Goal: Information Seeking & Learning: Learn about a topic

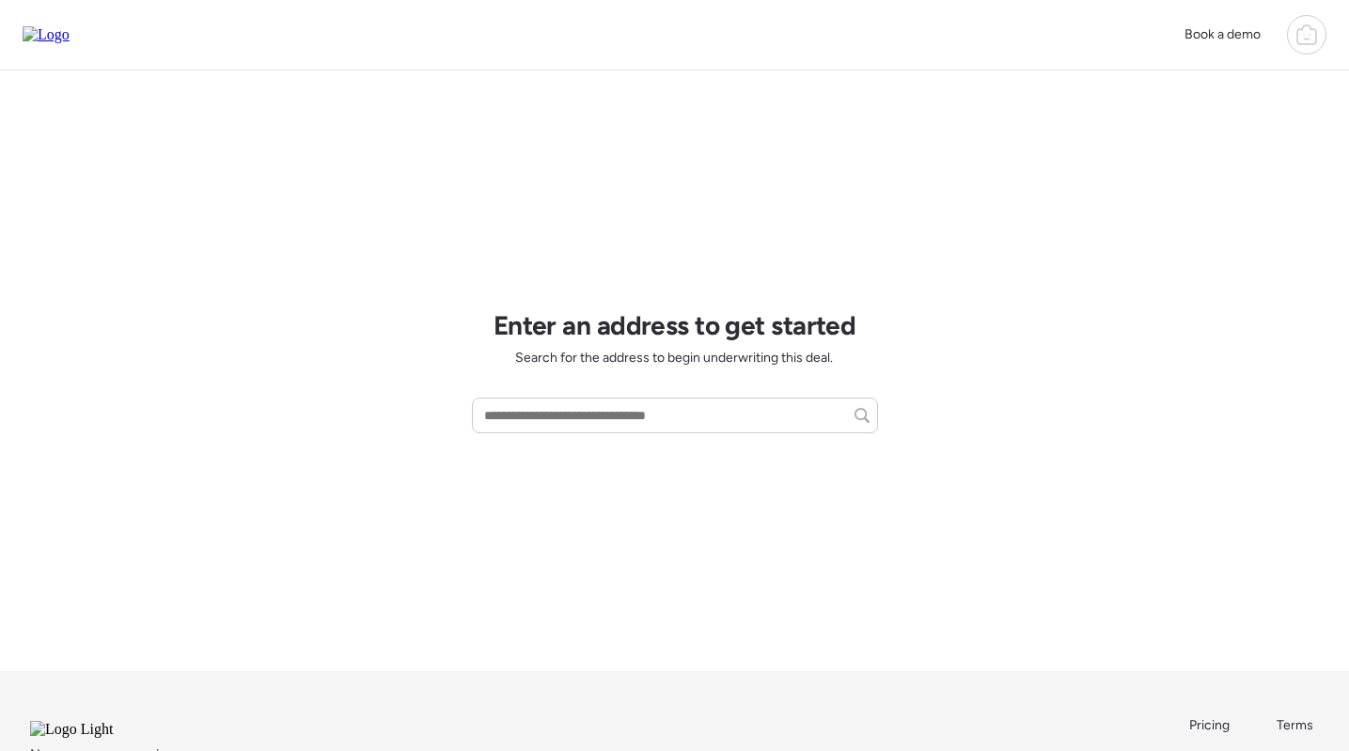
click at [1285, 22] on div "Book a demo" at bounding box center [1249, 34] width 153 height 39
click at [1296, 33] on icon at bounding box center [1307, 35] width 23 height 23
click at [1168, 143] on link "Report history" at bounding box center [1175, 150] width 301 height 49
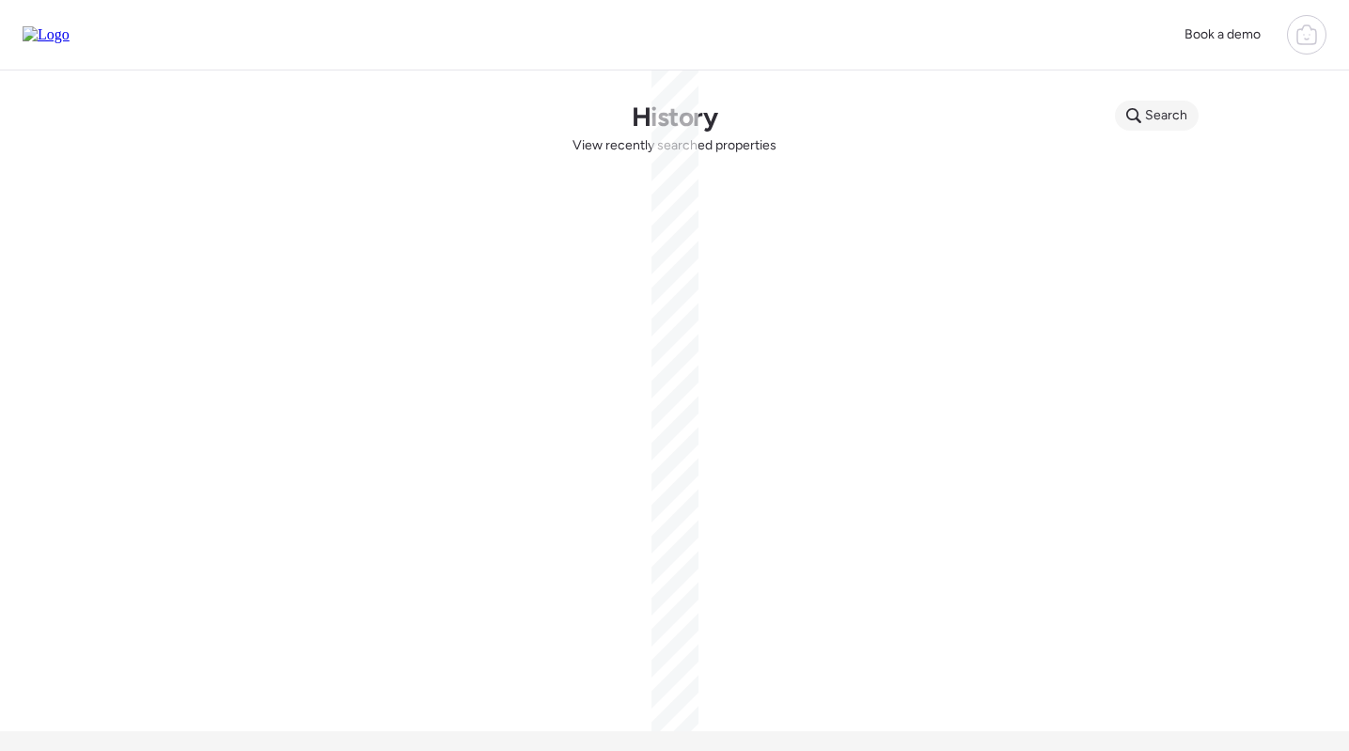
click at [1133, 126] on div "Search" at bounding box center [1157, 116] width 84 height 30
click at [1263, 122] on icon at bounding box center [1255, 118] width 15 height 15
click at [1263, 119] on icon at bounding box center [1255, 118] width 15 height 15
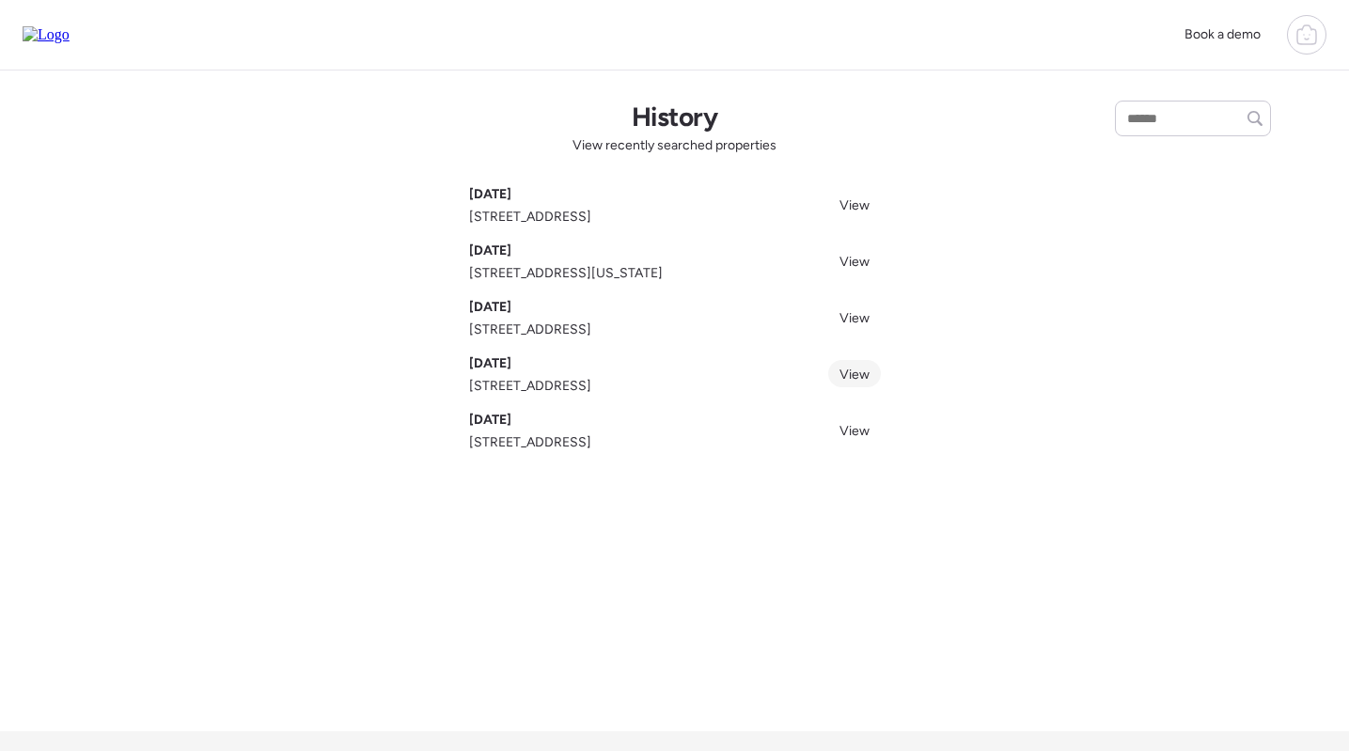
click at [848, 364] on link "View" at bounding box center [854, 373] width 53 height 27
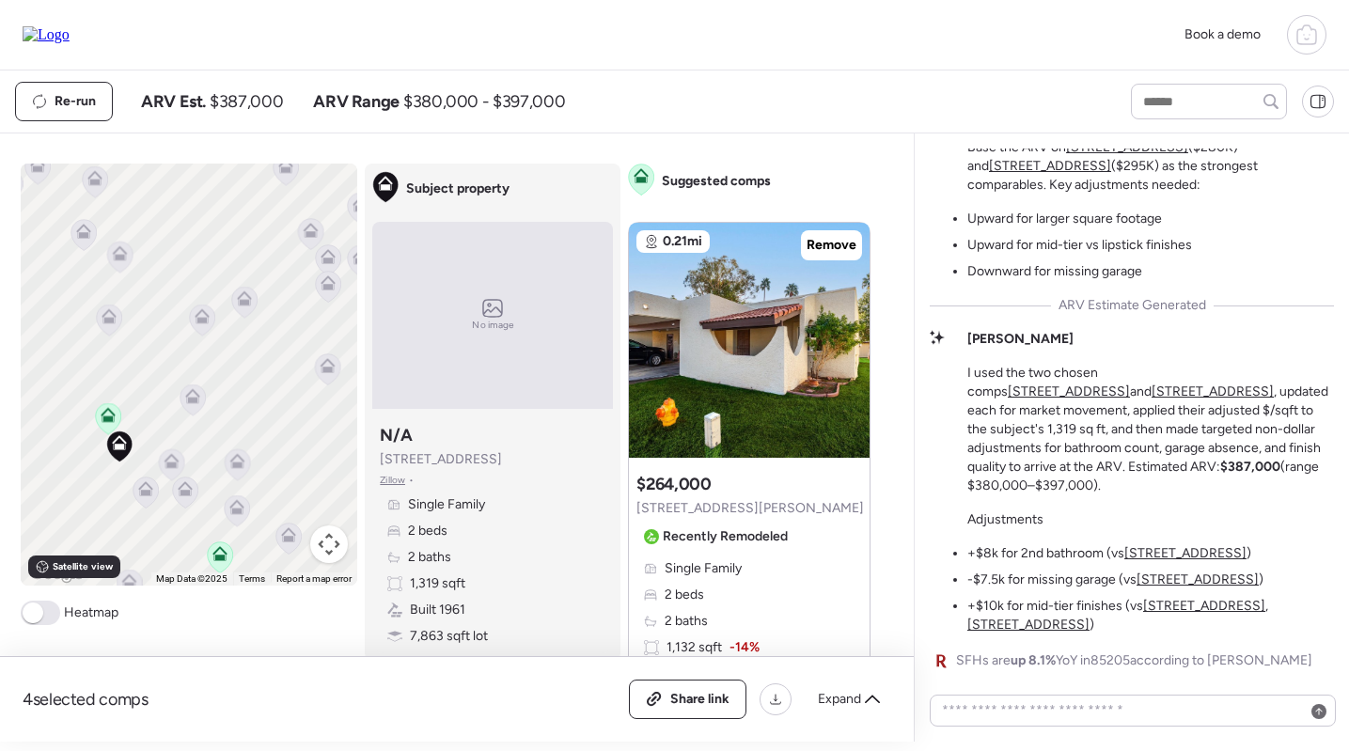
click at [176, 463] on icon at bounding box center [172, 460] width 15 height 15
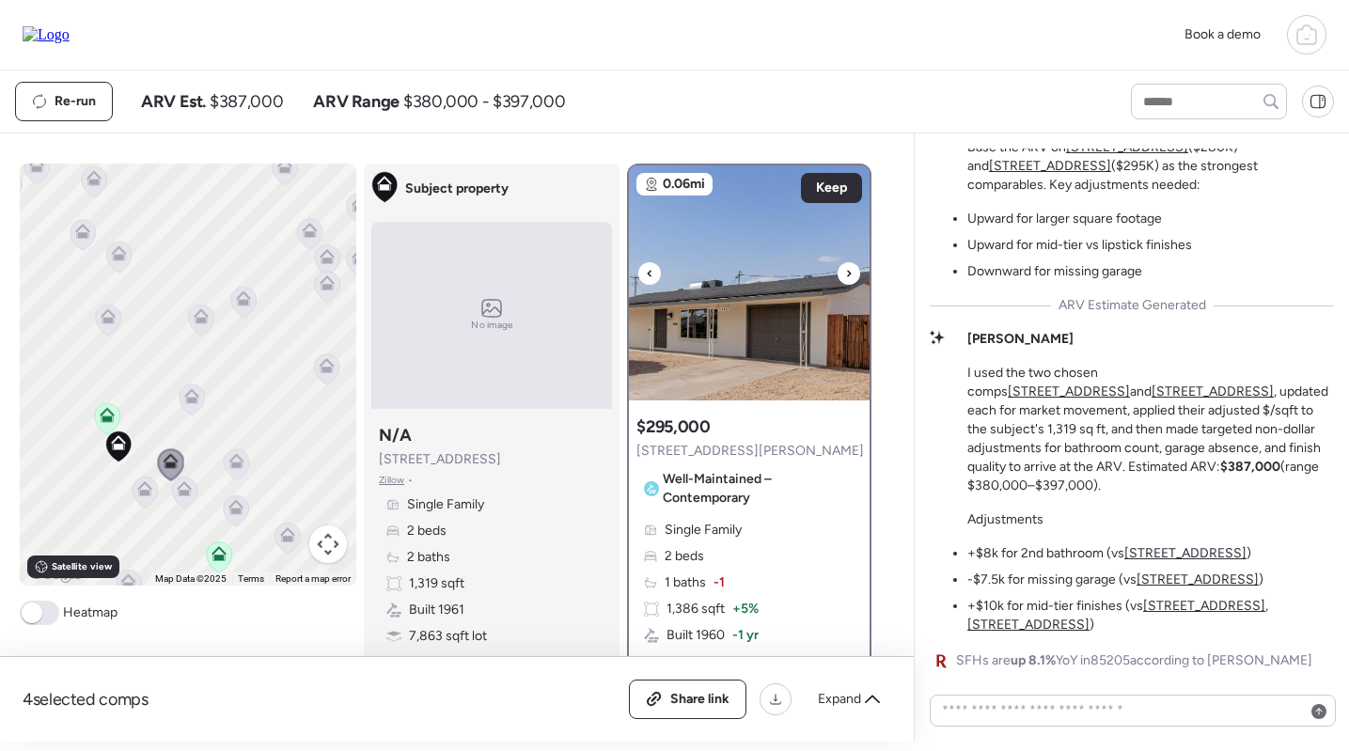
click at [776, 244] on img at bounding box center [749, 282] width 241 height 235
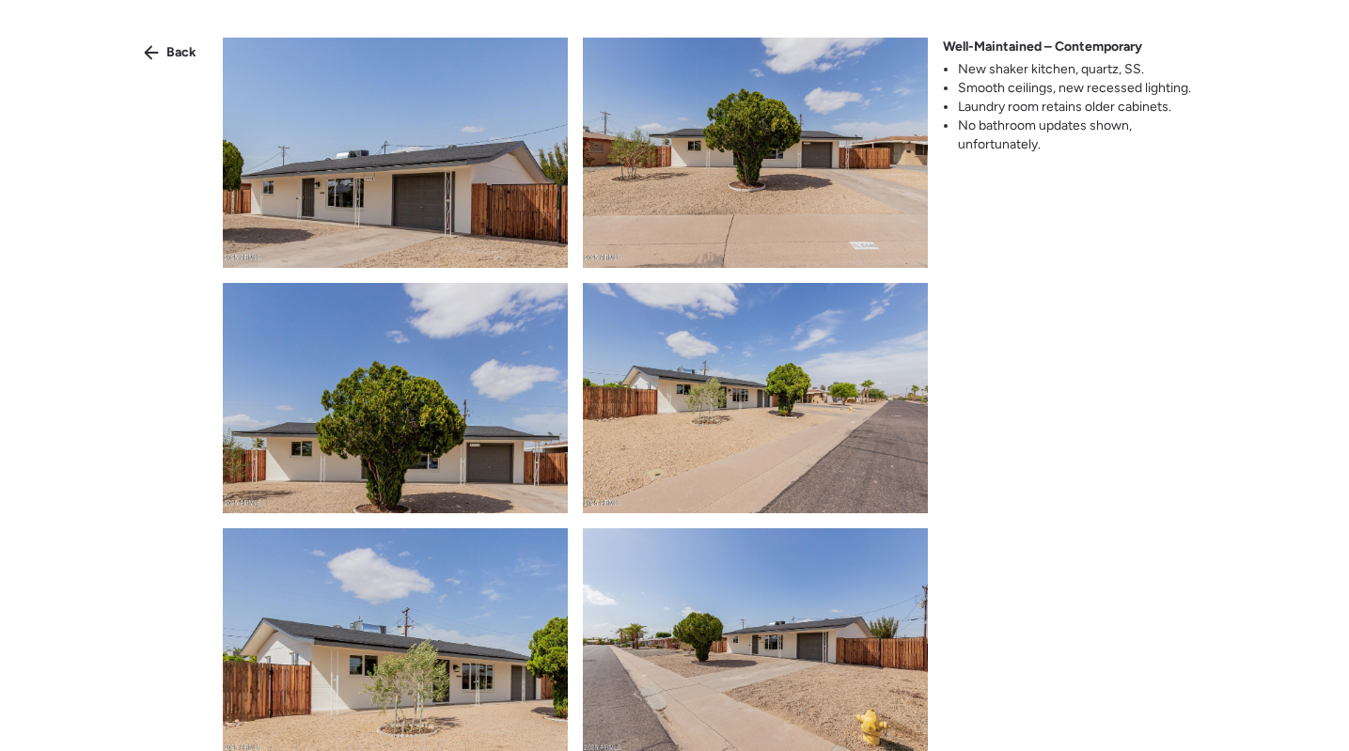
scroll to position [982, 0]
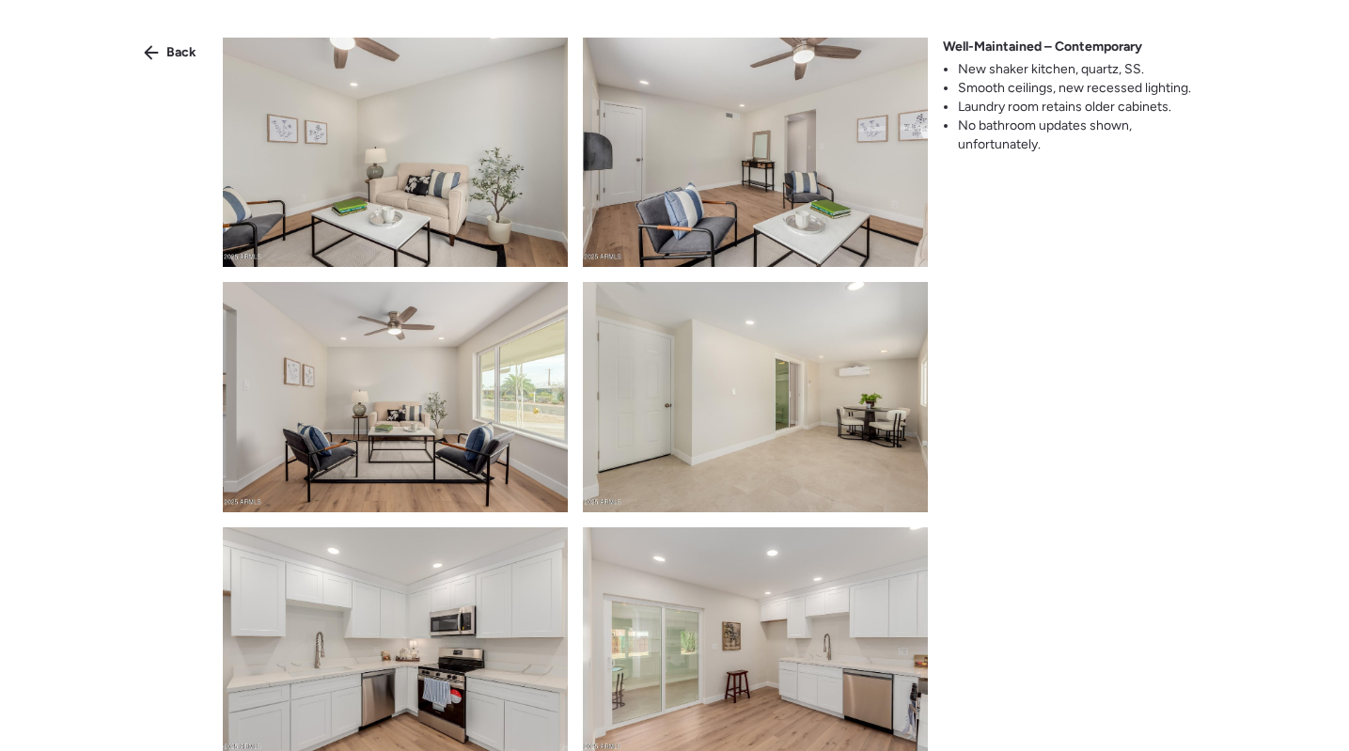
click at [753, 181] on img at bounding box center [755, 152] width 345 height 230
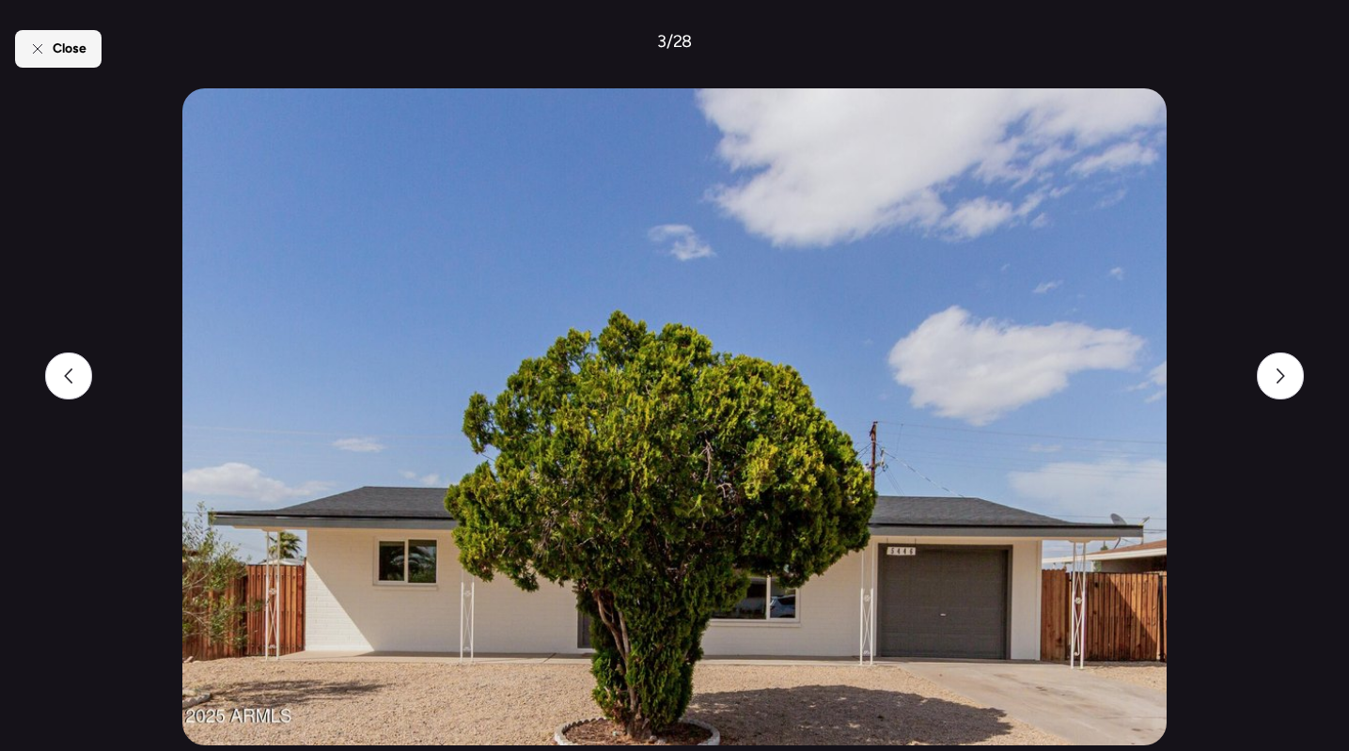
click at [41, 53] on icon at bounding box center [37, 48] width 8 height 8
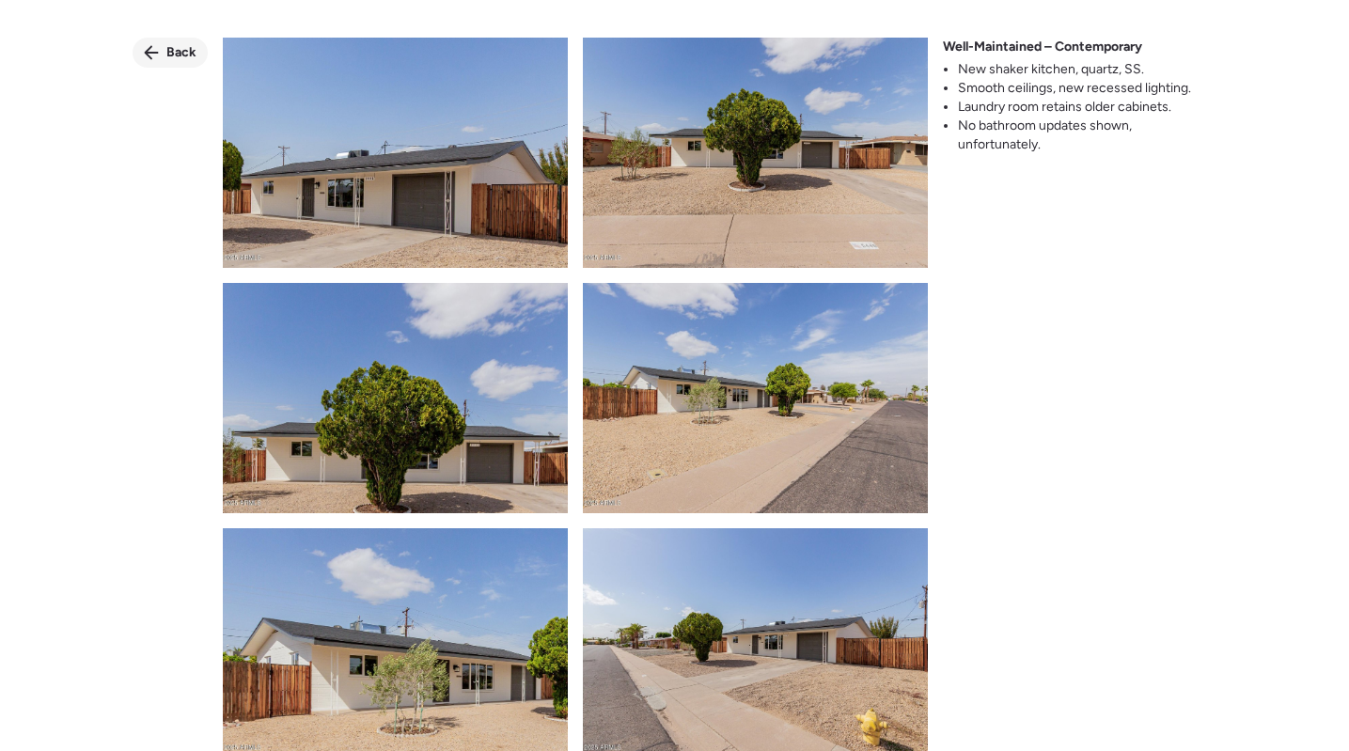
click at [151, 45] on icon at bounding box center [151, 52] width 15 height 15
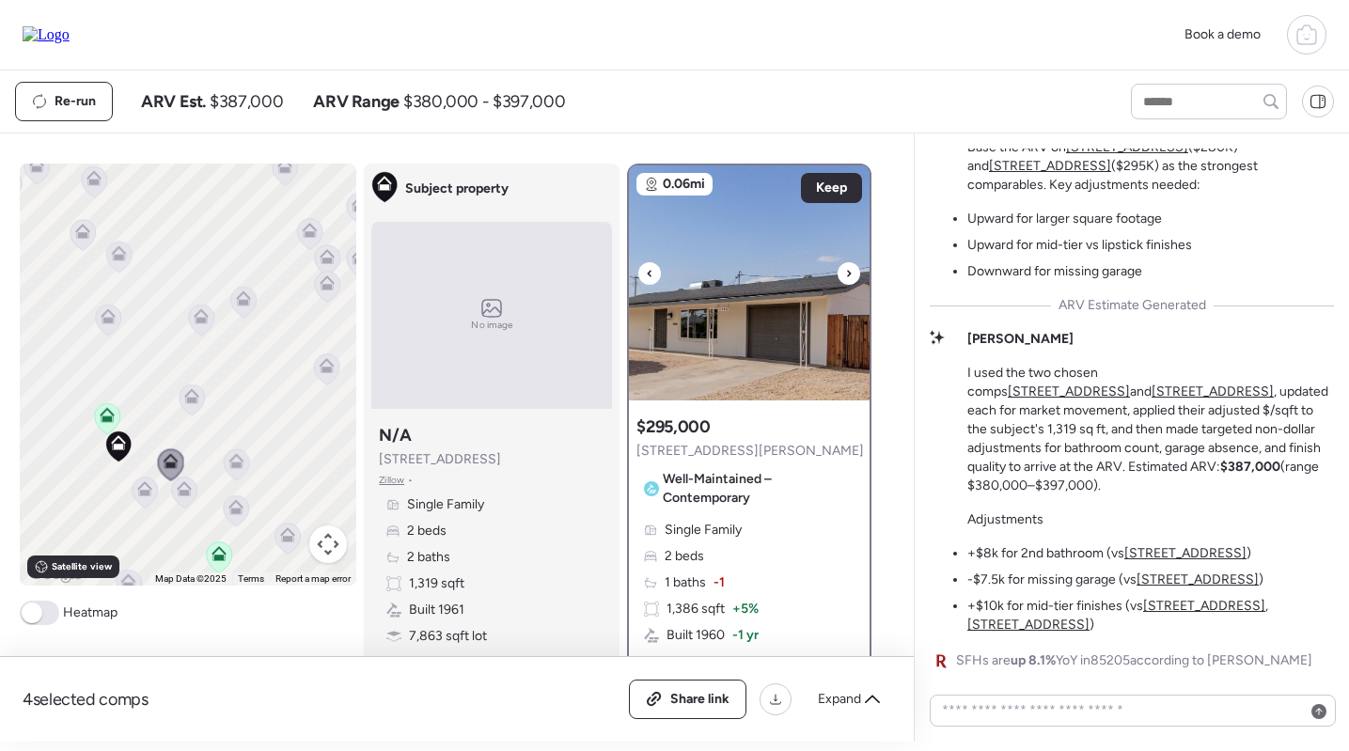
click at [755, 315] on img at bounding box center [749, 282] width 241 height 235
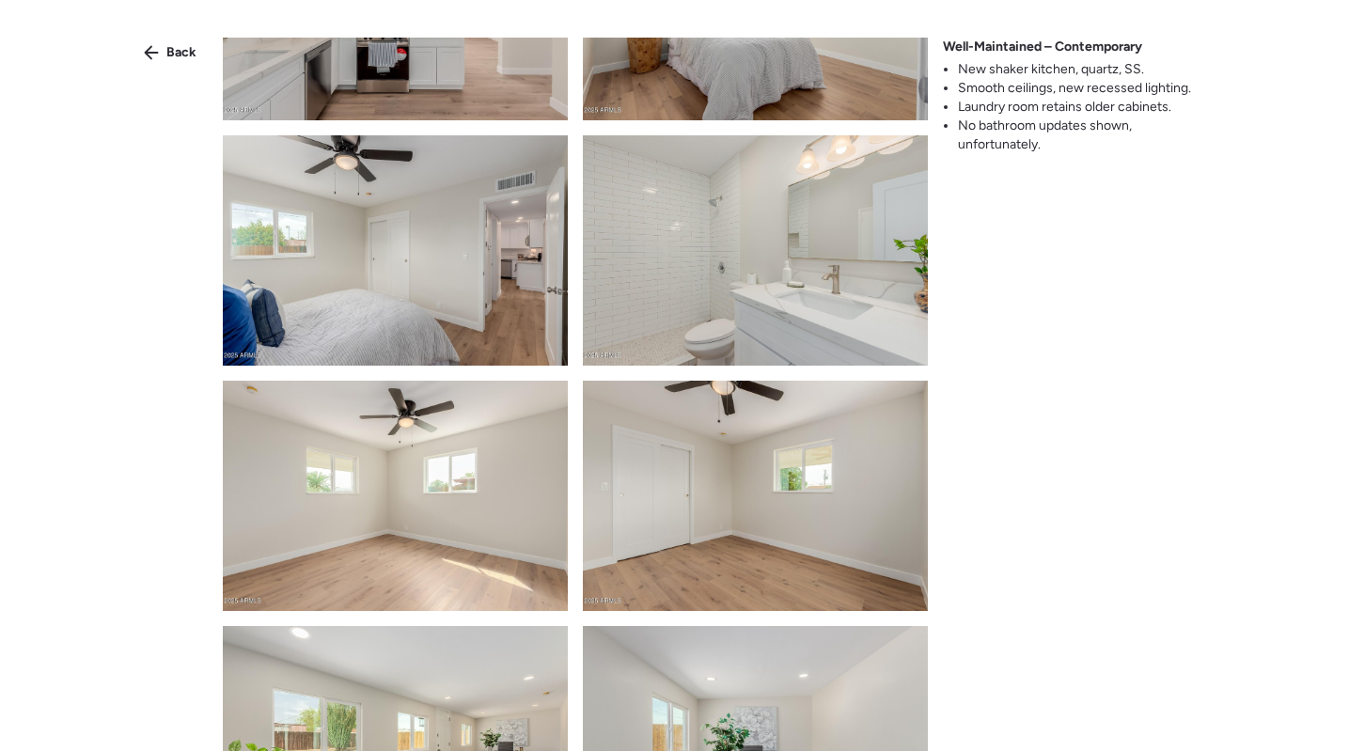
scroll to position [1861, 0]
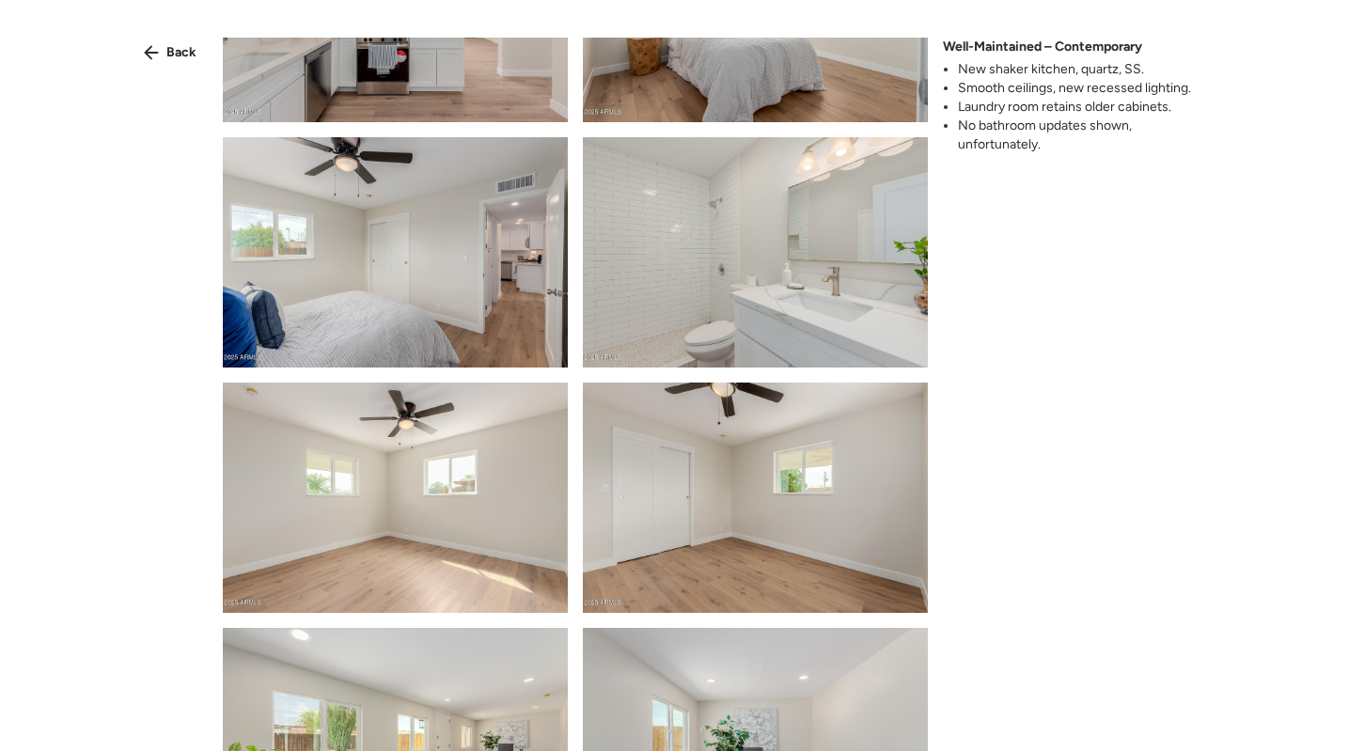
click at [754, 244] on img at bounding box center [755, 252] width 345 height 230
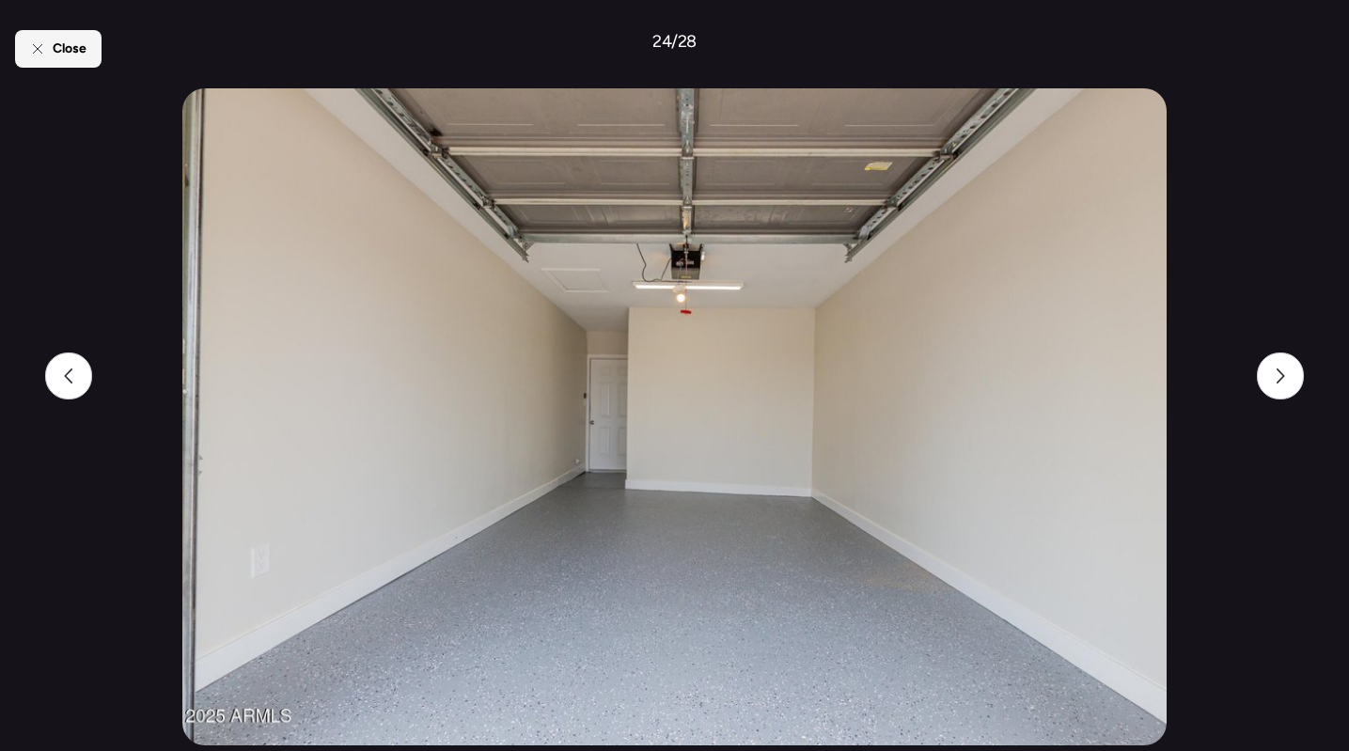
click at [50, 51] on div "Close" at bounding box center [58, 49] width 86 height 38
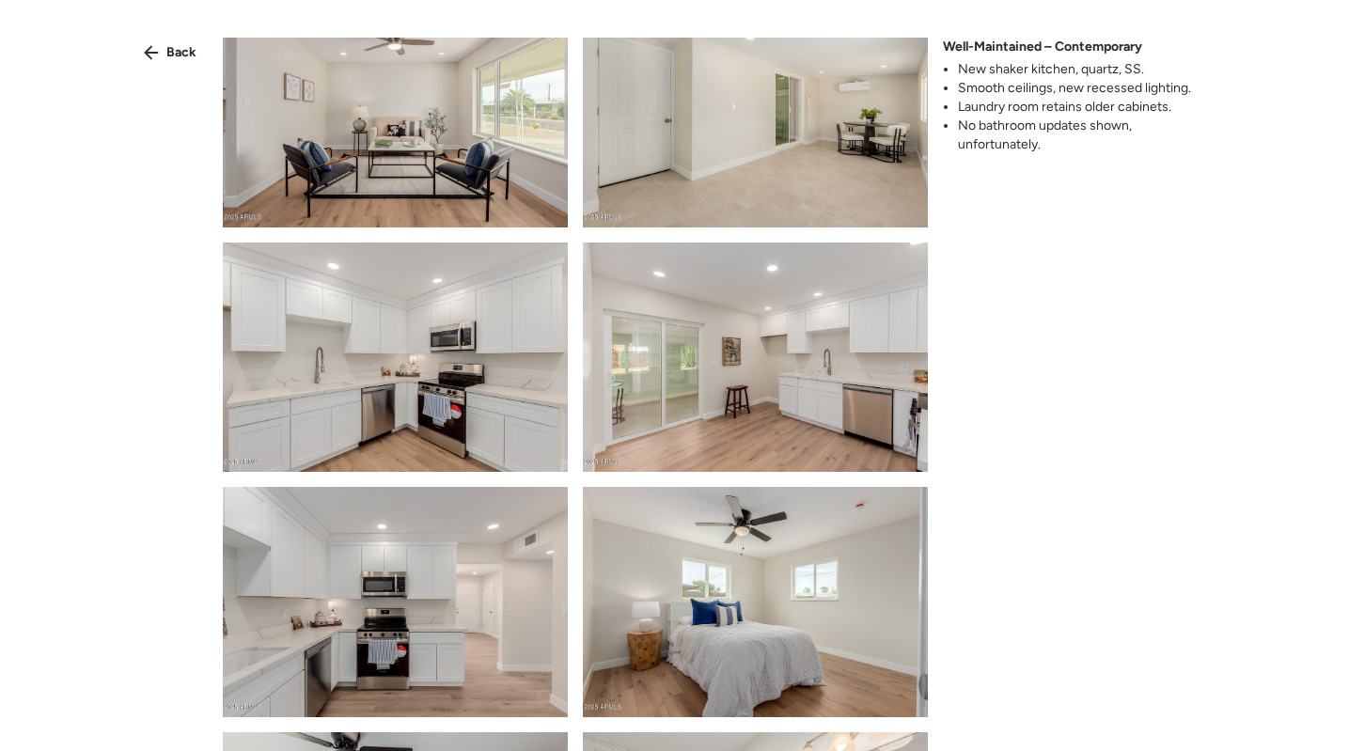
scroll to position [1265, 0]
click at [167, 55] on span "Back" at bounding box center [181, 52] width 30 height 19
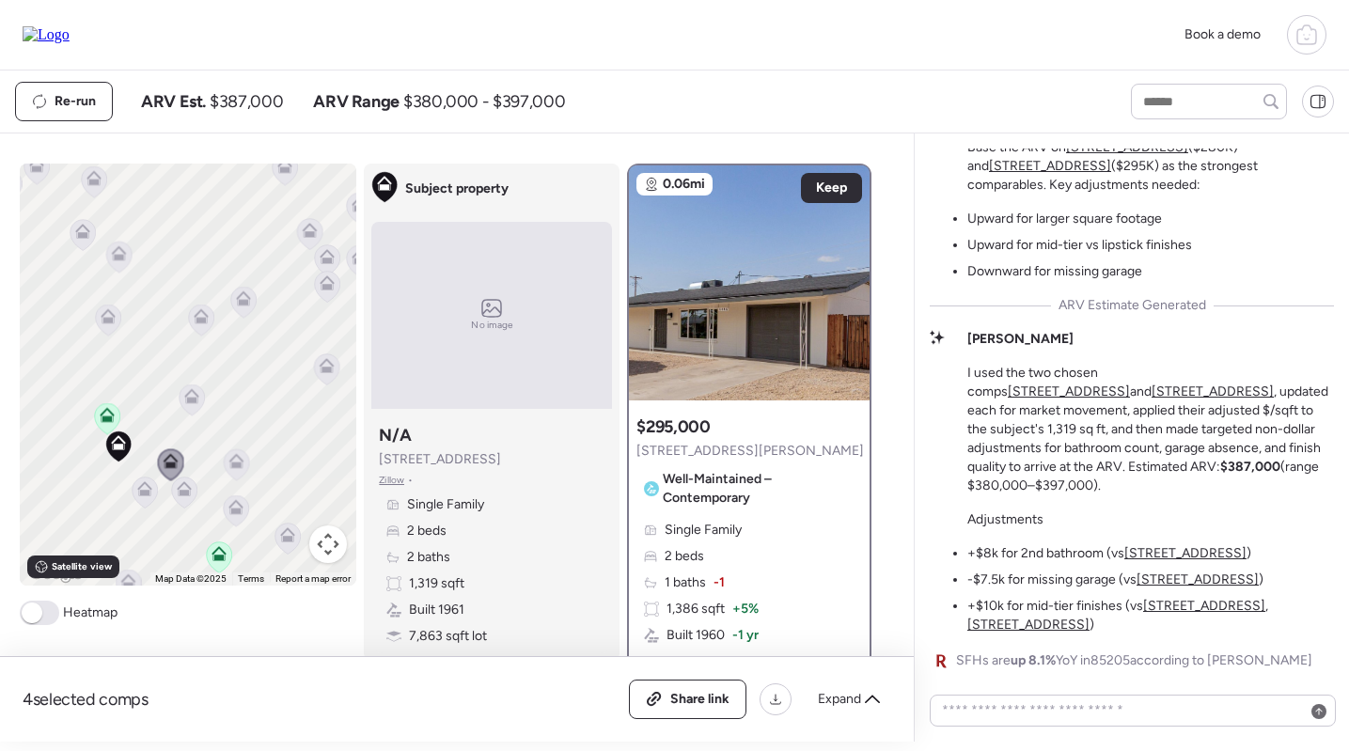
click at [806, 567] on div "Single Family 2 beds 1 baths -1 1,386 sqft + 5% Built 1960 -1 yr 7,979 sqft lot…" at bounding box center [749, 622] width 226 height 203
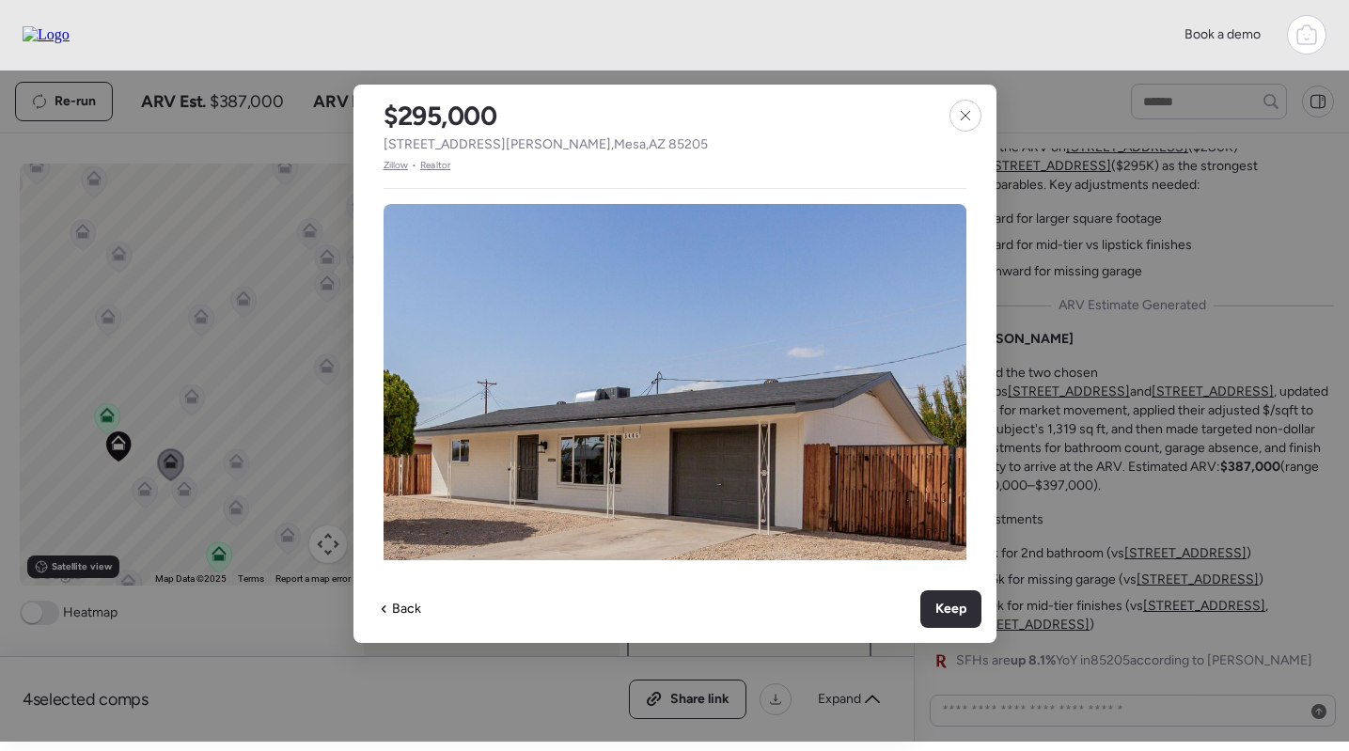
click at [424, 167] on span "Realtor" at bounding box center [435, 165] width 30 height 15
click at [966, 103] on div at bounding box center [966, 116] width 32 height 32
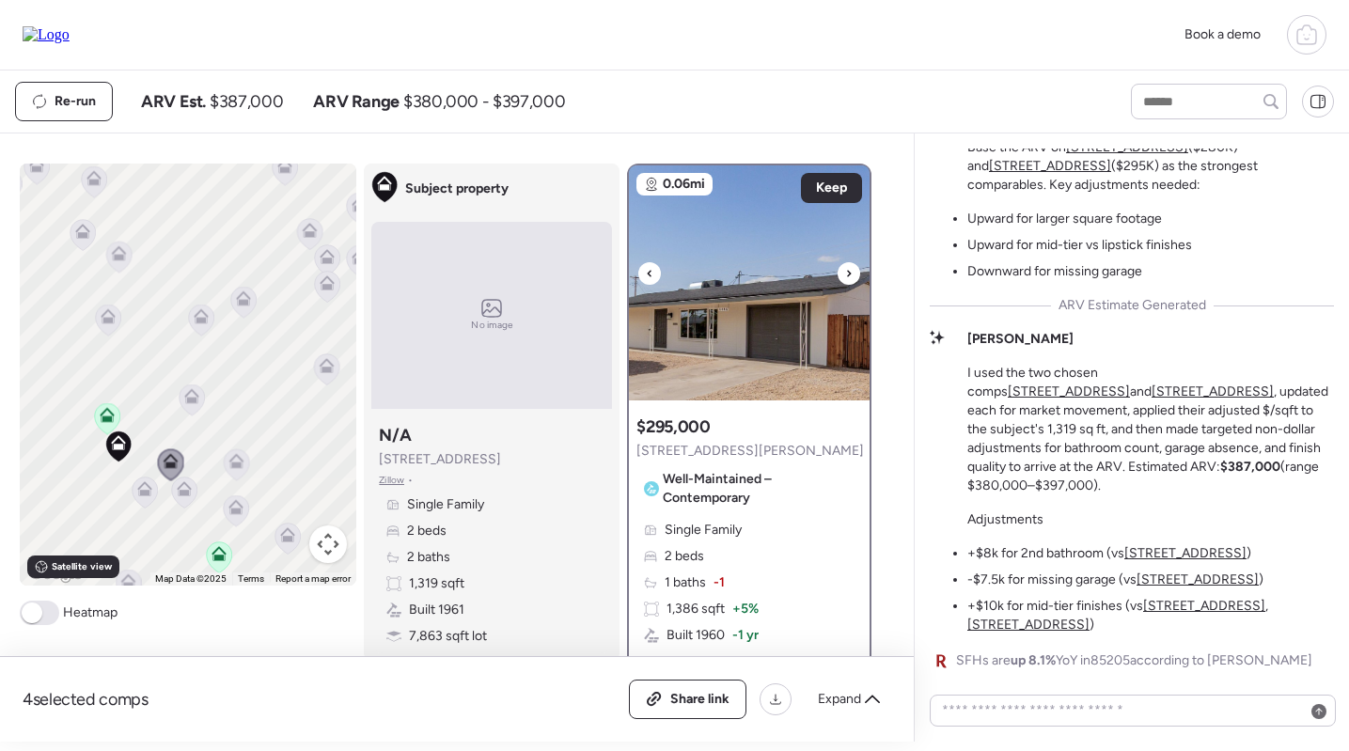
click at [783, 307] on img at bounding box center [749, 282] width 241 height 235
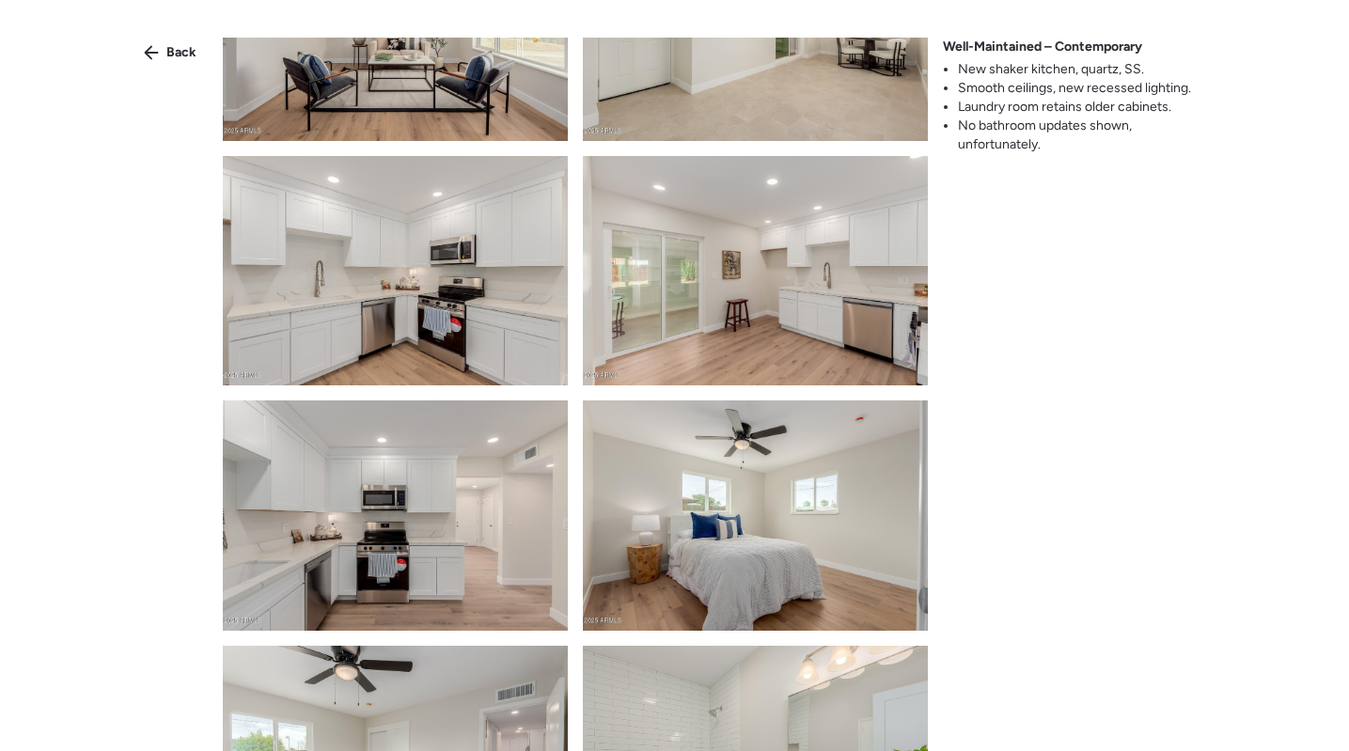
scroll to position [1420, 0]
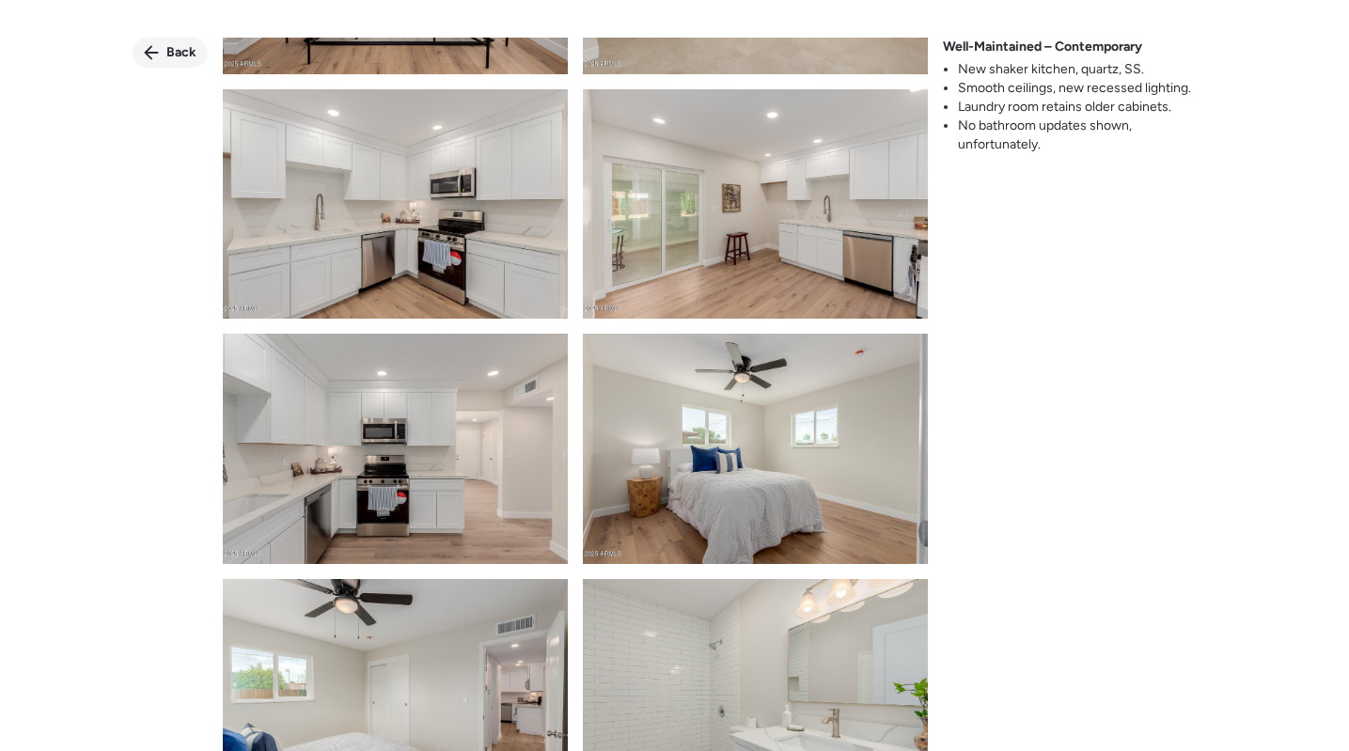
click at [152, 49] on icon at bounding box center [151, 52] width 15 height 15
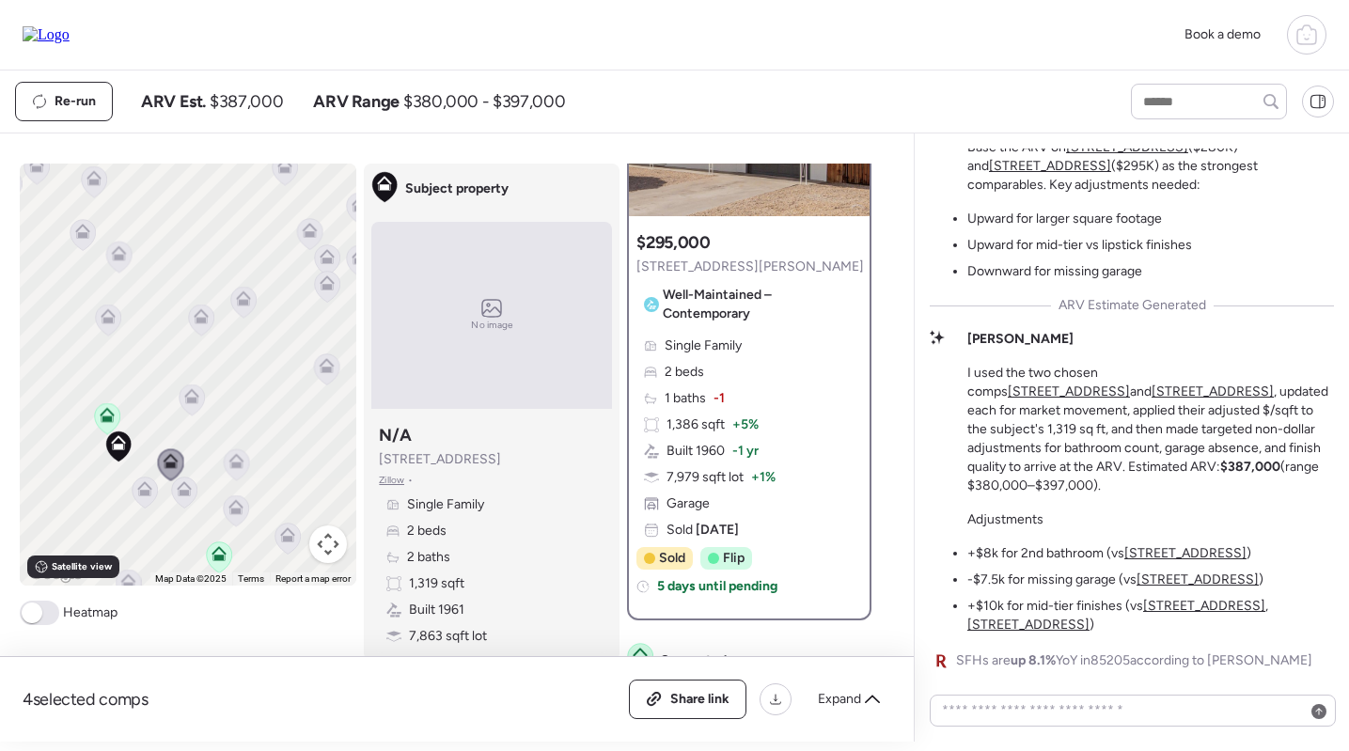
scroll to position [197, 0]
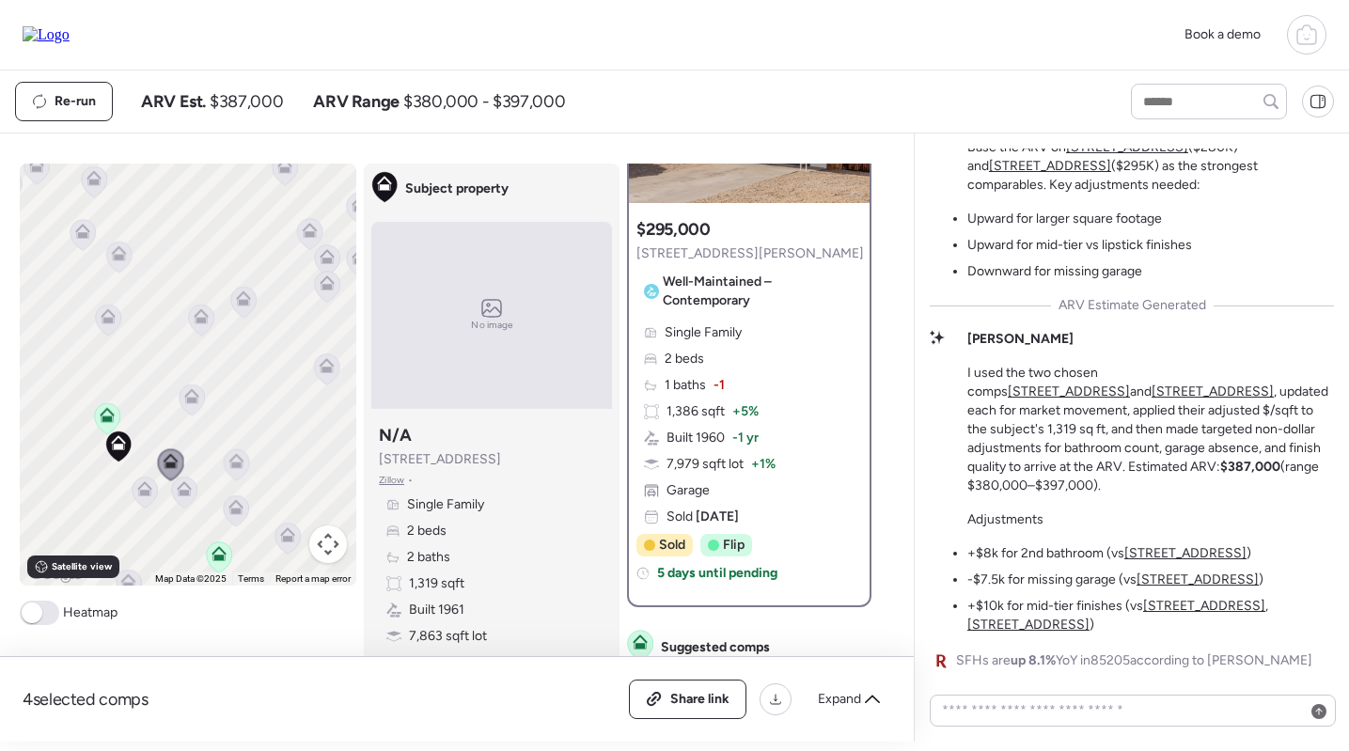
click at [758, 445] on span "-1 yr" at bounding box center [745, 438] width 26 height 19
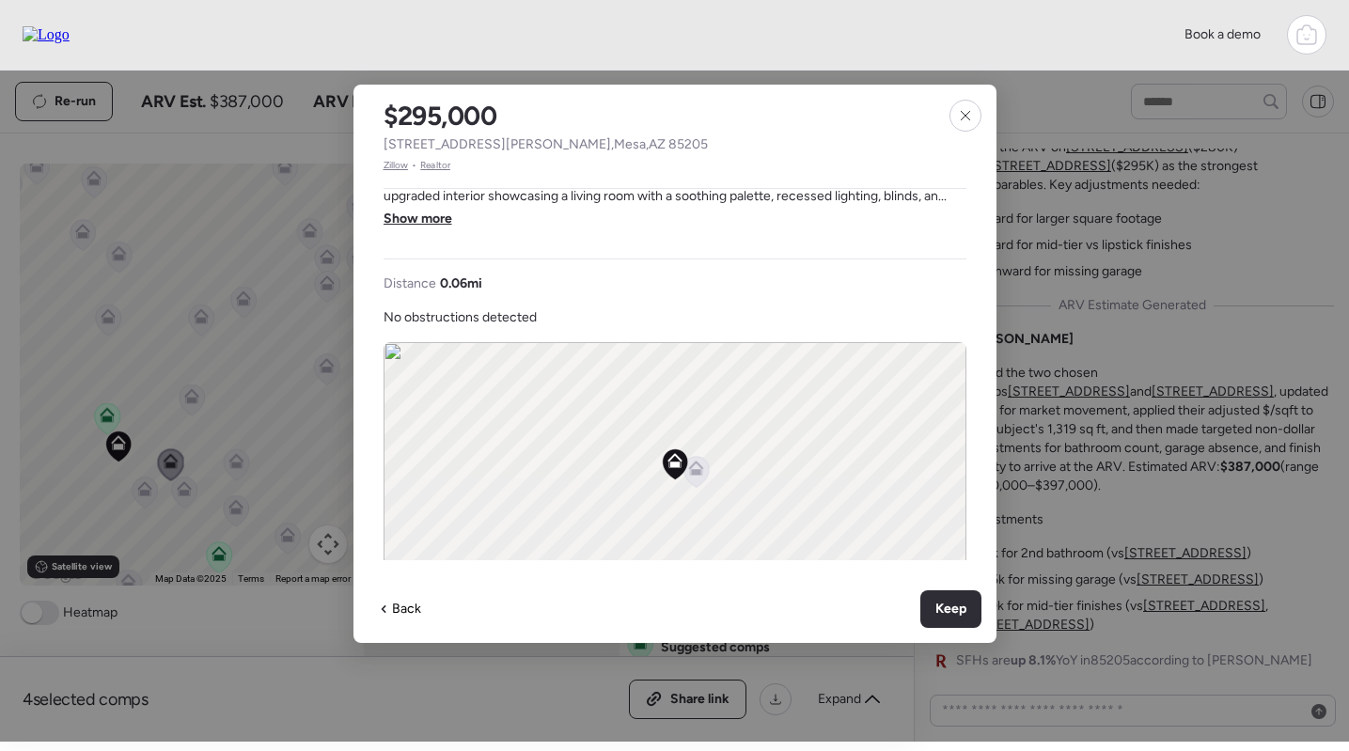
scroll to position [513, 0]
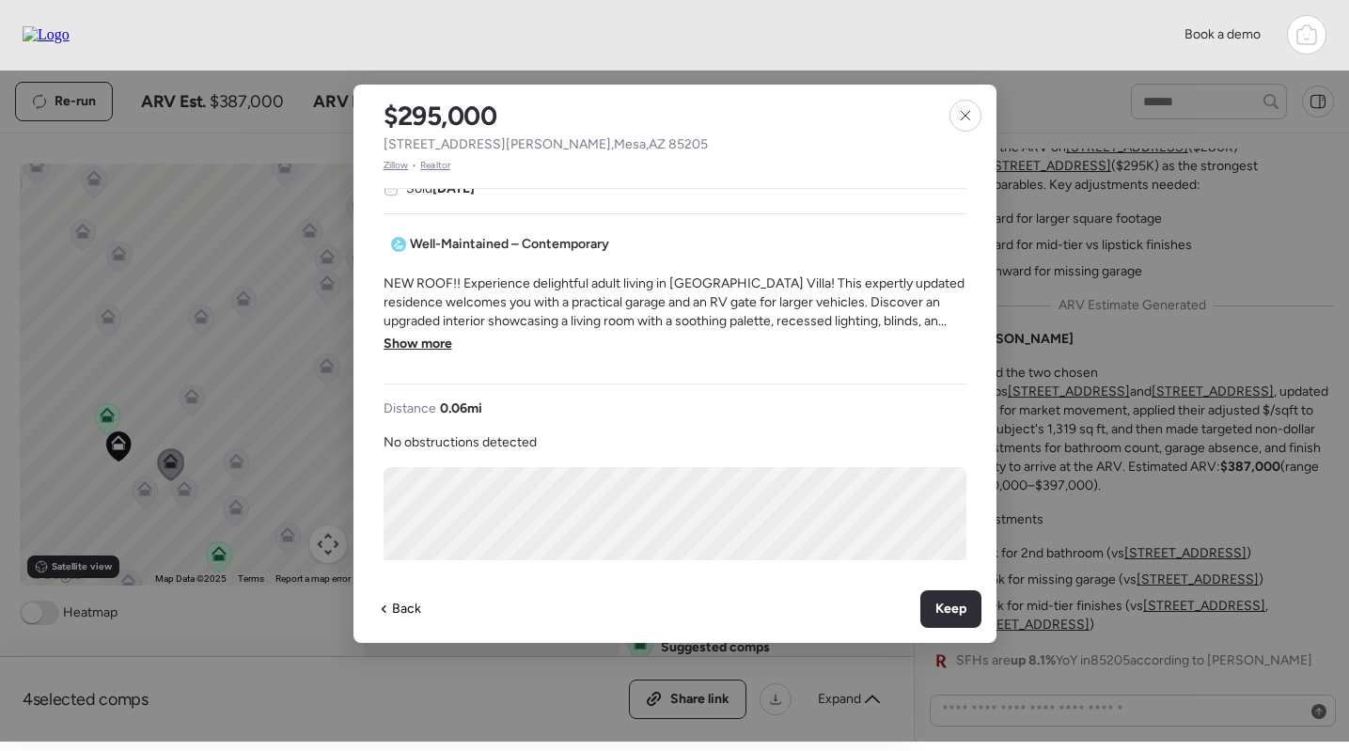
click at [412, 344] on span "Show more" at bounding box center [418, 344] width 69 height 19
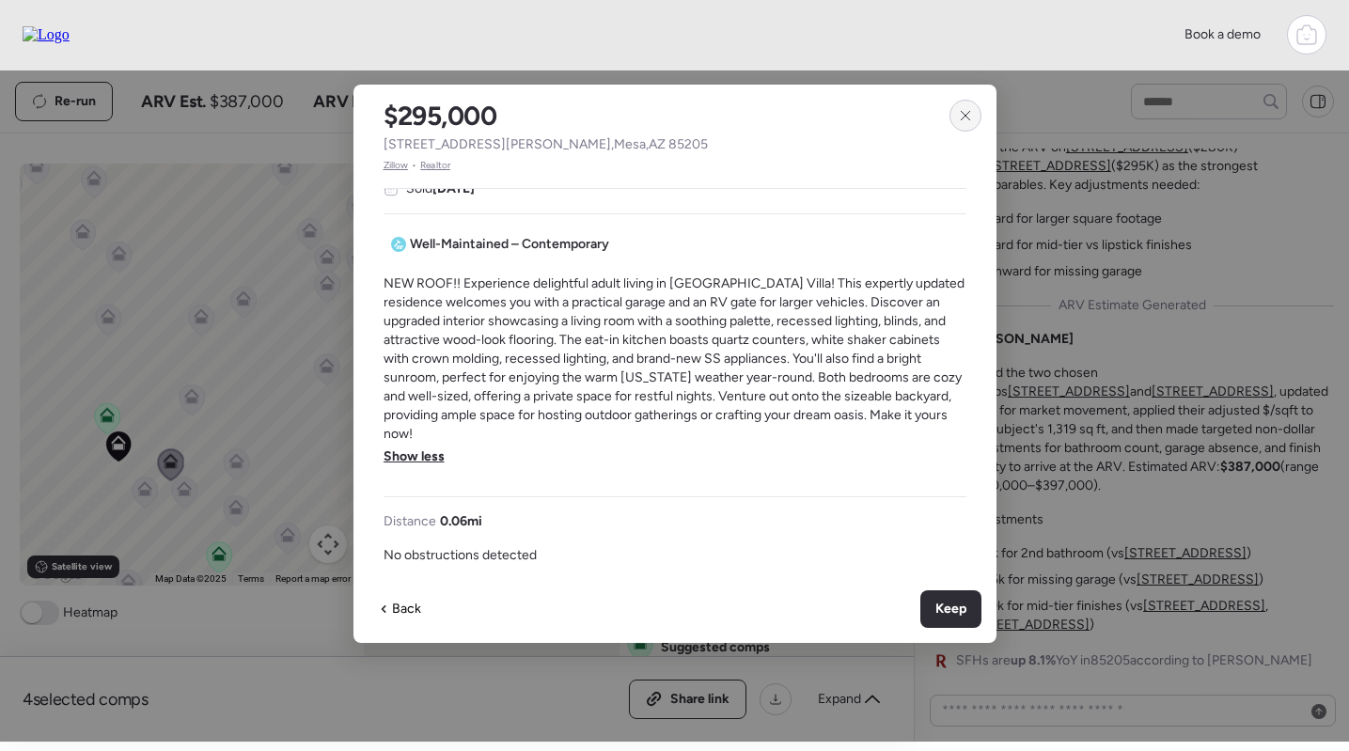
click at [956, 118] on div at bounding box center [966, 116] width 32 height 32
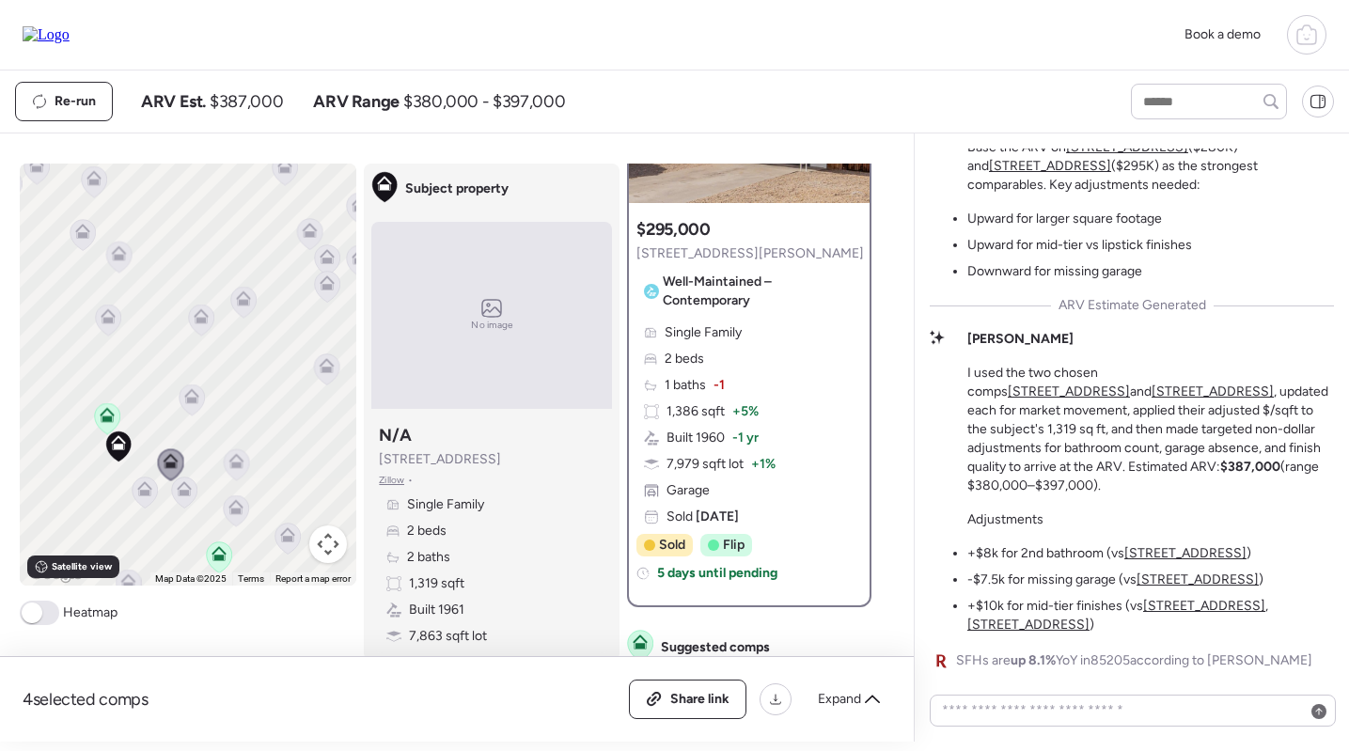
scroll to position [42, 0]
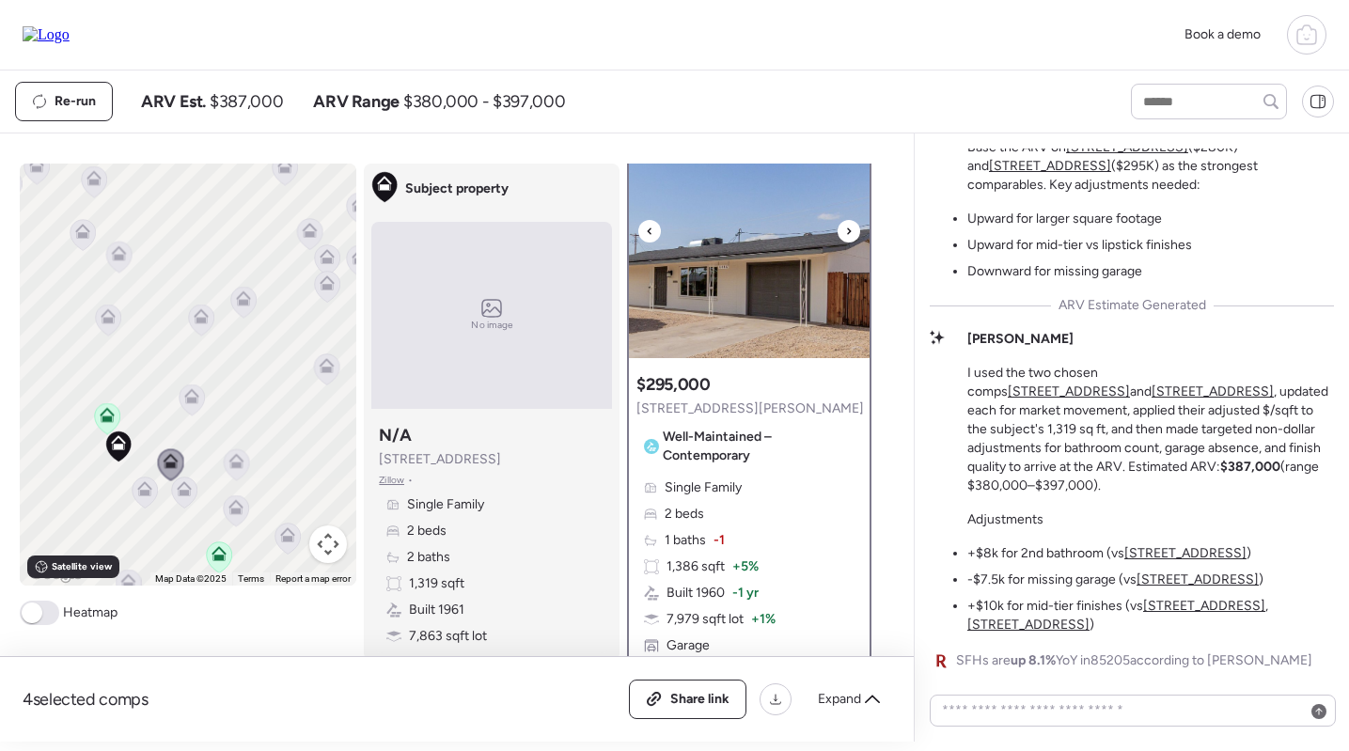
click at [733, 223] on img at bounding box center [749, 240] width 241 height 235
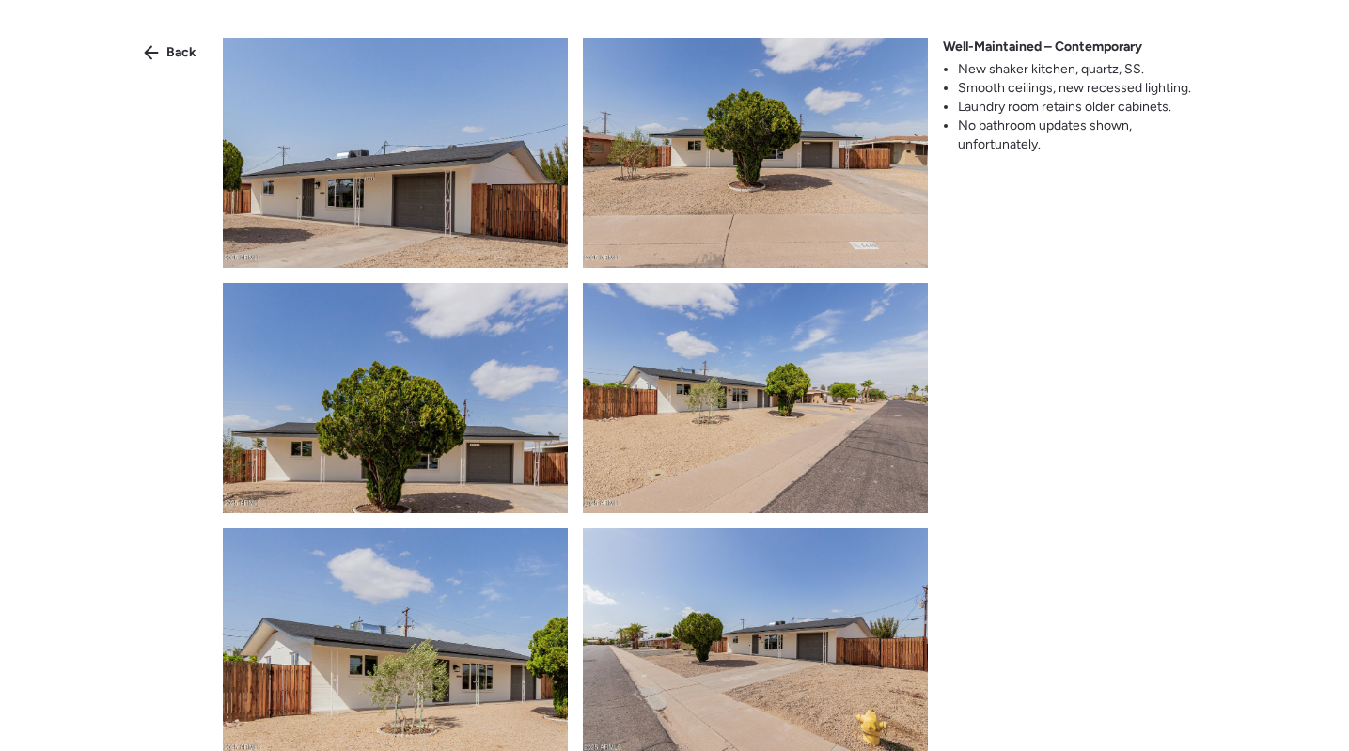
scroll to position [0, 0]
click at [189, 52] on span "Back" at bounding box center [181, 52] width 30 height 19
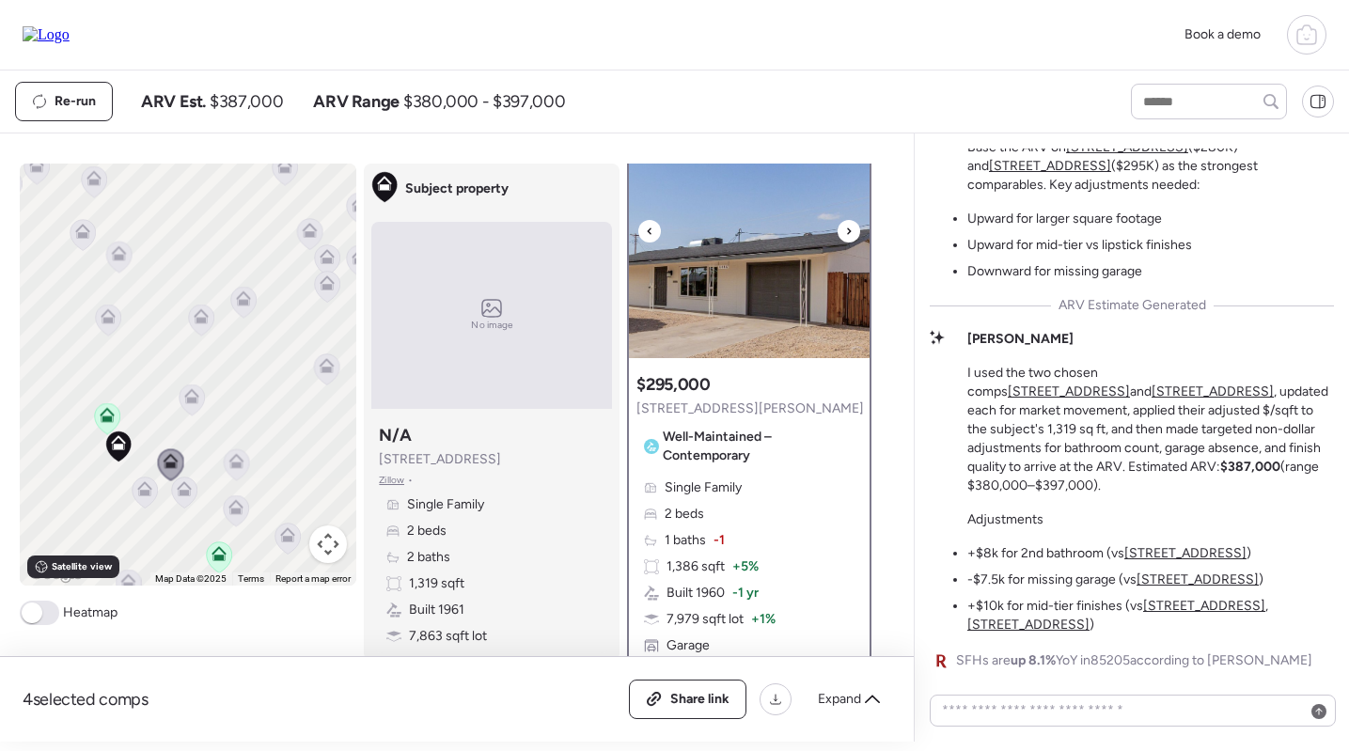
click at [686, 246] on img at bounding box center [749, 240] width 241 height 235
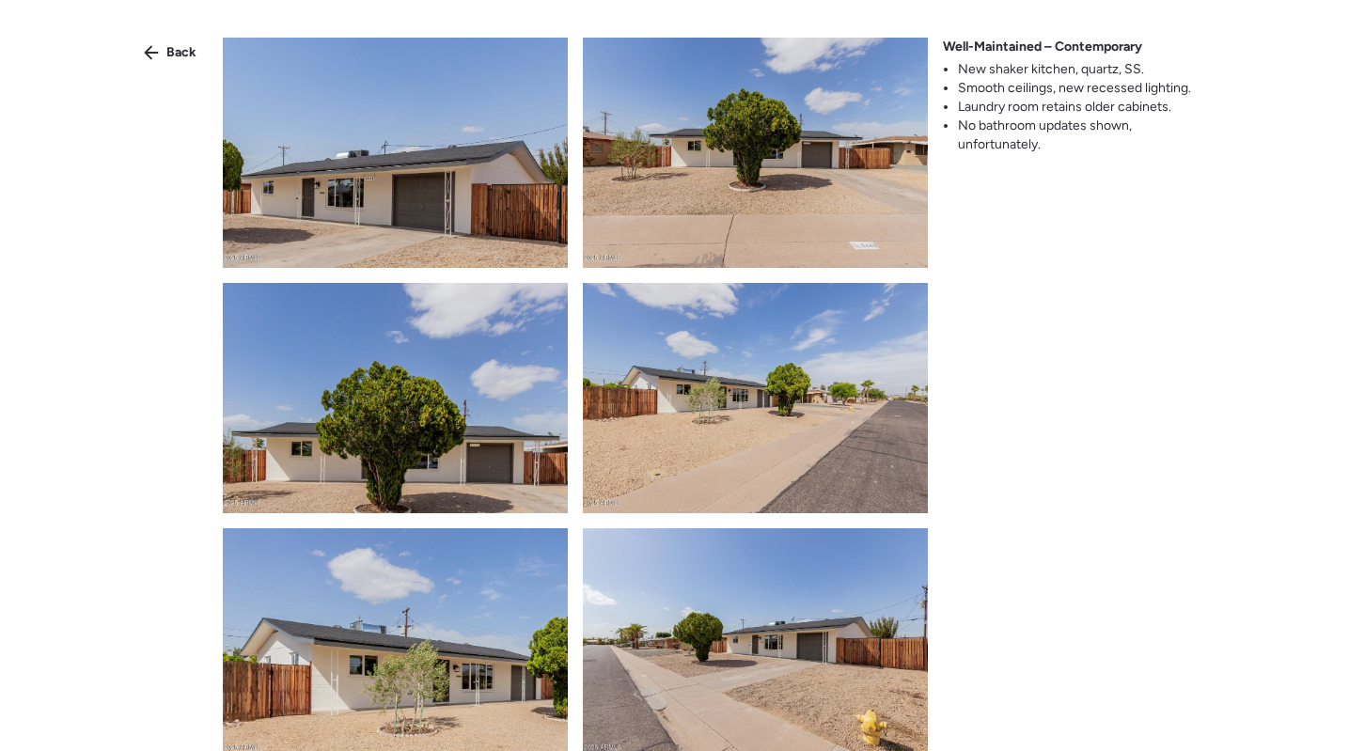
scroll to position [667, 0]
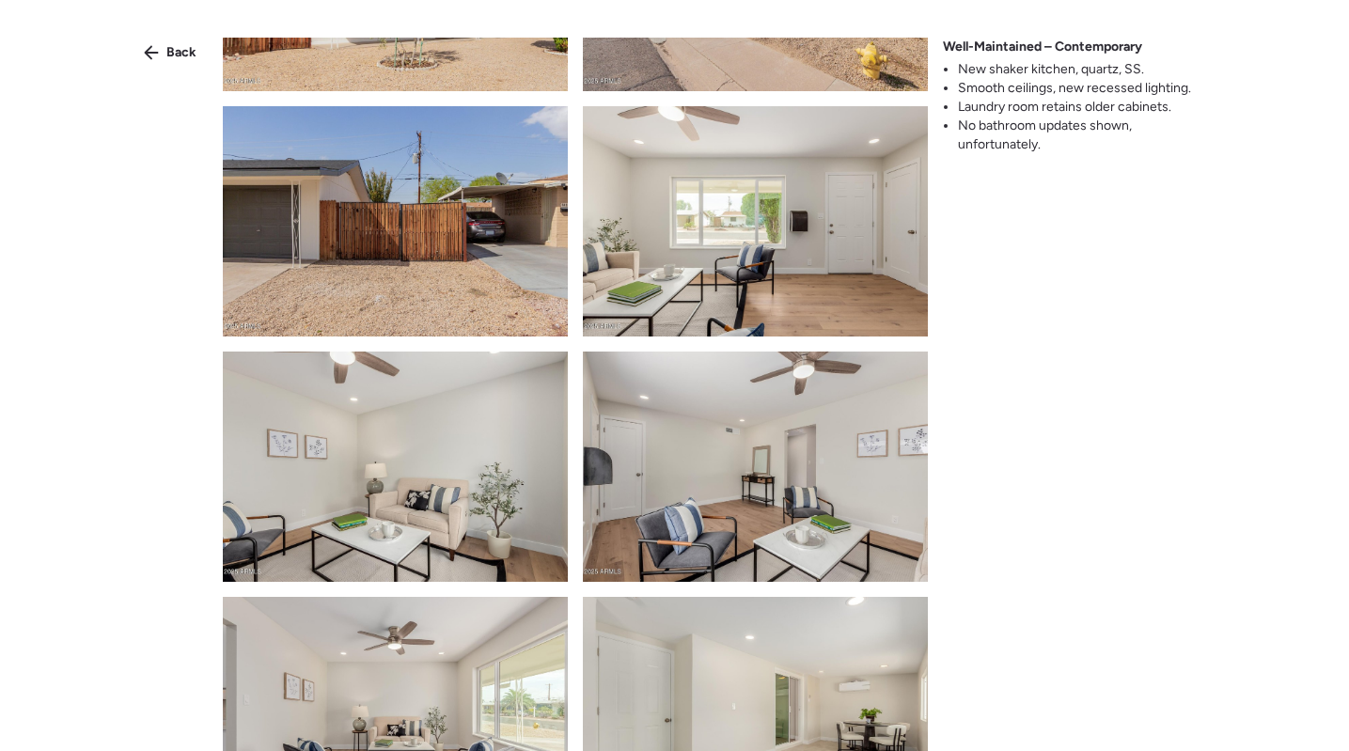
click at [694, 202] on img at bounding box center [755, 221] width 345 height 230
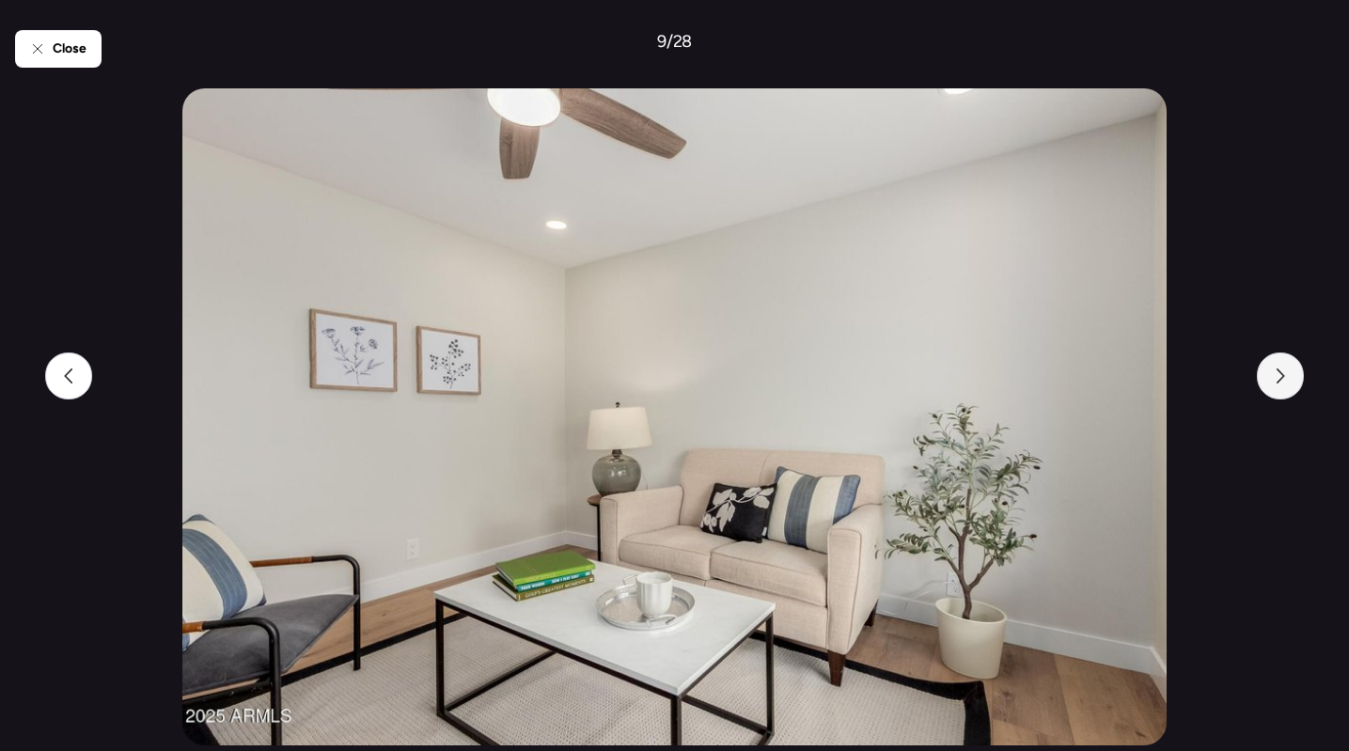
click at [1282, 364] on div at bounding box center [1280, 376] width 47 height 47
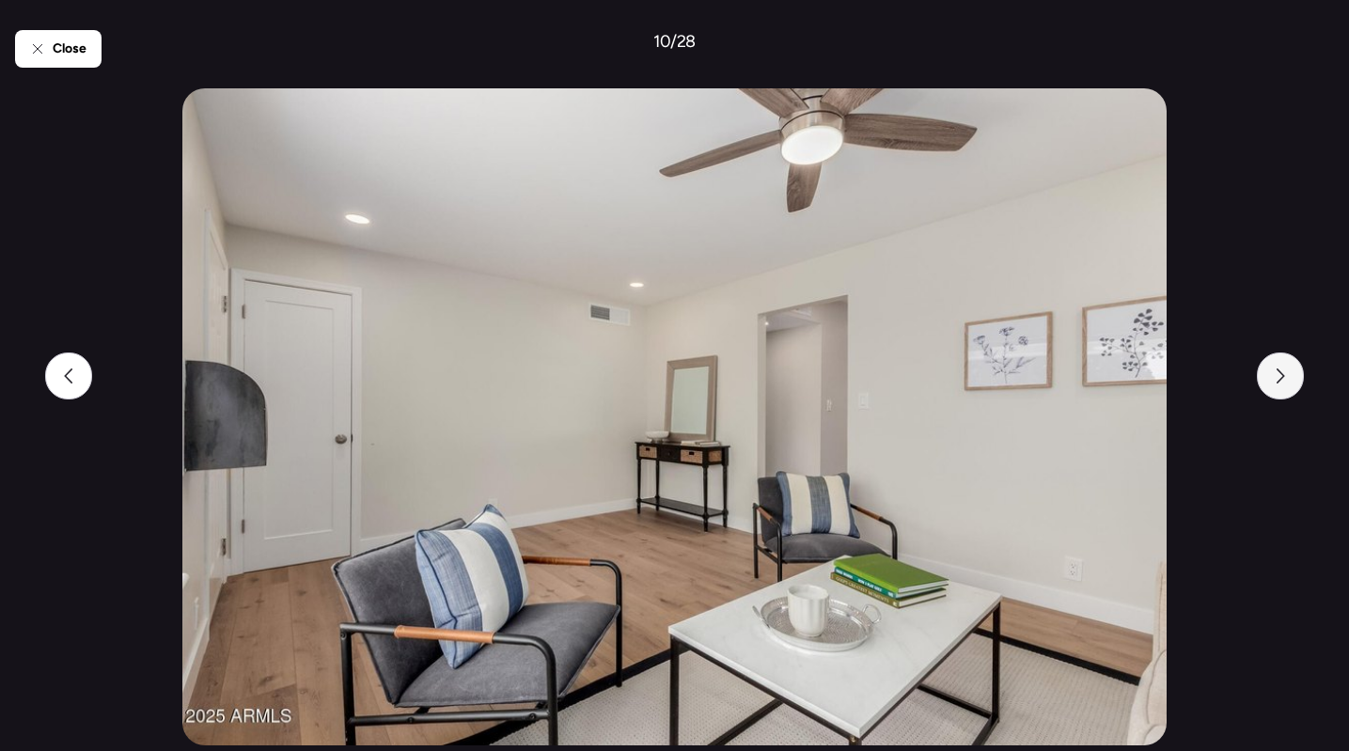
click at [1298, 365] on div at bounding box center [1280, 376] width 47 height 47
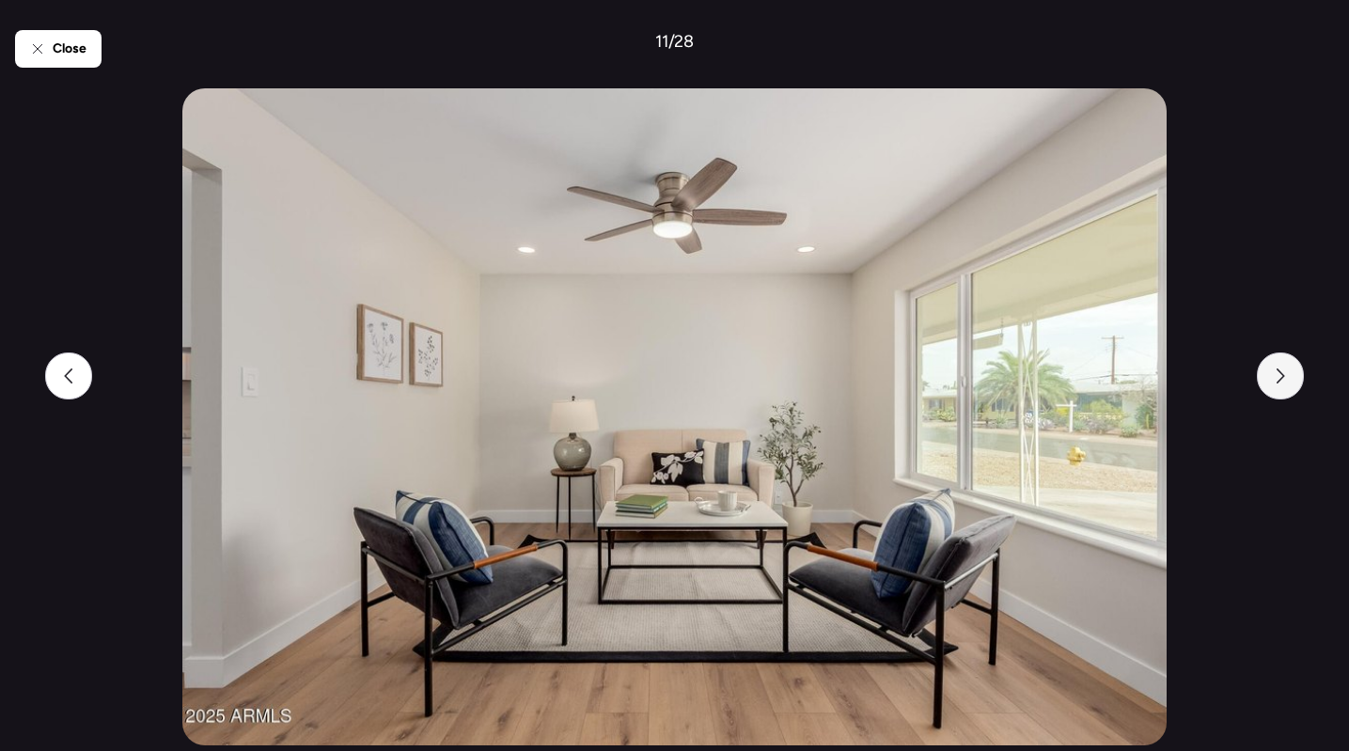
click at [1271, 372] on div at bounding box center [1280, 376] width 47 height 47
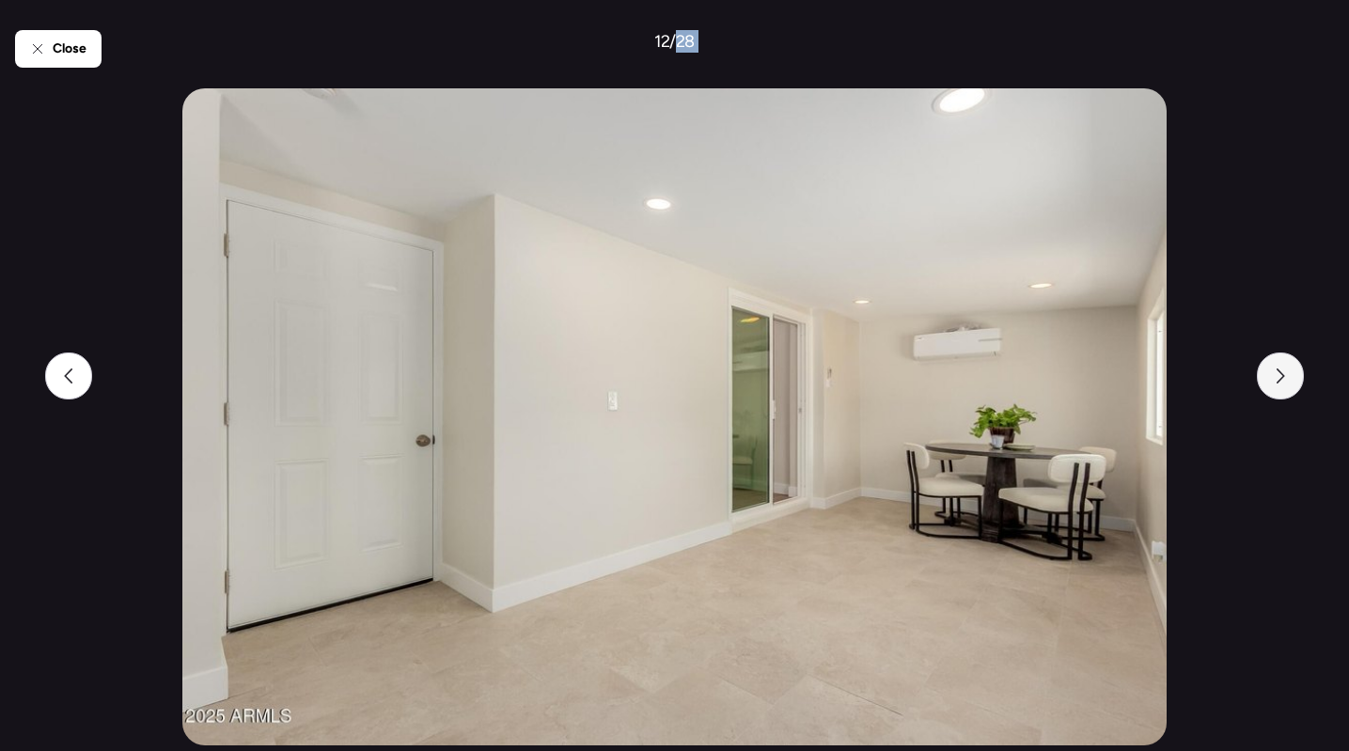
click at [1271, 372] on div at bounding box center [1280, 376] width 47 height 47
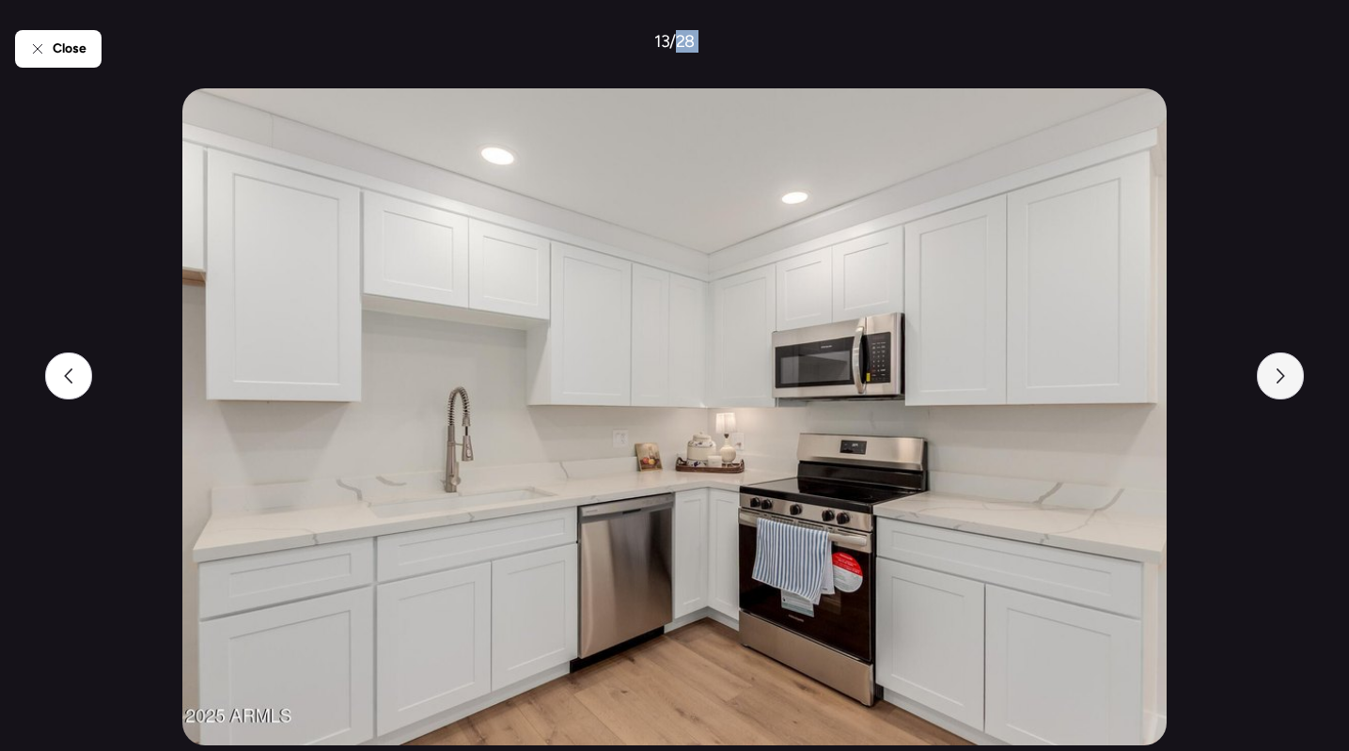
click at [1296, 363] on div at bounding box center [1280, 376] width 47 height 47
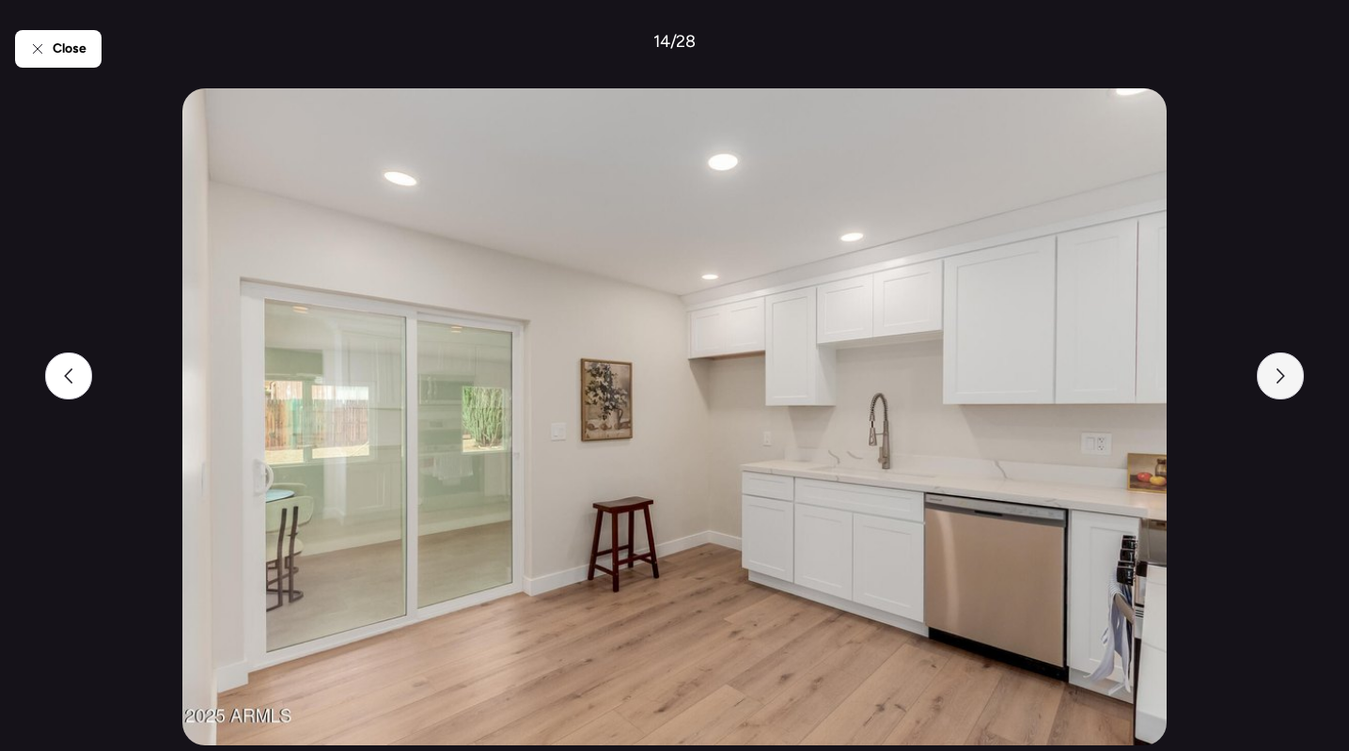
click at [1281, 372] on icon at bounding box center [1281, 376] width 8 height 15
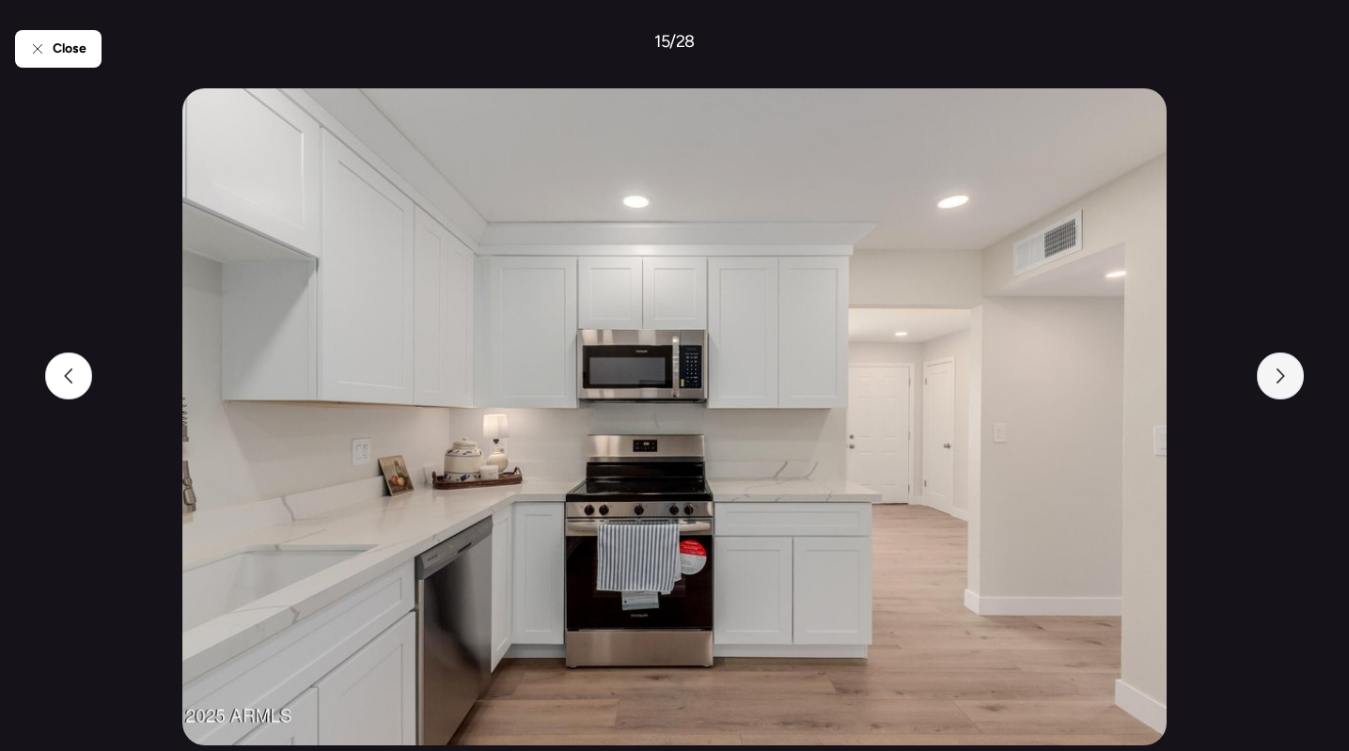
click at [1280, 368] on div at bounding box center [1280, 376] width 47 height 47
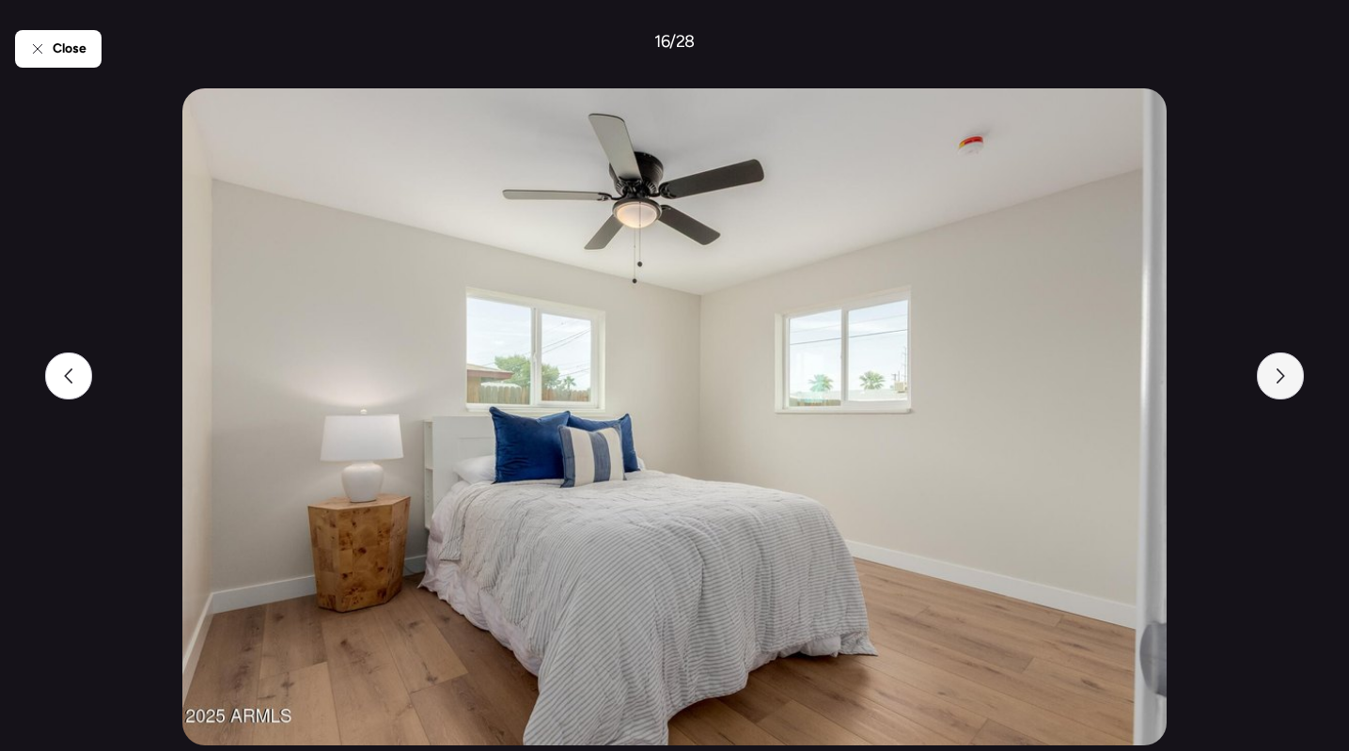
click at [1285, 395] on div at bounding box center [1280, 376] width 47 height 47
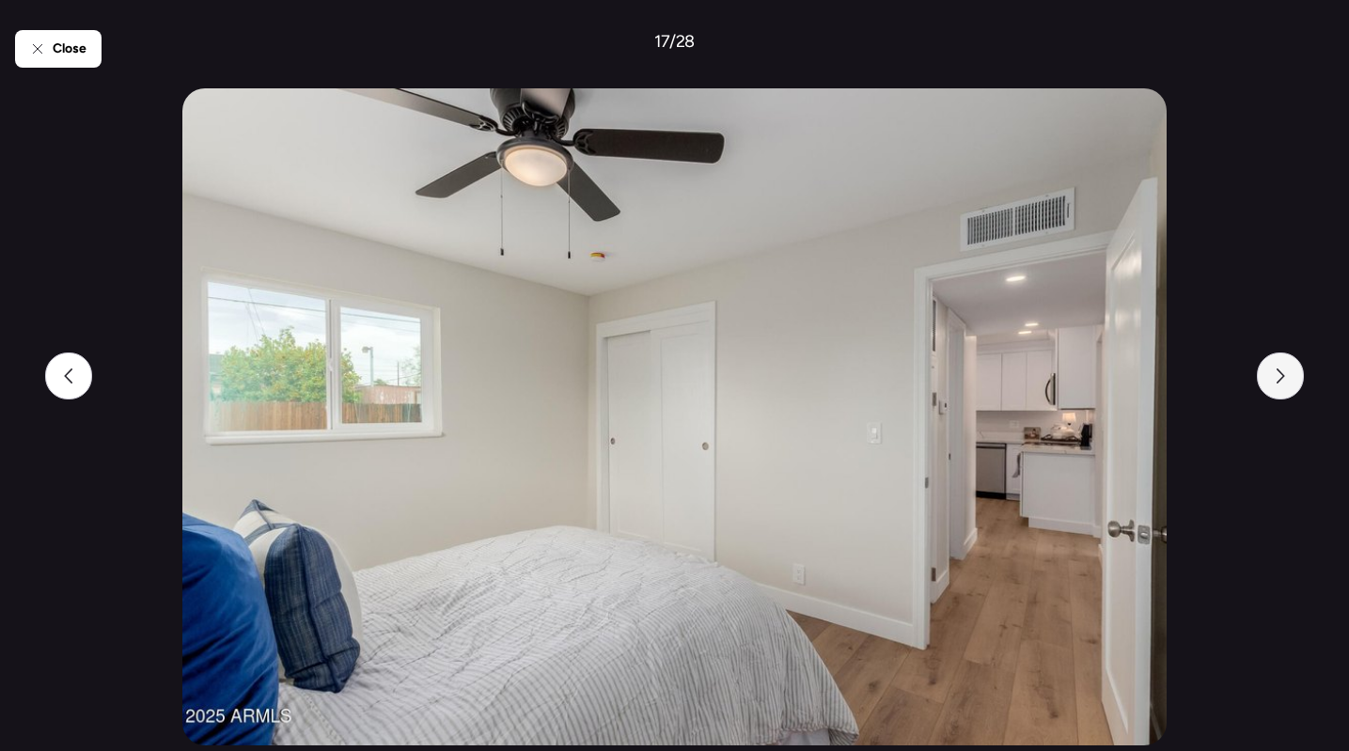
click at [1285, 395] on div at bounding box center [1280, 376] width 47 height 47
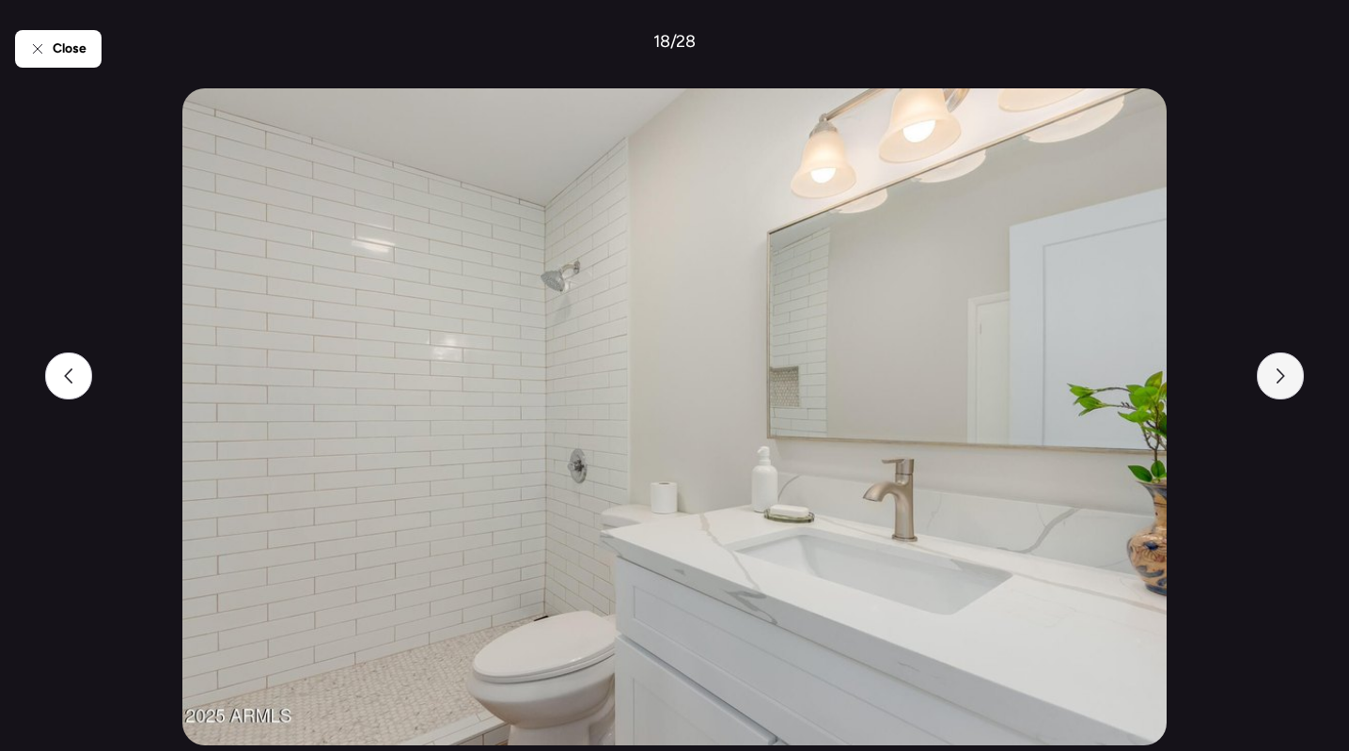
click at [1289, 377] on div at bounding box center [1280, 376] width 47 height 47
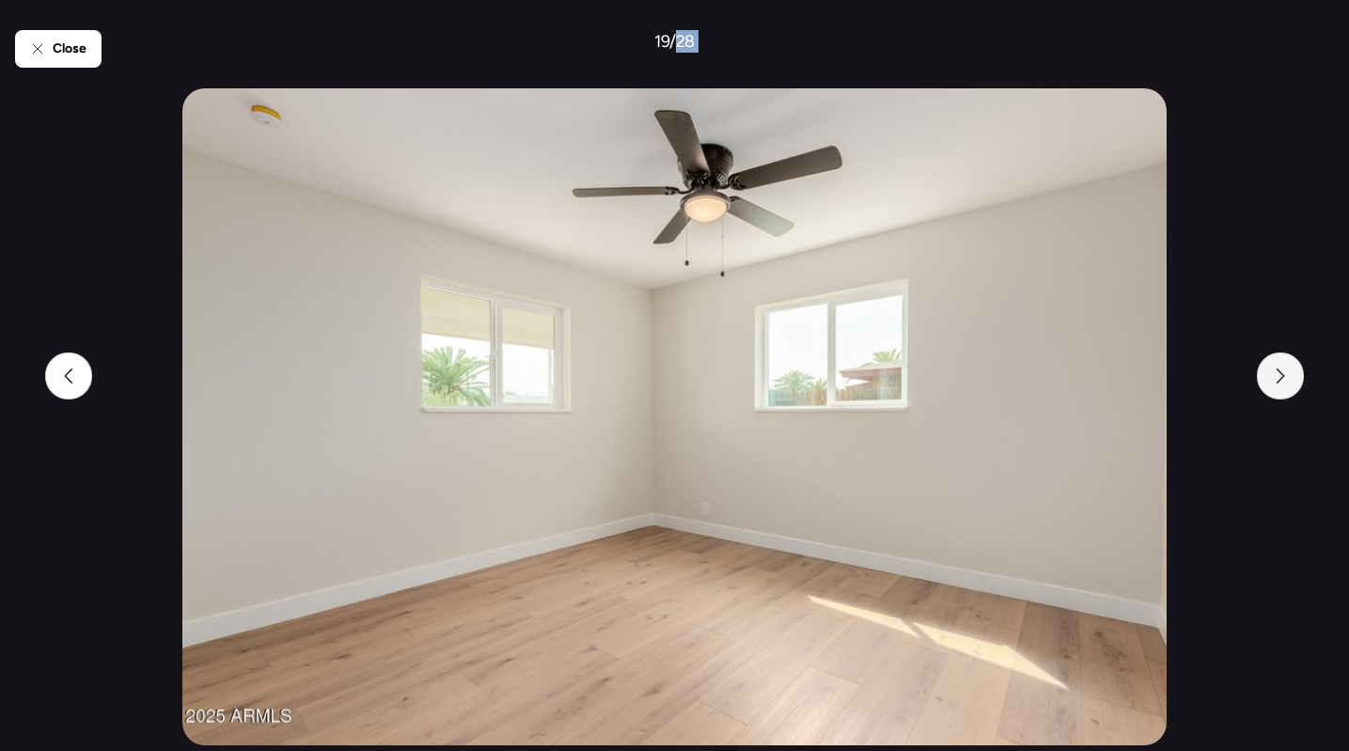
click at [1289, 377] on div at bounding box center [1280, 376] width 47 height 47
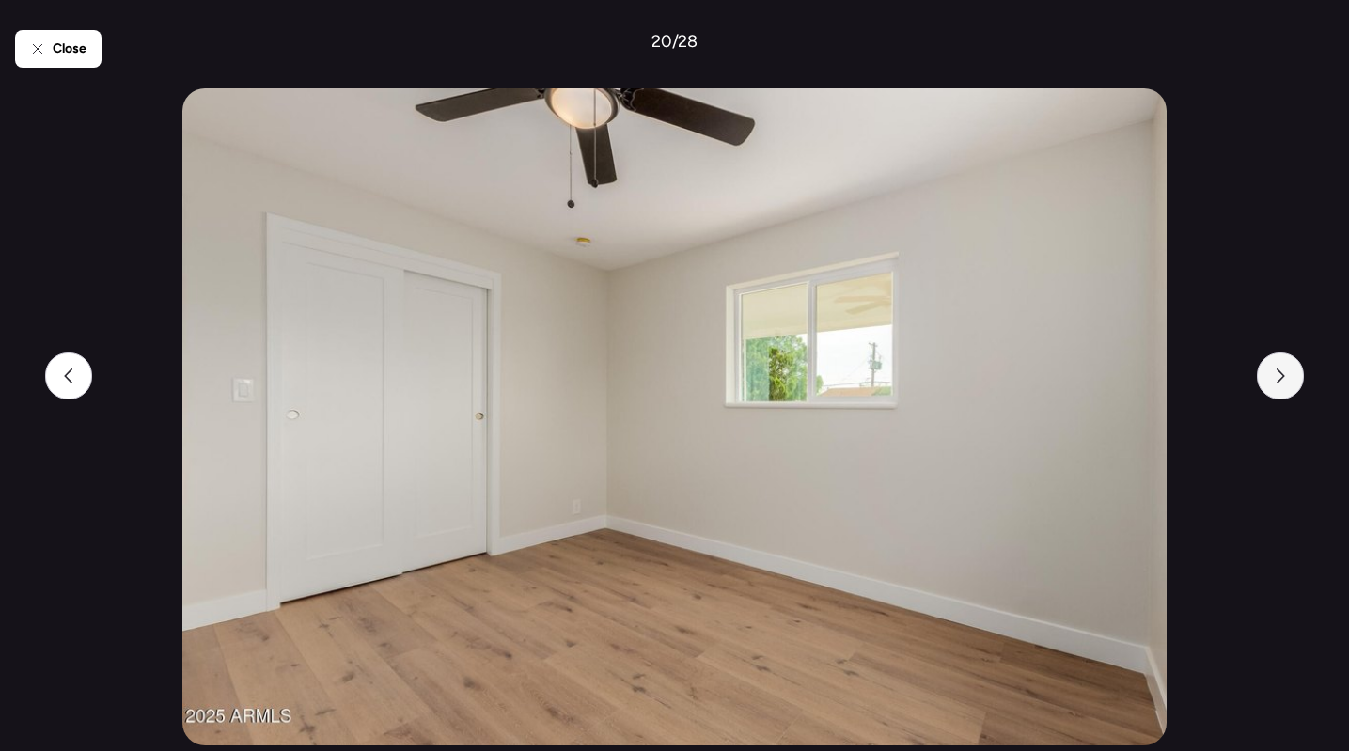
click at [1289, 377] on div at bounding box center [1280, 376] width 47 height 47
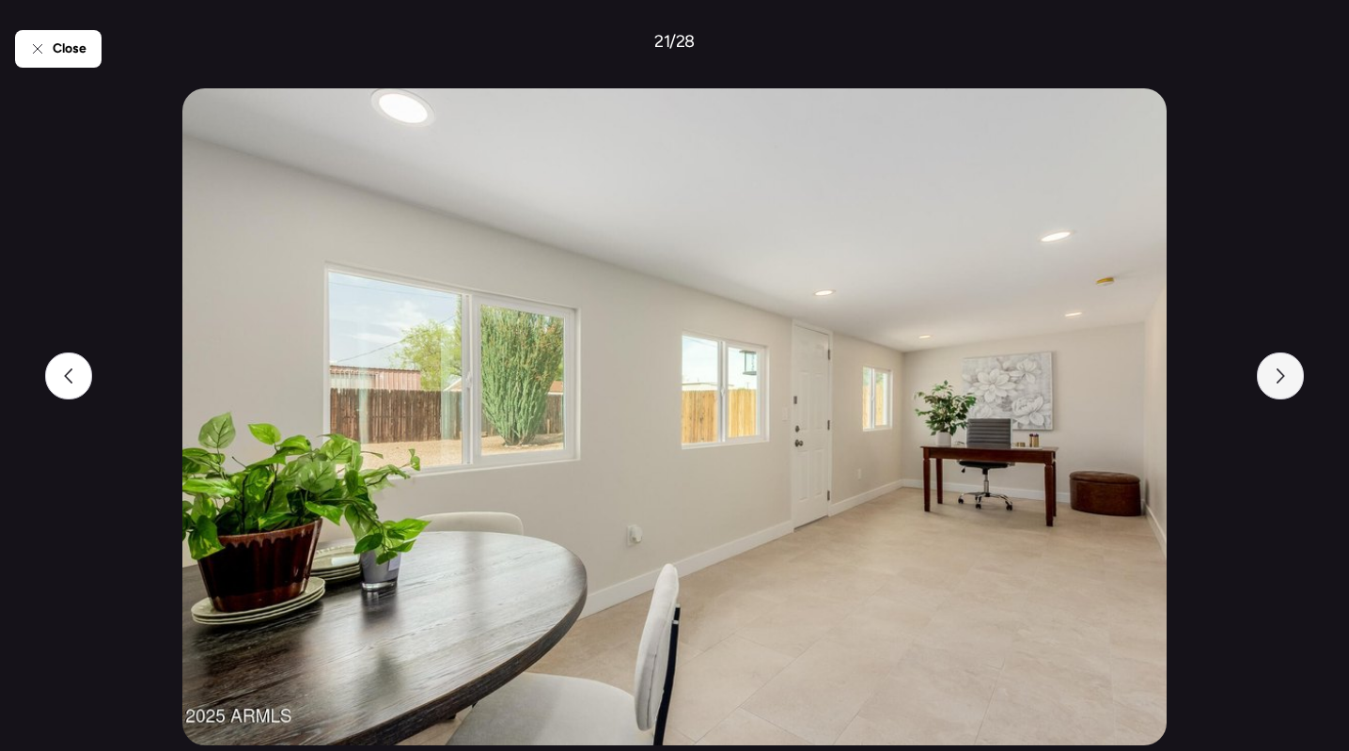
click at [1274, 378] on icon at bounding box center [1280, 376] width 15 height 15
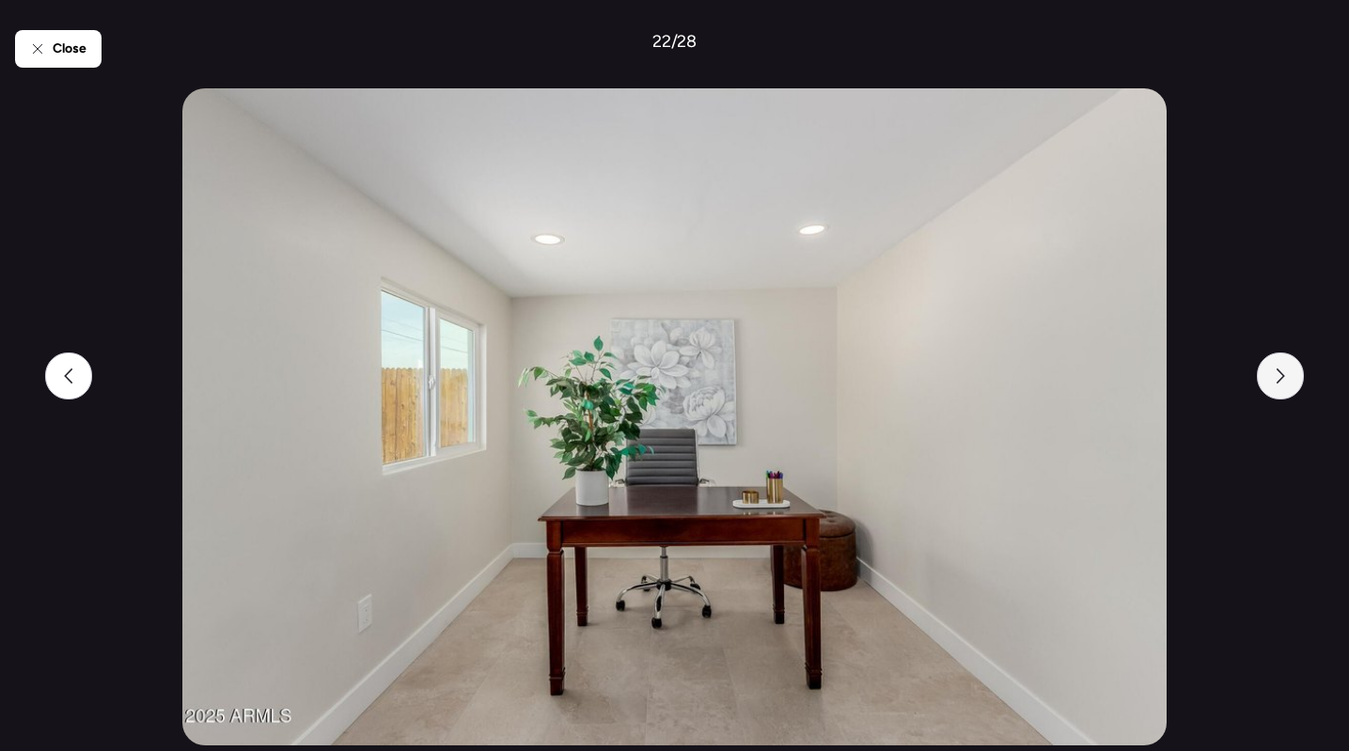
click at [1274, 378] on icon at bounding box center [1280, 376] width 15 height 15
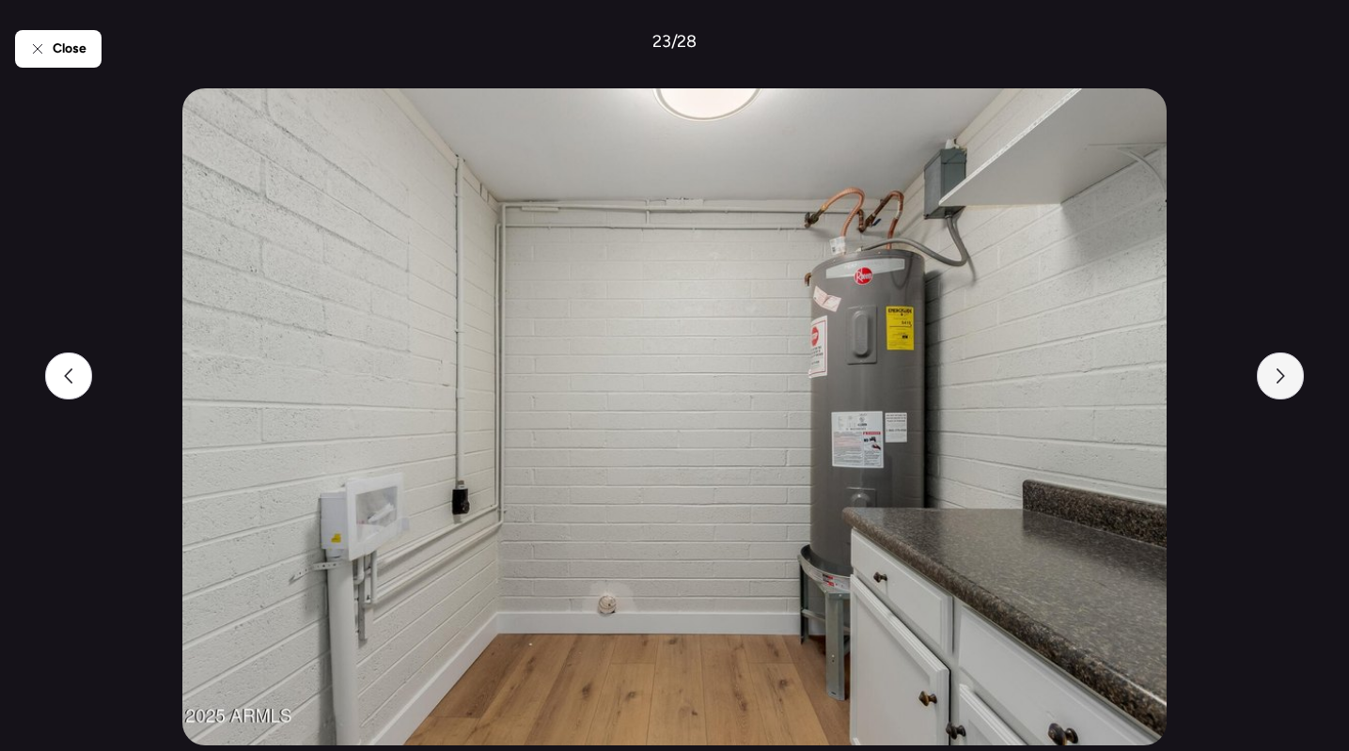
click at [1270, 381] on div at bounding box center [1280, 376] width 47 height 47
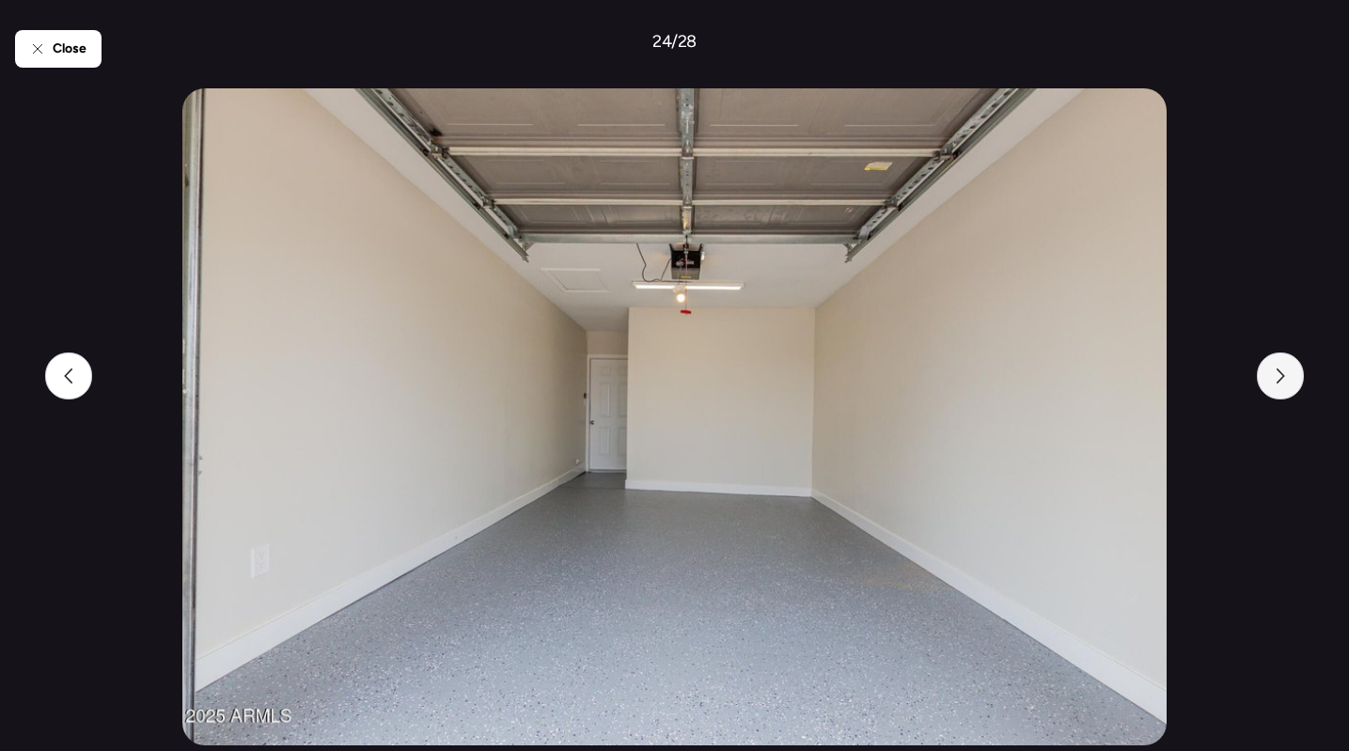
click at [1270, 381] on div at bounding box center [1280, 376] width 47 height 47
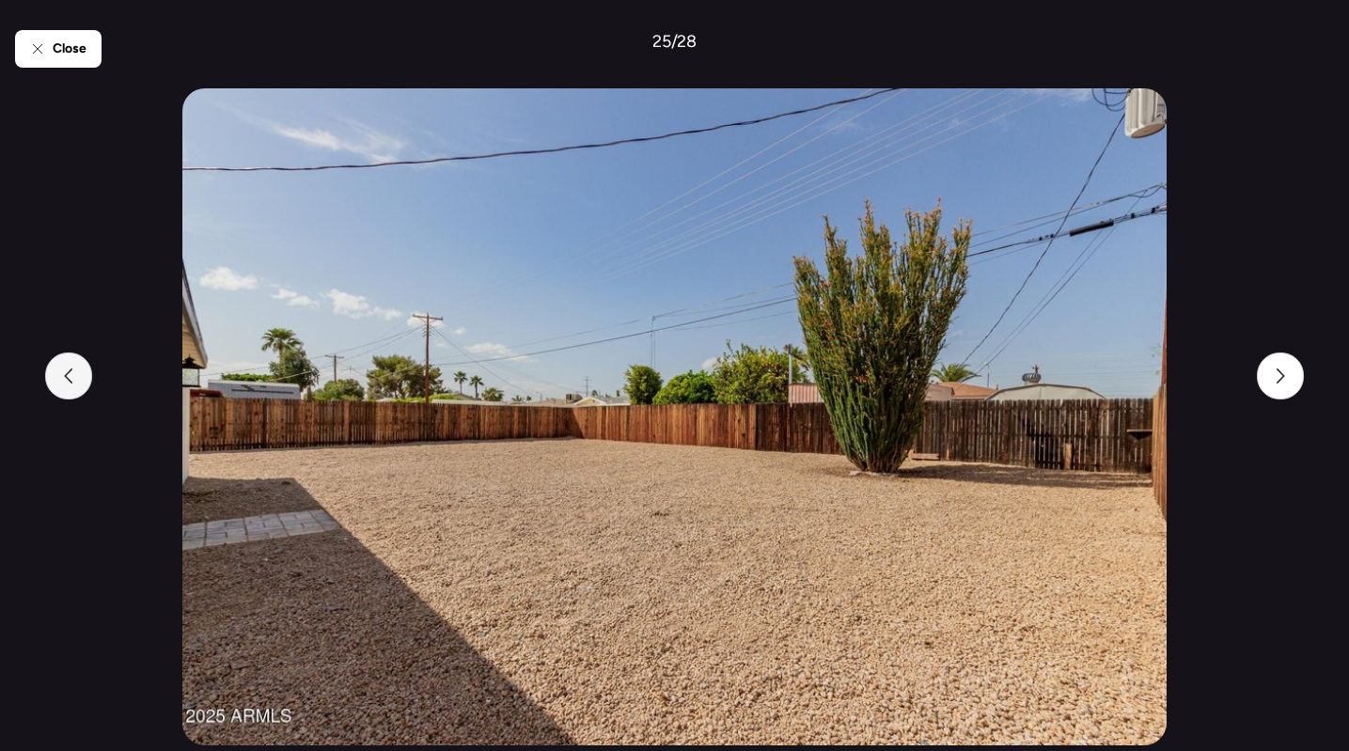
click at [76, 372] on icon at bounding box center [68, 376] width 15 height 15
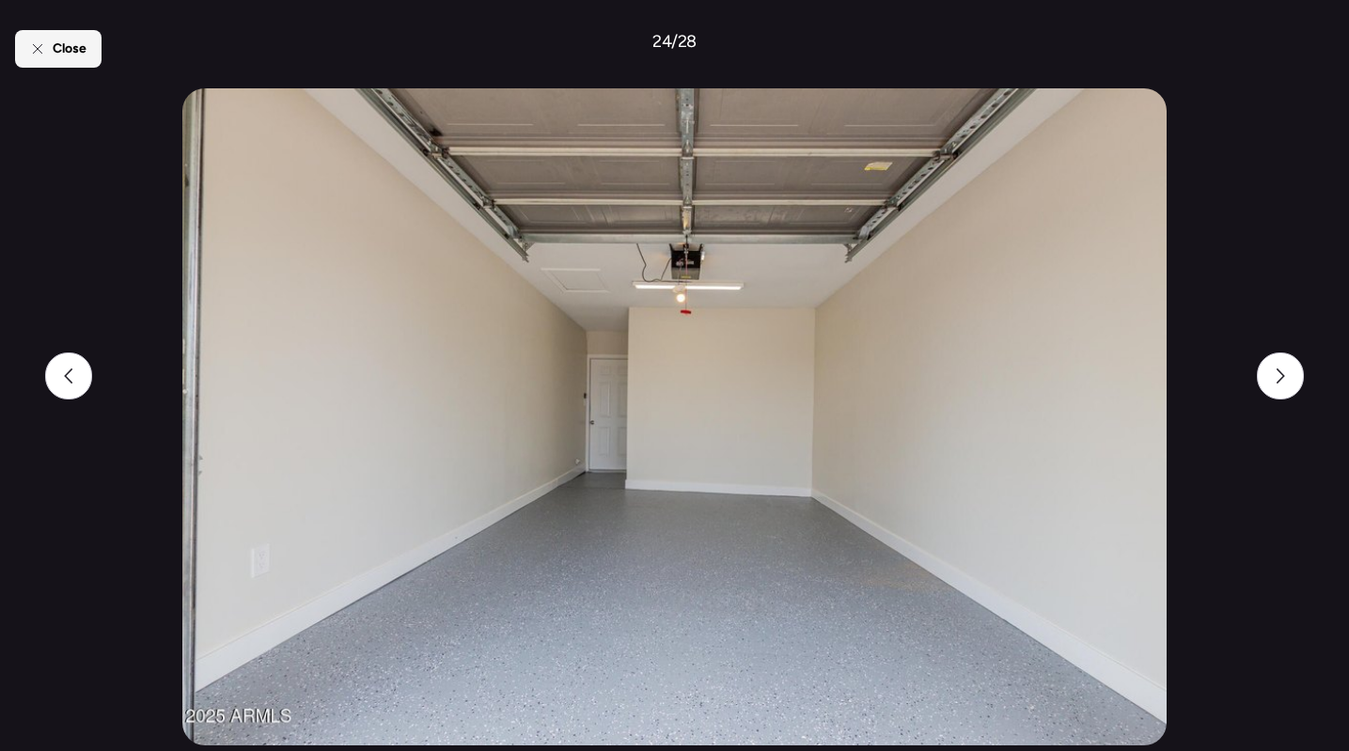
click at [78, 63] on div "Close" at bounding box center [58, 49] width 86 height 38
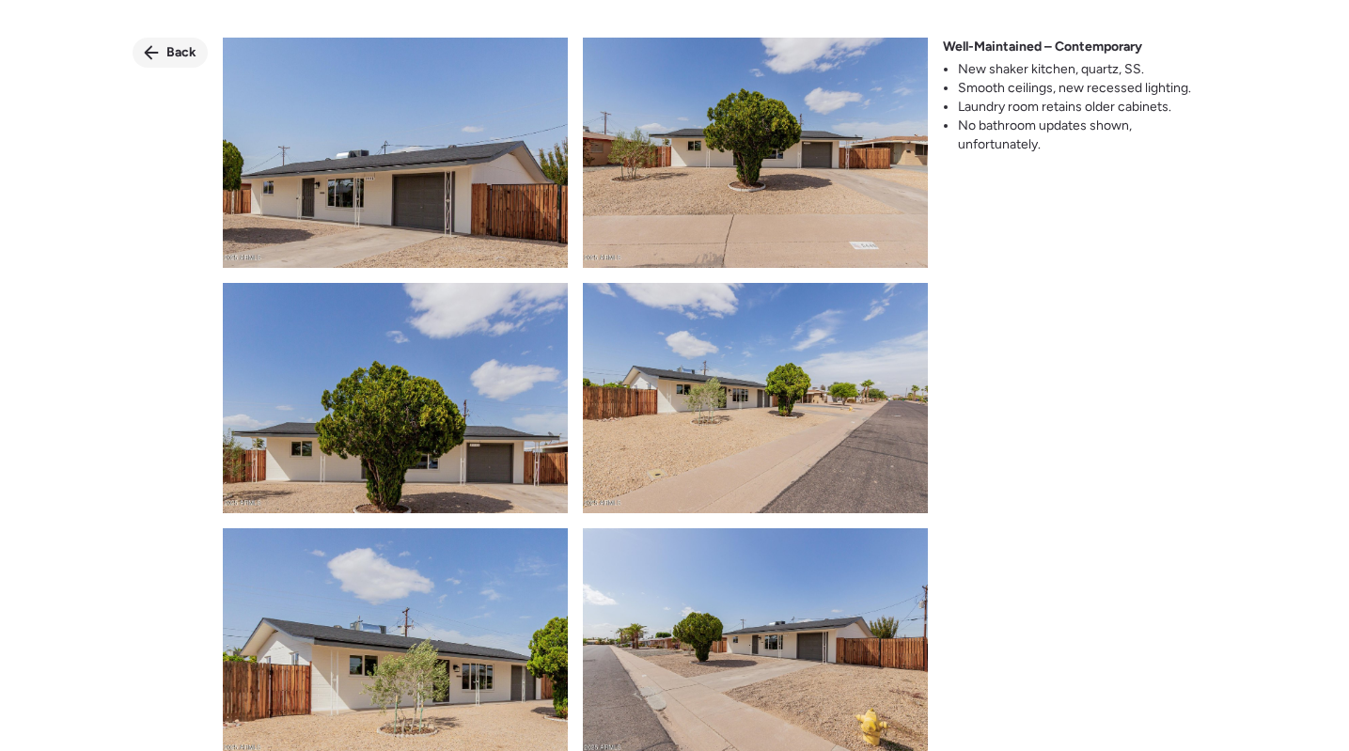
click at [170, 44] on span "Back" at bounding box center [181, 52] width 30 height 19
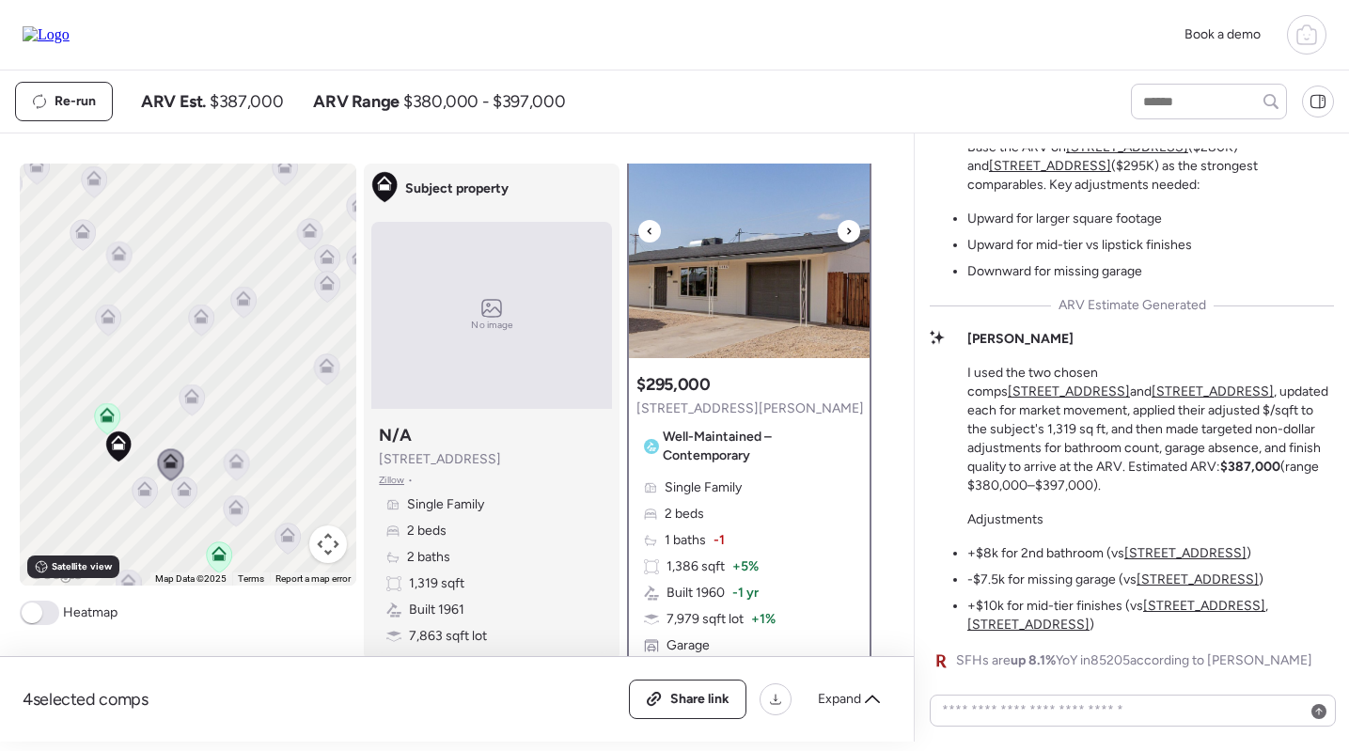
click at [793, 265] on img at bounding box center [749, 240] width 241 height 235
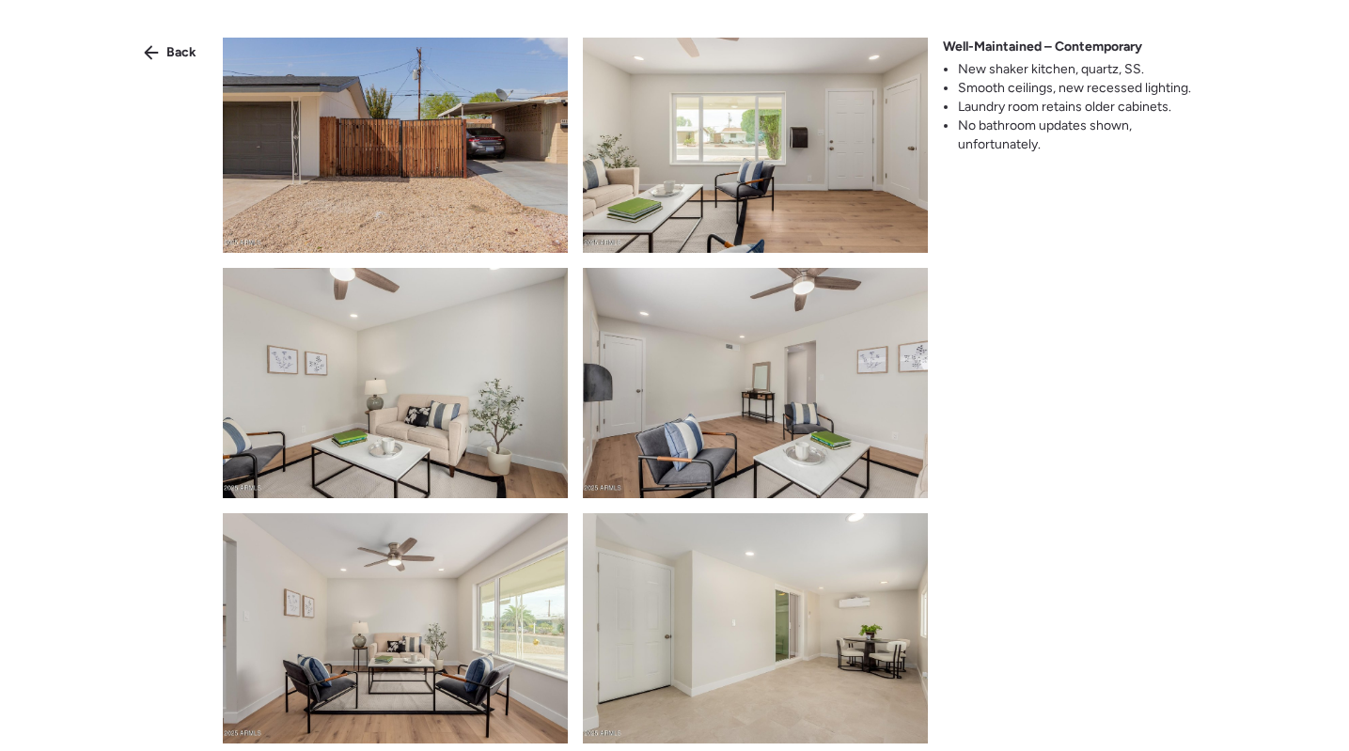
scroll to position [704, 0]
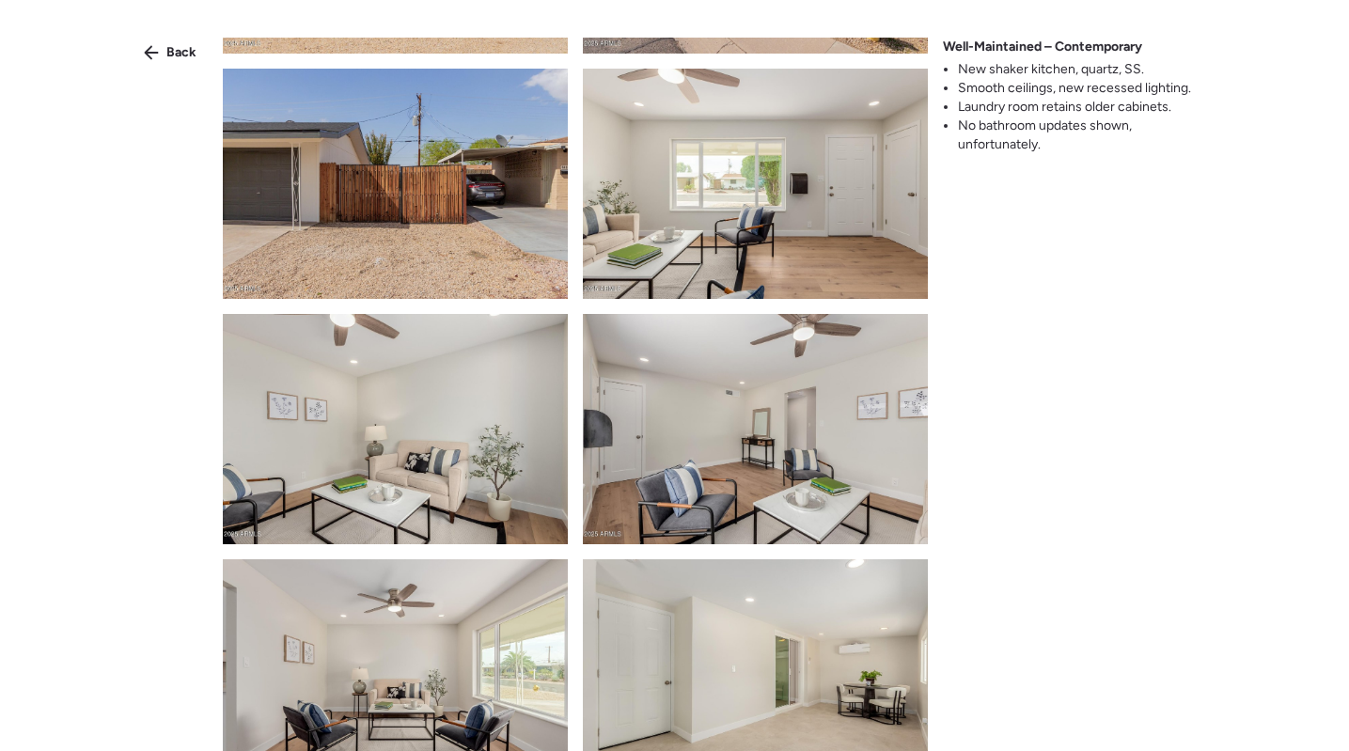
click at [691, 231] on img at bounding box center [755, 184] width 345 height 230
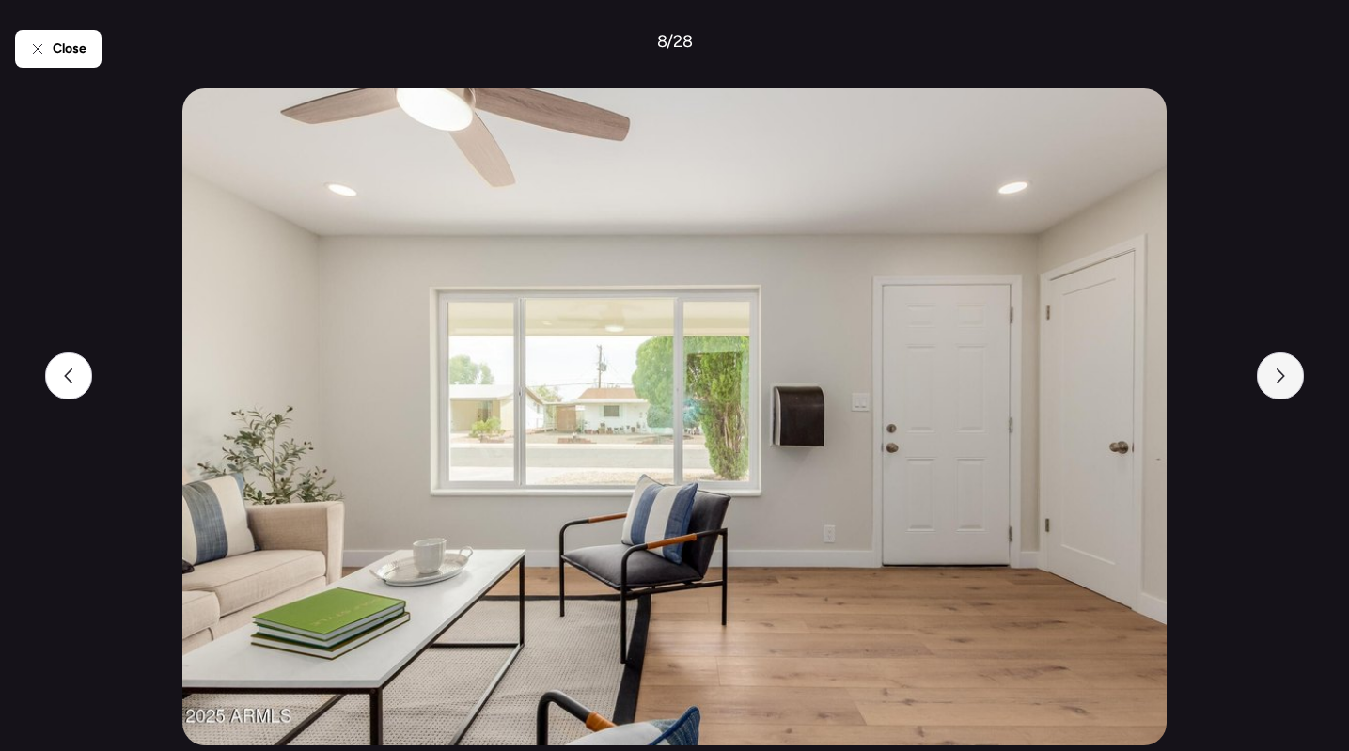
click at [1272, 380] on div at bounding box center [1280, 376] width 47 height 47
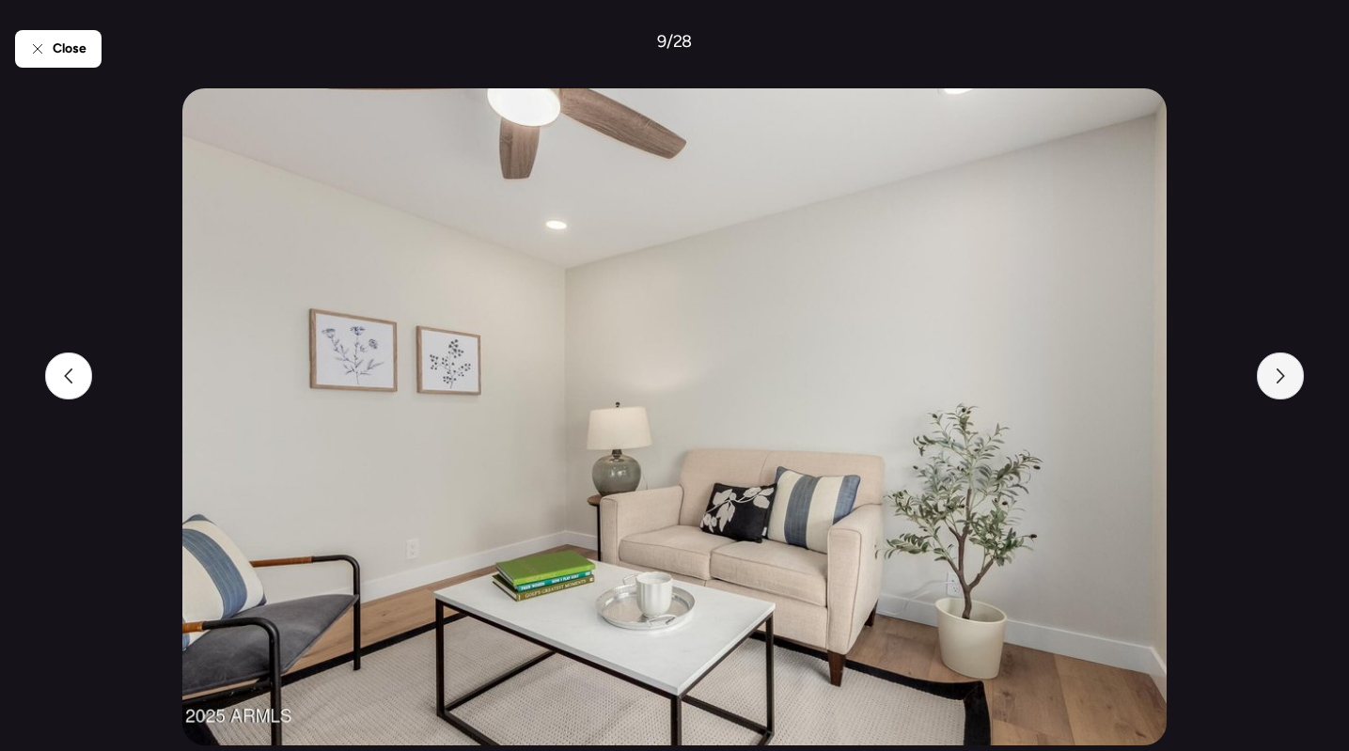
click at [1277, 388] on div at bounding box center [1280, 376] width 47 height 47
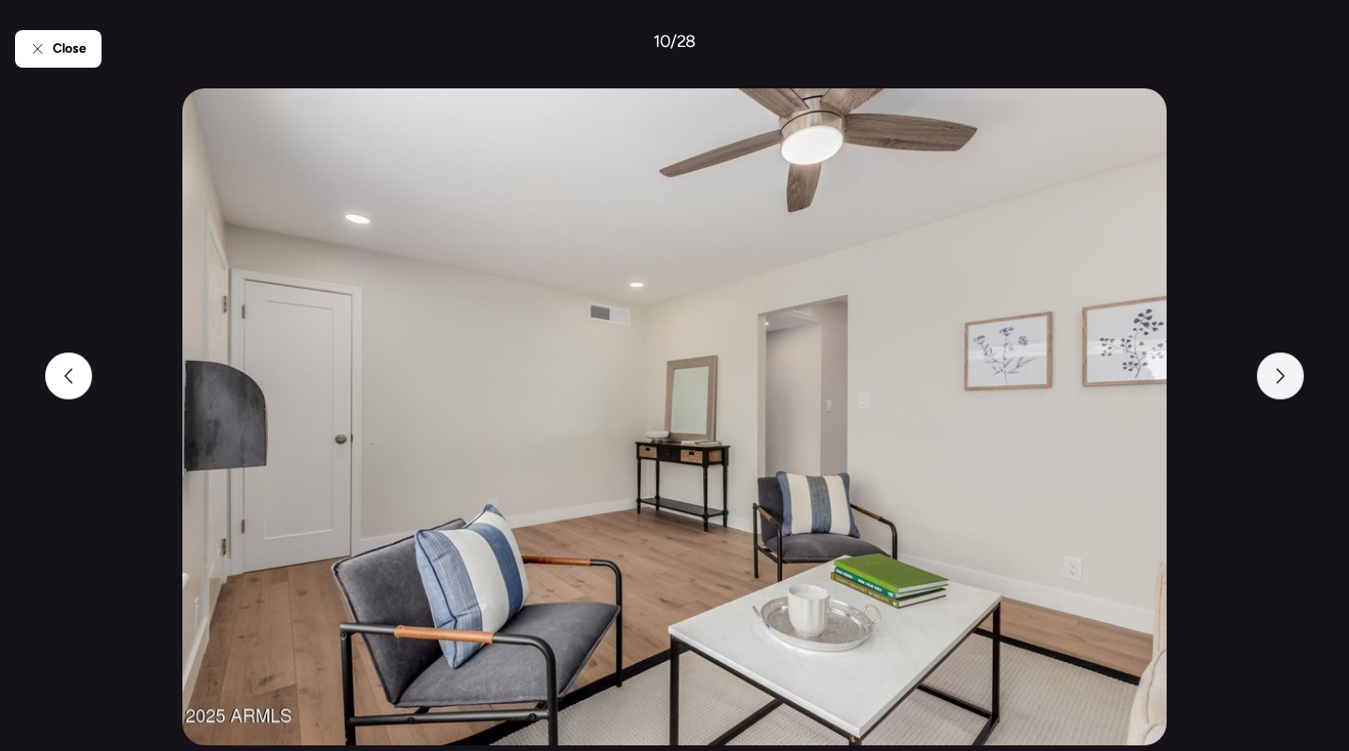
click at [1277, 388] on div at bounding box center [1280, 376] width 47 height 47
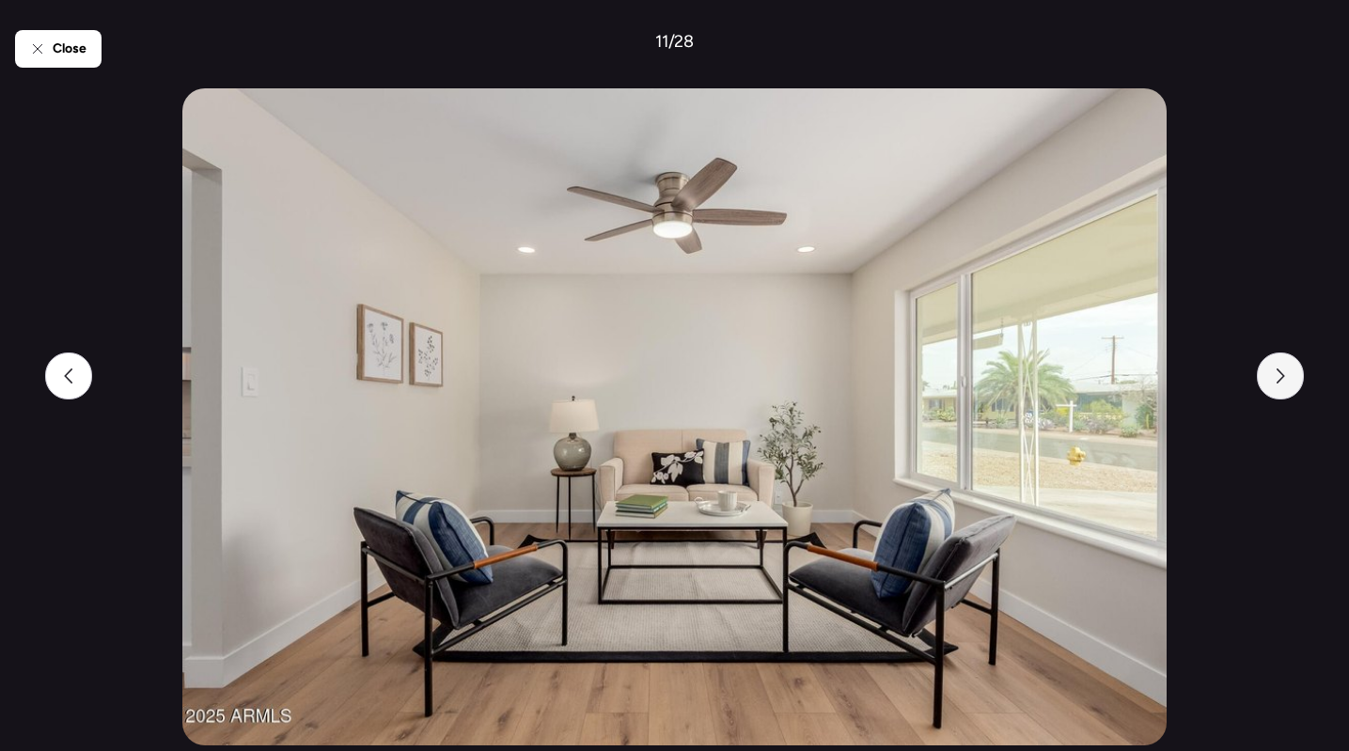
click at [1277, 388] on div at bounding box center [1280, 376] width 47 height 47
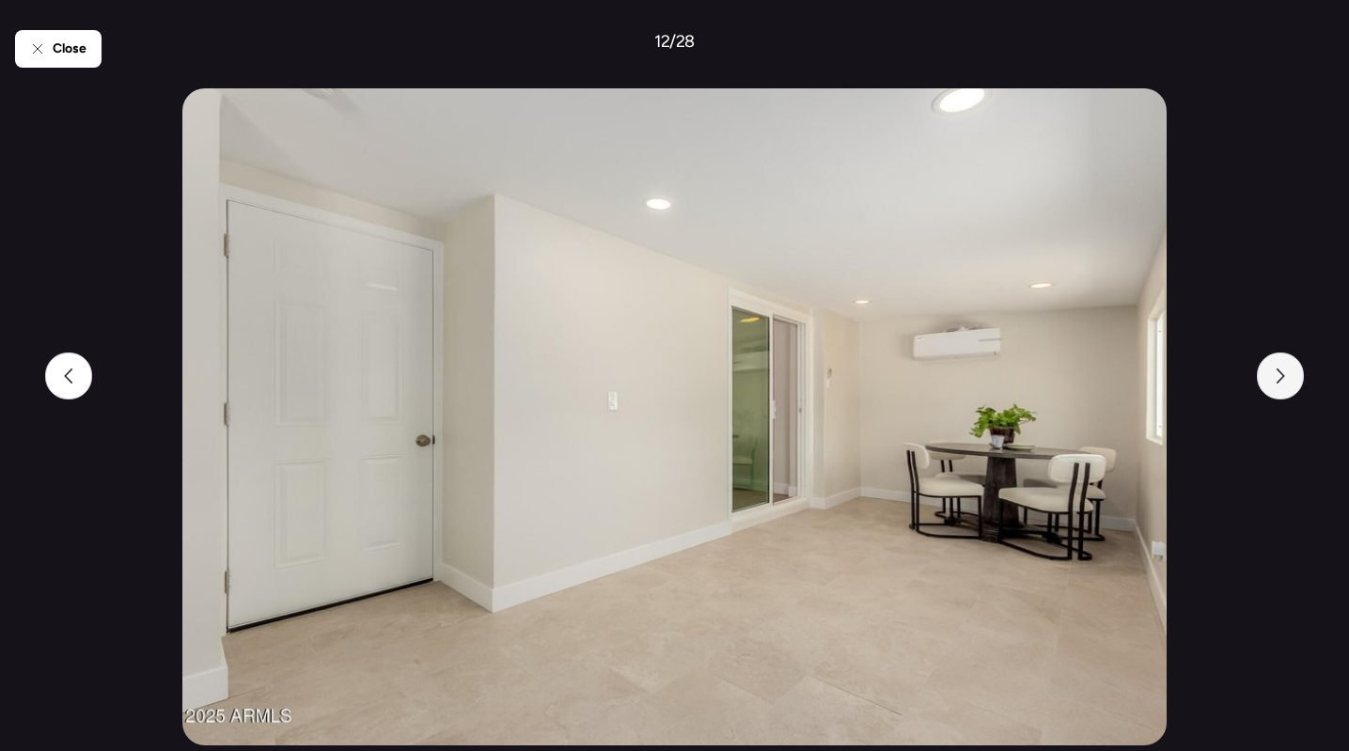
click at [1277, 388] on div at bounding box center [1280, 376] width 47 height 47
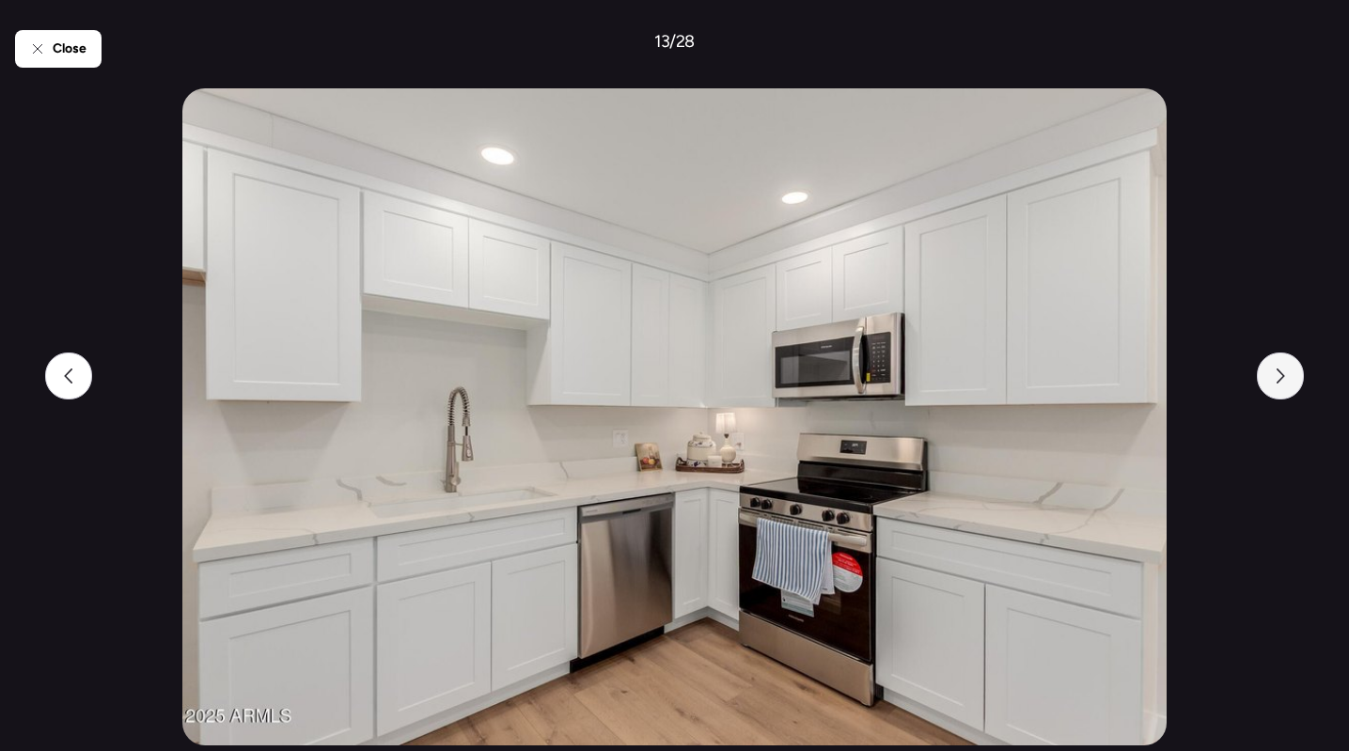
click at [1286, 383] on div at bounding box center [1280, 376] width 47 height 47
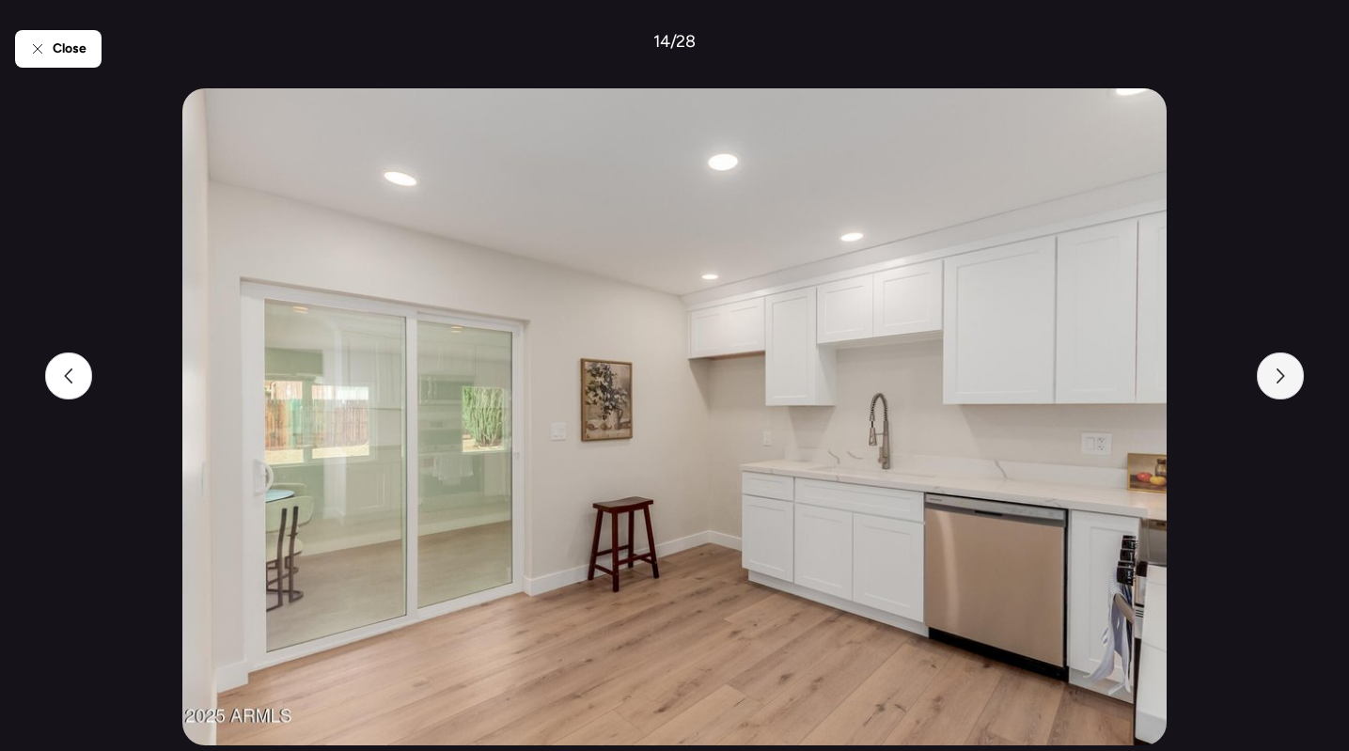
click at [1277, 381] on icon at bounding box center [1280, 376] width 15 height 15
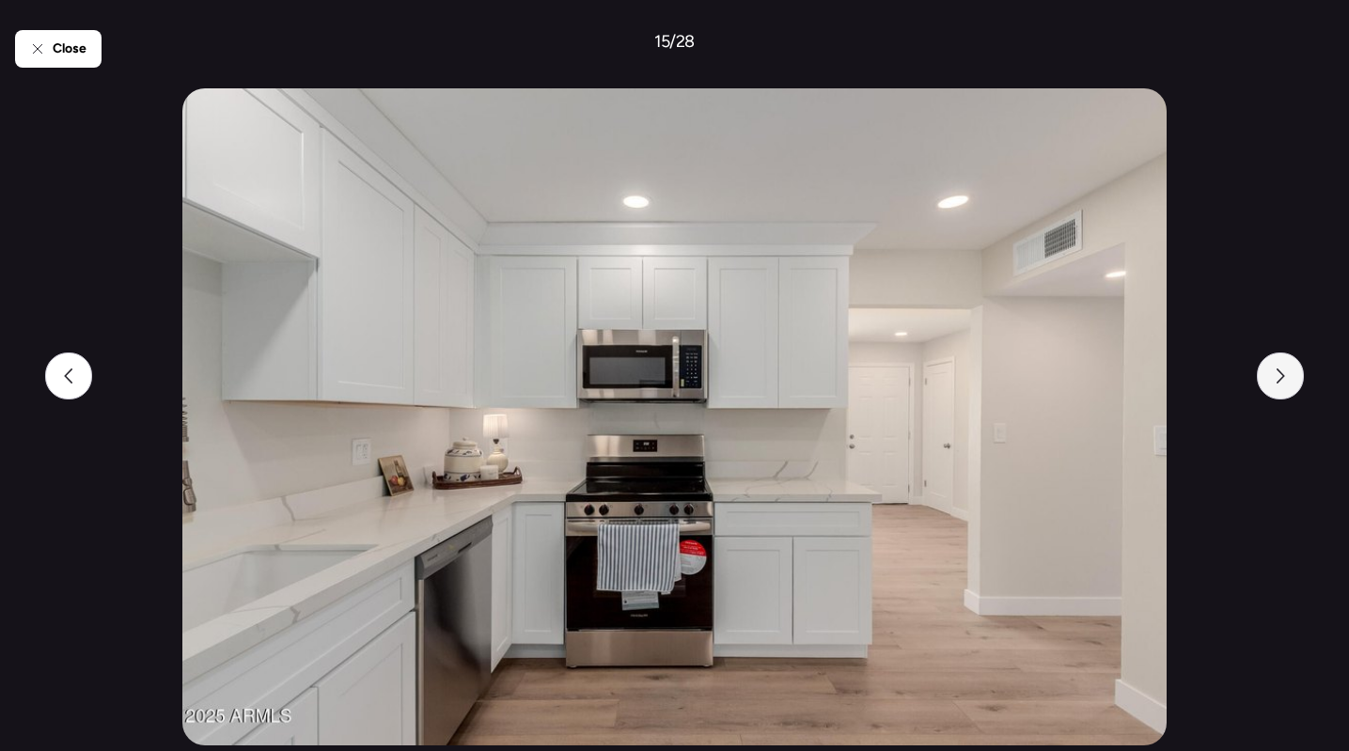
click at [1279, 370] on icon at bounding box center [1281, 376] width 8 height 15
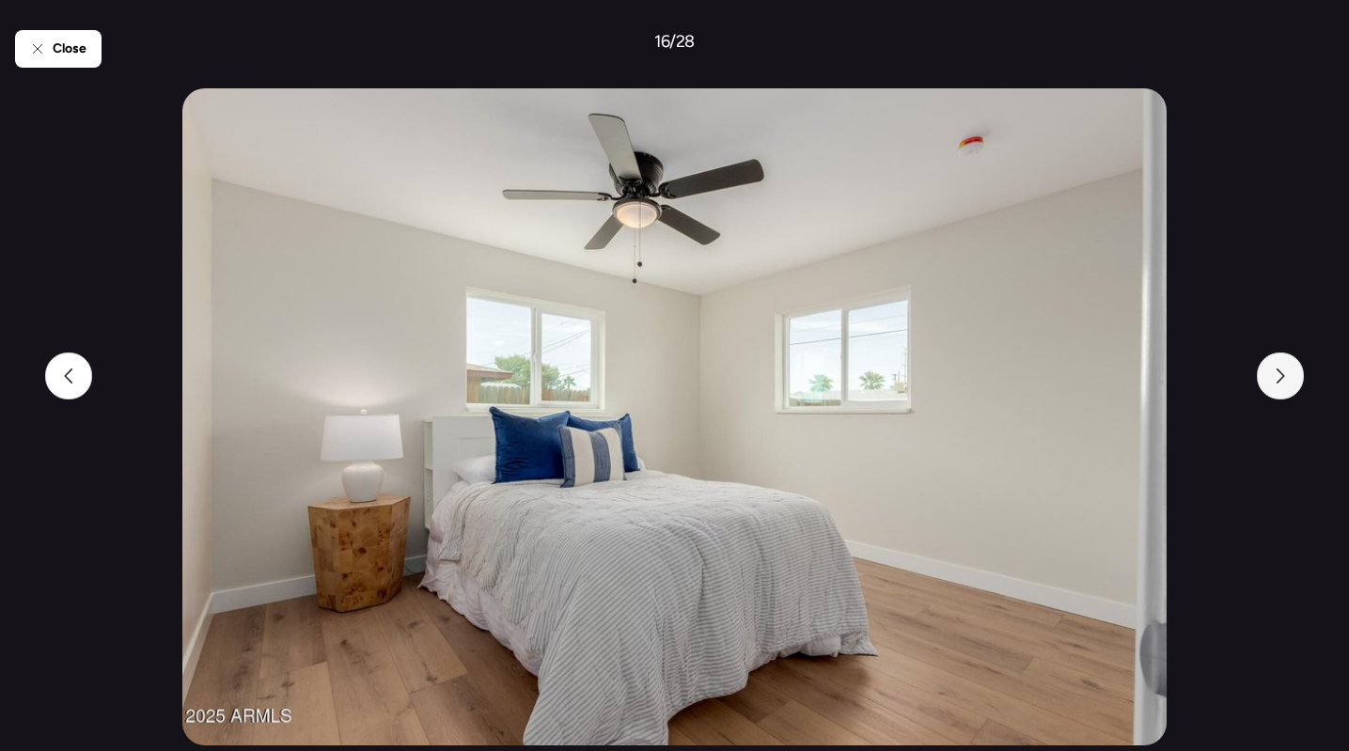
click at [1279, 370] on icon at bounding box center [1281, 376] width 8 height 15
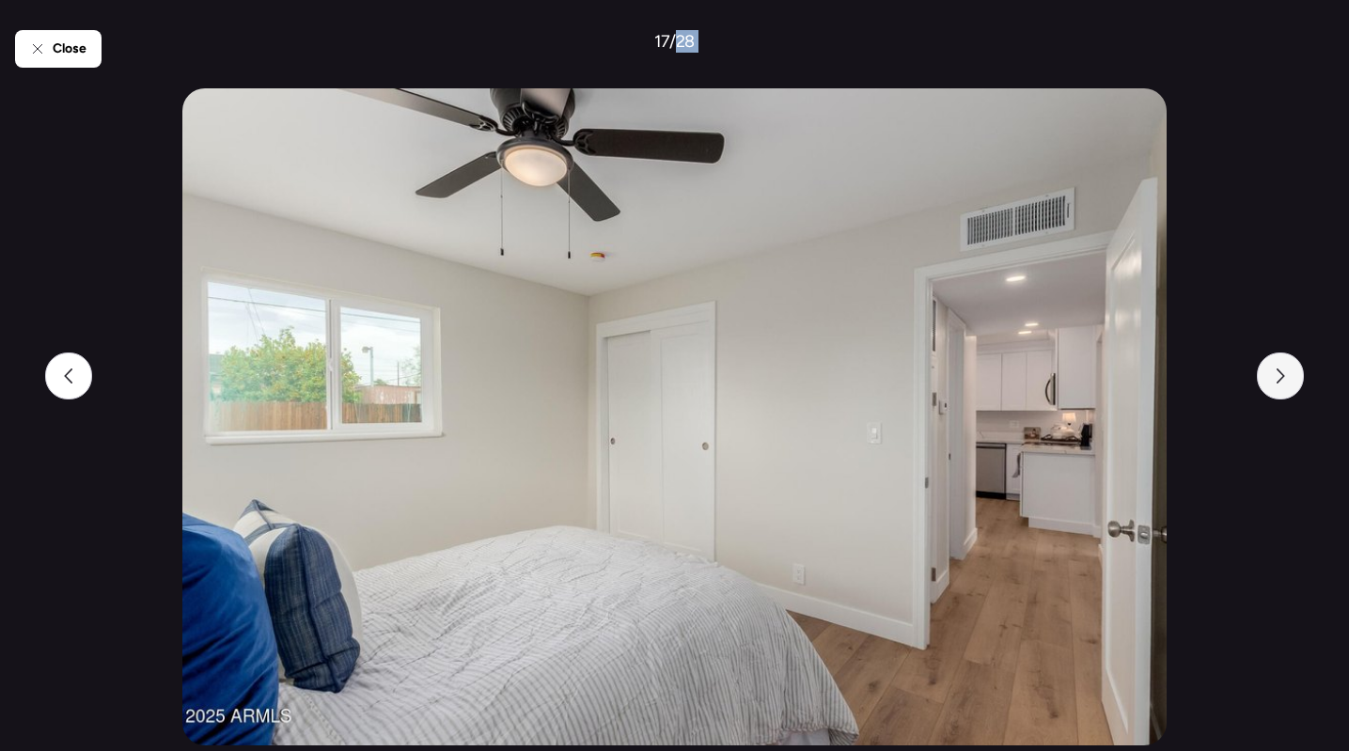
click at [1279, 370] on icon at bounding box center [1281, 376] width 8 height 15
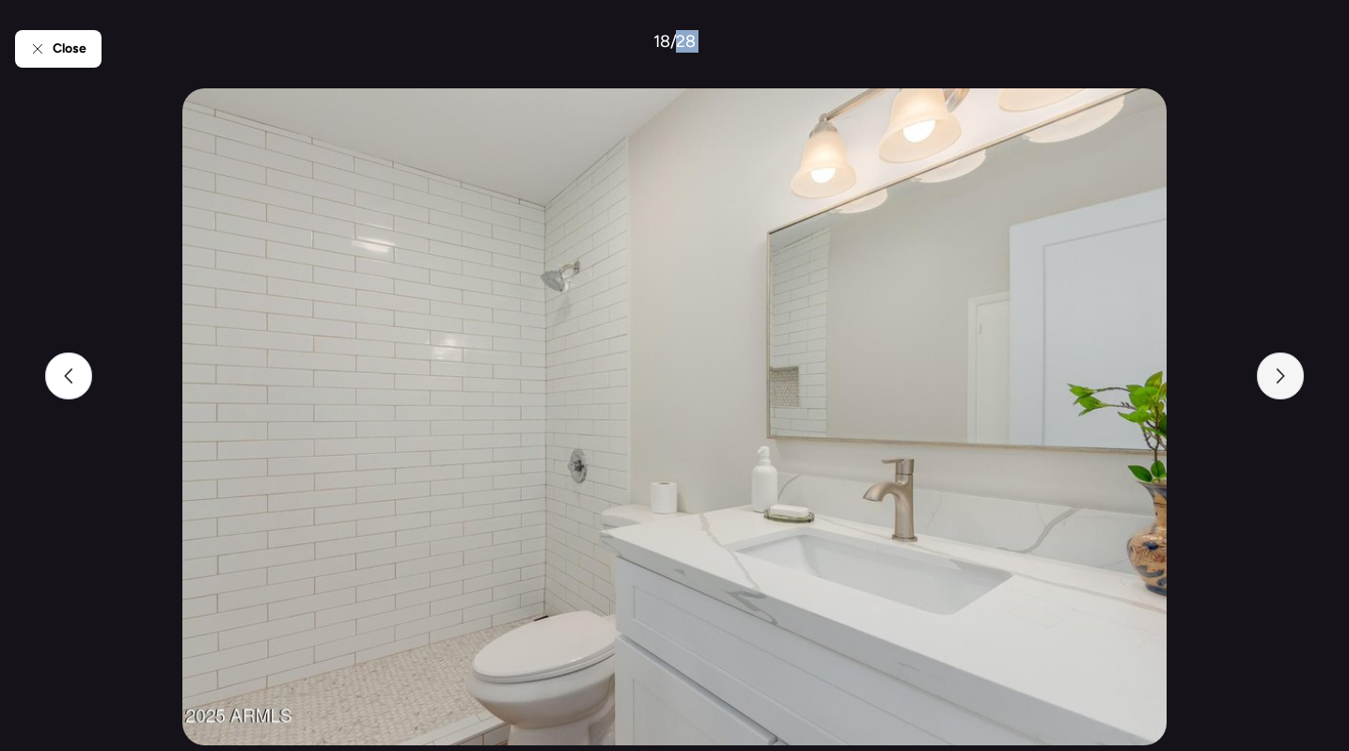
click at [1295, 382] on div at bounding box center [1280, 376] width 47 height 47
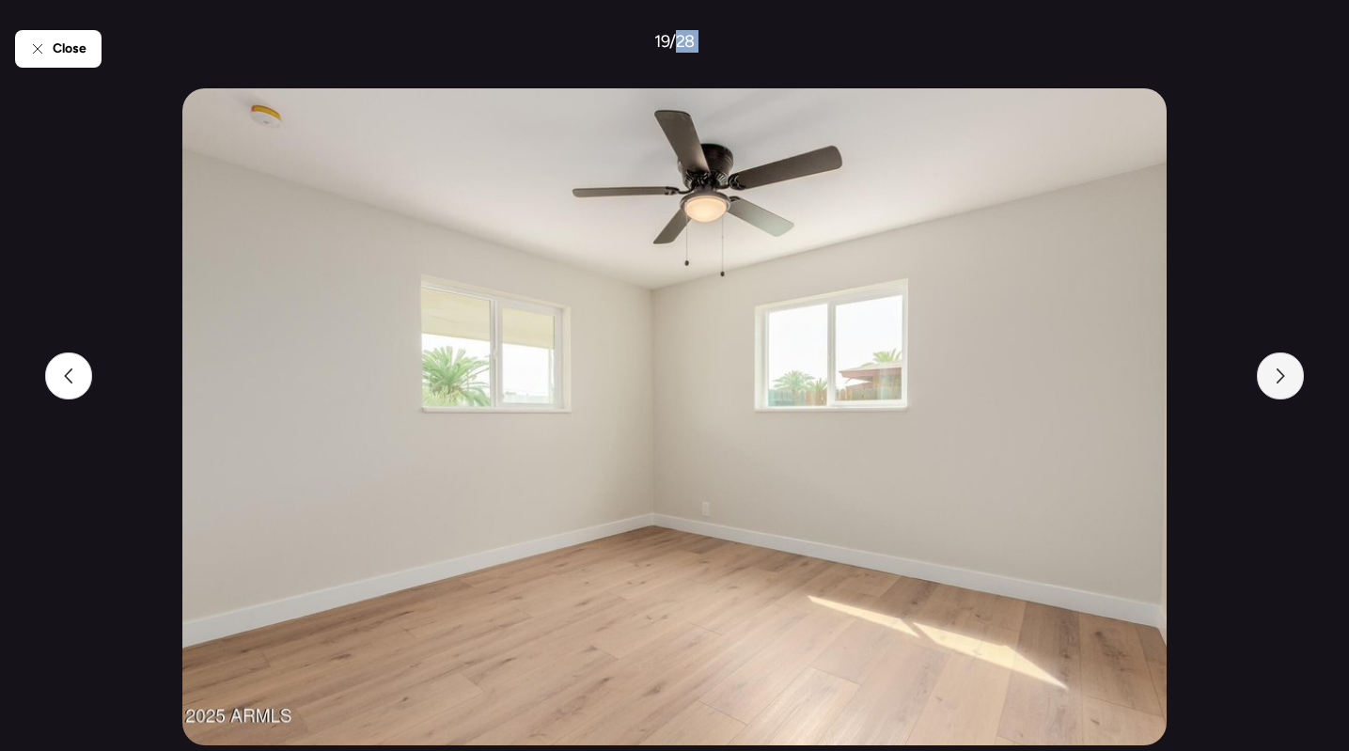
click at [1295, 382] on div at bounding box center [1280, 376] width 47 height 47
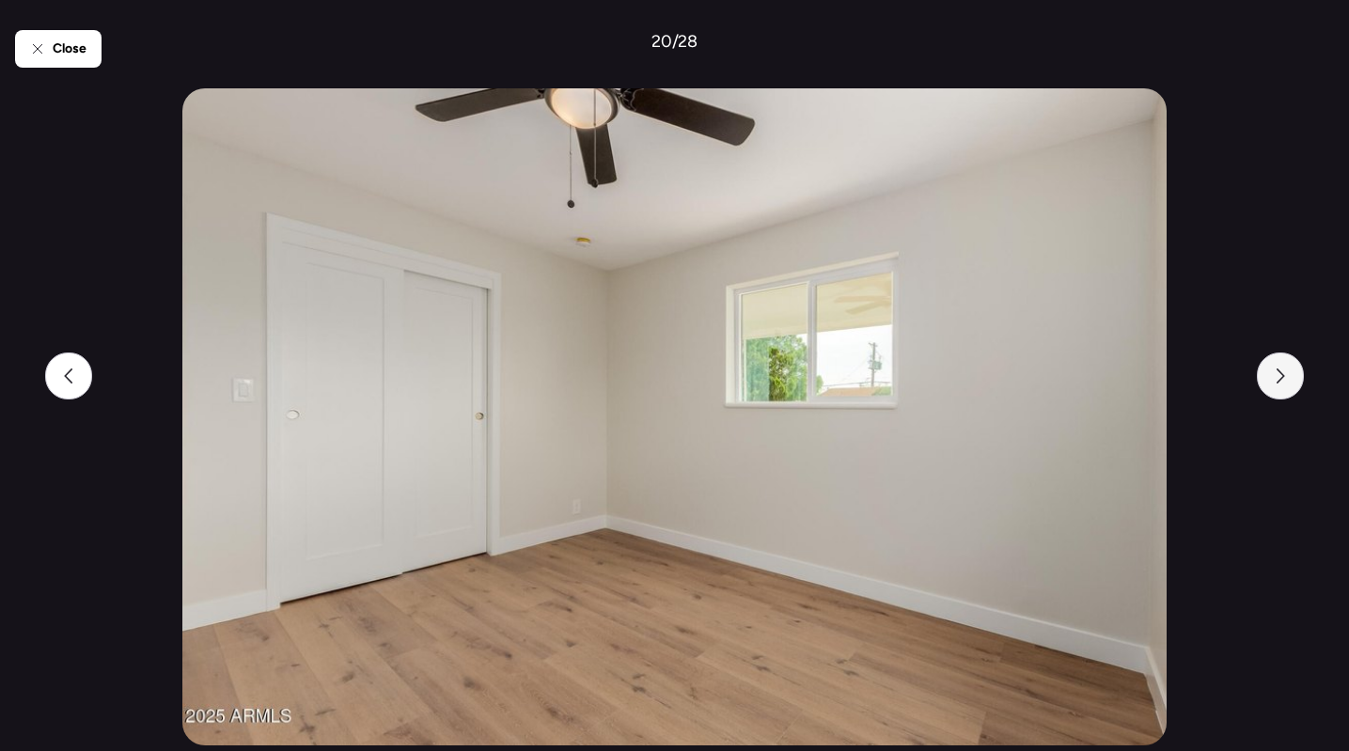
click at [1295, 382] on div at bounding box center [1280, 376] width 47 height 47
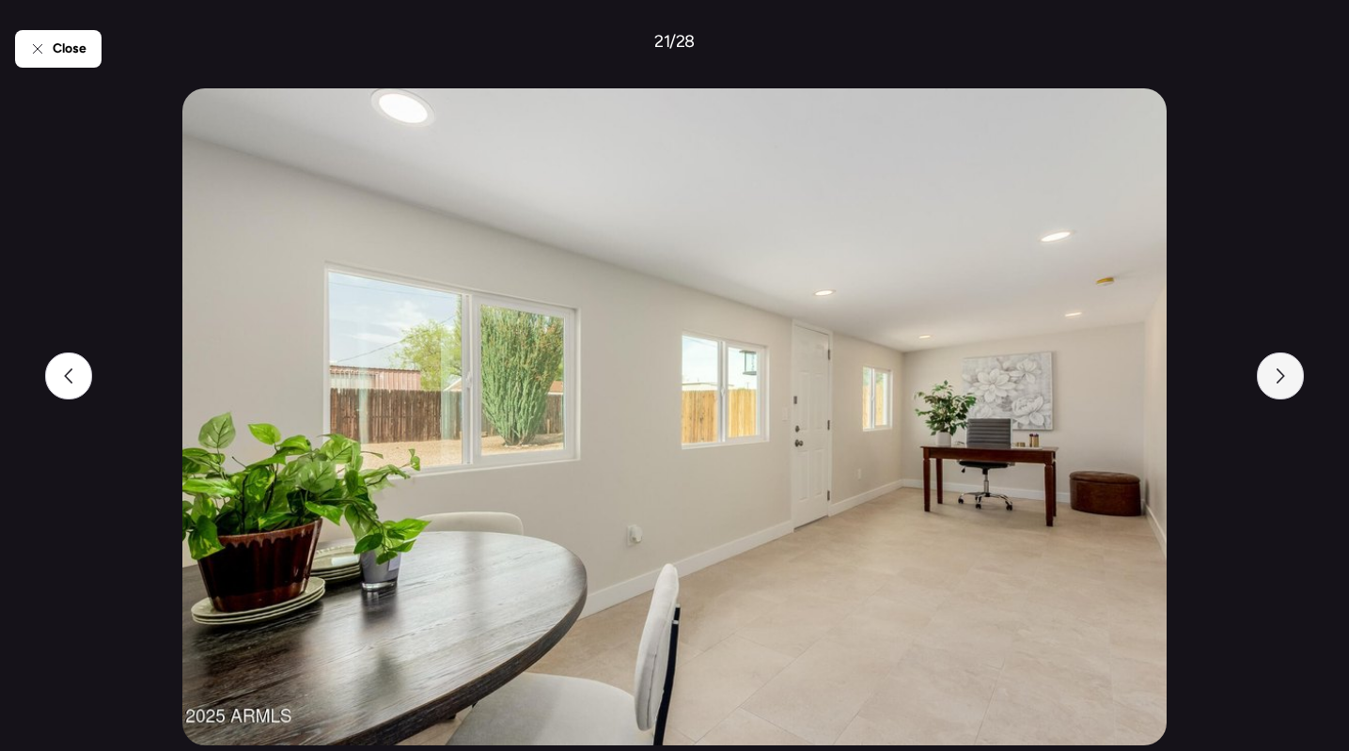
click at [1295, 382] on div at bounding box center [1280, 376] width 47 height 47
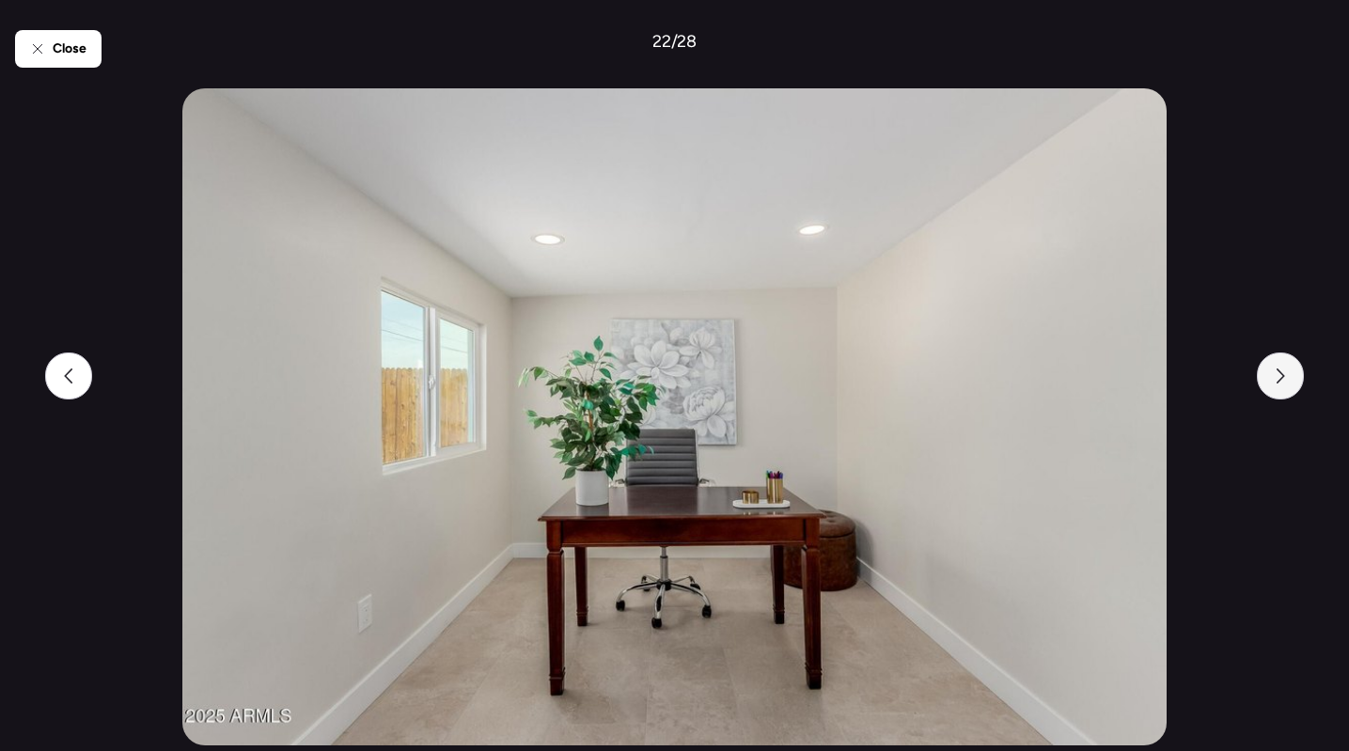
click at [1295, 382] on div at bounding box center [1280, 376] width 47 height 47
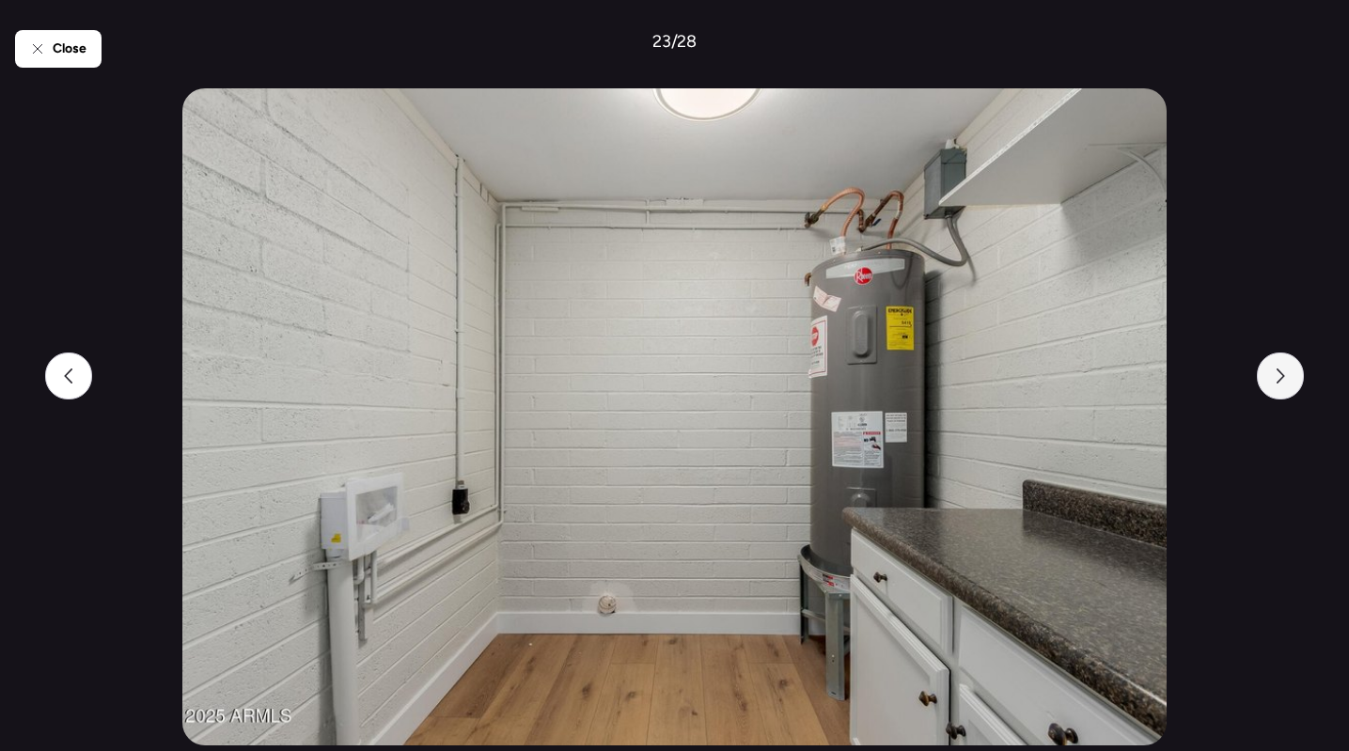
click at [1286, 383] on icon at bounding box center [1280, 376] width 15 height 15
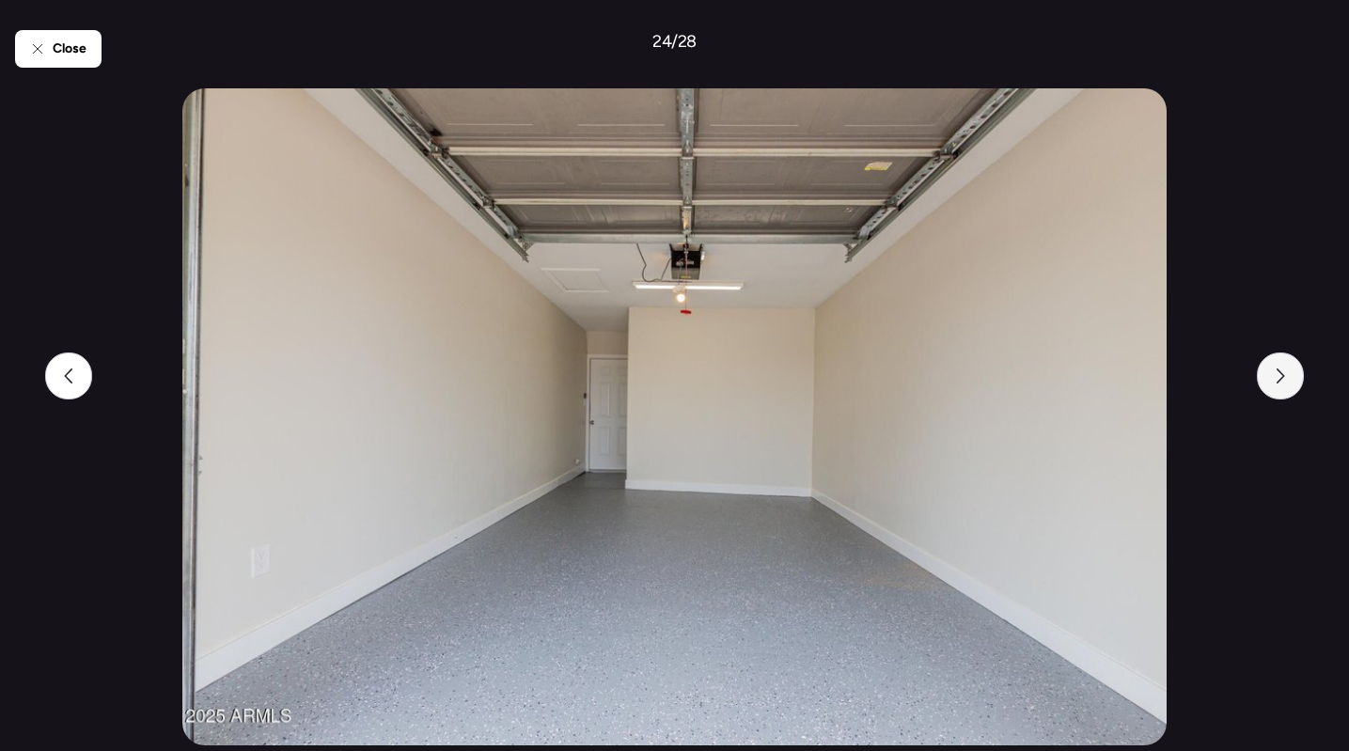
click at [1286, 381] on icon at bounding box center [1280, 376] width 15 height 15
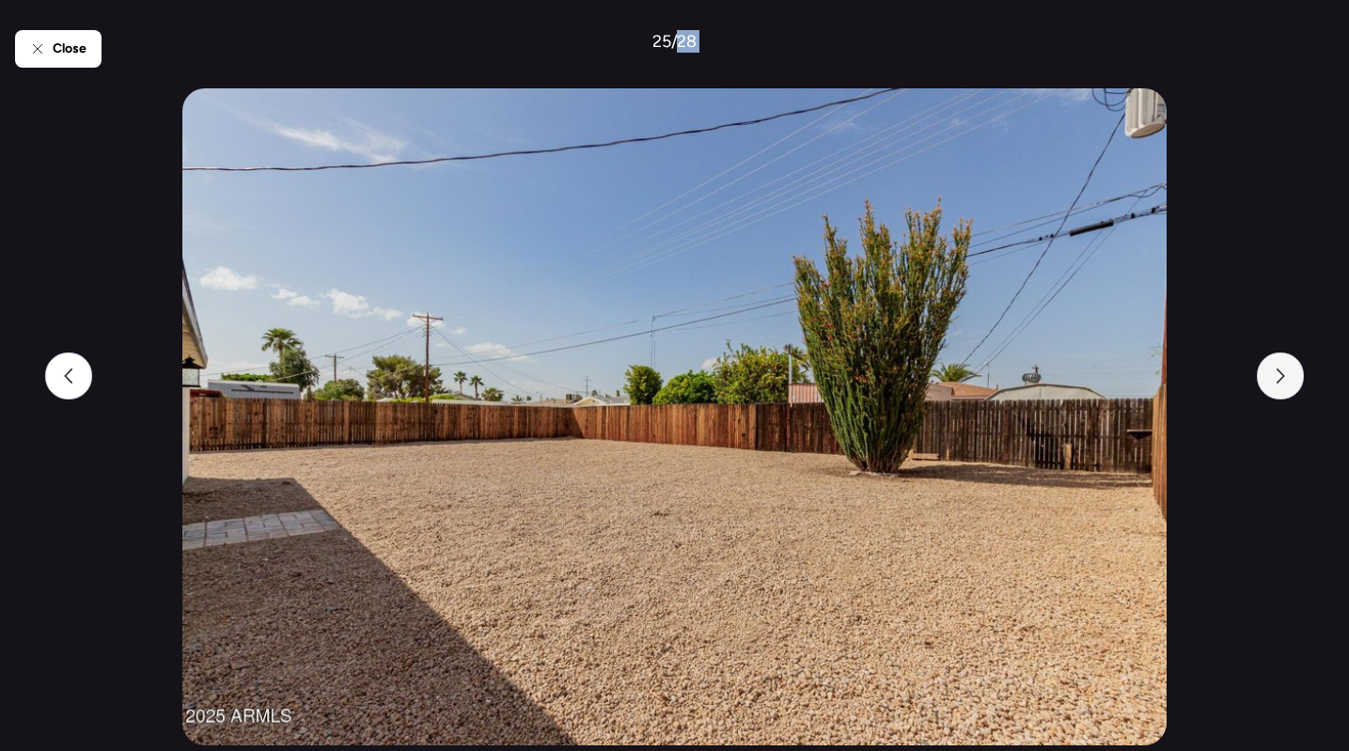
click at [1286, 381] on icon at bounding box center [1280, 376] width 15 height 15
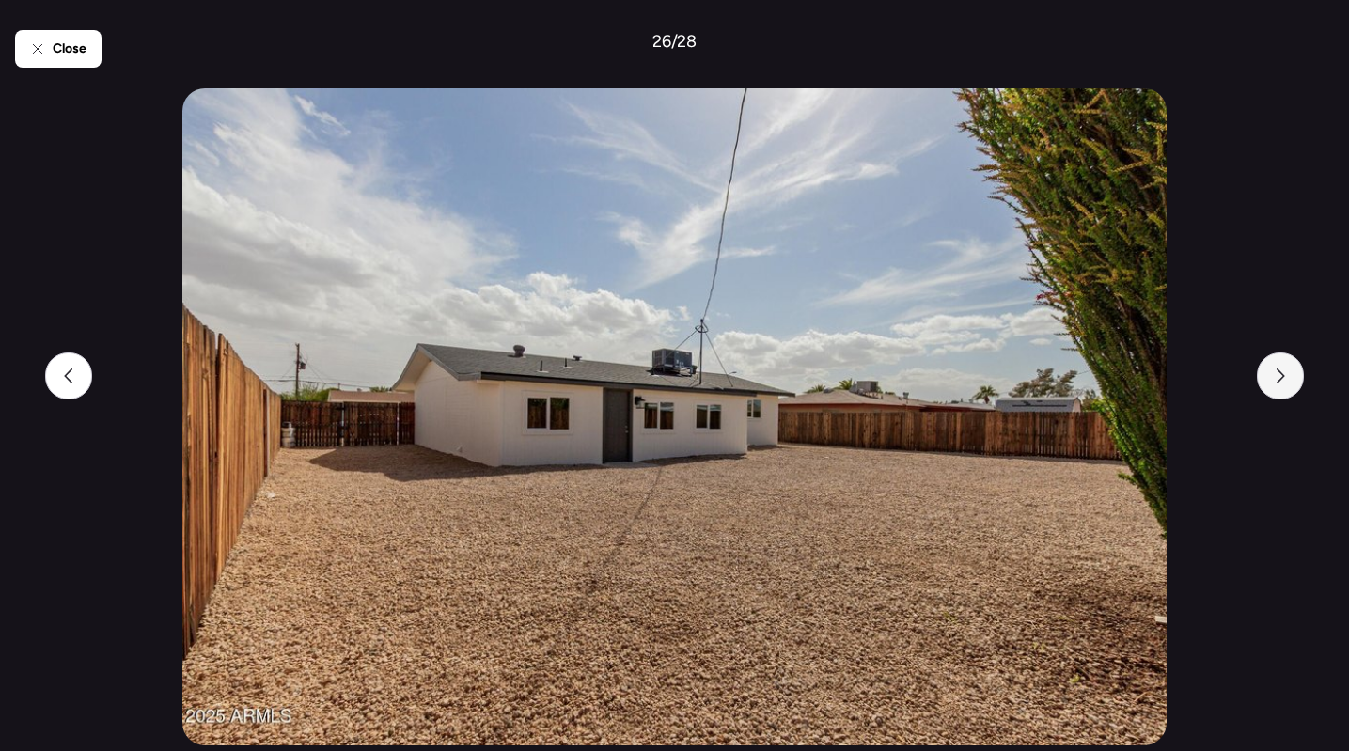
click at [1286, 381] on icon at bounding box center [1280, 376] width 15 height 15
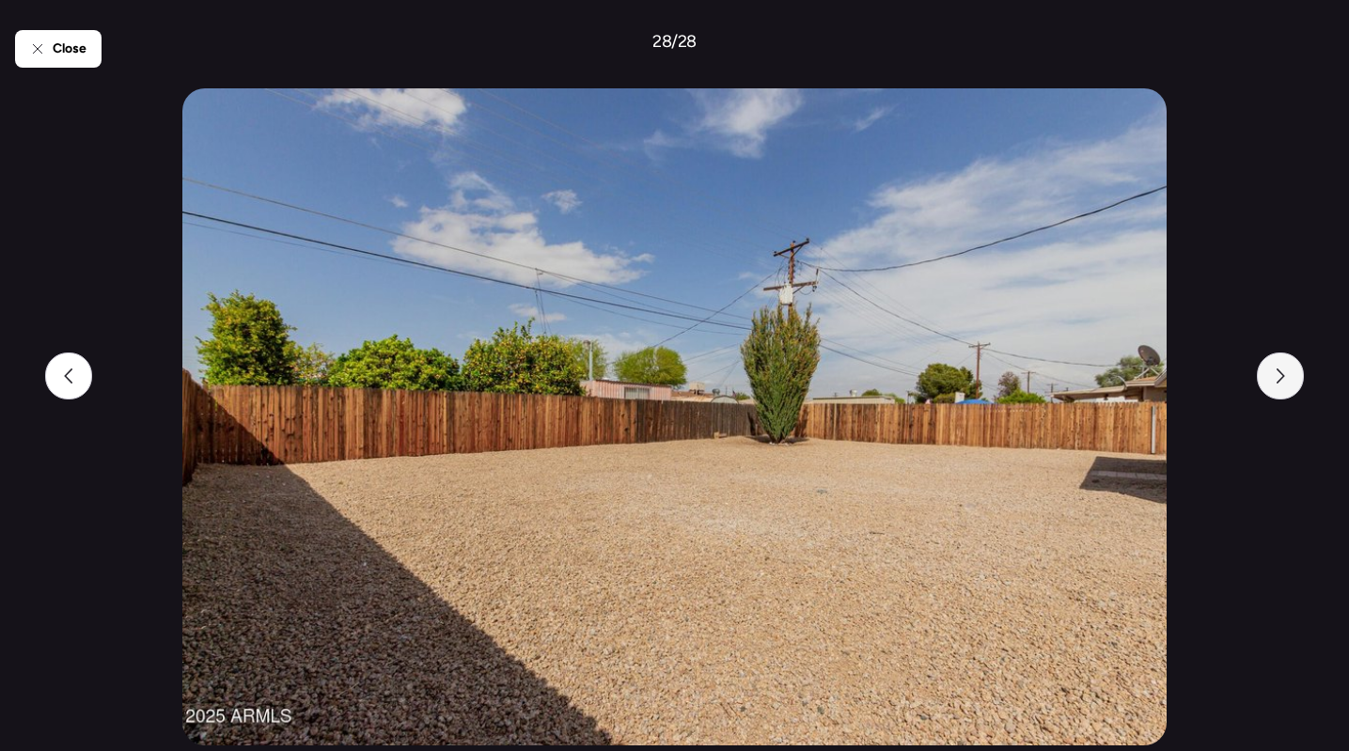
click at [1286, 381] on icon at bounding box center [1280, 376] width 15 height 15
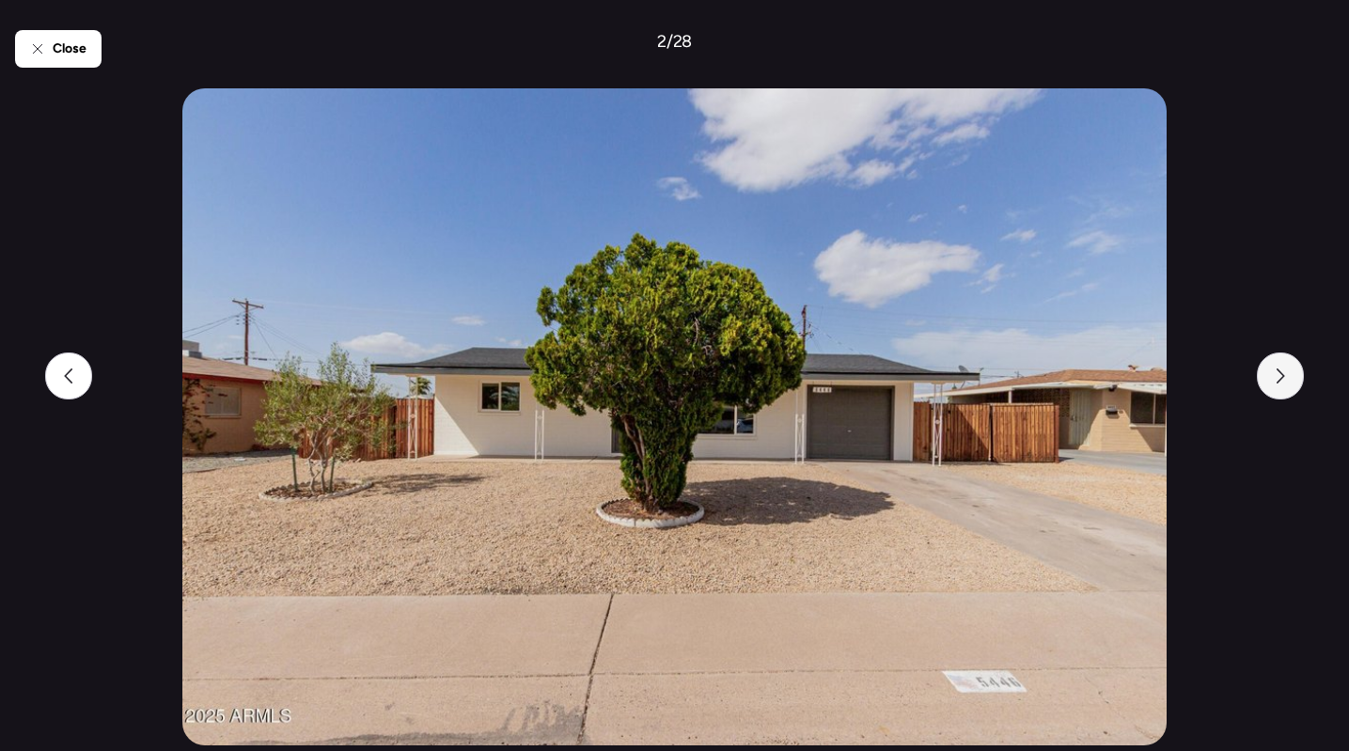
click at [1286, 381] on icon at bounding box center [1280, 376] width 15 height 15
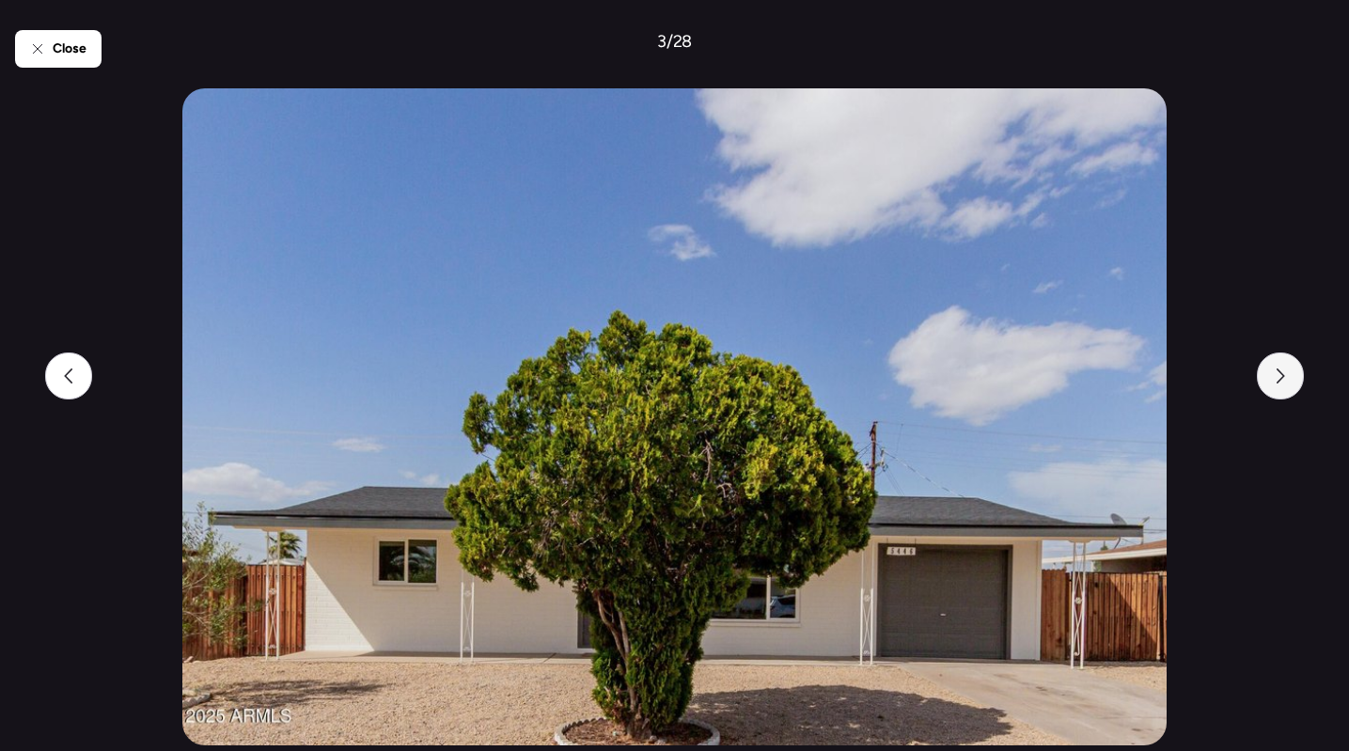
click at [1286, 381] on icon at bounding box center [1280, 376] width 15 height 15
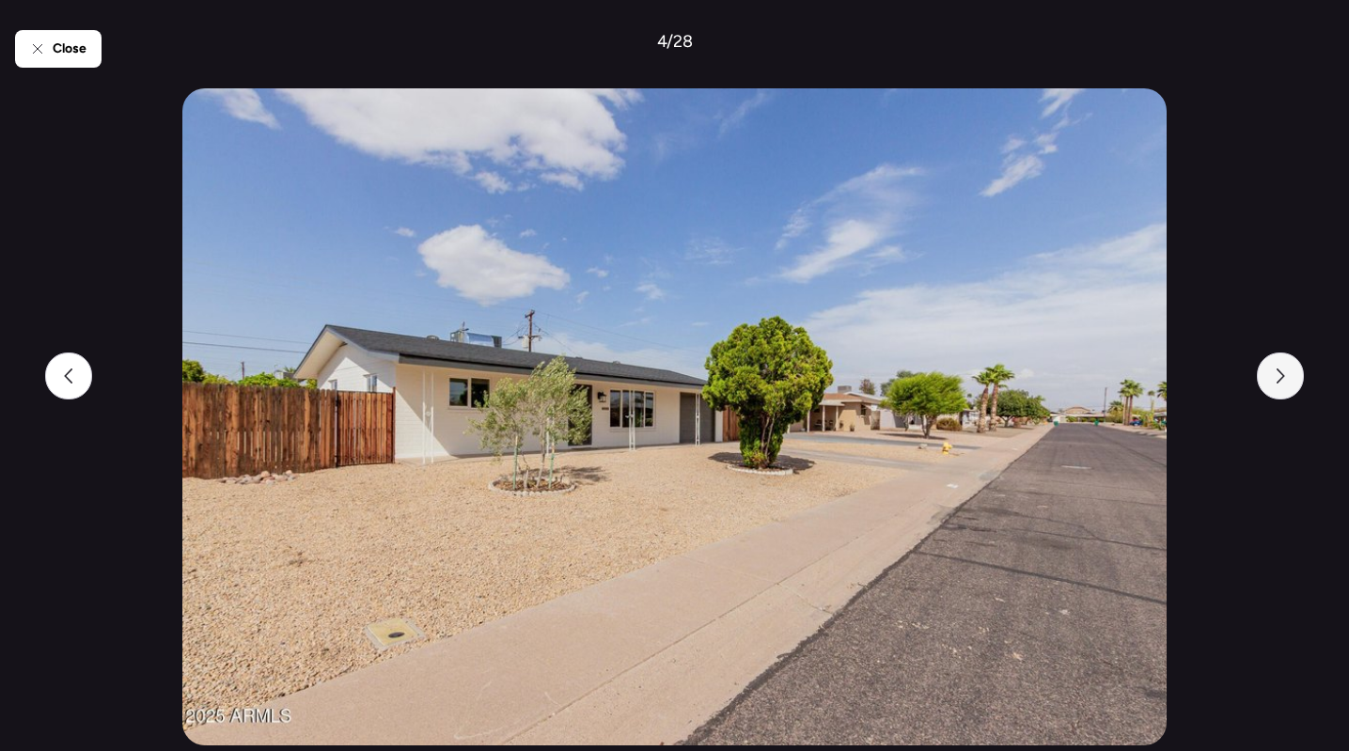
click at [1286, 381] on icon at bounding box center [1280, 376] width 15 height 15
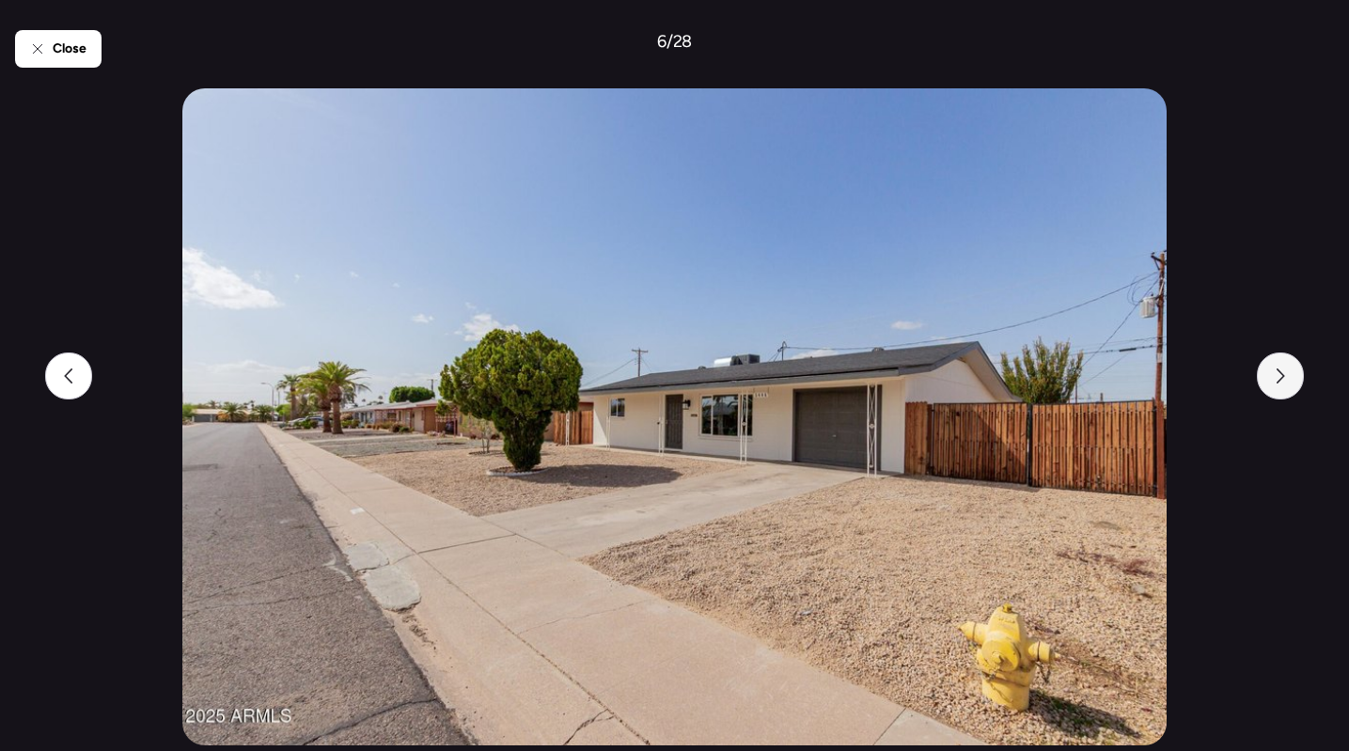
click at [1286, 381] on icon at bounding box center [1280, 376] width 15 height 15
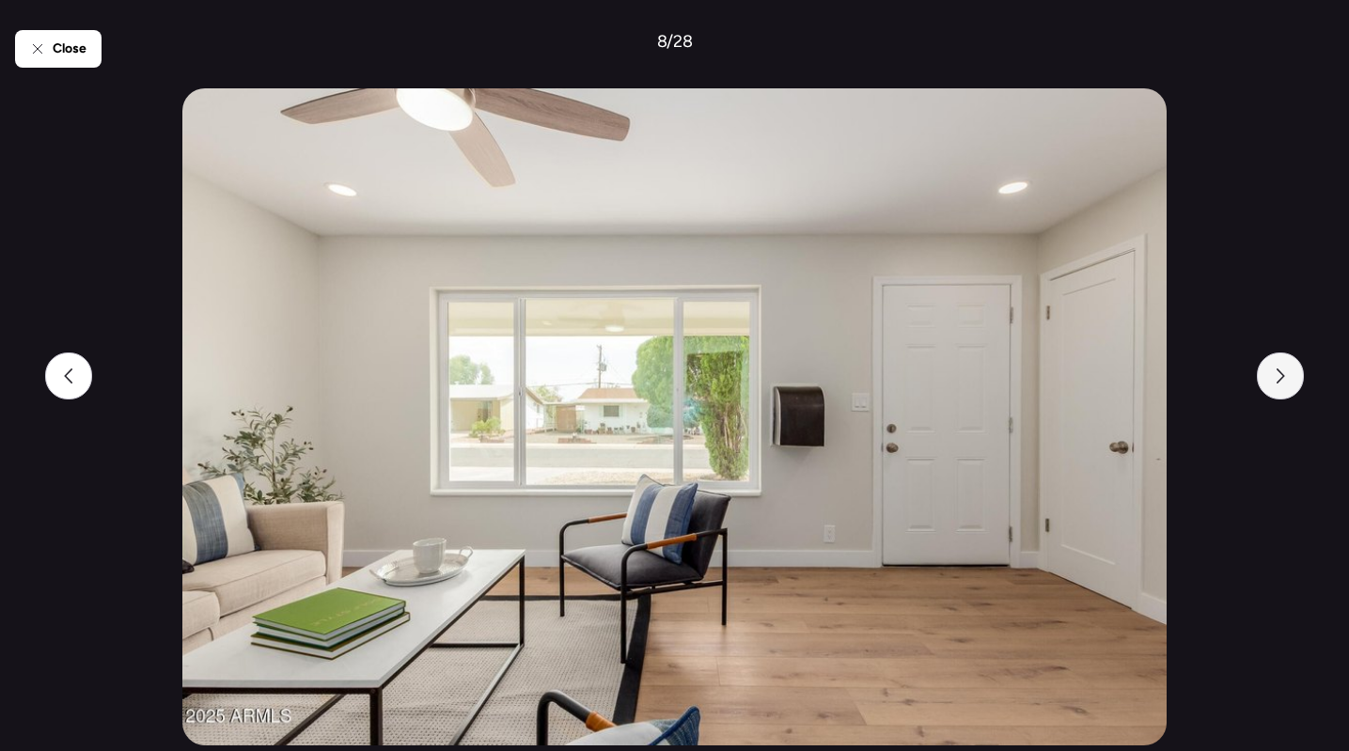
click at [1286, 381] on icon at bounding box center [1280, 376] width 15 height 15
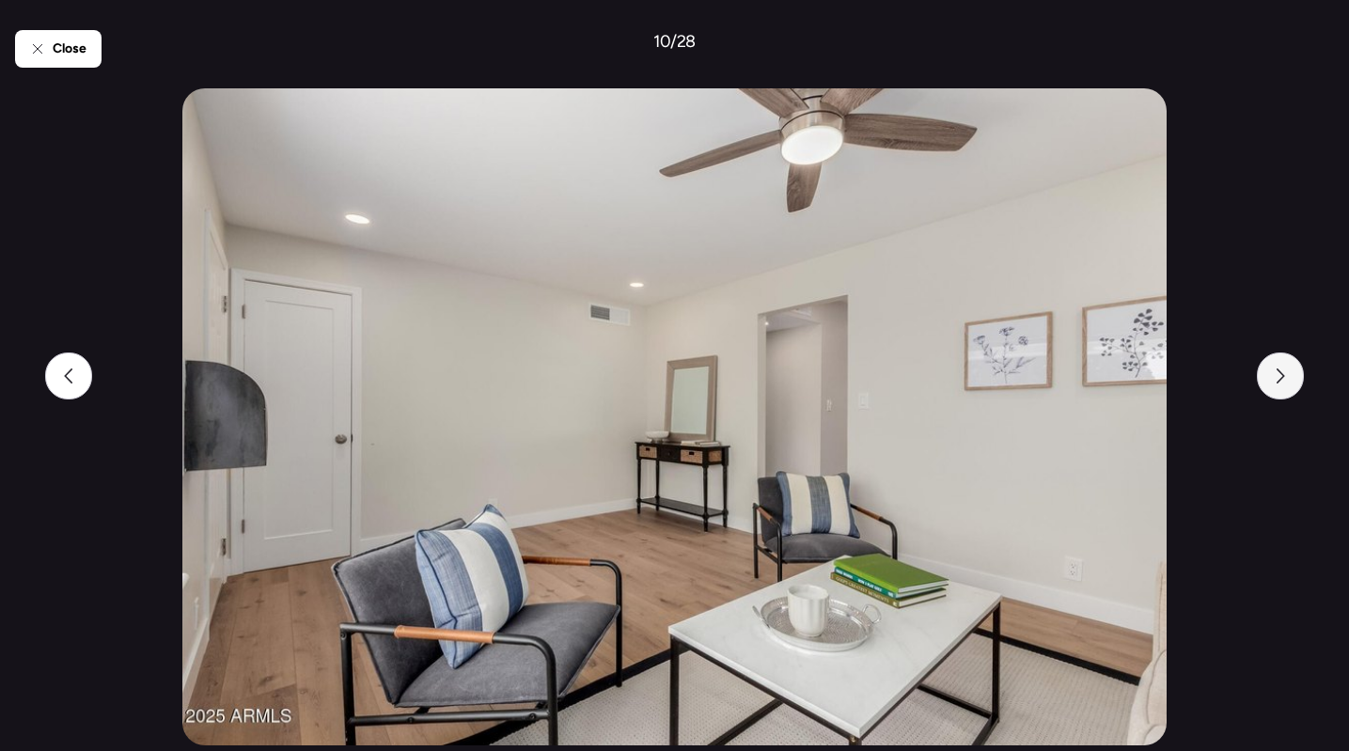
click at [1286, 381] on icon at bounding box center [1280, 376] width 15 height 15
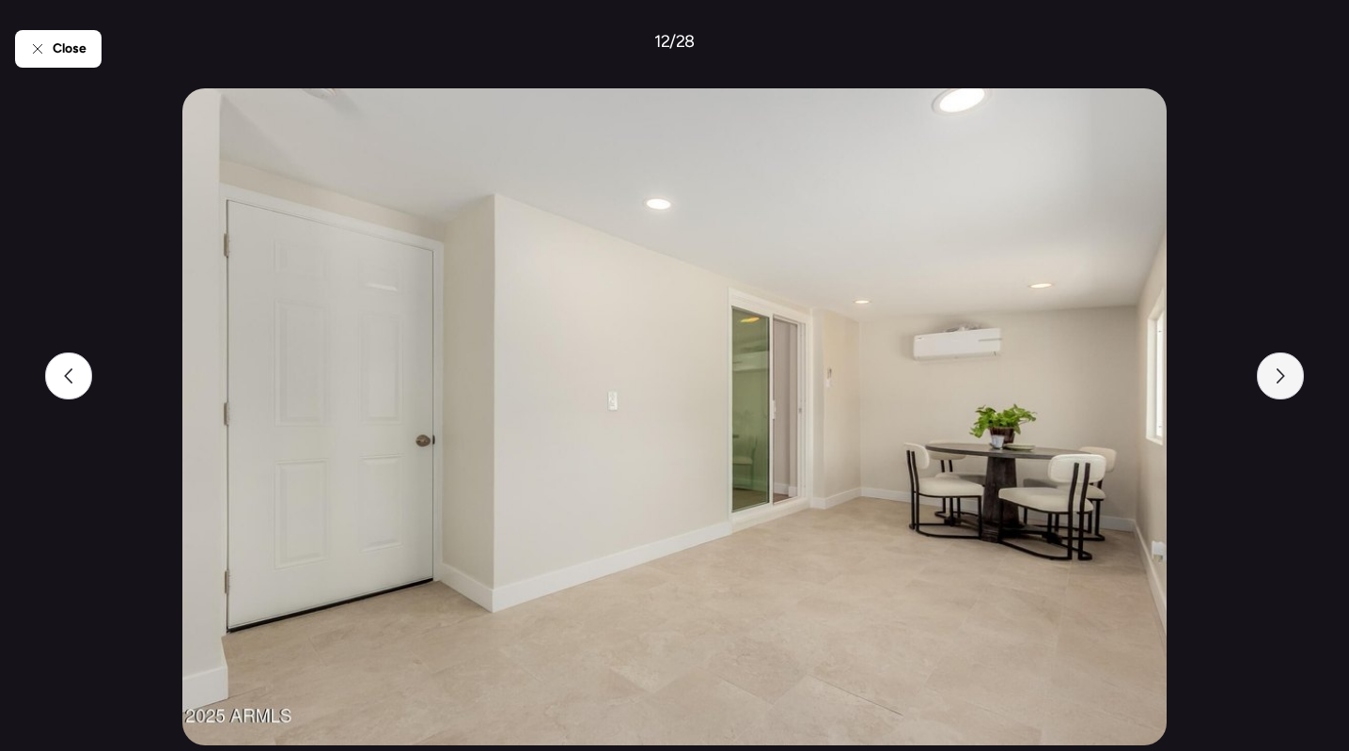
click at [1286, 381] on icon at bounding box center [1280, 376] width 15 height 15
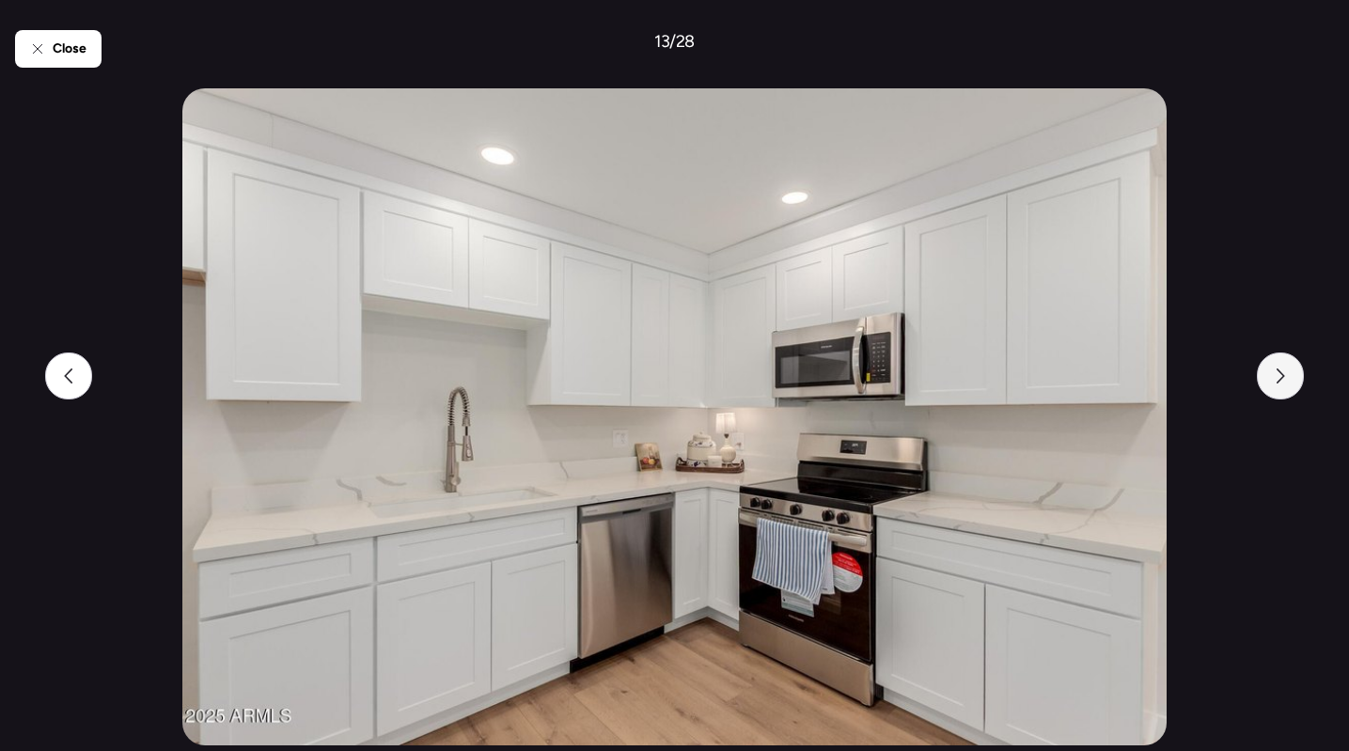
click at [1286, 381] on icon at bounding box center [1280, 376] width 15 height 15
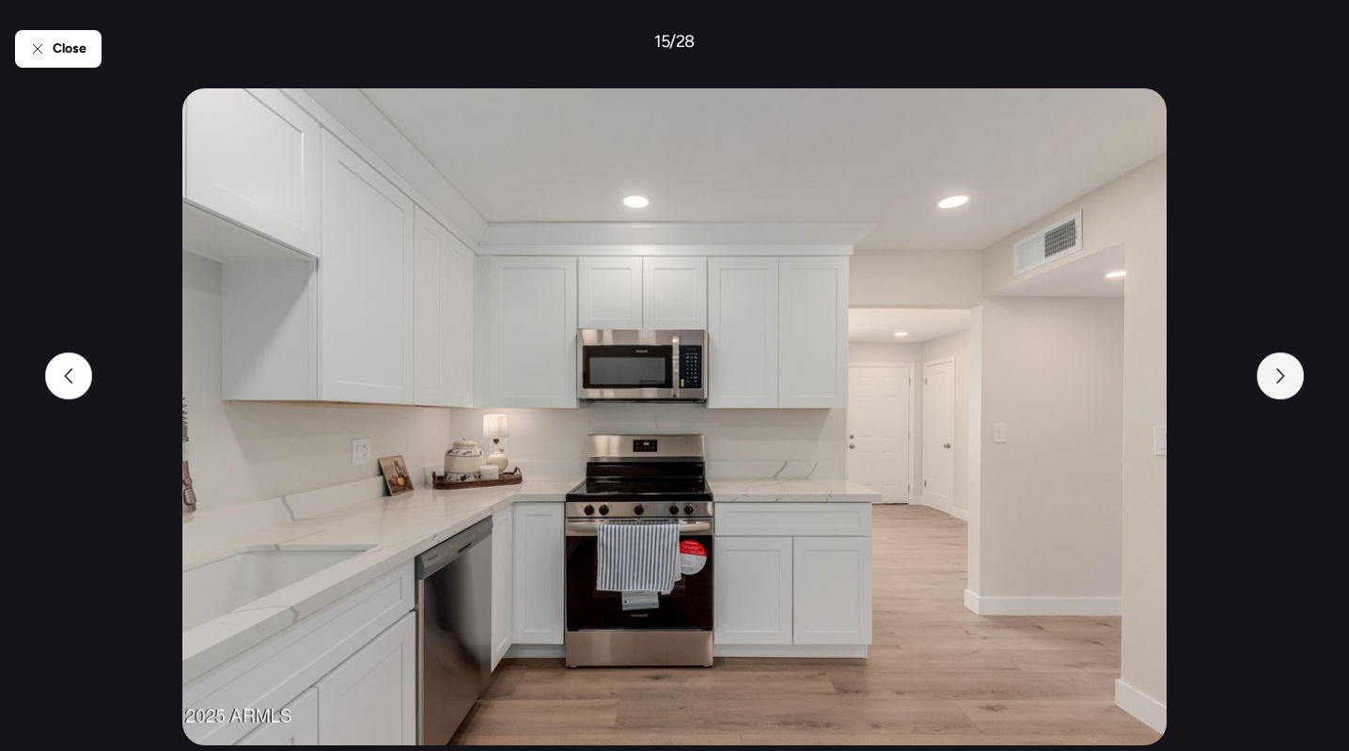
click at [1286, 381] on icon at bounding box center [1280, 376] width 15 height 15
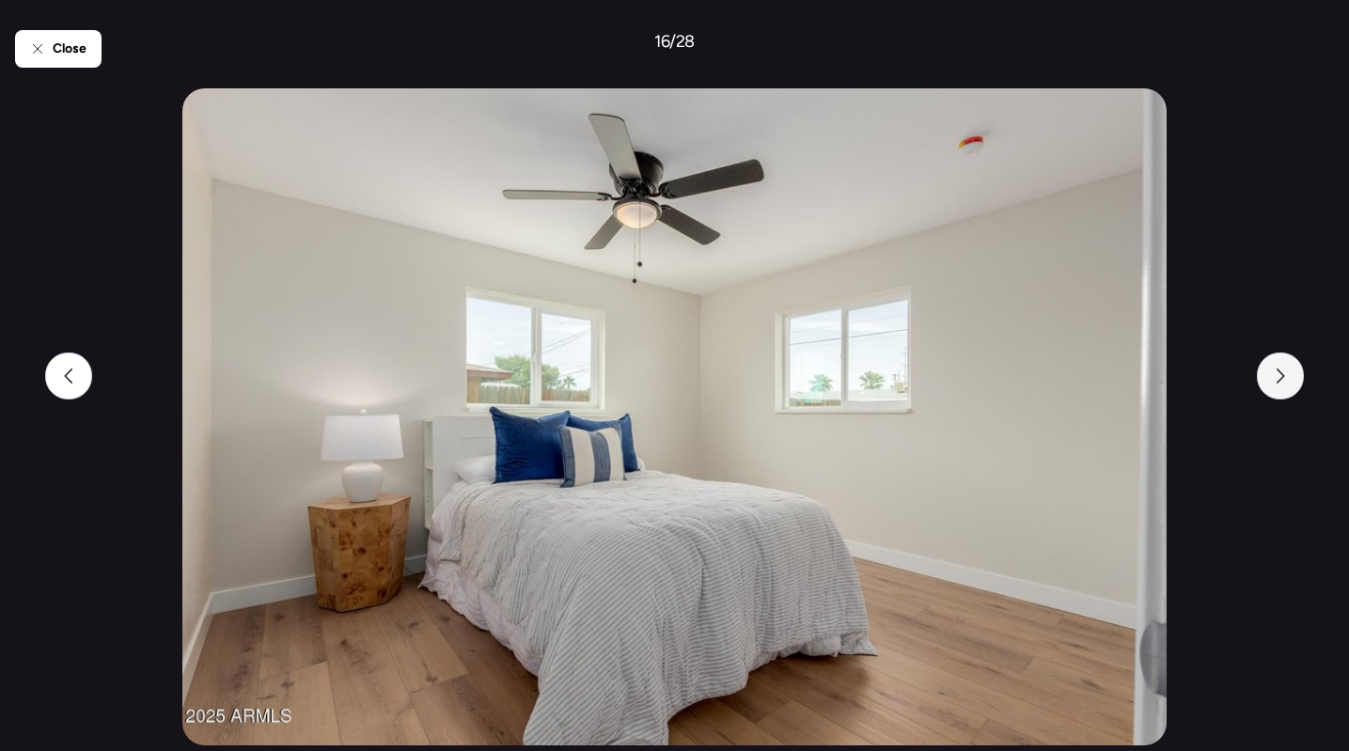
click at [1286, 381] on icon at bounding box center [1280, 376] width 15 height 15
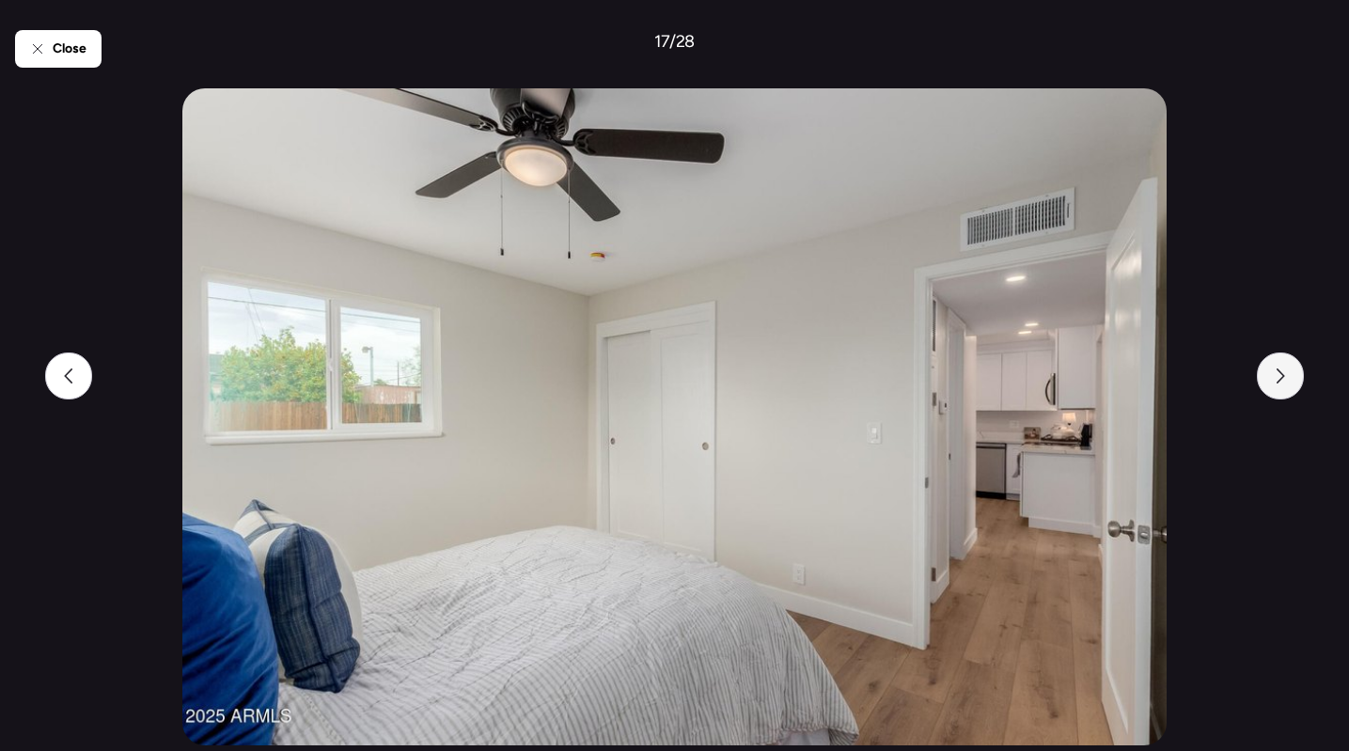
click at [1286, 381] on icon at bounding box center [1280, 376] width 15 height 15
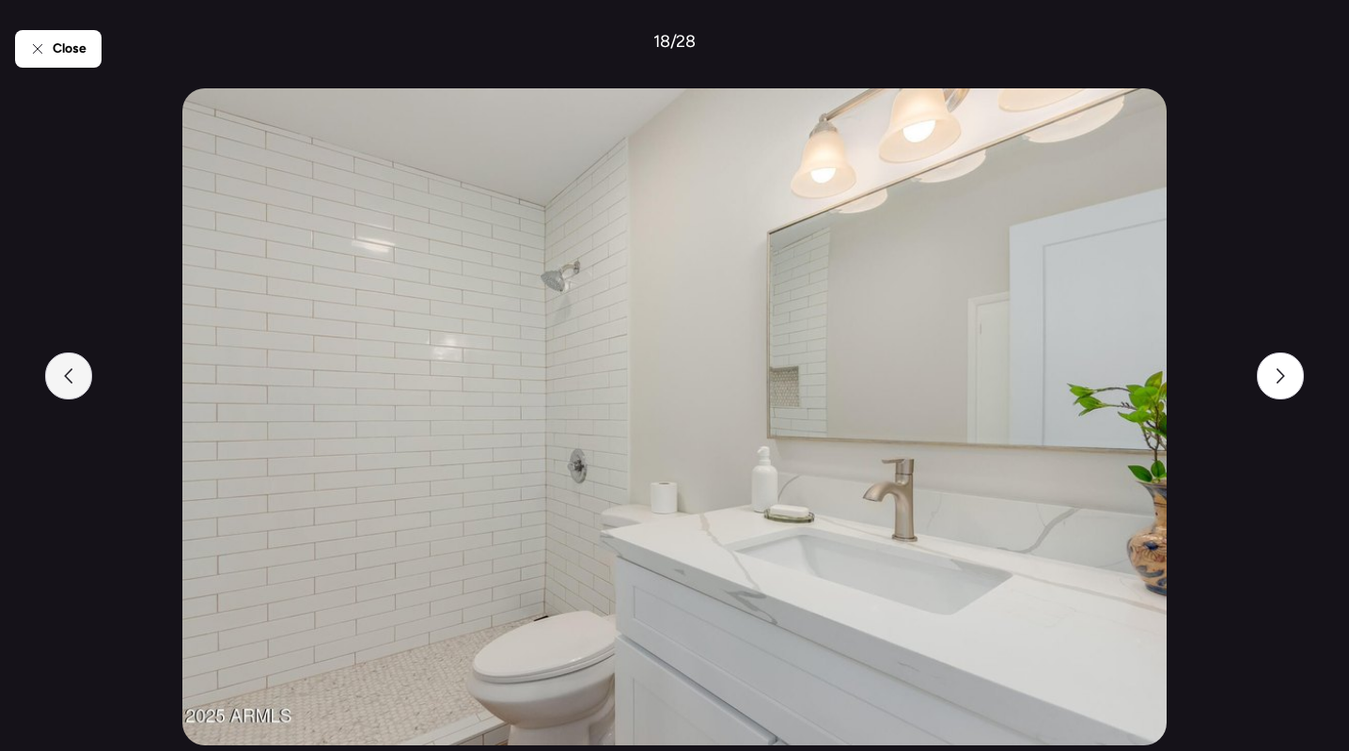
click at [73, 368] on div at bounding box center [68, 376] width 47 height 47
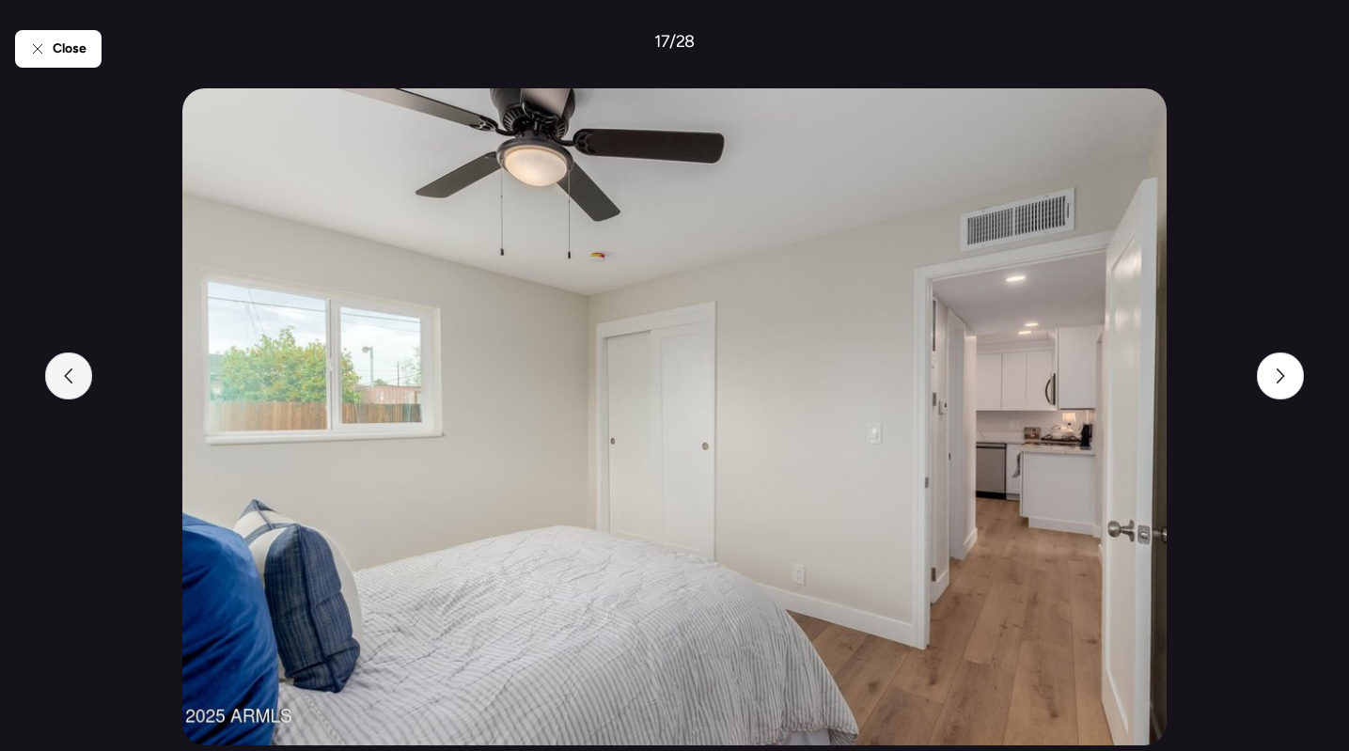
click at [73, 368] on div at bounding box center [68, 376] width 47 height 47
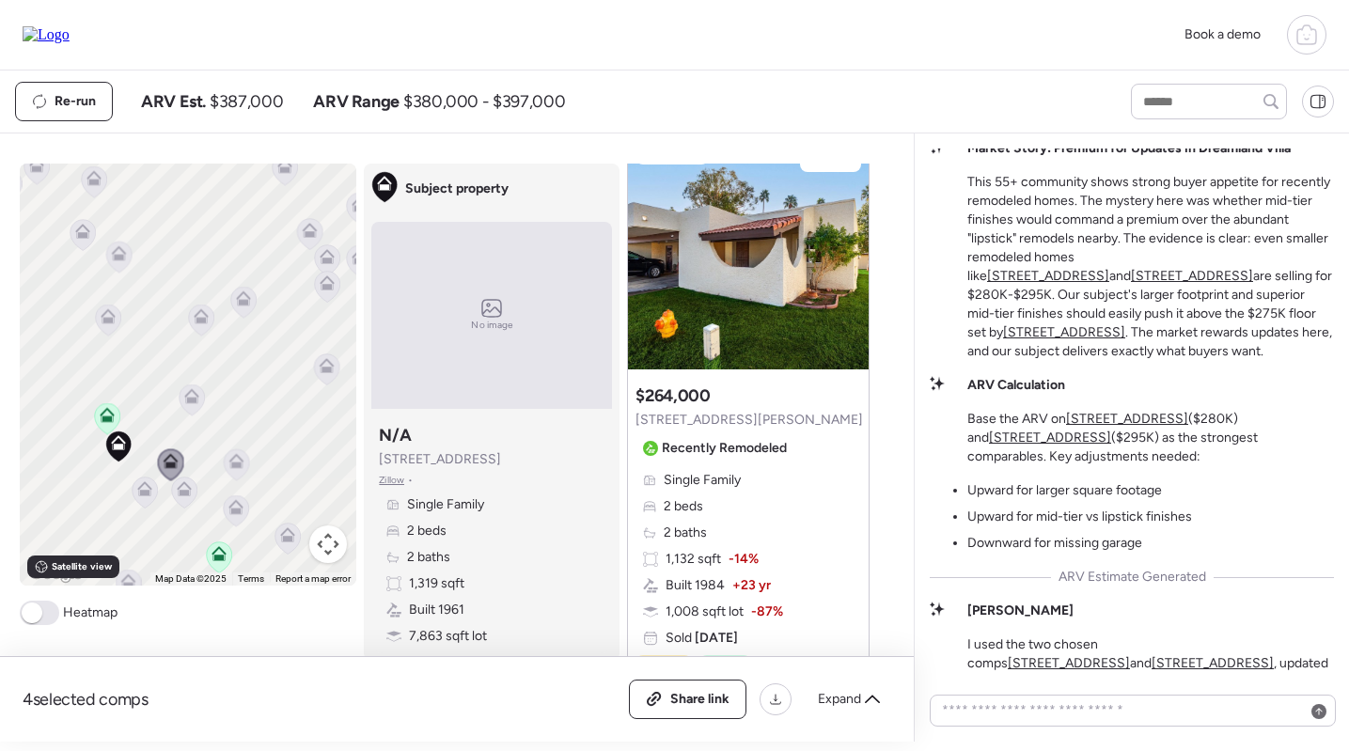
scroll to position [-262, 0]
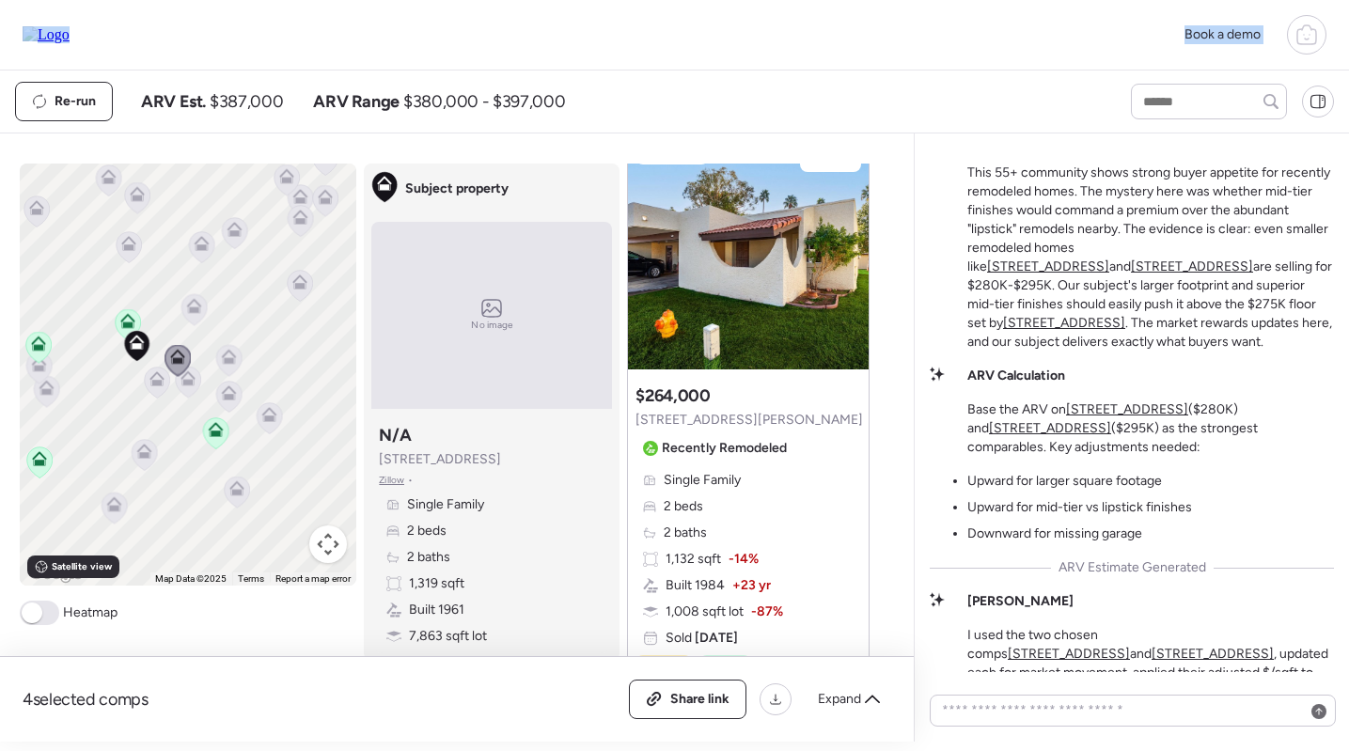
drag, startPoint x: 163, startPoint y: 404, endPoint x: 172, endPoint y: 306, distance: 99.2
click at [172, 306] on div "To navigate, press the arrow keys. To activate drag with keyboard, press Alt + …" at bounding box center [189, 375] width 338 height 422
click at [558, 149] on div "4 selected comps All (4) ARV (4) As-is (0) Share link Expand Comps list To navi…" at bounding box center [453, 438] width 906 height 608
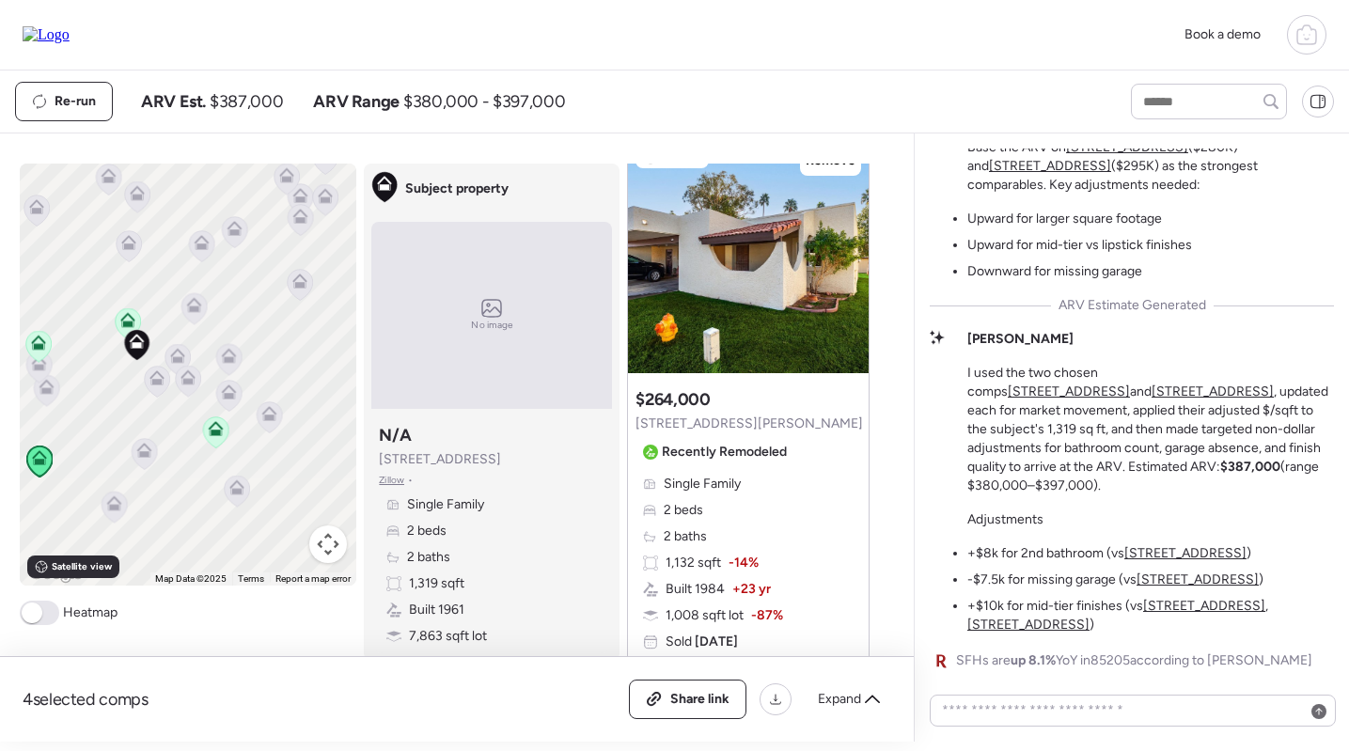
scroll to position [713, 0]
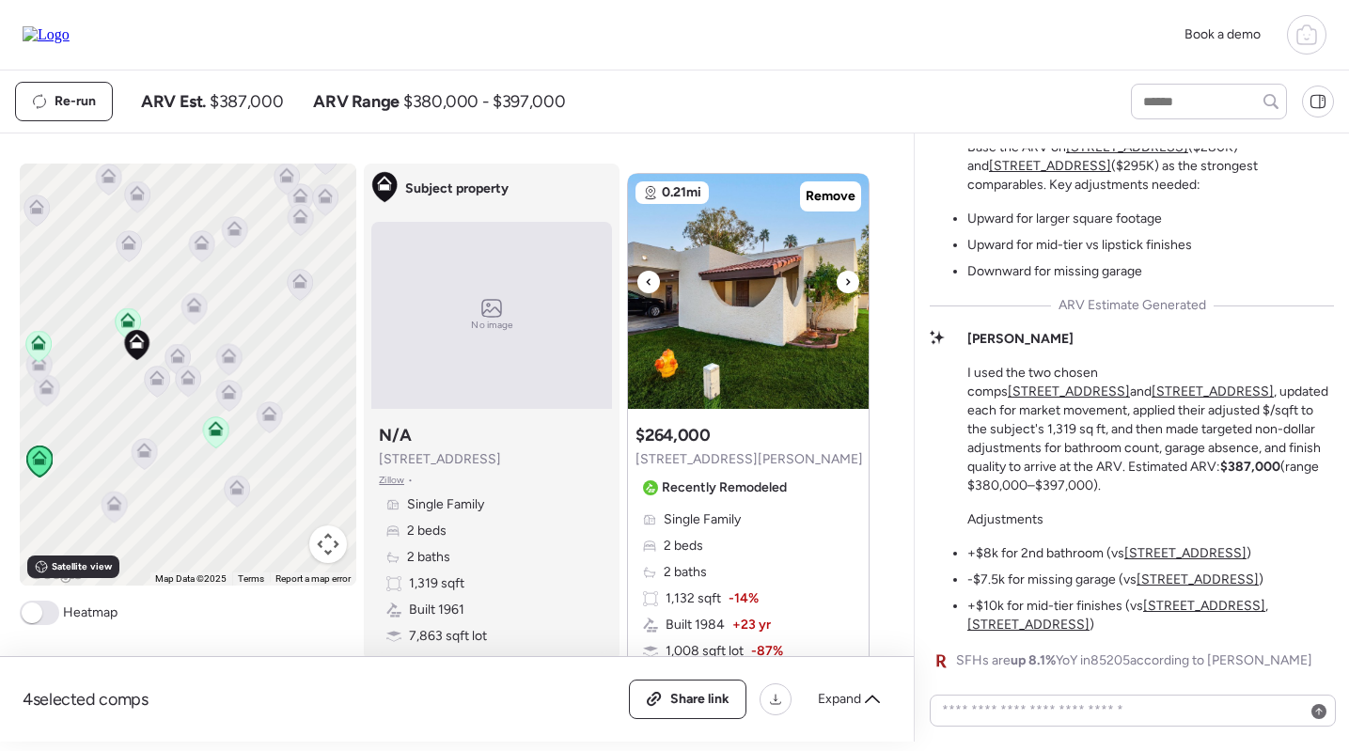
click at [761, 269] on img at bounding box center [748, 291] width 241 height 235
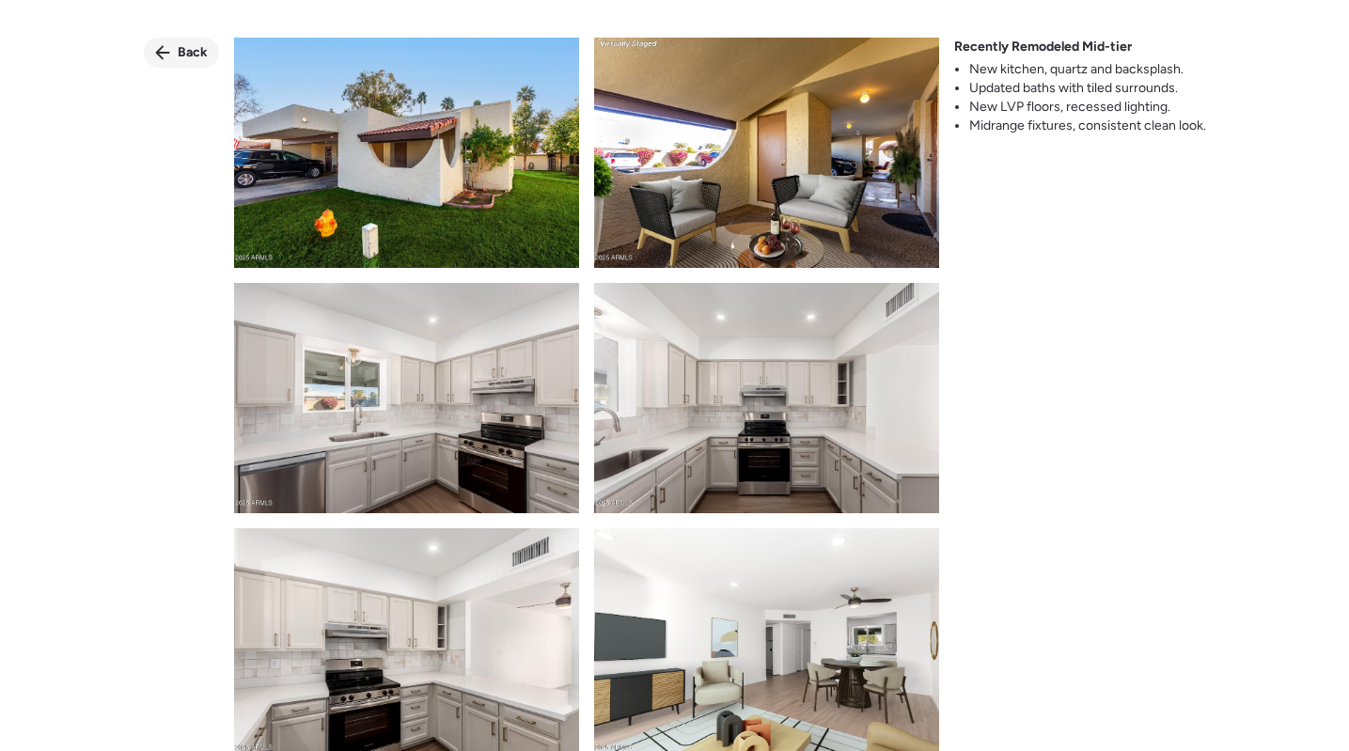
click at [175, 53] on div "Back" at bounding box center [181, 53] width 75 height 30
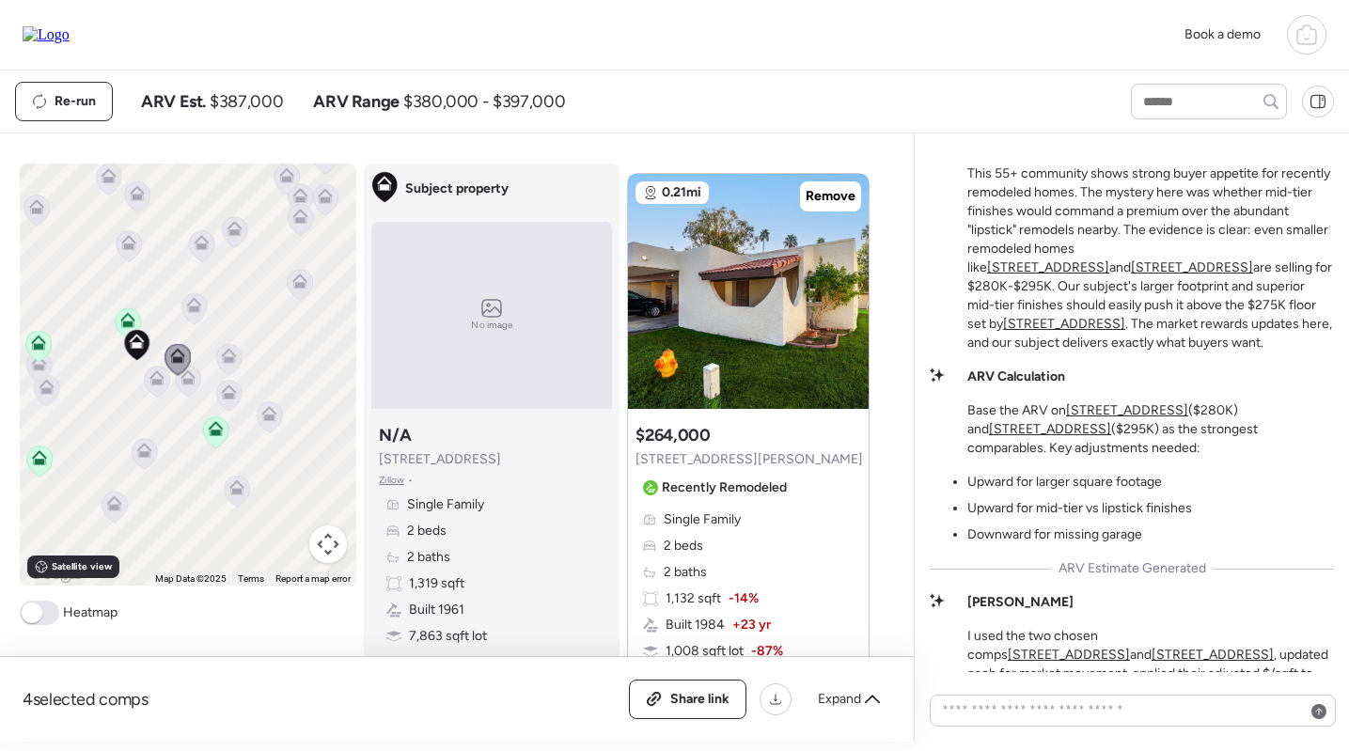
scroll to position [-262, 0]
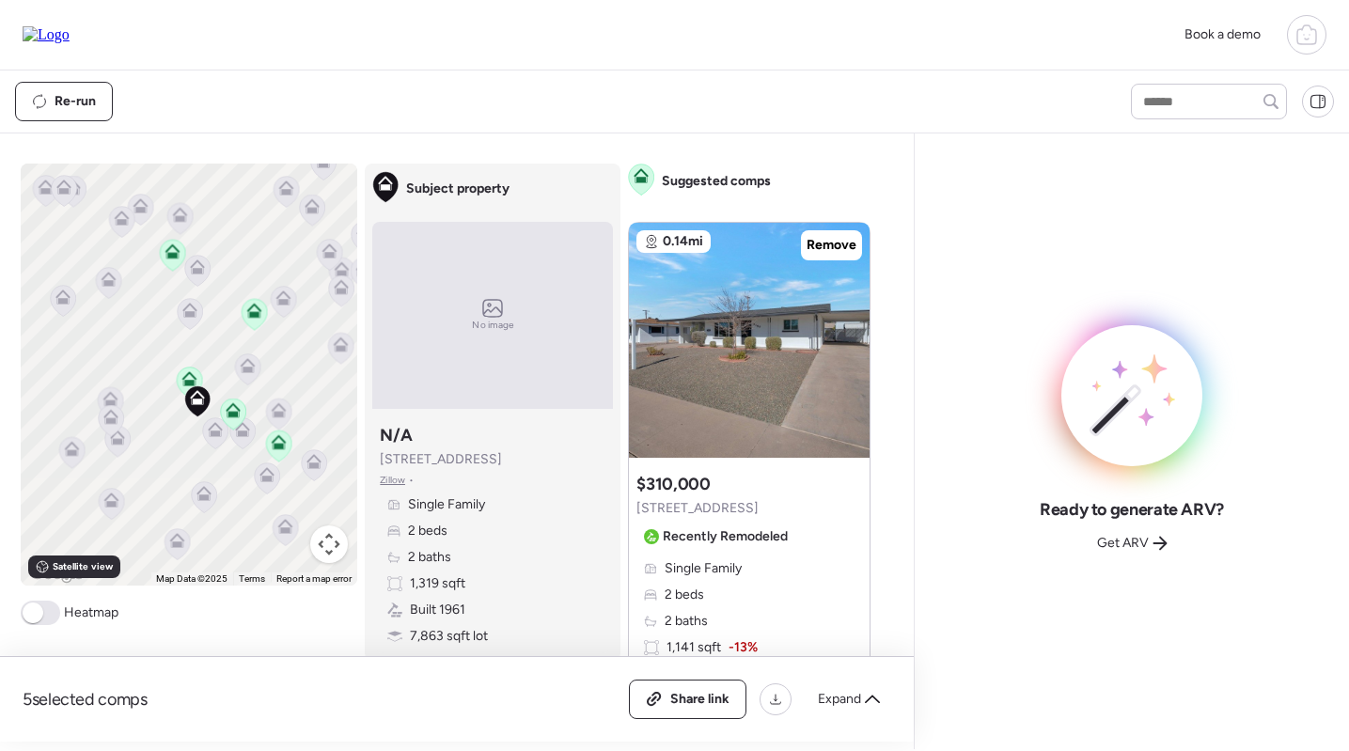
drag, startPoint x: 228, startPoint y: 399, endPoint x: 285, endPoint y: 365, distance: 65.8
click at [285, 365] on div "To activate drag with keyboard, press Alt + Enter. Once in keyboard drag state,…" at bounding box center [190, 375] width 338 height 422
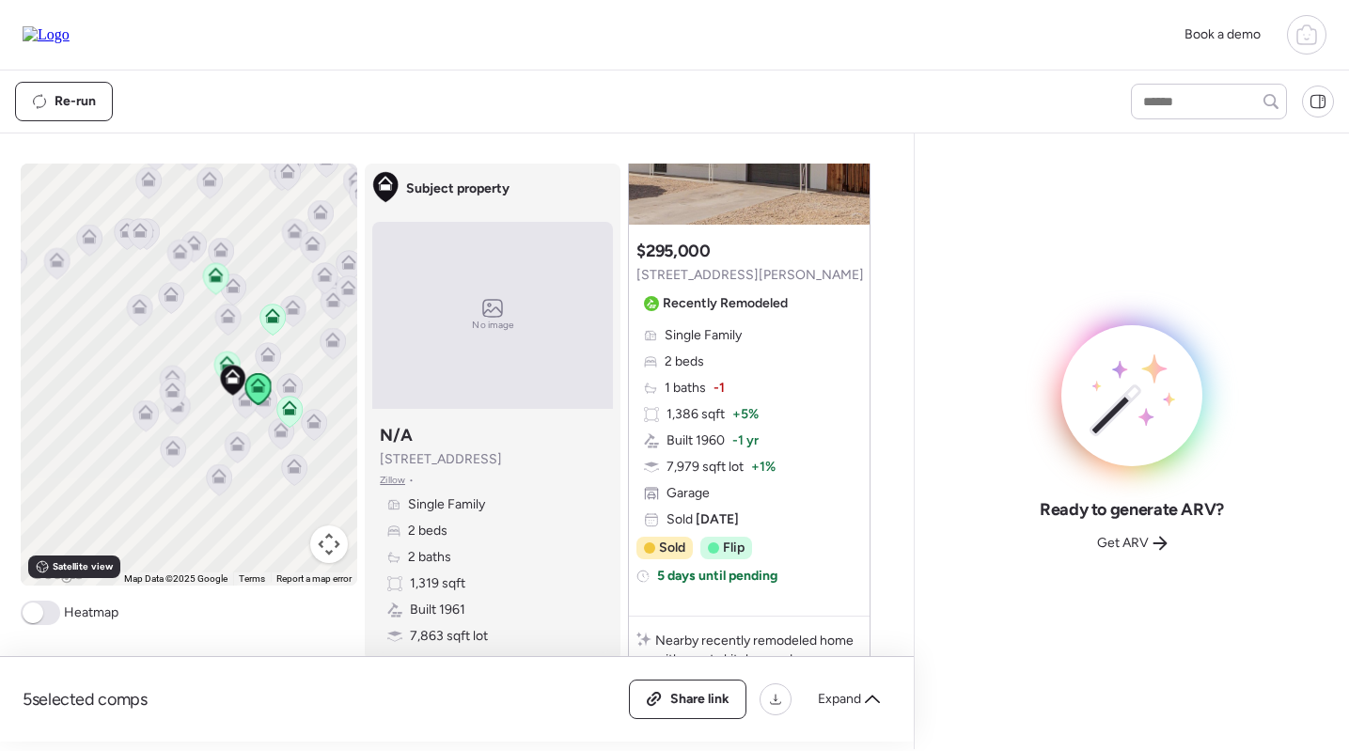
scroll to position [960, 0]
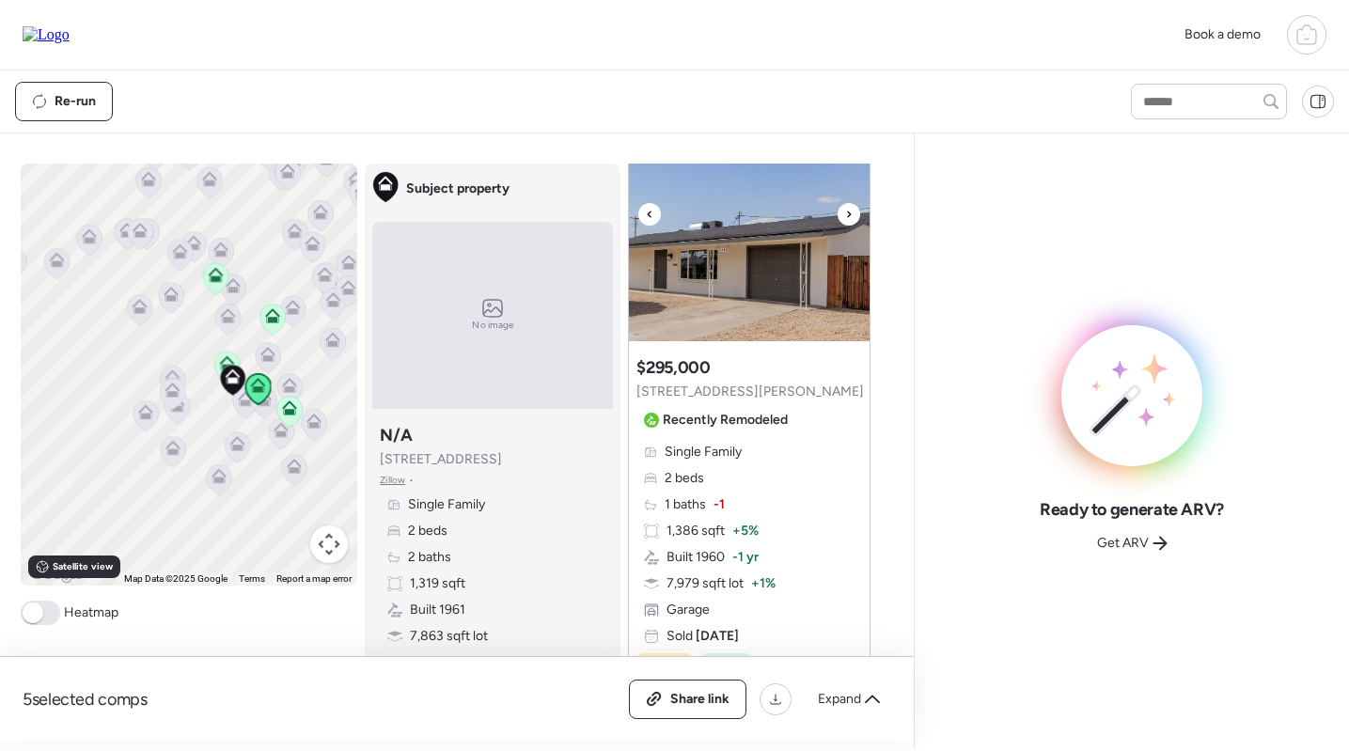
click at [763, 268] on img at bounding box center [749, 223] width 241 height 235
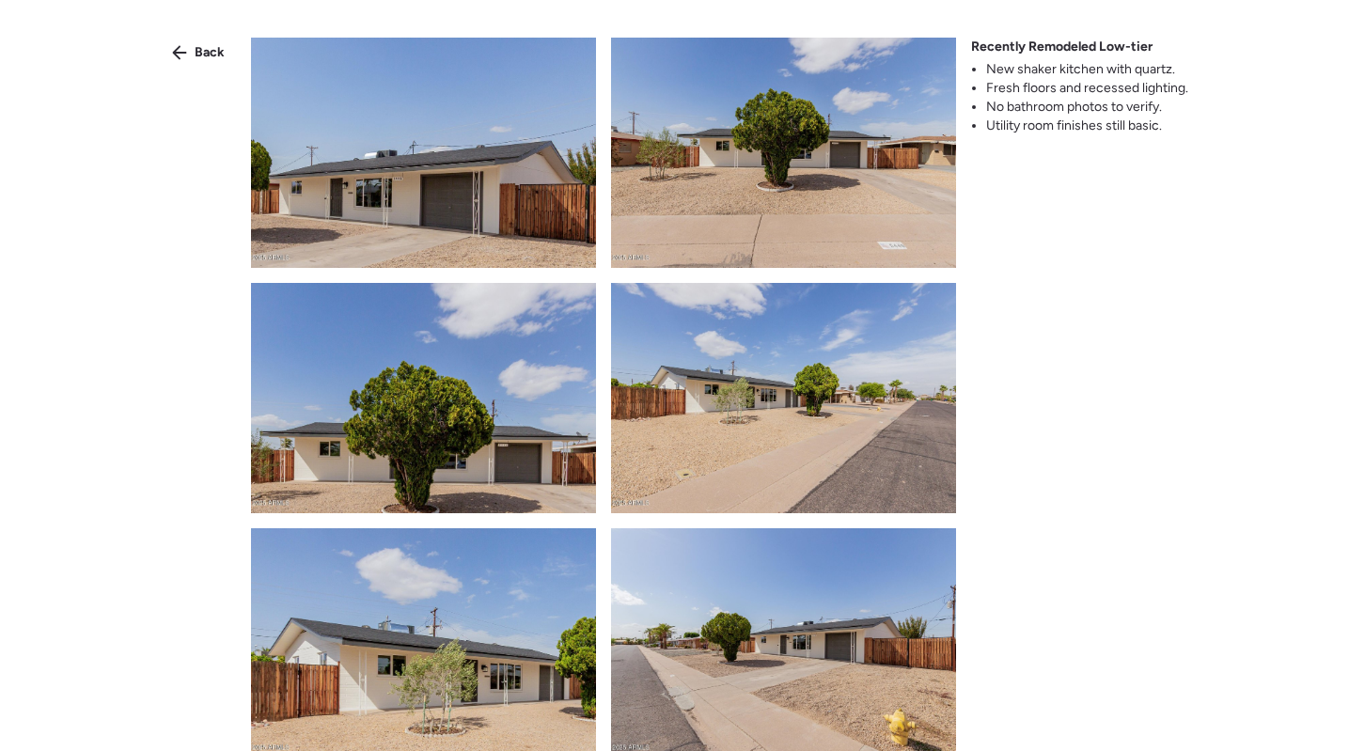
scroll to position [0, 0]
click at [192, 55] on div "Back" at bounding box center [198, 53] width 75 height 30
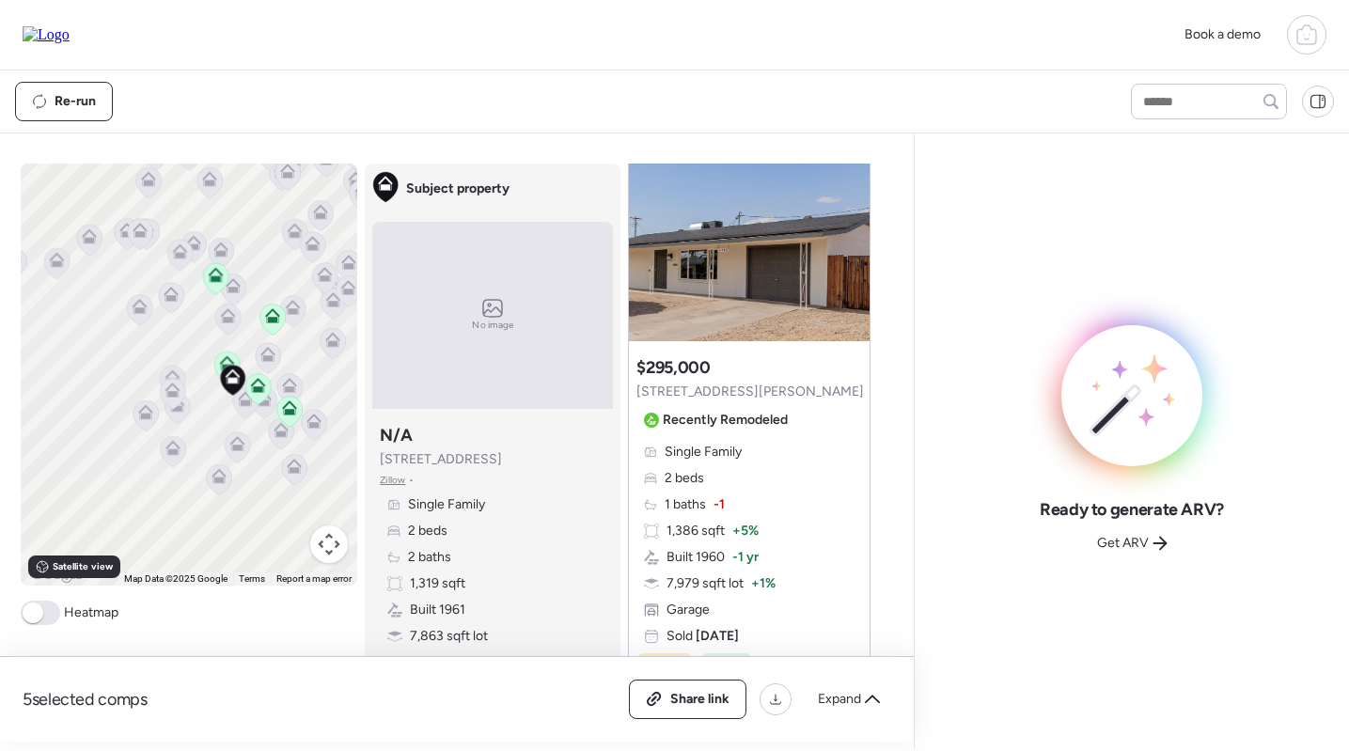
click at [292, 410] on icon at bounding box center [289, 412] width 12 height 6
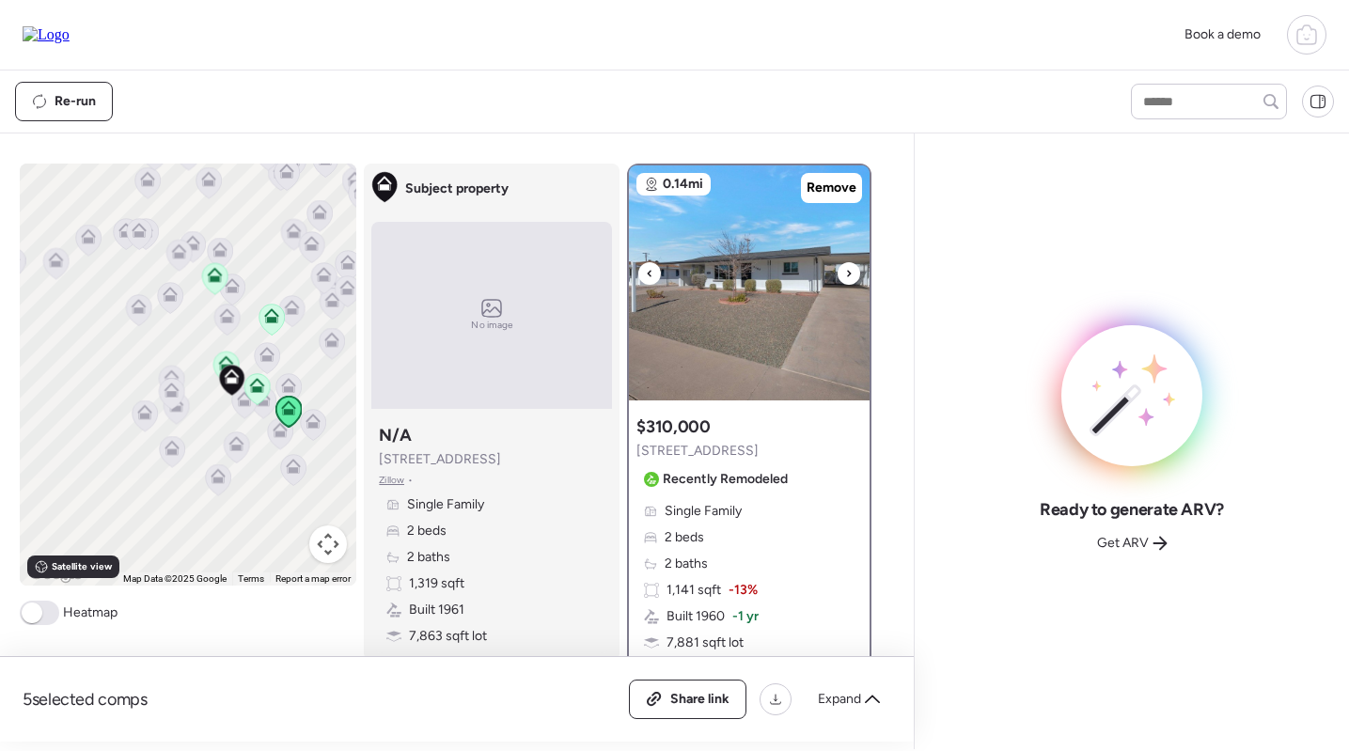
click at [766, 261] on img at bounding box center [749, 282] width 241 height 235
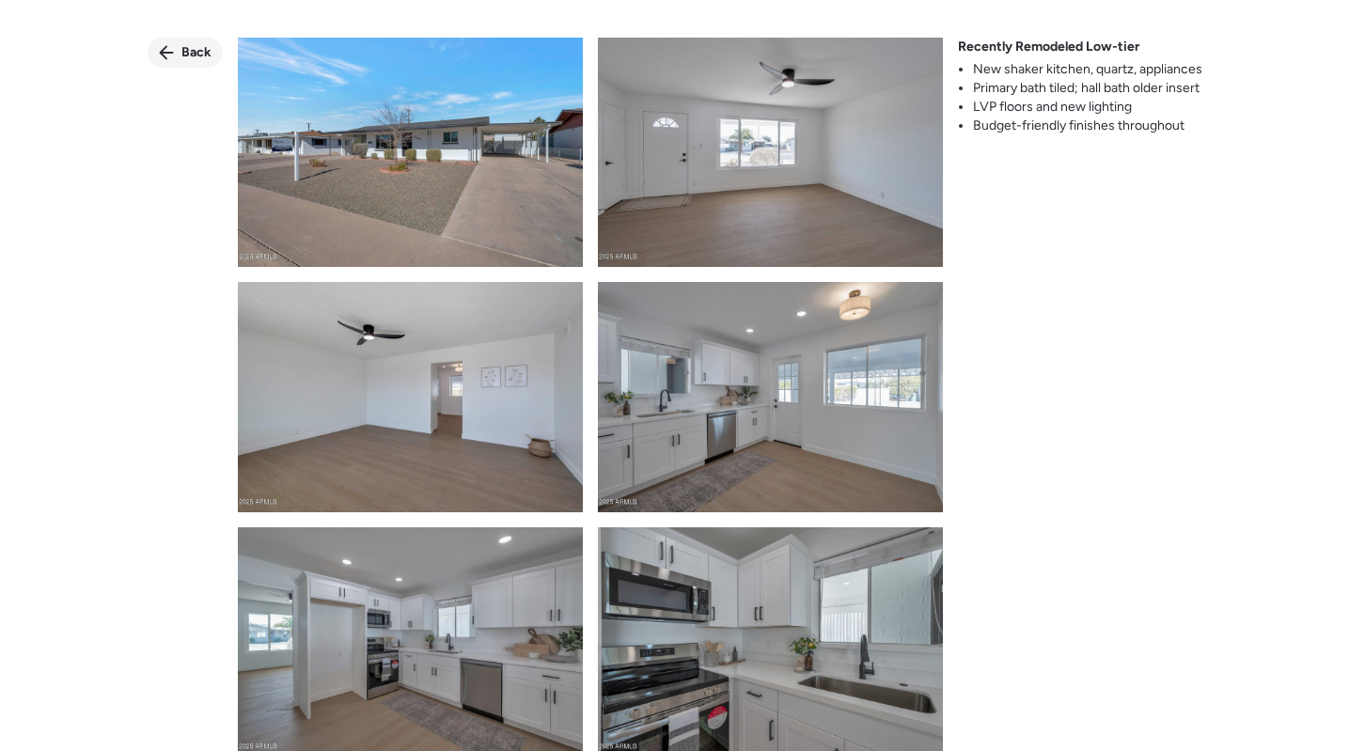
click at [193, 56] on span "Back" at bounding box center [196, 52] width 30 height 19
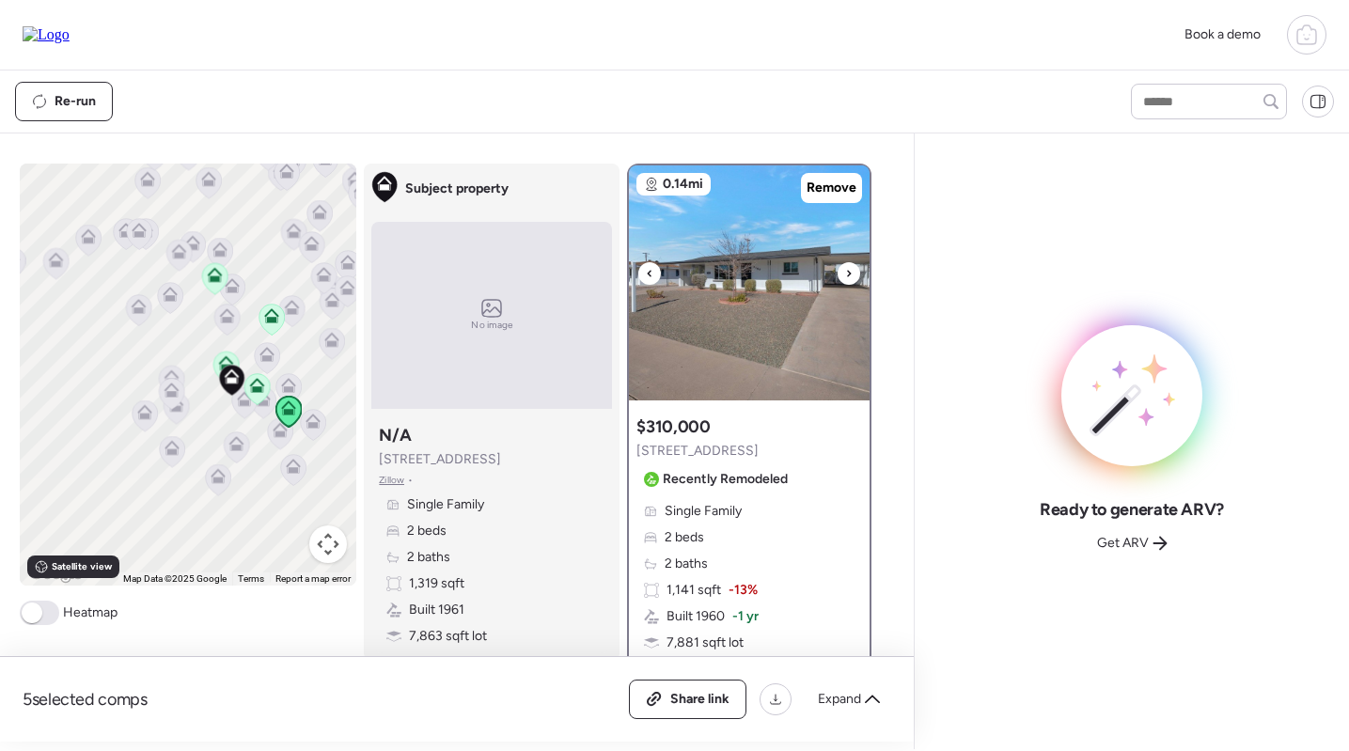
click at [728, 276] on img at bounding box center [749, 282] width 241 height 235
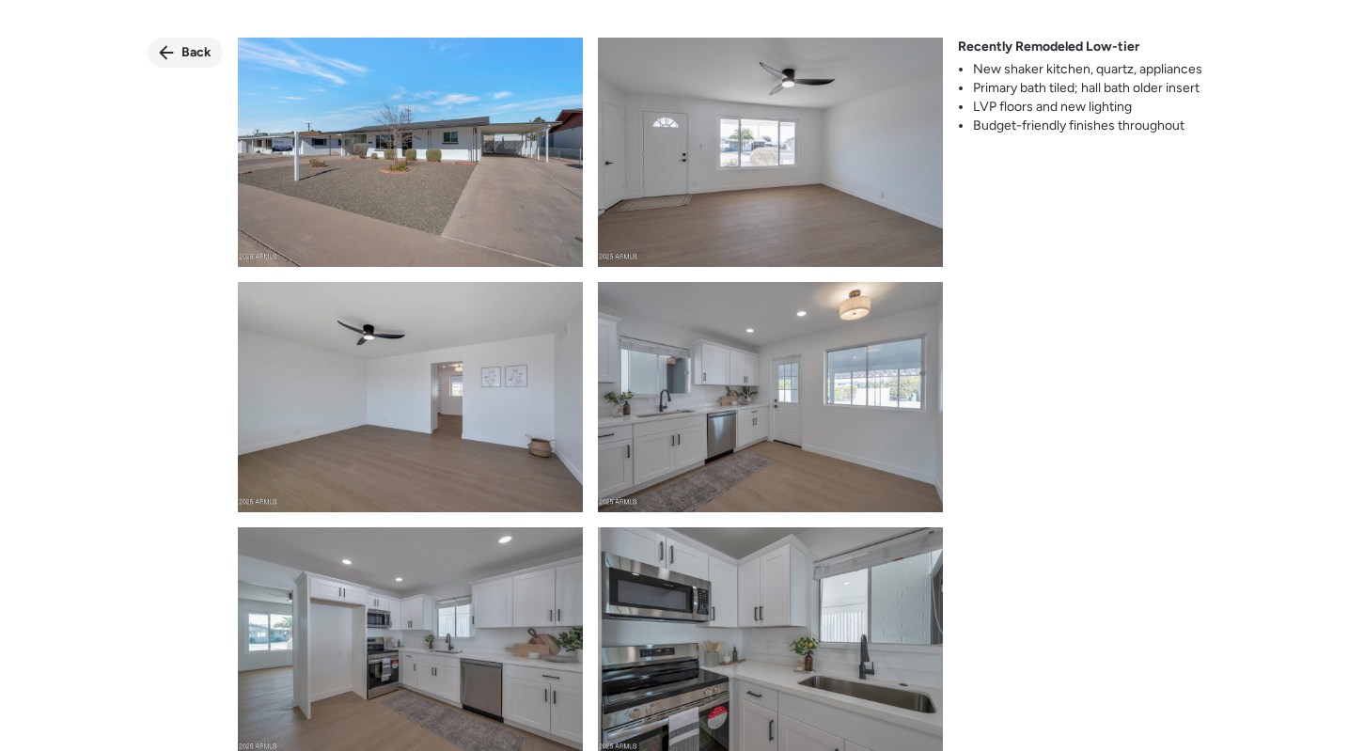
click at [189, 52] on span "Back" at bounding box center [196, 52] width 30 height 19
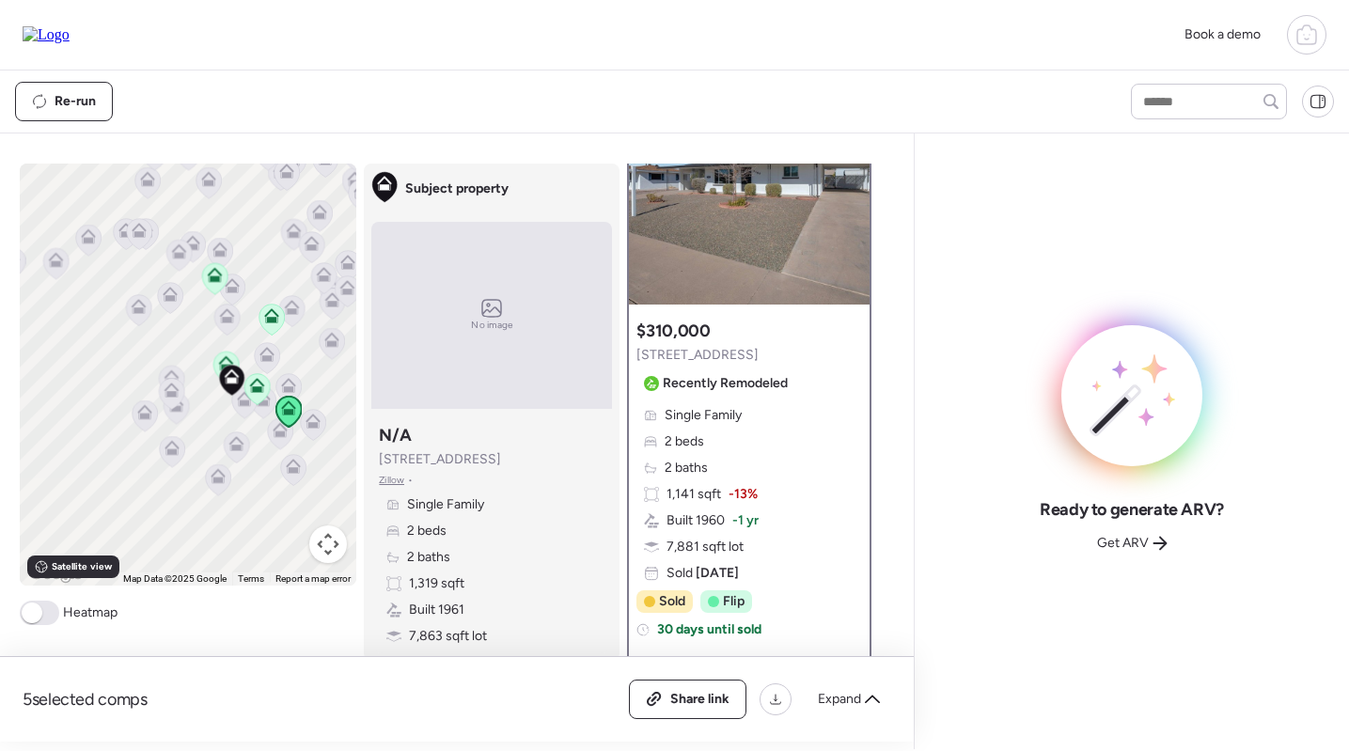
scroll to position [118, 0]
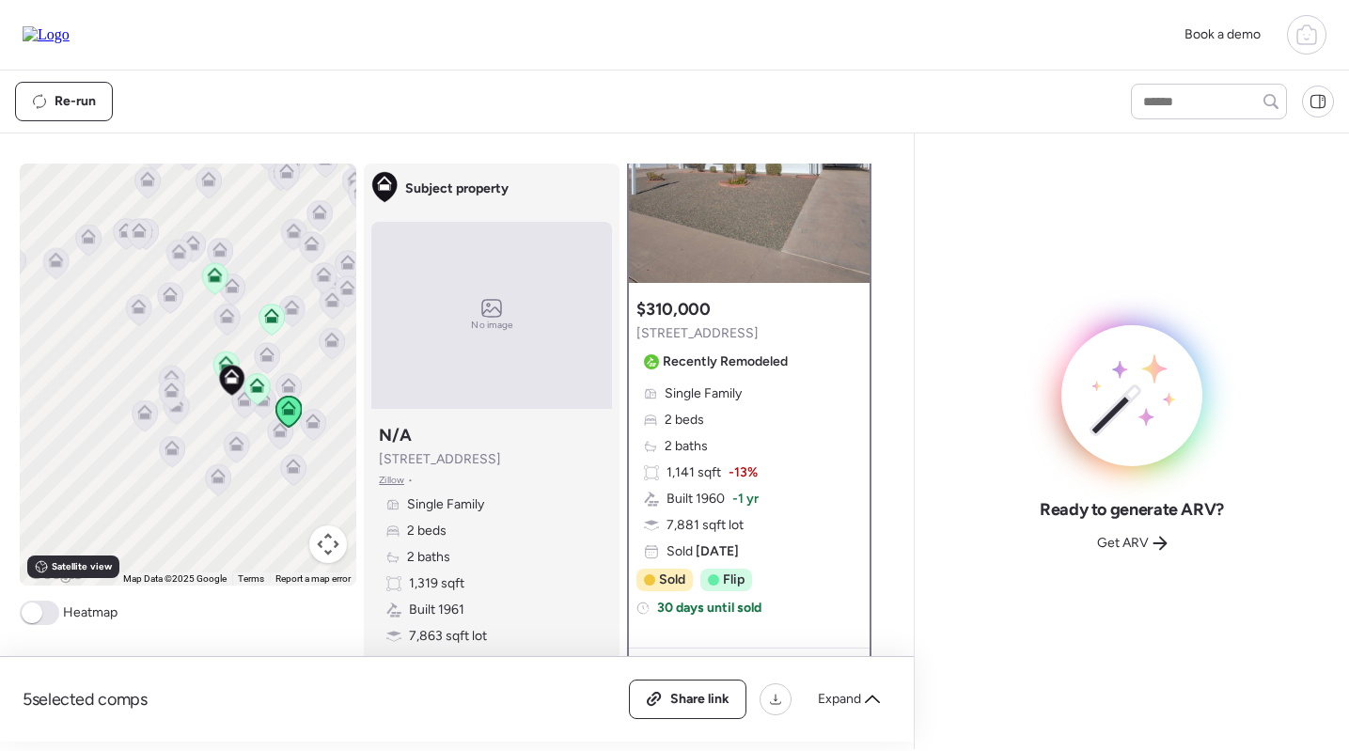
click at [257, 398] on icon at bounding box center [256, 388] width 25 height 31
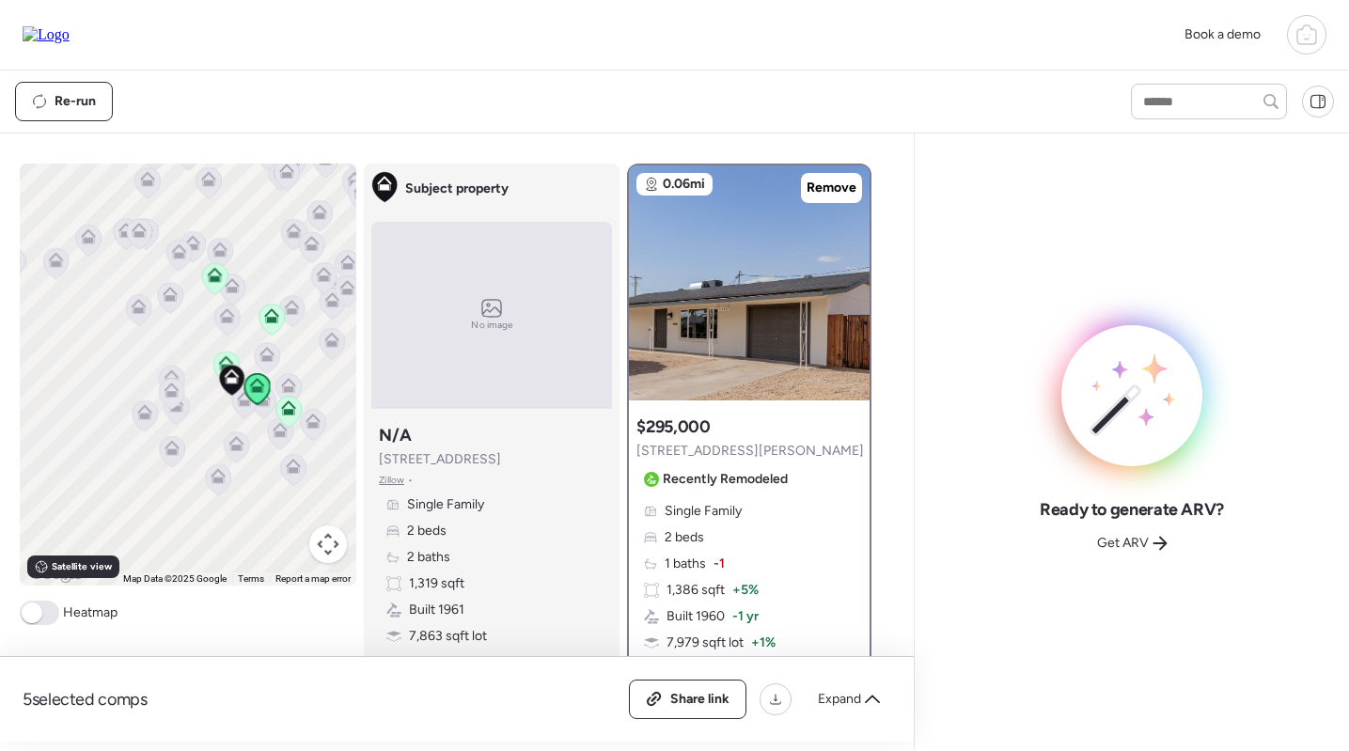
scroll to position [118, 0]
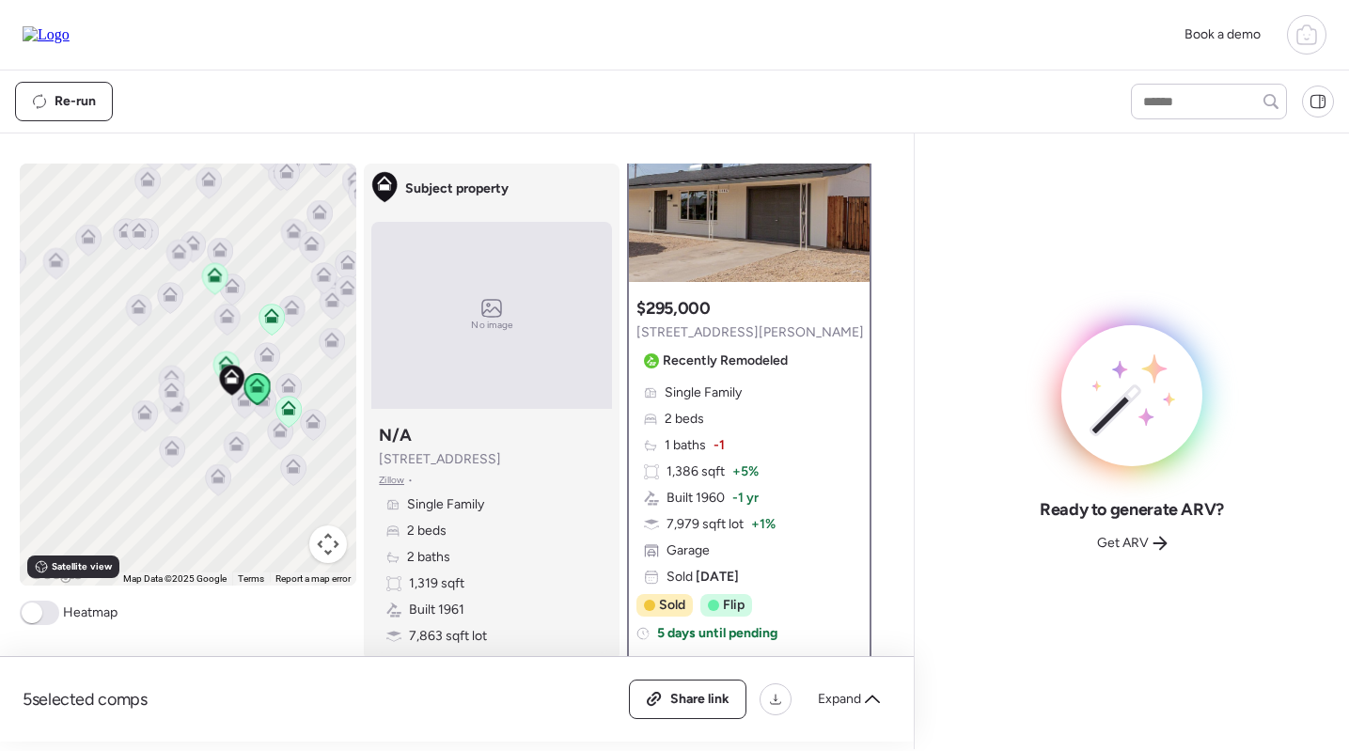
click at [215, 353] on icon at bounding box center [226, 367] width 26 height 32
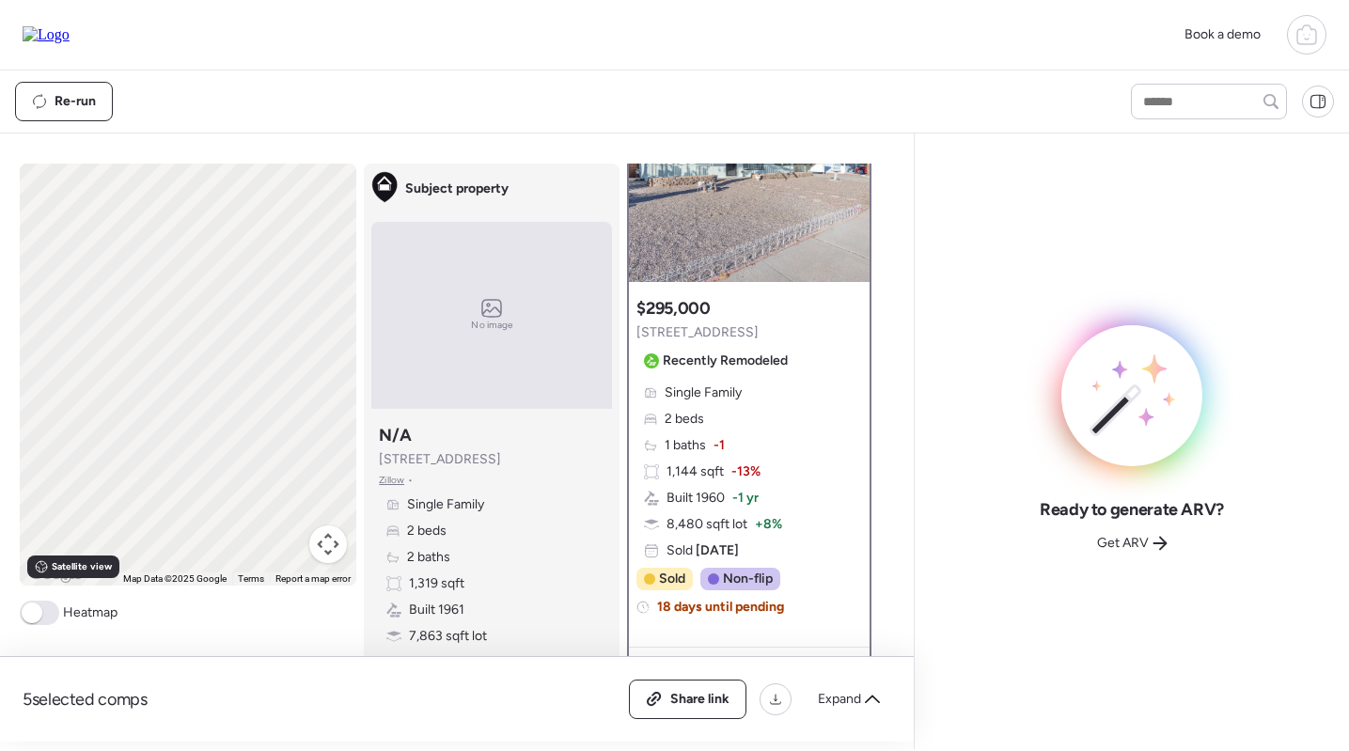
scroll to position [0, 0]
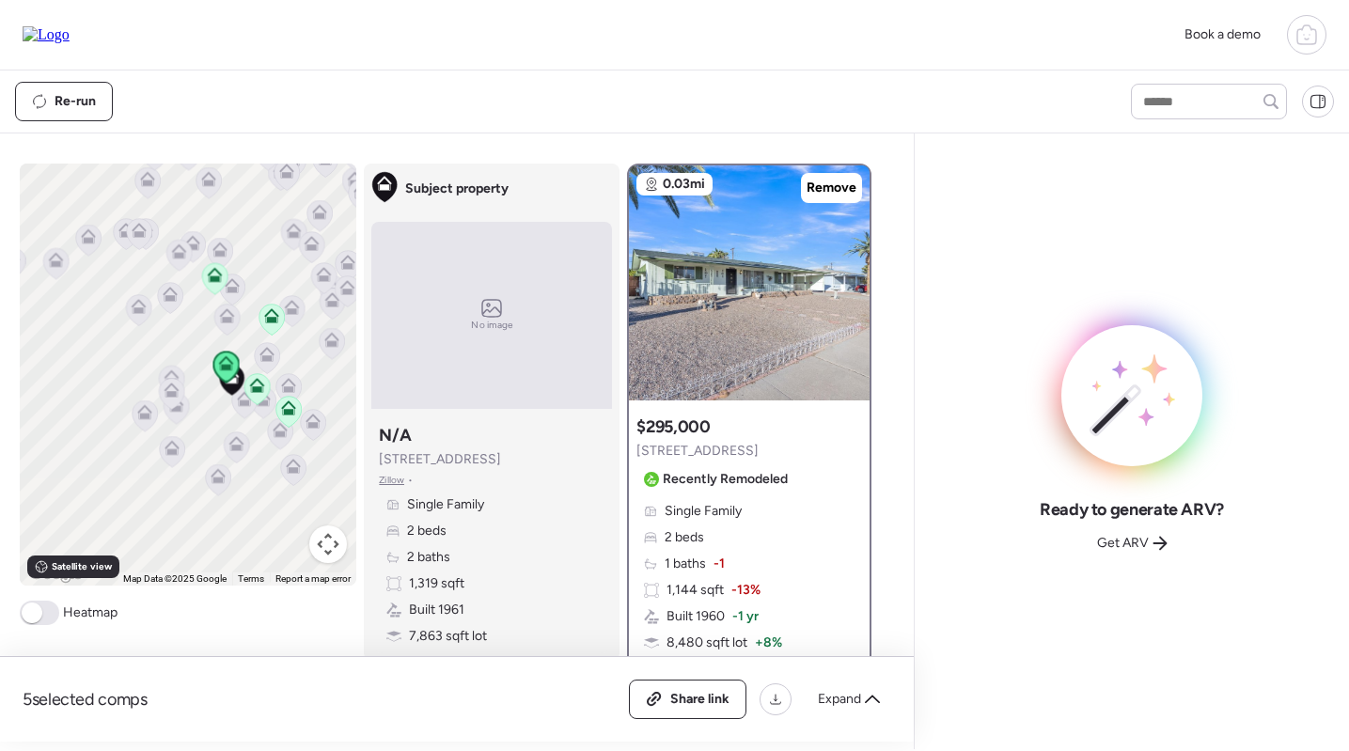
click at [276, 308] on icon at bounding box center [271, 319] width 25 height 31
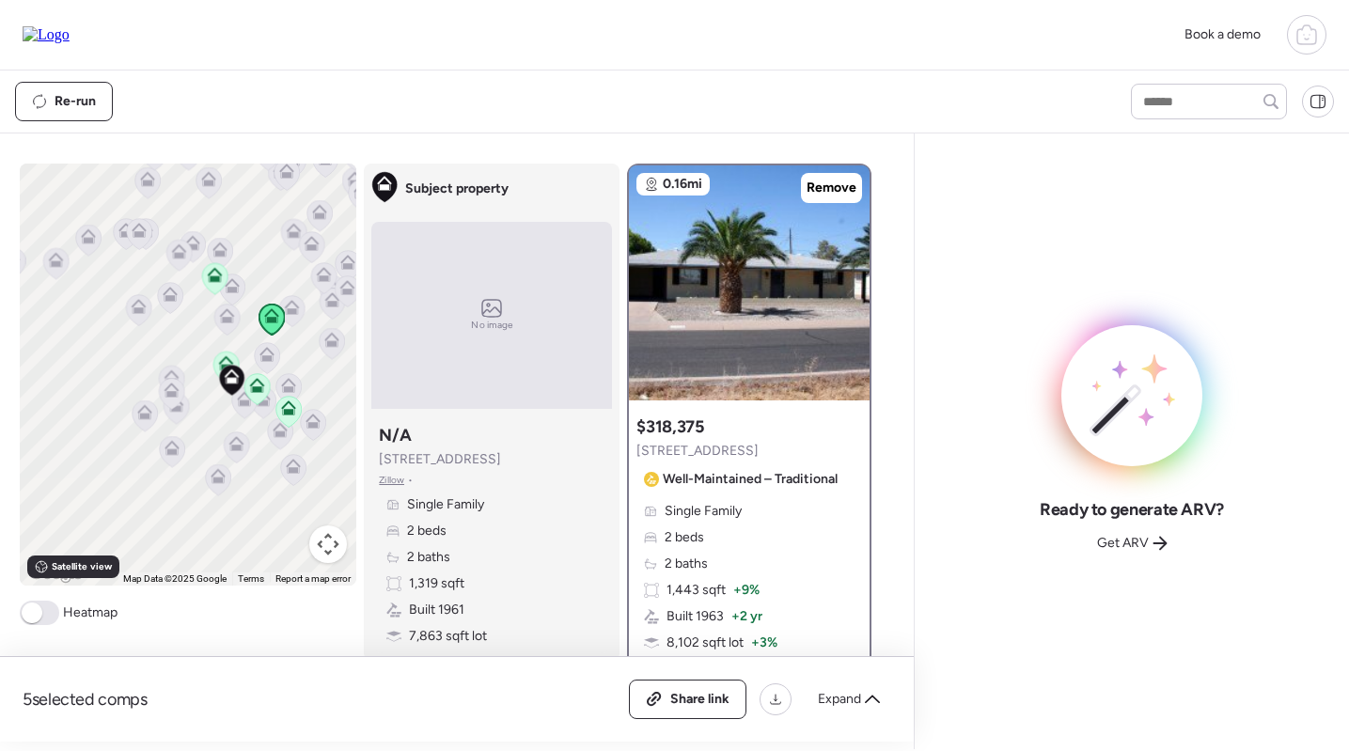
click at [210, 279] on icon at bounding box center [215, 274] width 15 height 15
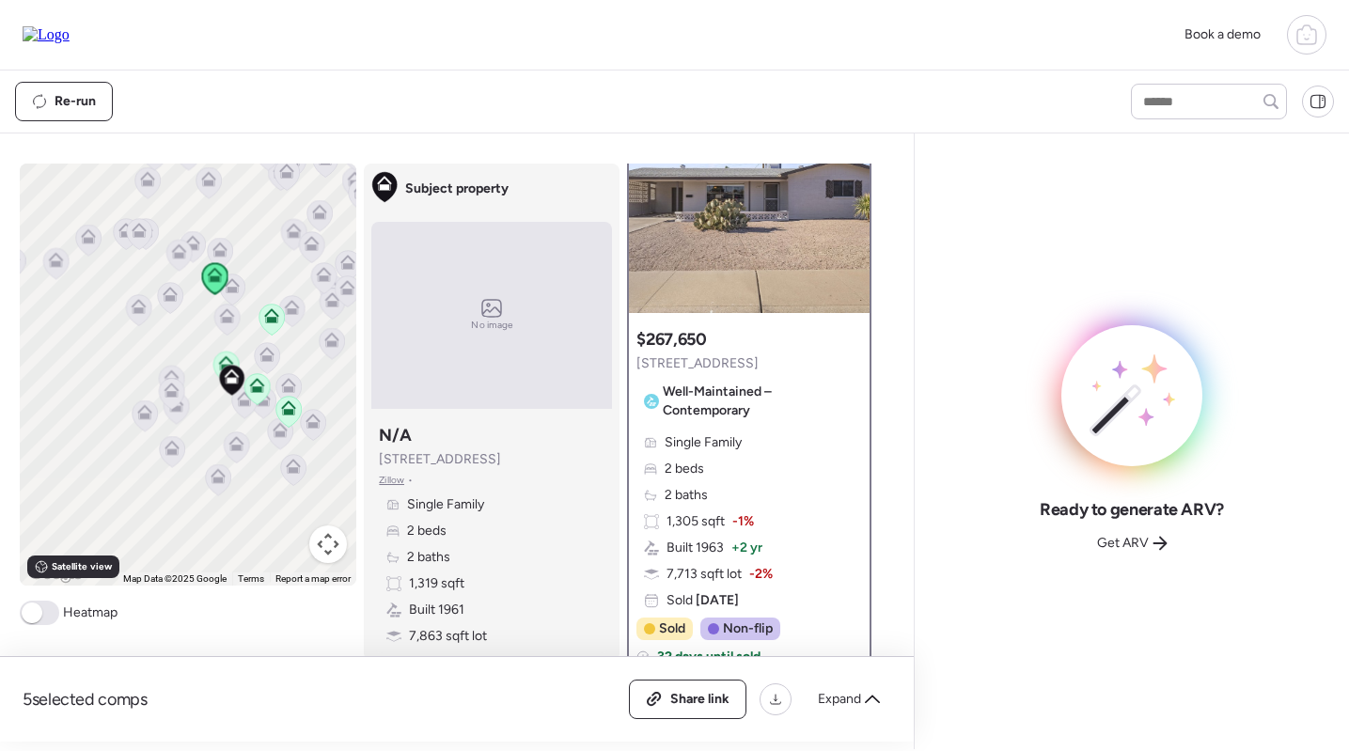
scroll to position [107, 0]
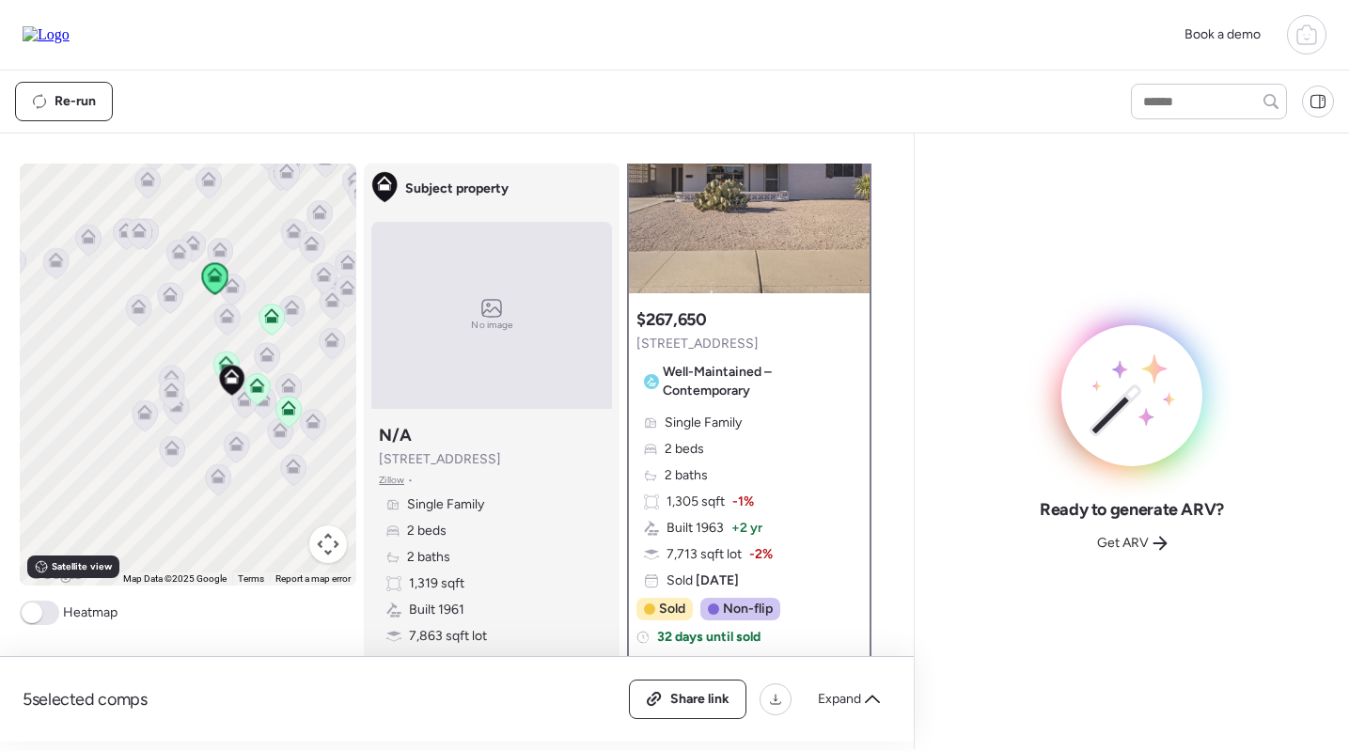
click at [256, 385] on icon at bounding box center [257, 385] width 15 height 15
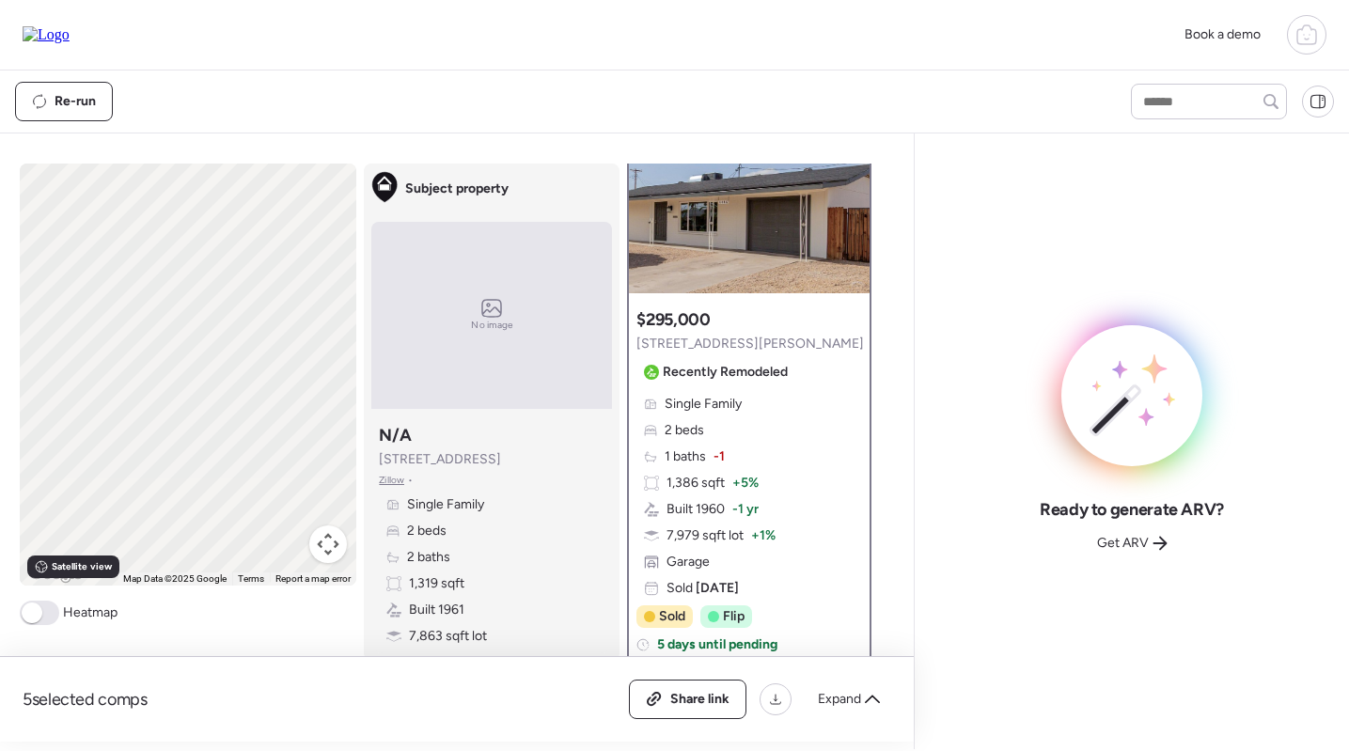
scroll to position [0, 0]
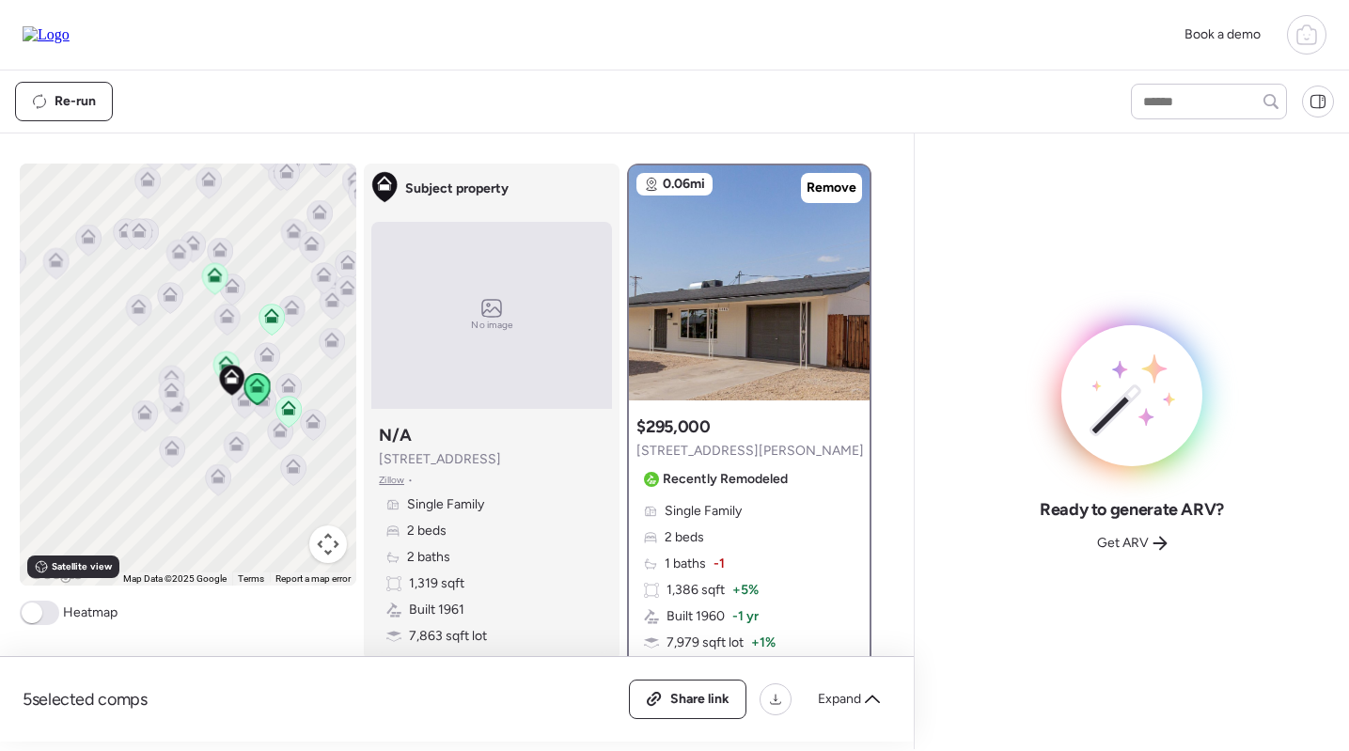
click at [289, 411] on icon at bounding box center [288, 412] width 12 height 6
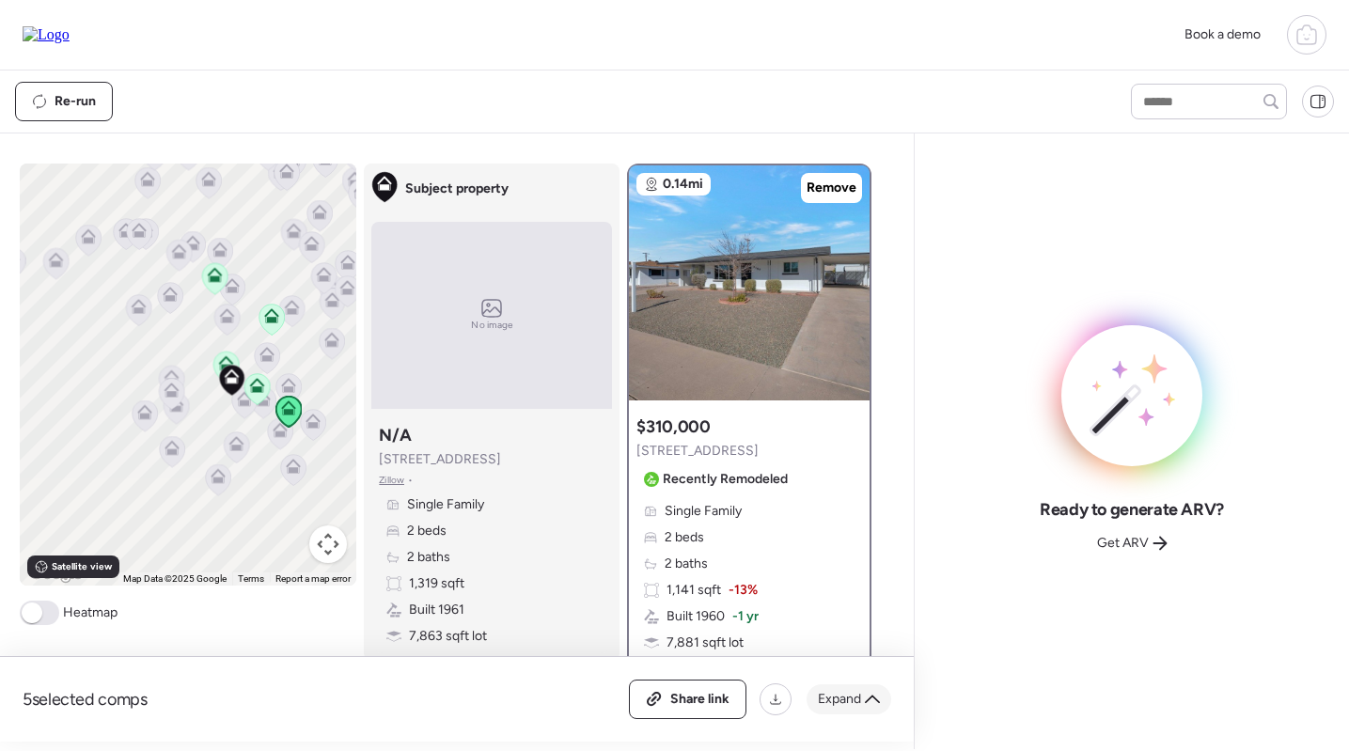
click at [857, 699] on span "Expand" at bounding box center [839, 699] width 43 height 19
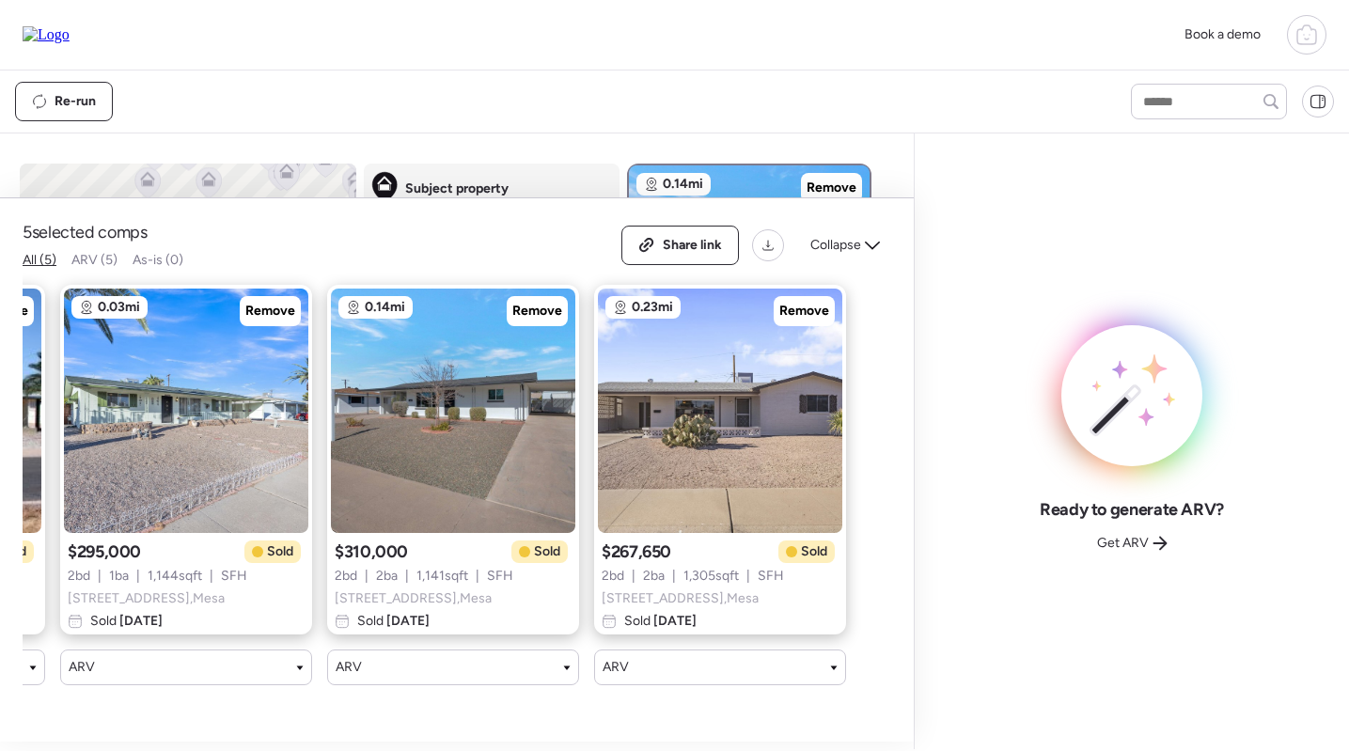
scroll to position [0, 511]
click at [829, 255] on span "Collapse" at bounding box center [835, 245] width 51 height 19
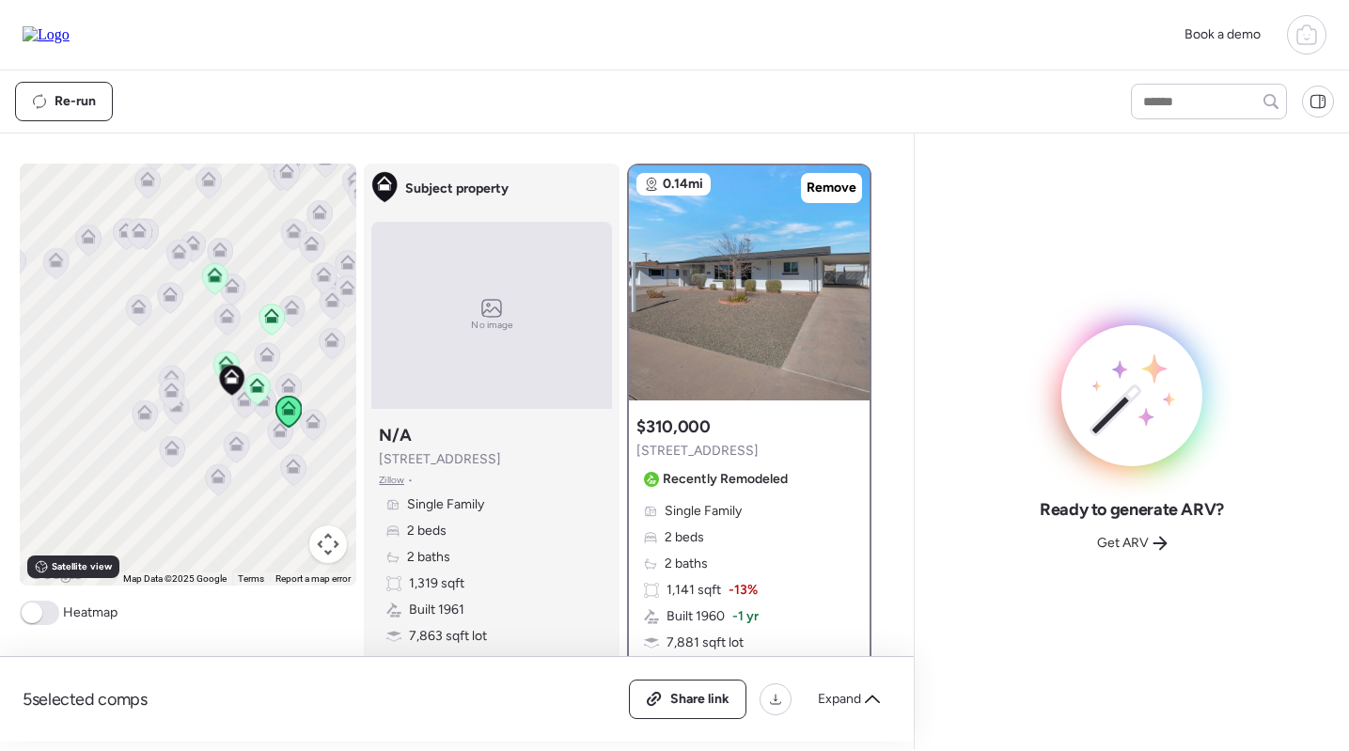
click at [284, 385] on icon at bounding box center [288, 382] width 14 height 8
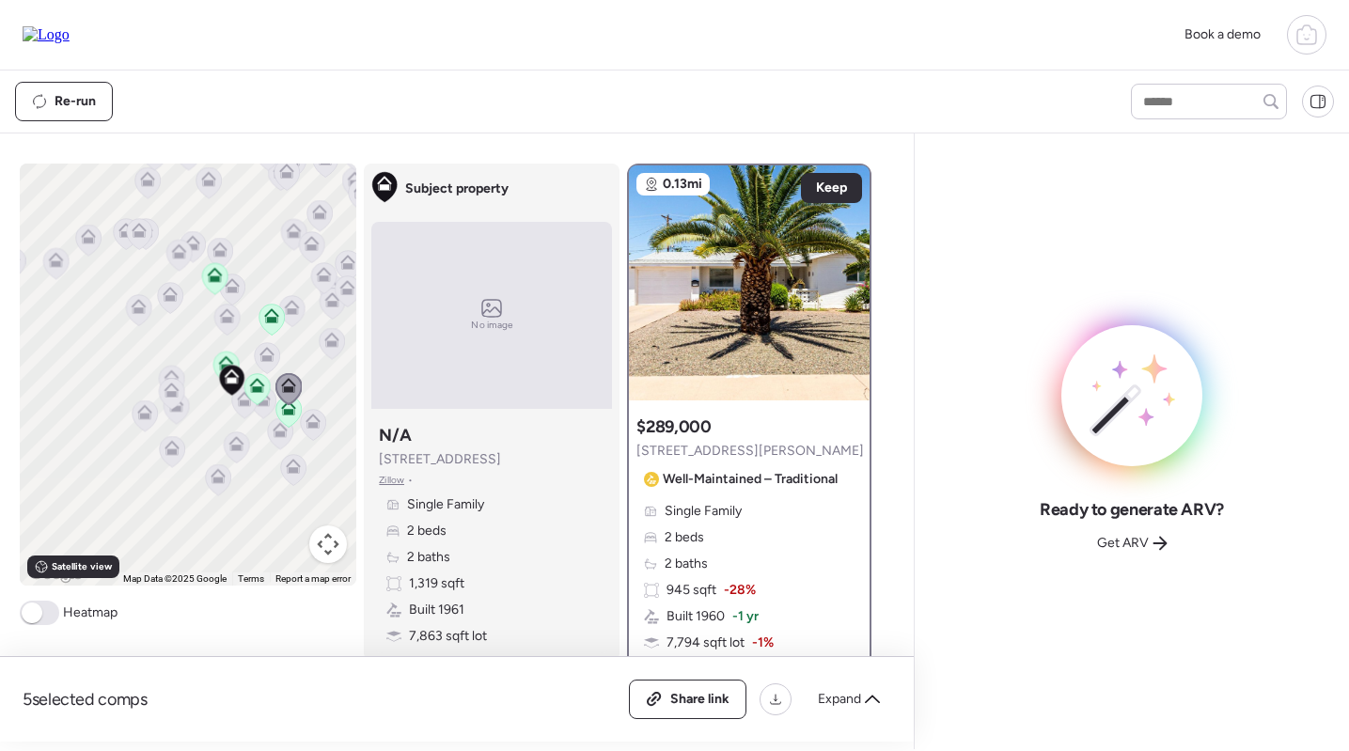
click at [248, 384] on icon at bounding box center [256, 388] width 25 height 31
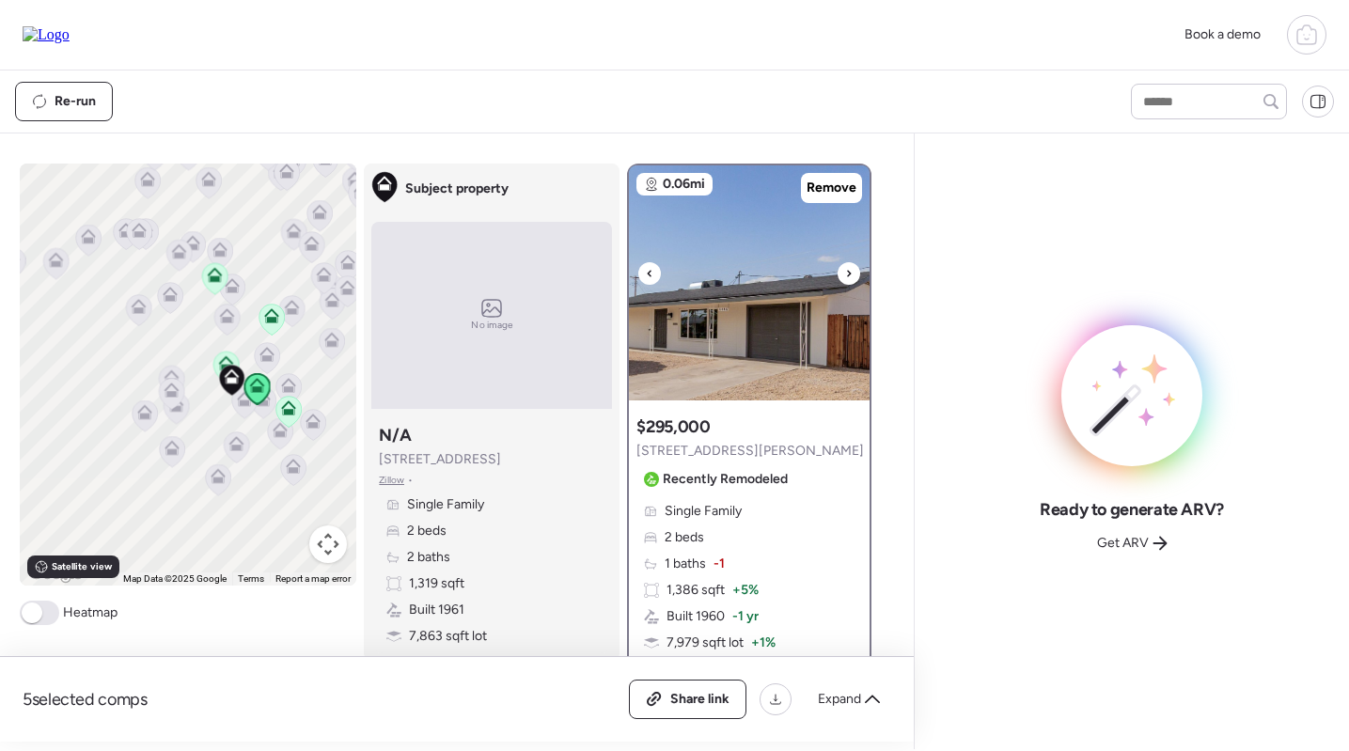
click at [754, 290] on img at bounding box center [749, 282] width 241 height 235
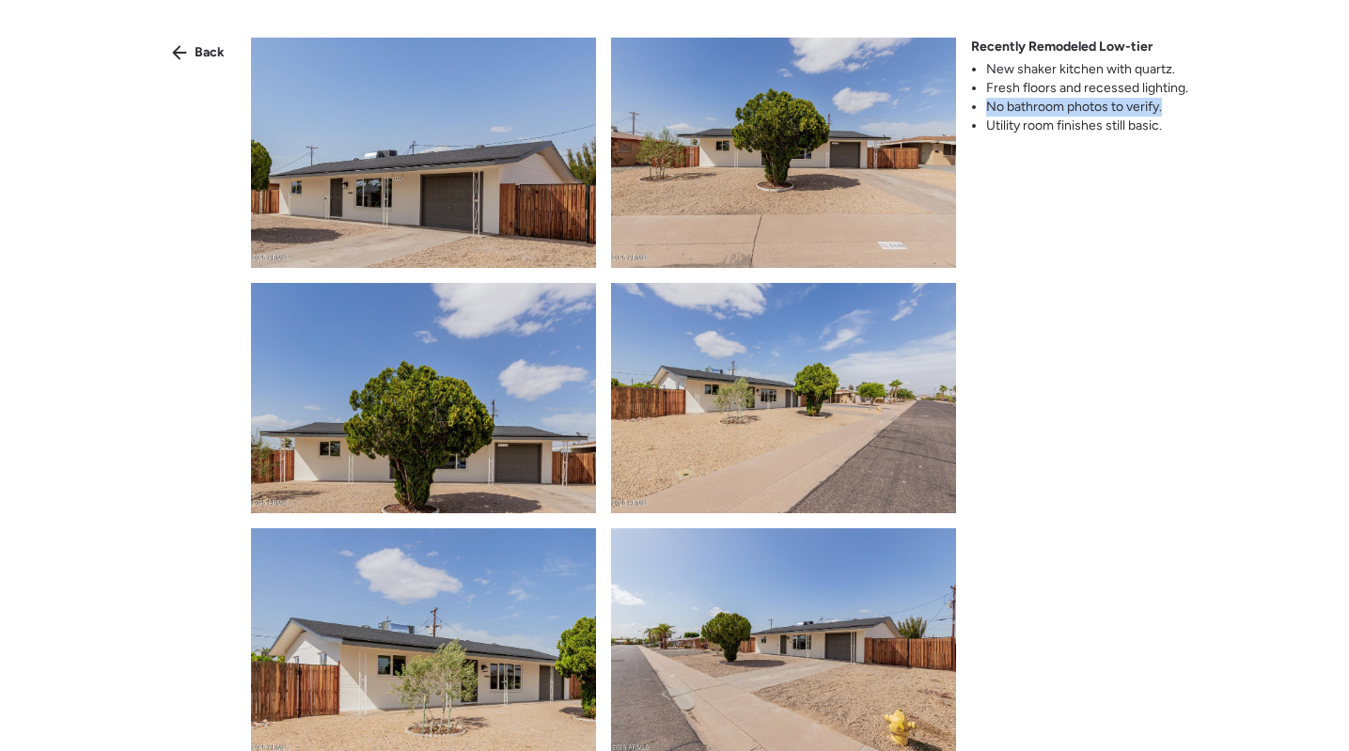
drag, startPoint x: 989, startPoint y: 101, endPoint x: 1170, endPoint y: 109, distance: 181.6
click at [1170, 109] on li "No bathroom photos to verify." at bounding box center [1087, 107] width 202 height 19
click at [197, 49] on span "Back" at bounding box center [210, 52] width 30 height 19
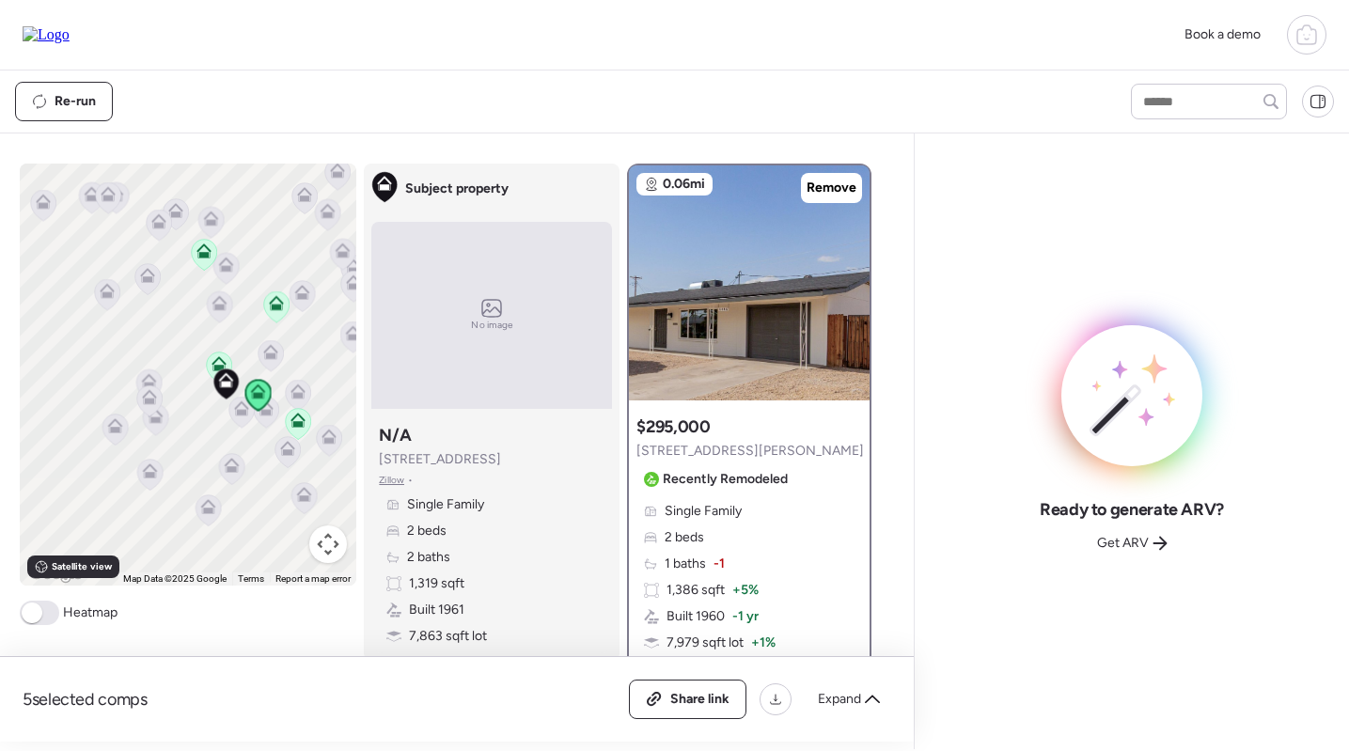
click at [243, 414] on icon at bounding box center [241, 412] width 12 height 6
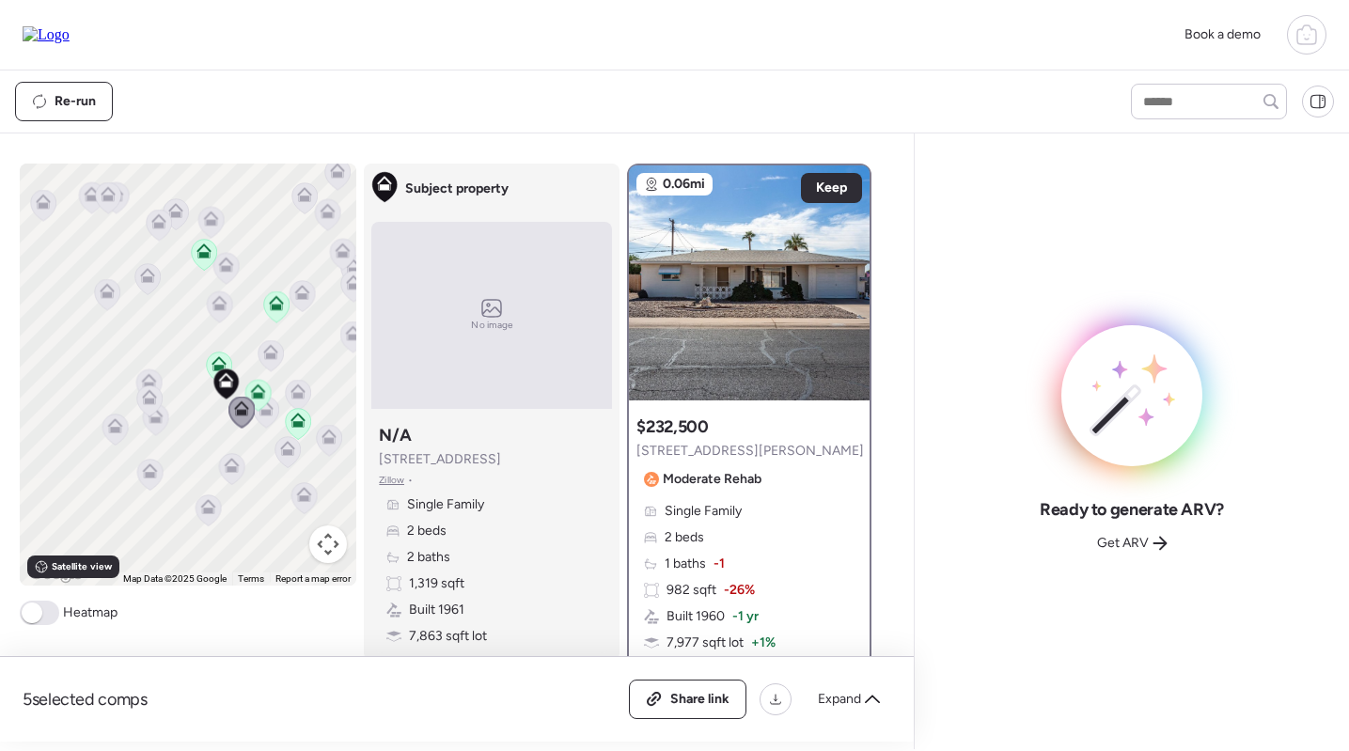
click at [294, 393] on icon at bounding box center [298, 391] width 15 height 15
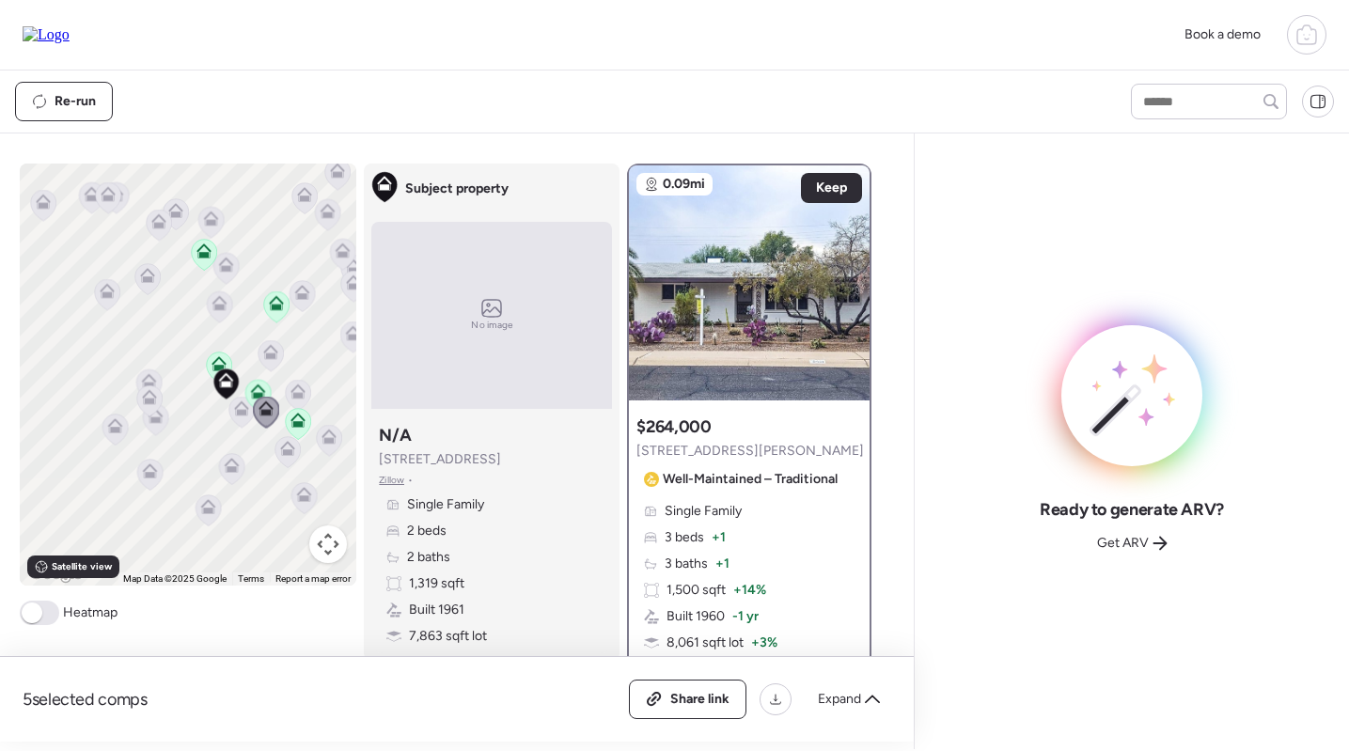
click at [276, 350] on icon at bounding box center [270, 351] width 15 height 15
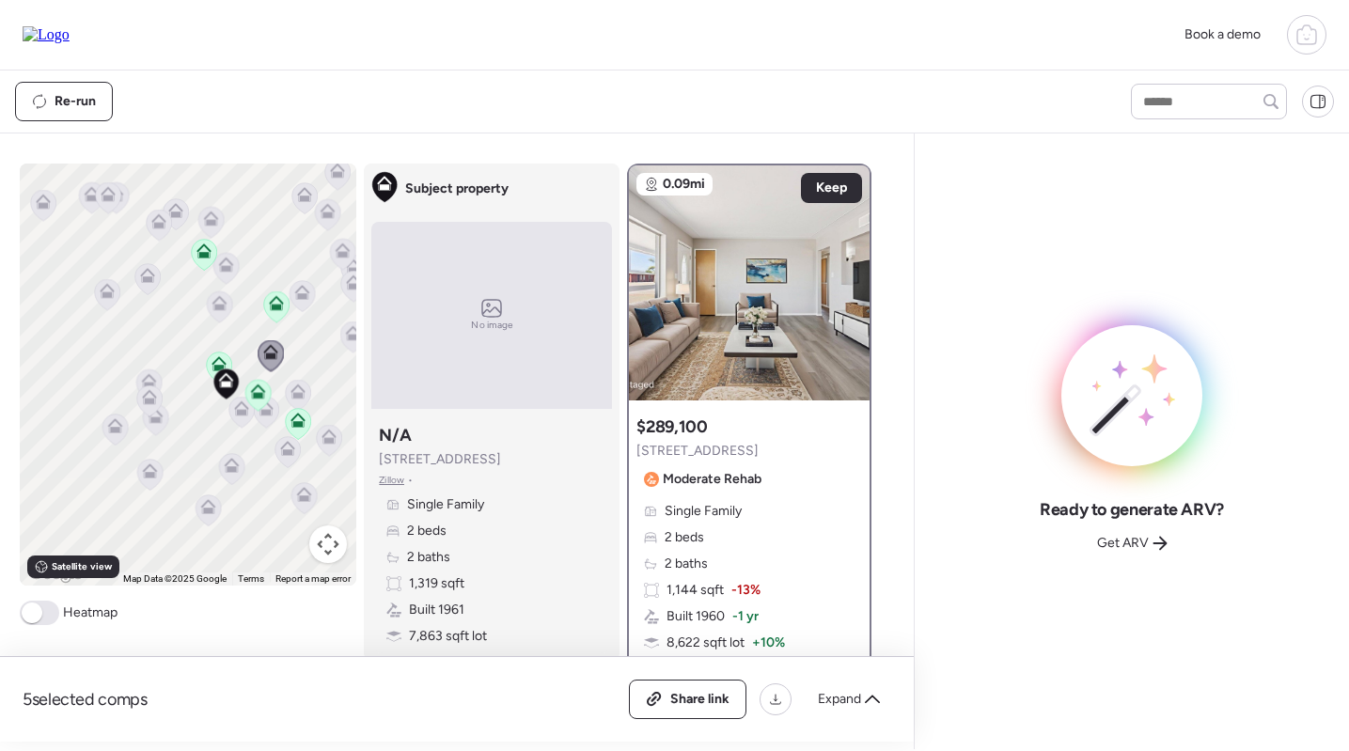
click at [311, 297] on icon at bounding box center [302, 295] width 25 height 31
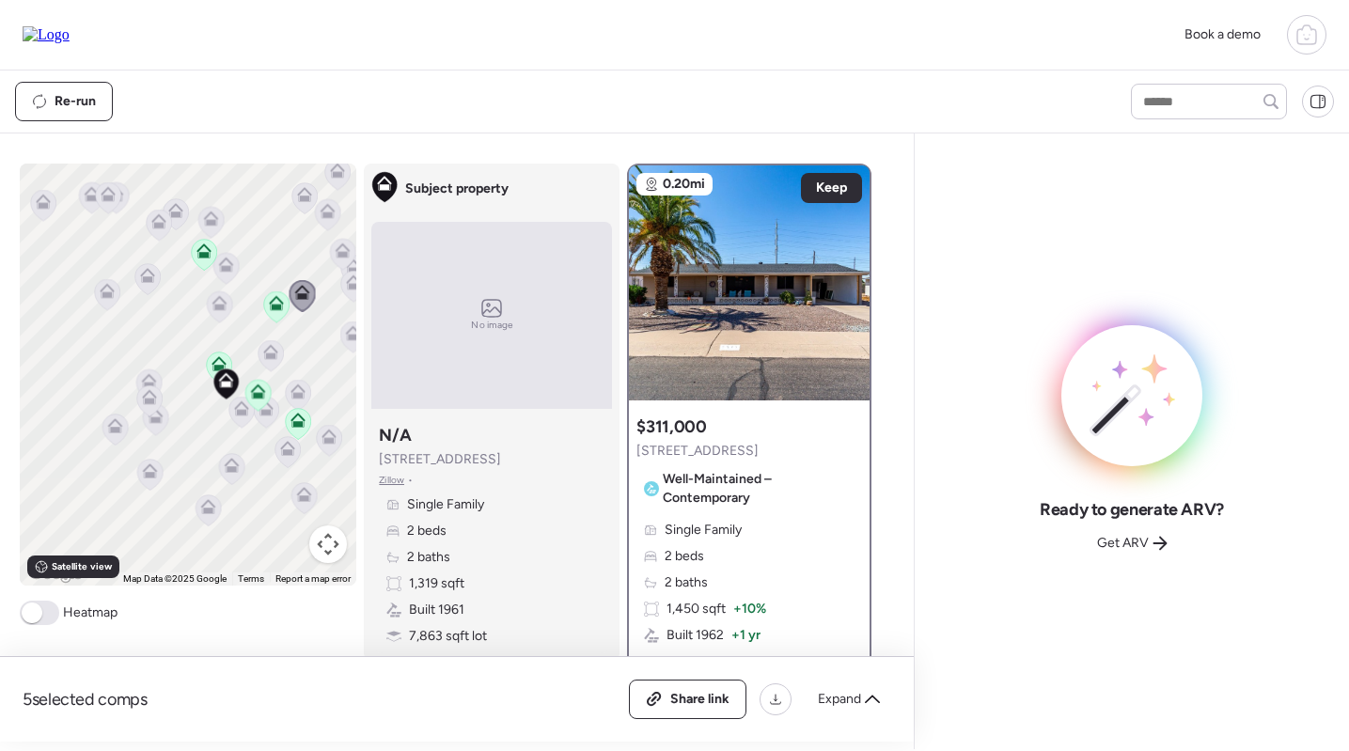
click at [252, 391] on icon at bounding box center [258, 388] width 14 height 8
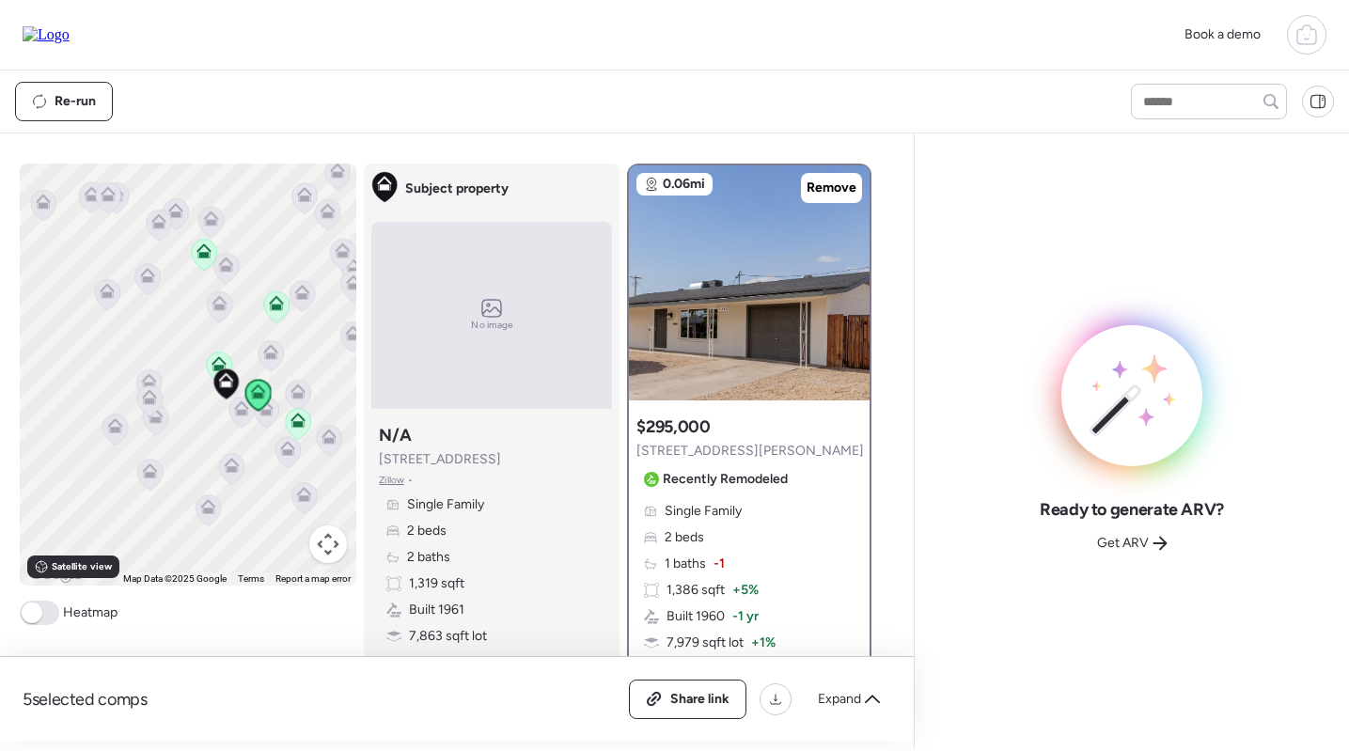
click at [294, 418] on icon at bounding box center [298, 417] width 14 height 8
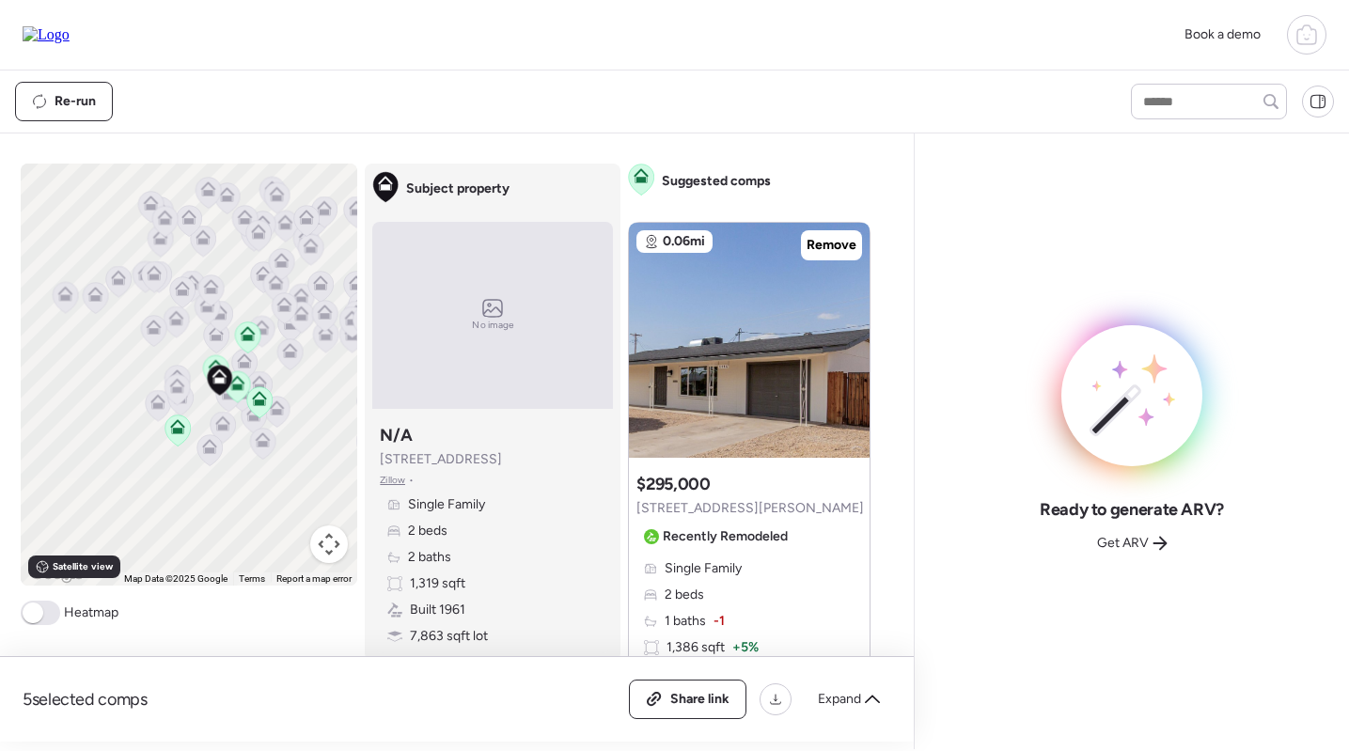
drag, startPoint x: 158, startPoint y: 348, endPoint x: 95, endPoint y: 348, distance: 63.0
click at [141, 348] on div at bounding box center [154, 332] width 26 height 35
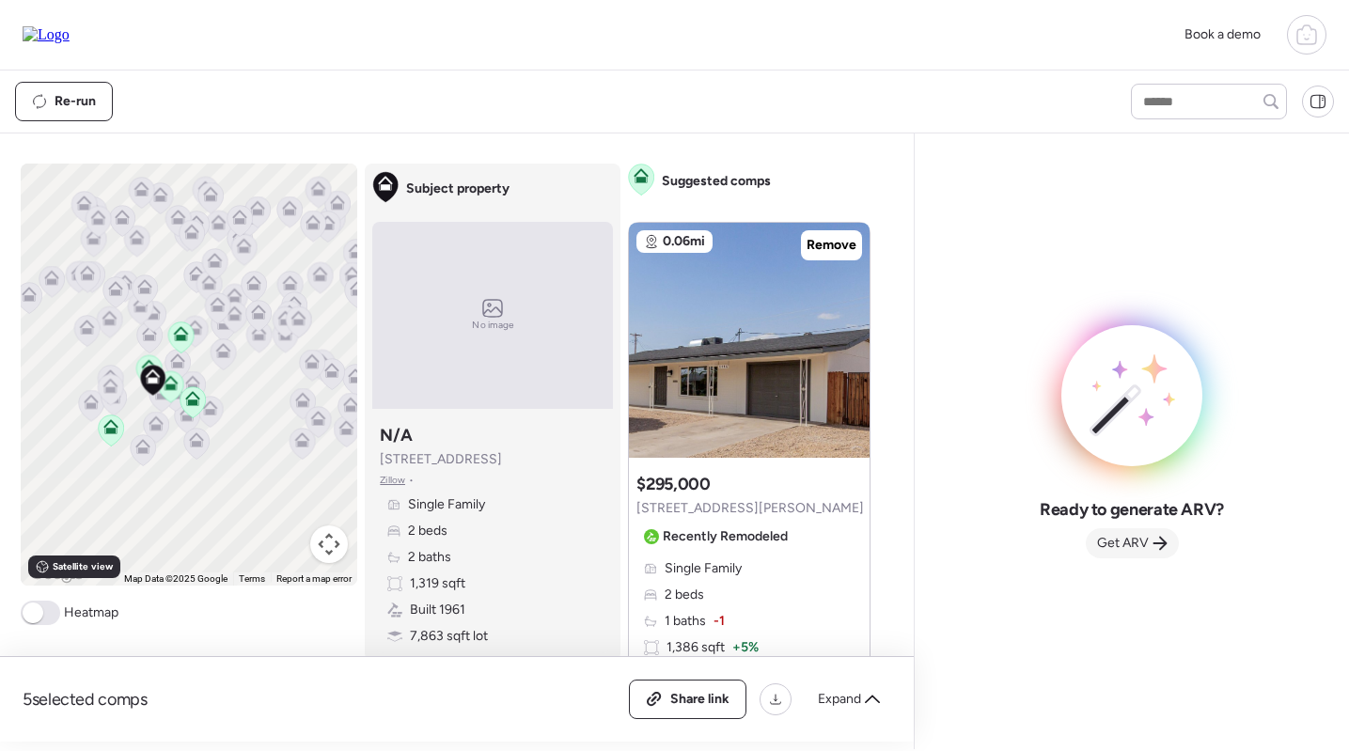
click at [1133, 551] on span "Get ARV" at bounding box center [1123, 543] width 52 height 19
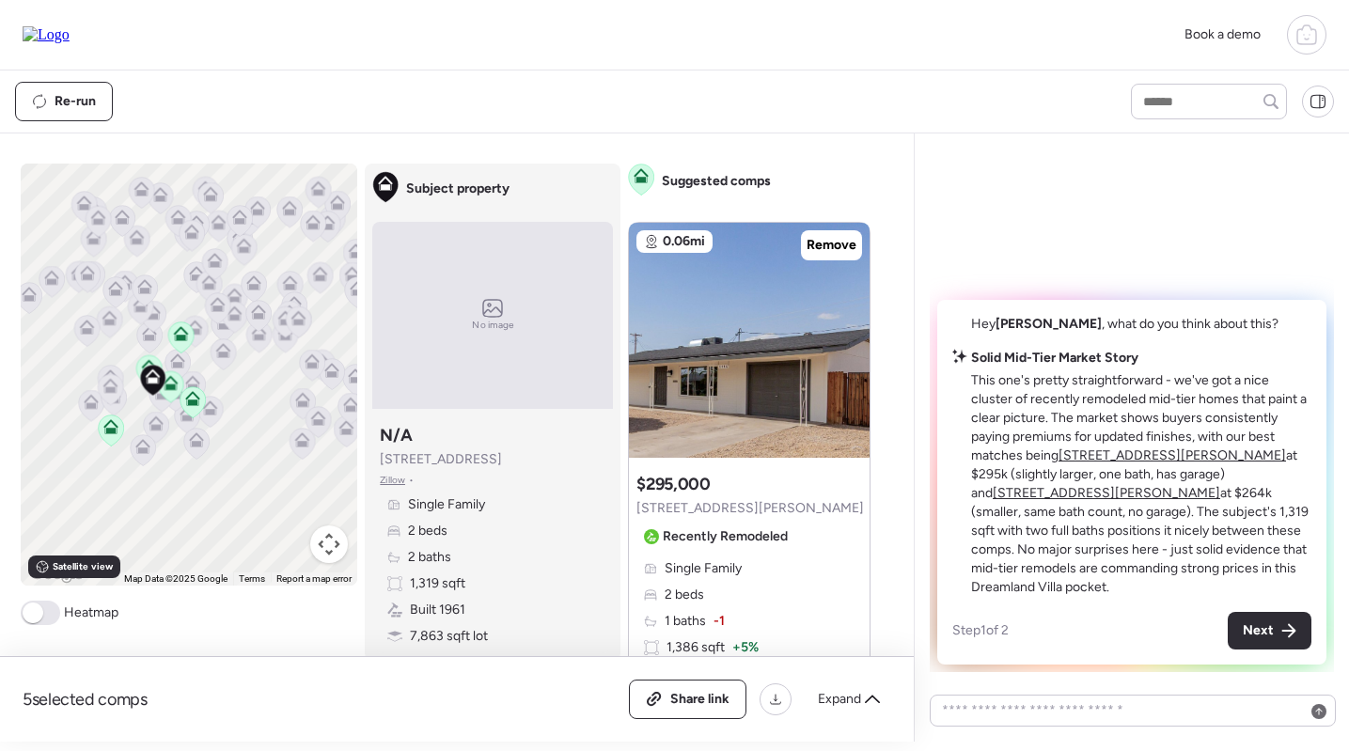
click at [1122, 463] on u "5446 E Billings St" at bounding box center [1173, 456] width 228 height 16
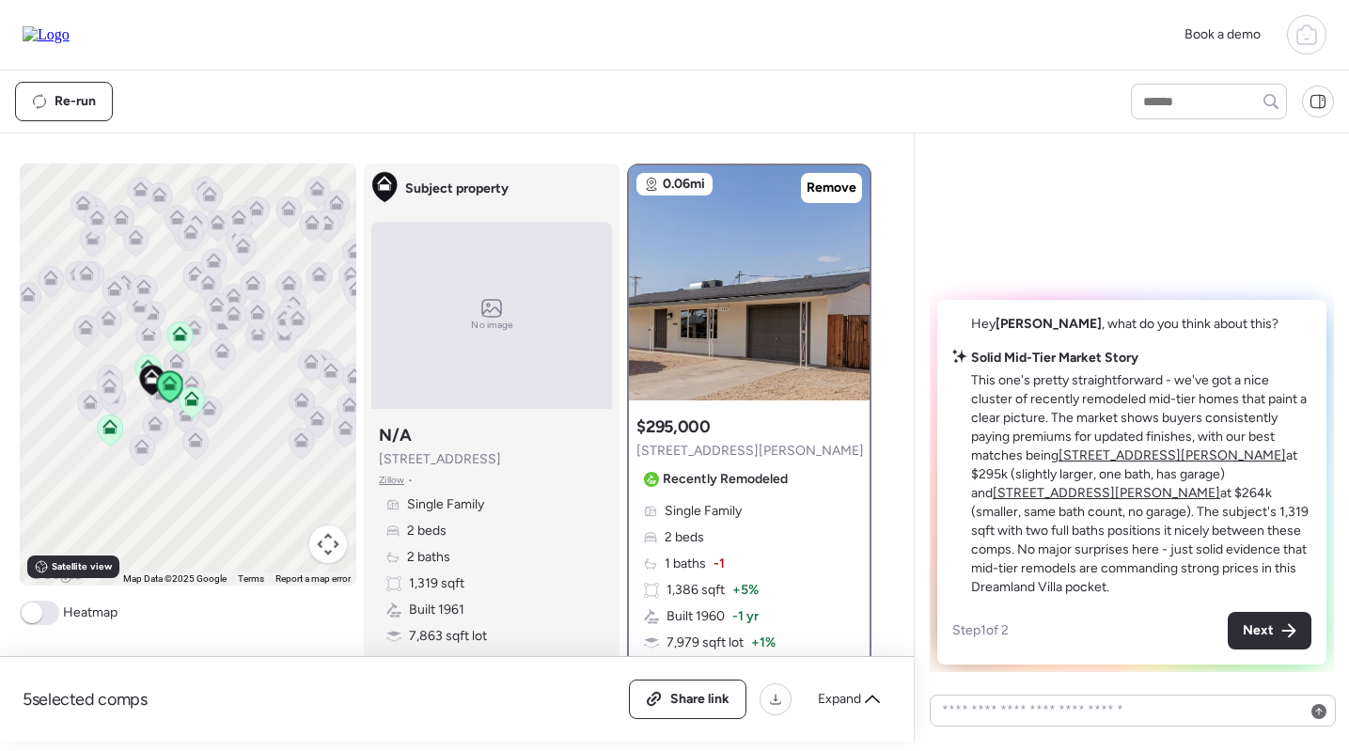
click at [1194, 491] on u "131 N Higley Rd Unit 120" at bounding box center [1107, 493] width 228 height 16
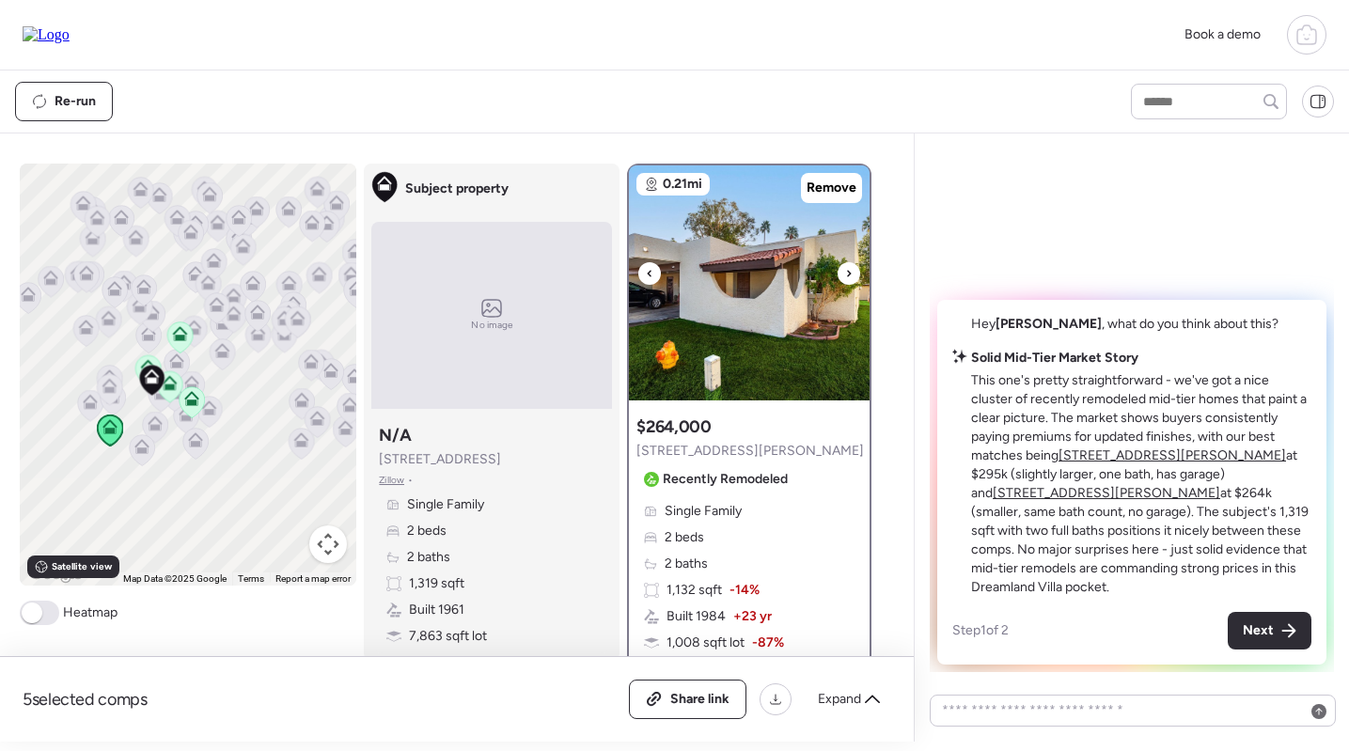
click at [824, 328] on img at bounding box center [749, 282] width 241 height 235
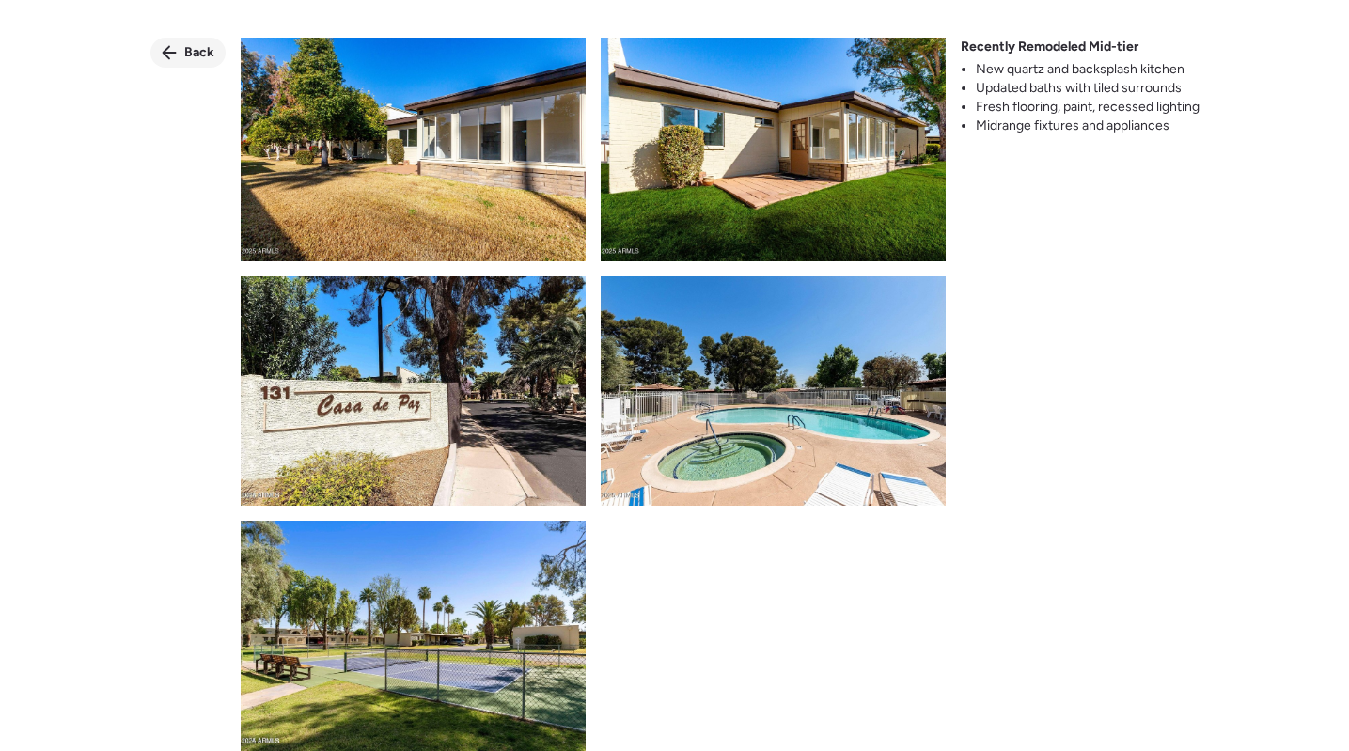
scroll to position [2458, 0]
click at [181, 53] on div "Back" at bounding box center [187, 53] width 75 height 30
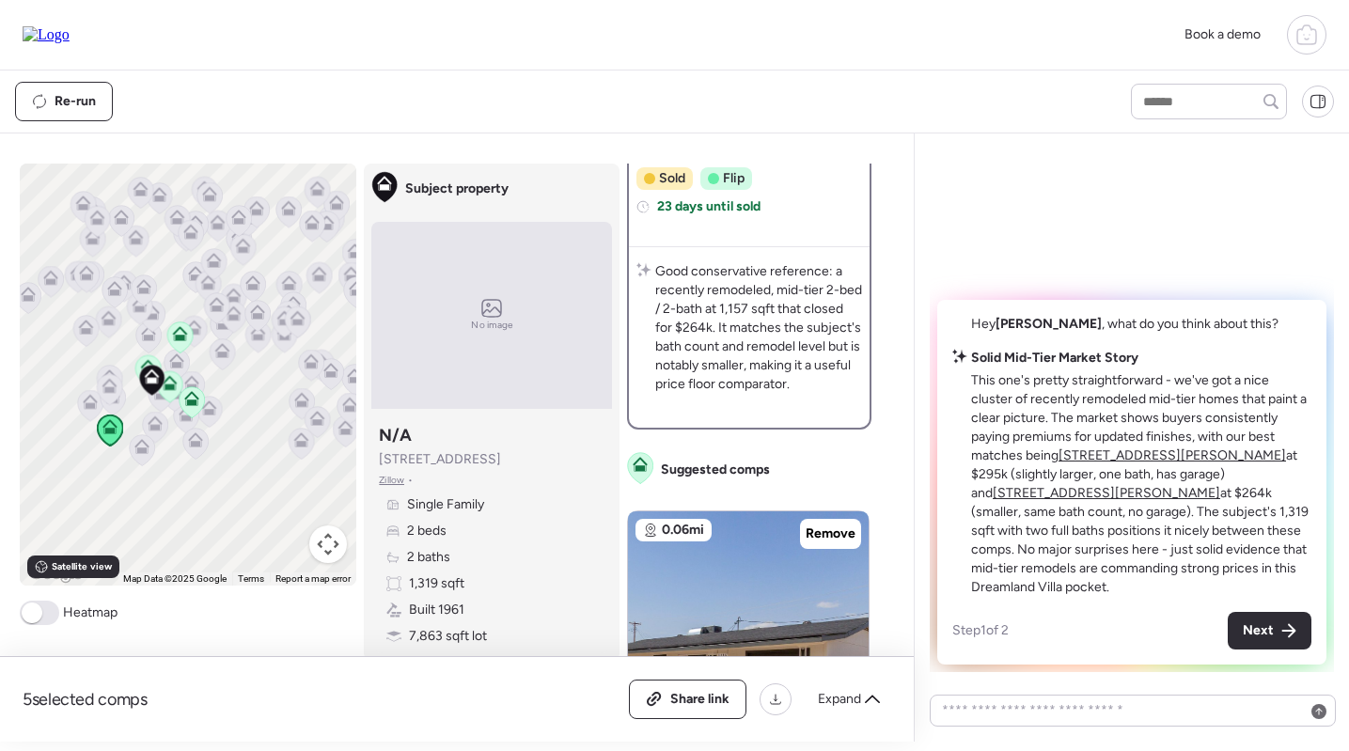
scroll to position [830, 0]
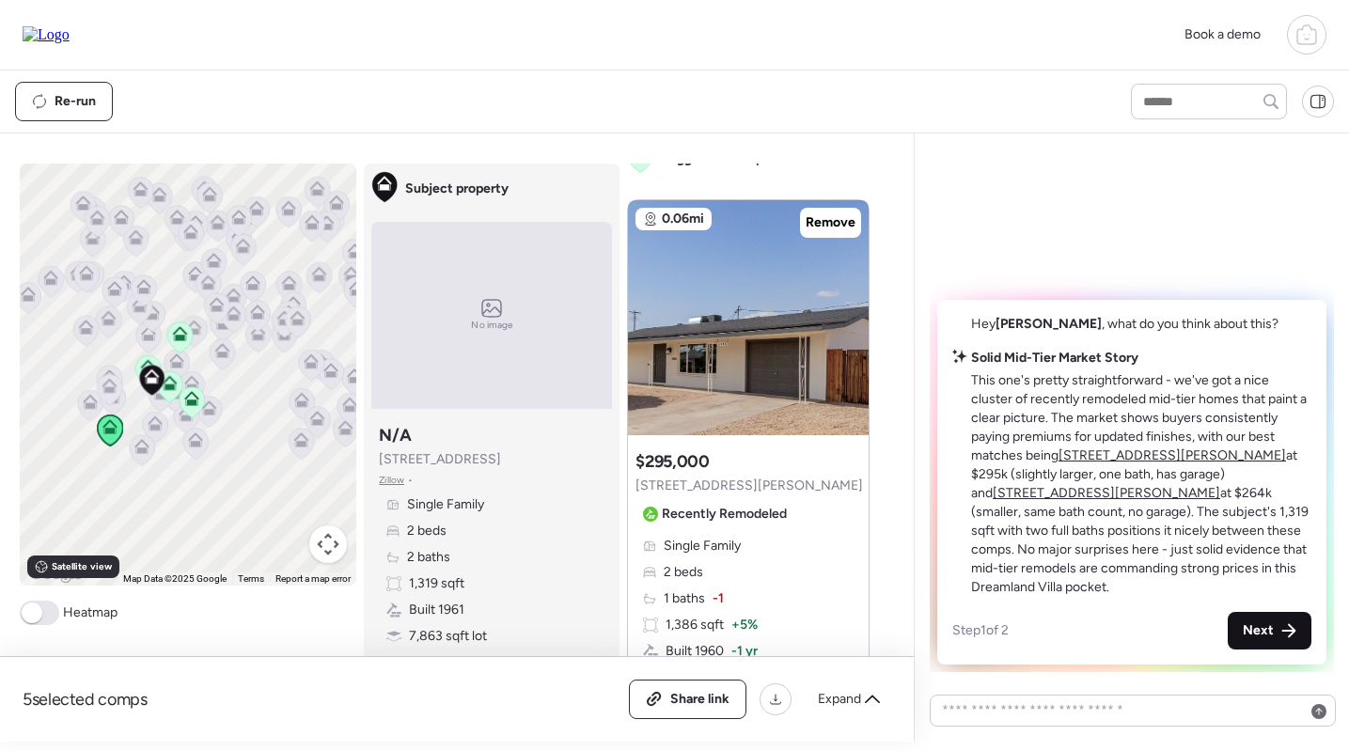
click at [1277, 634] on div "Next" at bounding box center [1270, 631] width 84 height 38
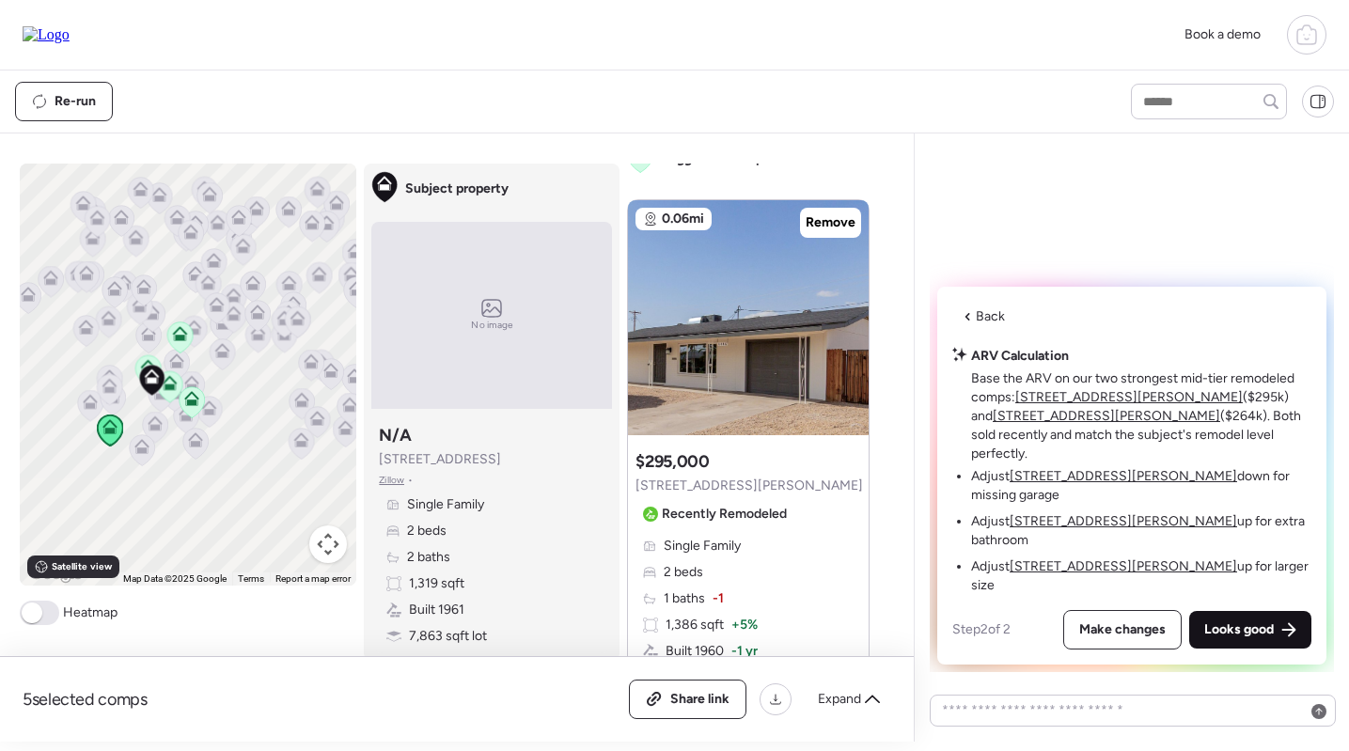
click at [1258, 623] on span "Looks good" at bounding box center [1239, 629] width 70 height 19
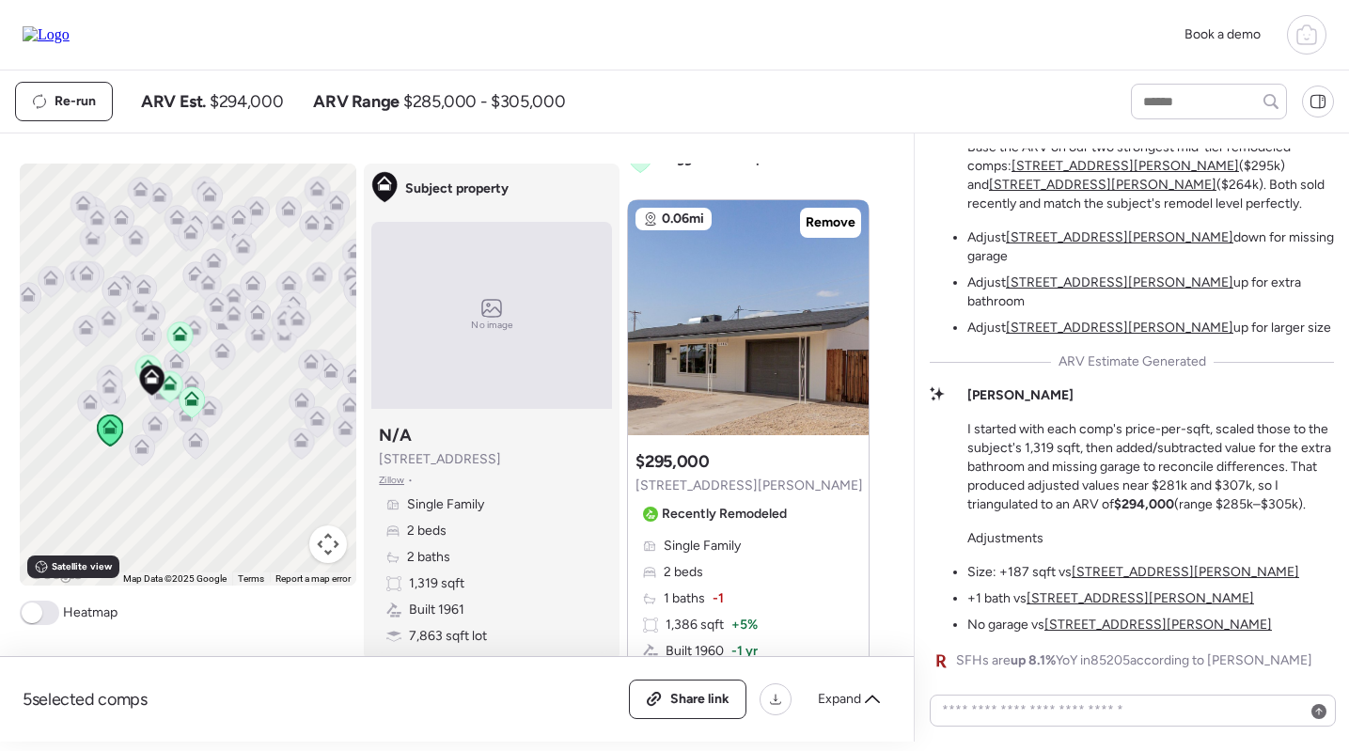
scroll to position [0, 0]
click at [1121, 630] on u "5446 E Billings St" at bounding box center [1159, 625] width 228 height 16
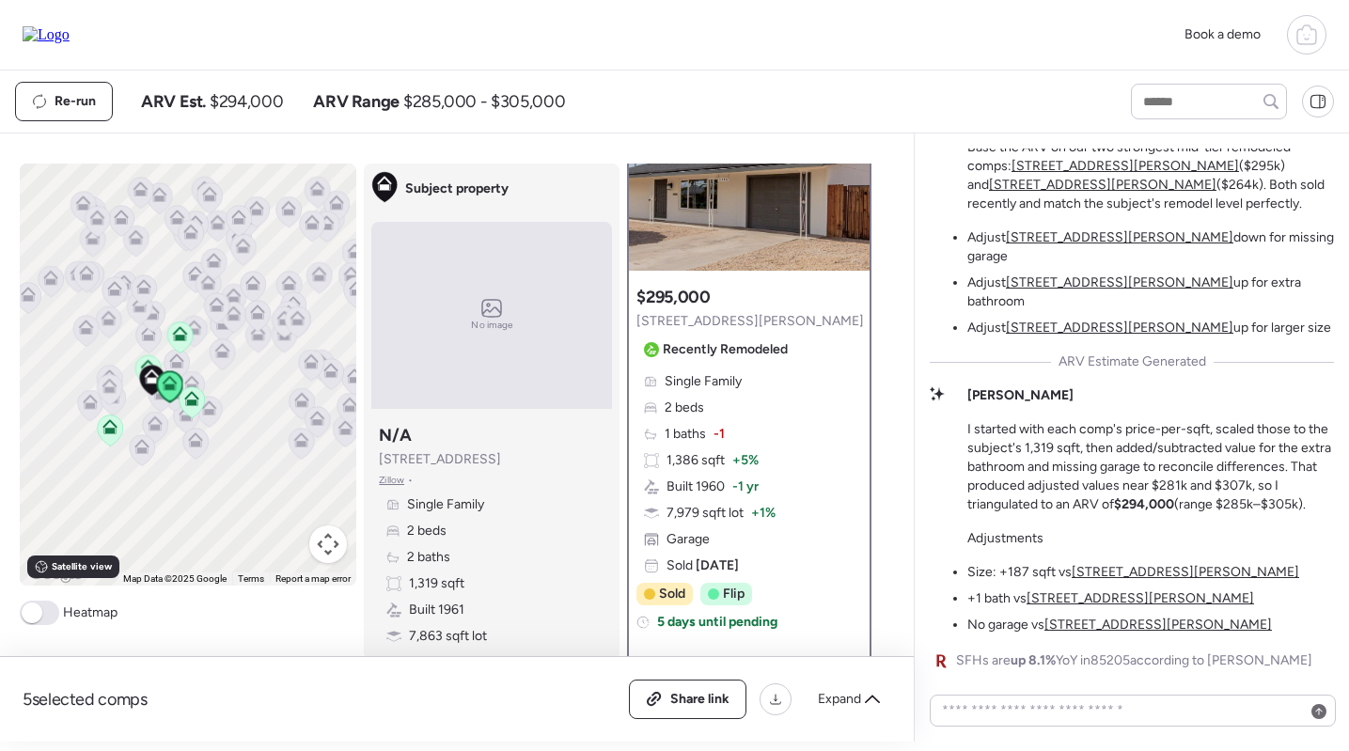
scroll to position [135, 0]
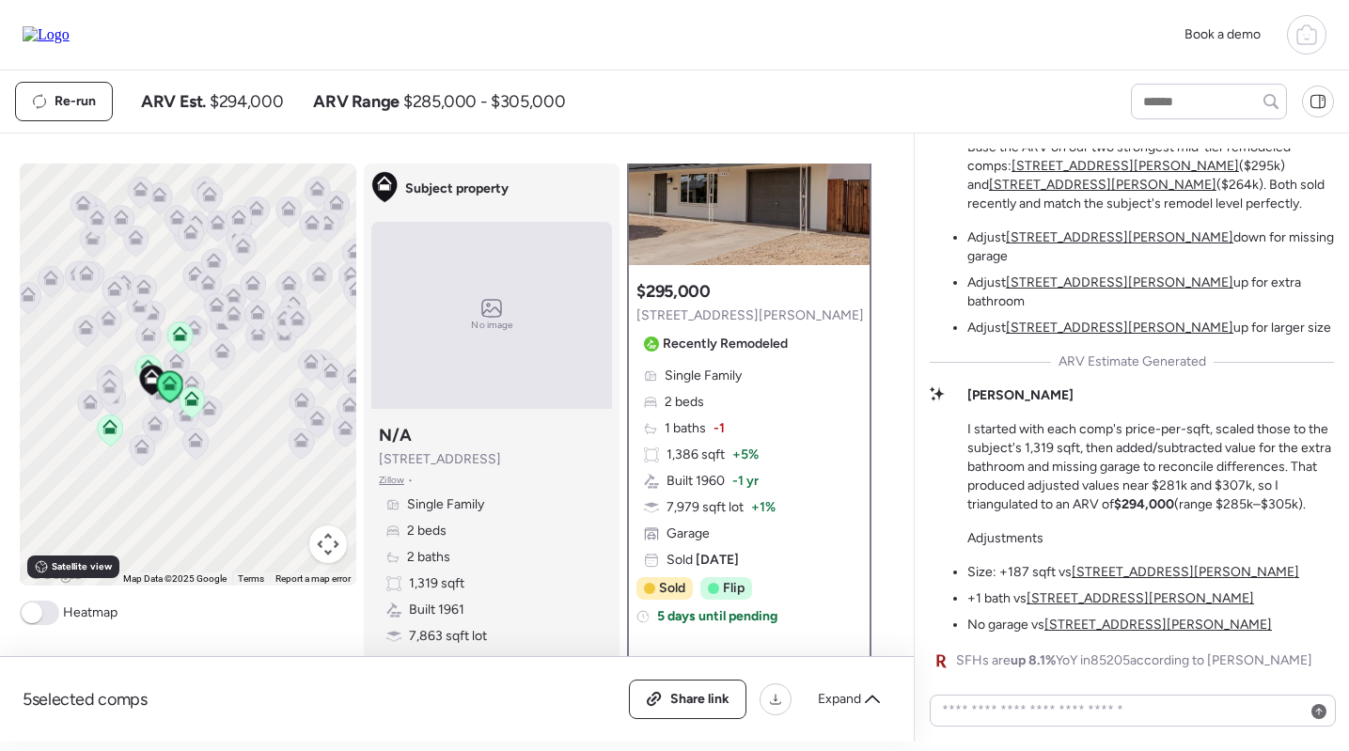
click at [1087, 603] on u "5446 E Billings St" at bounding box center [1141, 598] width 228 height 16
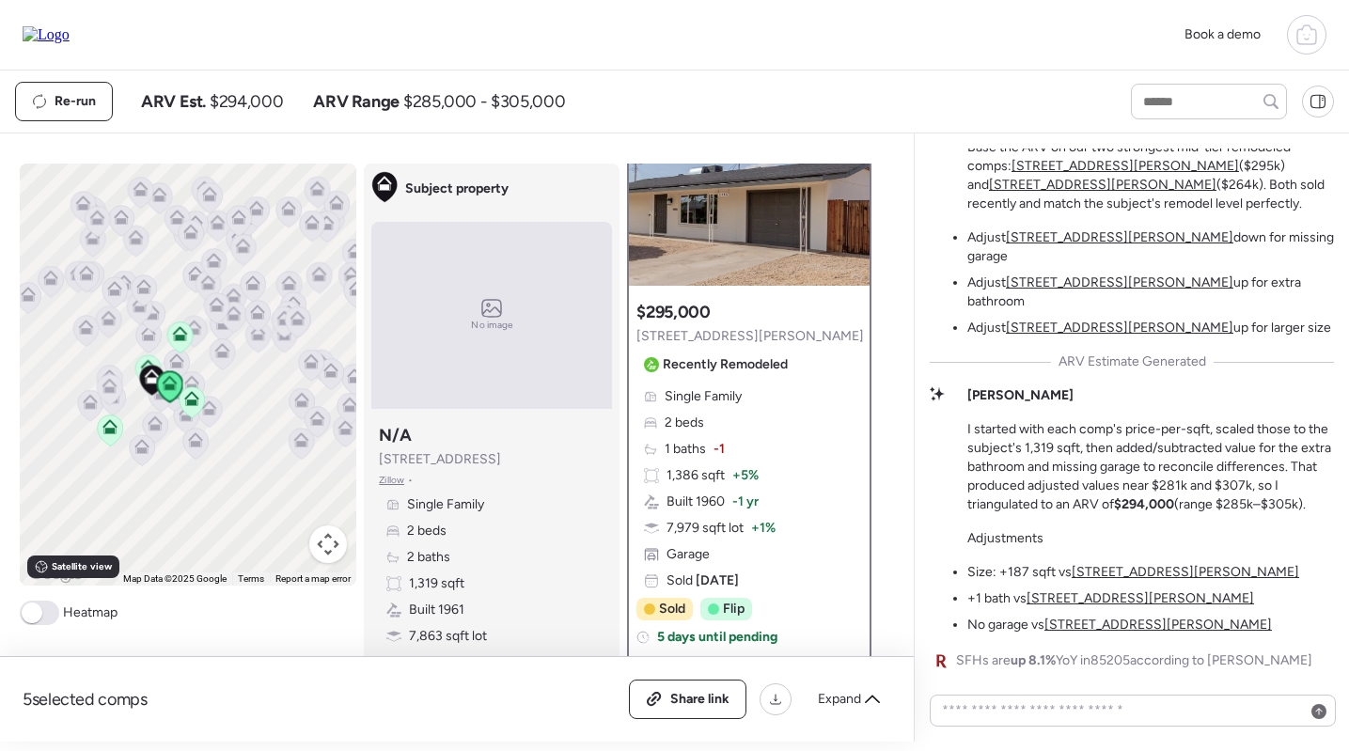
scroll to position [114, 0]
click at [1128, 566] on u "131 N Higley Rd Unit 120" at bounding box center [1186, 572] width 228 height 16
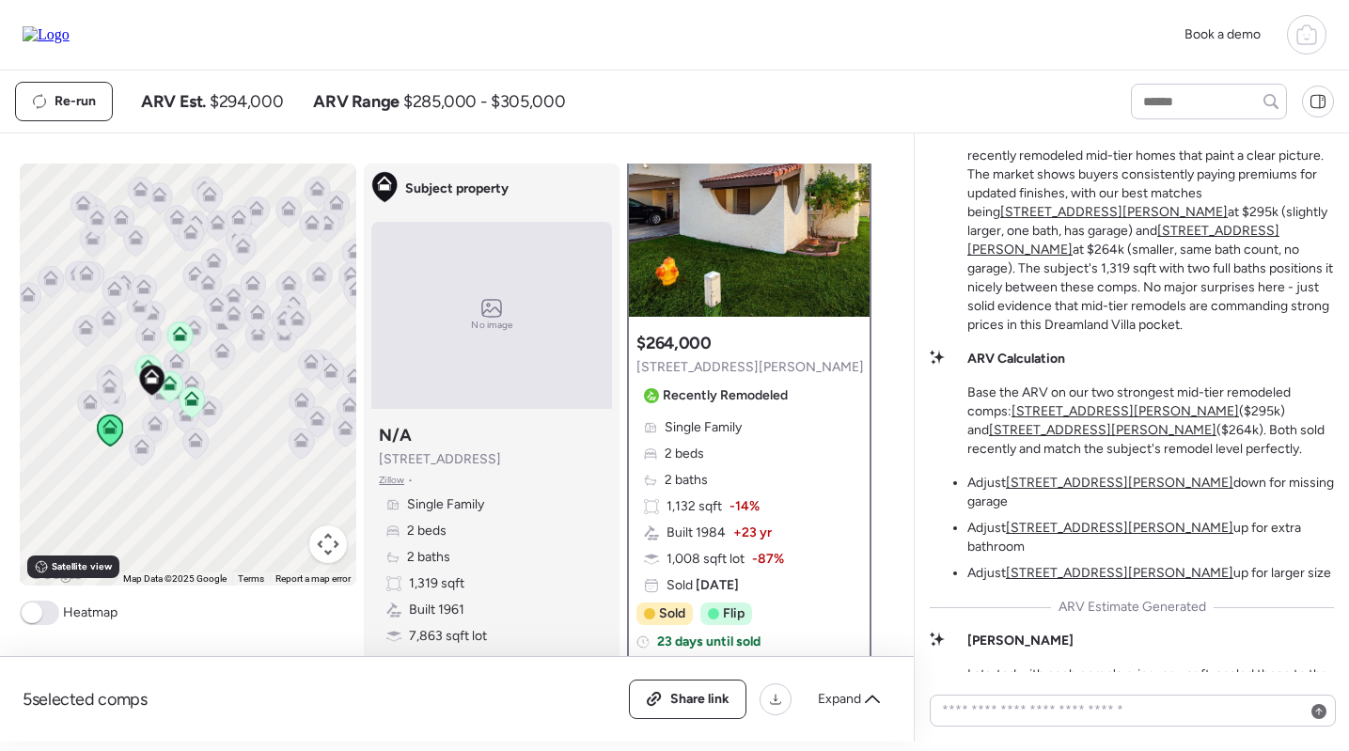
scroll to position [-243, 0]
drag, startPoint x: 978, startPoint y: 185, endPoint x: 1152, endPoint y: 184, distance: 173.9
click at [1152, 184] on p "This one's pretty straightforward - we've got a nice cluster of recently remode…" at bounding box center [1150, 229] width 367 height 207
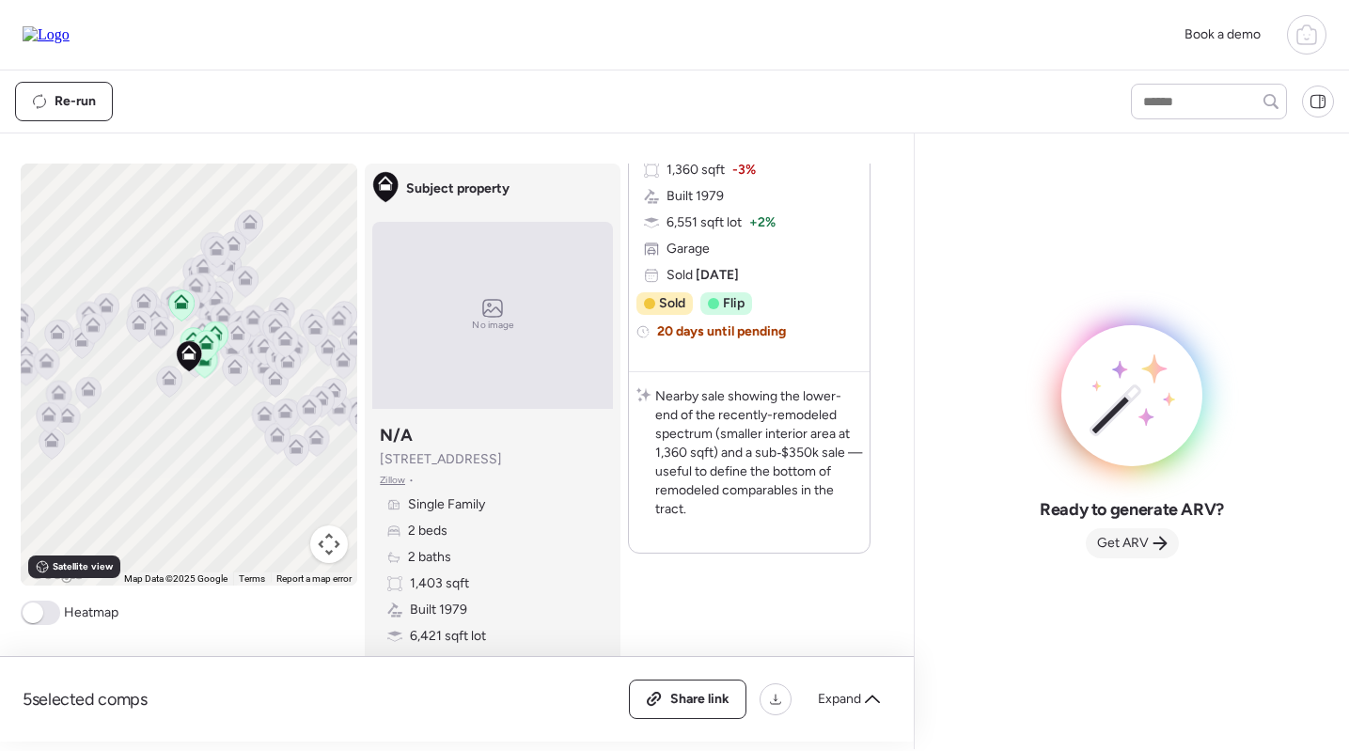
scroll to position [3825, 0]
click at [1131, 544] on span "Get ARV" at bounding box center [1123, 543] width 52 height 19
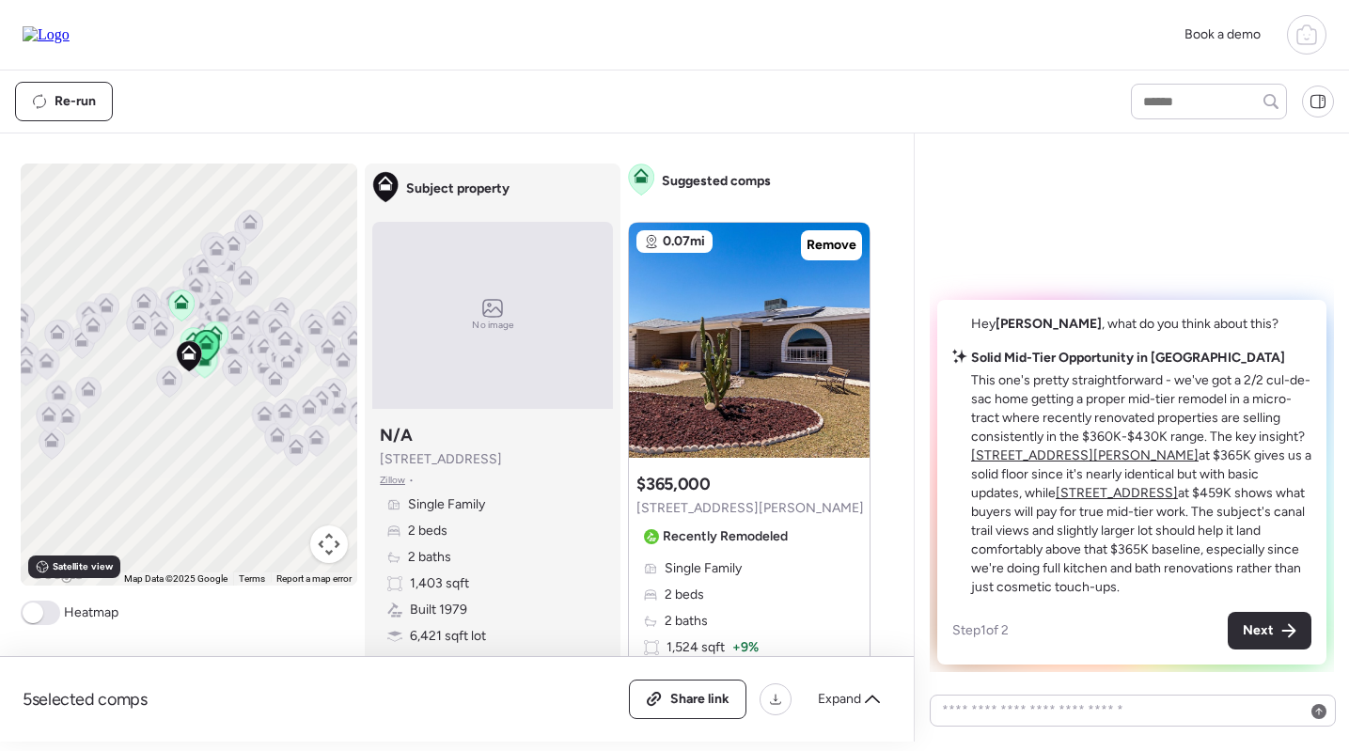
scroll to position [0, 0]
click at [1060, 454] on u "[STREET_ADDRESS][PERSON_NAME]" at bounding box center [1085, 456] width 228 height 16
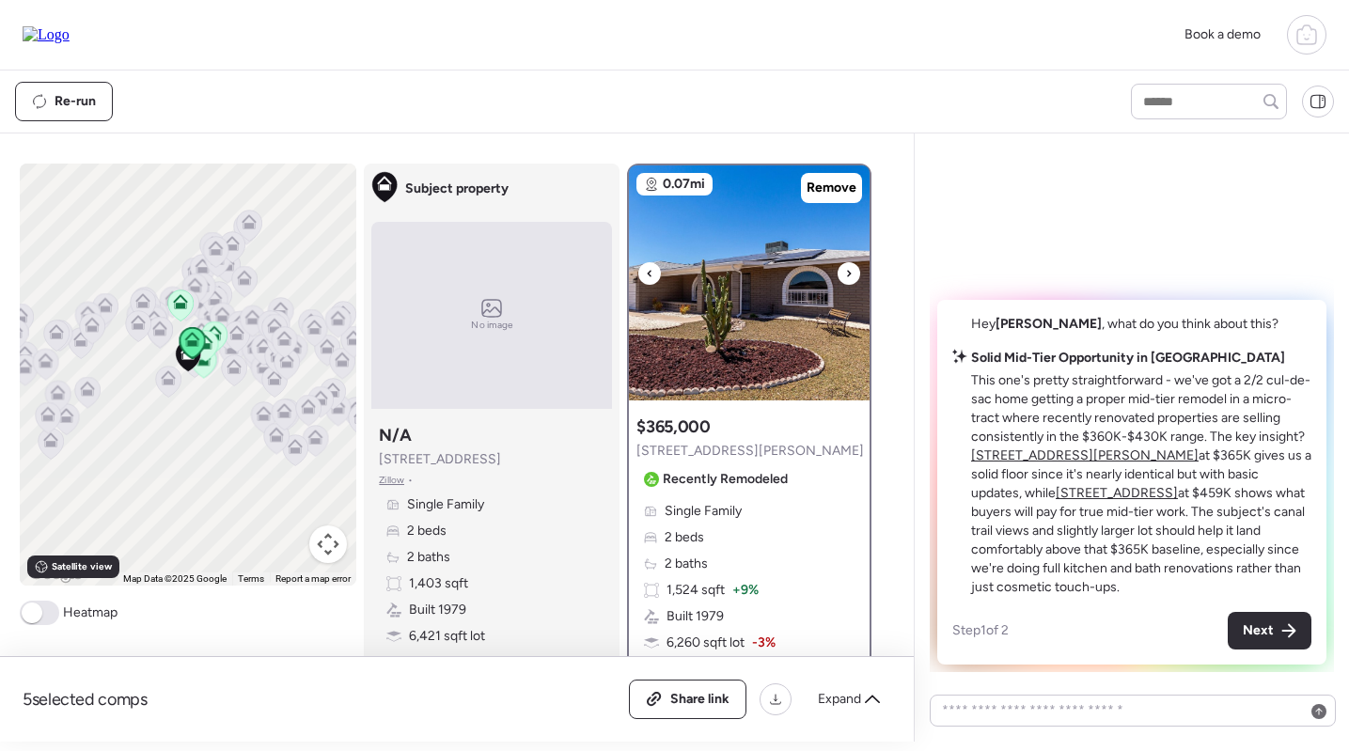
click at [772, 309] on img at bounding box center [749, 282] width 241 height 235
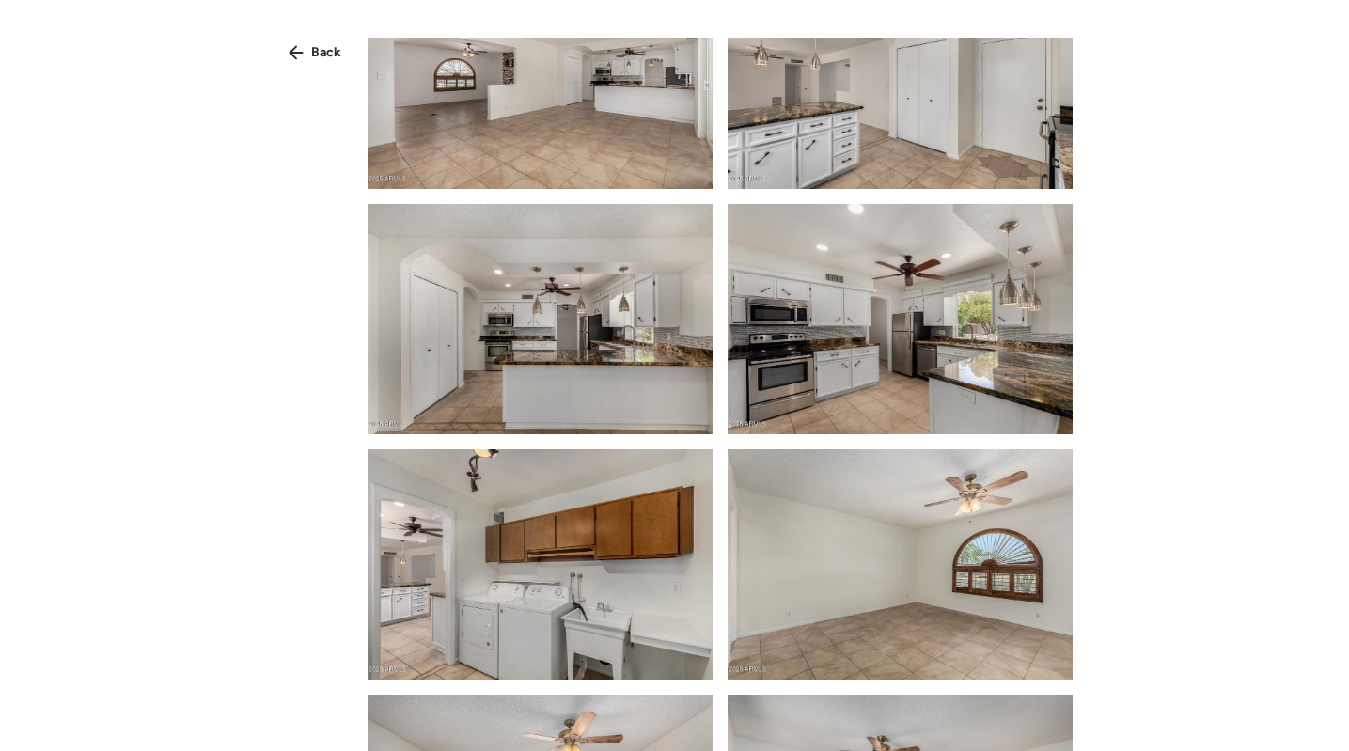
scroll to position [2092, 0]
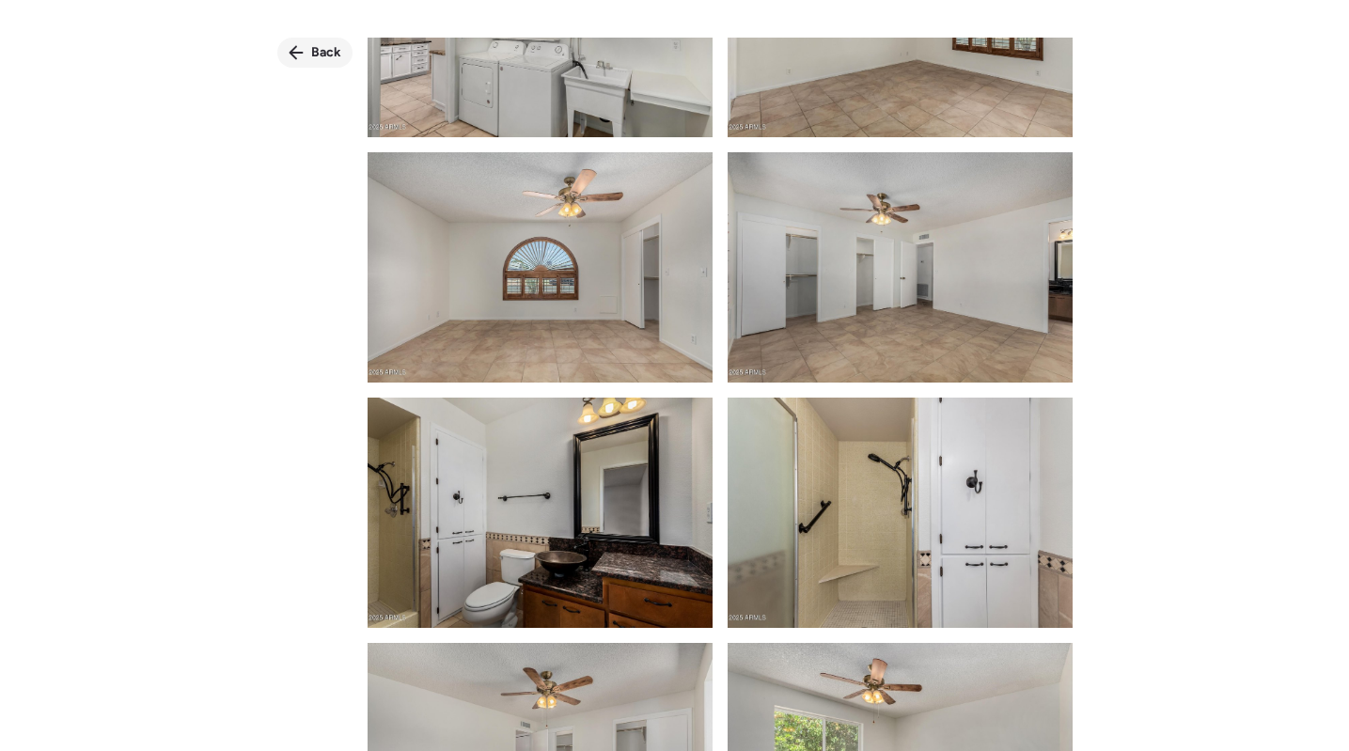
click at [317, 44] on span "Back" at bounding box center [326, 52] width 30 height 19
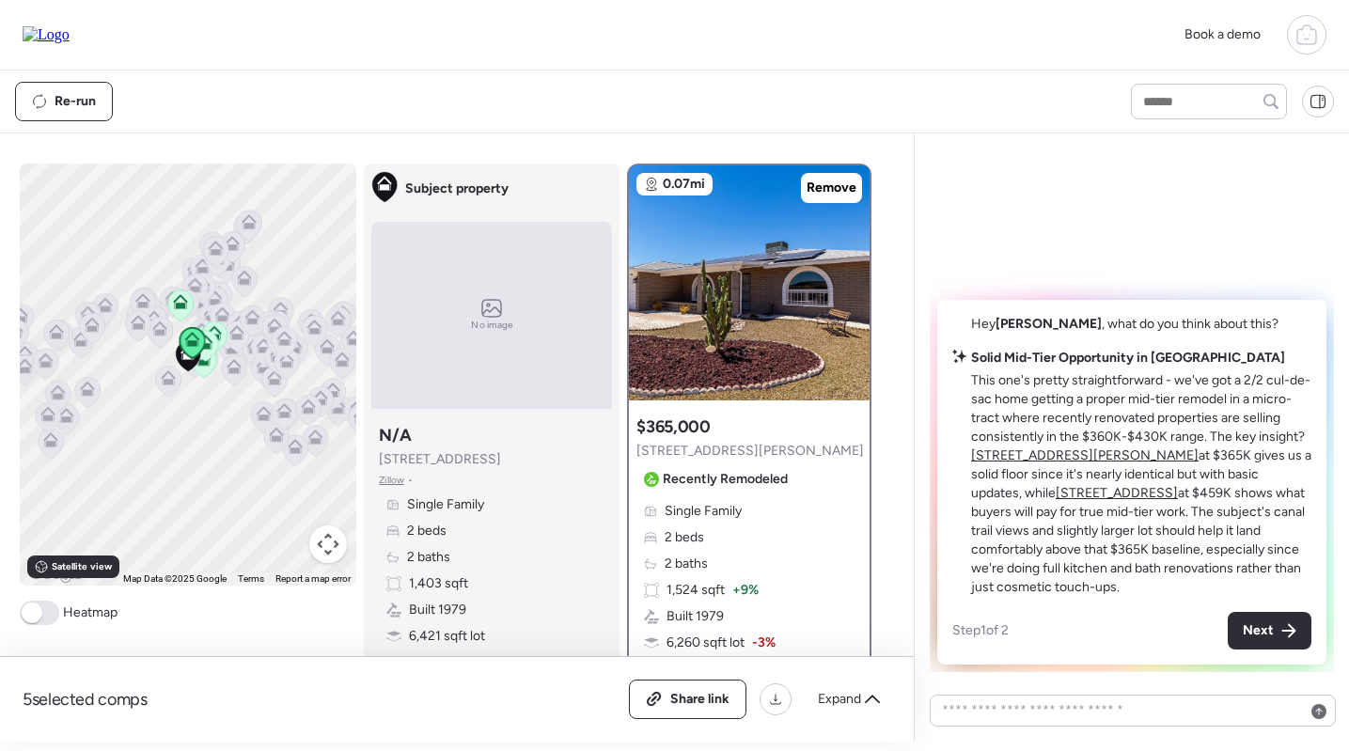
click at [1056, 491] on u "[STREET_ADDRESS]" at bounding box center [1117, 493] width 122 height 16
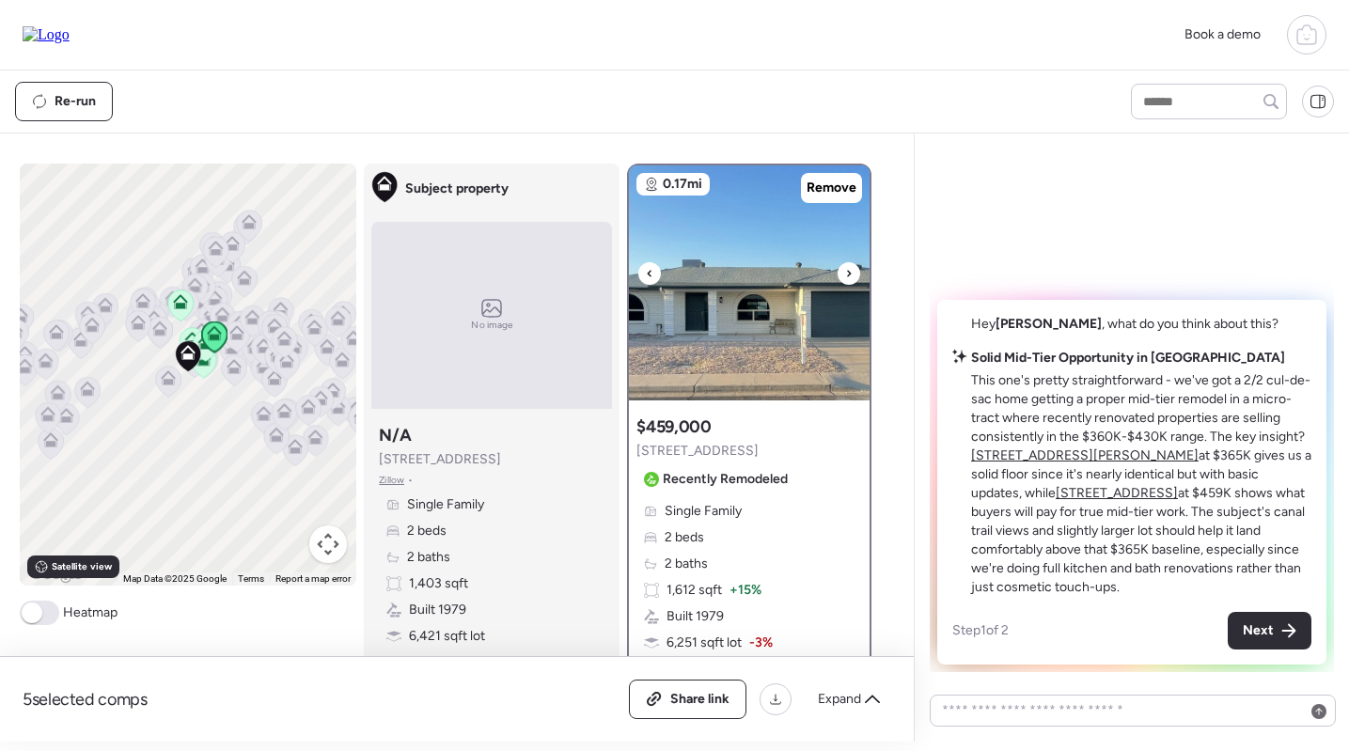
click at [742, 343] on img at bounding box center [749, 282] width 241 height 235
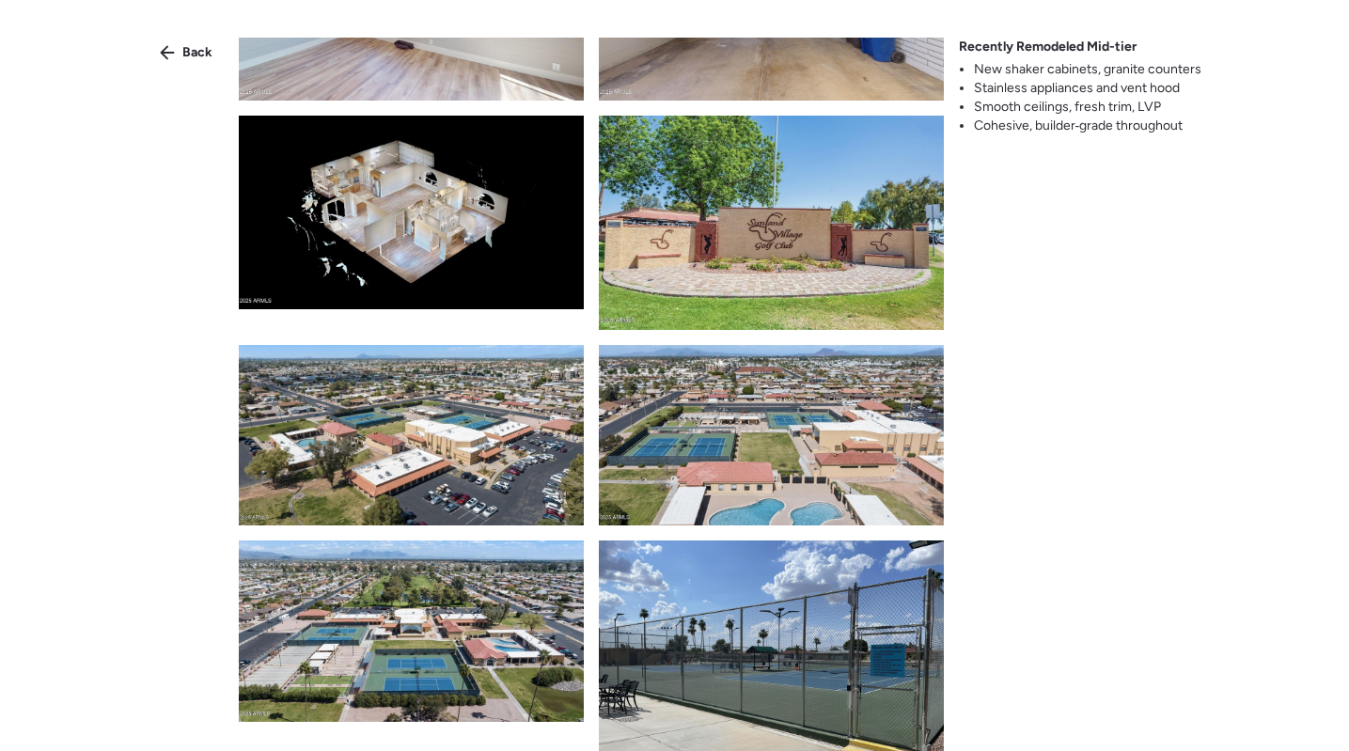
scroll to position [2345, 0]
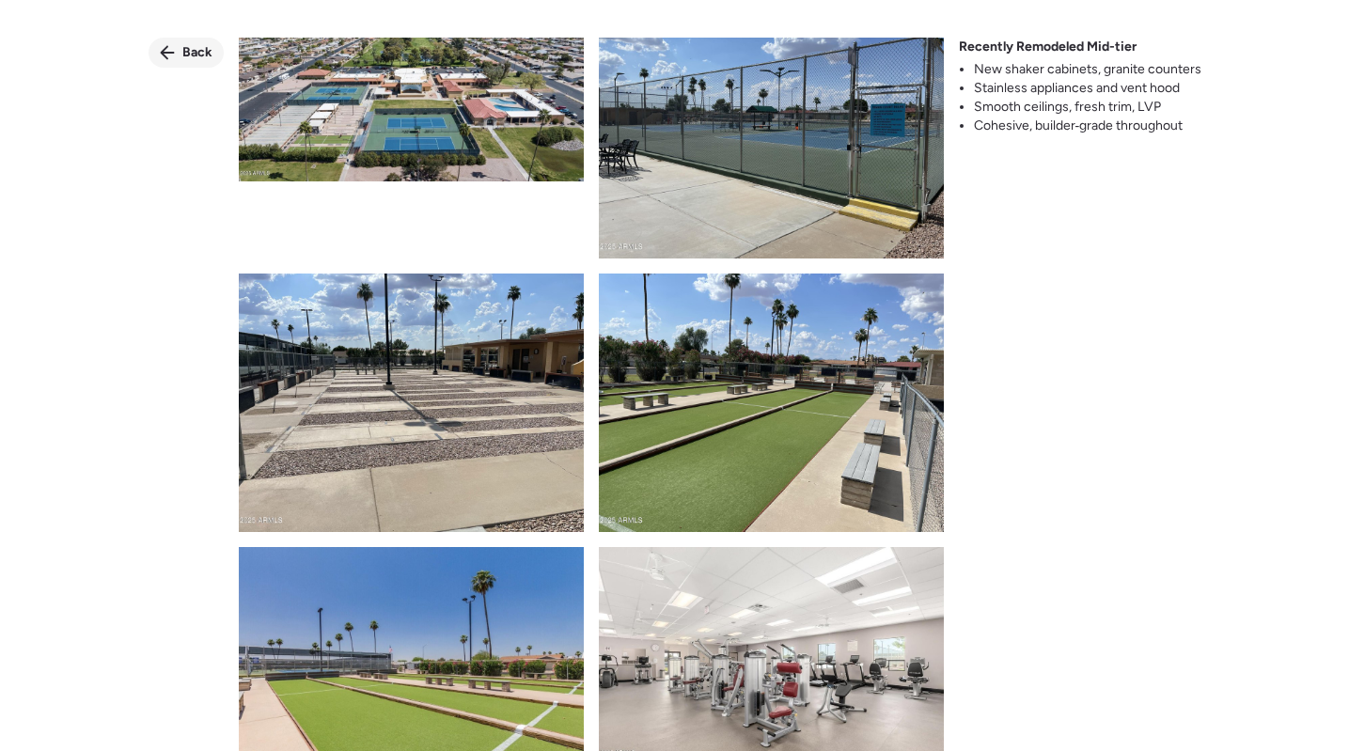
click at [185, 47] on span "Back" at bounding box center [197, 52] width 30 height 19
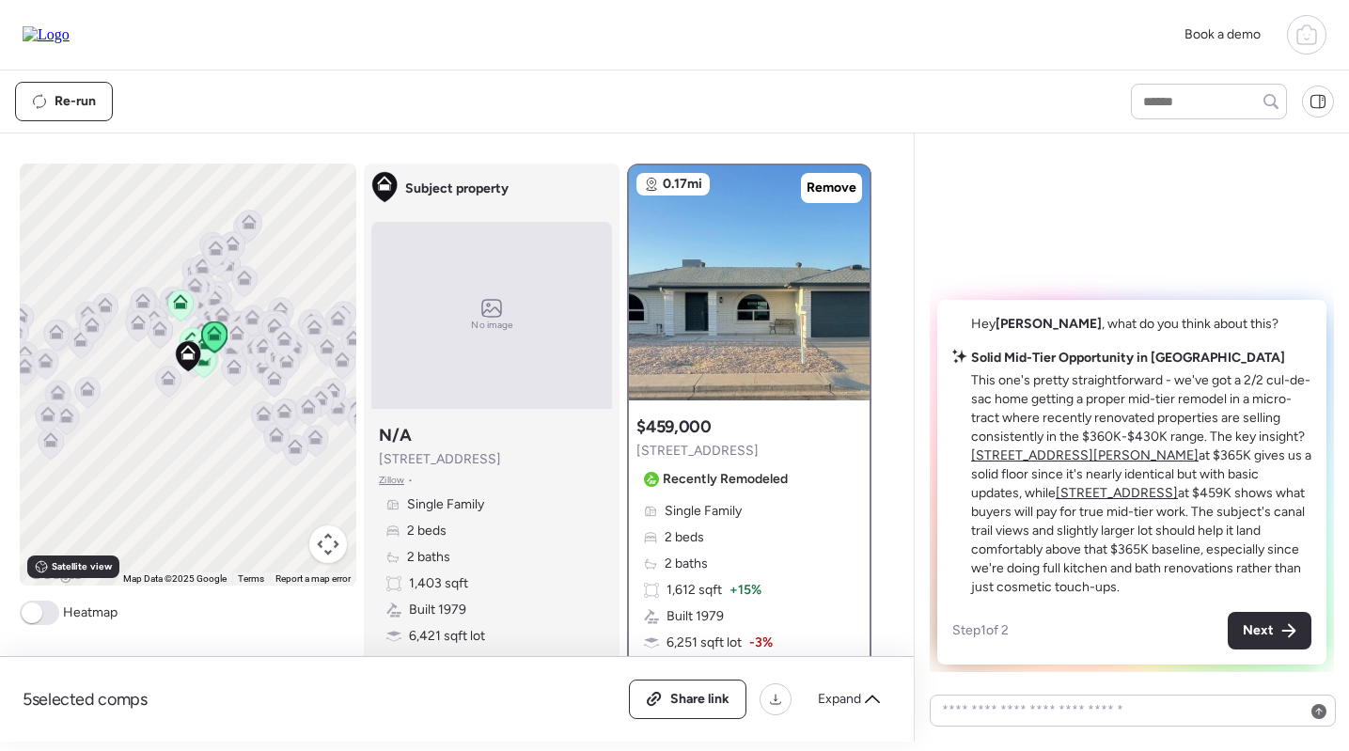
click at [1056, 491] on u "[STREET_ADDRESS]" at bounding box center [1117, 493] width 122 height 16
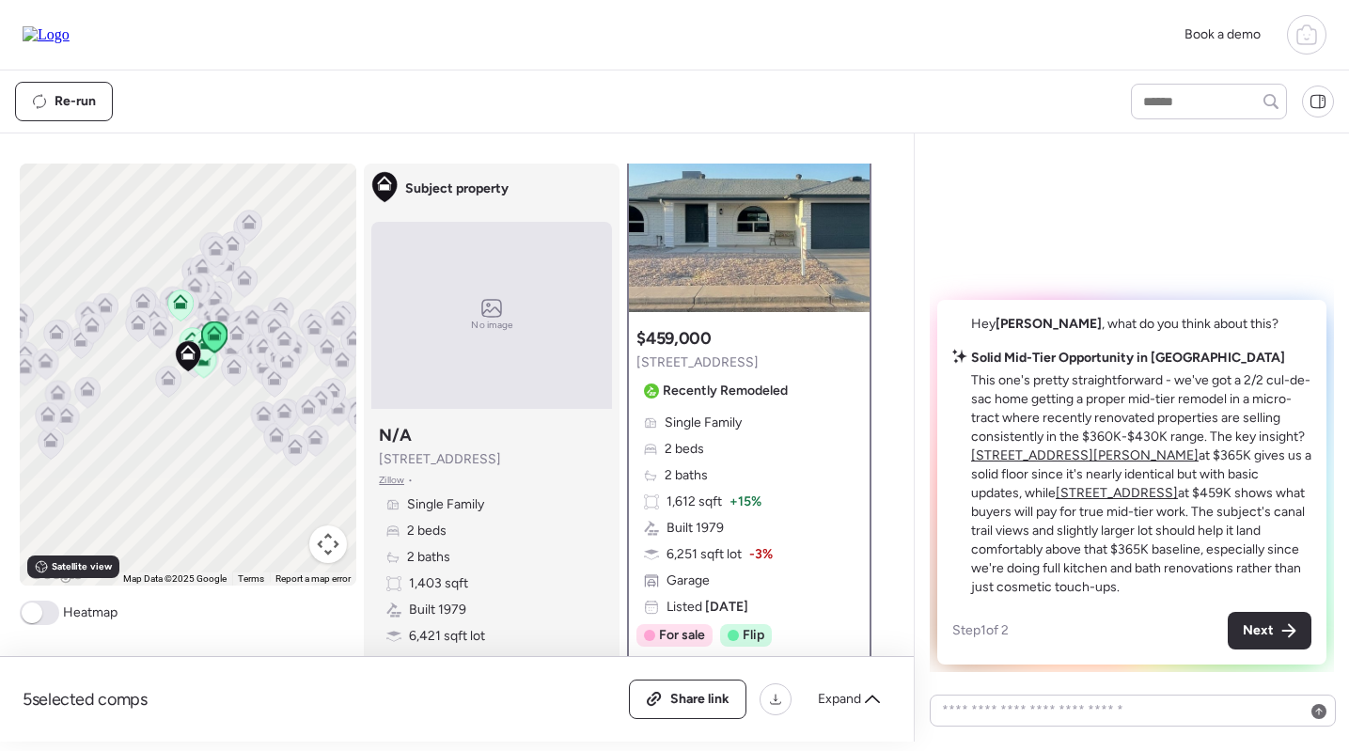
scroll to position [85, 0]
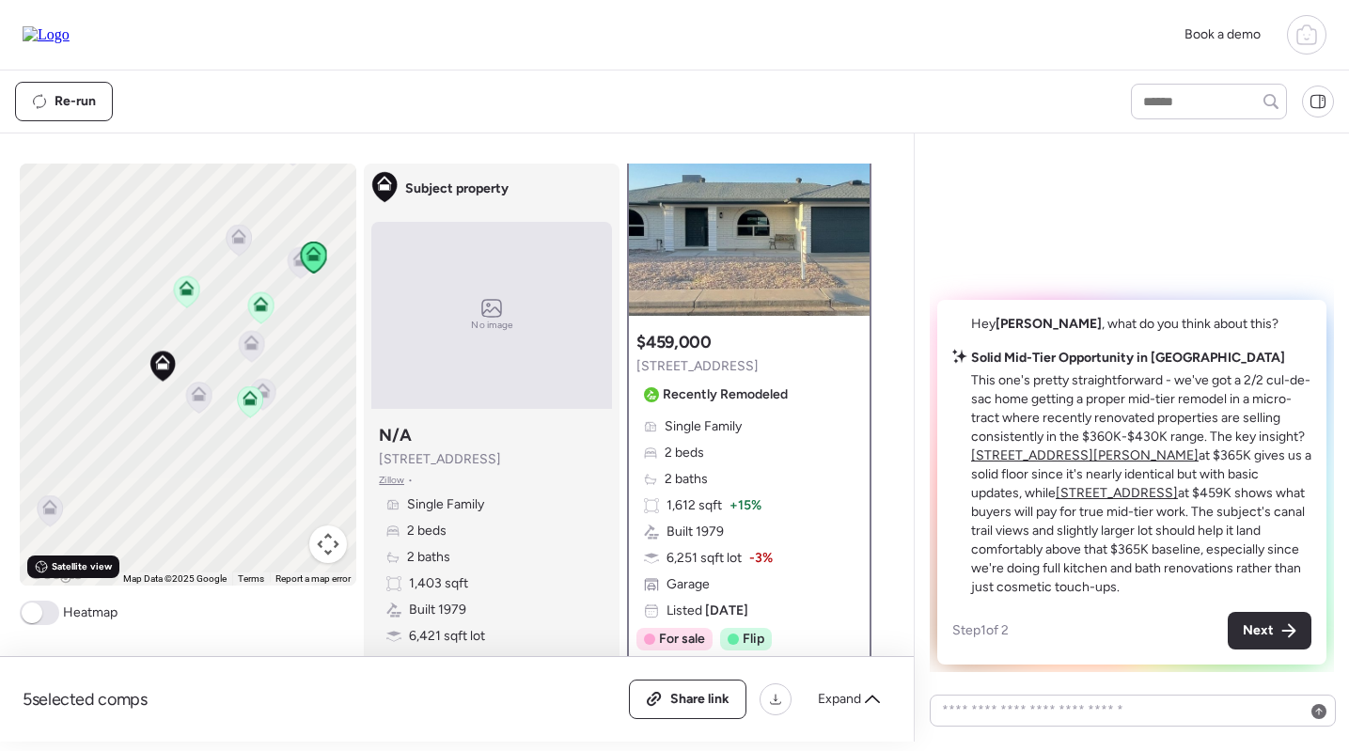
click at [83, 561] on span "Satellite view" at bounding box center [82, 566] width 60 height 15
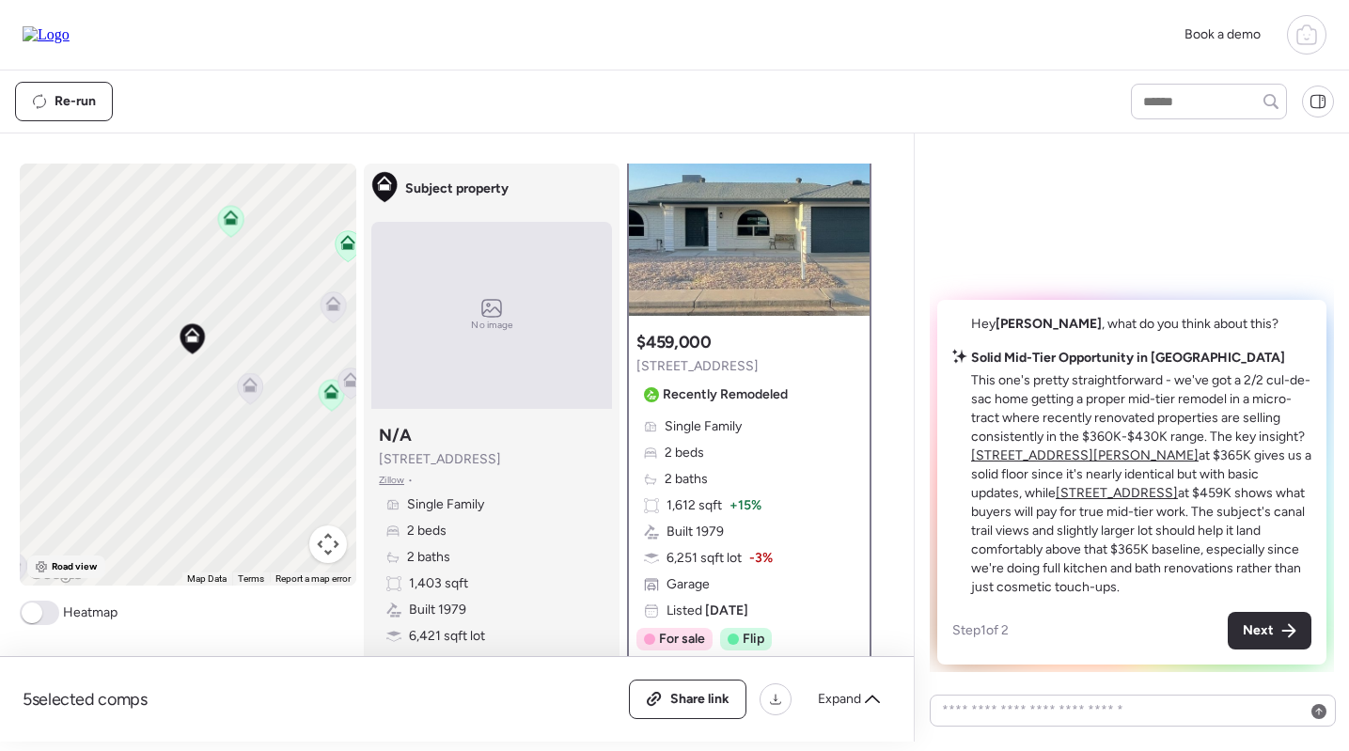
click at [74, 573] on span "Road view" at bounding box center [75, 566] width 46 height 15
click at [1268, 624] on span "Next" at bounding box center [1258, 630] width 31 height 19
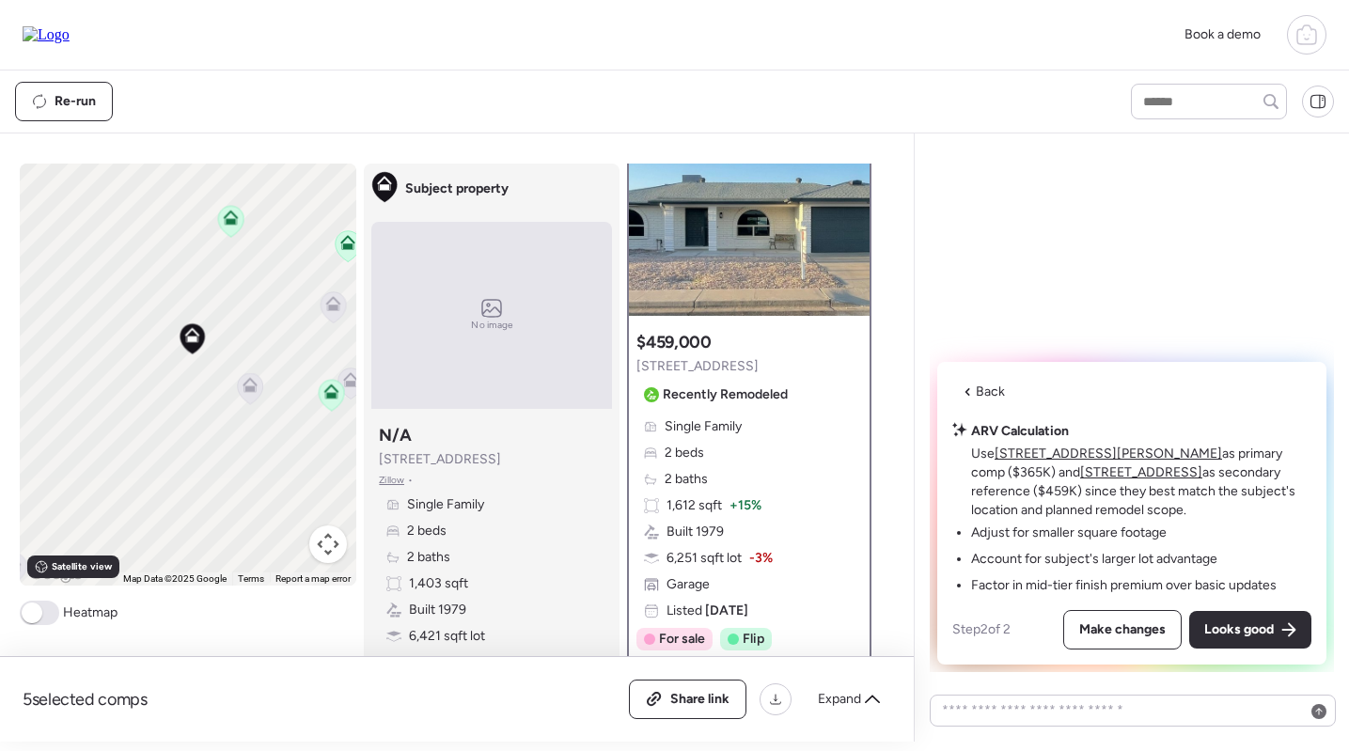
click at [1075, 449] on u "[STREET_ADDRESS][PERSON_NAME]" at bounding box center [1109, 454] width 228 height 16
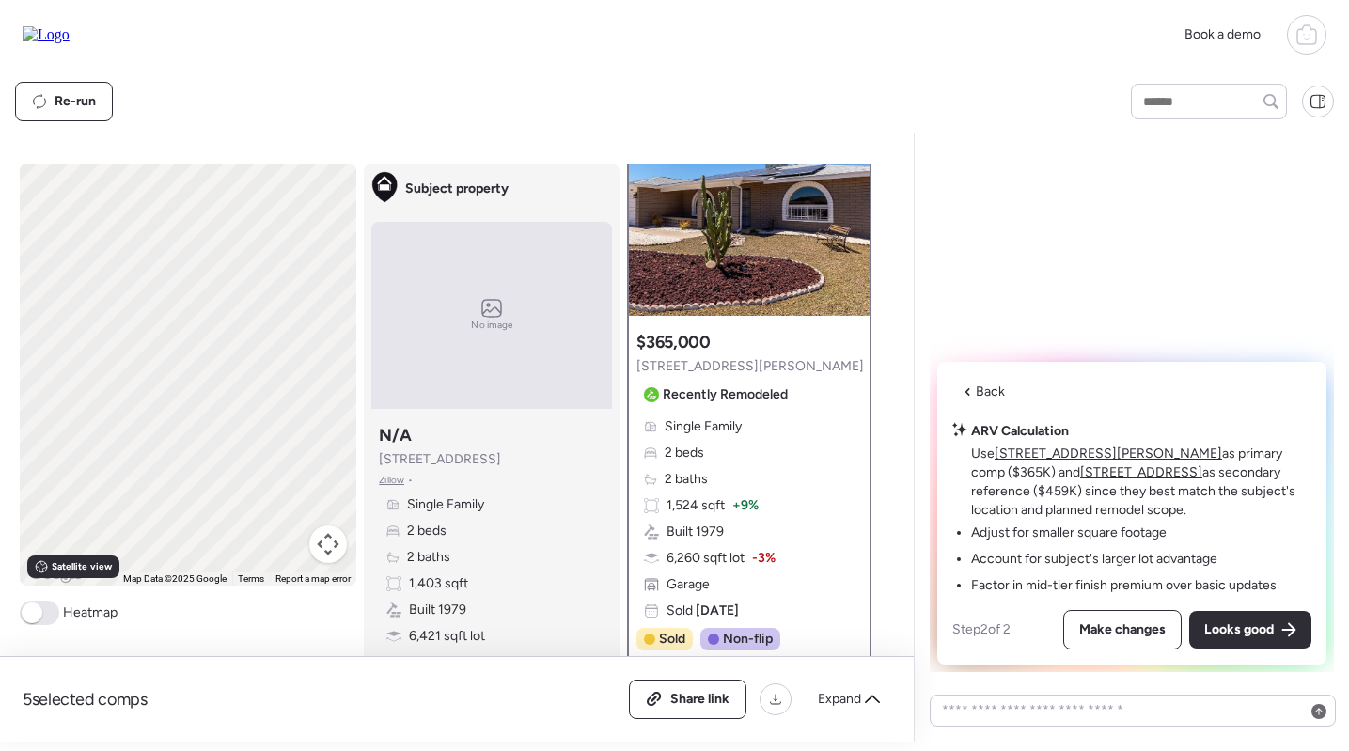
scroll to position [0, 0]
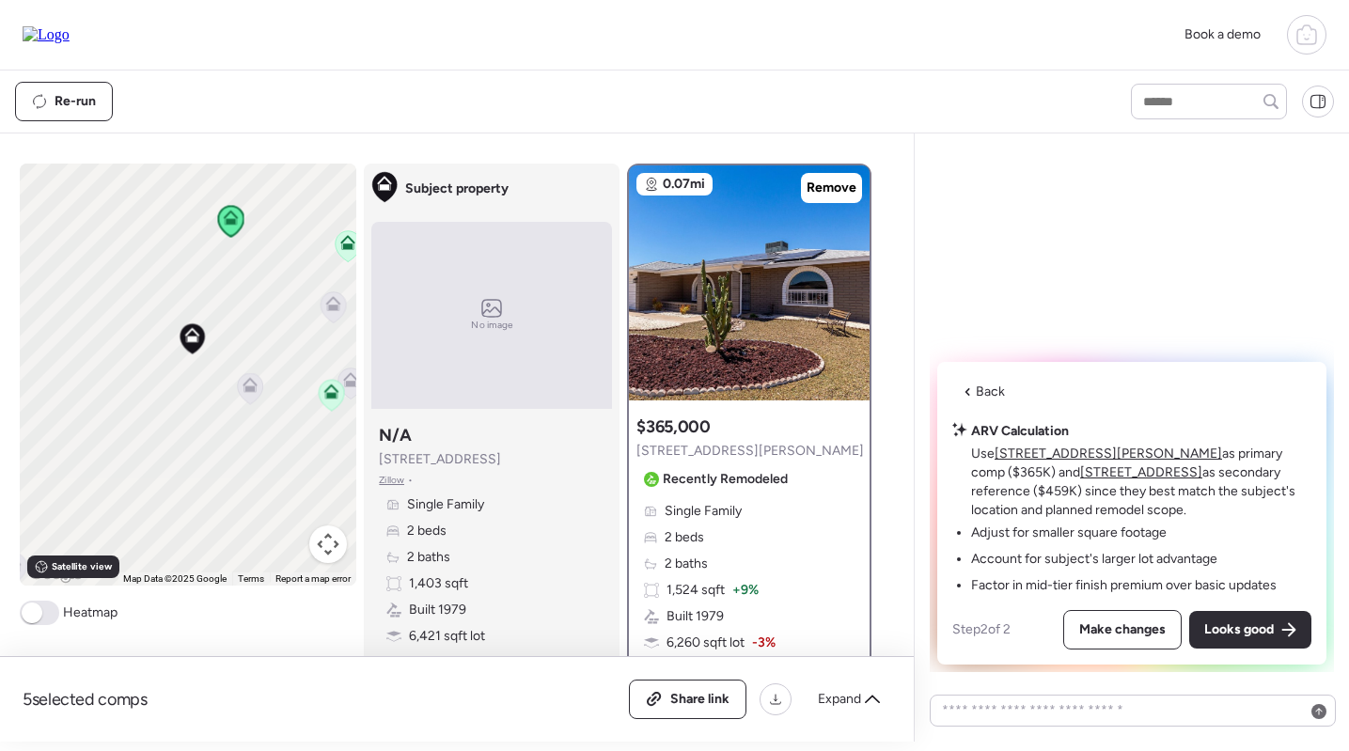
click at [1080, 473] on u "[STREET_ADDRESS]" at bounding box center [1141, 472] width 122 height 16
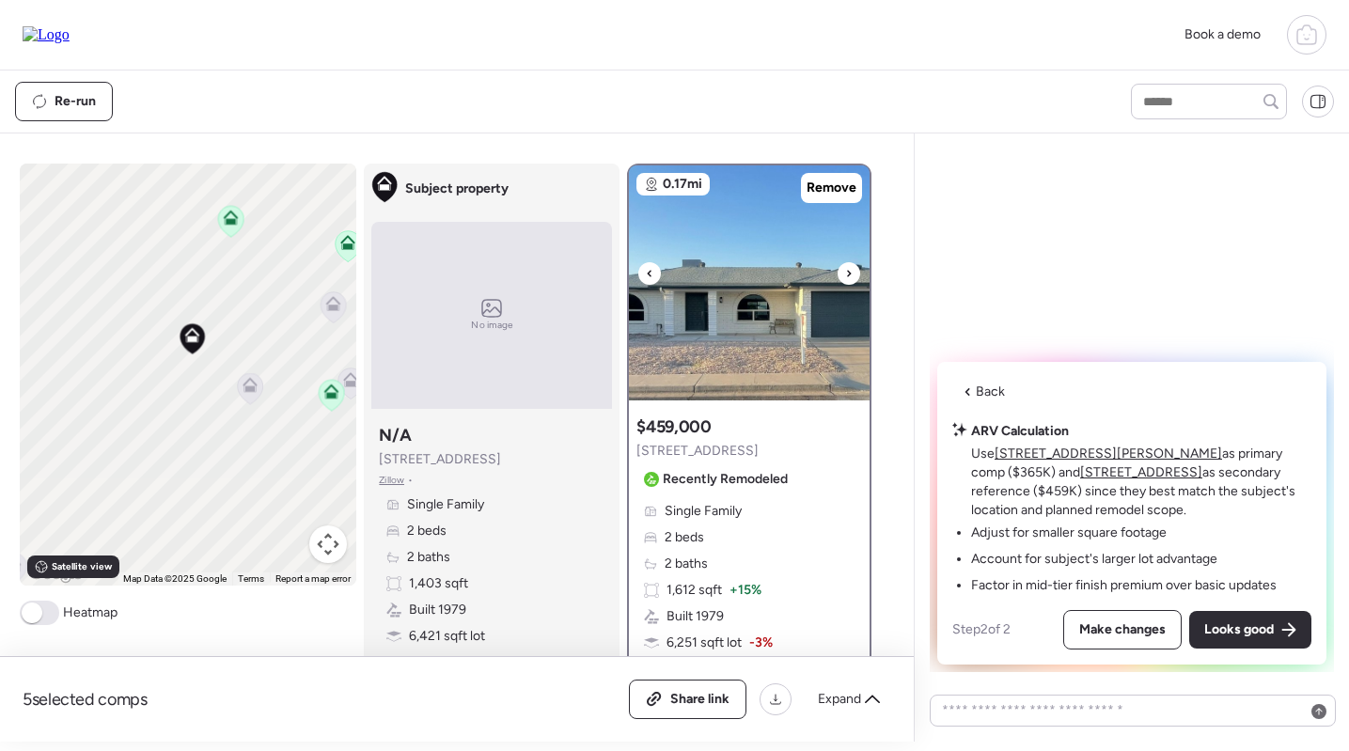
click at [719, 291] on img at bounding box center [749, 282] width 241 height 235
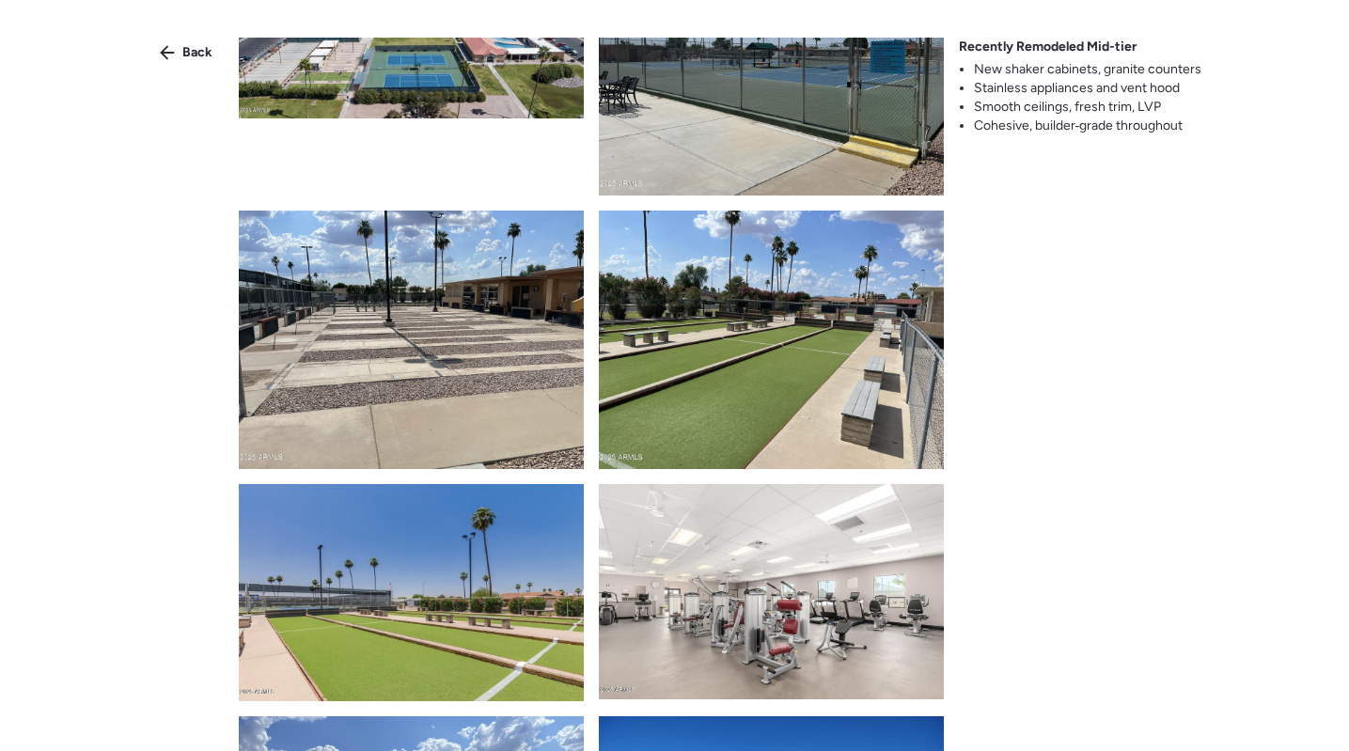
scroll to position [2726, 0]
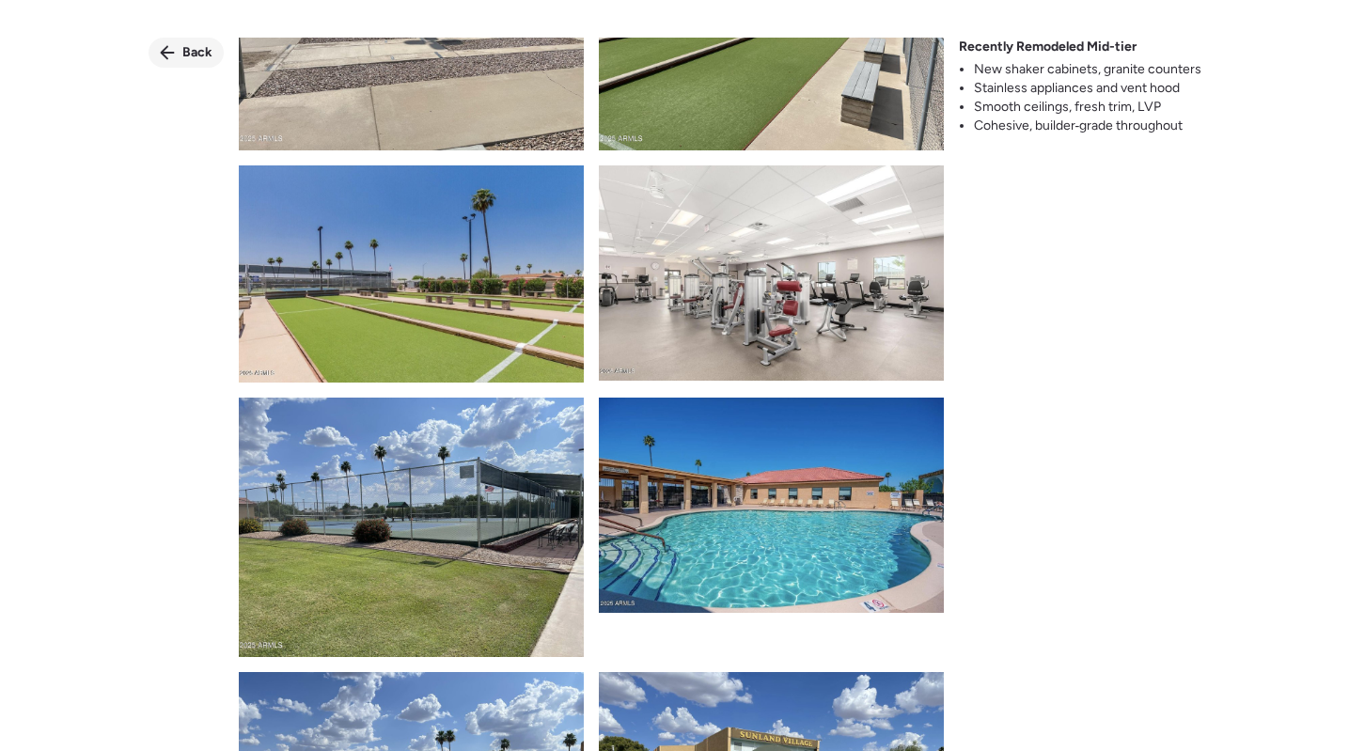
click at [182, 46] on div "Back" at bounding box center [186, 53] width 75 height 30
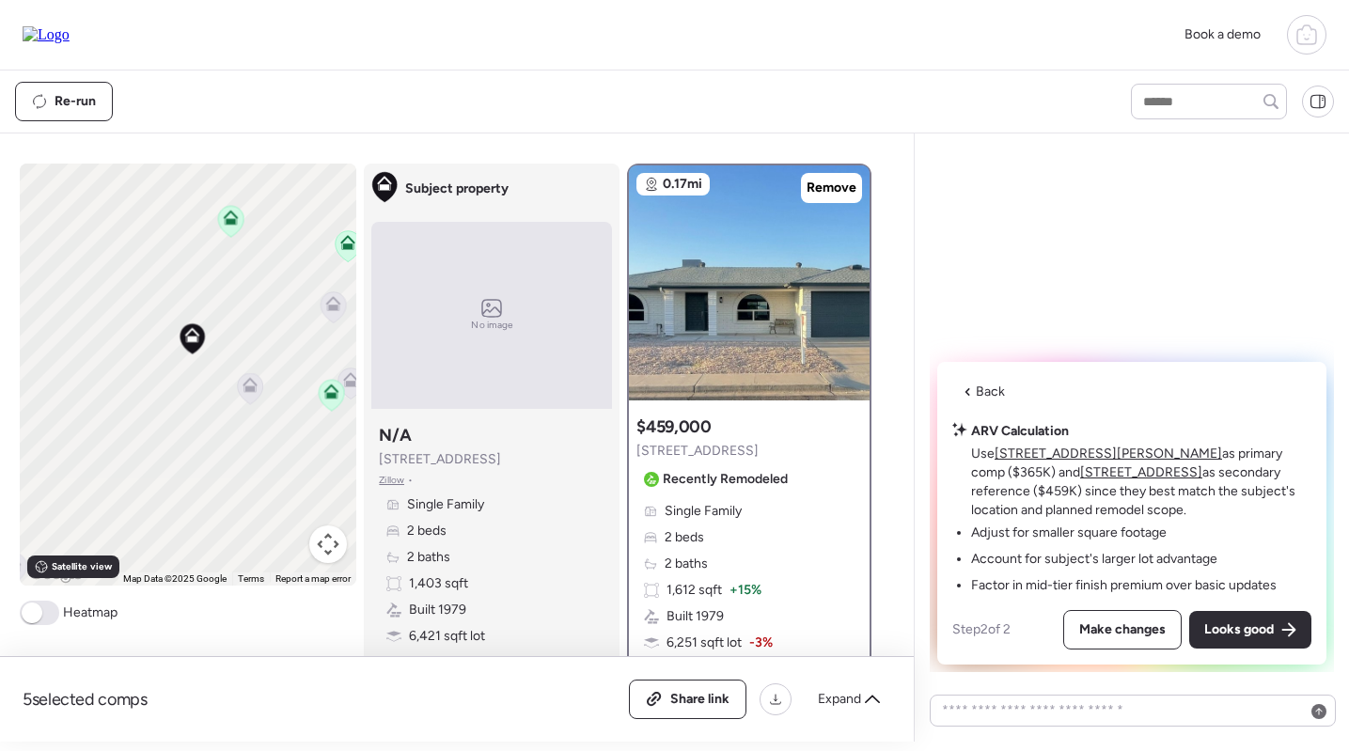
click at [1041, 453] on u "[STREET_ADDRESS][PERSON_NAME]" at bounding box center [1109, 454] width 228 height 16
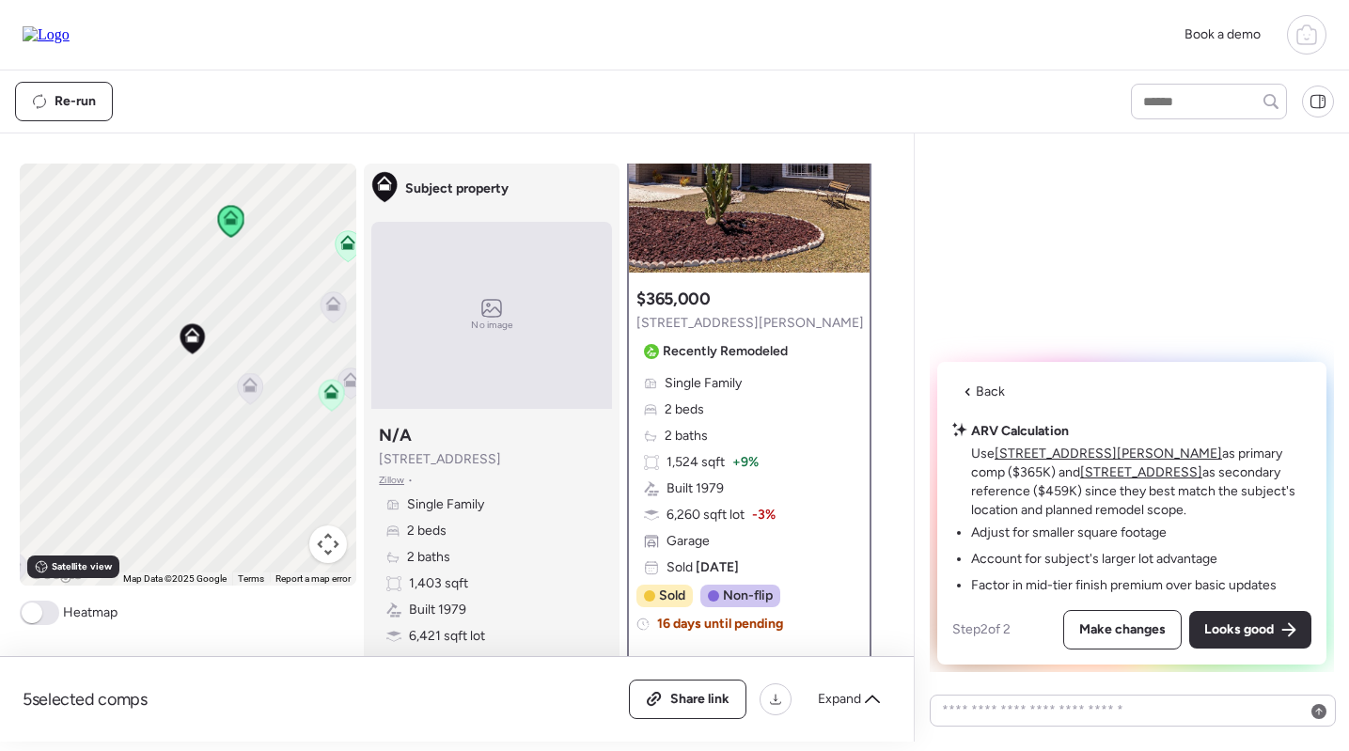
scroll to position [37, 0]
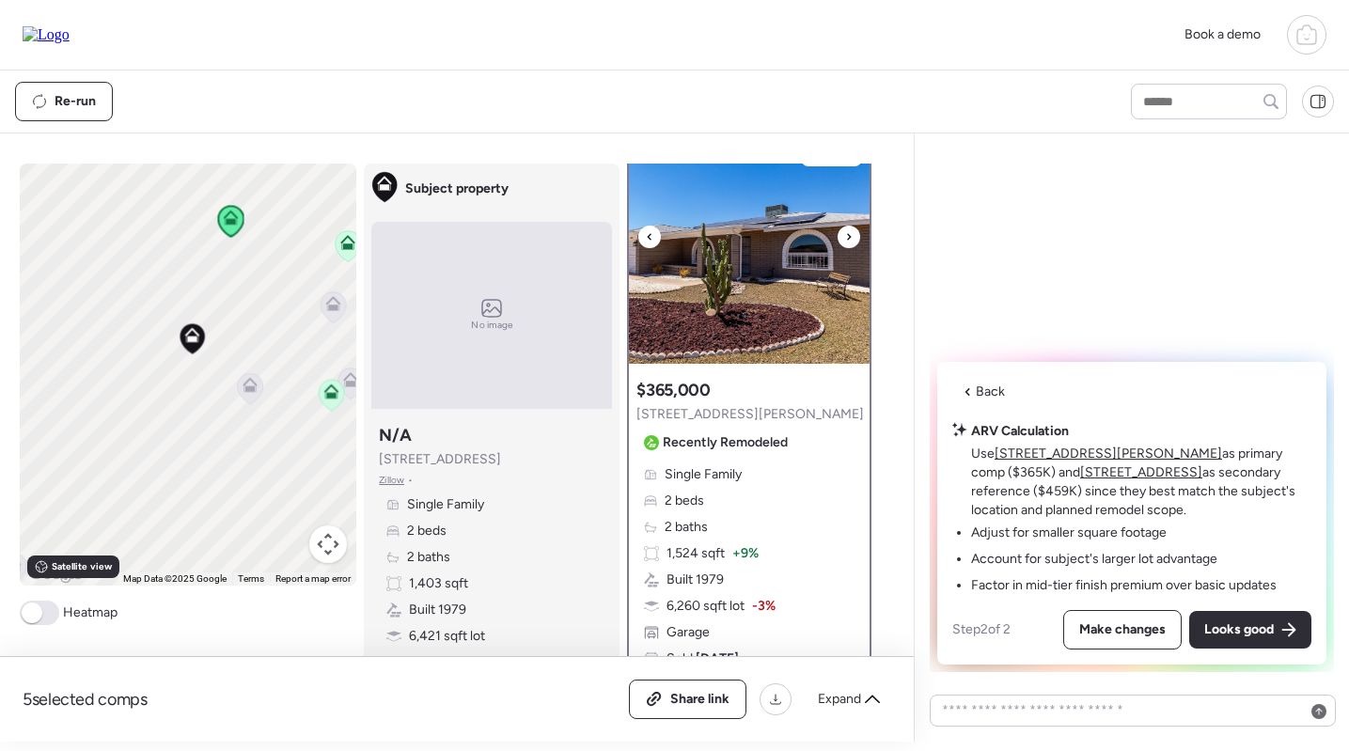
click at [763, 295] on img at bounding box center [749, 246] width 241 height 235
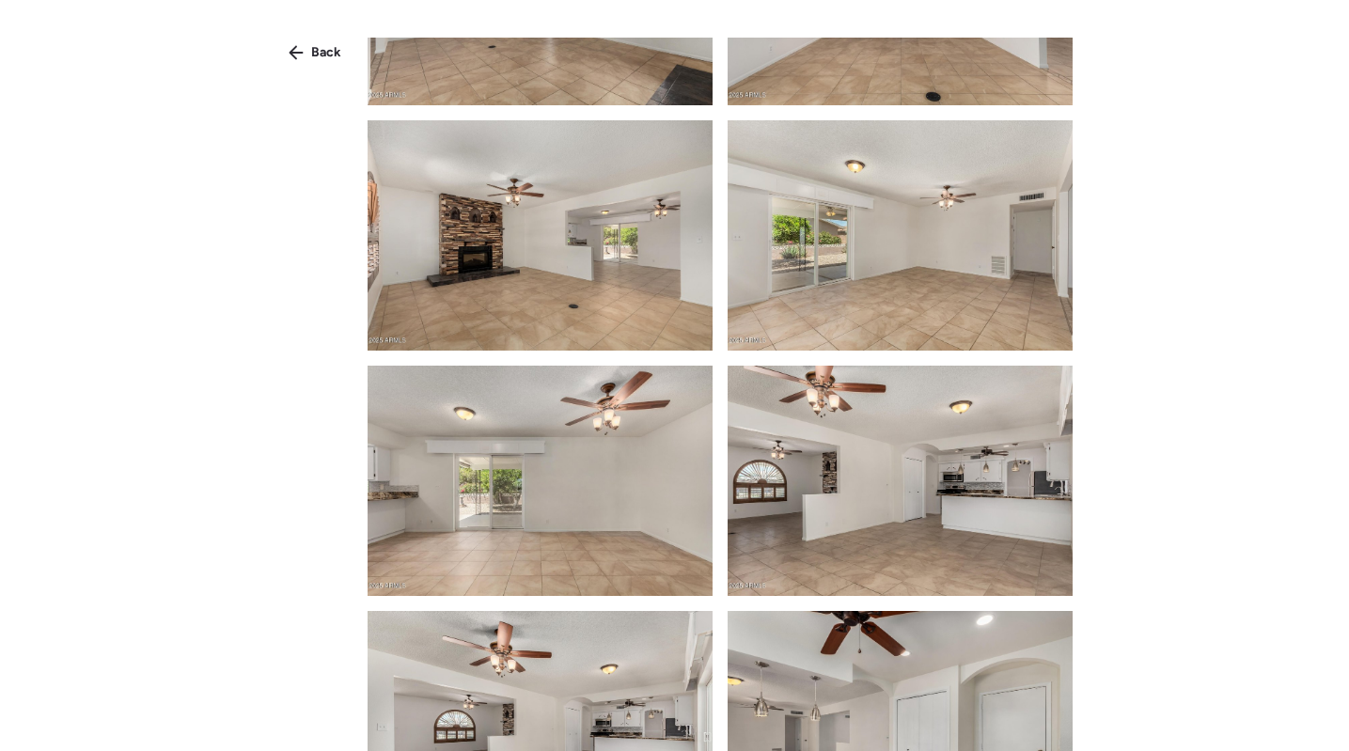
scroll to position [1390, 0]
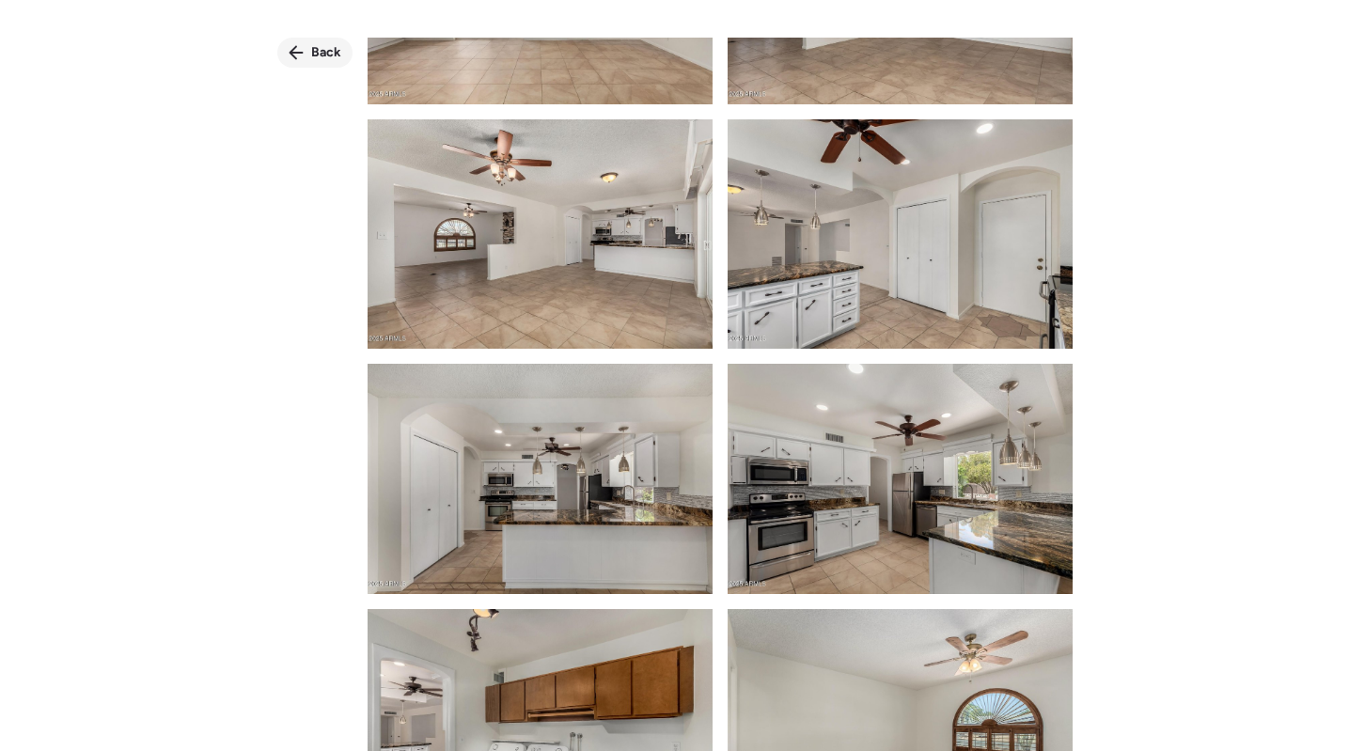
click at [299, 54] on icon at bounding box center [296, 53] width 14 height 14
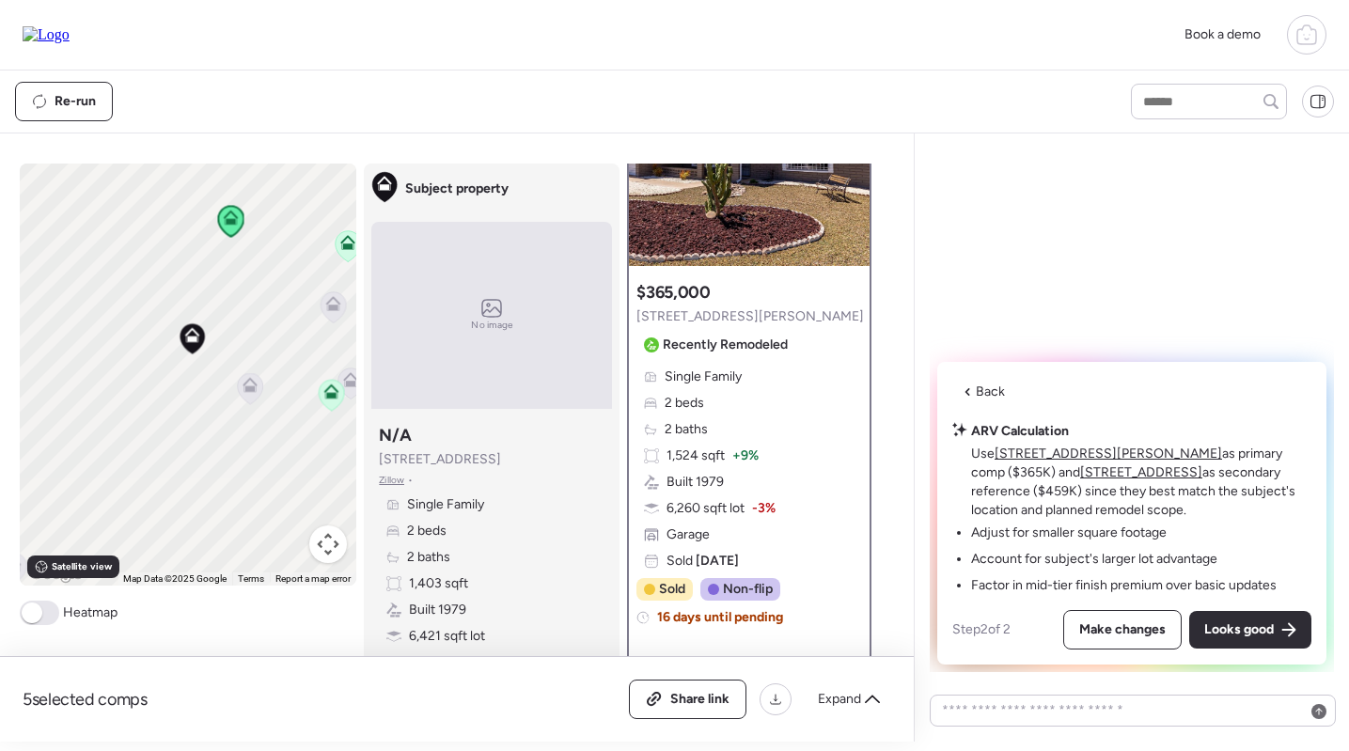
scroll to position [0, 0]
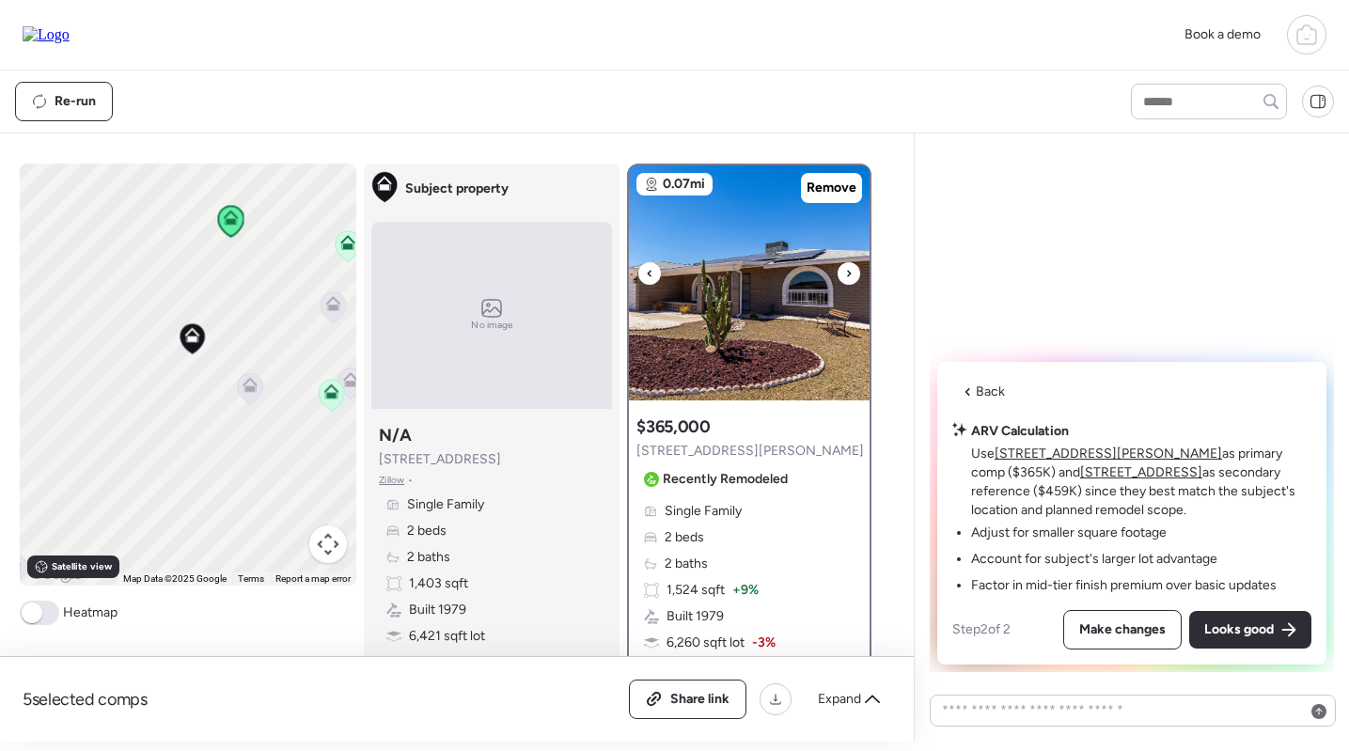
click at [774, 243] on img at bounding box center [749, 282] width 241 height 235
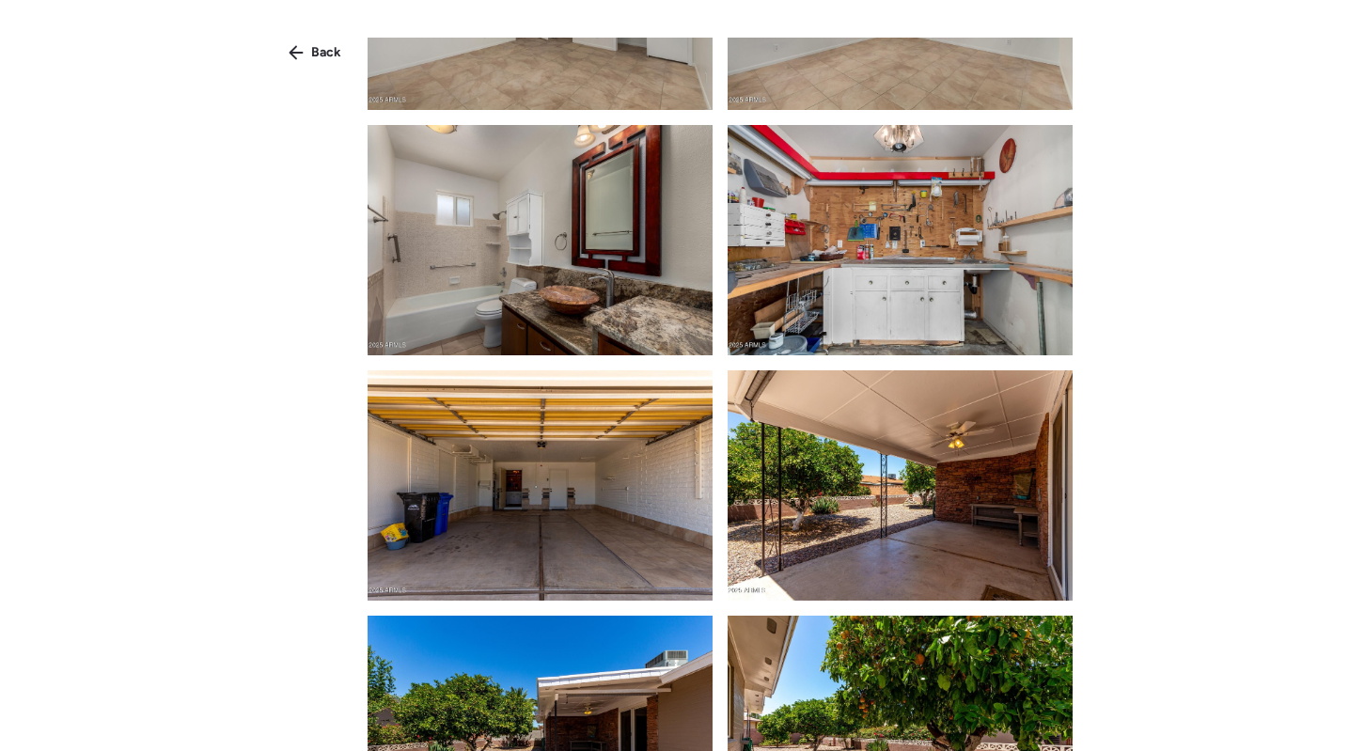
scroll to position [3439, 0]
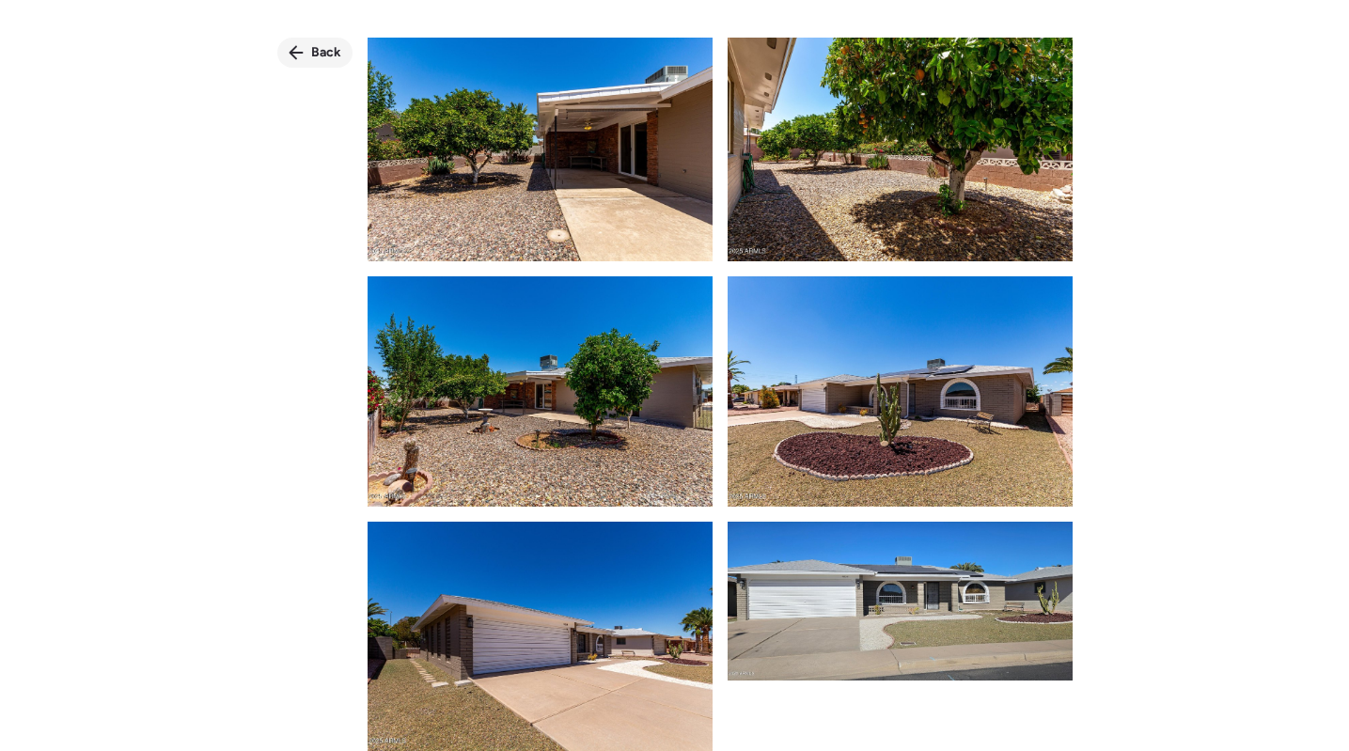
click at [303, 45] on icon at bounding box center [296, 52] width 15 height 15
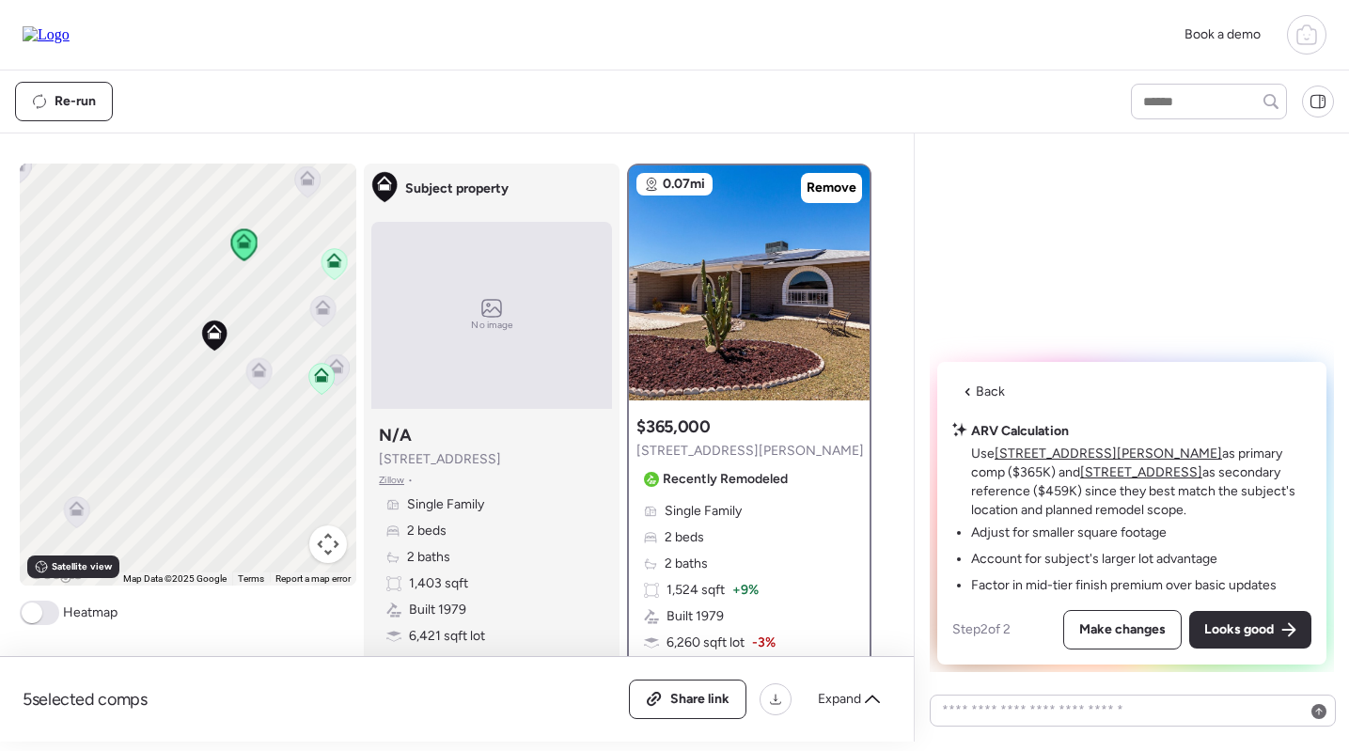
click at [322, 377] on icon at bounding box center [321, 379] width 12 height 6
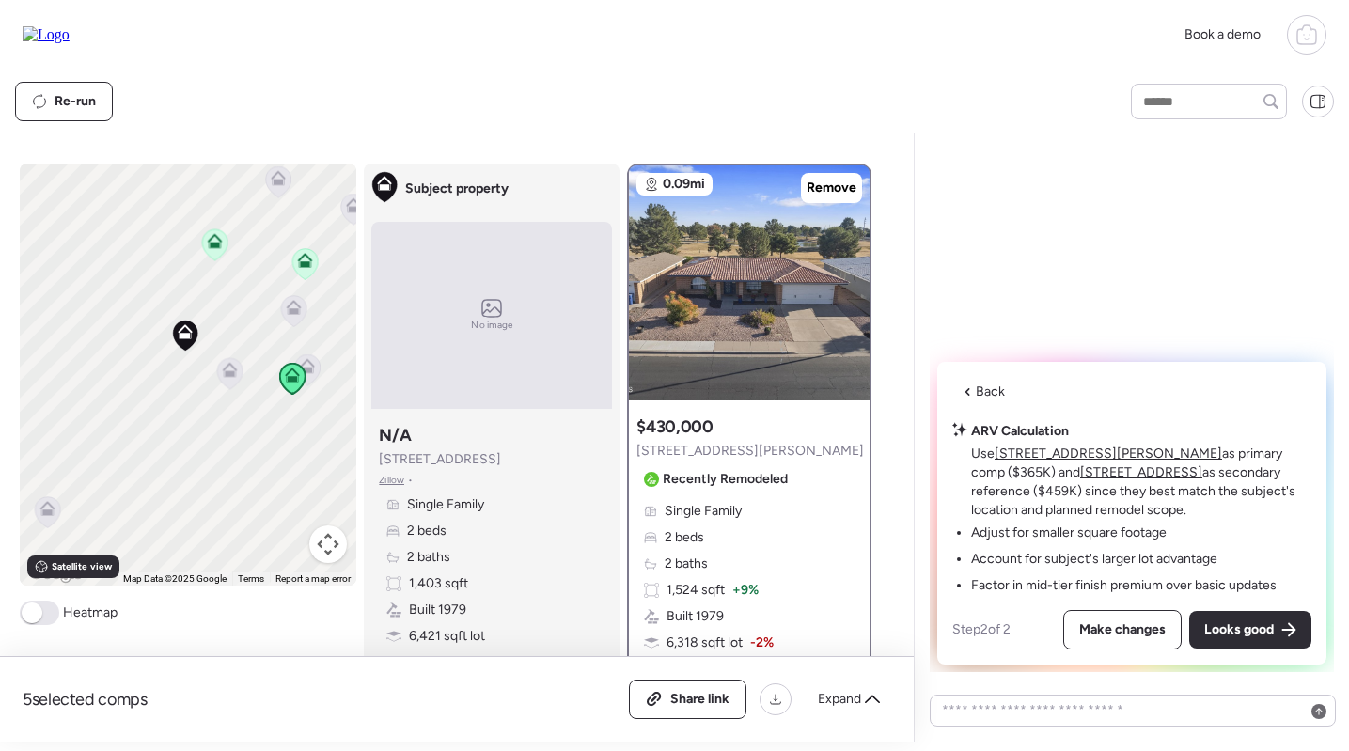
drag, startPoint x: 284, startPoint y: 322, endPoint x: 221, endPoint y: 322, distance: 63.0
click at [221, 322] on div "To navigate, press the arrow keys. To activate drag with keyboard, press Alt + …" at bounding box center [189, 375] width 338 height 422
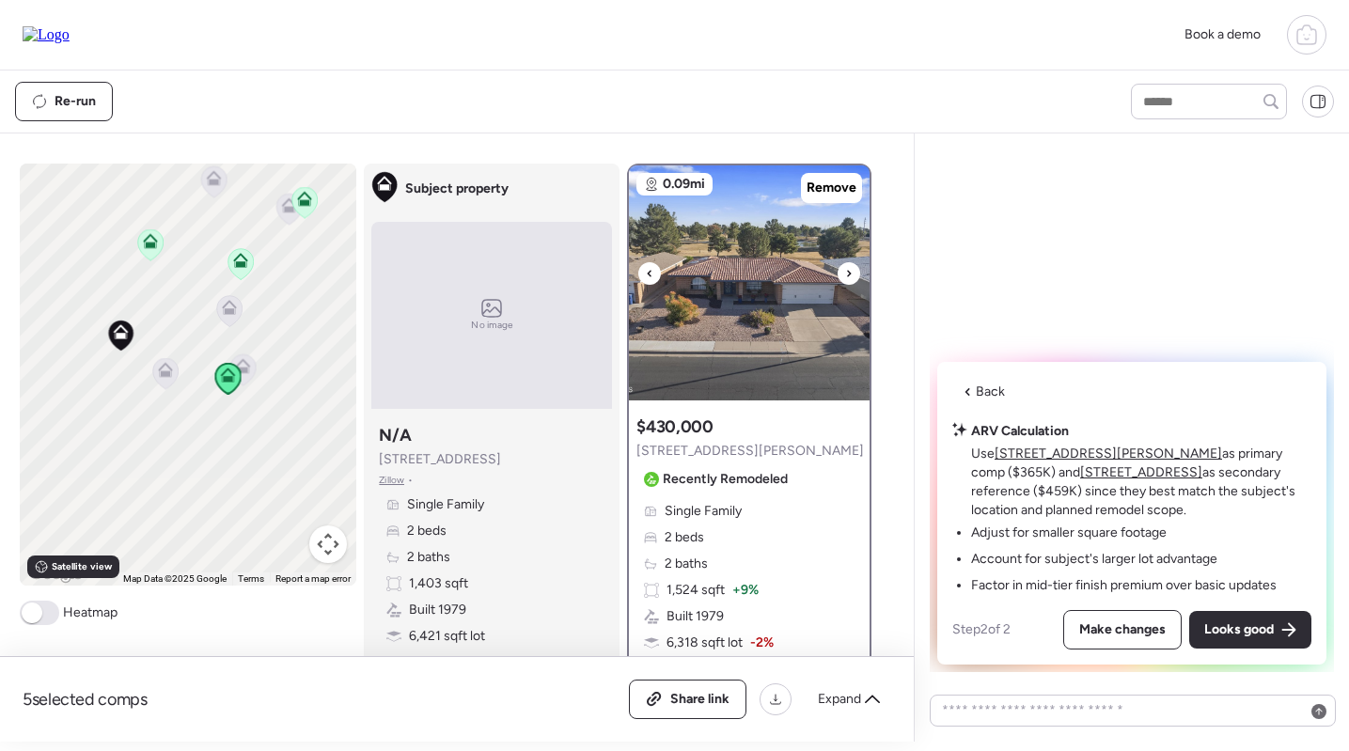
scroll to position [-2, 0]
click at [694, 361] on img at bounding box center [749, 282] width 241 height 235
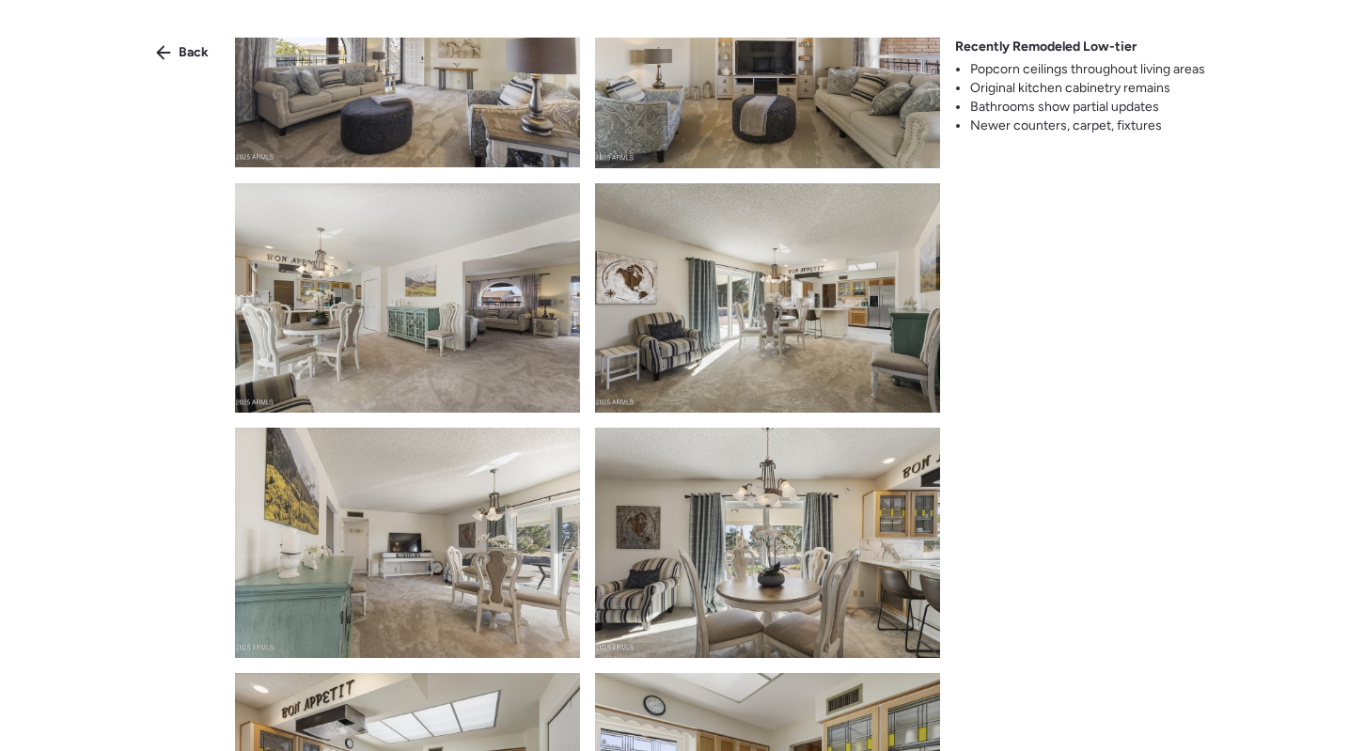
scroll to position [3685, 0]
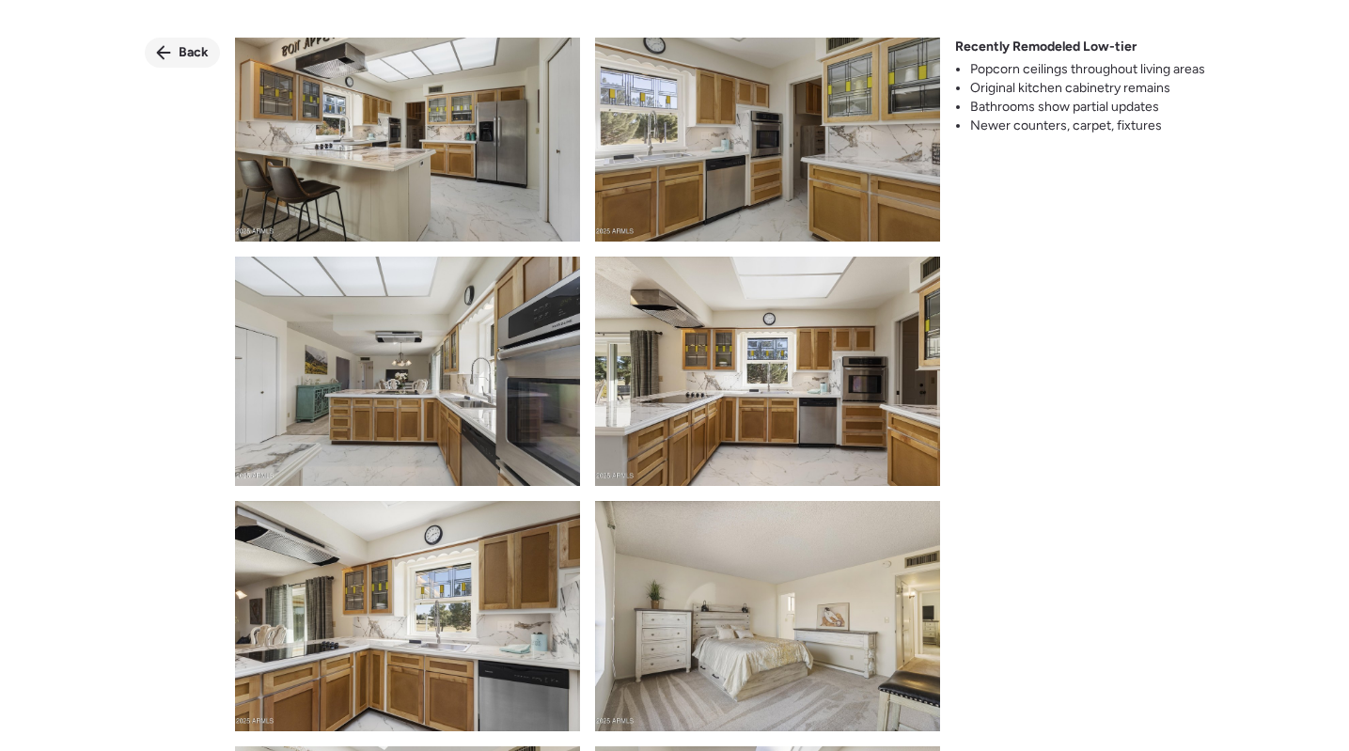
click at [195, 61] on span "Back" at bounding box center [194, 52] width 30 height 19
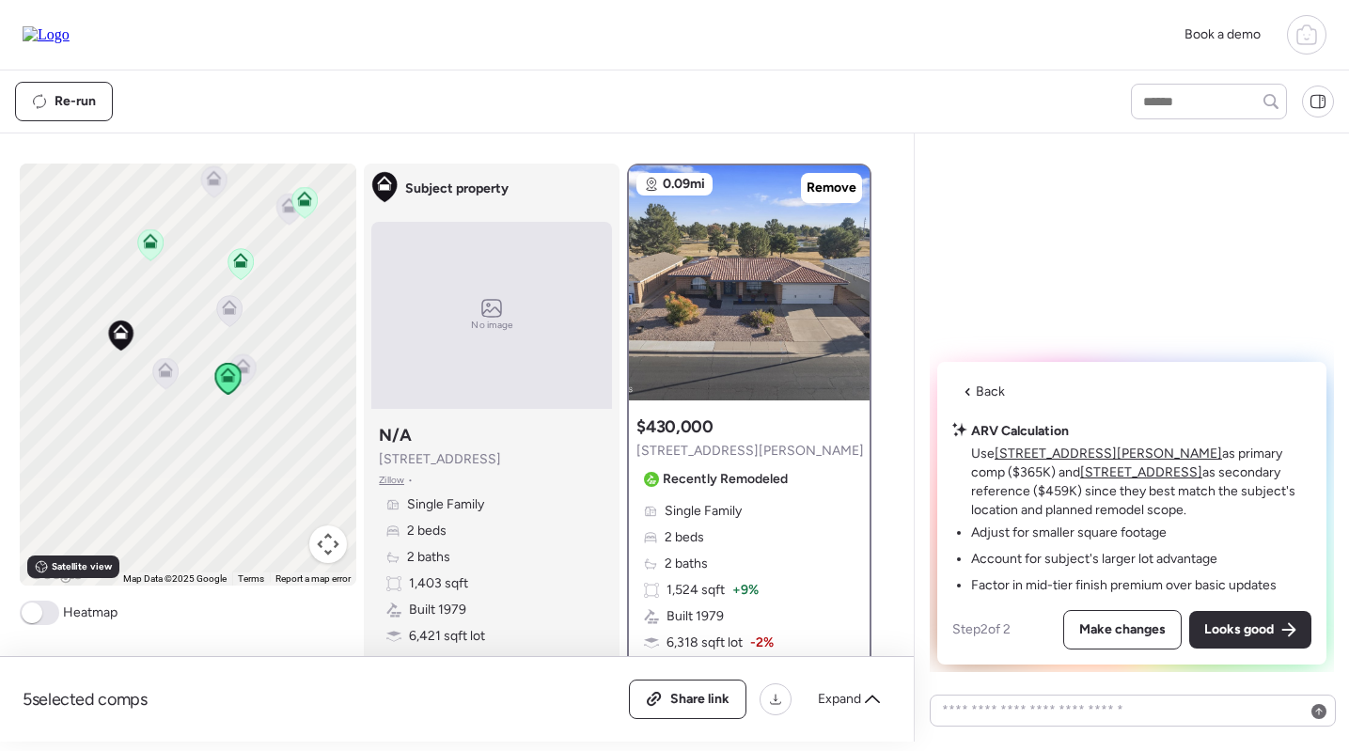
drag, startPoint x: 305, startPoint y: 300, endPoint x: 295, endPoint y: 322, distance: 24.4
click at [295, 322] on div "To navigate, press the arrow keys. To activate drag with keyboard, press Alt + …" at bounding box center [189, 375] width 338 height 422
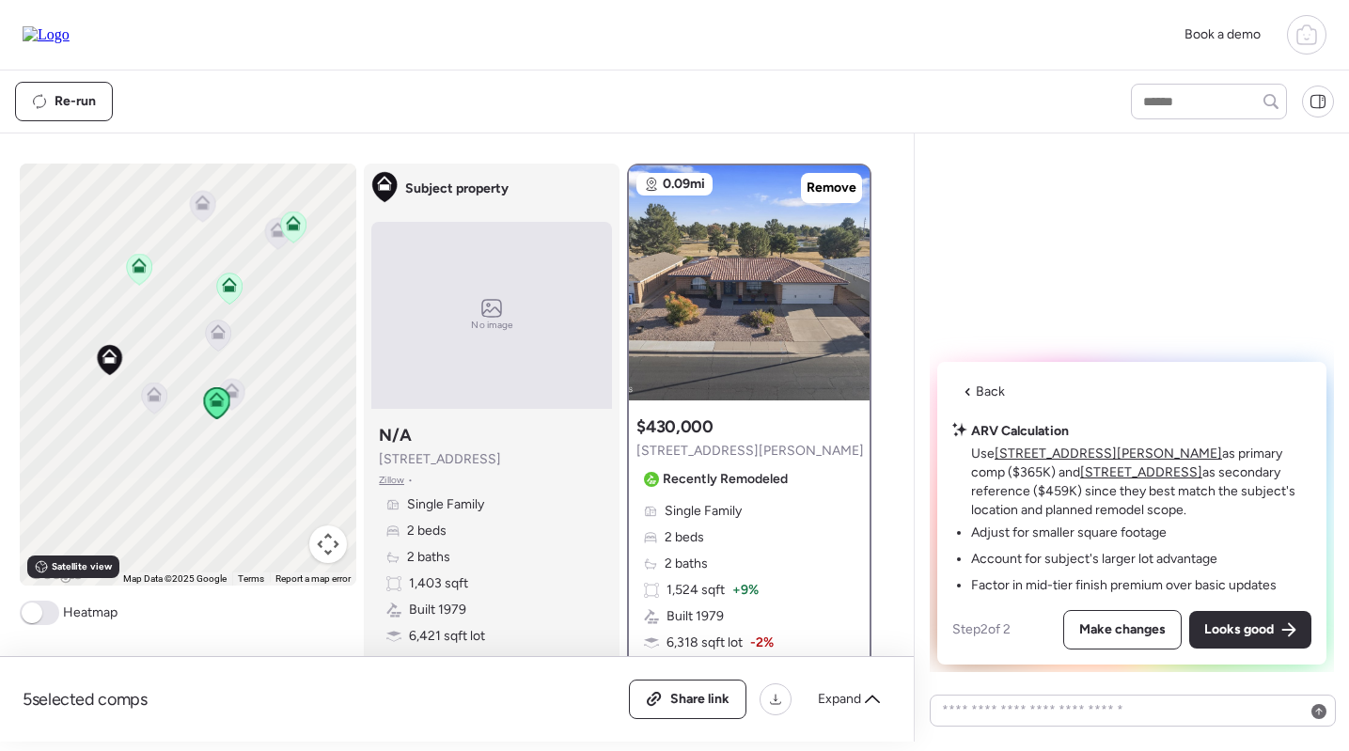
click at [295, 233] on icon at bounding box center [293, 227] width 25 height 31
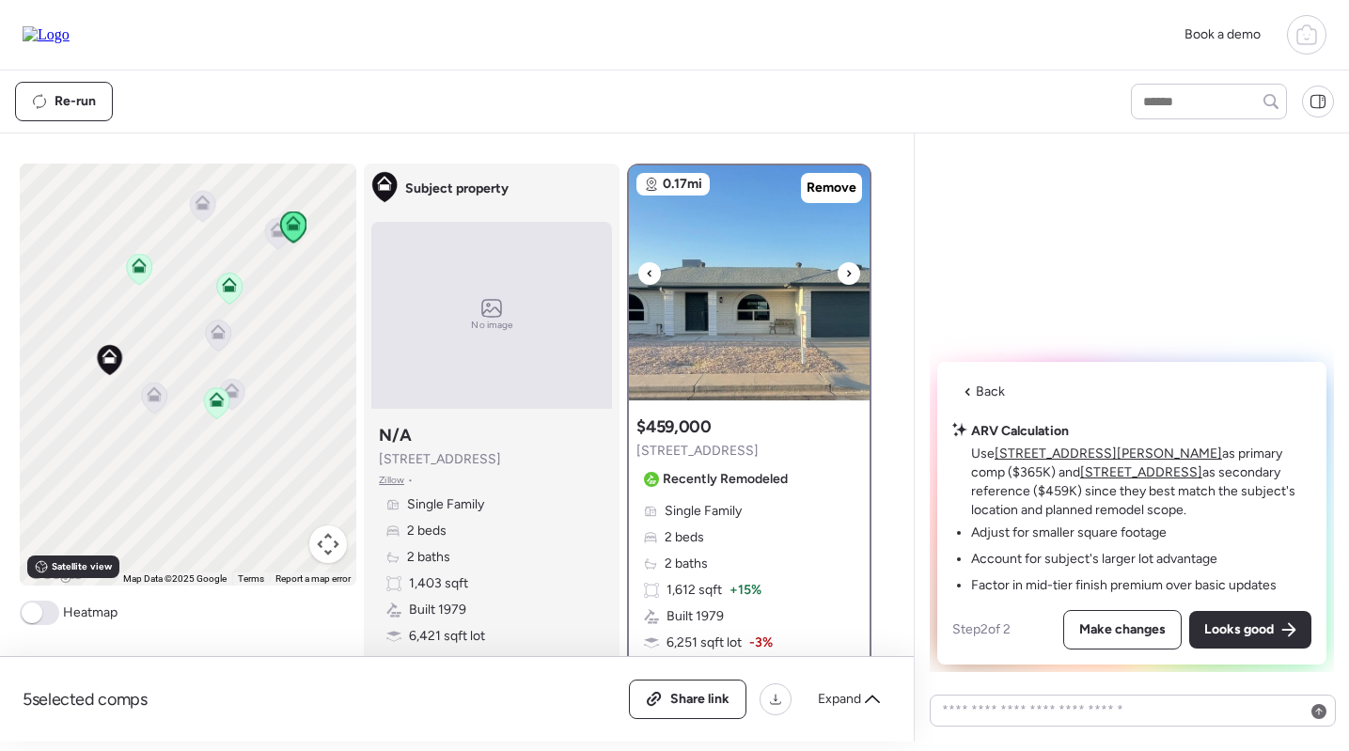
click at [778, 331] on img at bounding box center [749, 282] width 241 height 235
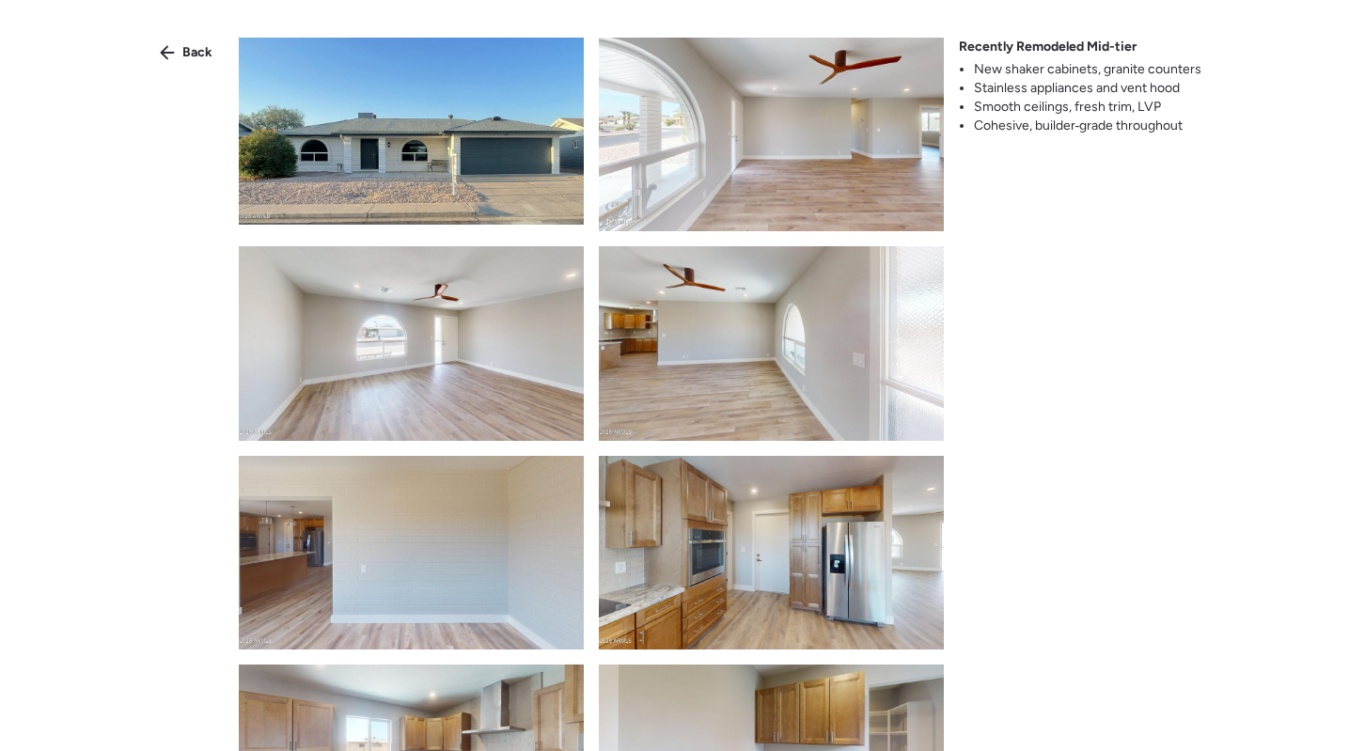
scroll to position [581, 0]
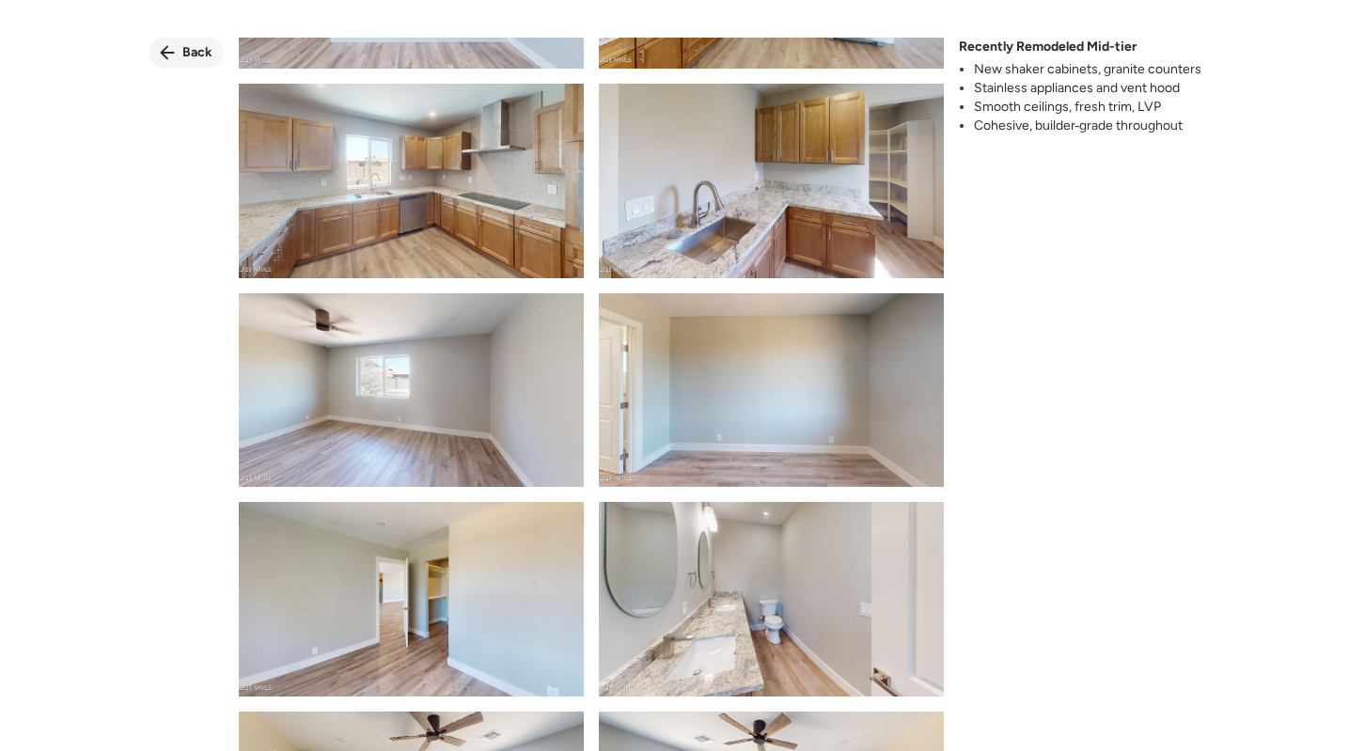
click at [178, 54] on div "Back" at bounding box center [186, 53] width 75 height 30
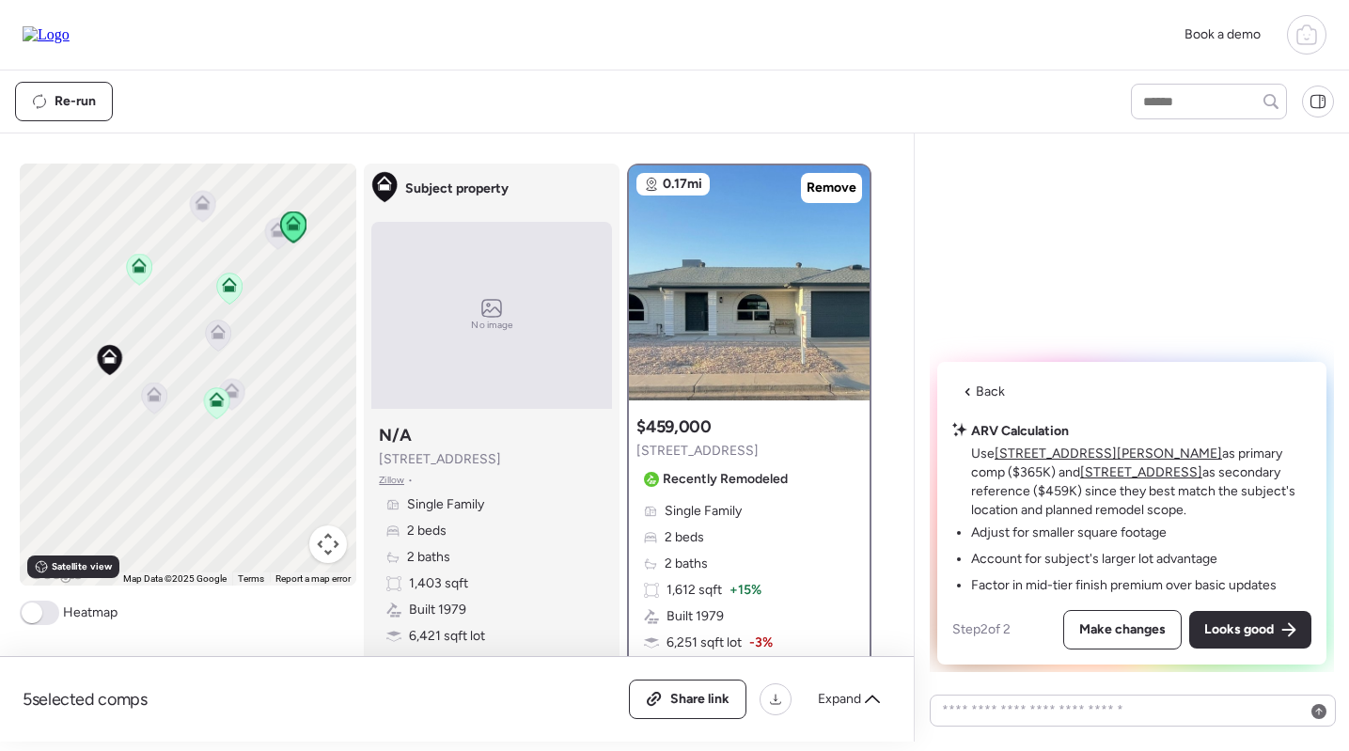
click at [232, 300] on icon at bounding box center [229, 288] width 25 height 31
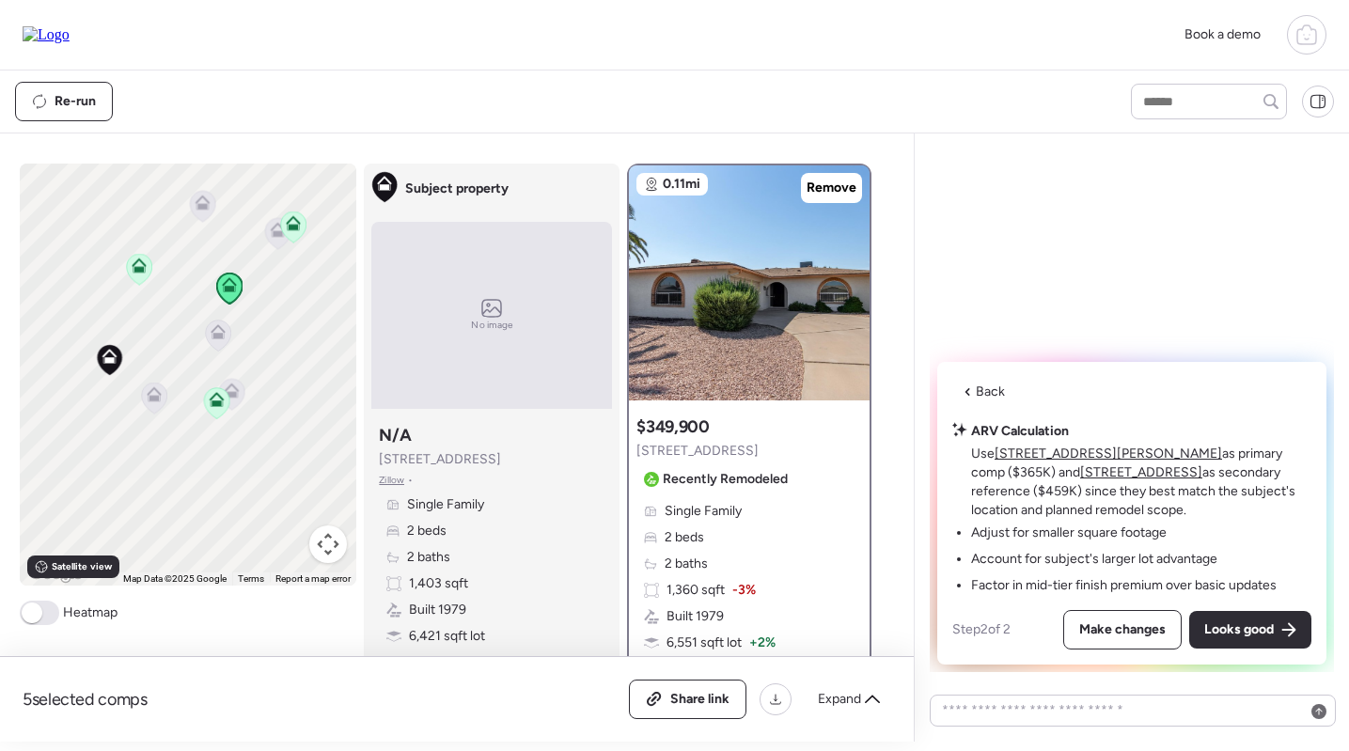
click at [141, 276] on icon at bounding box center [139, 269] width 25 height 31
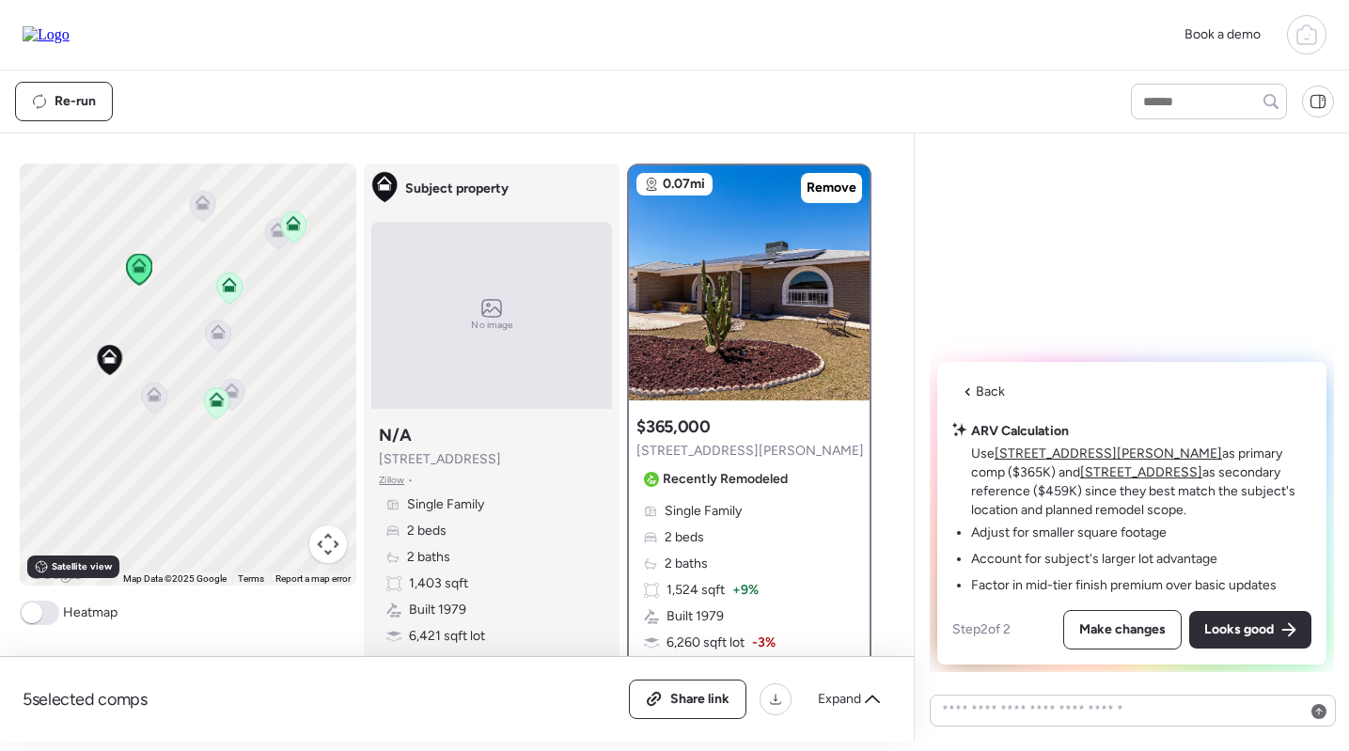
click at [232, 282] on icon at bounding box center [229, 281] width 14 height 8
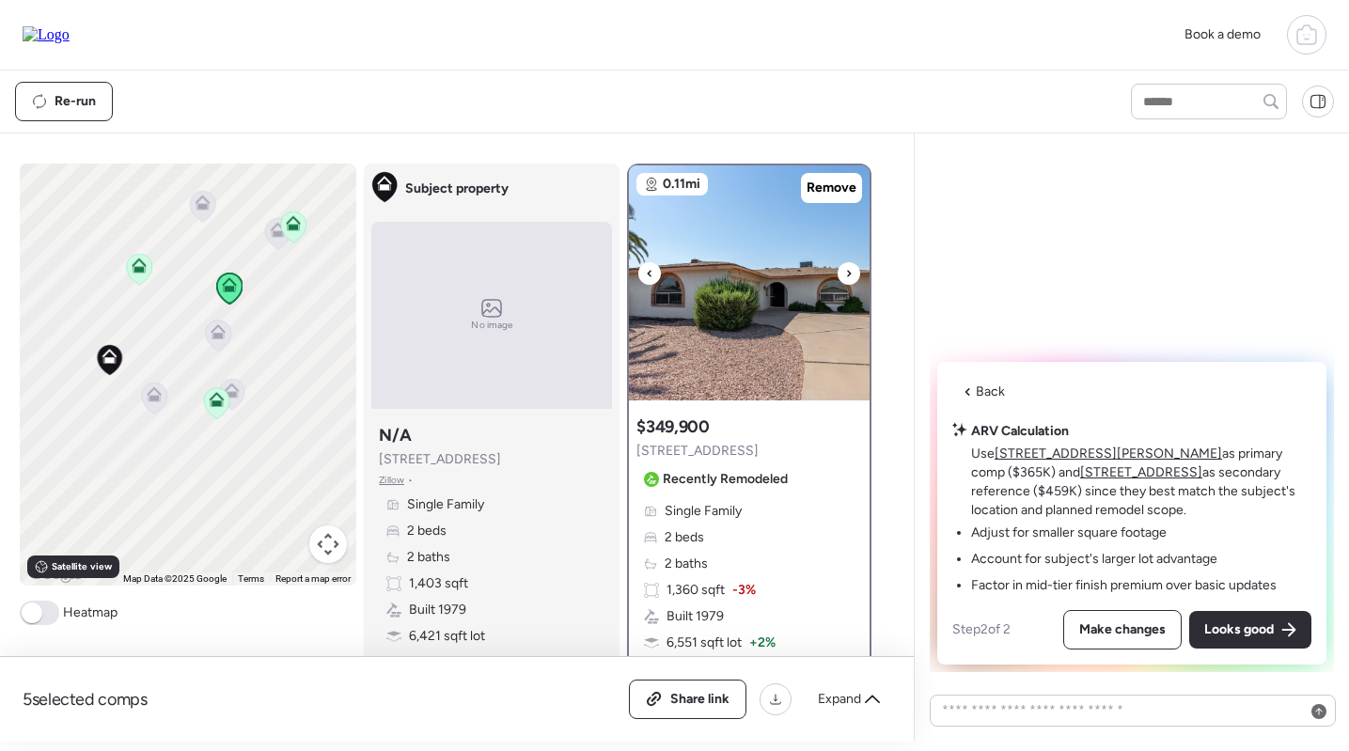
click at [676, 296] on img at bounding box center [749, 282] width 241 height 235
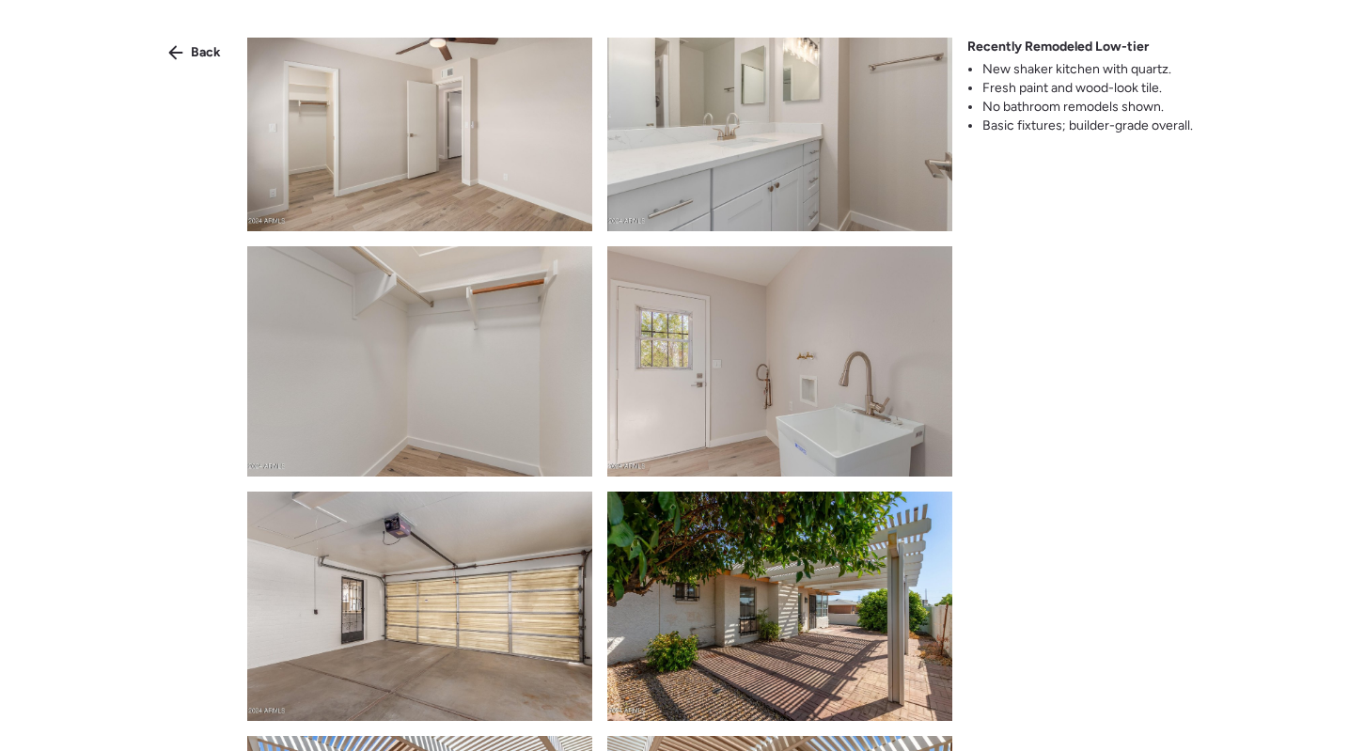
scroll to position [2704, 0]
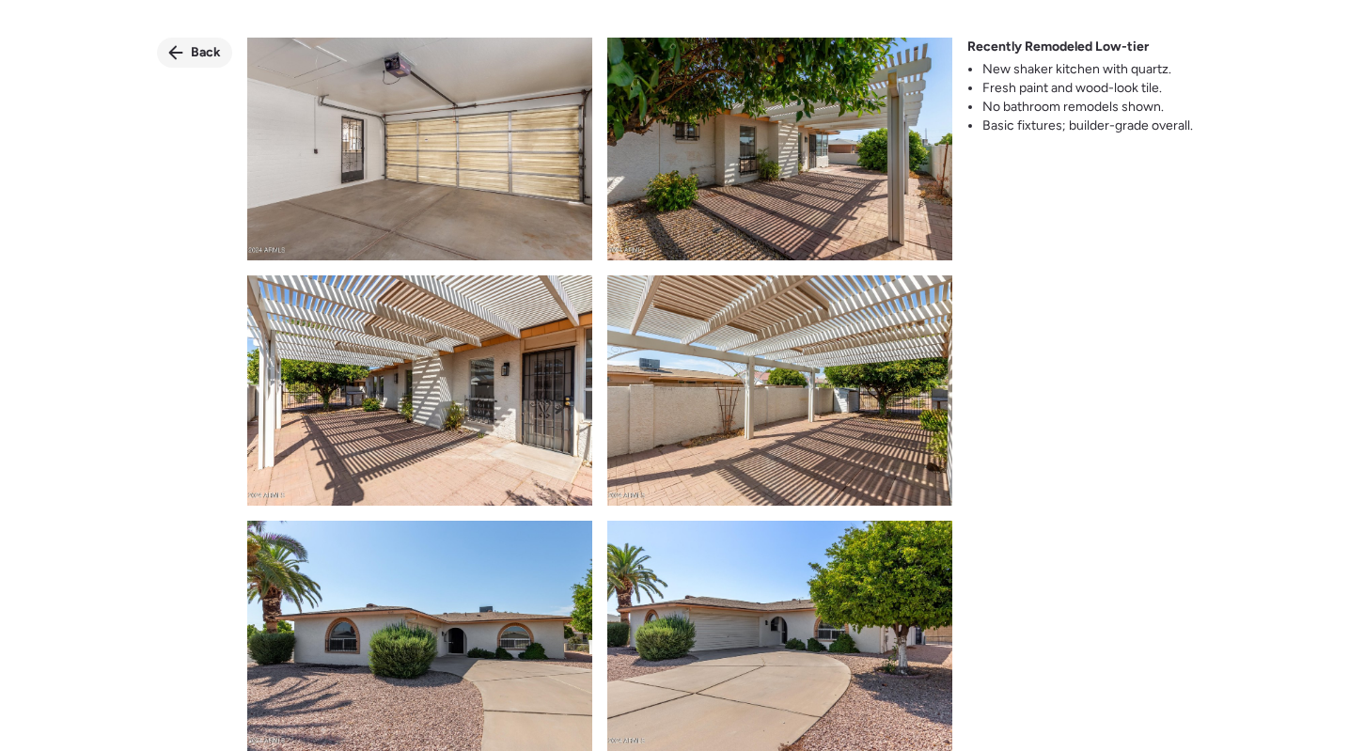
click at [171, 45] on icon at bounding box center [175, 52] width 15 height 15
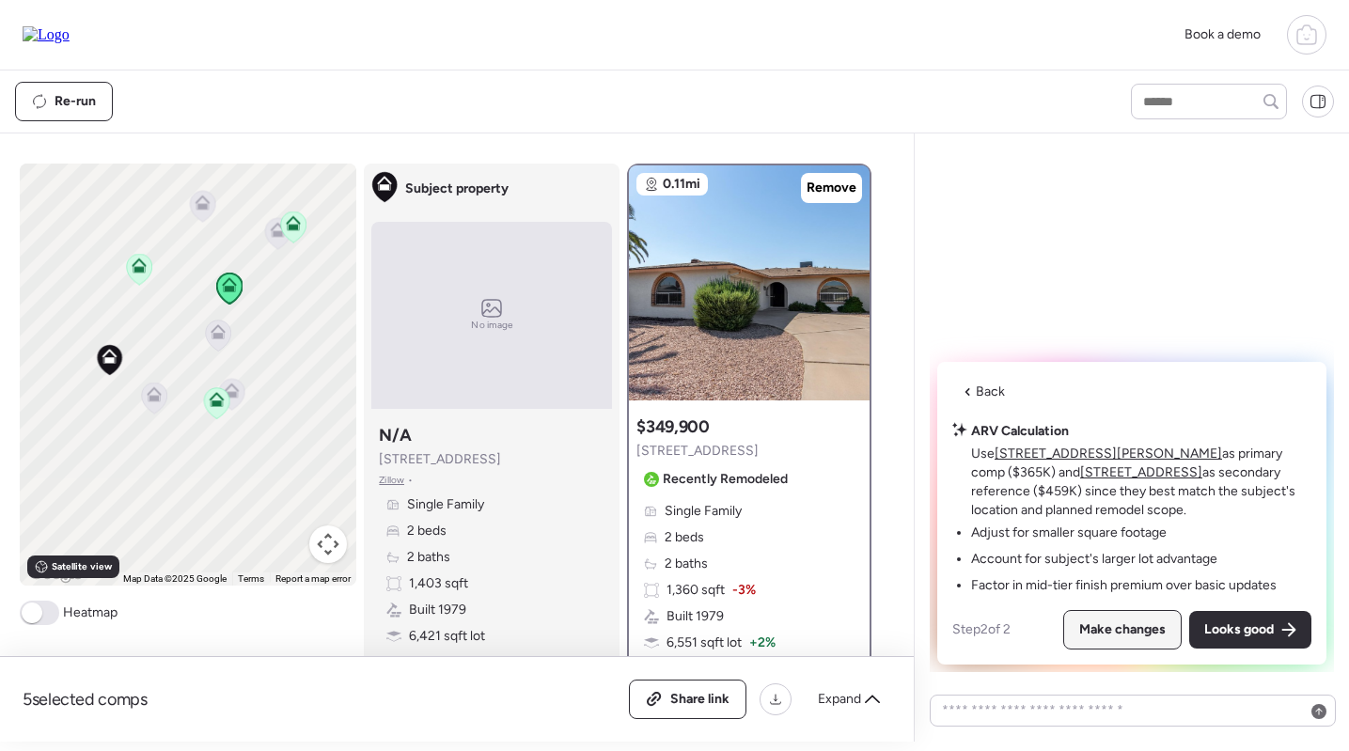
click at [1139, 623] on span "Make changes" at bounding box center [1122, 629] width 86 height 19
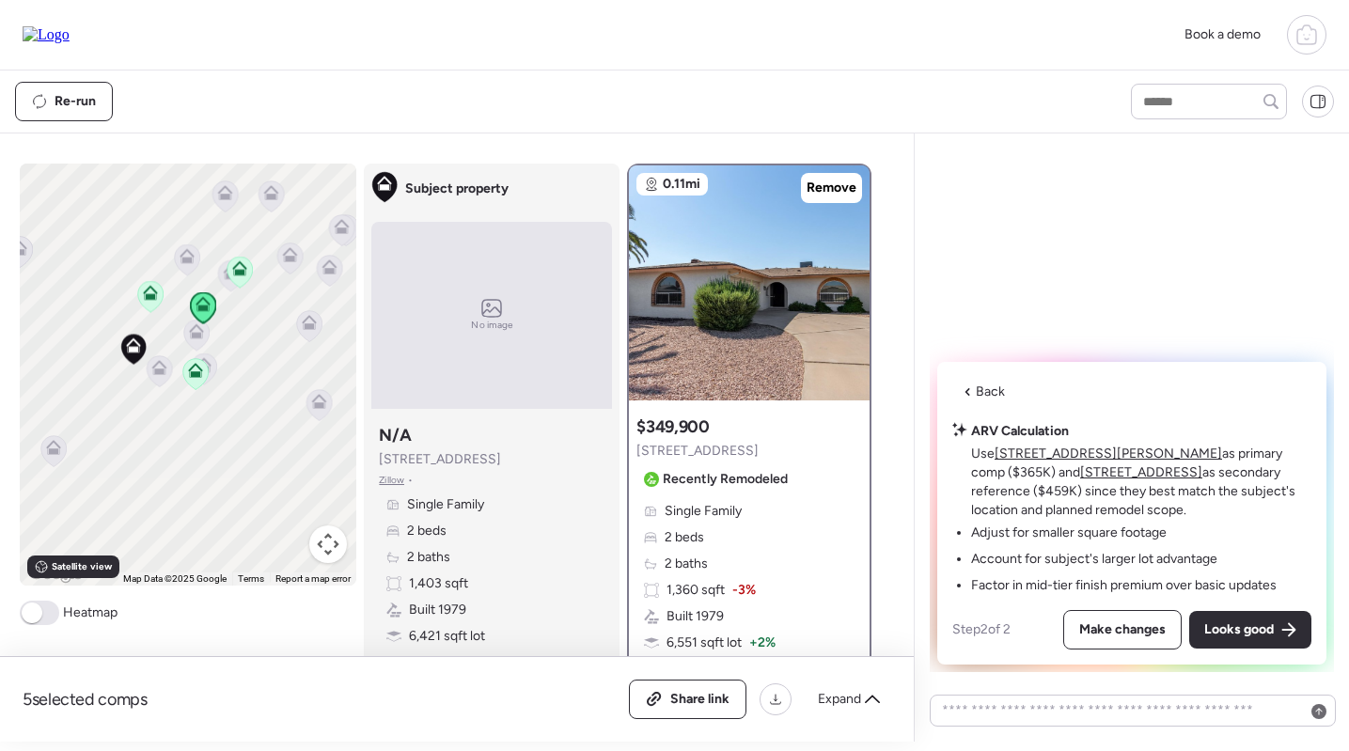
click at [241, 279] on icon at bounding box center [240, 272] width 25 height 31
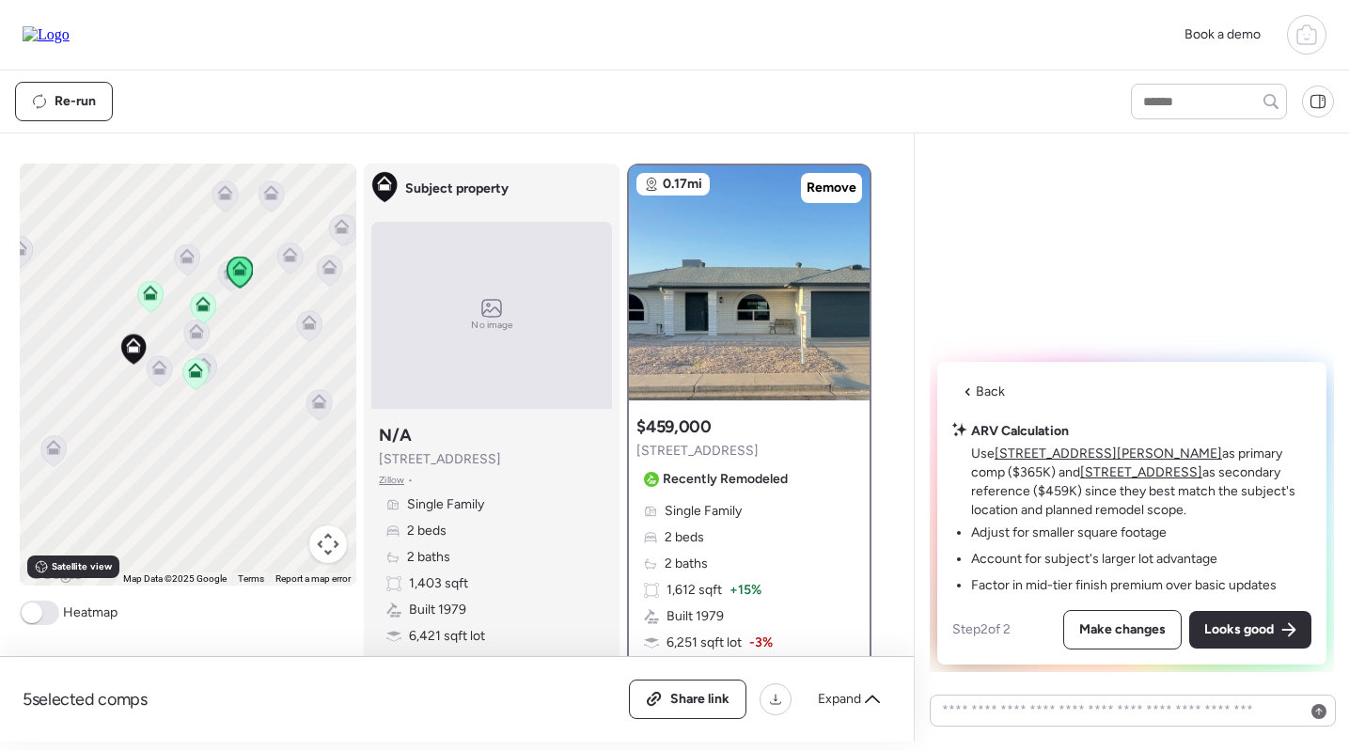
click at [1080, 476] on u "4151 E Clovis Ave" at bounding box center [1141, 472] width 122 height 16
drag, startPoint x: 749, startPoint y: 453, endPoint x: 639, endPoint y: 451, distance: 110.0
click at [639, 451] on div "Suggested comp $459,000 4151 E Clovis Ave Recently Remodeled" at bounding box center [715, 455] width 159 height 79
copy span "4151 E Clovis Ave"
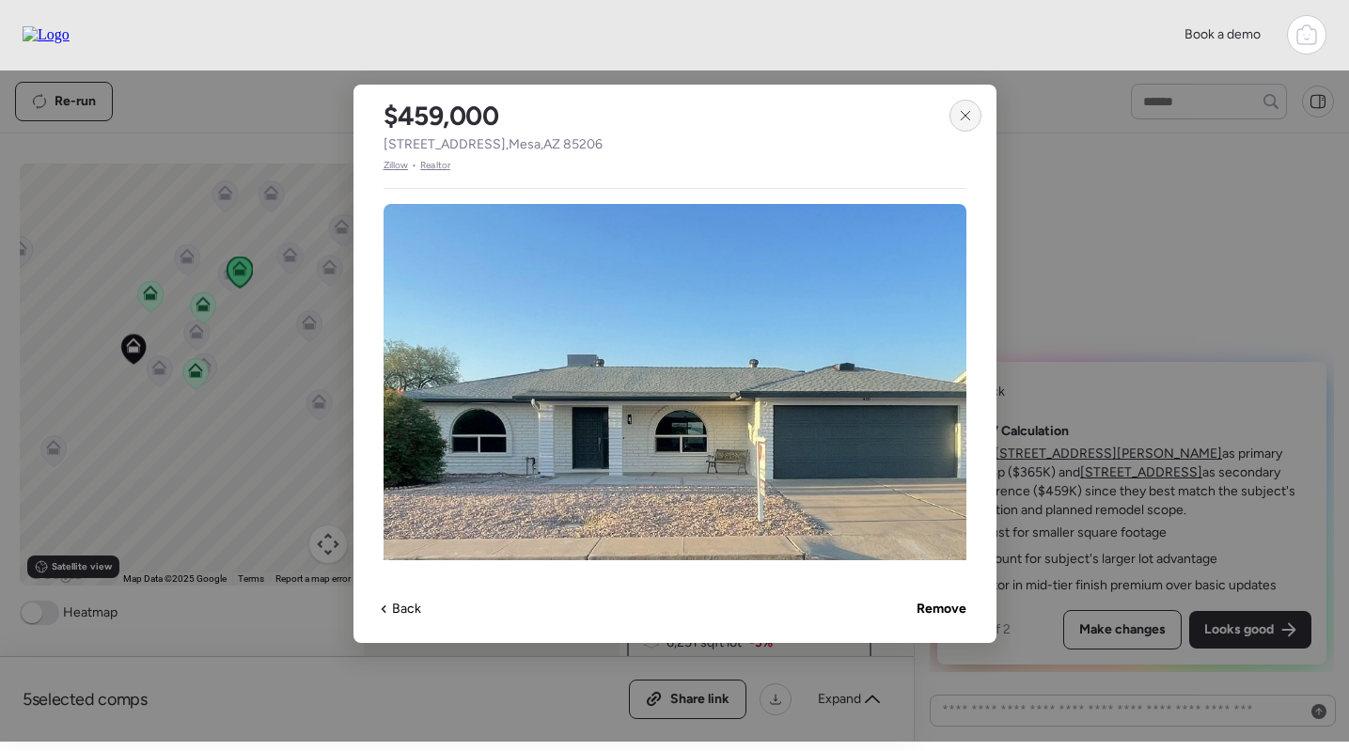
click at [961, 107] on div at bounding box center [966, 116] width 32 height 32
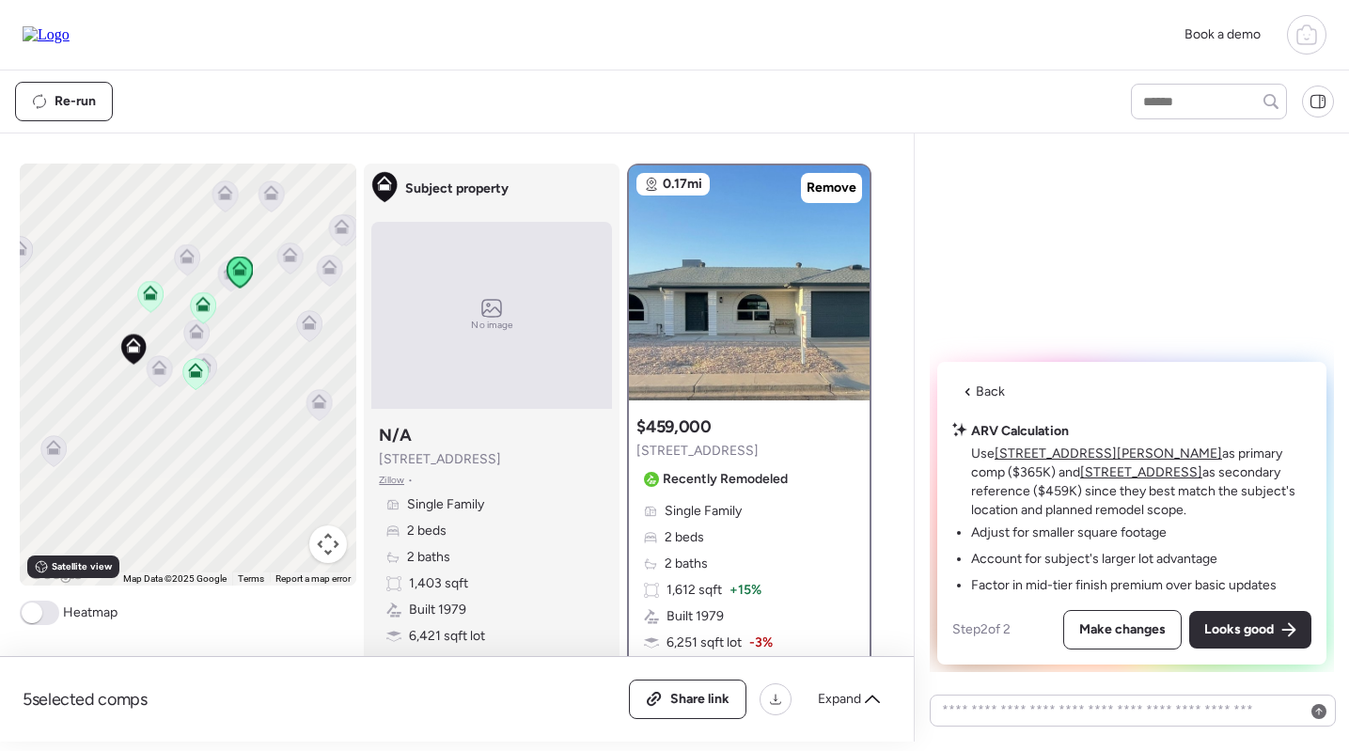
scroll to position [207, 0]
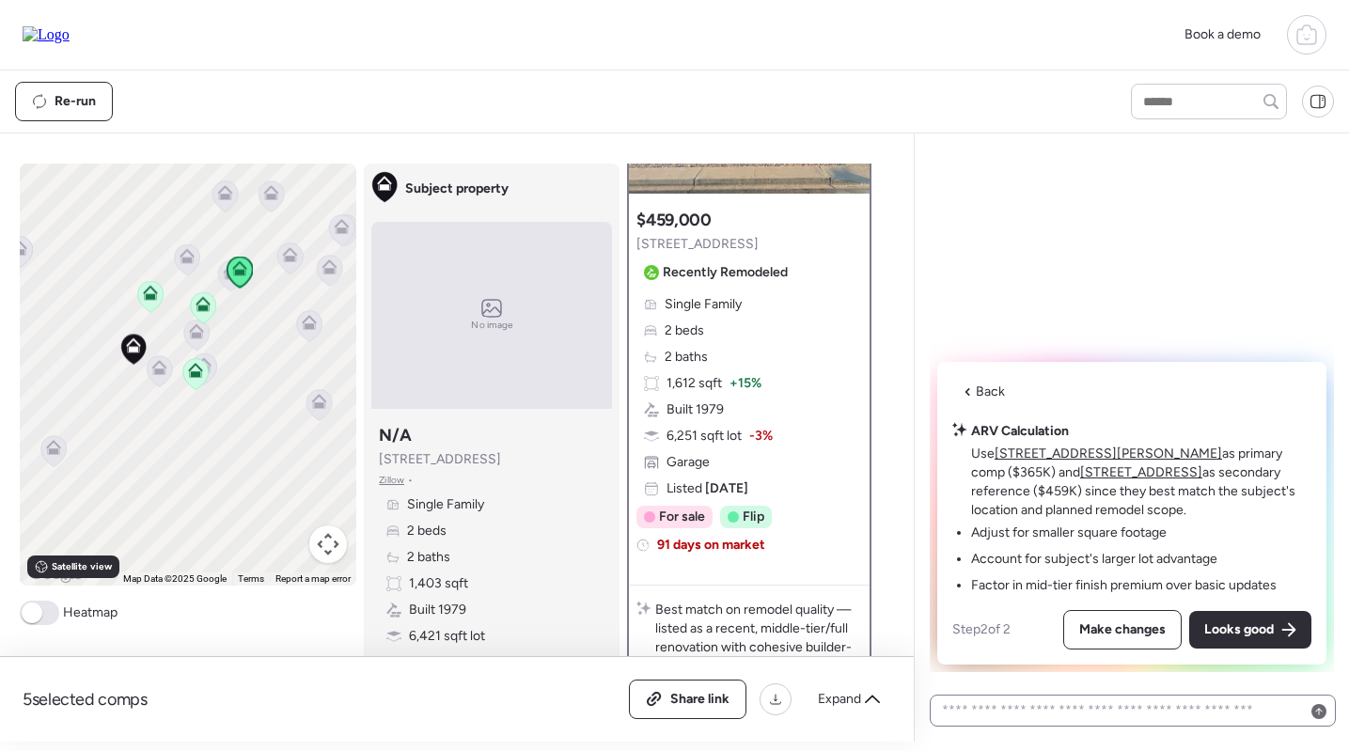
click at [1028, 698] on div at bounding box center [1133, 711] width 406 height 32
click at [1026, 705] on textarea at bounding box center [1132, 711] width 389 height 26
paste textarea "**********"
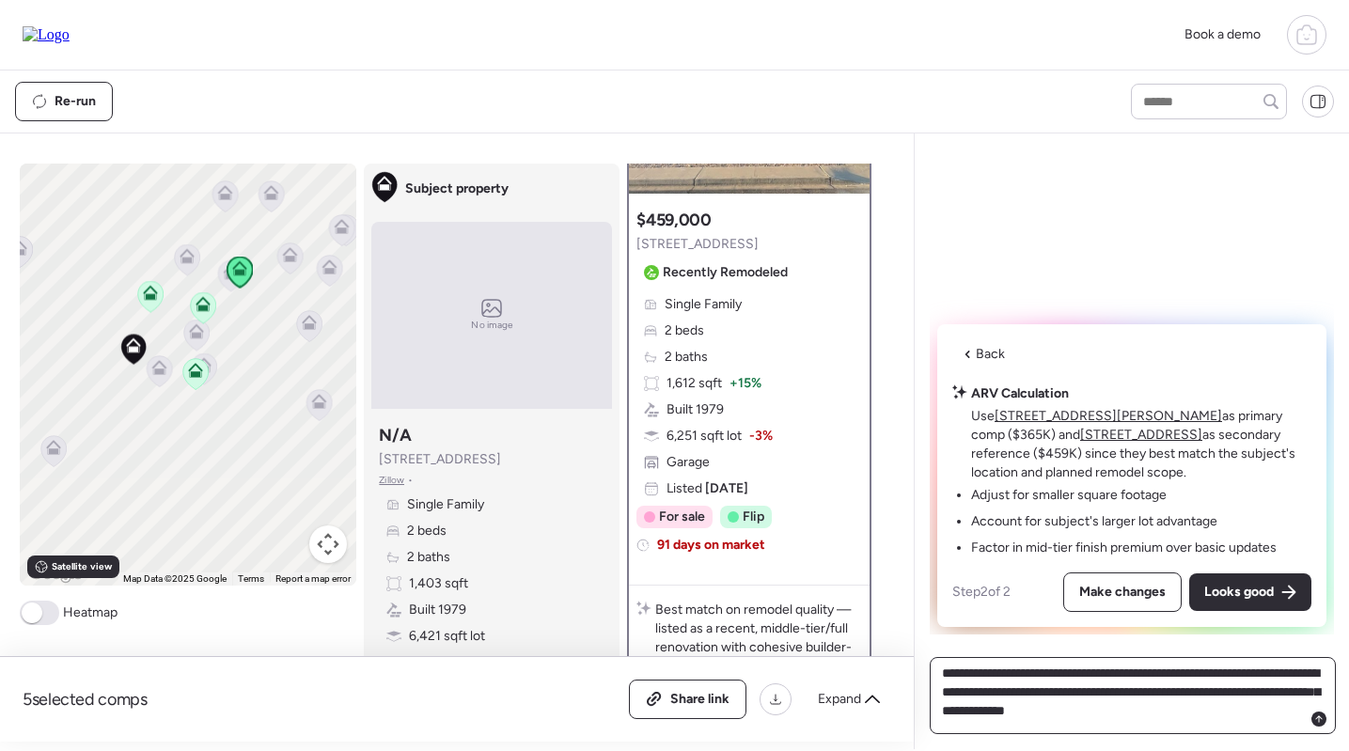
paste textarea "**********"
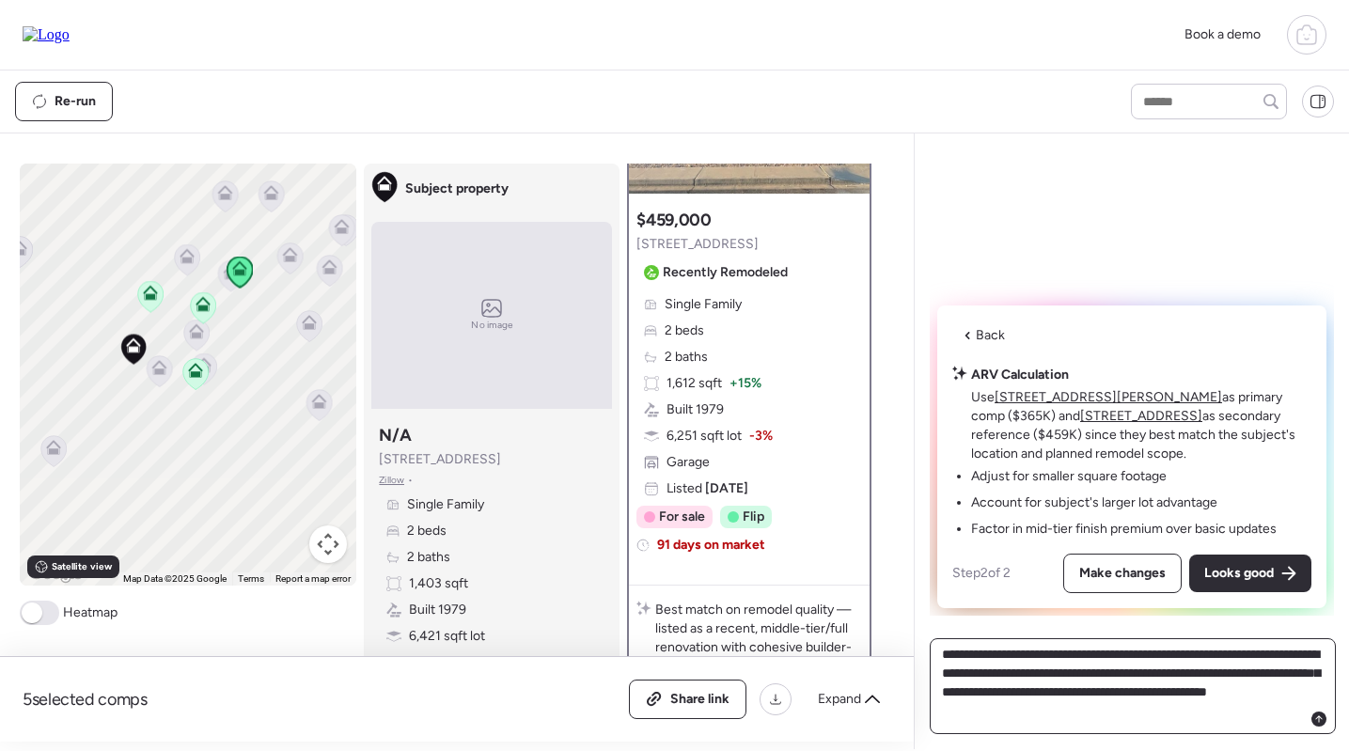
type textarea "**********"
click at [206, 308] on icon at bounding box center [202, 308] width 12 height 6
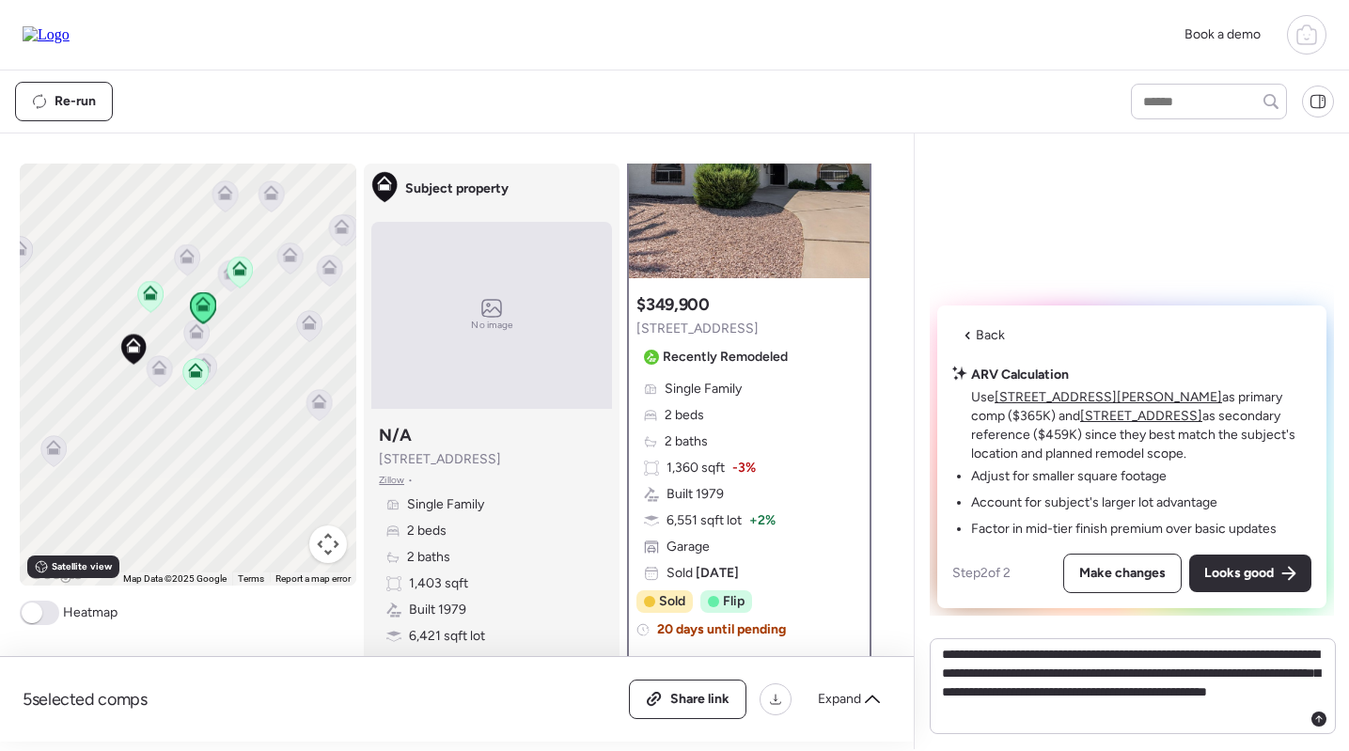
scroll to position [158, 0]
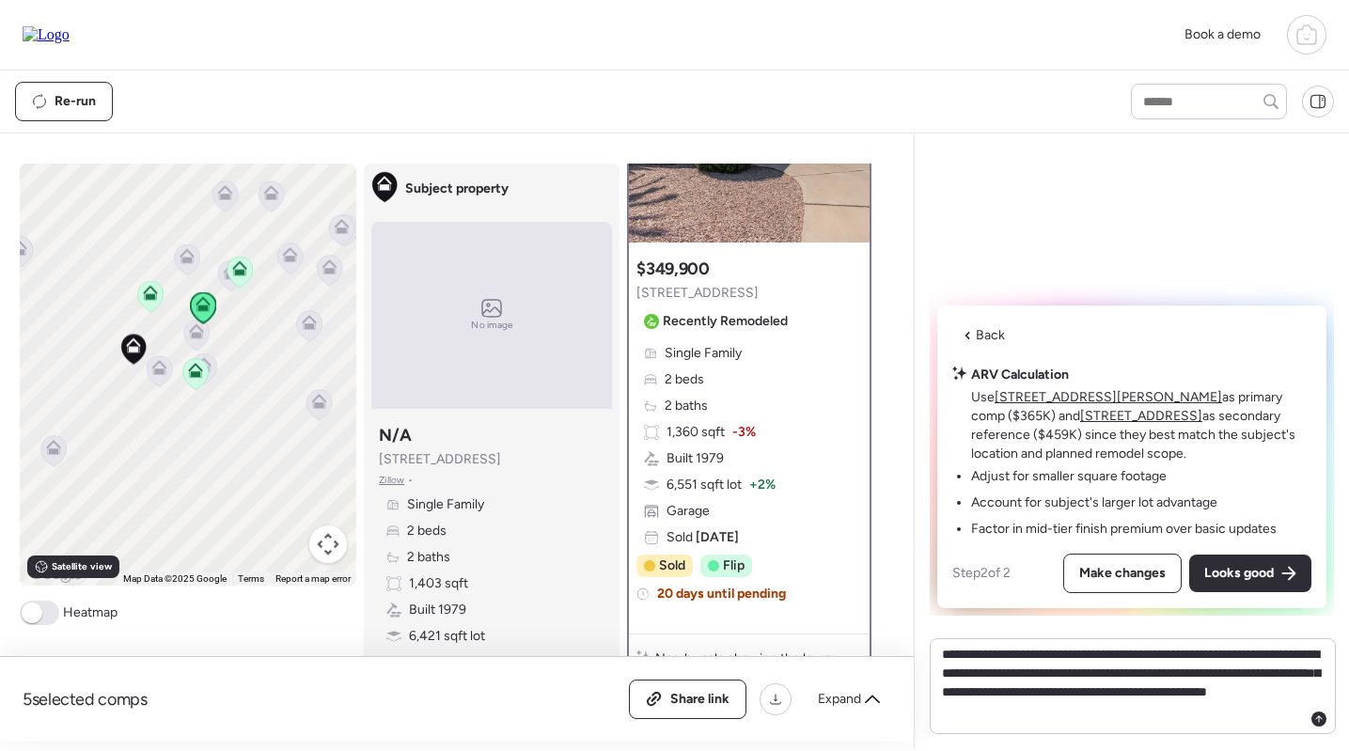
click at [194, 373] on icon at bounding box center [195, 374] width 12 height 6
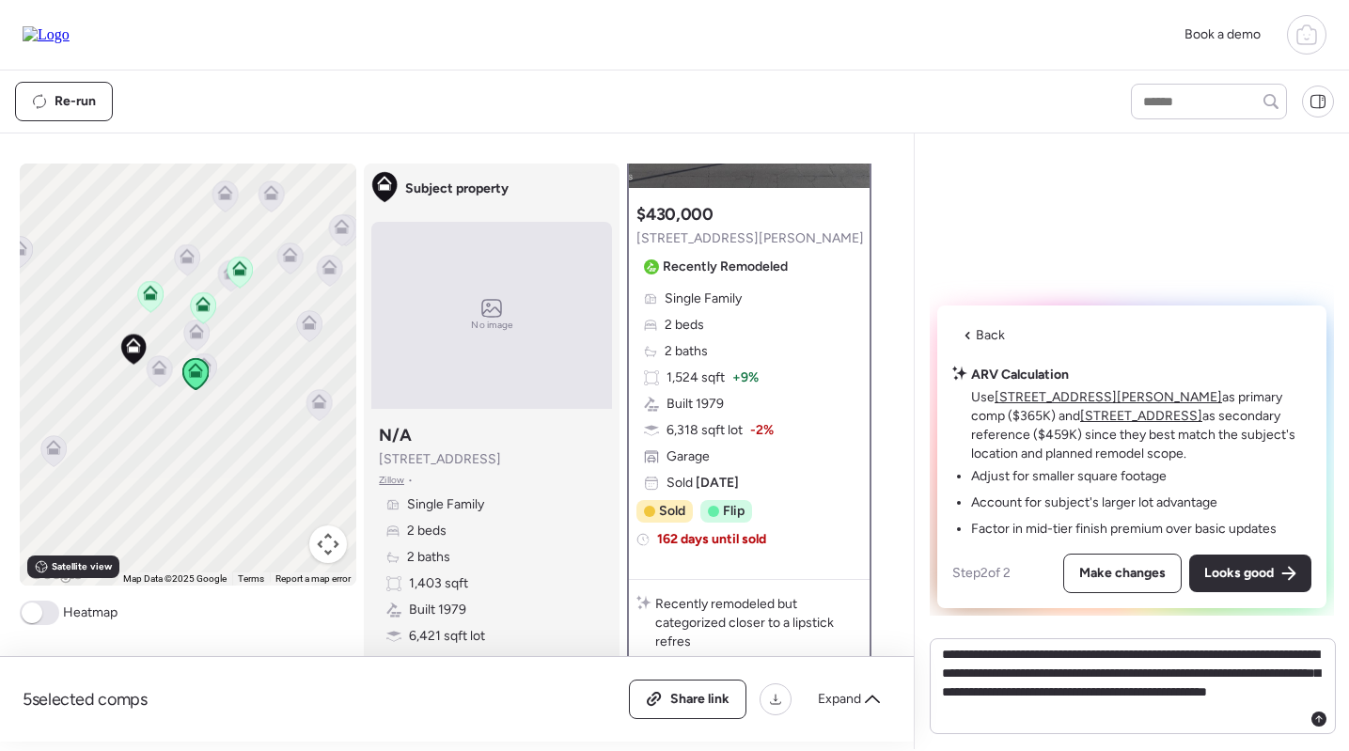
scroll to position [213, 0]
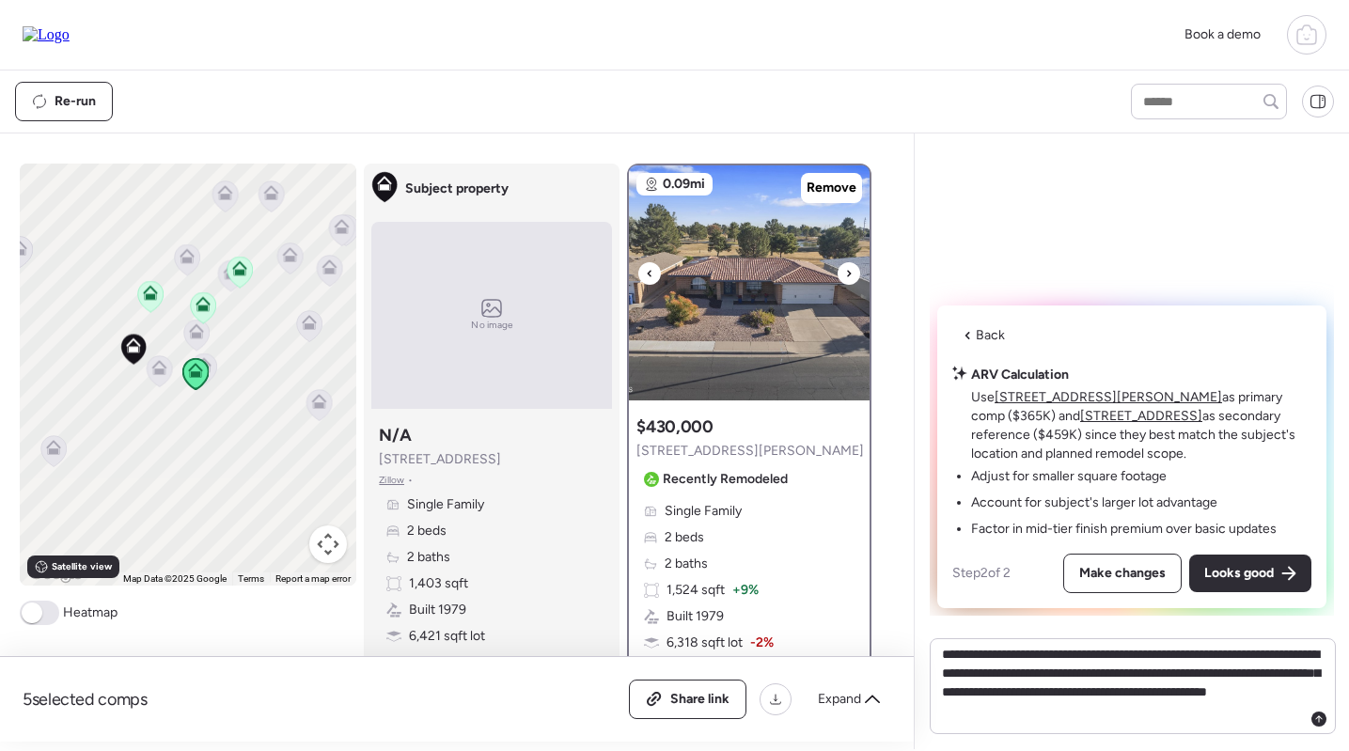
click at [744, 307] on img at bounding box center [749, 282] width 241 height 235
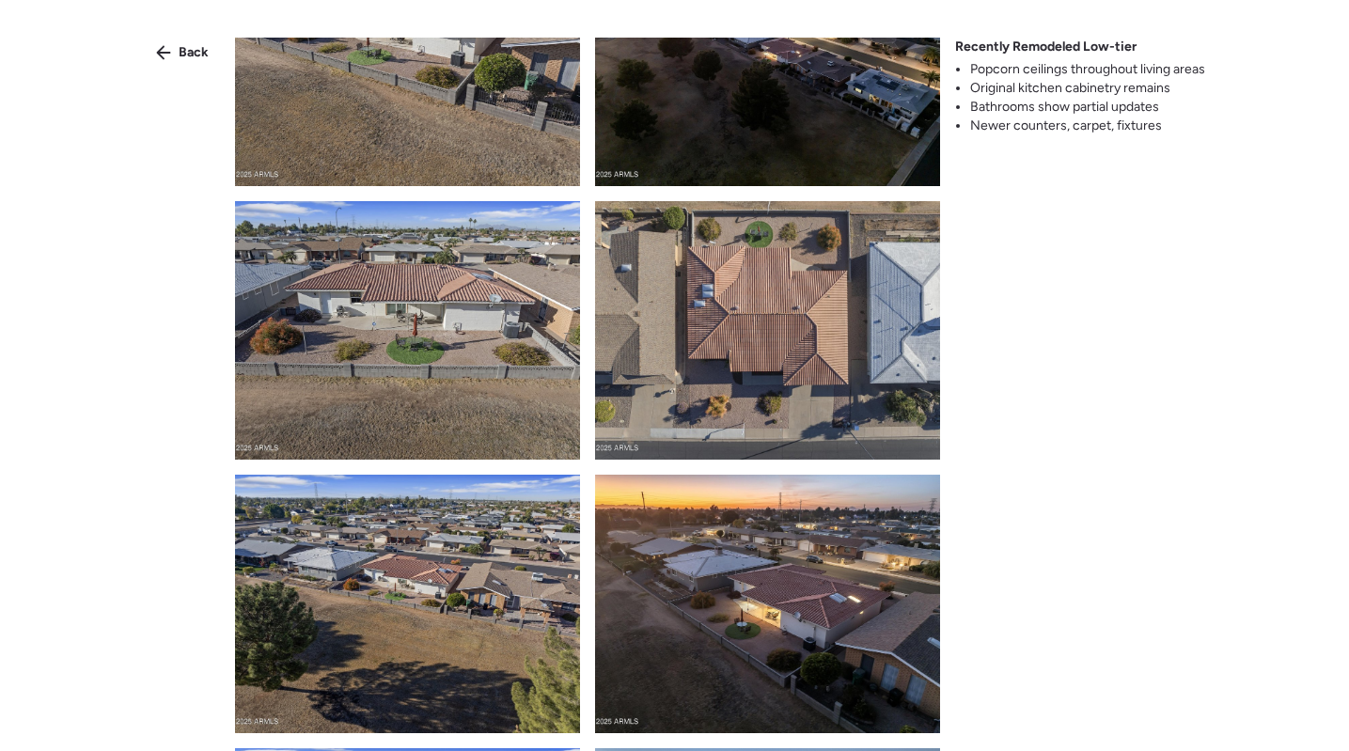
scroll to position [2453, 0]
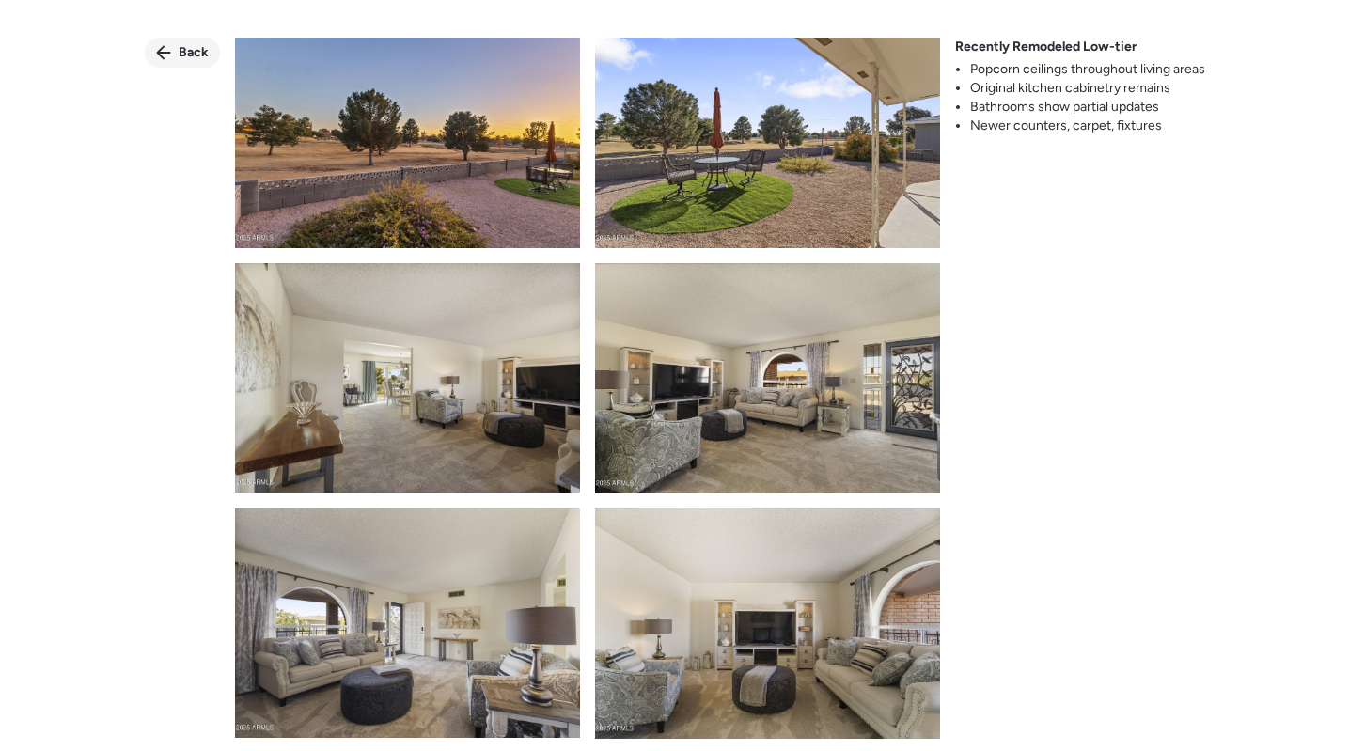
click at [181, 47] on span "Back" at bounding box center [194, 52] width 30 height 19
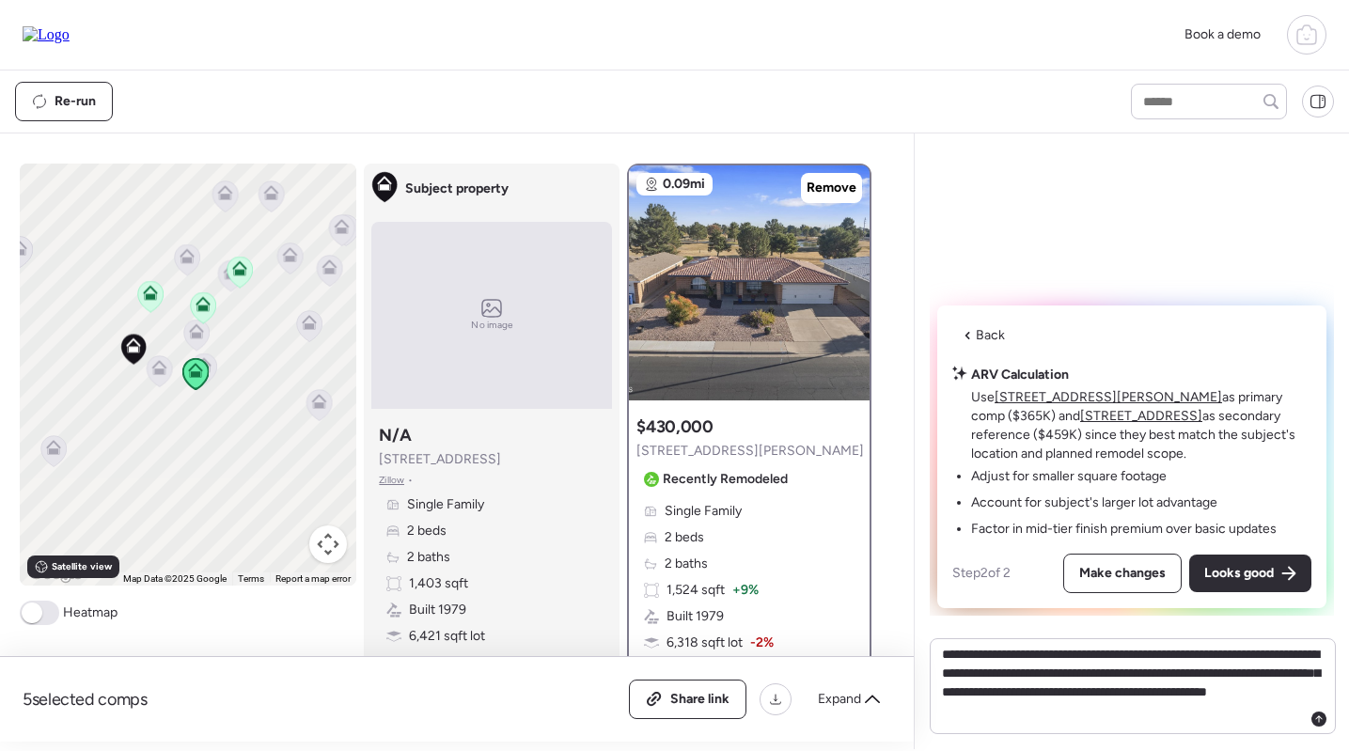
scroll to position [586, 0]
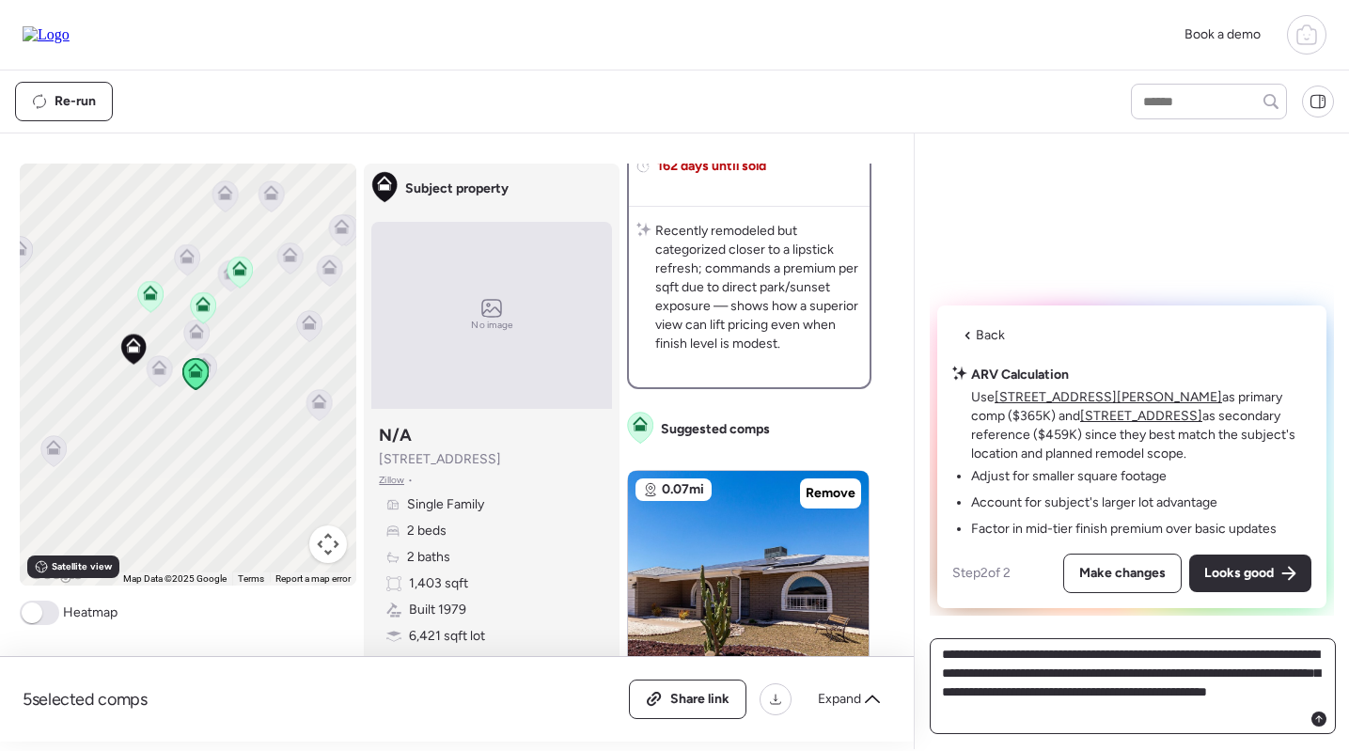
click at [1179, 702] on textarea "**********" at bounding box center [1132, 686] width 389 height 90
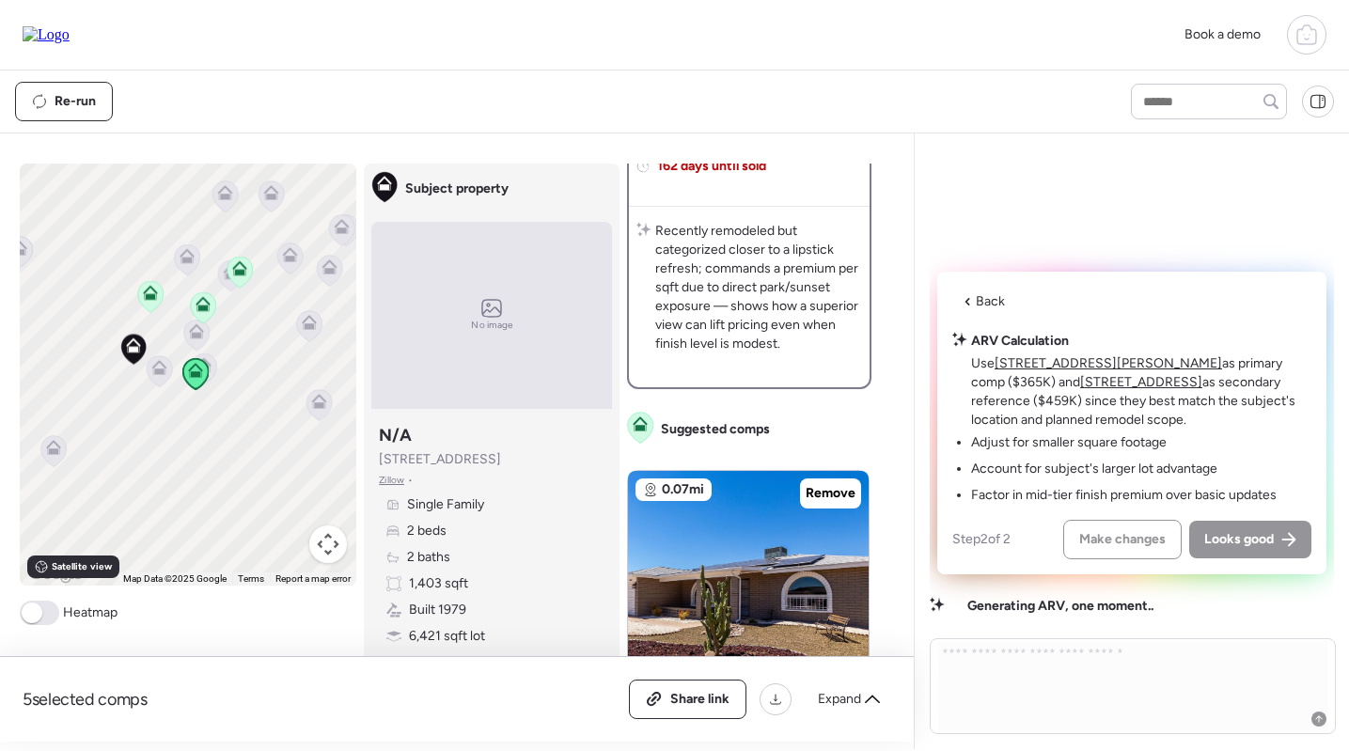
scroll to position [205, 0]
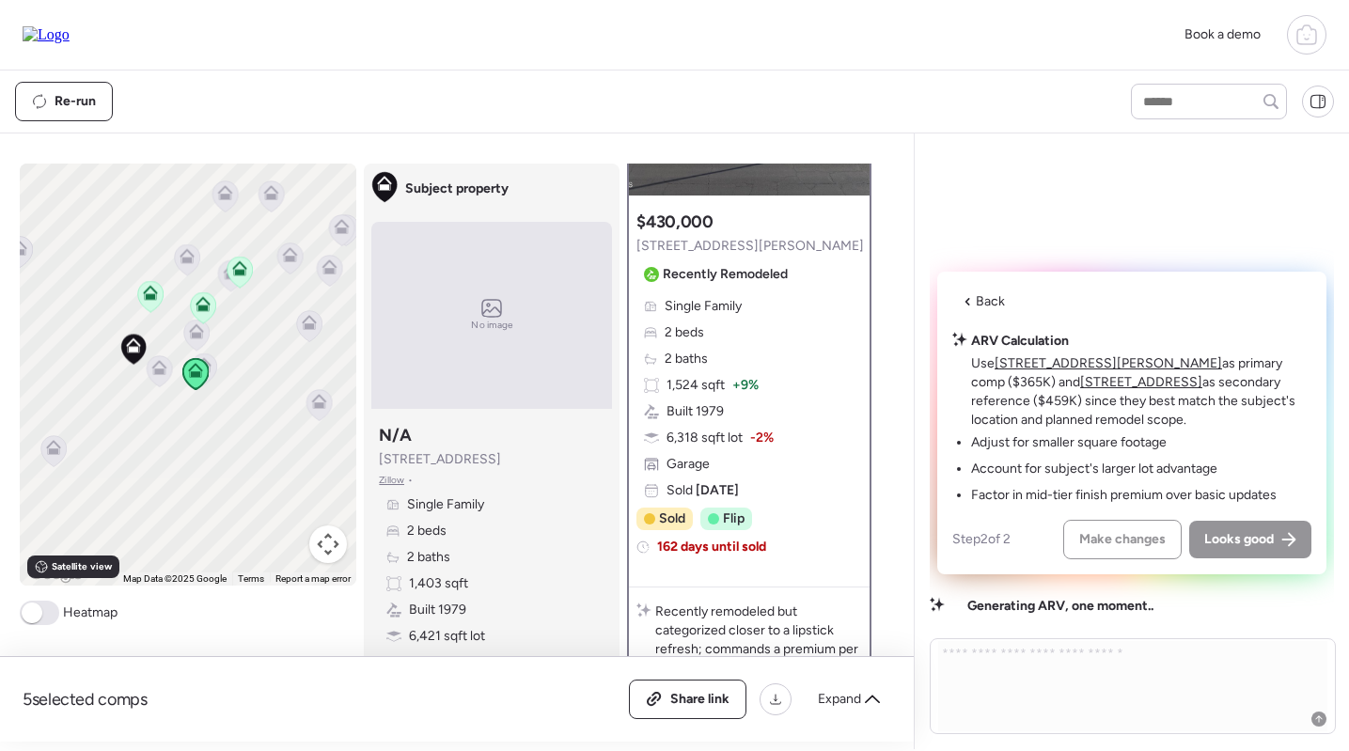
click at [719, 358] on div "Single Family 2 beds 2 baths 1,524 sqft + 9% Built 1979 6,318 sqft lot -2% Gara…" at bounding box center [749, 398] width 226 height 203
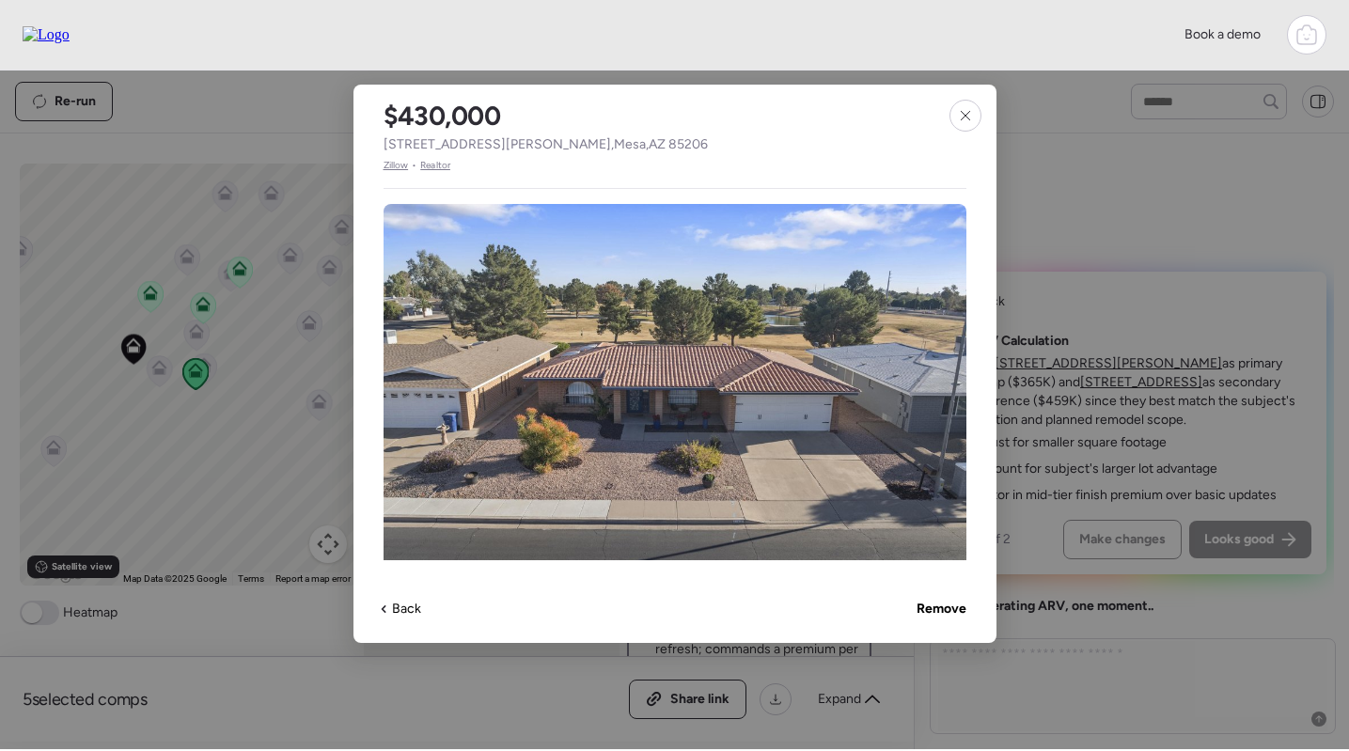
click at [444, 173] on div "$430,000 4047 E Catalina Cir , Mesa , AZ 85206 Zillow • Realtor Single Family 2…" at bounding box center [674, 364] width 643 height 558
click at [443, 168] on span "Realtor" at bounding box center [435, 165] width 30 height 15
click at [977, 120] on div at bounding box center [966, 116] width 32 height 32
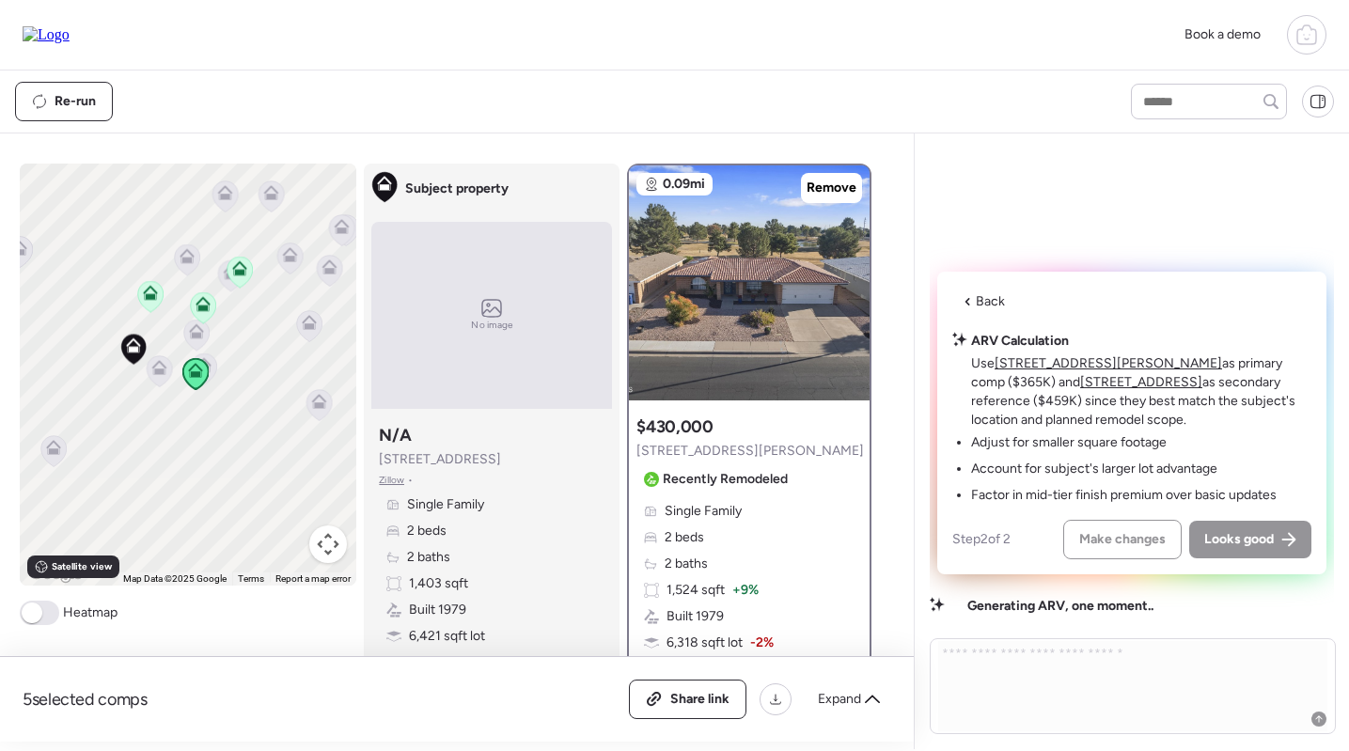
scroll to position [0, 0]
click at [150, 376] on icon at bounding box center [159, 370] width 25 height 31
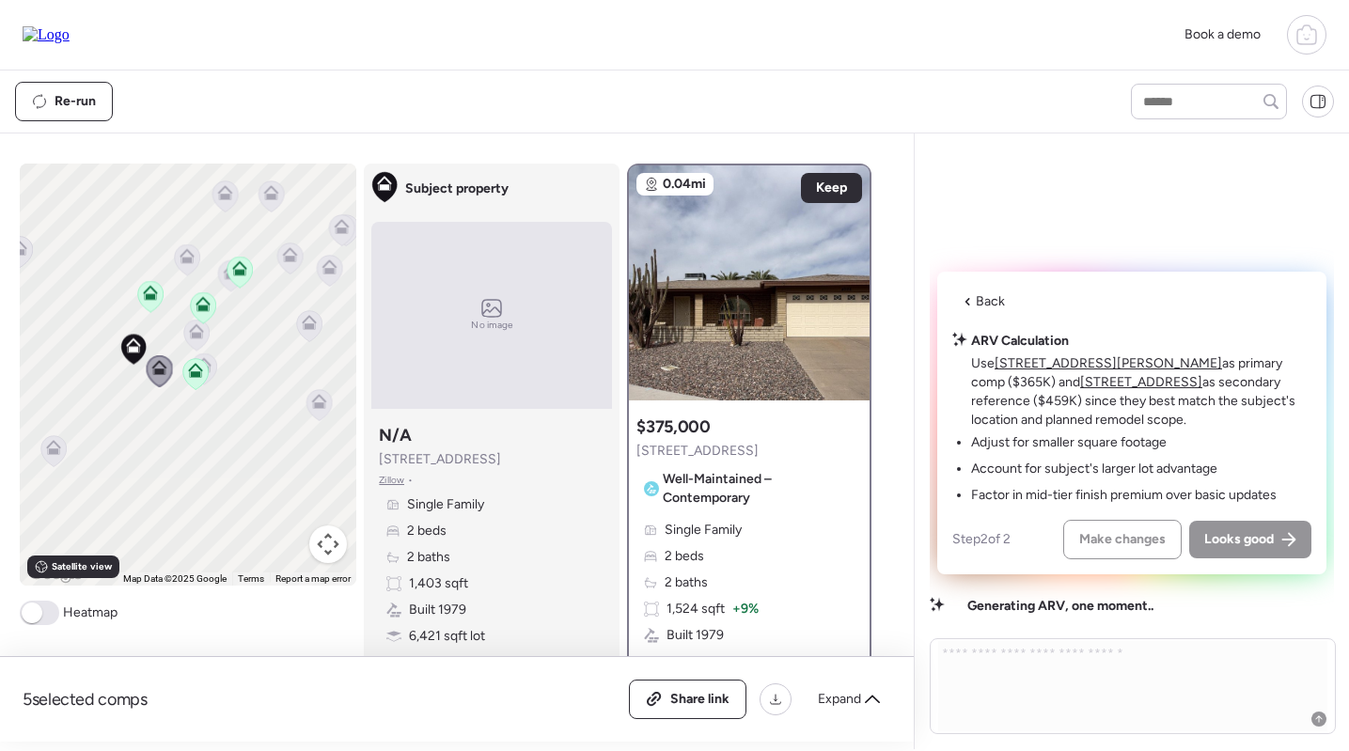
click at [193, 333] on icon at bounding box center [196, 330] width 15 height 15
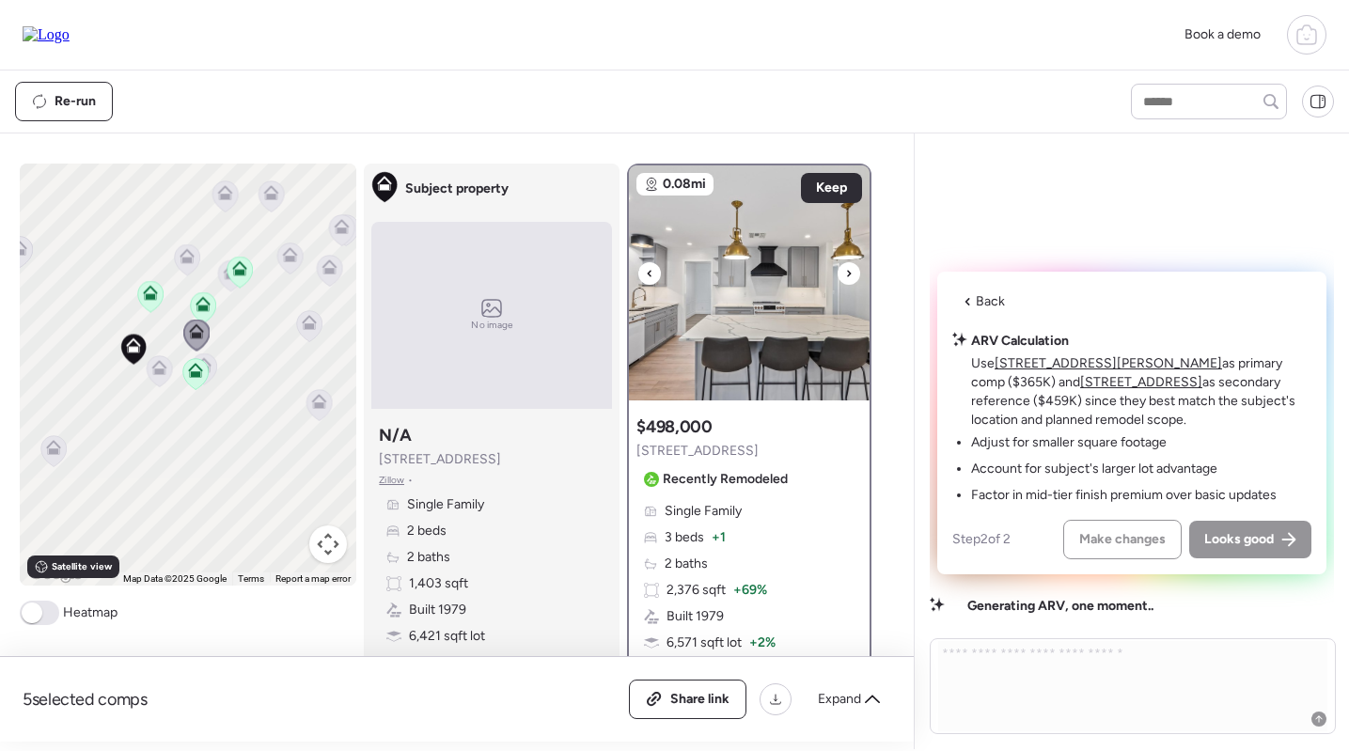
click at [728, 333] on img at bounding box center [749, 282] width 241 height 235
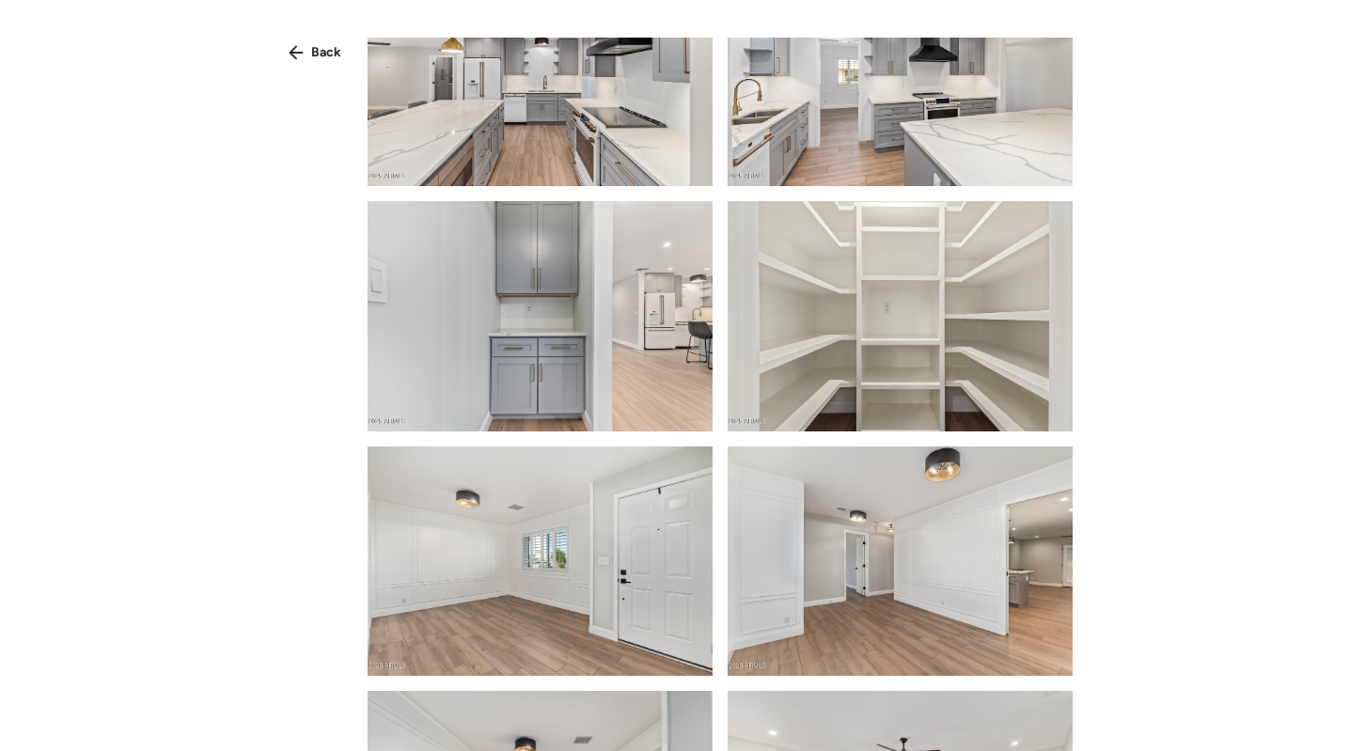
scroll to position [1347, 0]
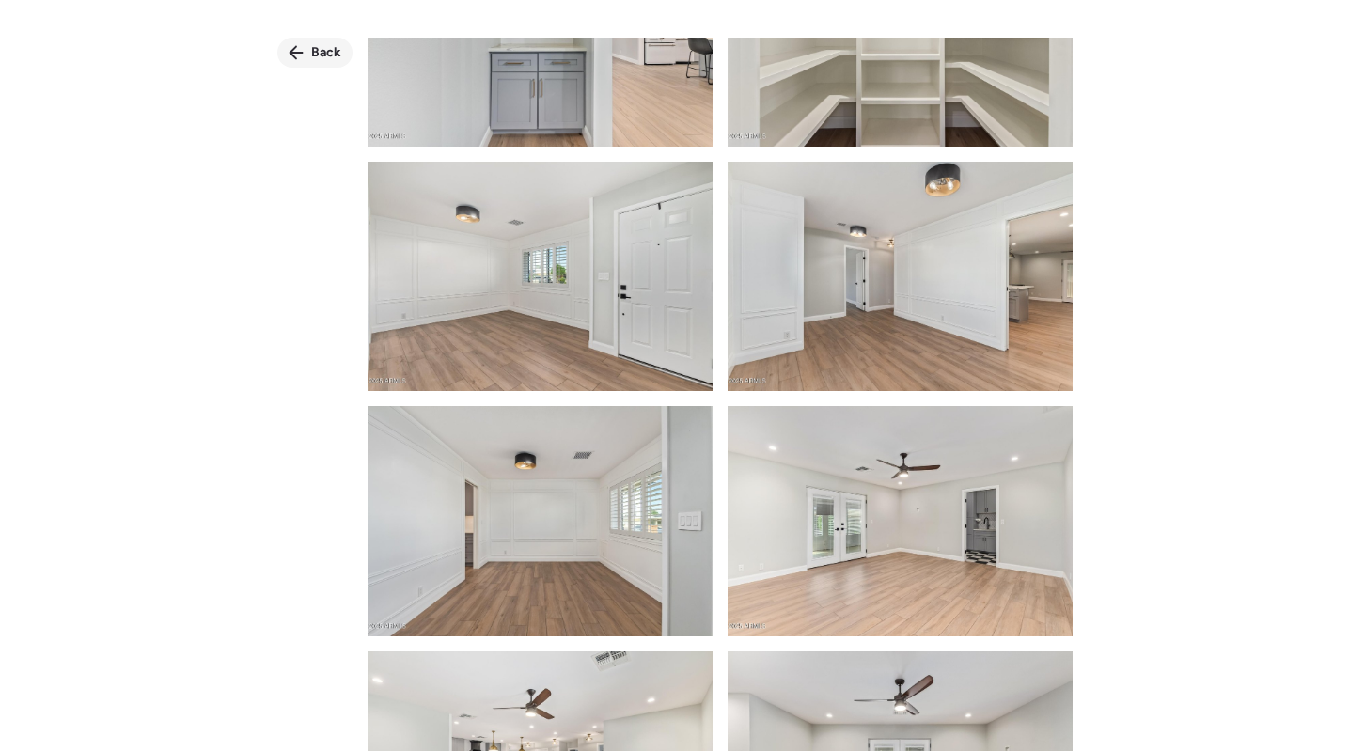
click at [325, 54] on span "Back" at bounding box center [326, 52] width 30 height 19
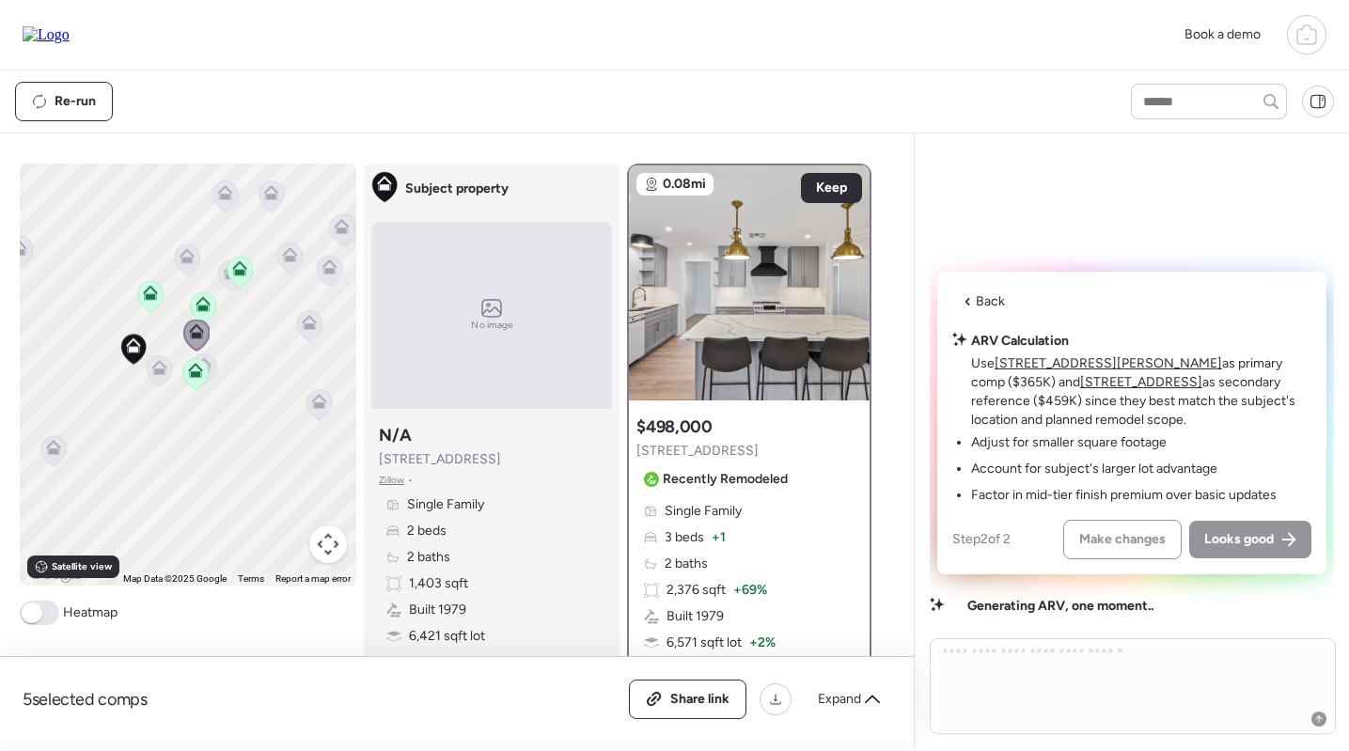
click at [231, 288] on icon at bounding box center [240, 272] width 26 height 32
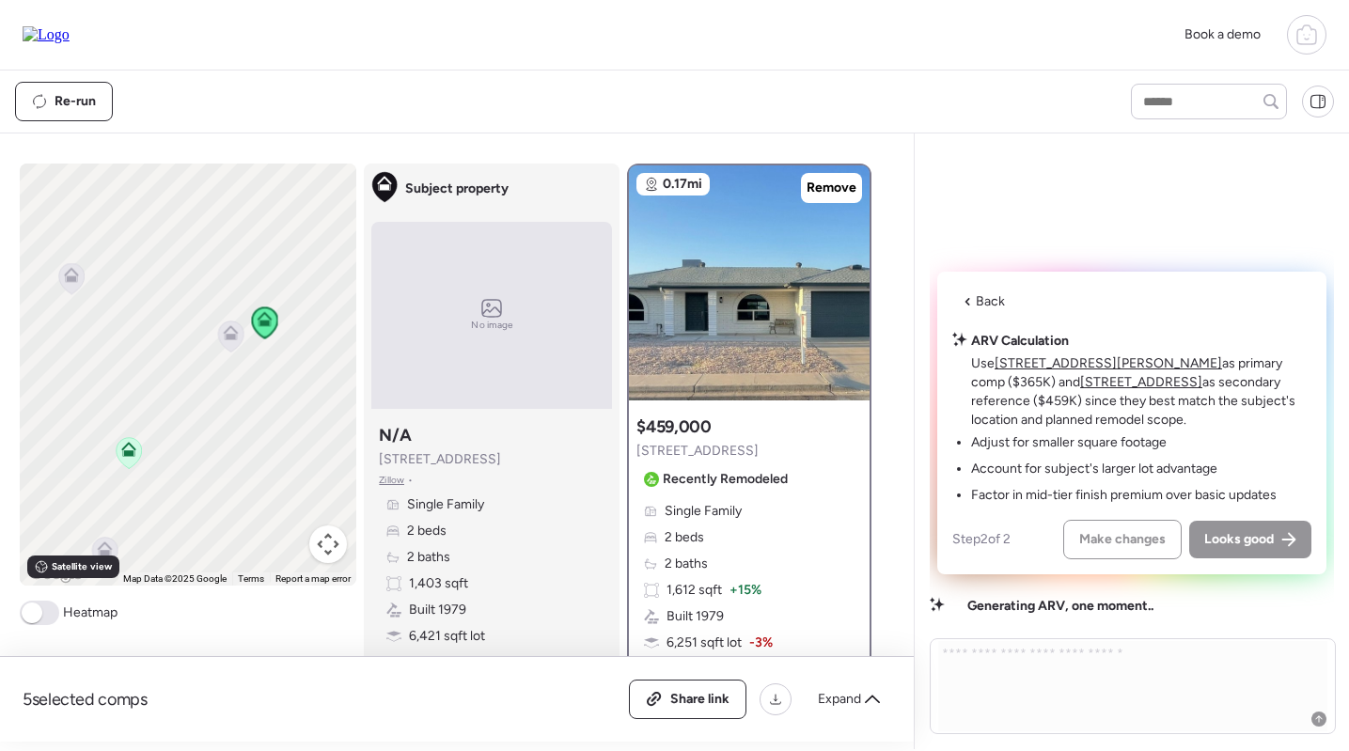
click at [224, 344] on icon at bounding box center [230, 336] width 25 height 31
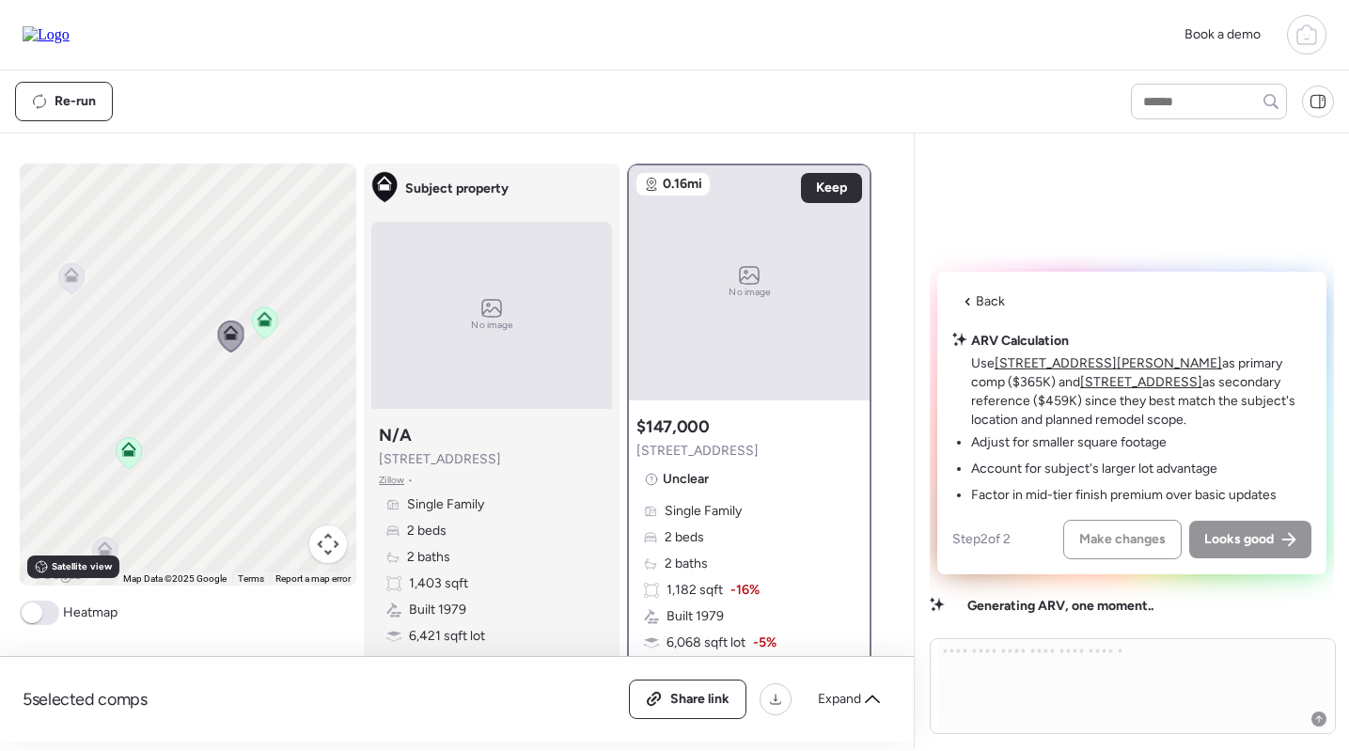
click at [66, 296] on div at bounding box center [71, 279] width 26 height 35
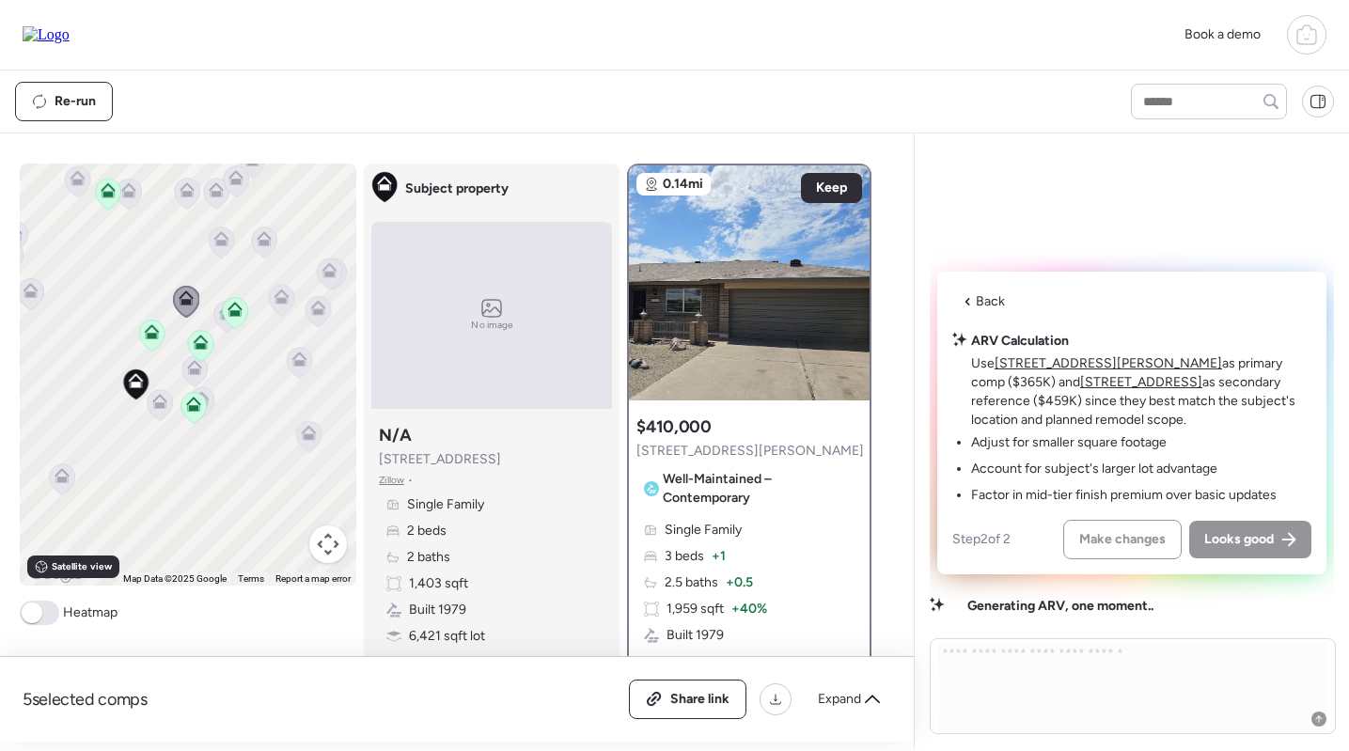
click at [286, 307] on icon at bounding box center [281, 300] width 25 height 31
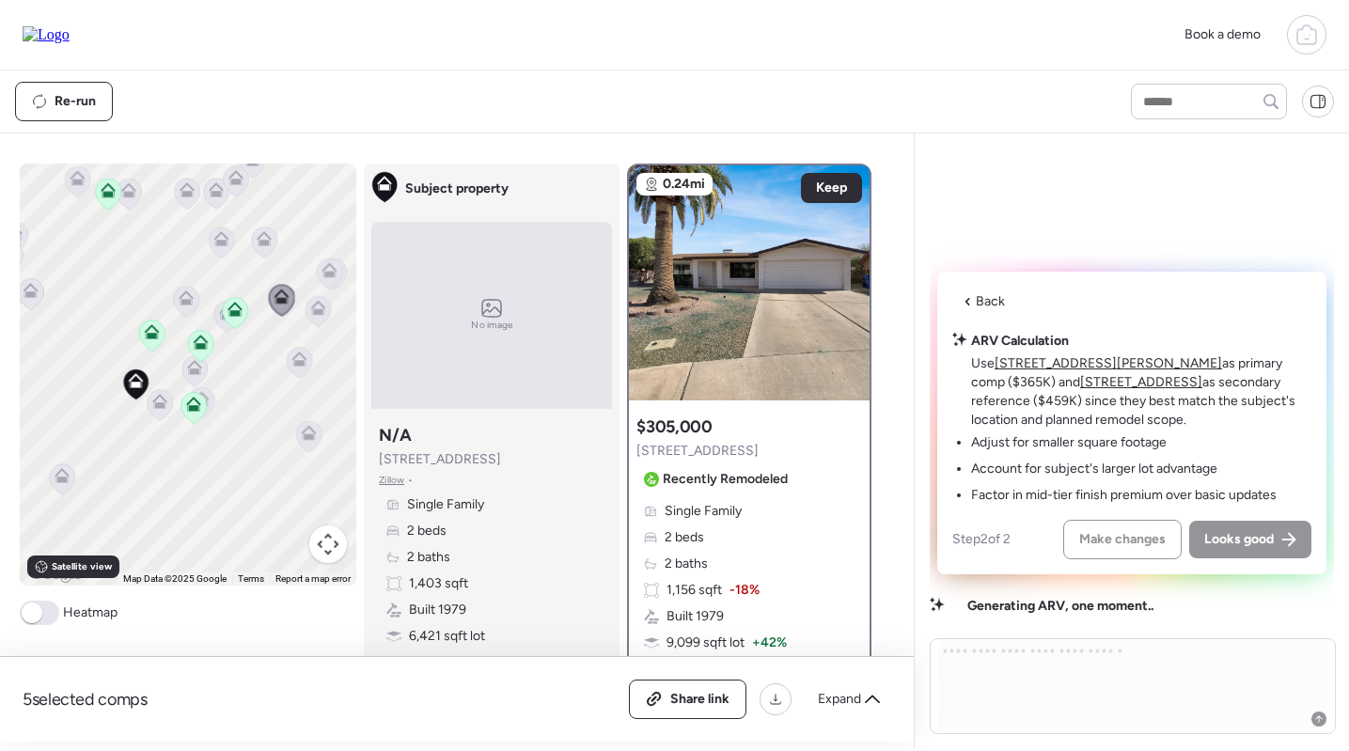
click at [321, 308] on icon at bounding box center [318, 307] width 15 height 15
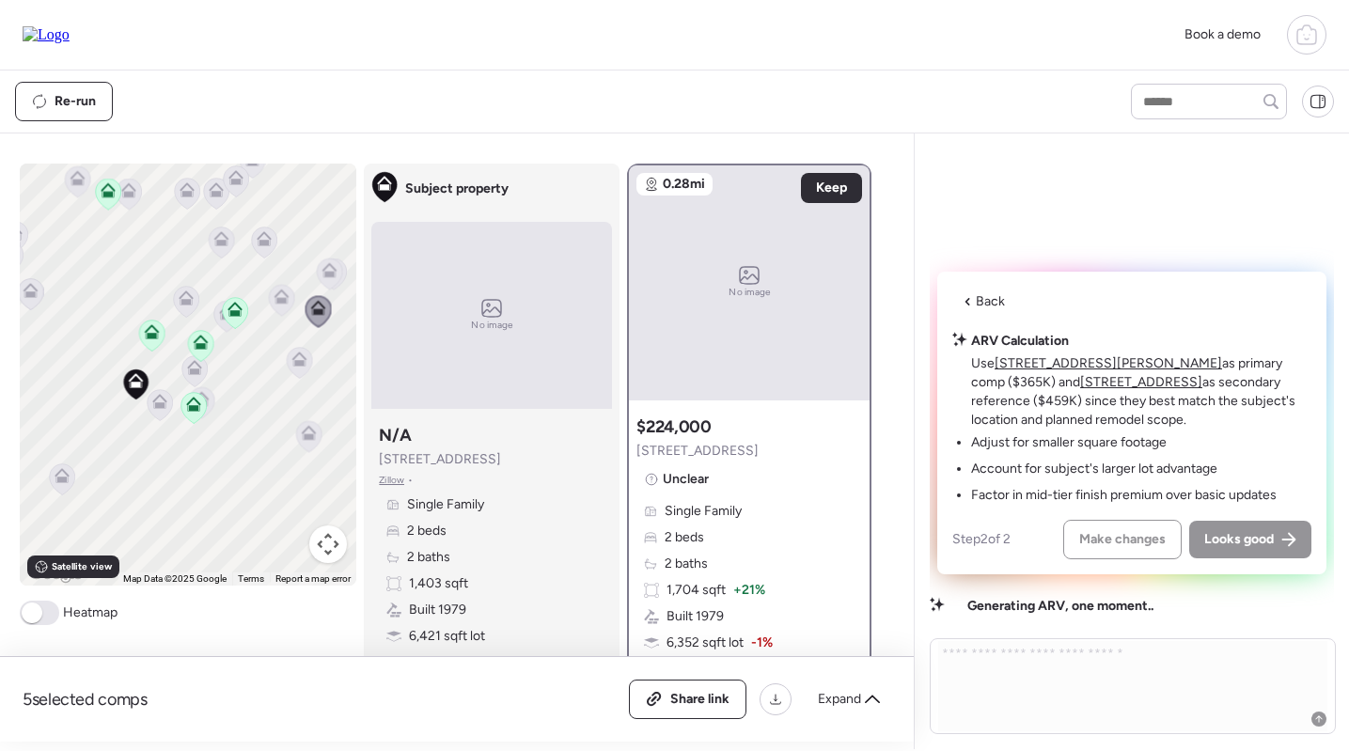
click at [282, 297] on icon at bounding box center [282, 296] width 15 height 15
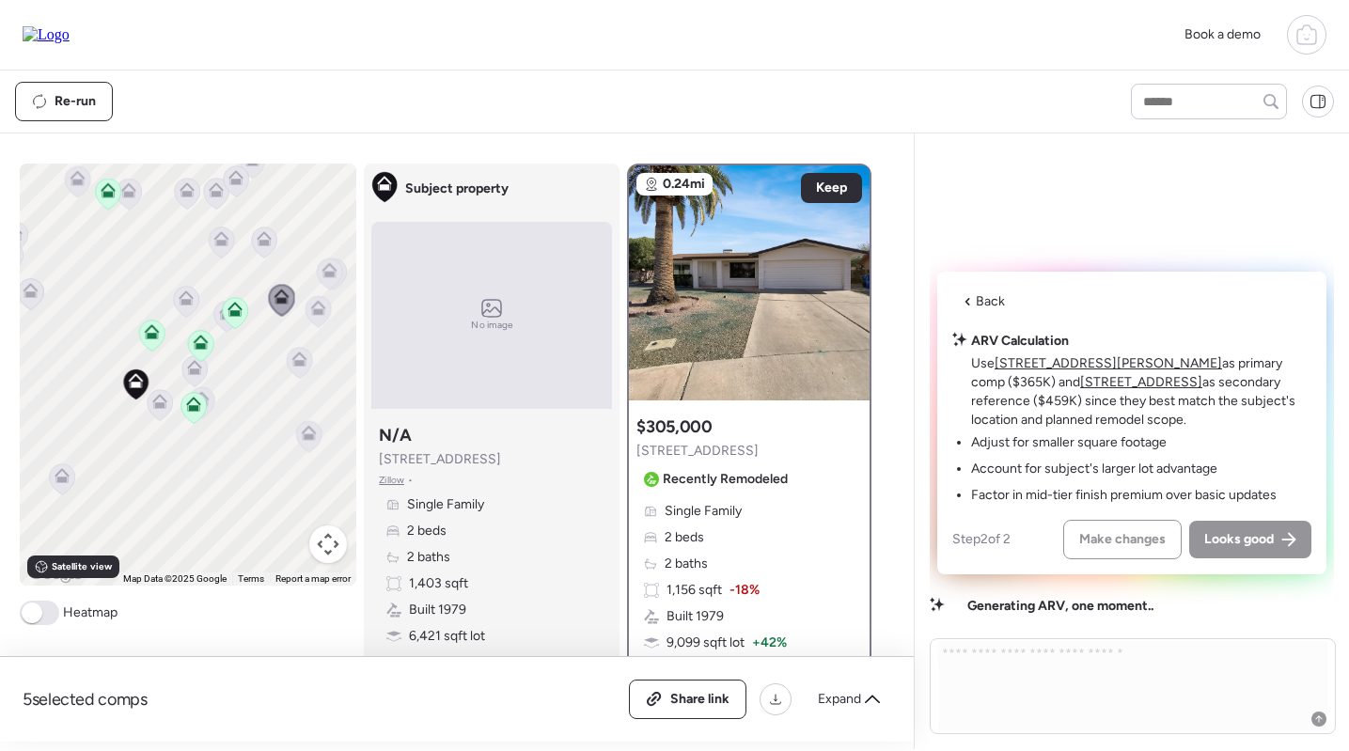
scroll to position [0, 0]
click at [215, 236] on icon at bounding box center [221, 238] width 15 height 15
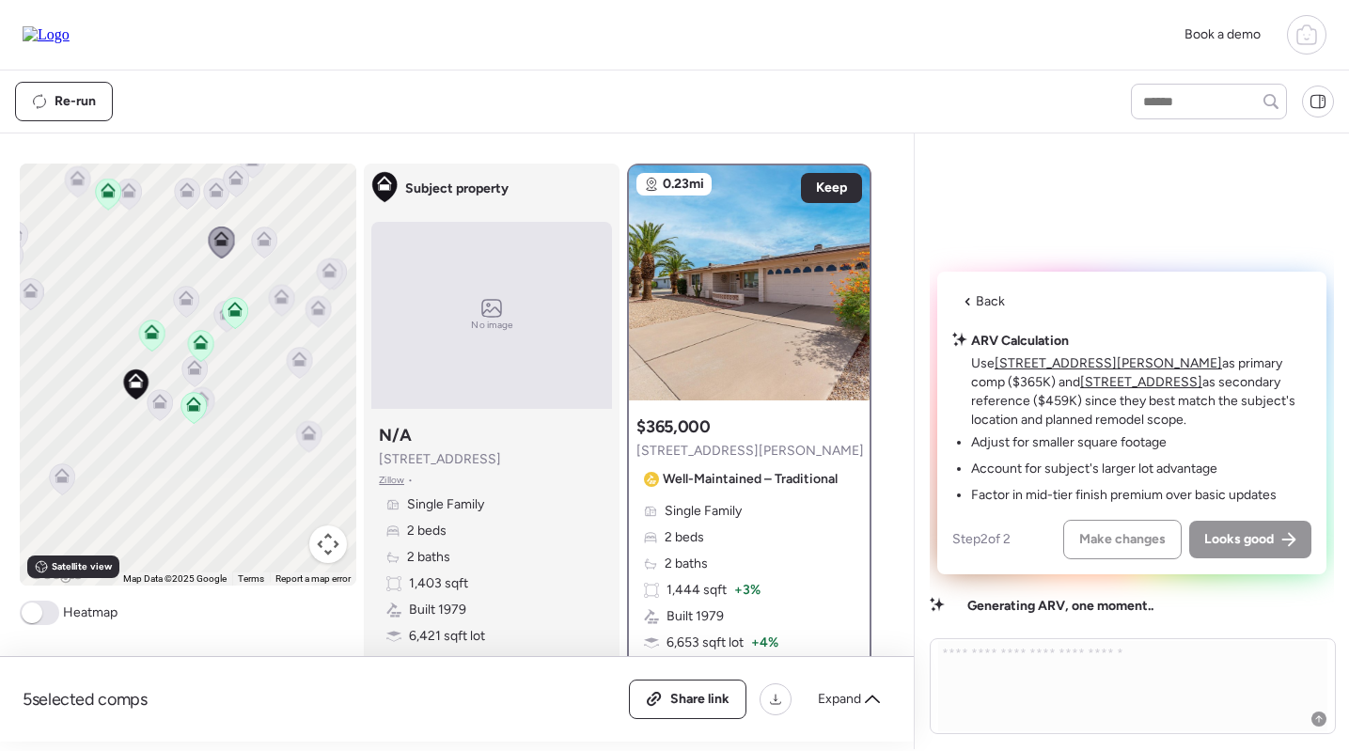
click at [259, 236] on icon at bounding box center [264, 238] width 15 height 15
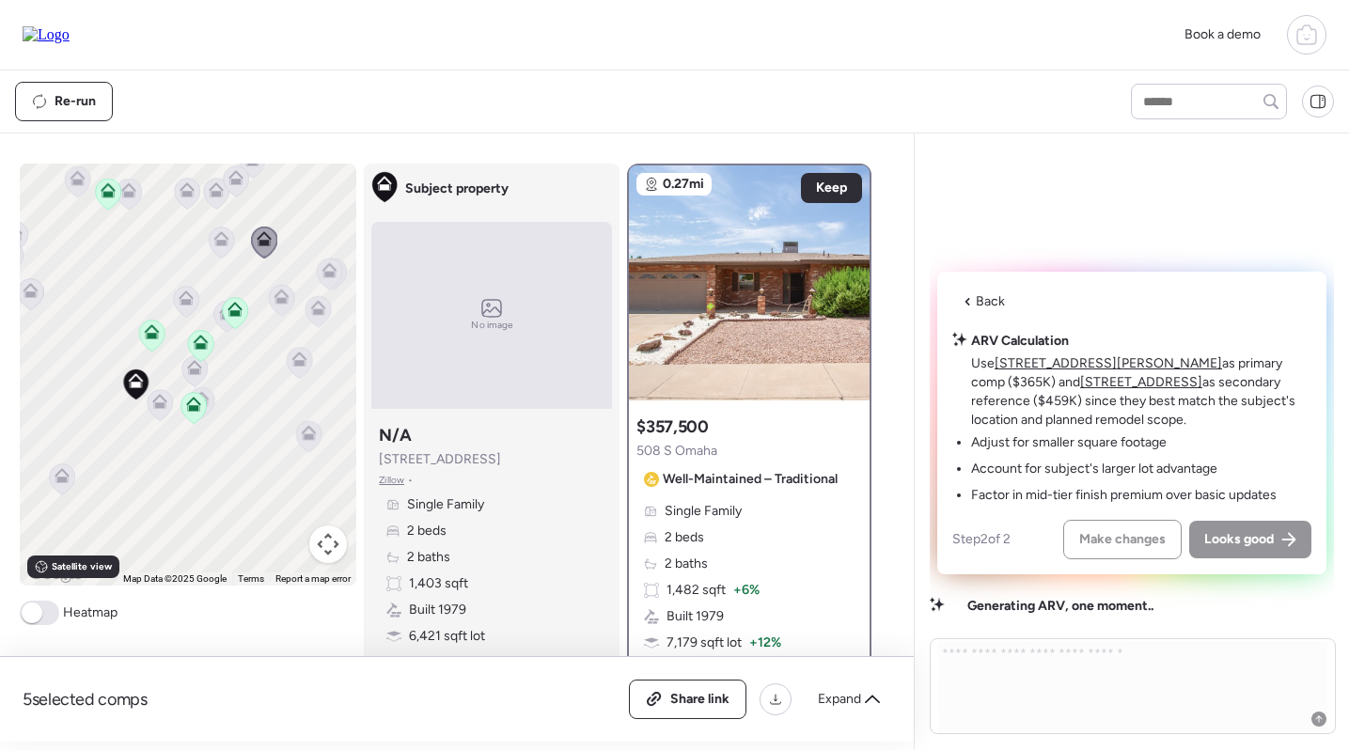
click at [103, 194] on icon at bounding box center [108, 194] width 12 height 6
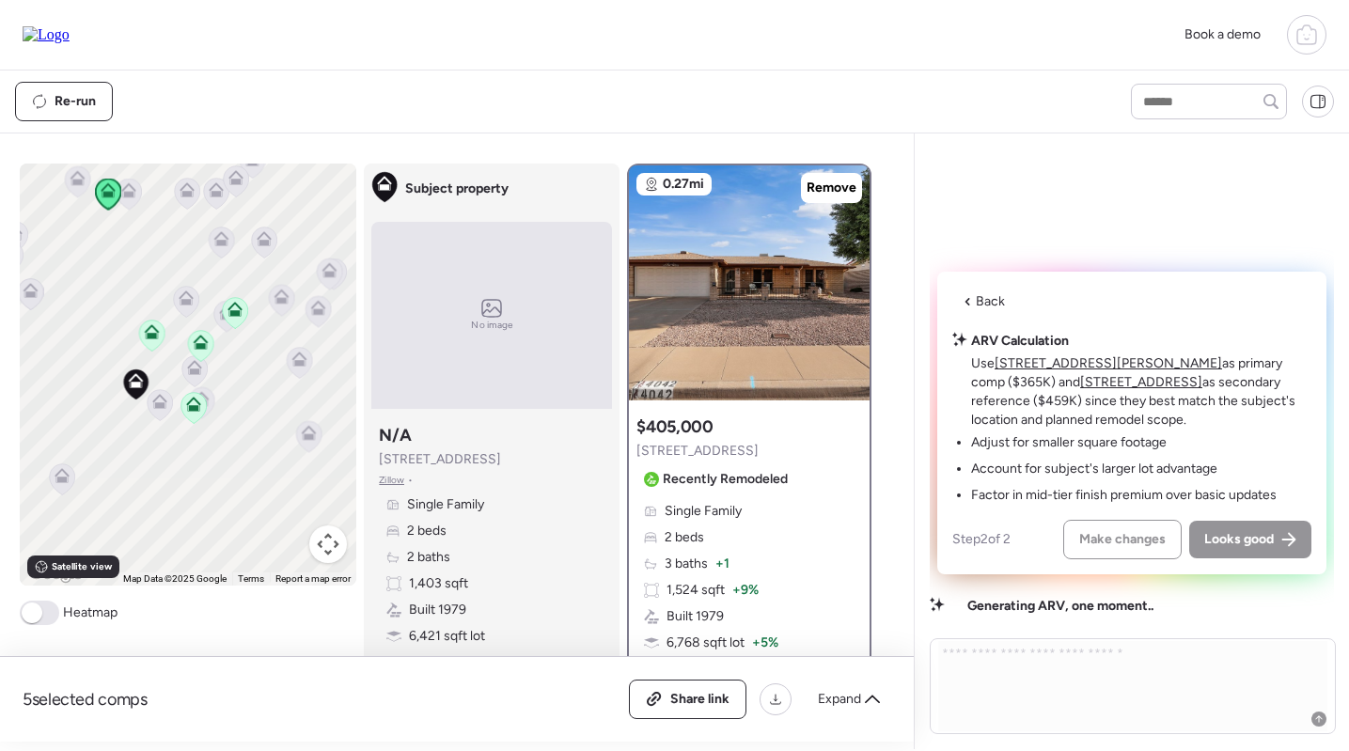
click at [134, 195] on icon at bounding box center [128, 194] width 12 height 6
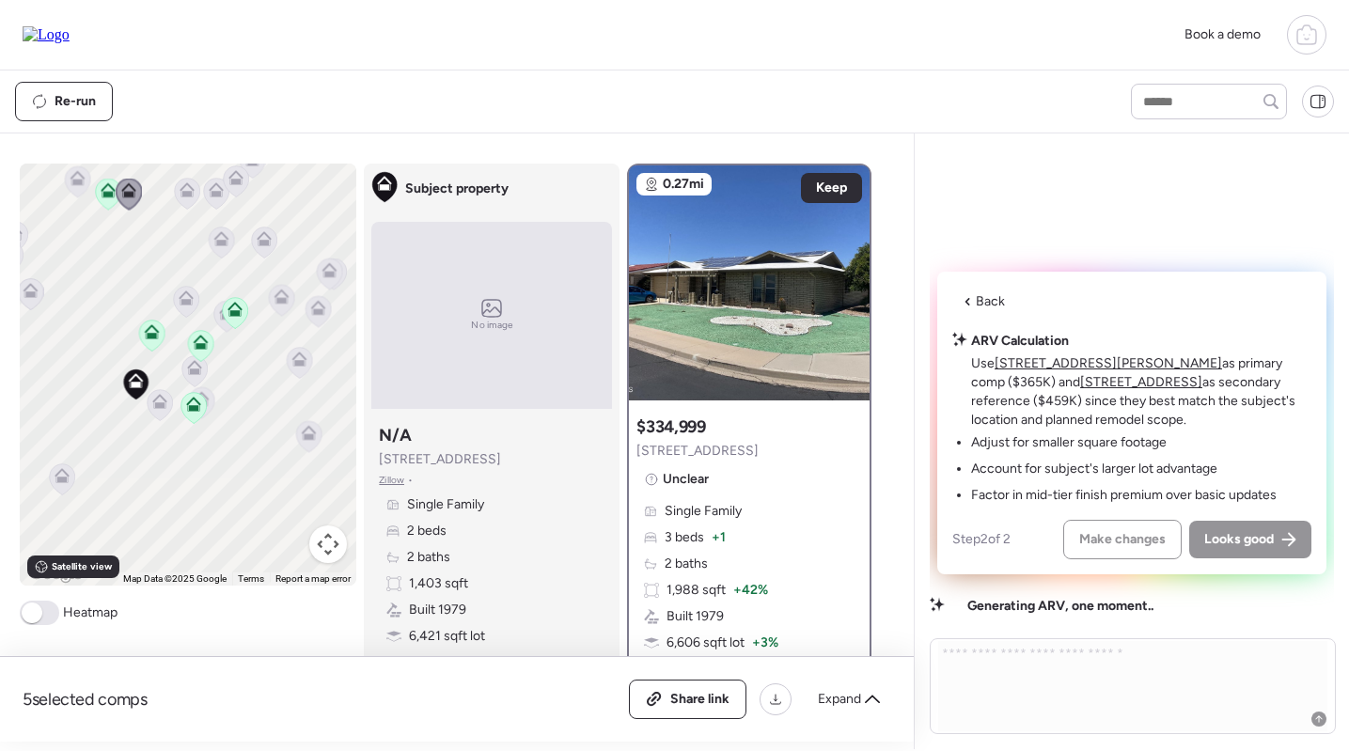
click at [113, 195] on icon at bounding box center [108, 194] width 12 height 6
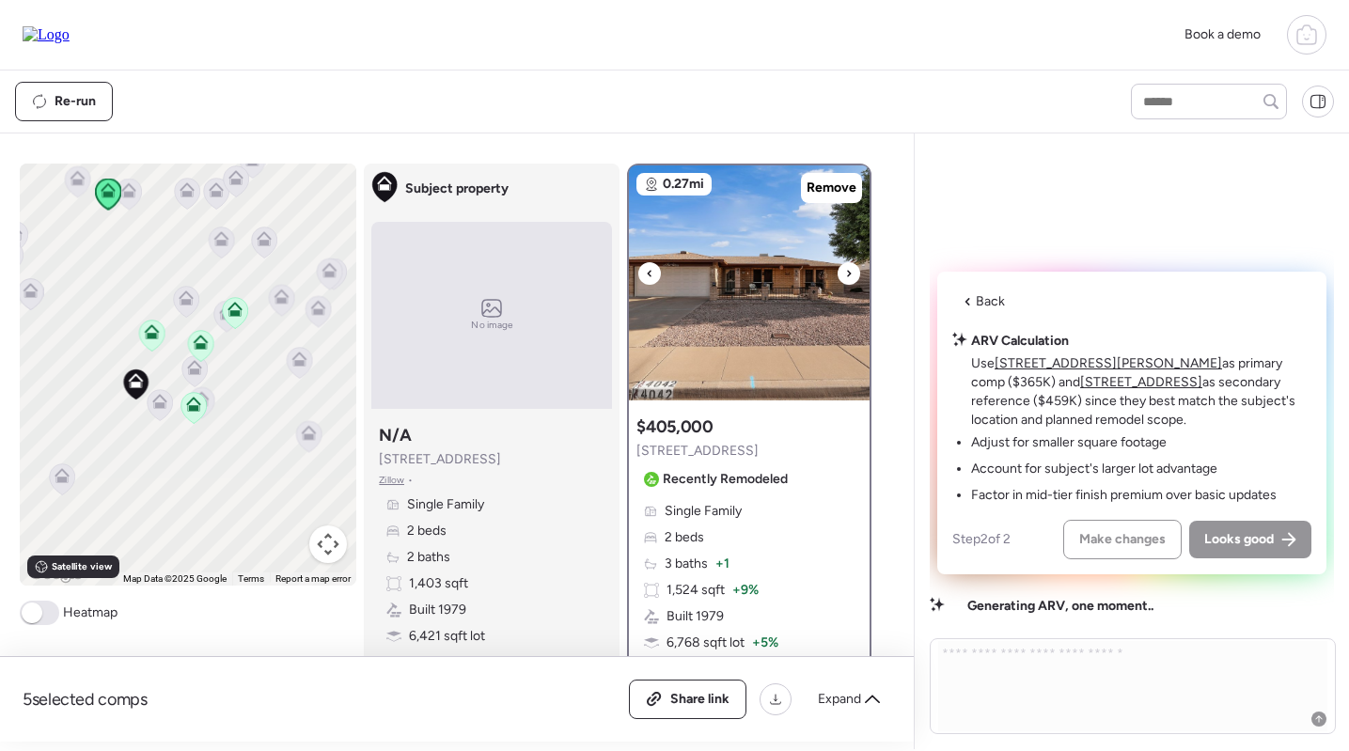
scroll to position [136, 0]
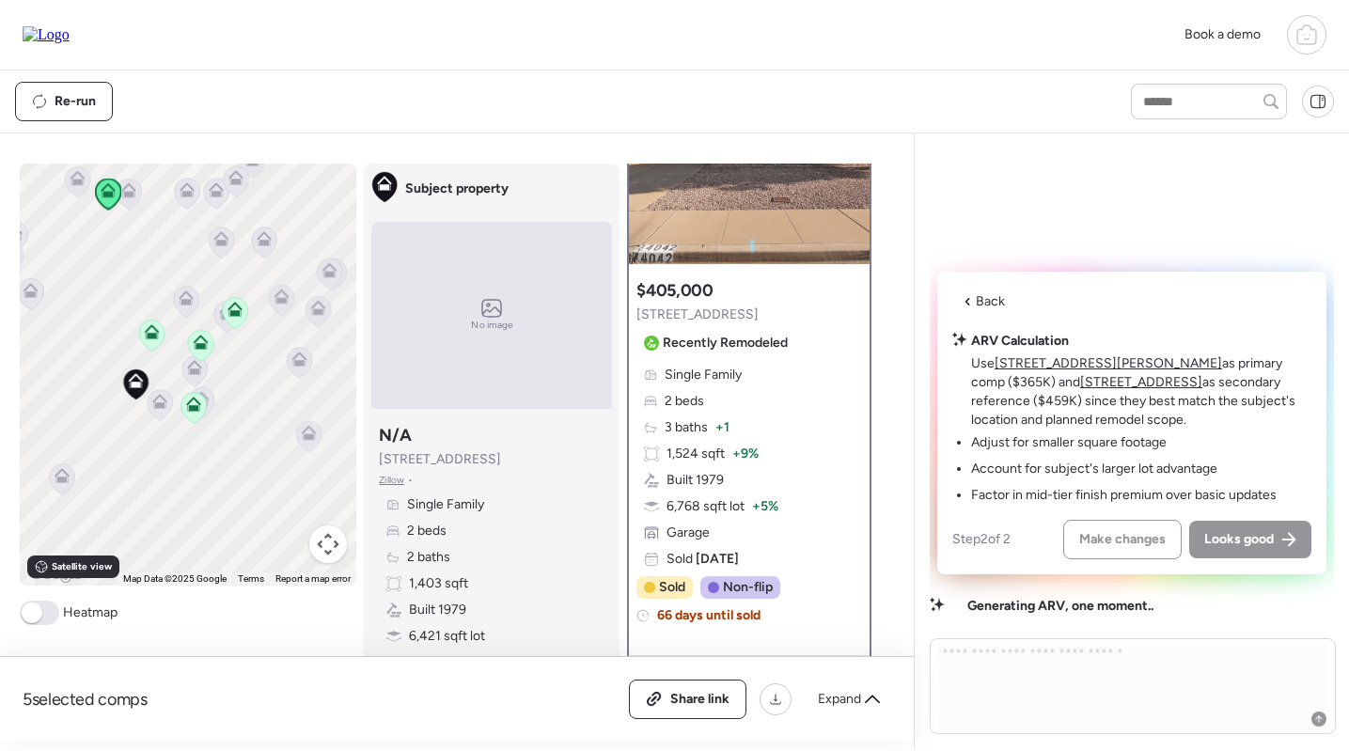
click at [211, 196] on icon at bounding box center [216, 189] width 15 height 15
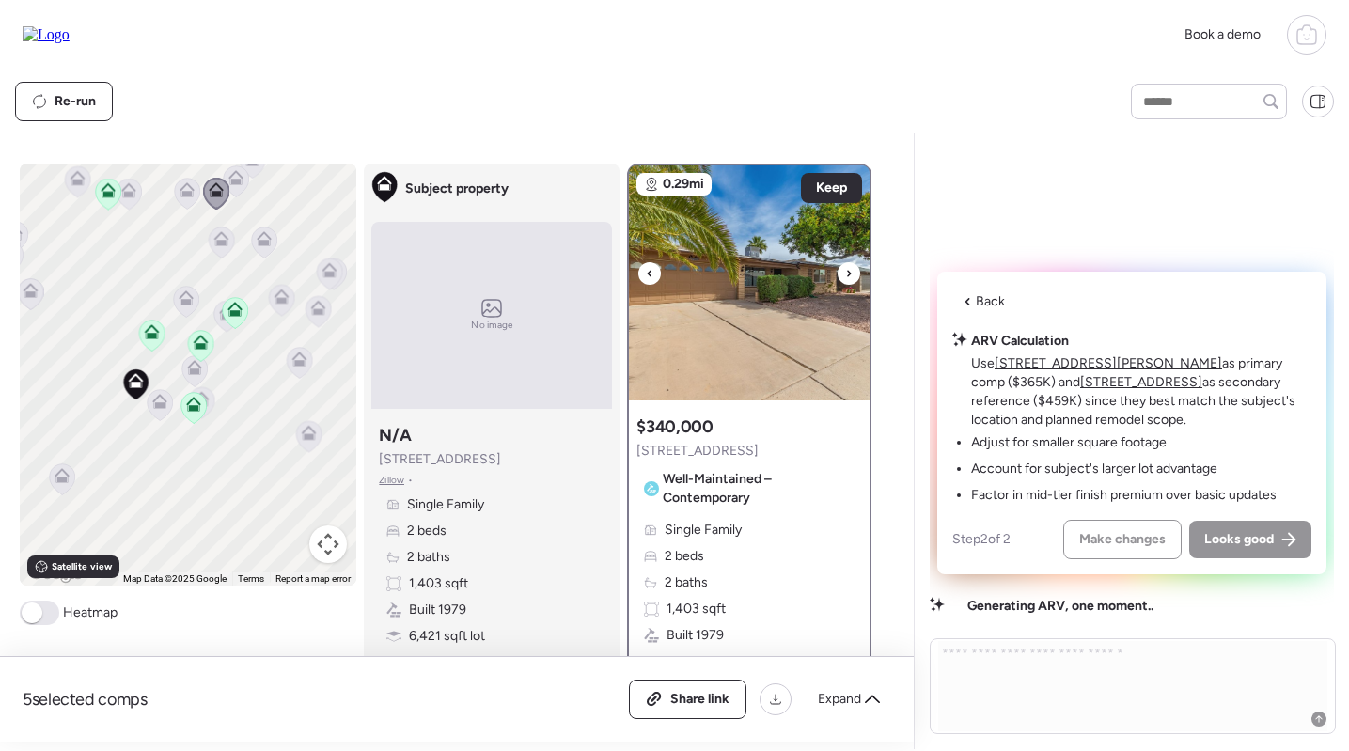
scroll to position [165, 0]
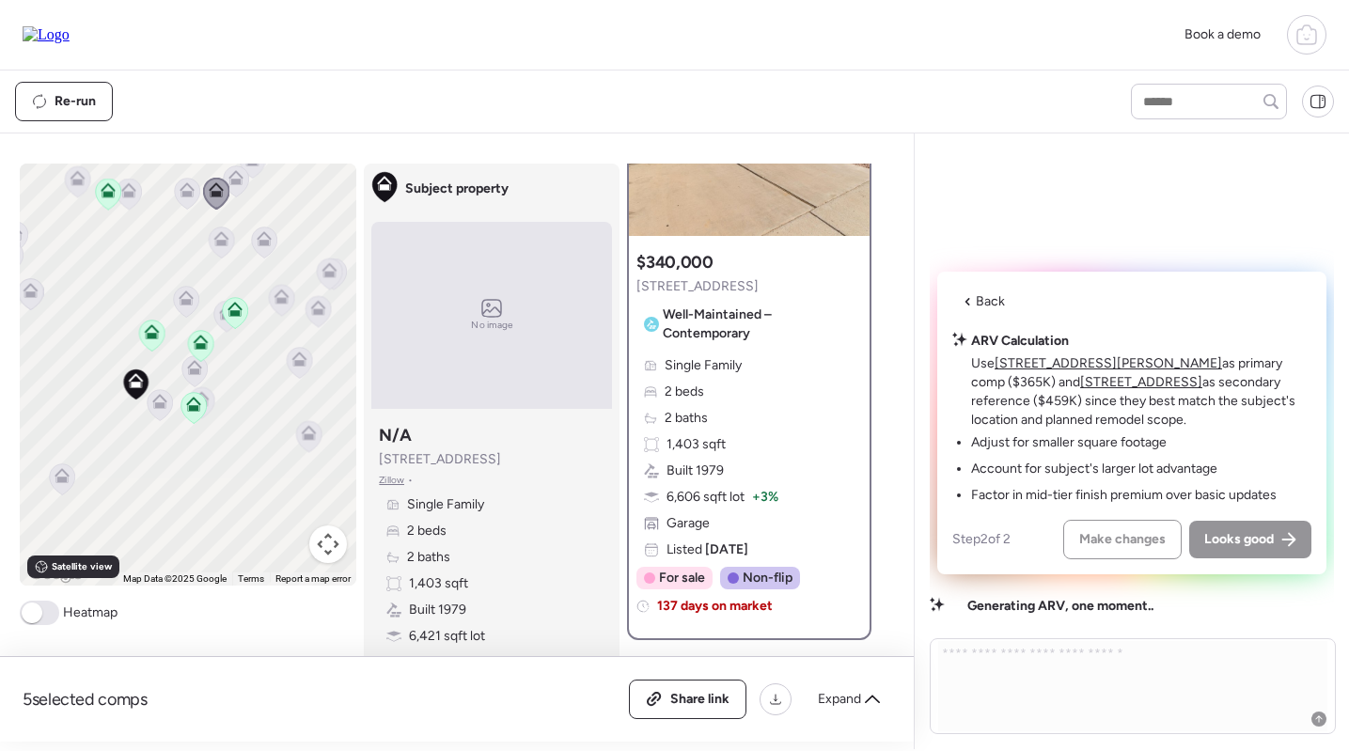
click at [194, 398] on icon at bounding box center [193, 401] width 14 height 8
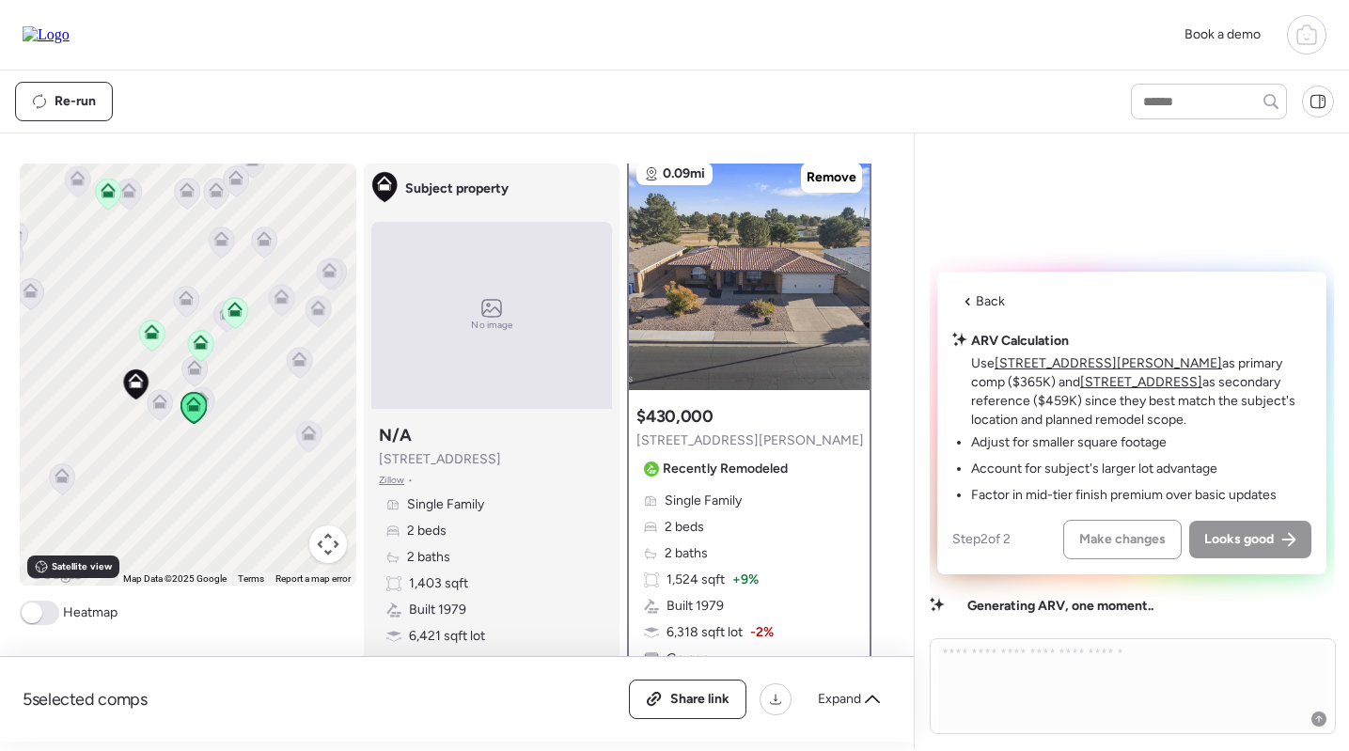
scroll to position [0, 0]
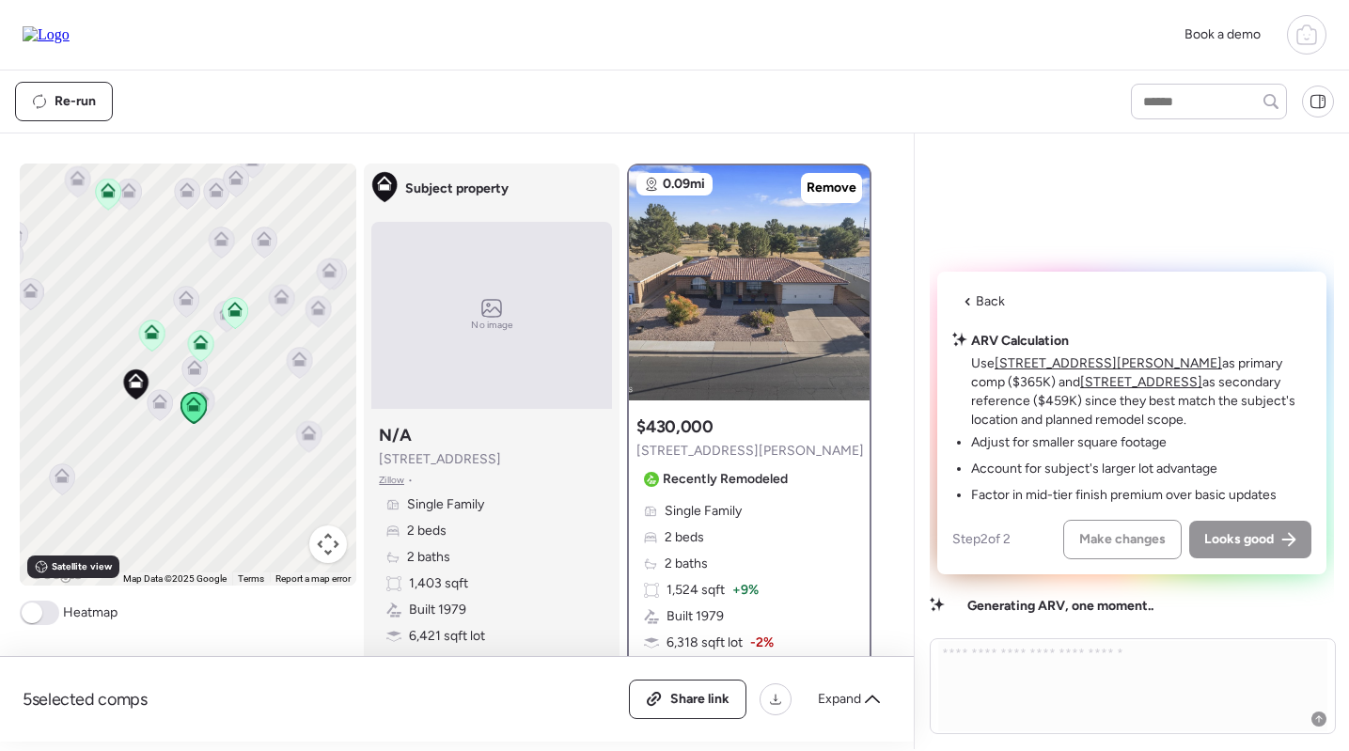
click at [194, 339] on icon at bounding box center [201, 342] width 15 height 15
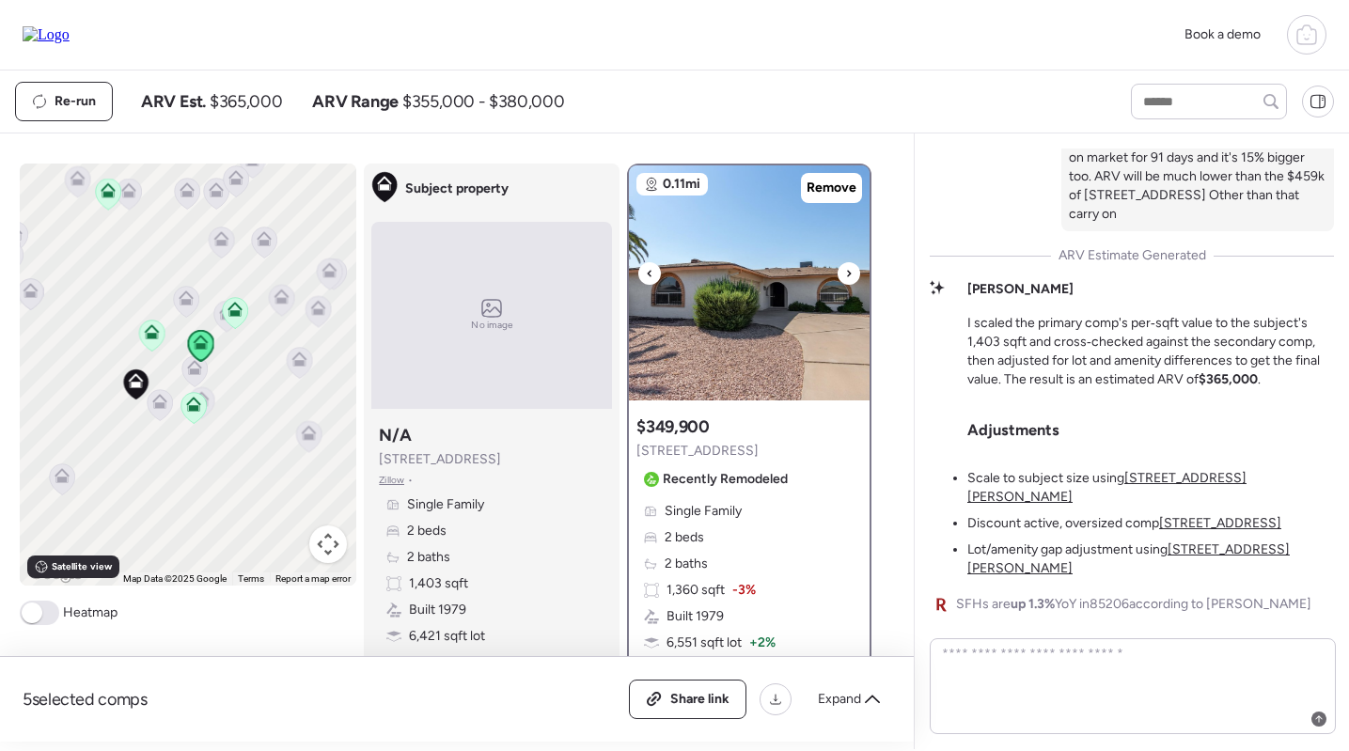
scroll to position [127, 0]
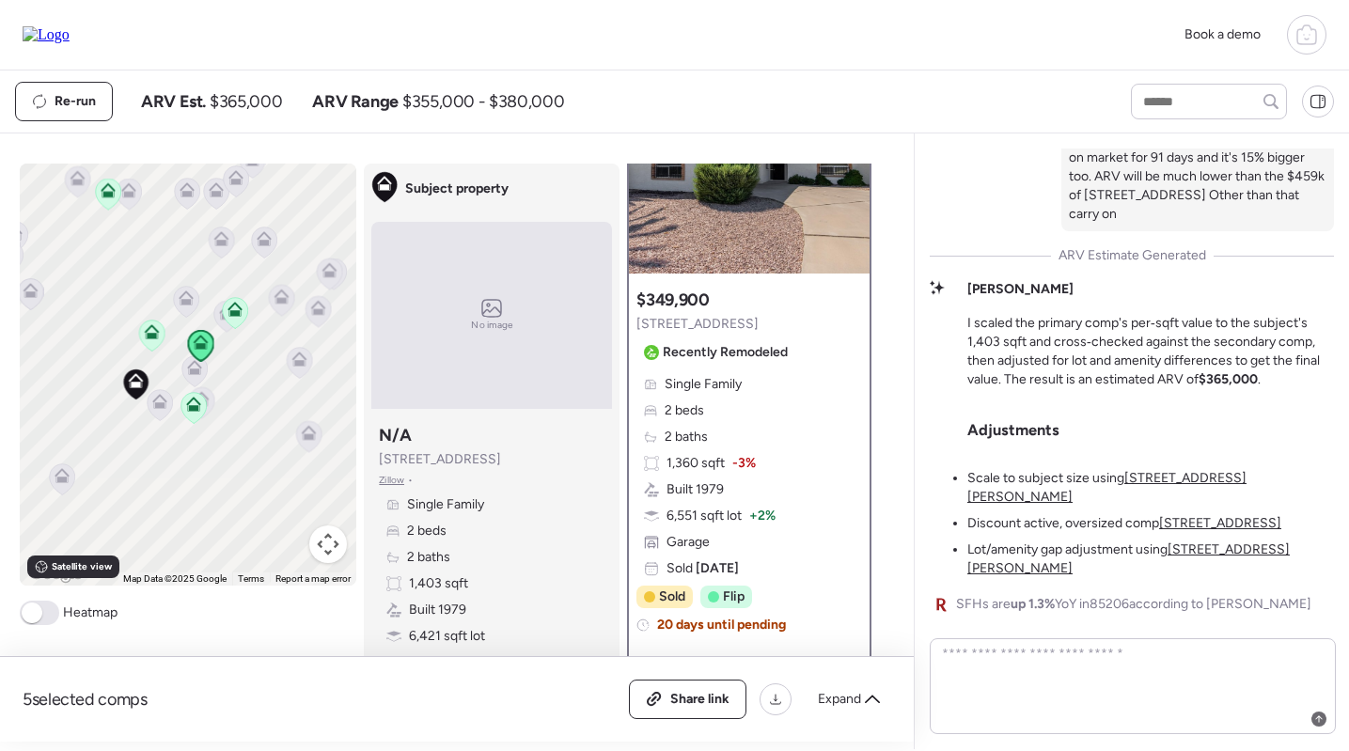
click at [196, 407] on icon at bounding box center [193, 408] width 12 height 6
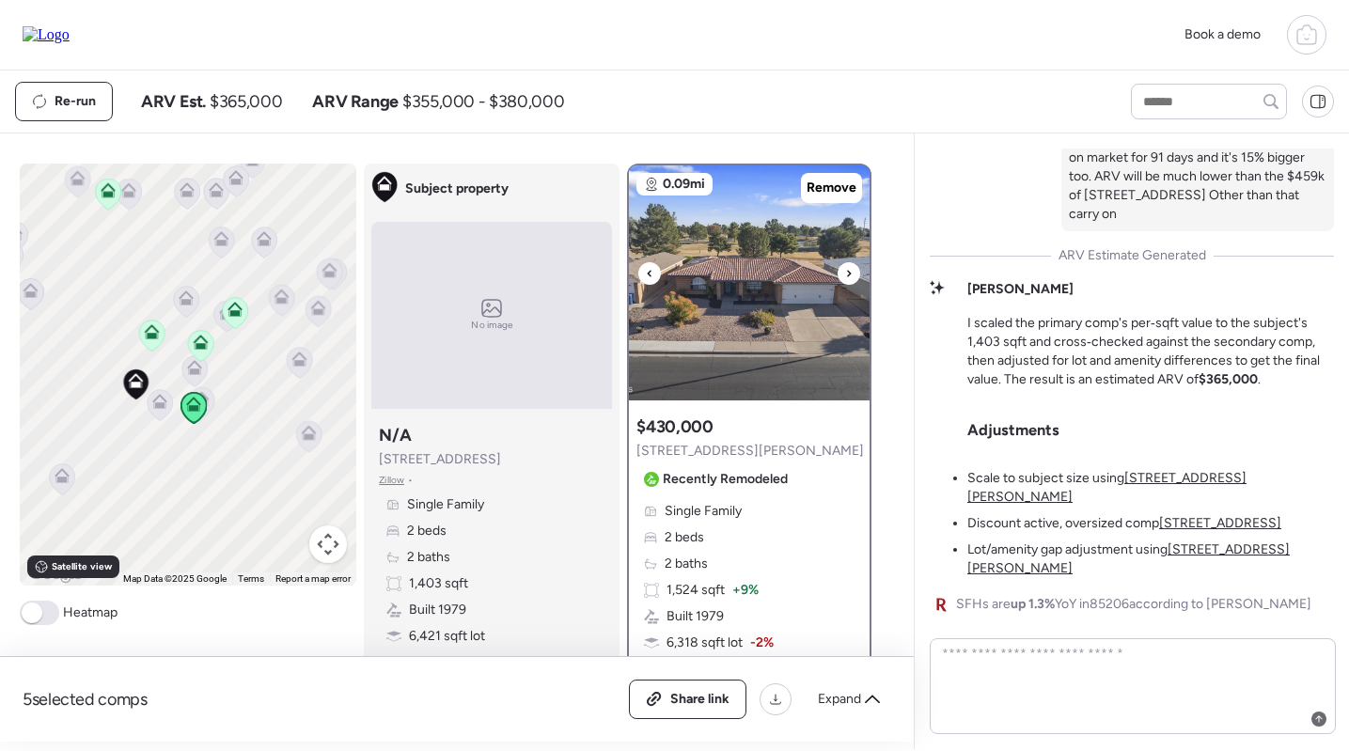
scroll to position [0, 0]
click at [714, 286] on img at bounding box center [749, 282] width 241 height 235
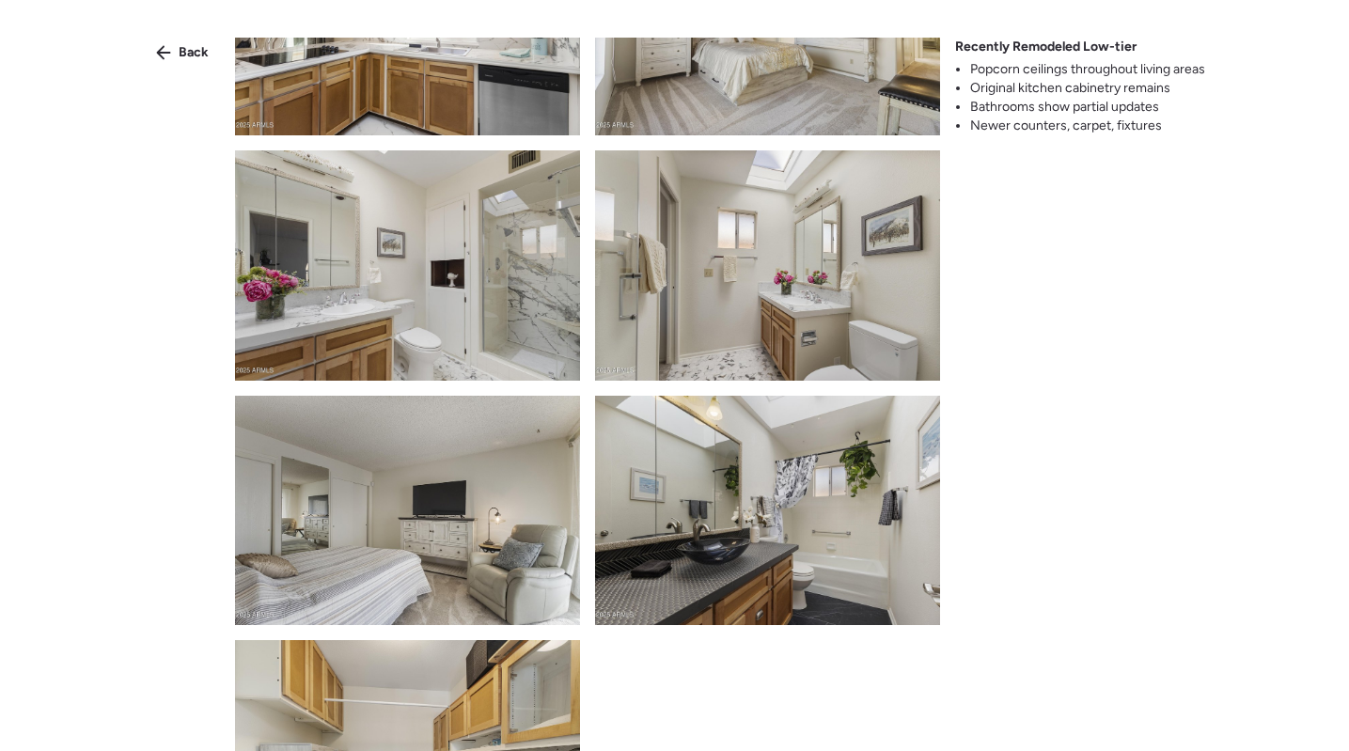
scroll to position [4382, 0]
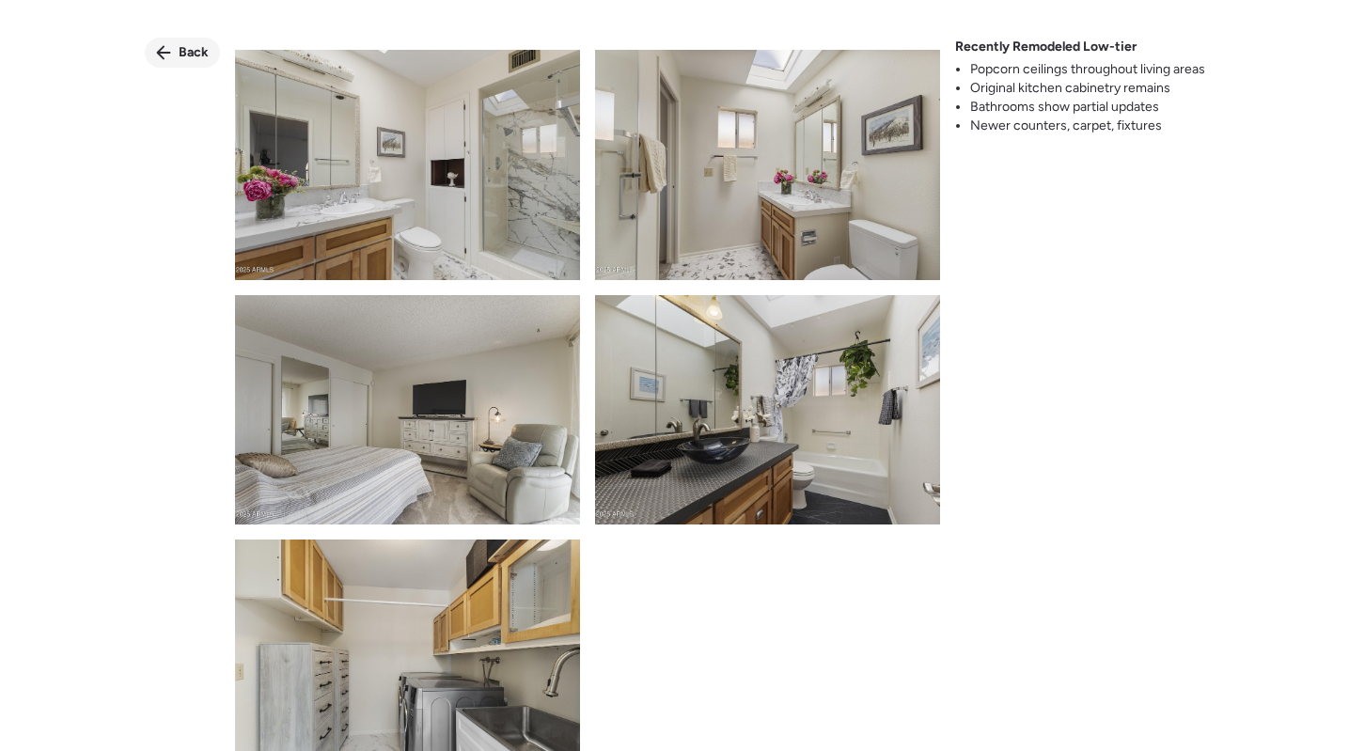
click at [170, 49] on icon at bounding box center [163, 52] width 15 height 15
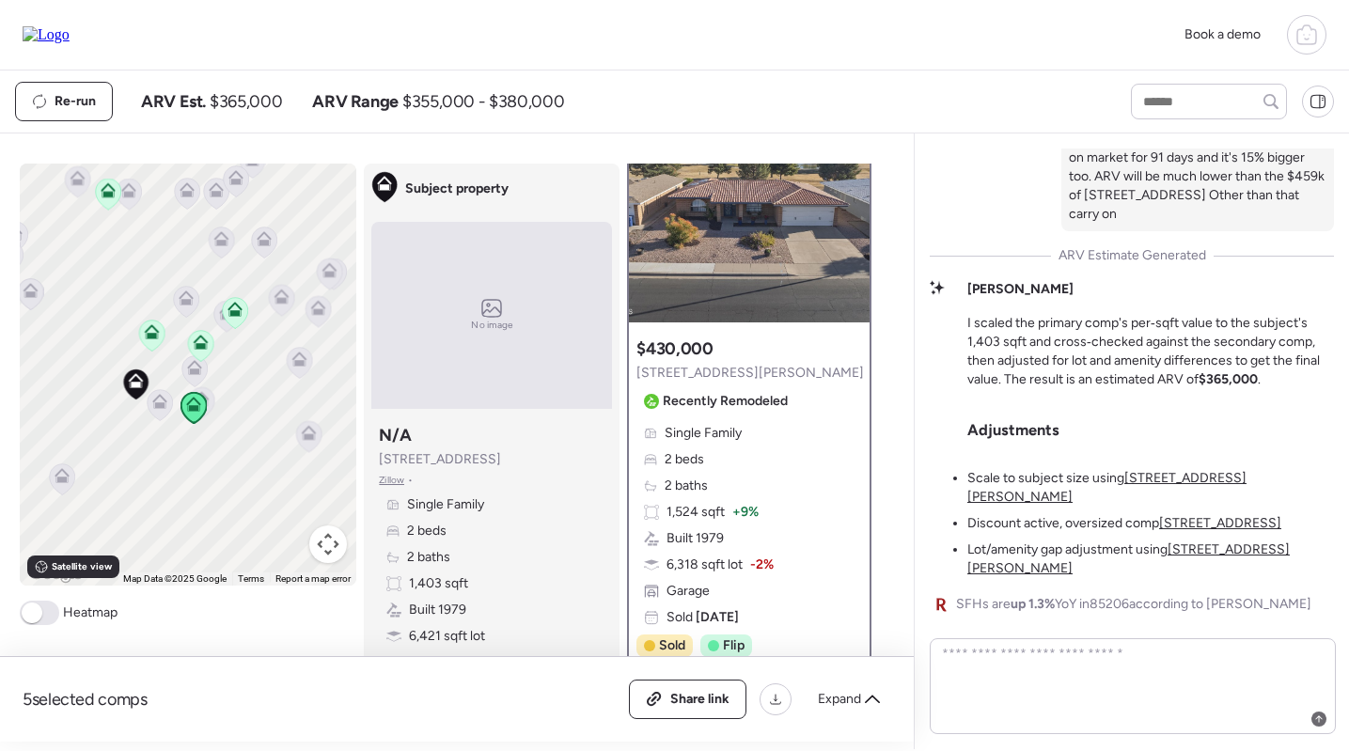
scroll to position [171, 0]
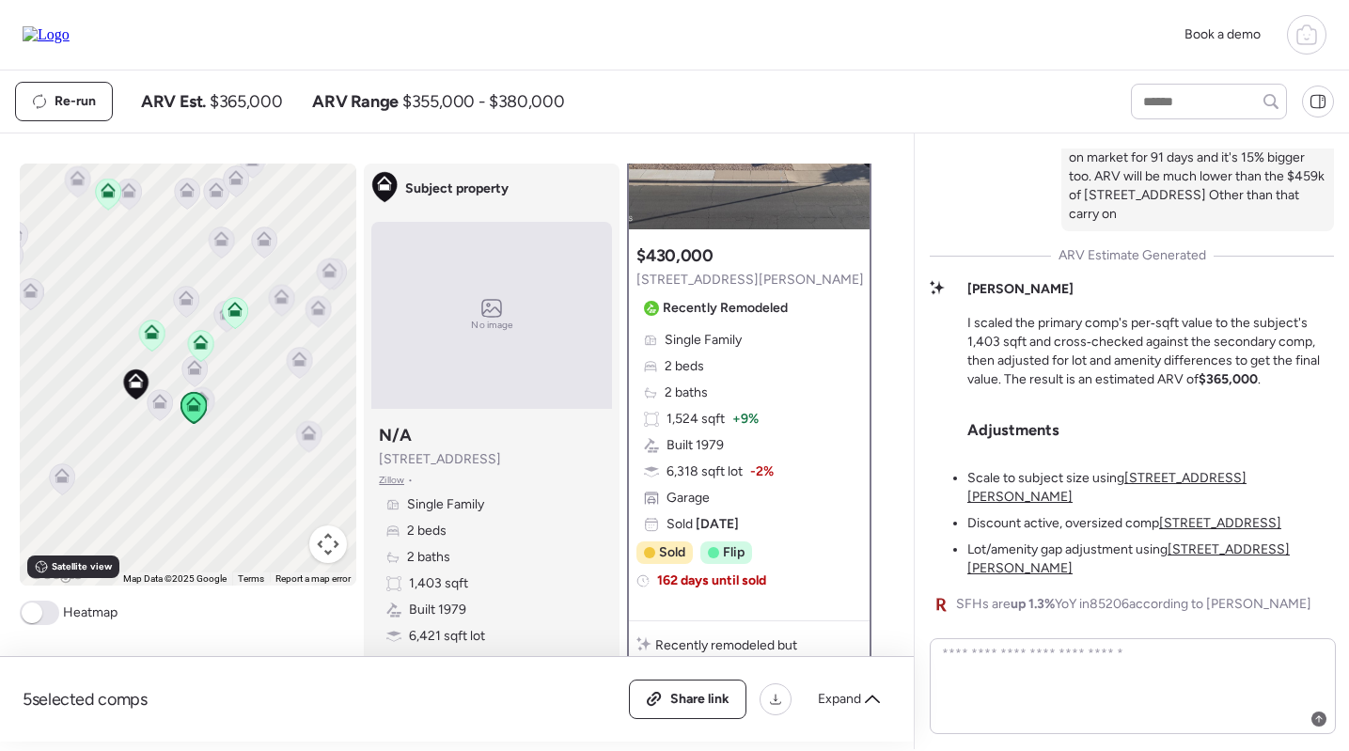
click at [237, 316] on icon at bounding box center [234, 313] width 12 height 6
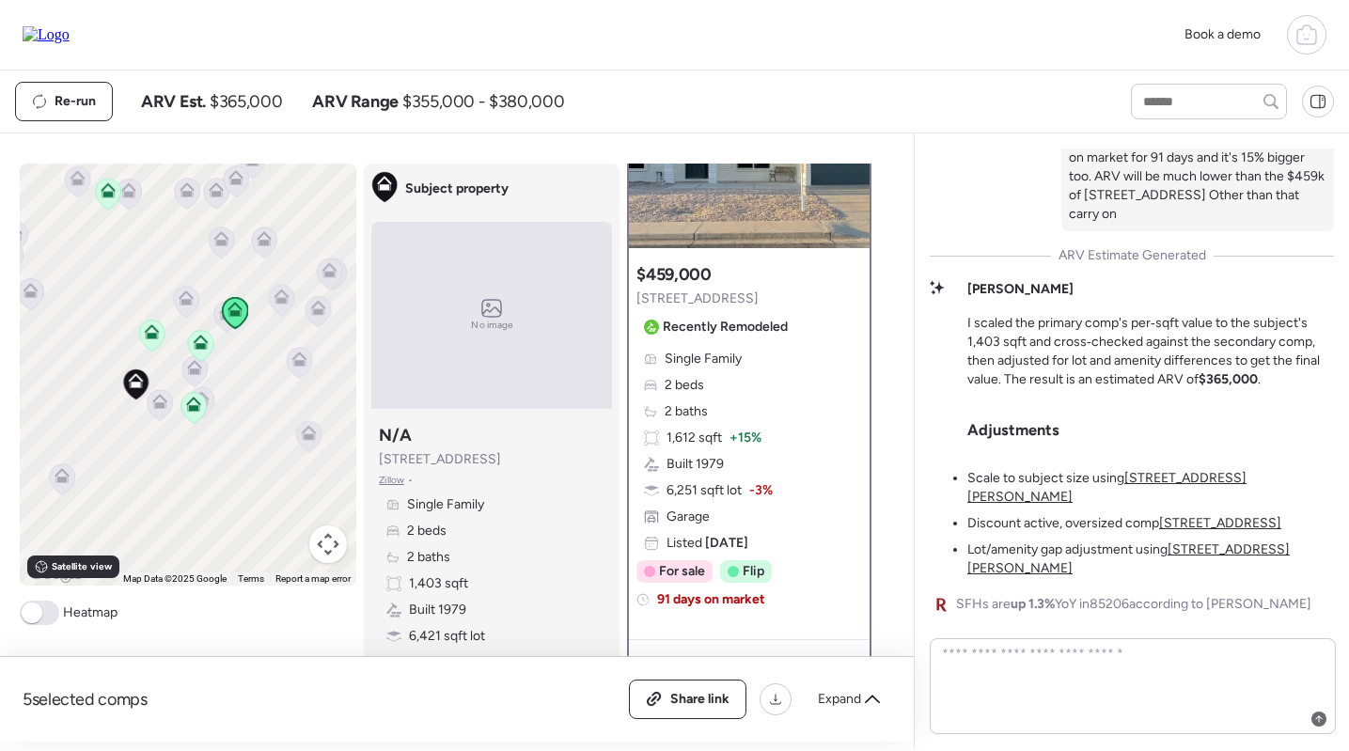
scroll to position [169, 0]
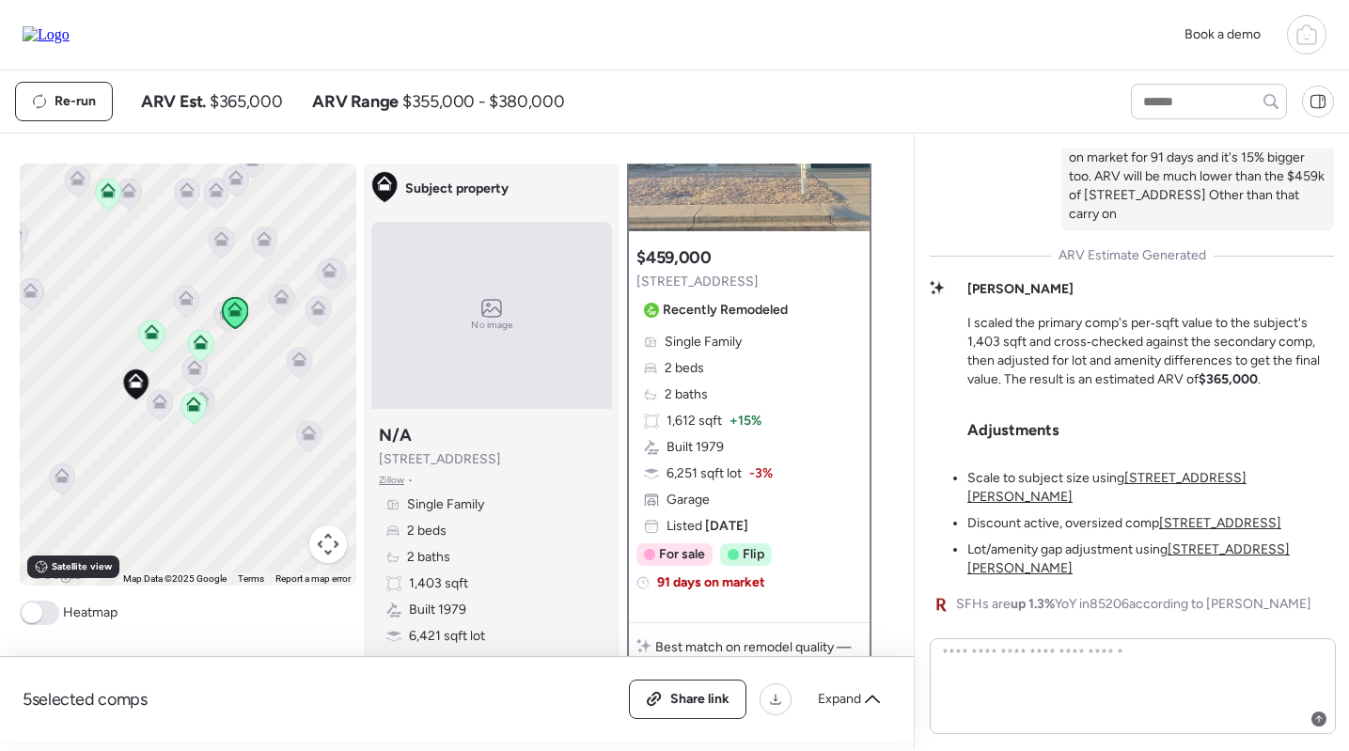
click at [196, 408] on icon at bounding box center [193, 408] width 12 height 6
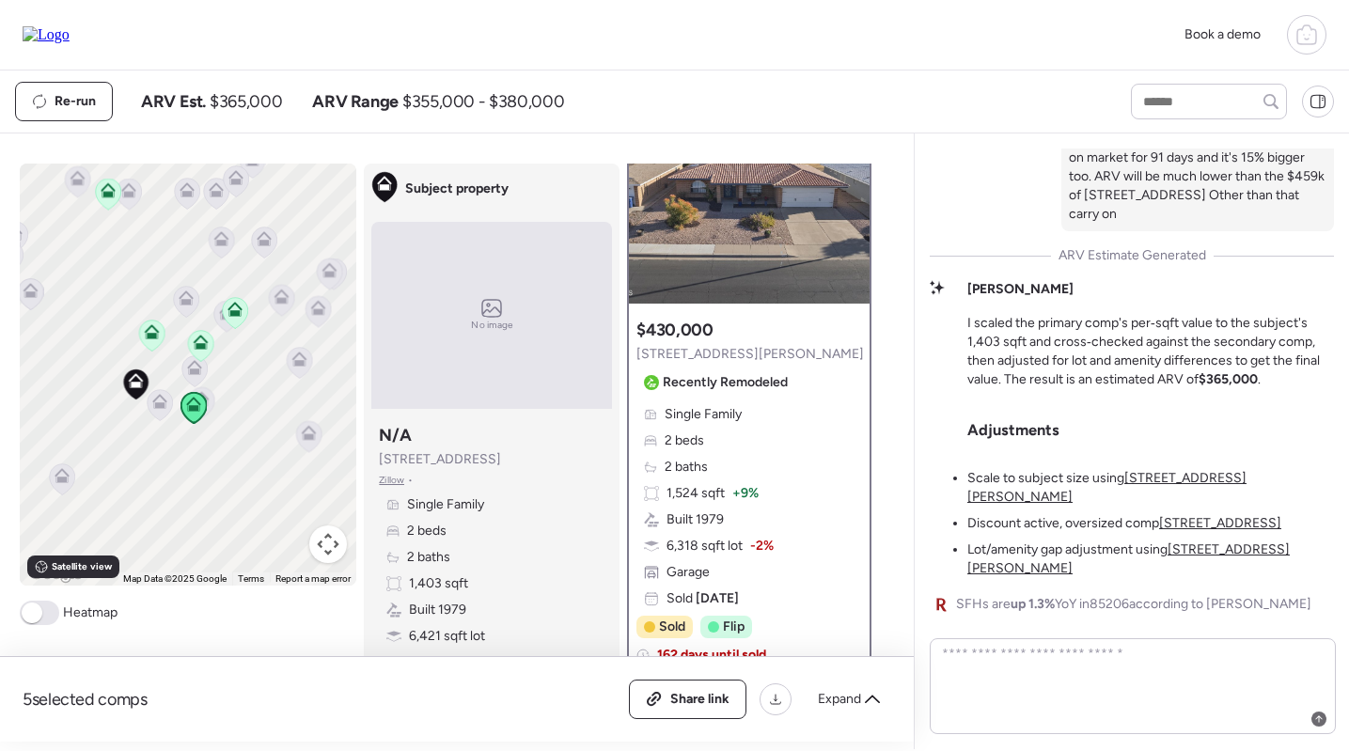
scroll to position [191, 0]
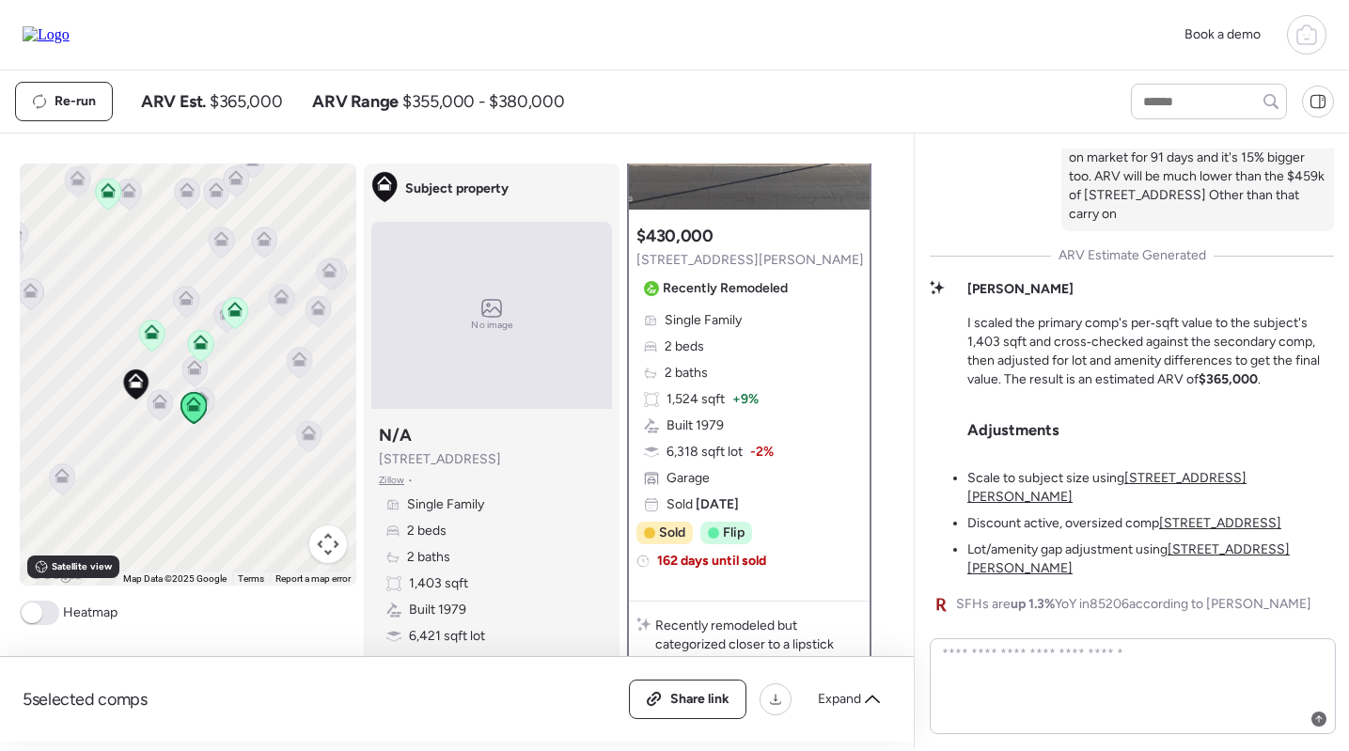
click at [238, 314] on icon at bounding box center [234, 313] width 12 height 6
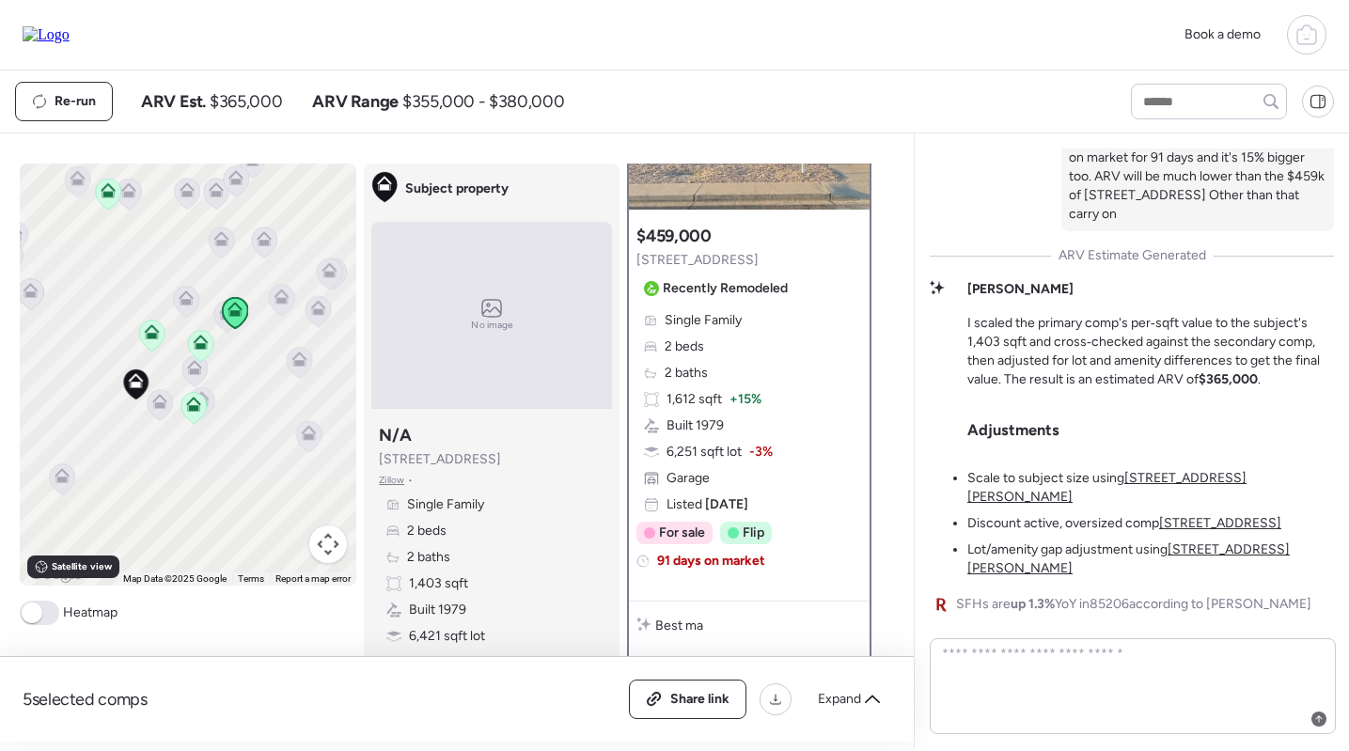
scroll to position [0, 0]
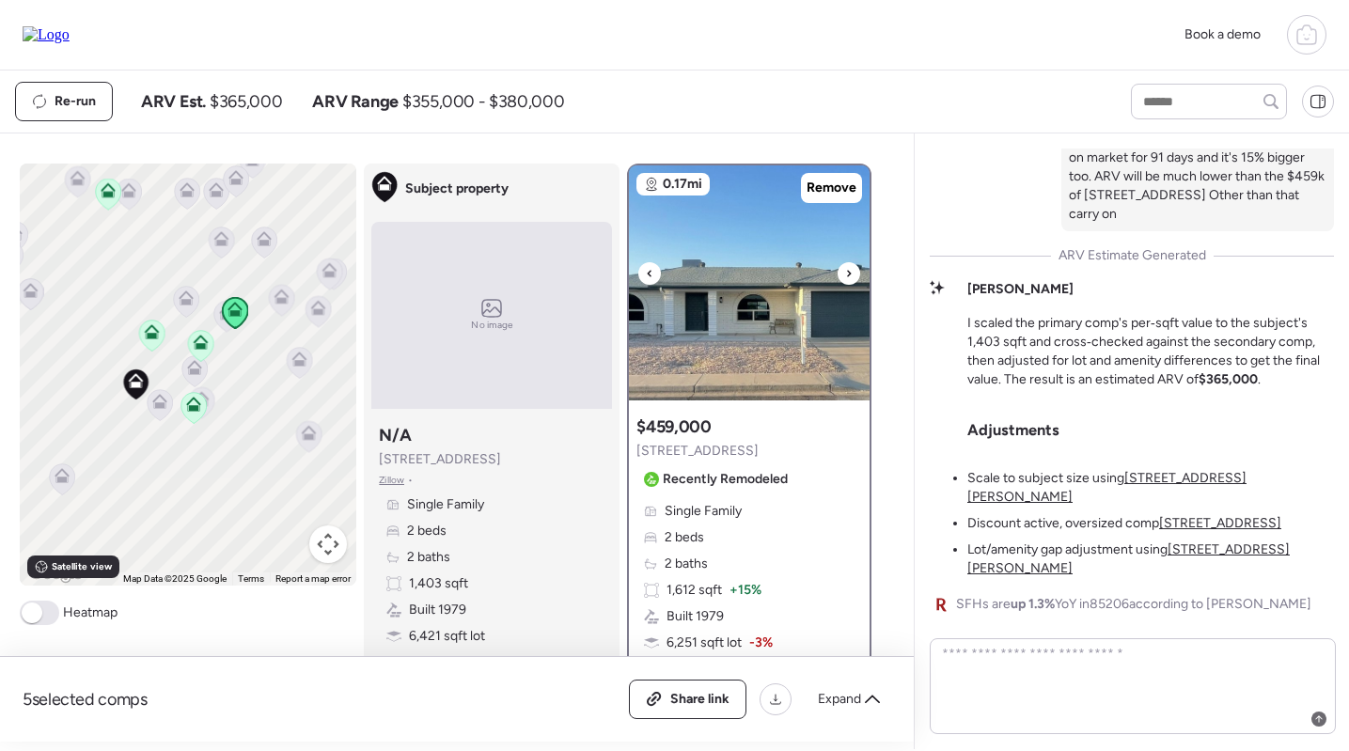
click at [760, 274] on img at bounding box center [749, 282] width 241 height 235
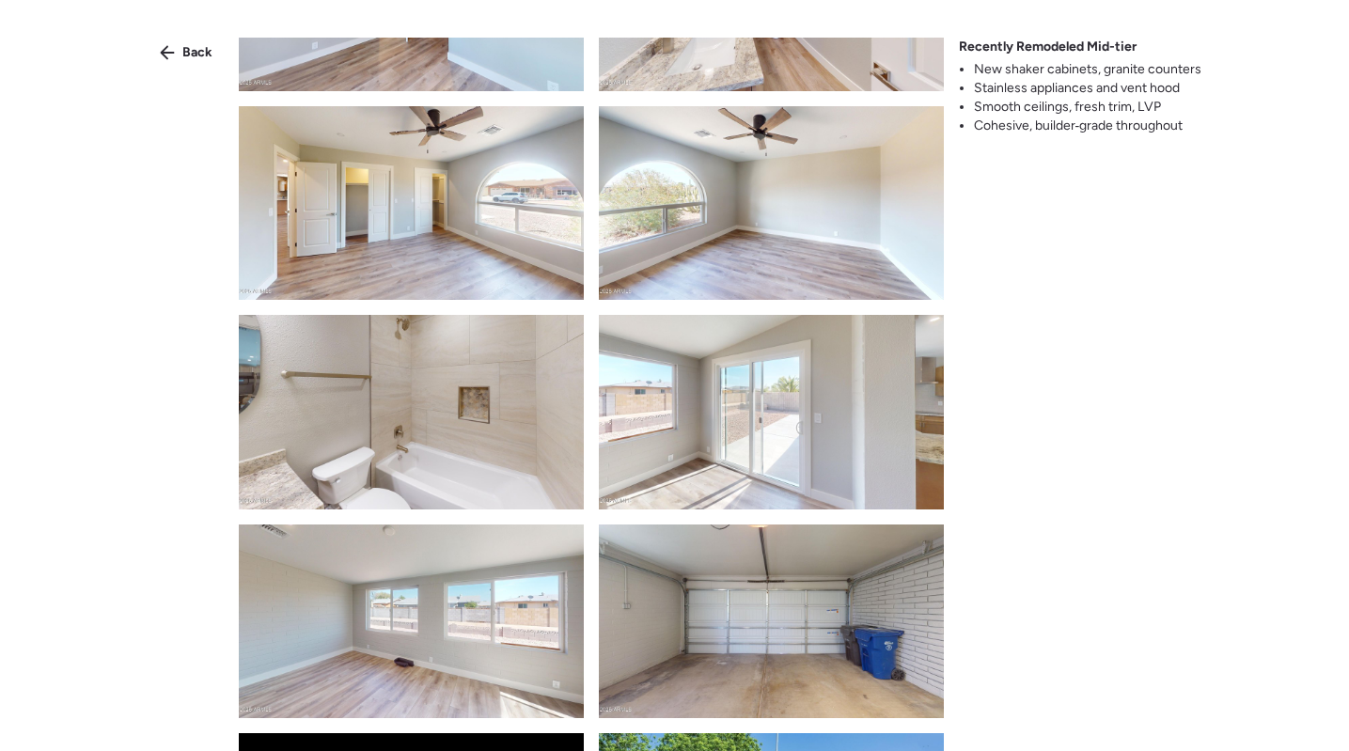
click at [182, 37] on div "Back Recently Remodeled Mid-tier New shaker cabinets, granite counters Stainles…" at bounding box center [674, 409] width 1349 height 819
click at [182, 44] on div "Back" at bounding box center [186, 53] width 75 height 30
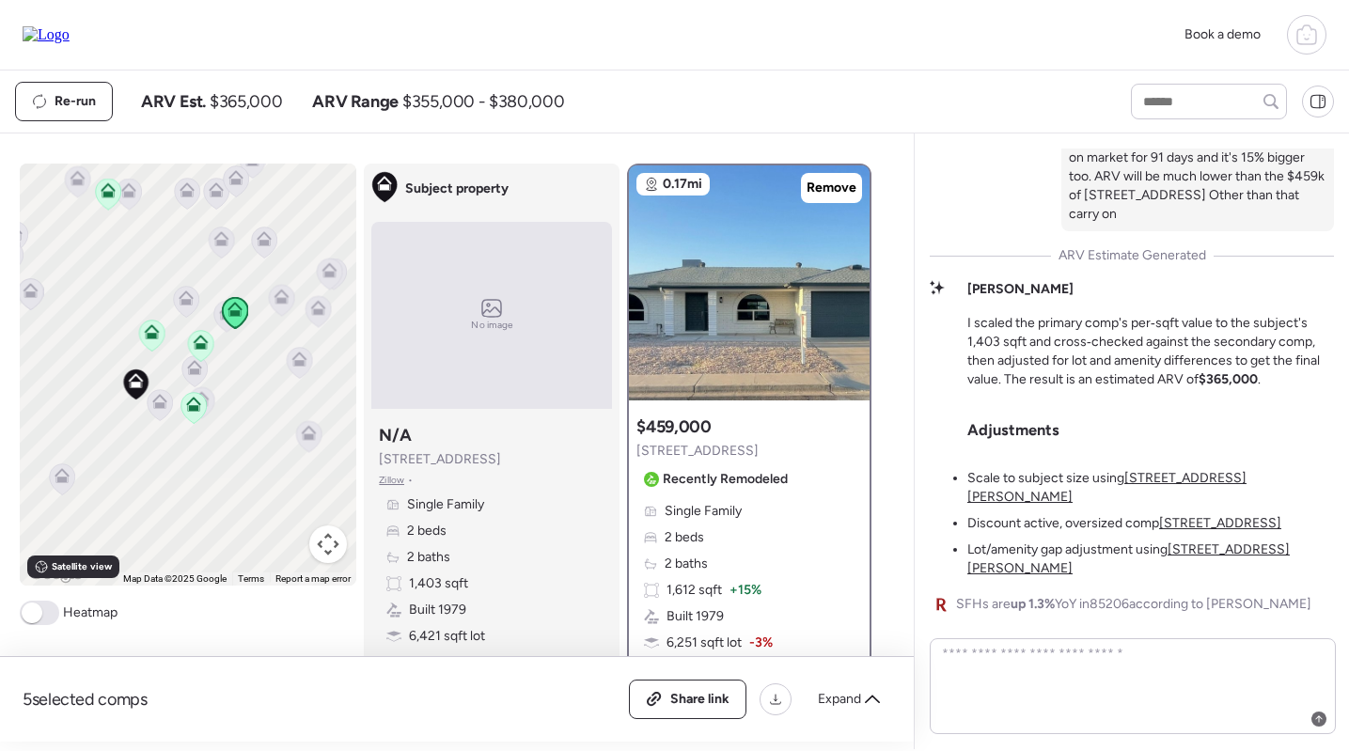
click at [145, 332] on icon at bounding box center [152, 331] width 15 height 15
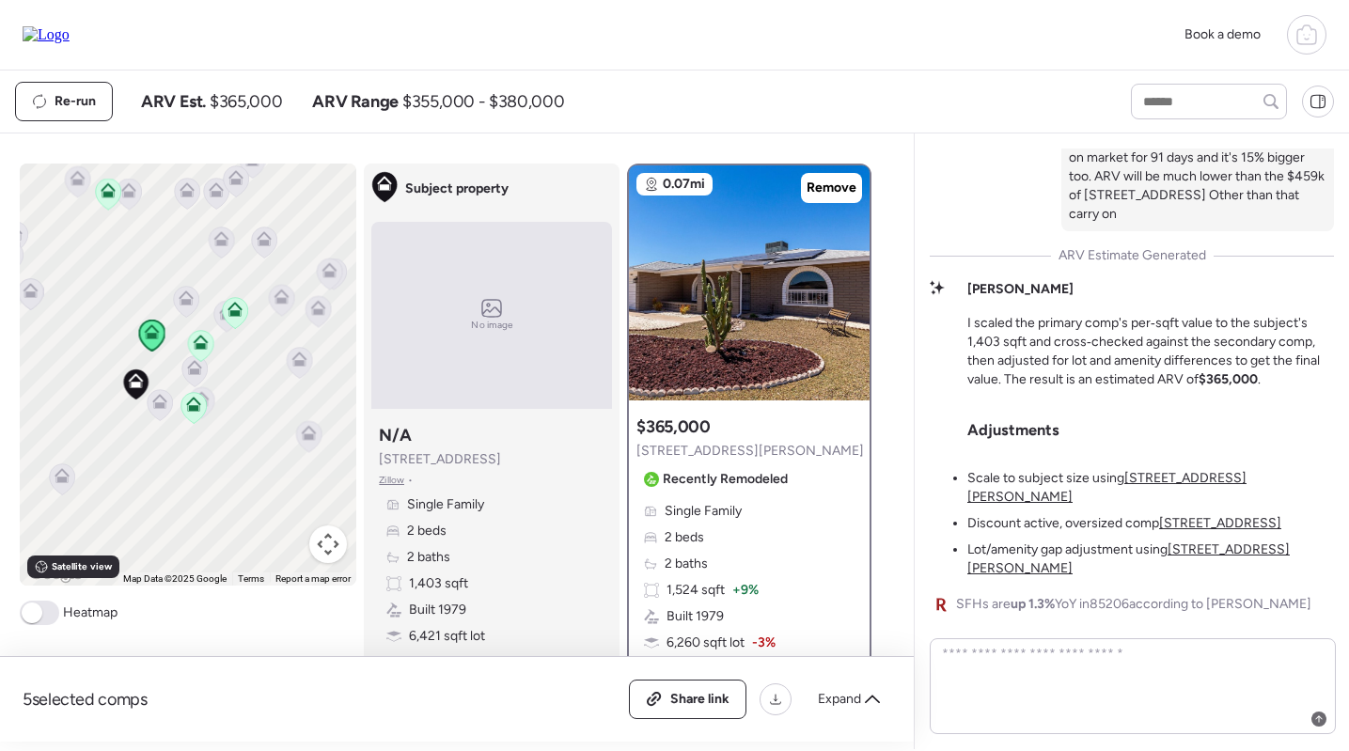
click at [106, 194] on icon at bounding box center [108, 194] width 12 height 6
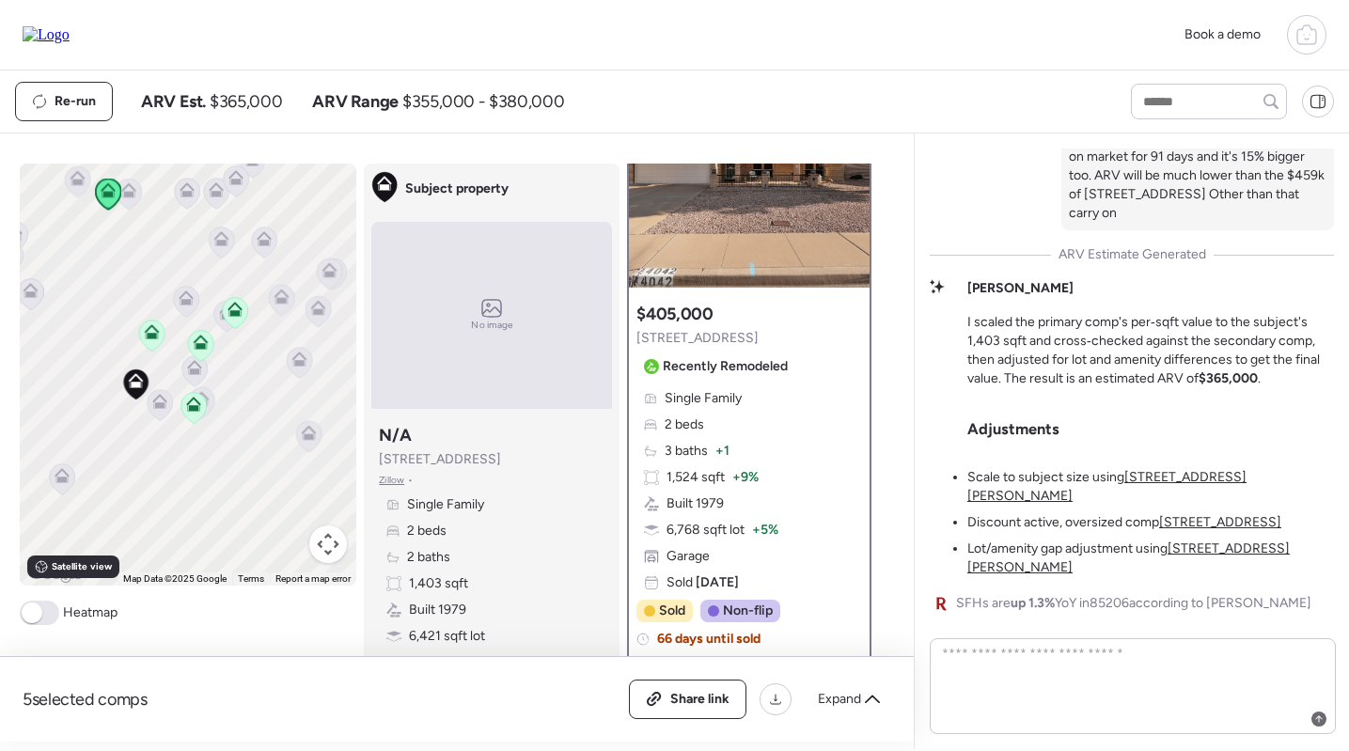
scroll to position [257, 0]
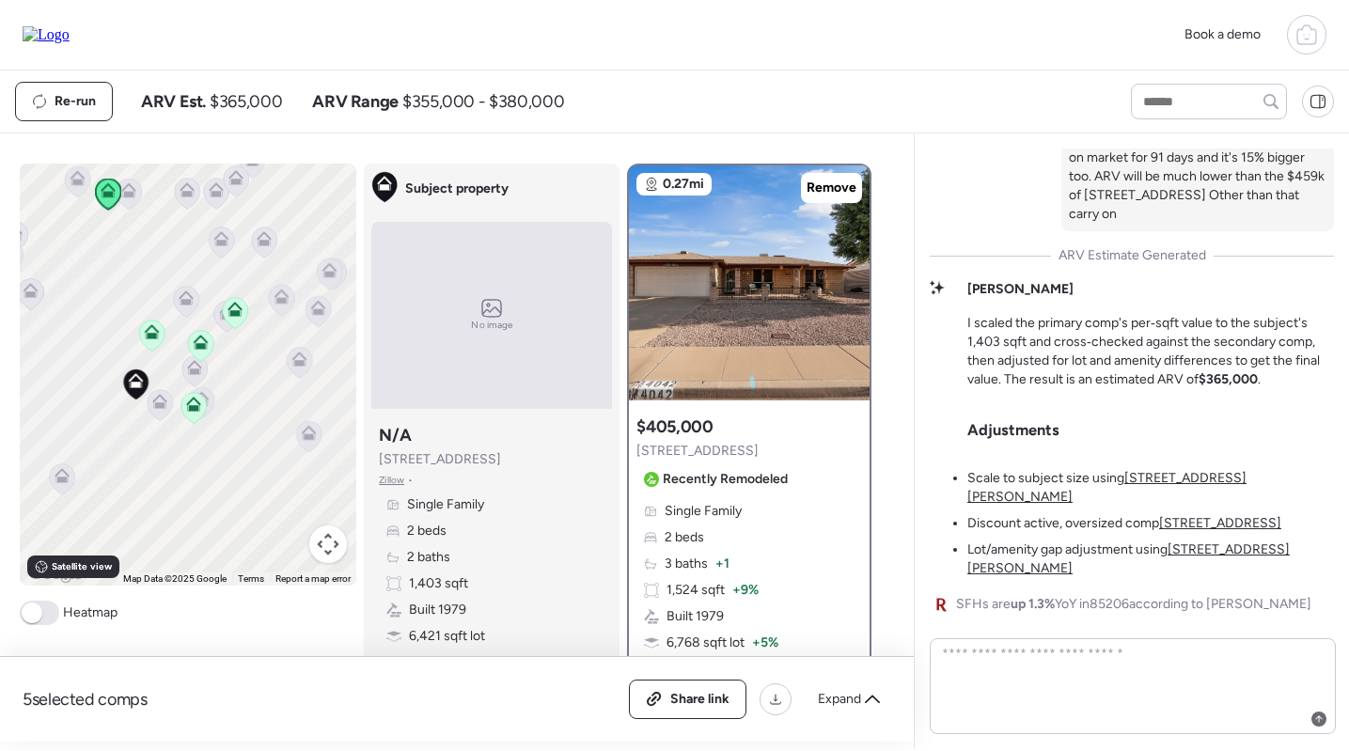
click at [149, 336] on icon at bounding box center [152, 336] width 12 height 6
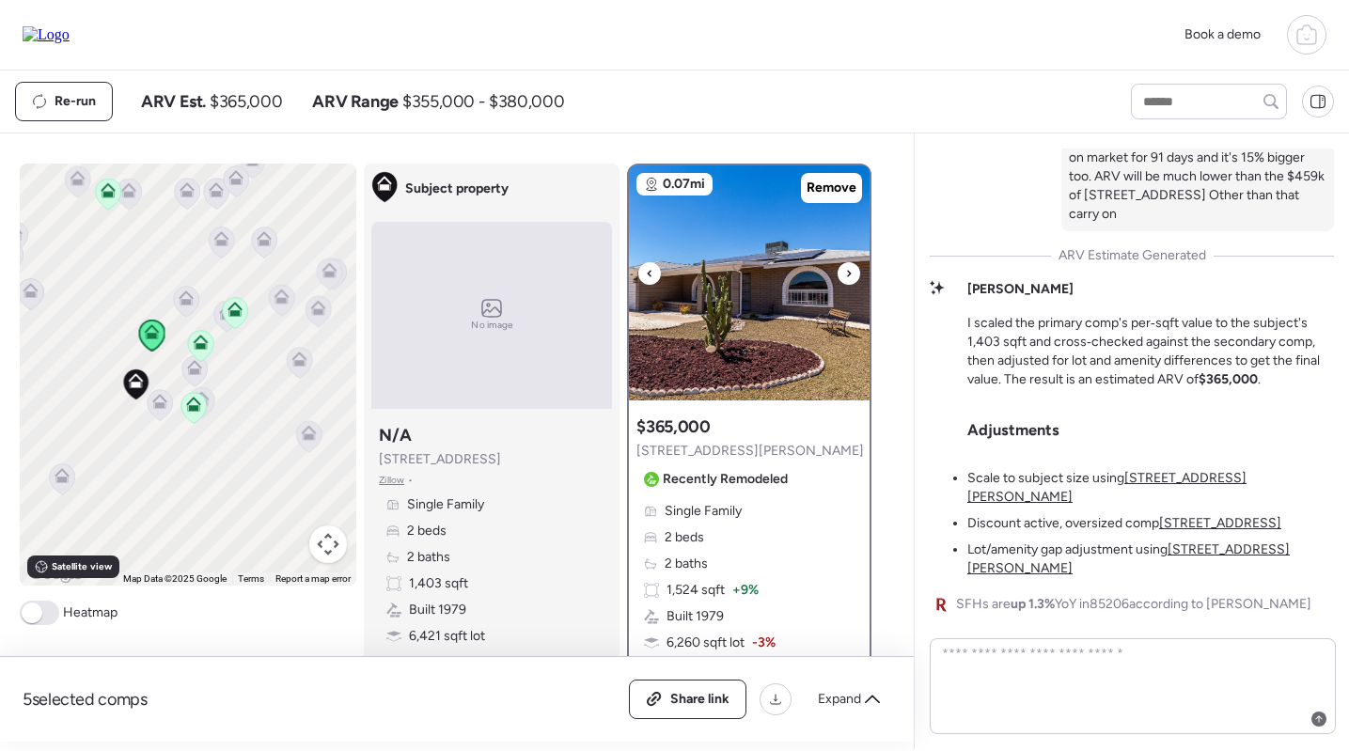
click at [710, 314] on img at bounding box center [749, 282] width 241 height 235
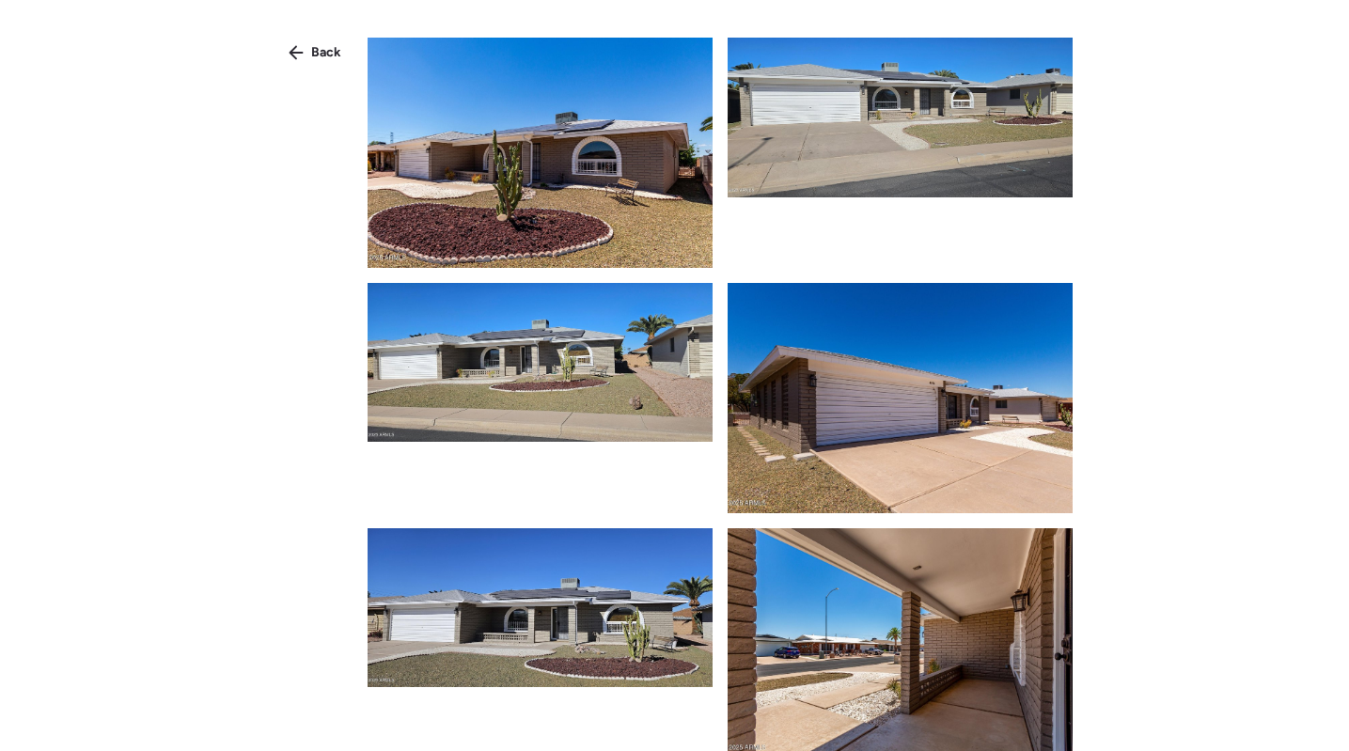
click at [306, 73] on div "Back" at bounding box center [674, 409] width 1349 height 819
click at [306, 61] on div "Back" at bounding box center [314, 53] width 75 height 30
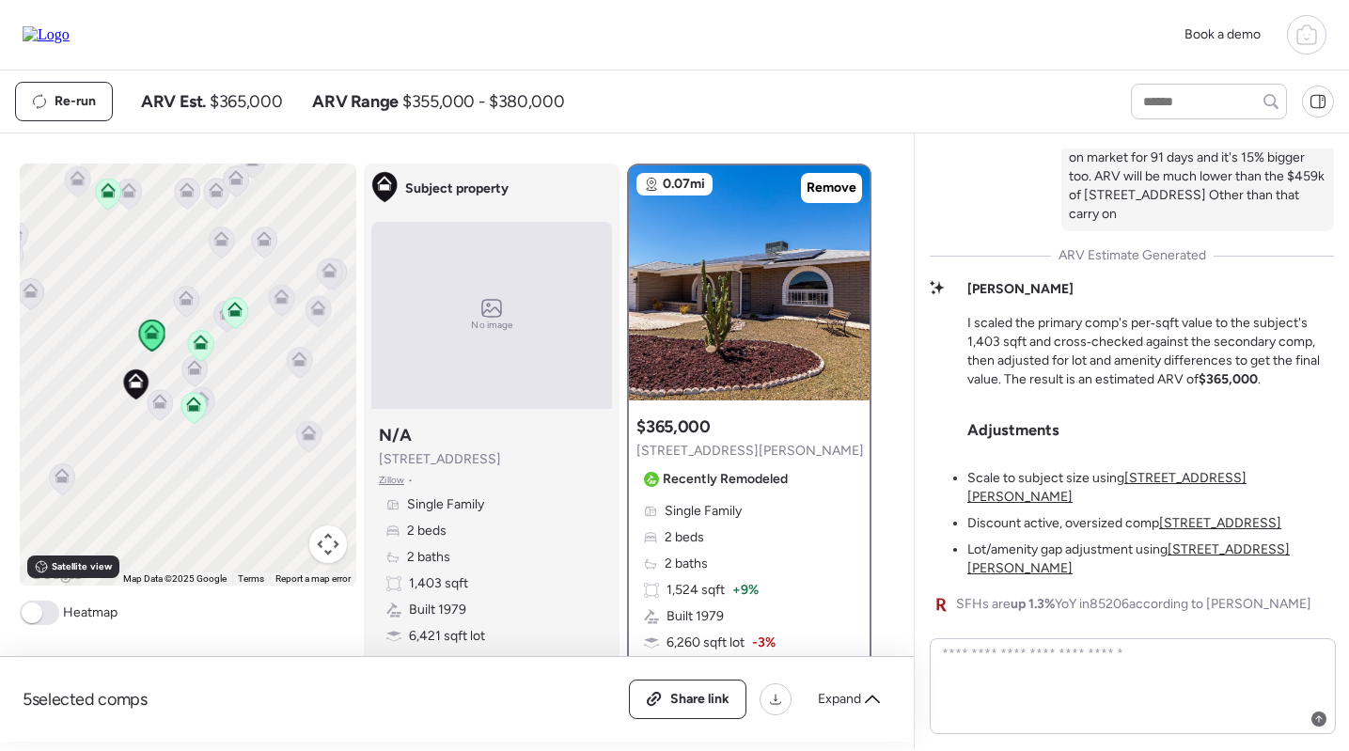
click at [192, 401] on icon at bounding box center [193, 401] width 14 height 8
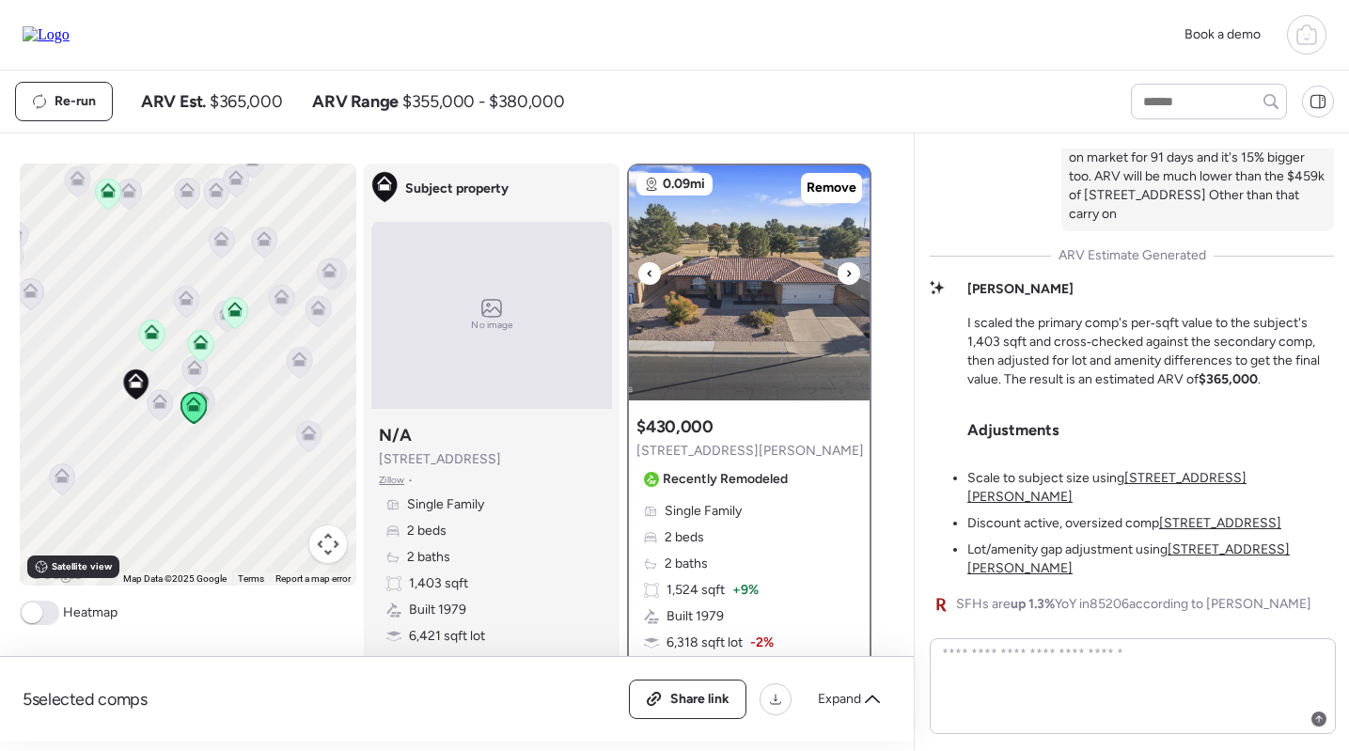
click at [760, 307] on img at bounding box center [749, 282] width 241 height 235
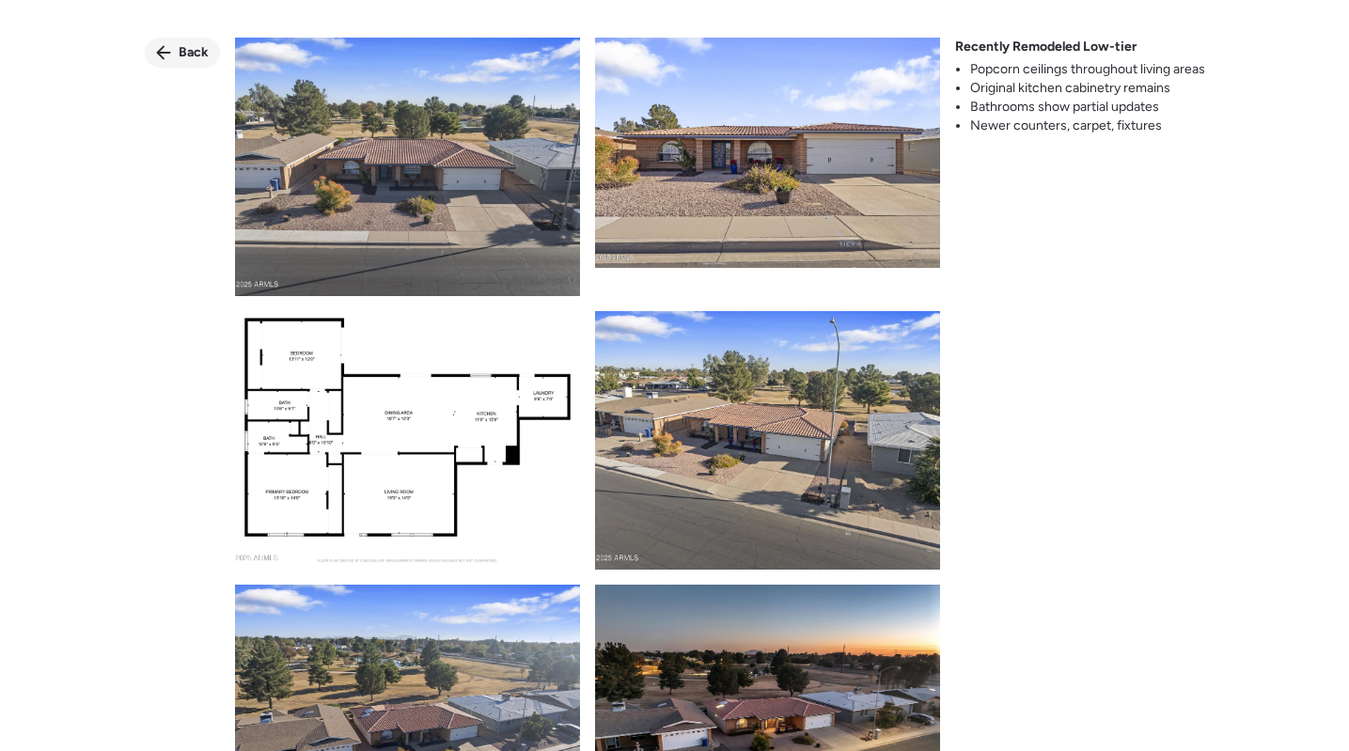
click at [172, 47] on div "Back" at bounding box center [182, 53] width 75 height 30
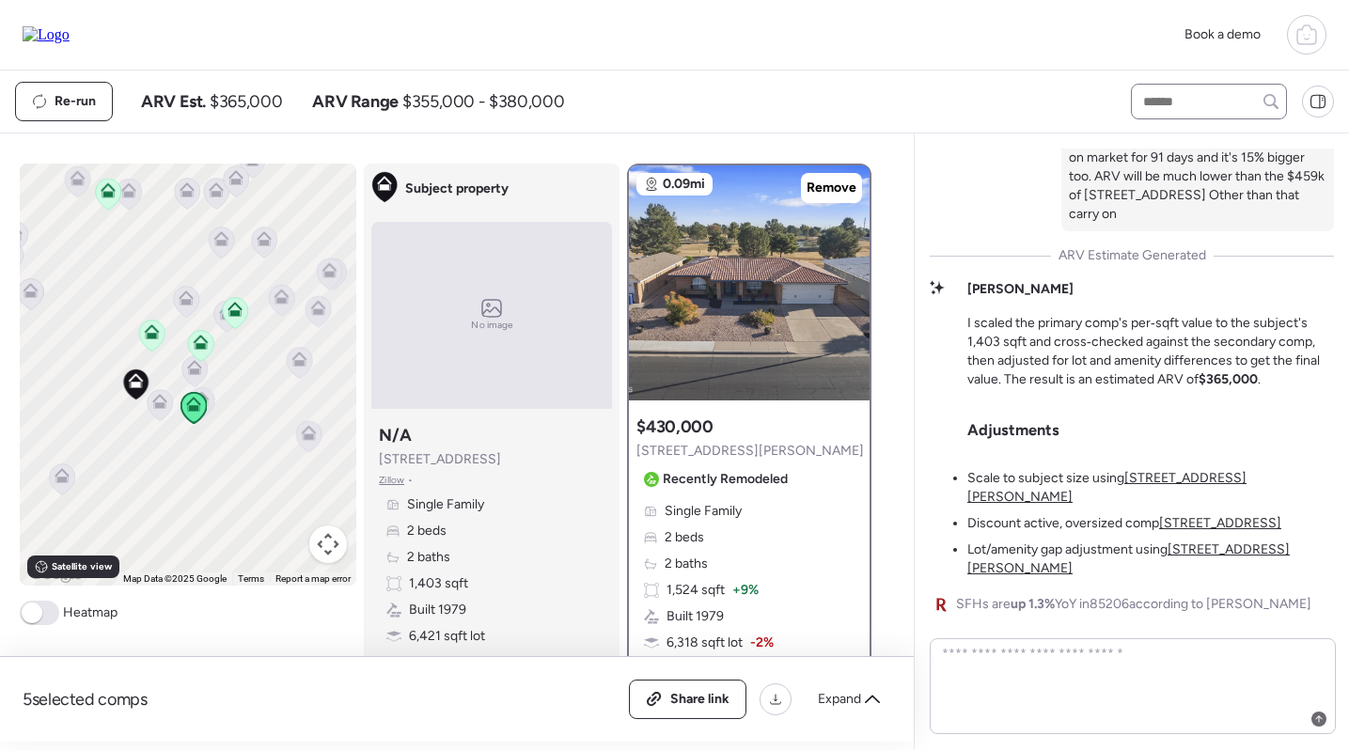
click at [1161, 117] on div at bounding box center [1209, 102] width 156 height 36
click at [1168, 99] on input "text" at bounding box center [1208, 101] width 139 height 26
type input "****"
click at [1215, 146] on span "4108 E Carmel Ave, Mesa, AZ 85206" at bounding box center [1200, 136] width 122 height 19
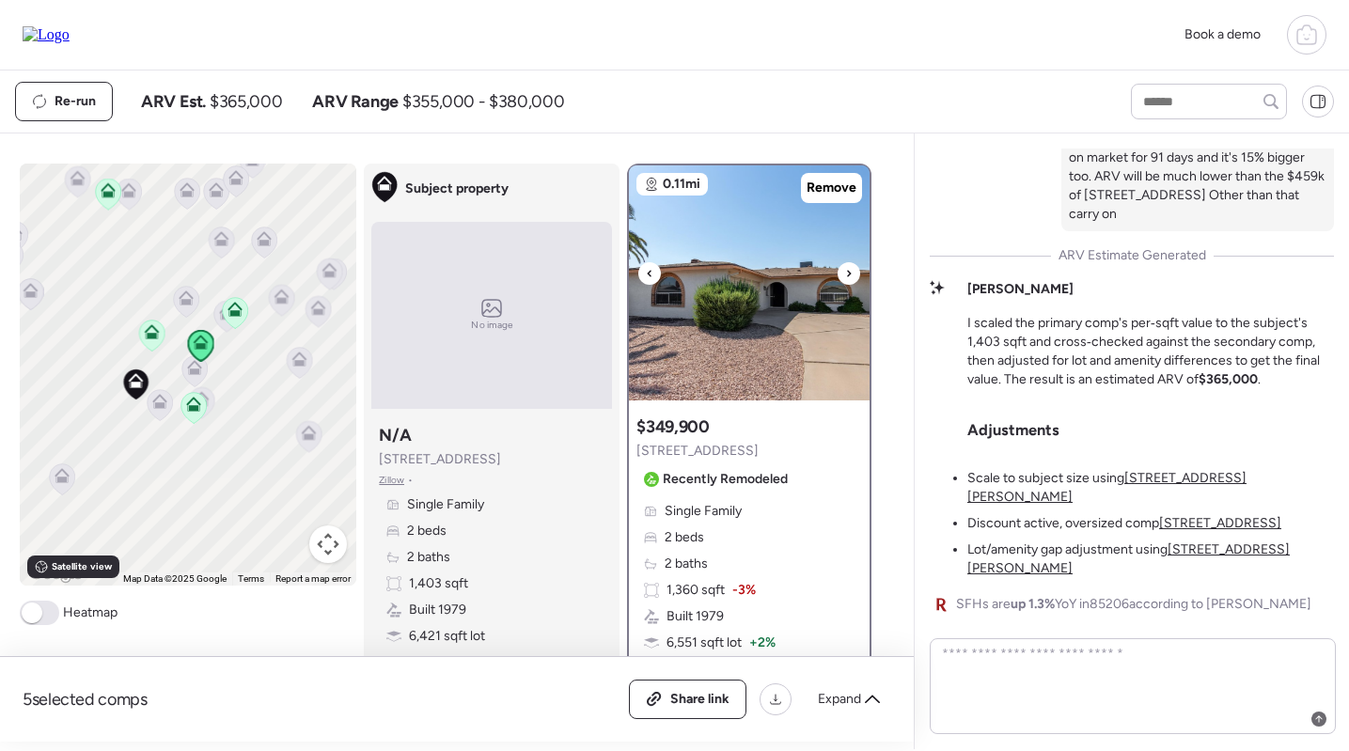
click at [744, 291] on img at bounding box center [749, 282] width 241 height 235
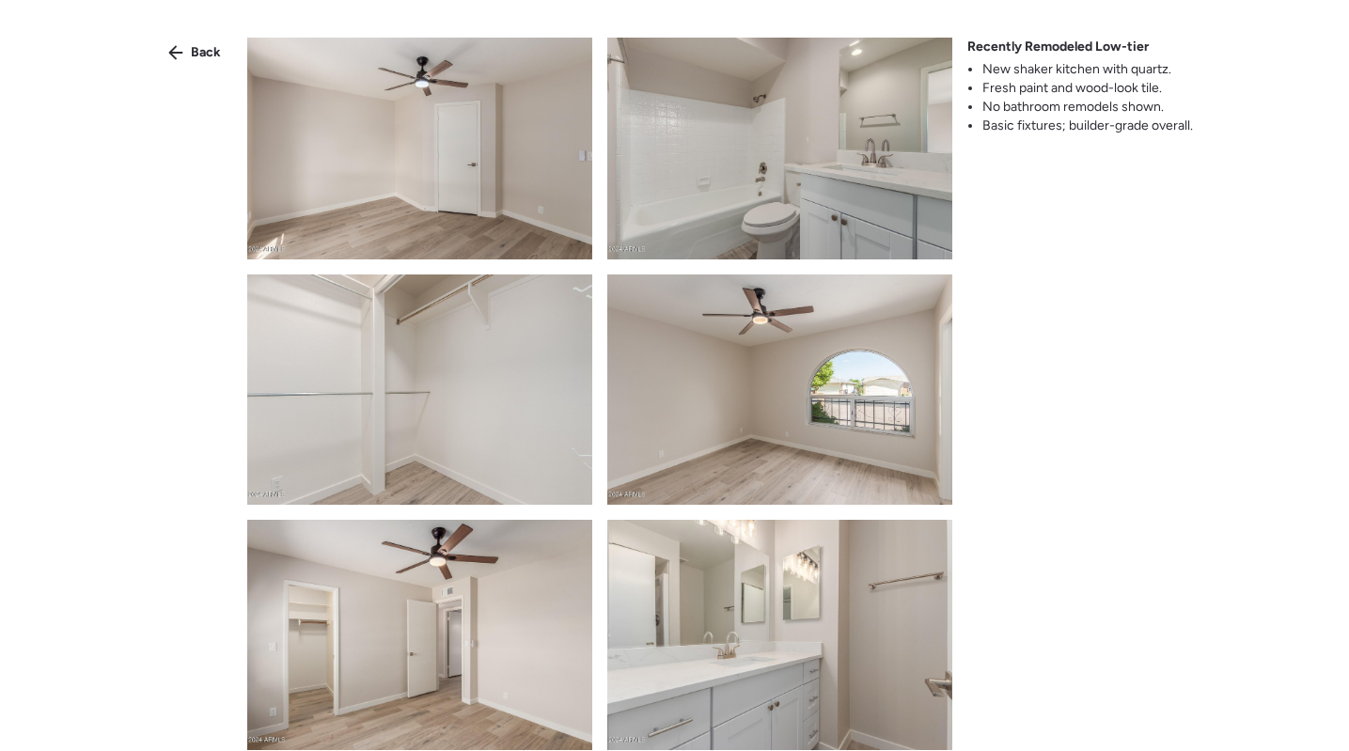
scroll to position [1726, 0]
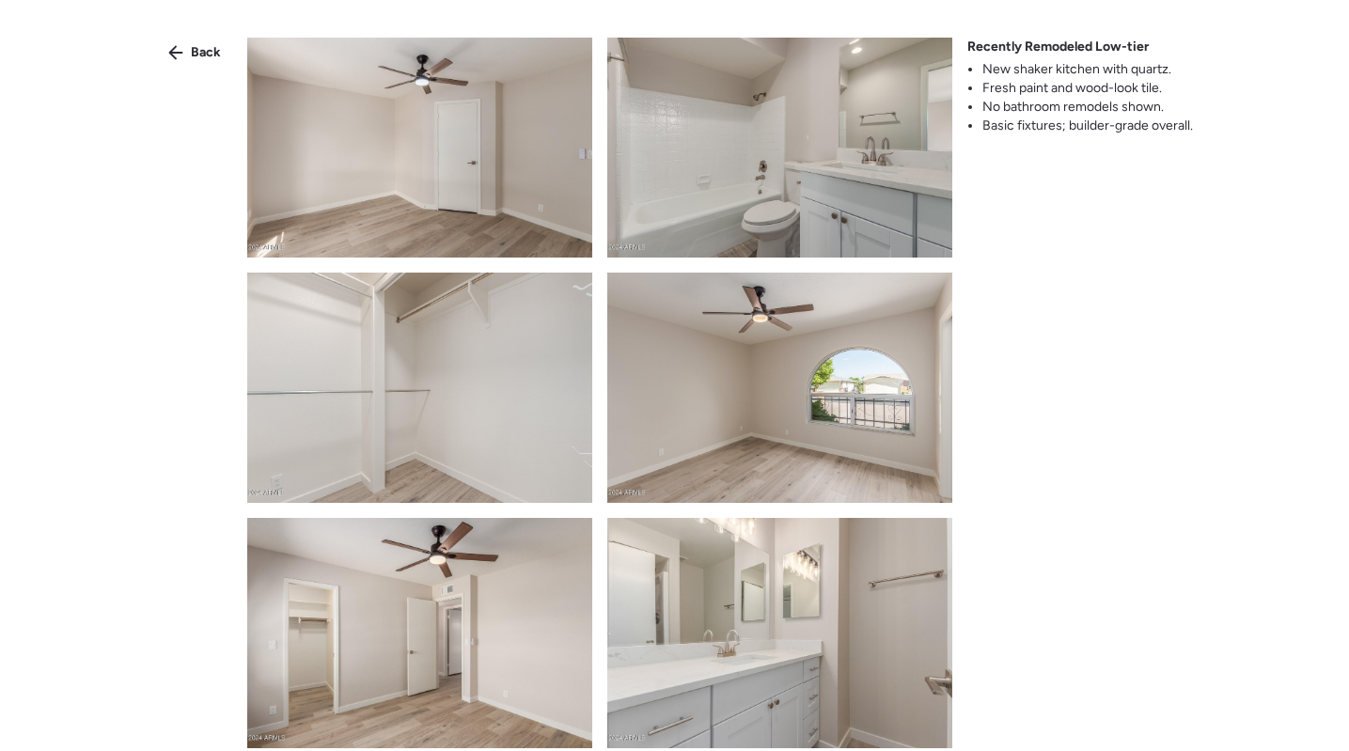
click at [793, 160] on img at bounding box center [779, 142] width 345 height 230
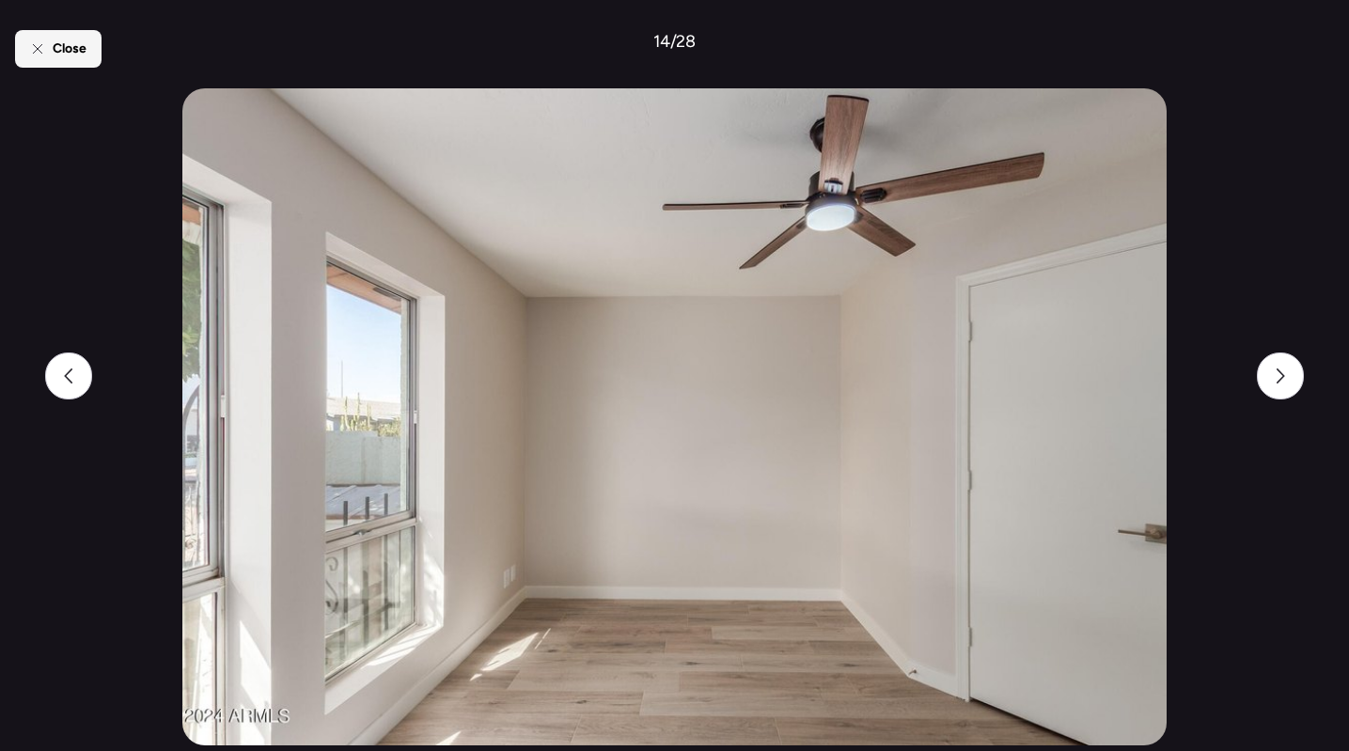
click at [80, 50] on span "Close" at bounding box center [70, 48] width 34 height 19
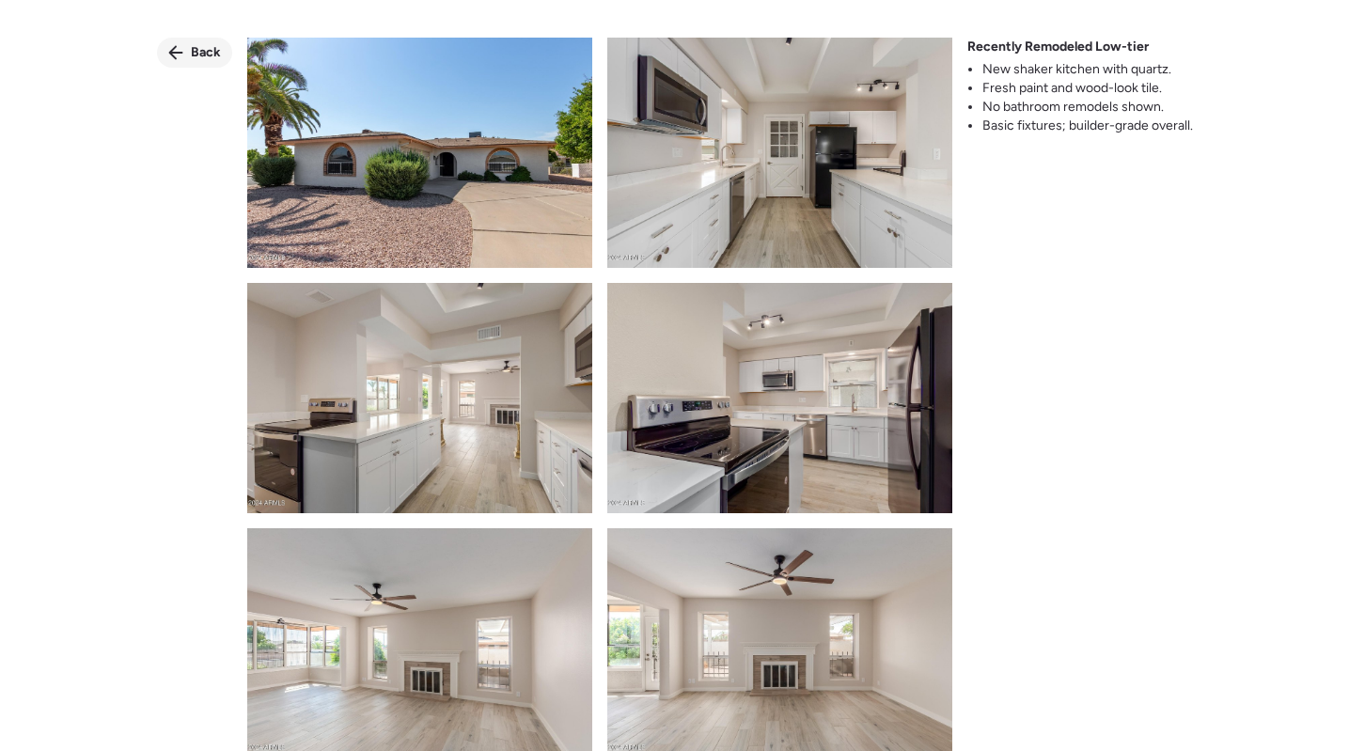
click at [186, 55] on div "Back" at bounding box center [194, 53] width 75 height 30
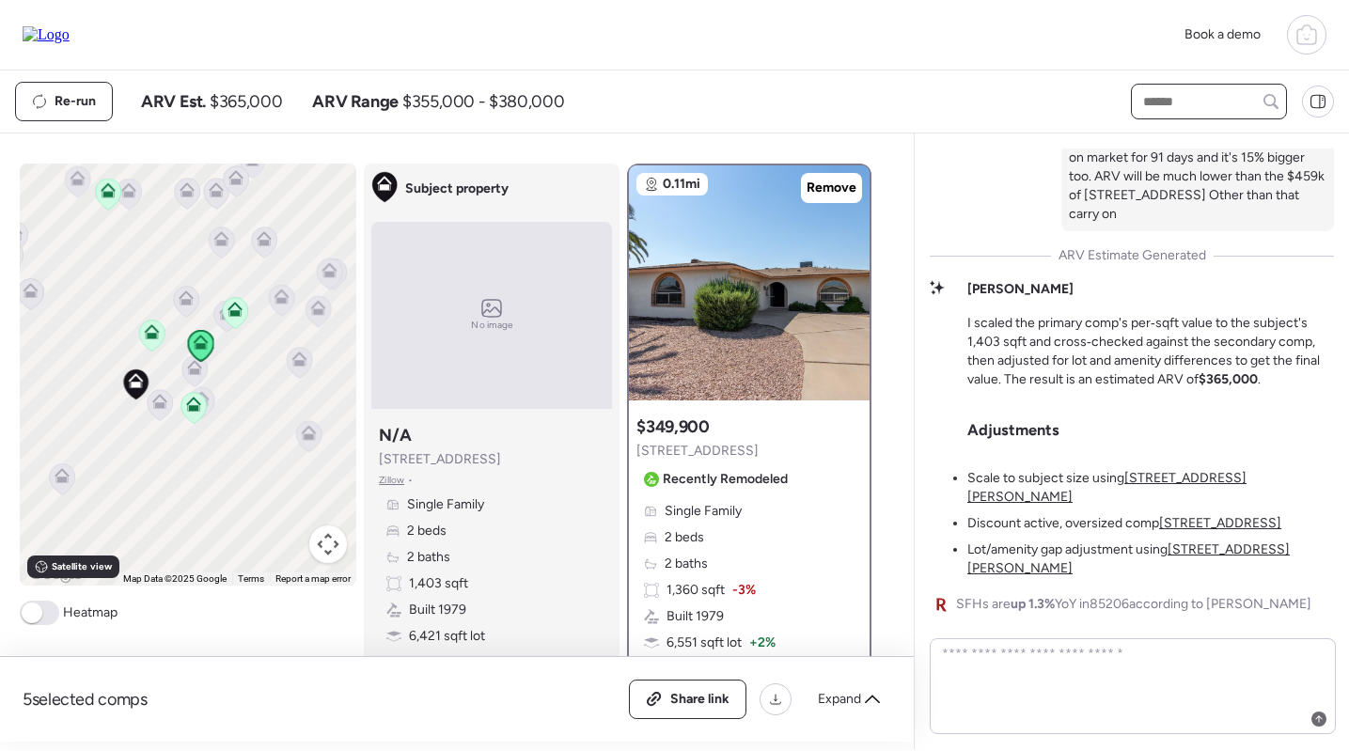
click at [1170, 95] on input "text" at bounding box center [1208, 101] width 139 height 26
type input "****"
click at [1176, 137] on span "4151 E Clovis Ave, Mesa, AZ 85206" at bounding box center [1200, 136] width 122 height 19
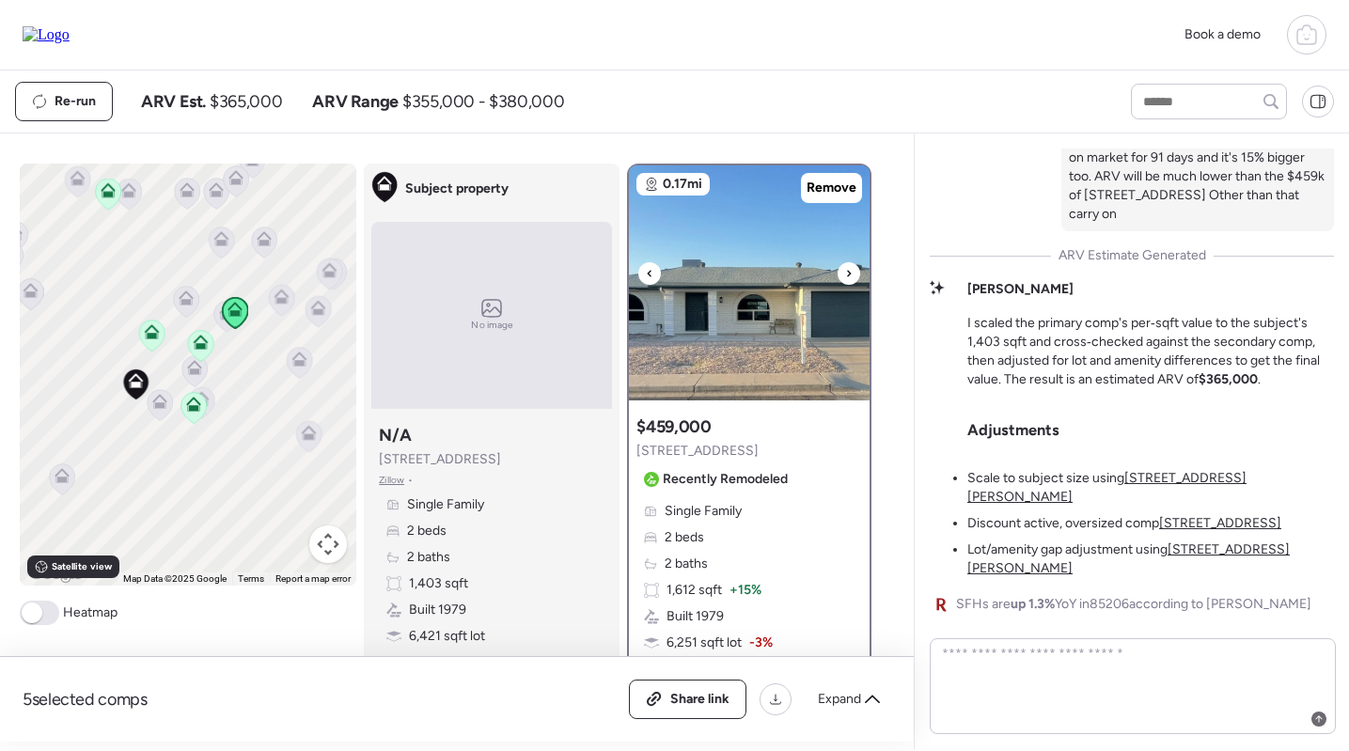
click at [735, 278] on img at bounding box center [749, 282] width 241 height 235
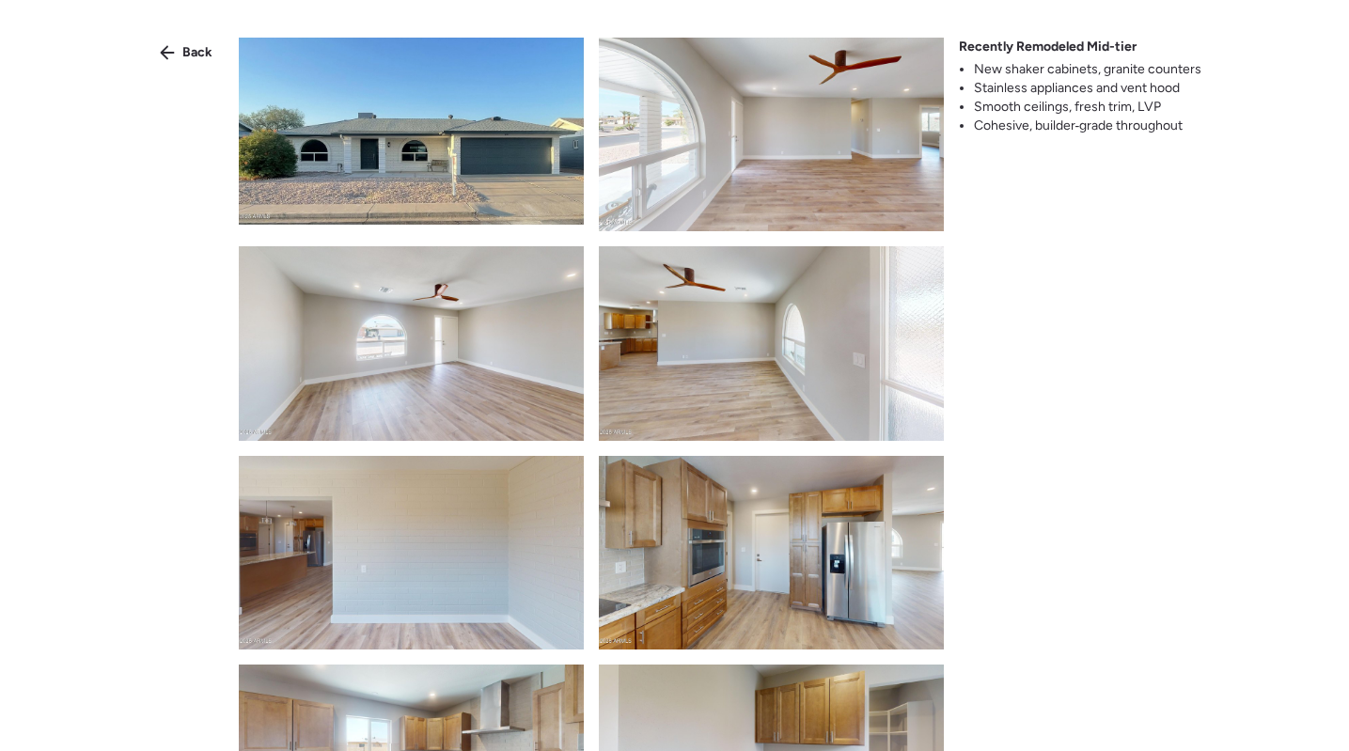
scroll to position [0, 0]
click at [723, 310] on img at bounding box center [771, 343] width 345 height 194
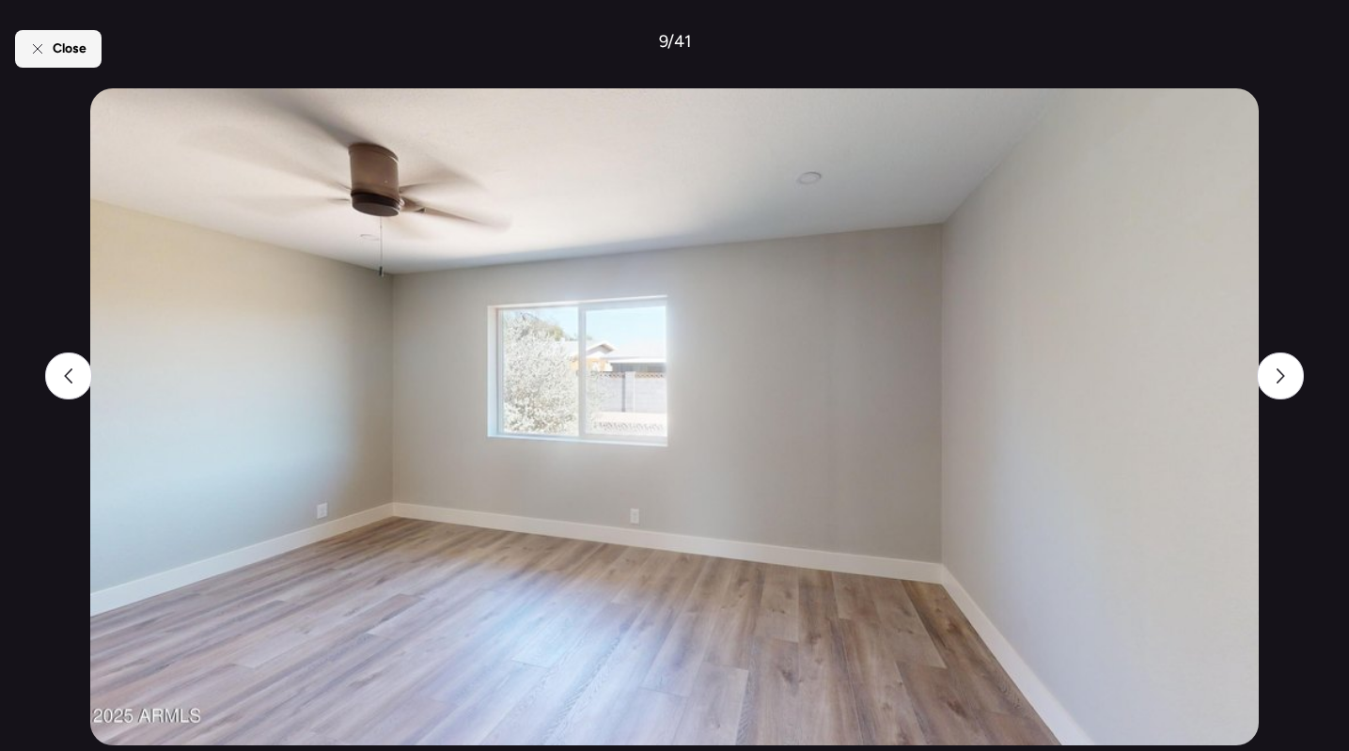
click at [59, 35] on div "Close" at bounding box center [58, 49] width 86 height 38
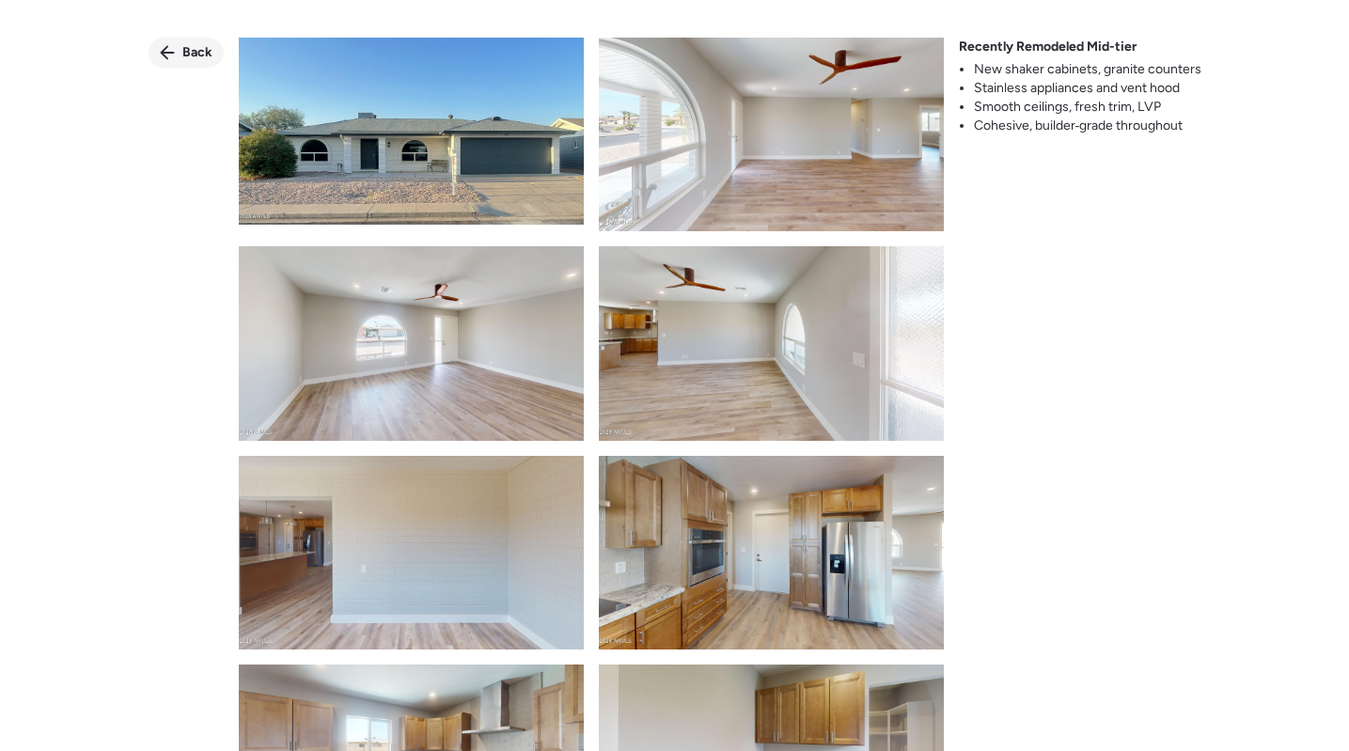
click at [201, 57] on span "Back" at bounding box center [197, 52] width 30 height 19
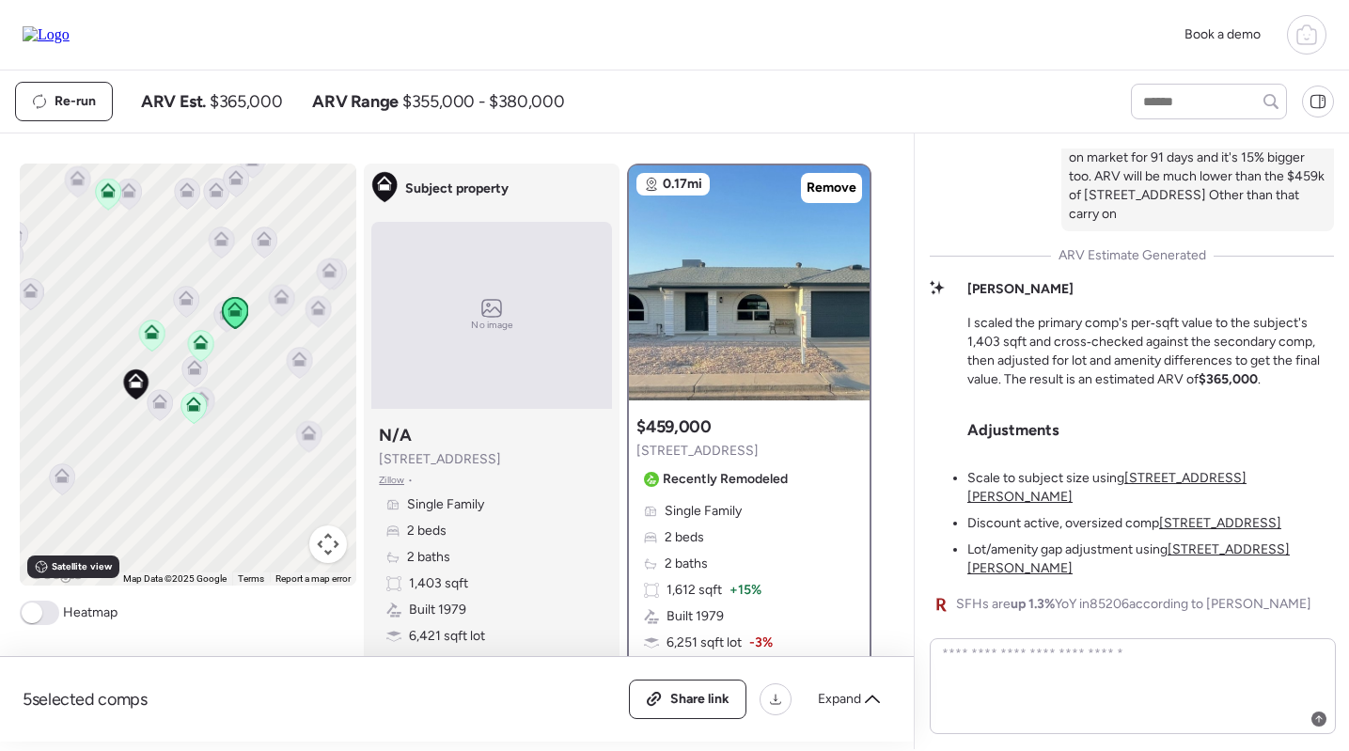
click at [196, 411] on icon at bounding box center [193, 408] width 12 height 6
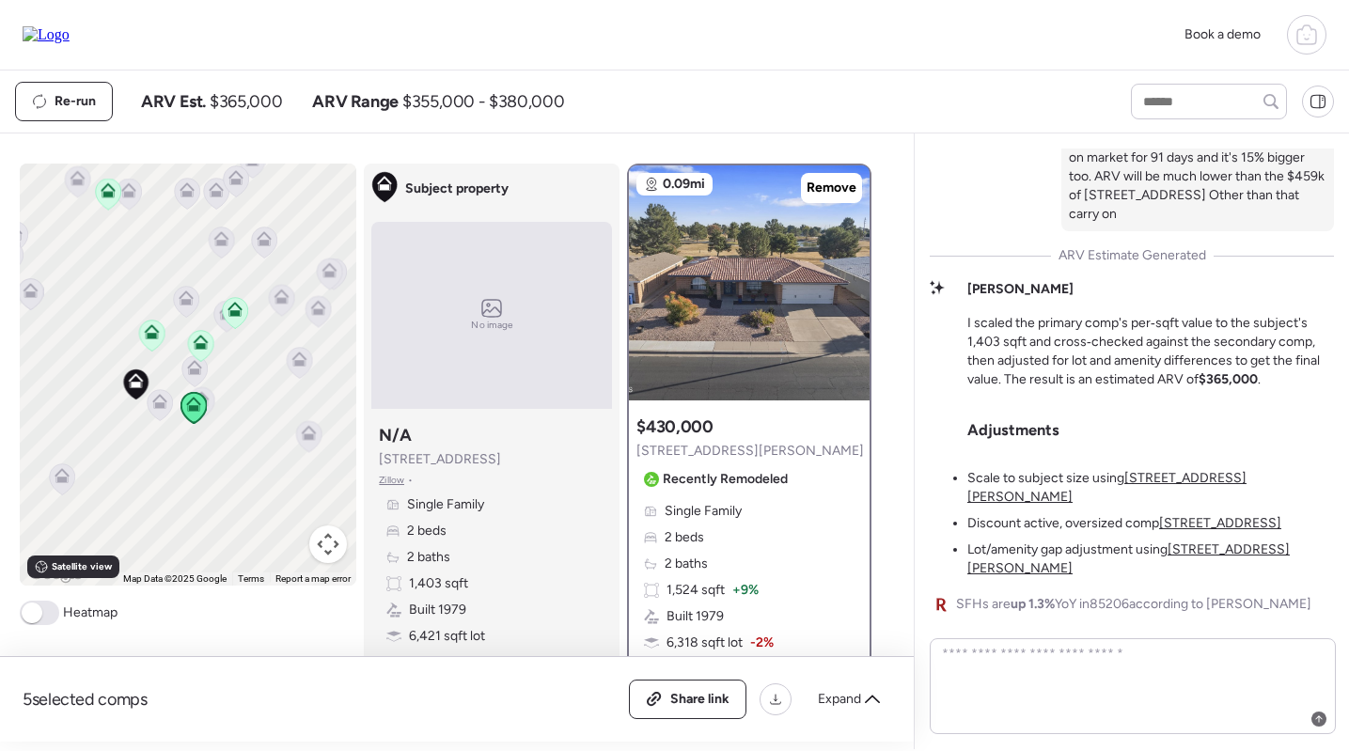
click at [196, 351] on icon at bounding box center [200, 345] width 25 height 31
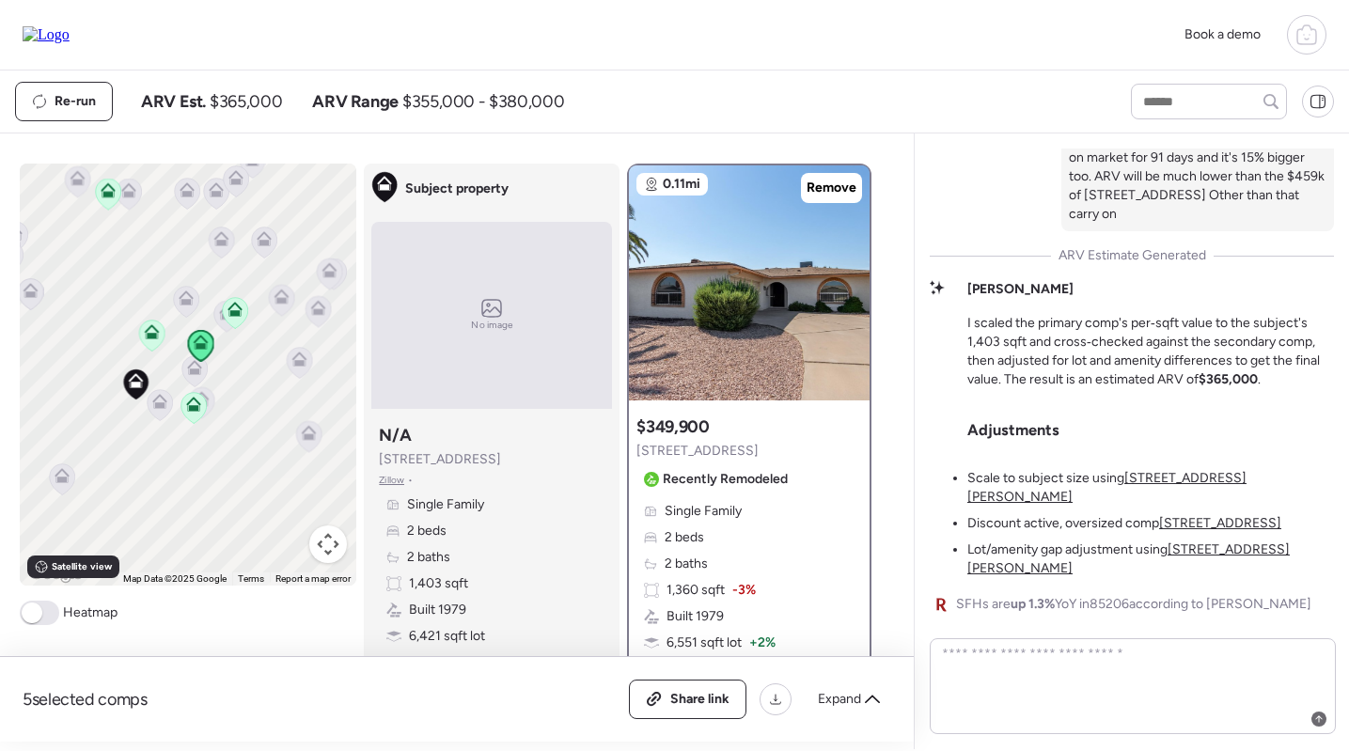
click at [139, 335] on icon at bounding box center [152, 336] width 26 height 32
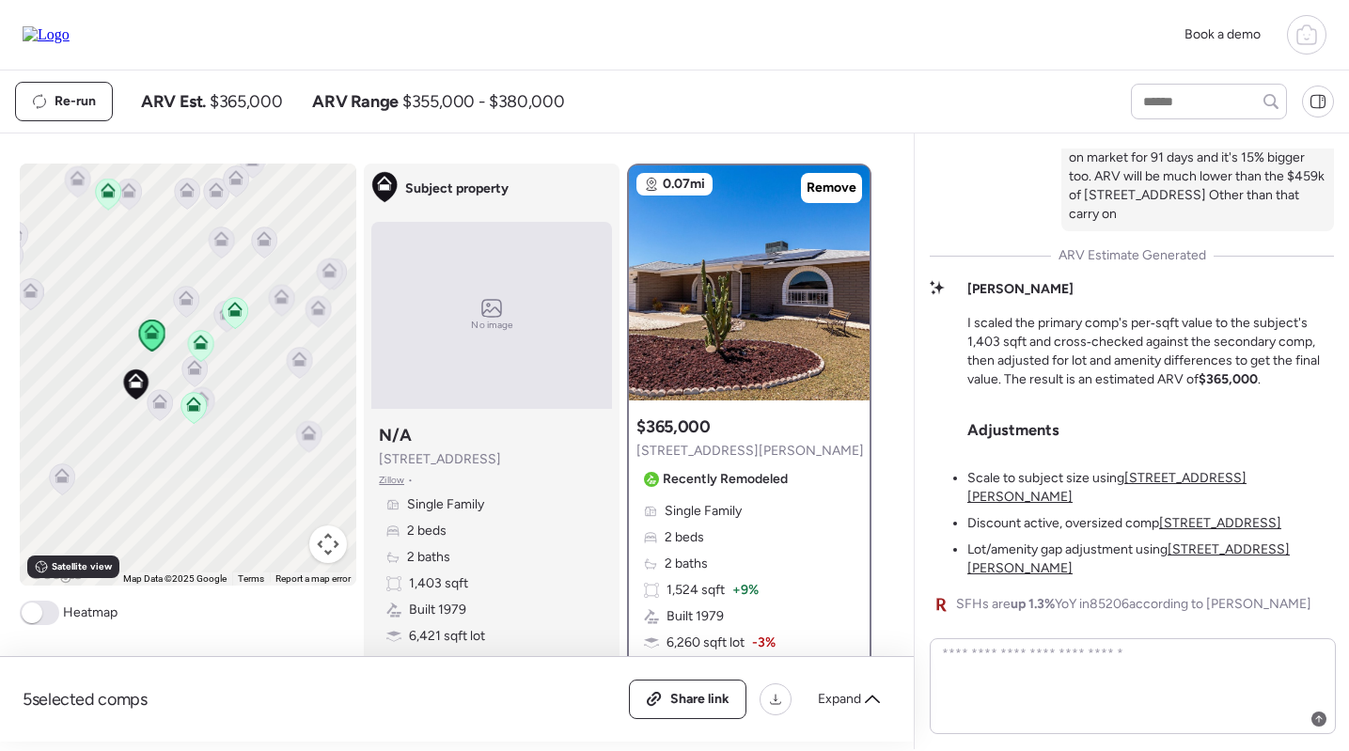
click at [196, 343] on icon at bounding box center [201, 339] width 14 height 8
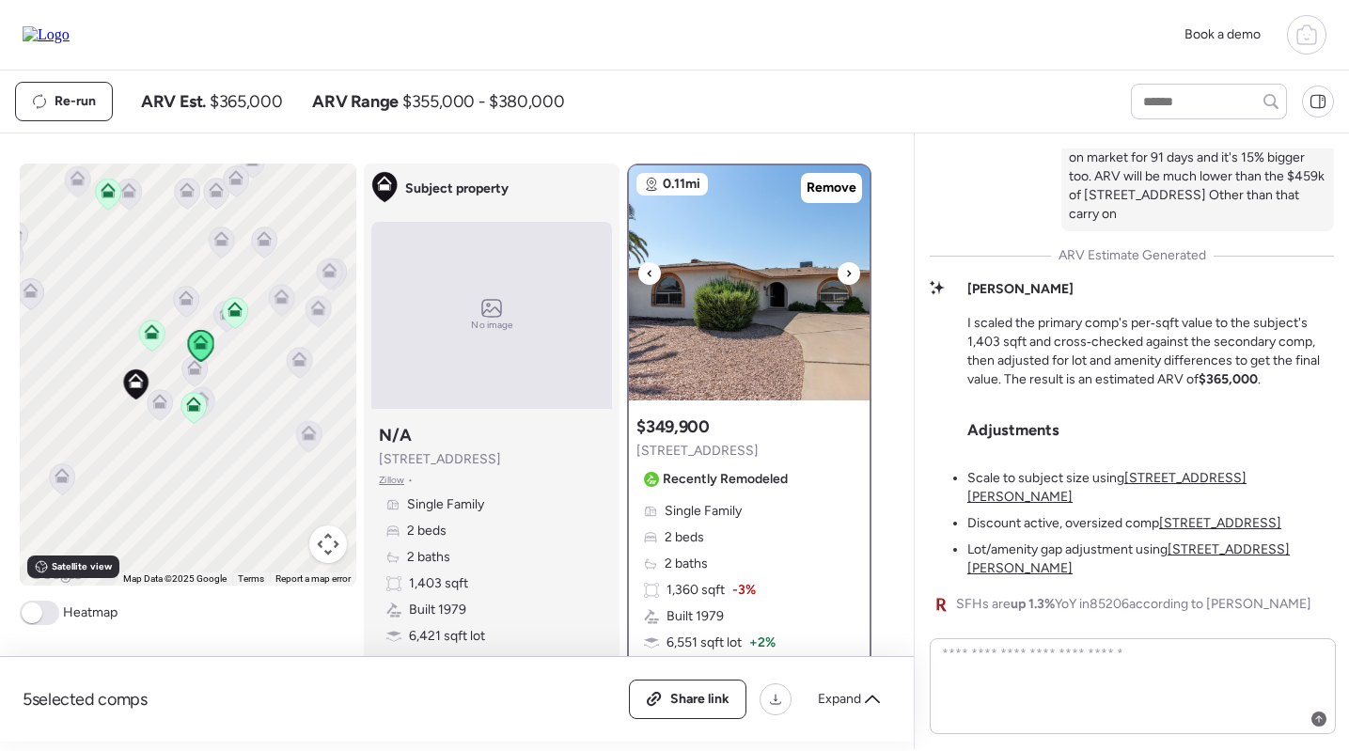
click at [762, 287] on img at bounding box center [749, 282] width 241 height 235
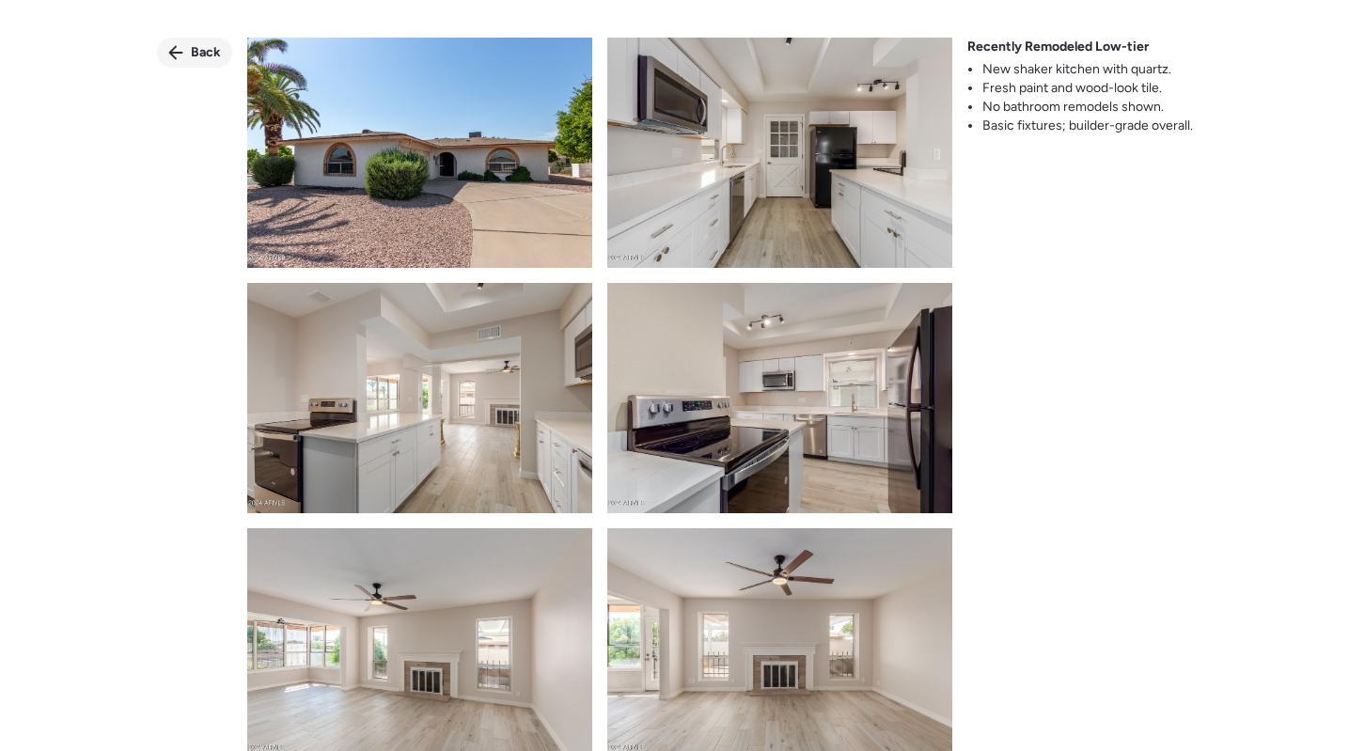
click at [211, 64] on div "Back" at bounding box center [194, 53] width 75 height 30
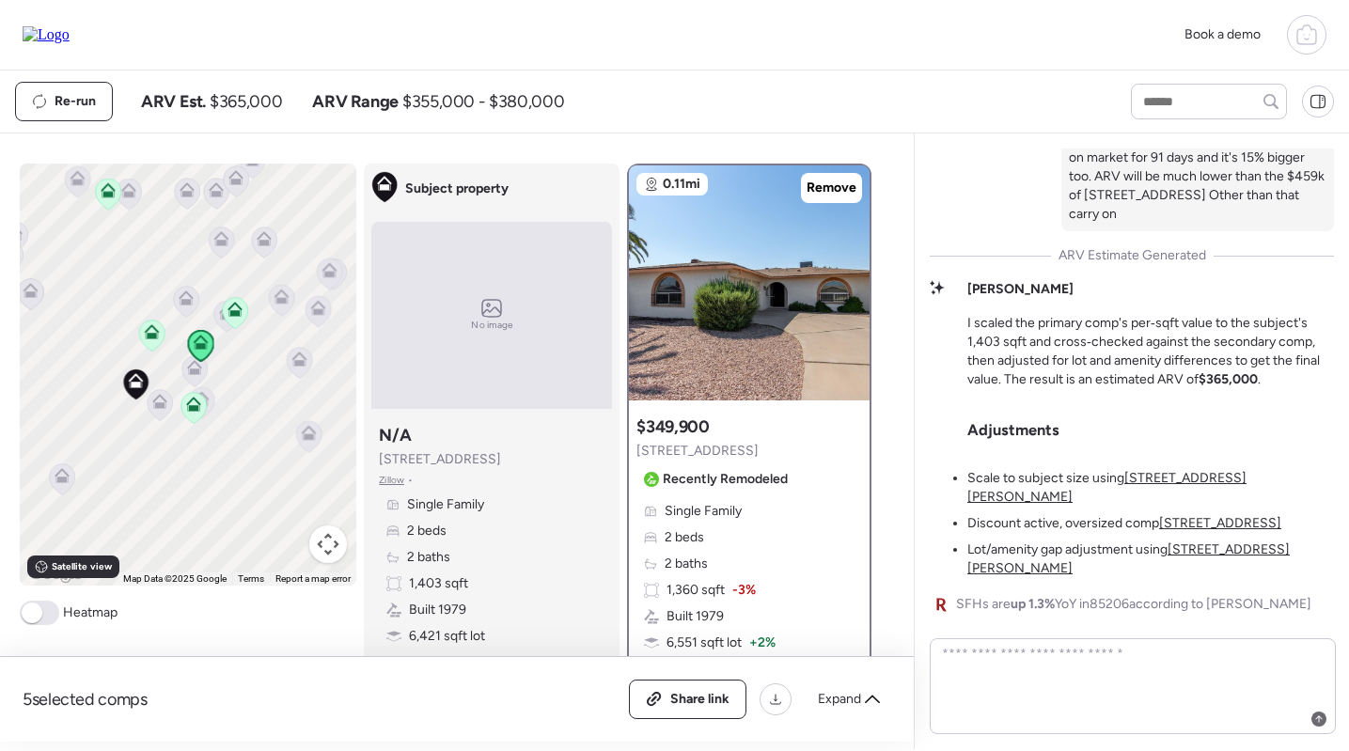
click at [746, 545] on div "Single Family 2 beds 2 baths 1,360 sqft -3% Built 1979 6,551 sqft lot + 2% Gara…" at bounding box center [749, 603] width 226 height 203
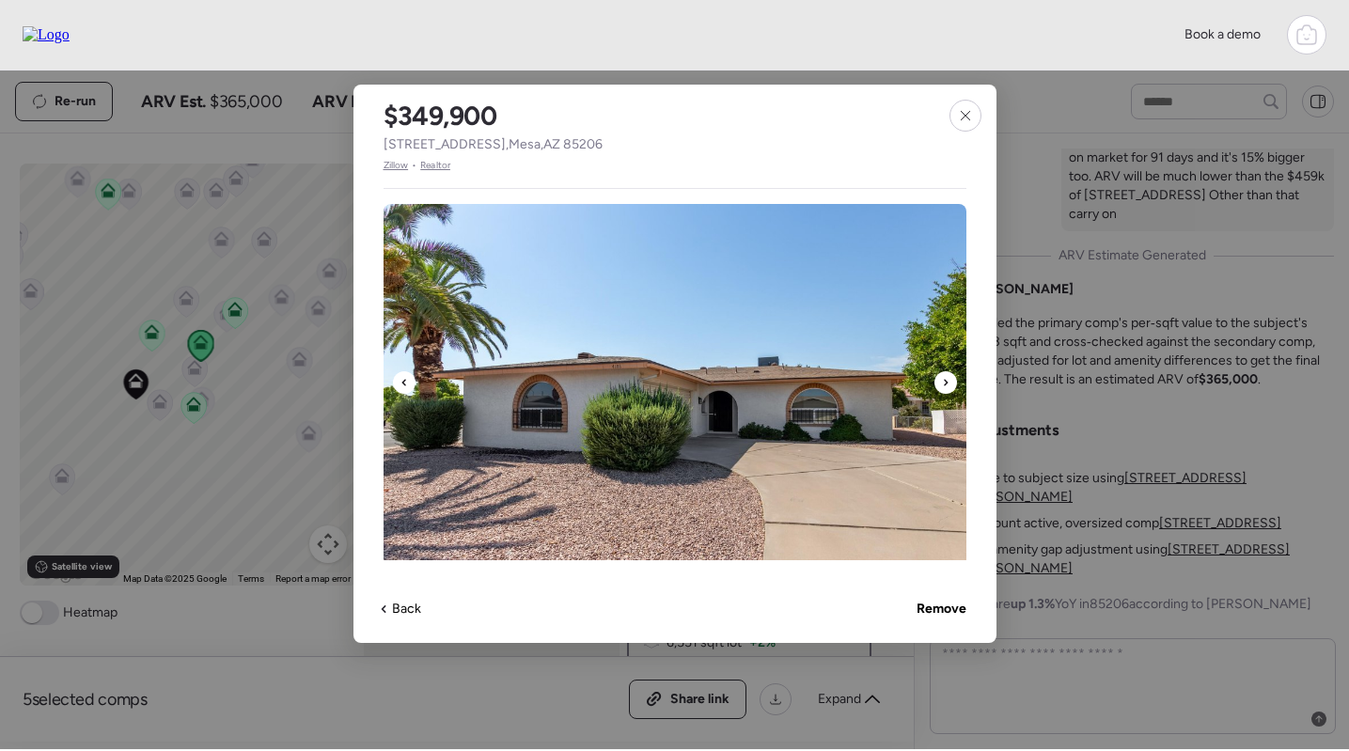
click at [850, 354] on img at bounding box center [675, 392] width 583 height 376
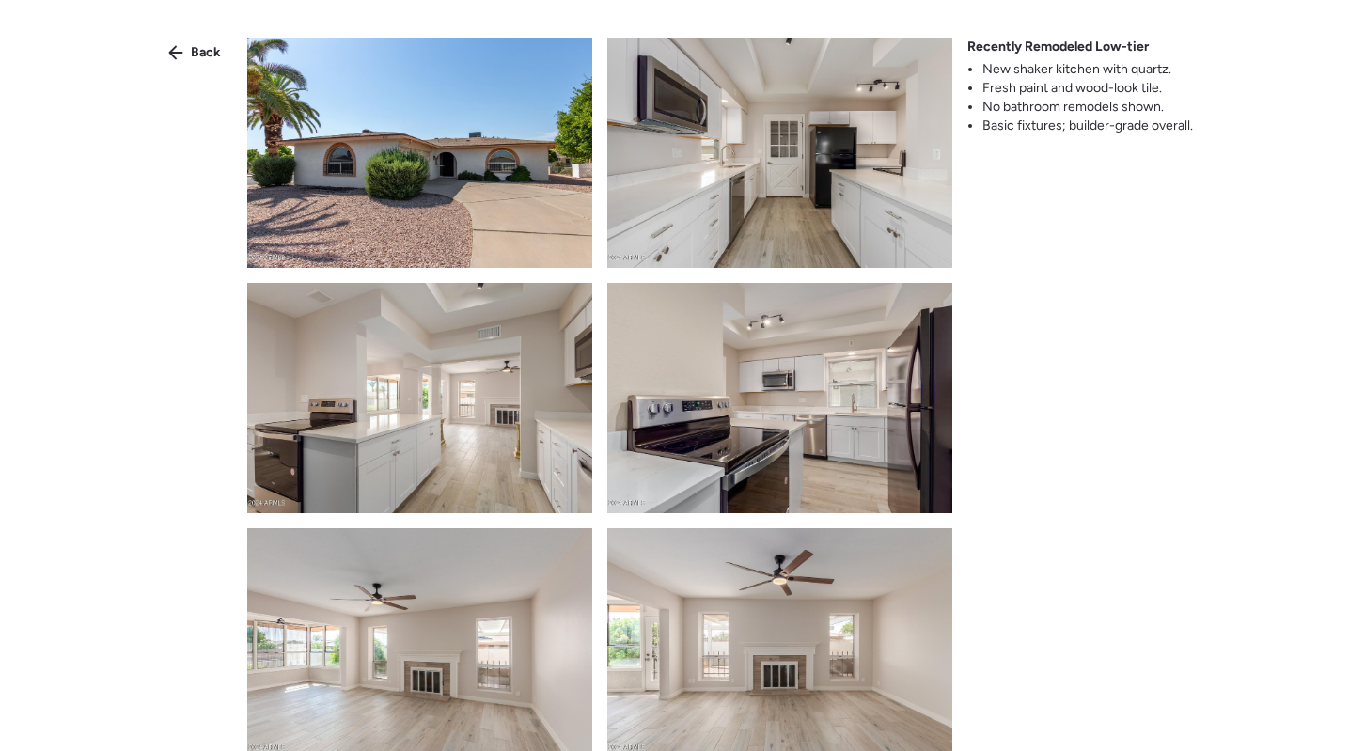
click at [556, 181] on img at bounding box center [419, 153] width 345 height 230
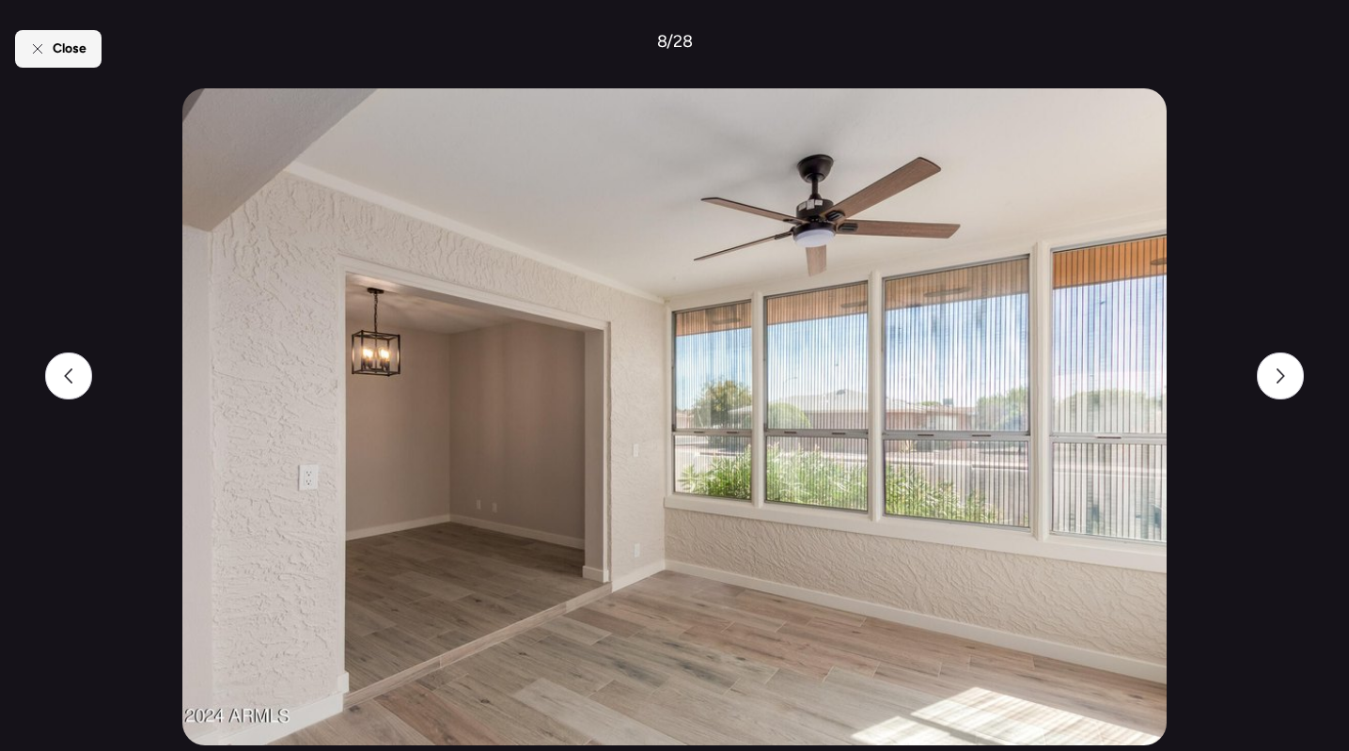
click at [69, 43] on span "Close" at bounding box center [70, 48] width 34 height 19
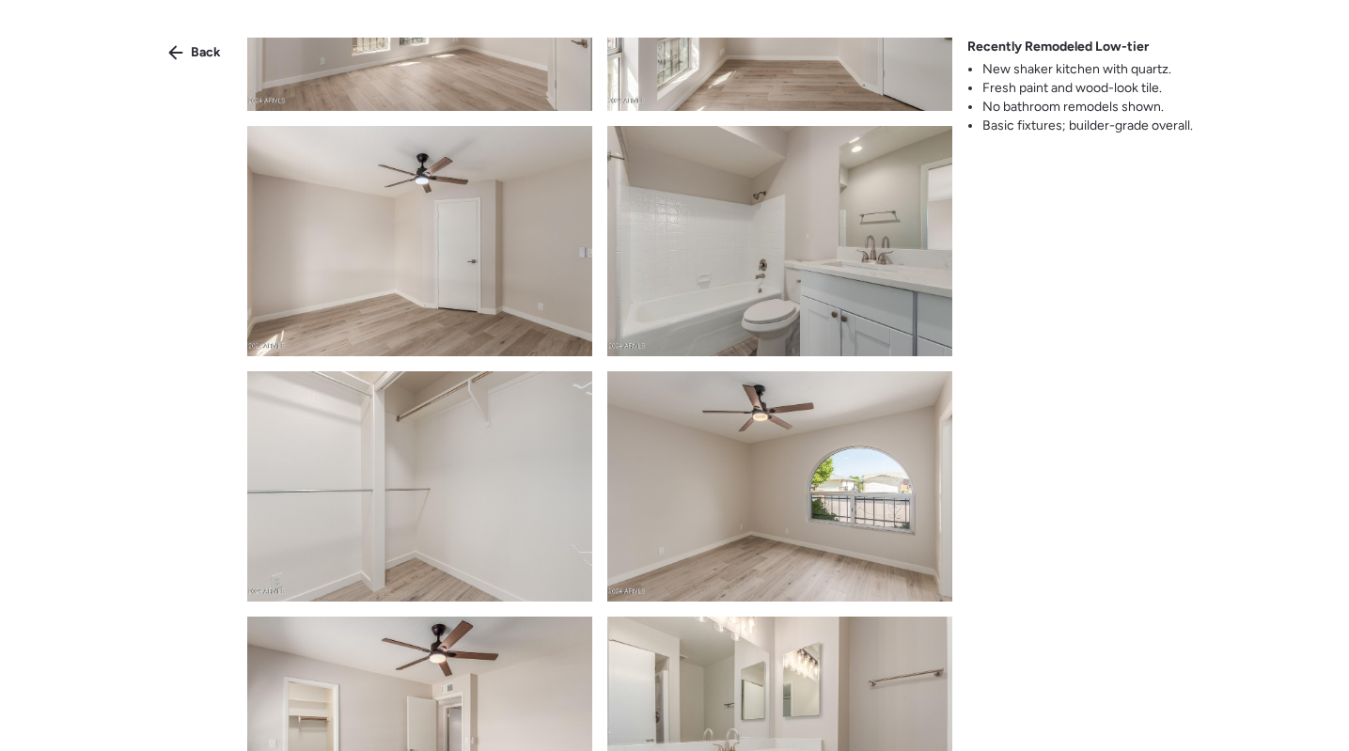
scroll to position [1825, 0]
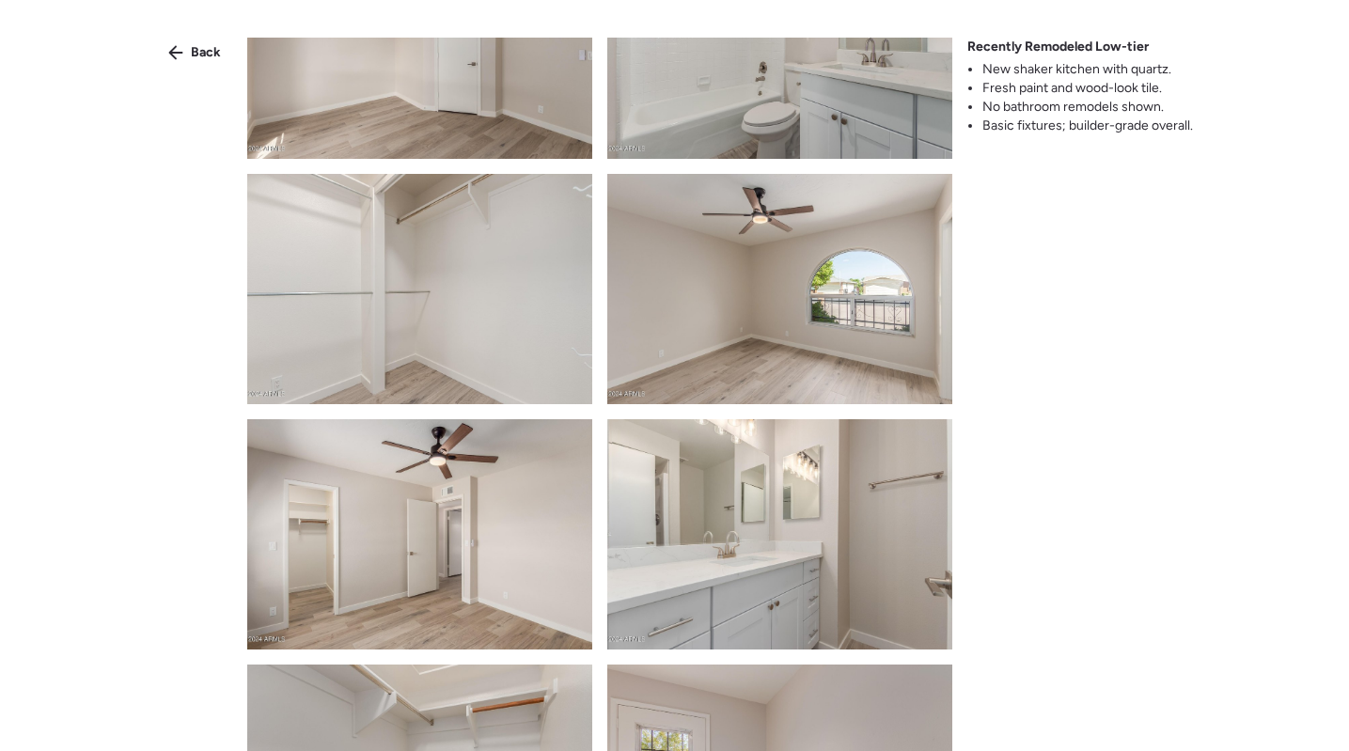
click at [809, 88] on img at bounding box center [779, 44] width 345 height 230
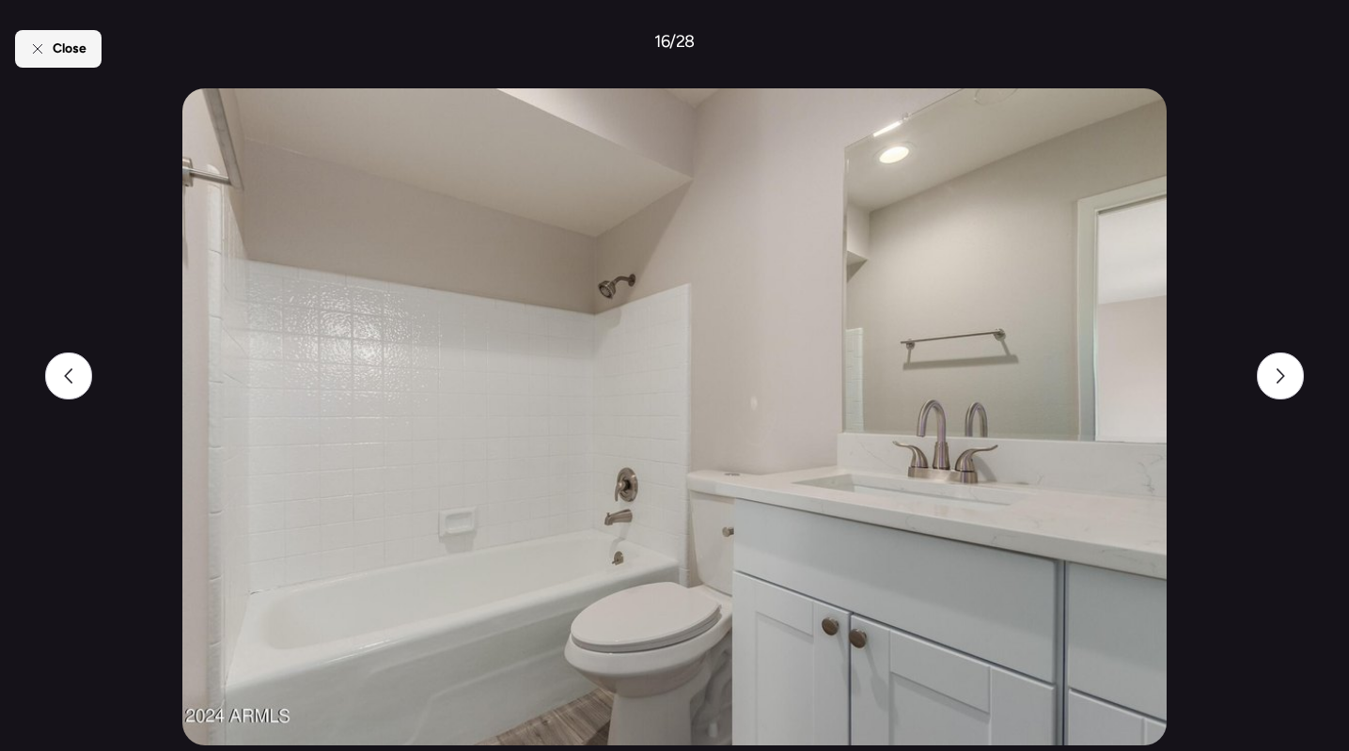
click at [70, 36] on div "Close" at bounding box center [58, 49] width 86 height 38
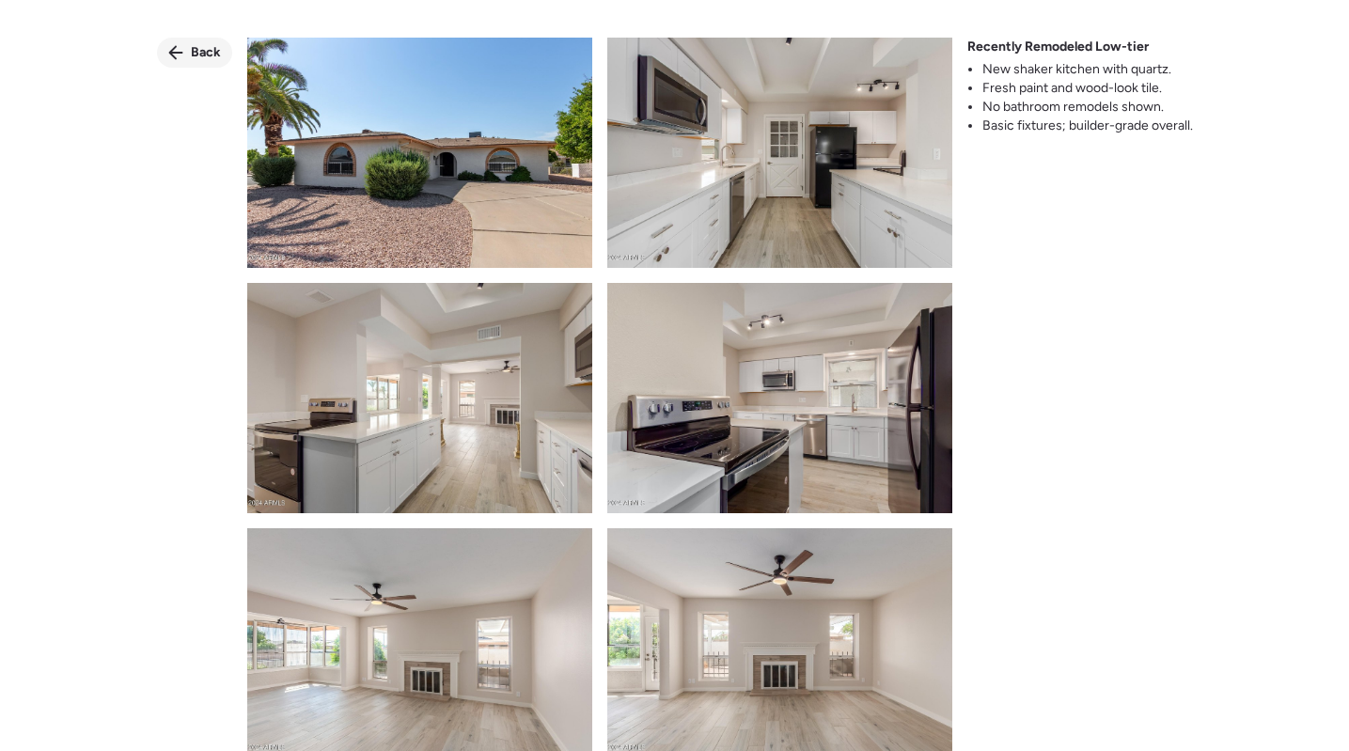
click at [184, 48] on div "Back" at bounding box center [194, 53] width 75 height 30
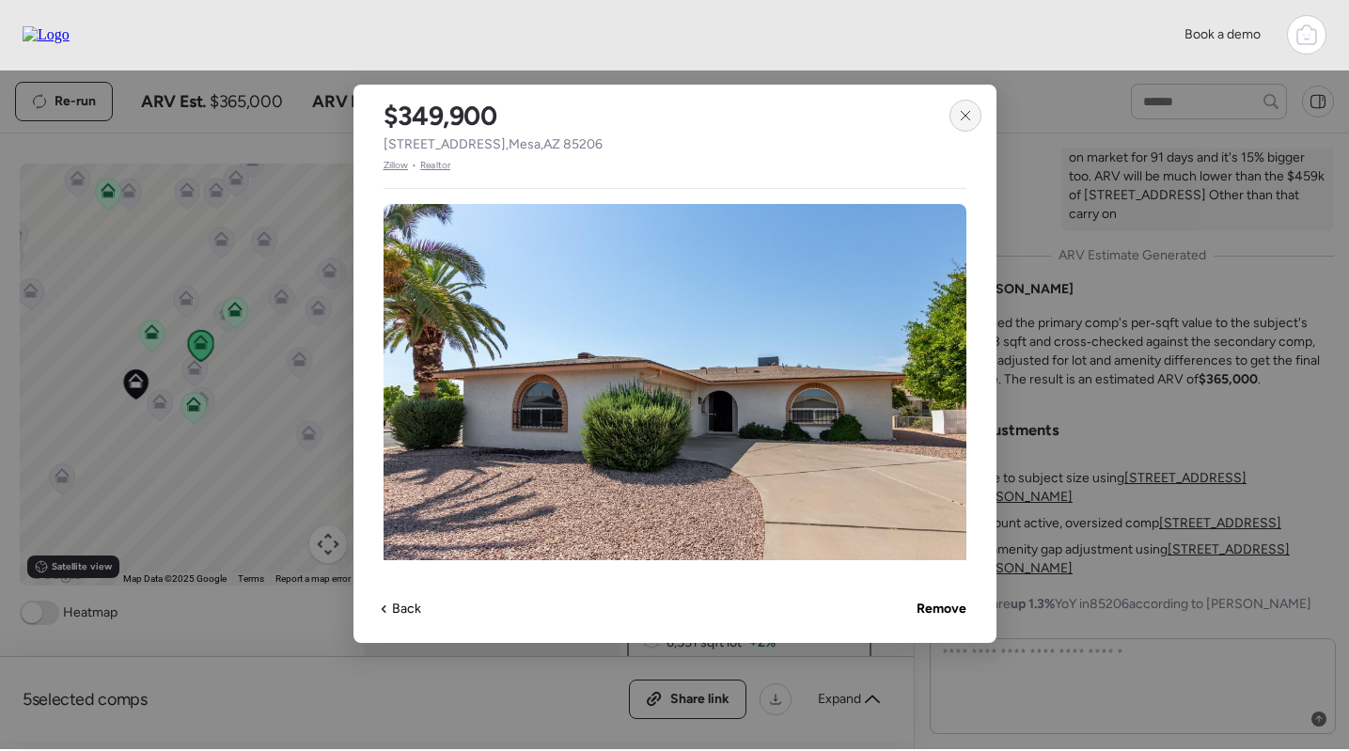
click at [955, 118] on div at bounding box center [966, 116] width 32 height 32
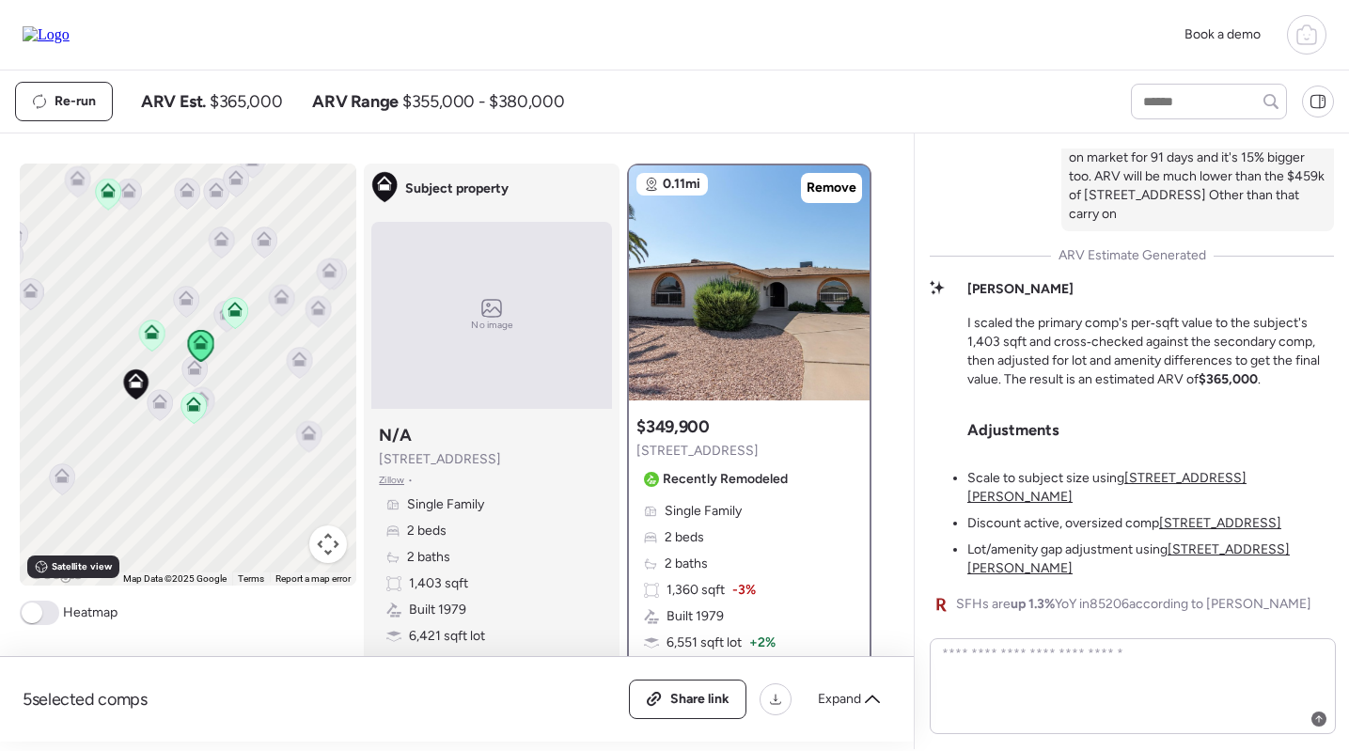
click at [231, 306] on icon at bounding box center [235, 309] width 15 height 15
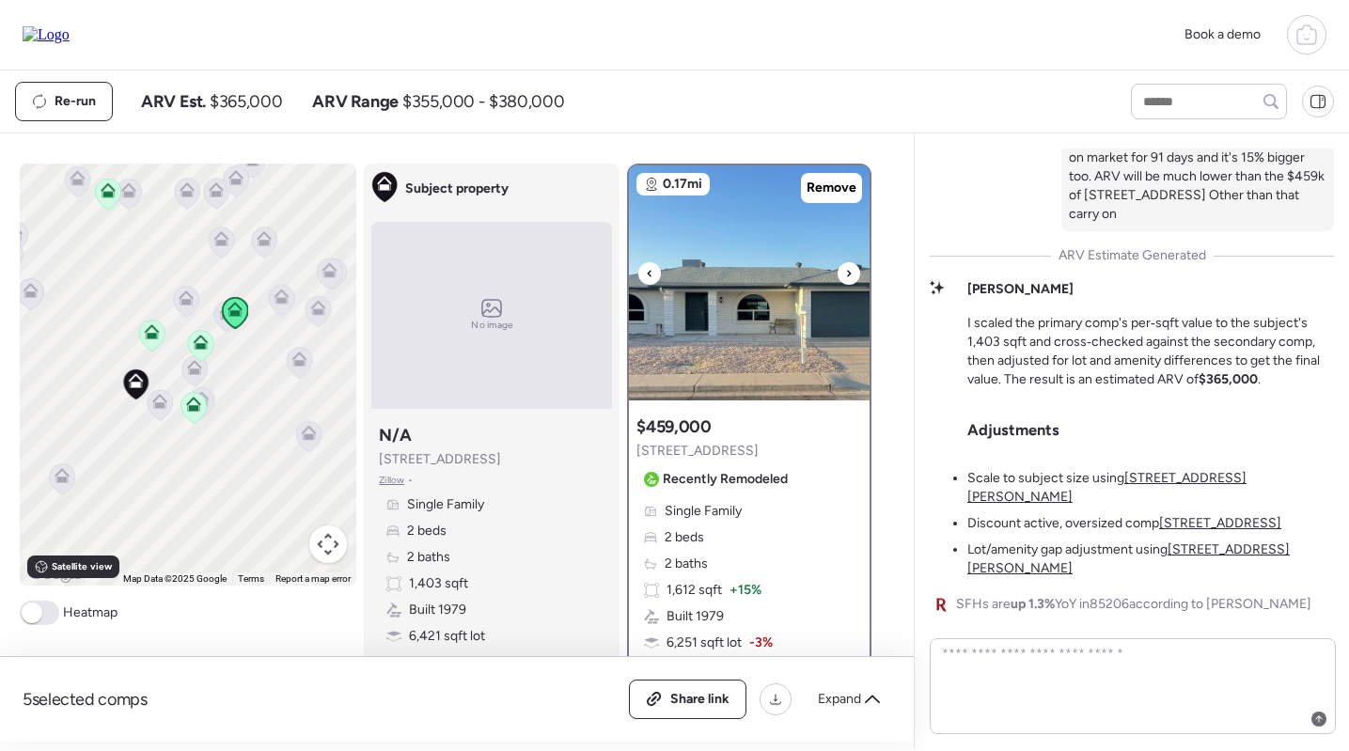
click at [765, 350] on img at bounding box center [749, 282] width 241 height 235
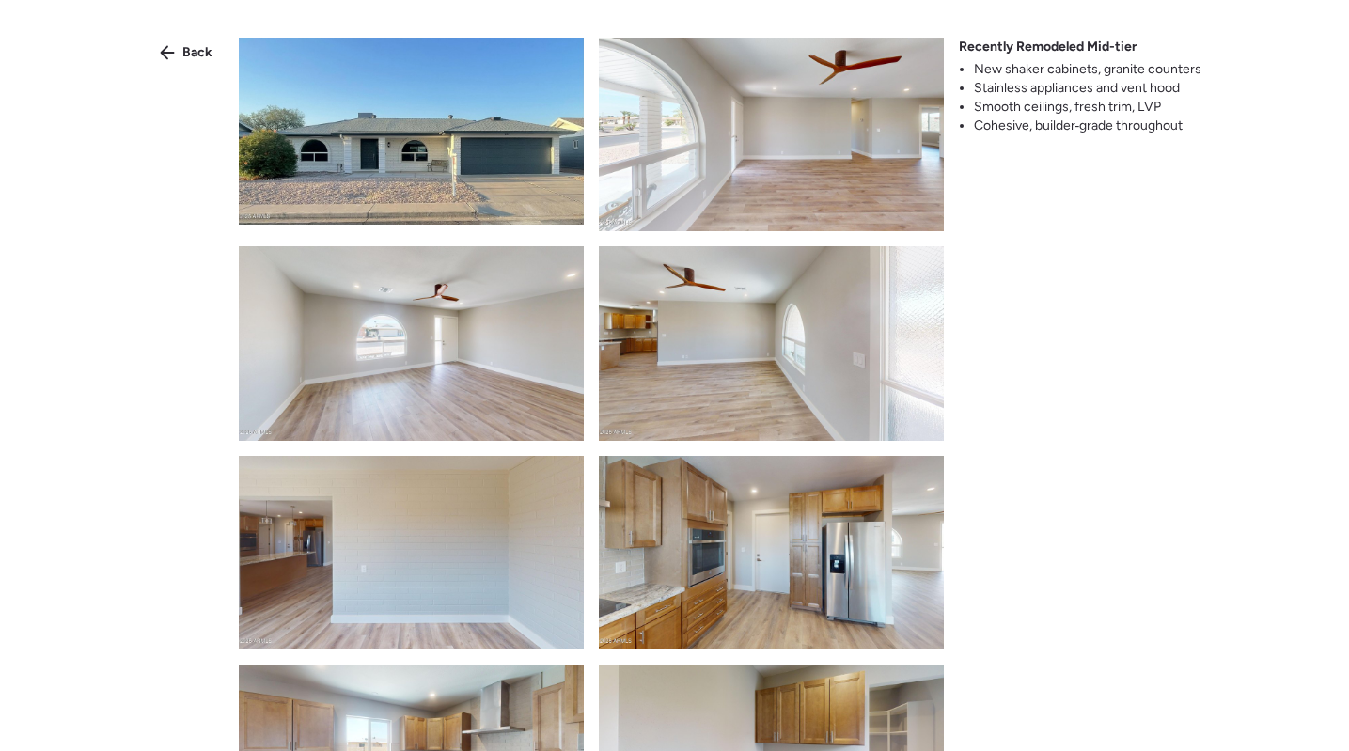
scroll to position [0, 0]
click at [794, 527] on img at bounding box center [771, 553] width 345 height 194
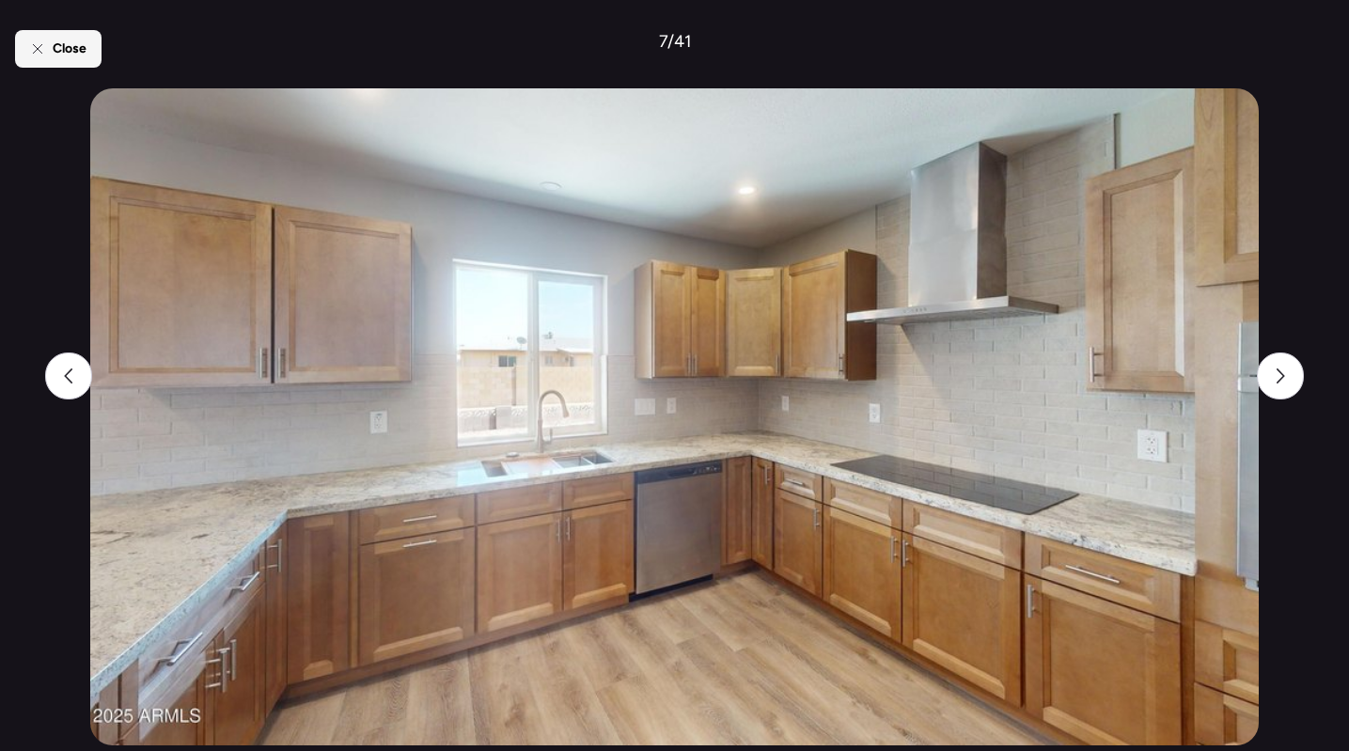
click at [73, 39] on span "Close" at bounding box center [70, 48] width 34 height 19
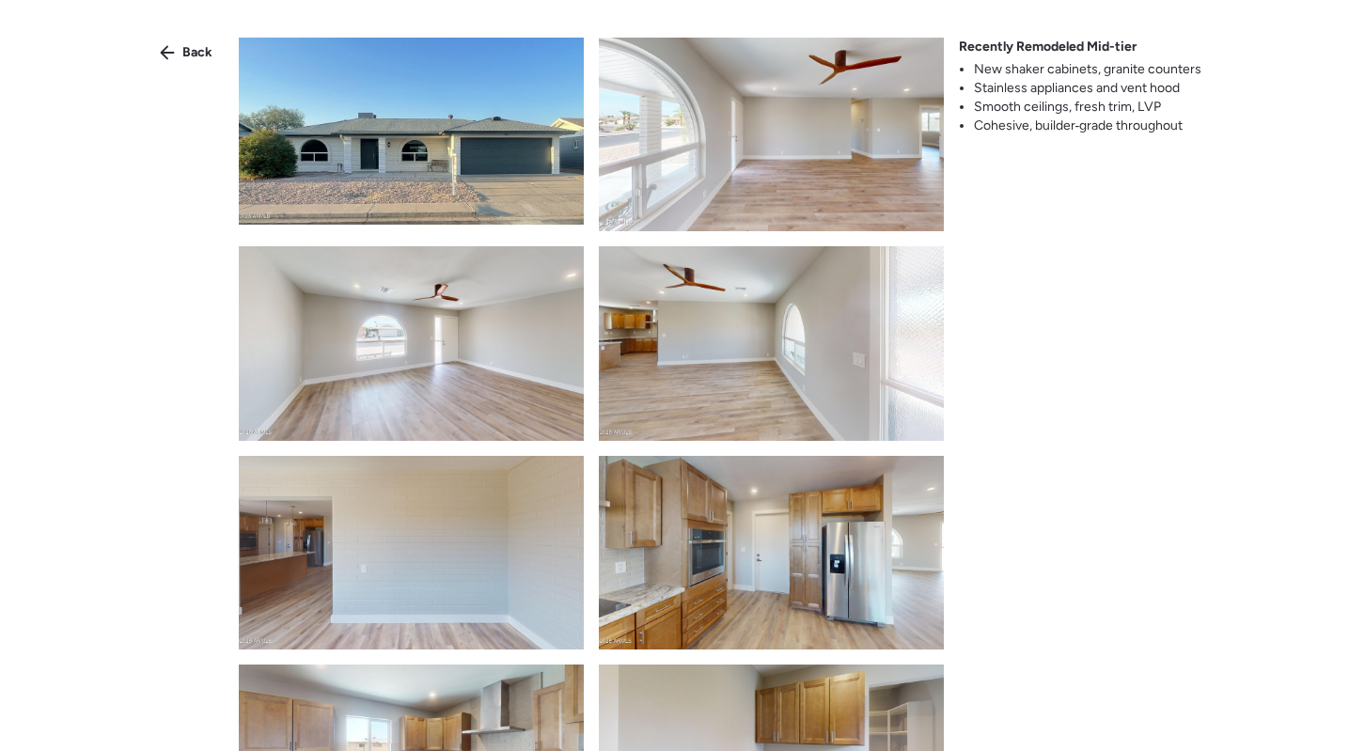
click at [148, 49] on div "Back Recently Remodeled Mid-tier New shaker cabinets, granite counters Stainles…" at bounding box center [674, 409] width 1349 height 819
click at [202, 47] on span "Back" at bounding box center [197, 52] width 30 height 19
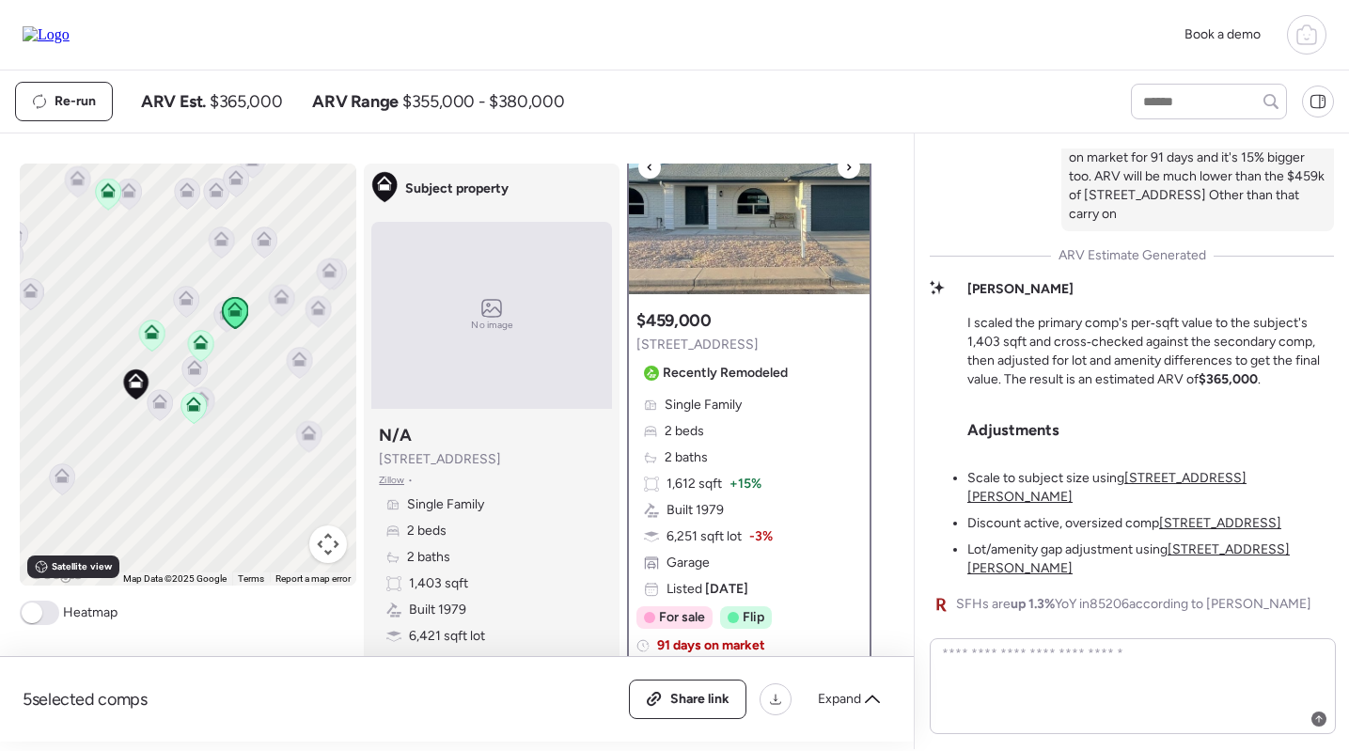
scroll to position [153, 0]
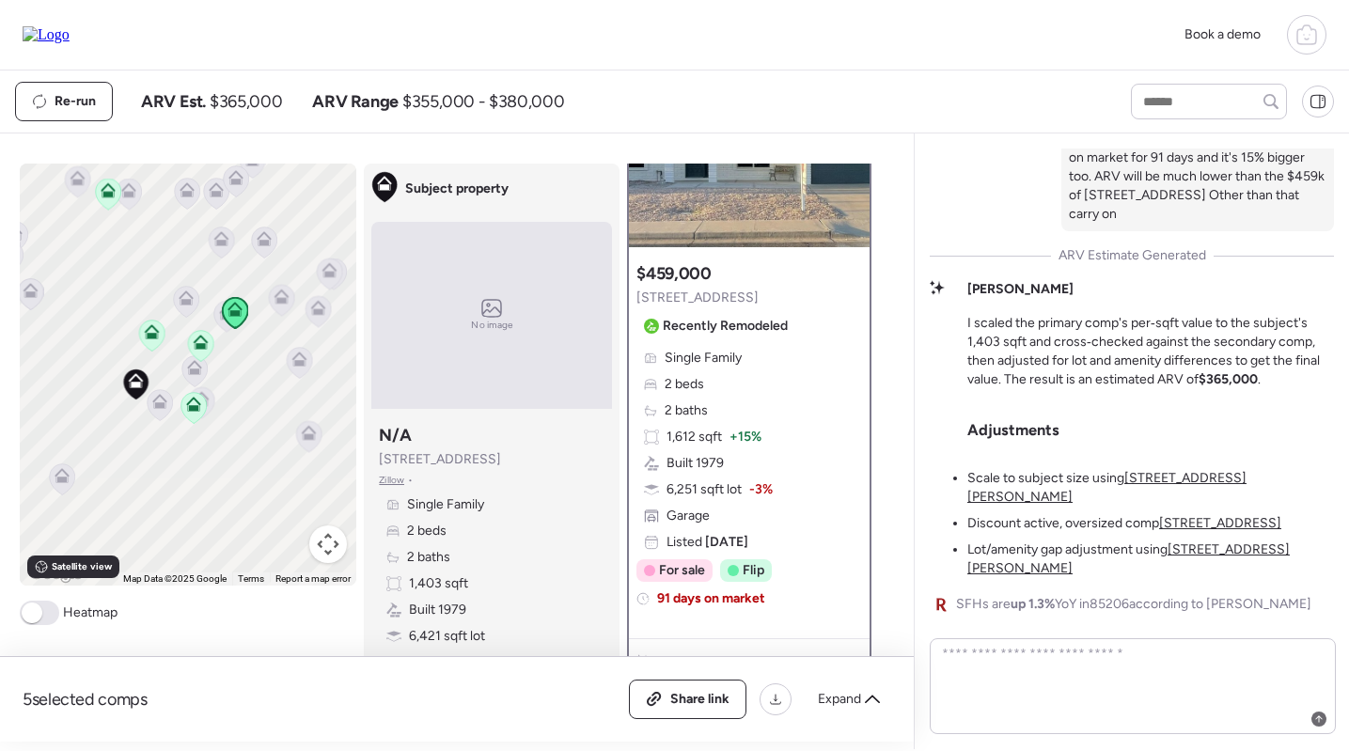
click at [794, 390] on div "Single Family 2 beds 2 baths 1,612 sqft + 15% Built 1979 6,251 sqft lot -3% Gar…" at bounding box center [749, 450] width 226 height 203
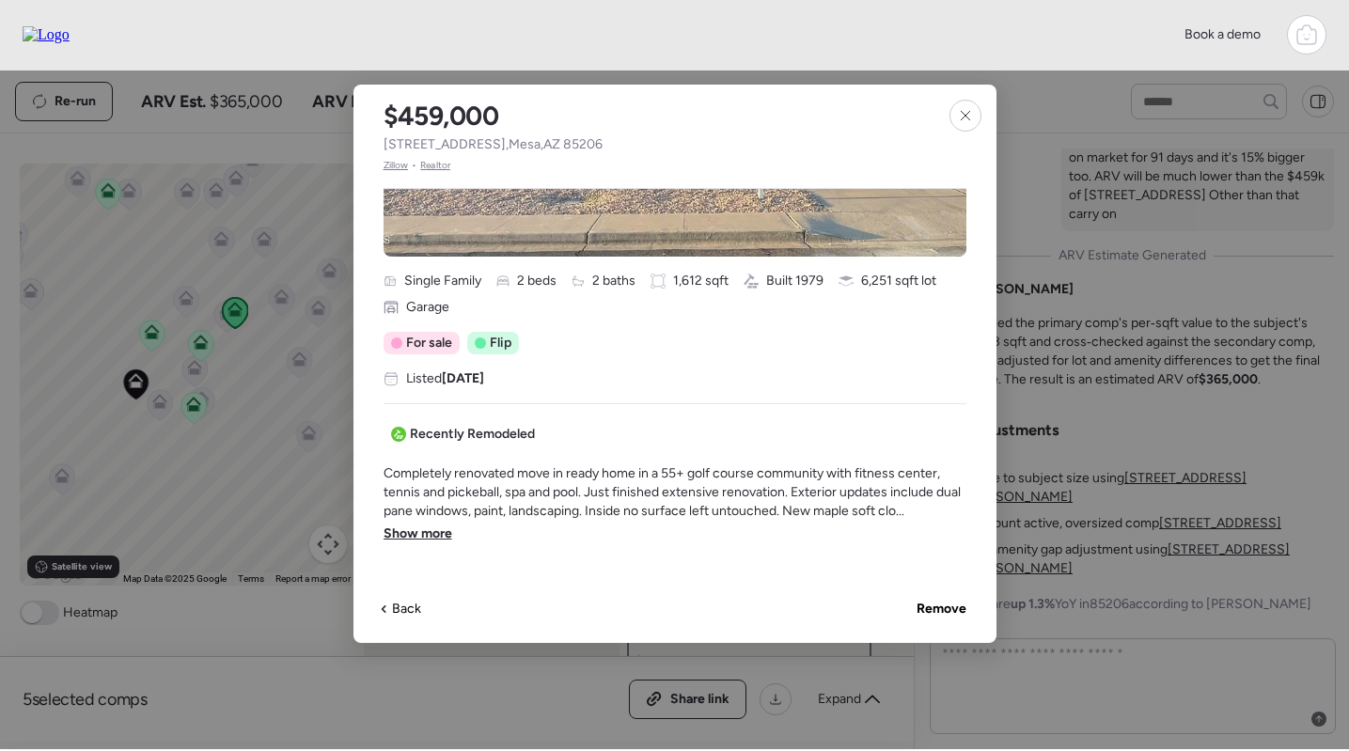
click at [428, 529] on span "Show more" at bounding box center [418, 534] width 69 height 19
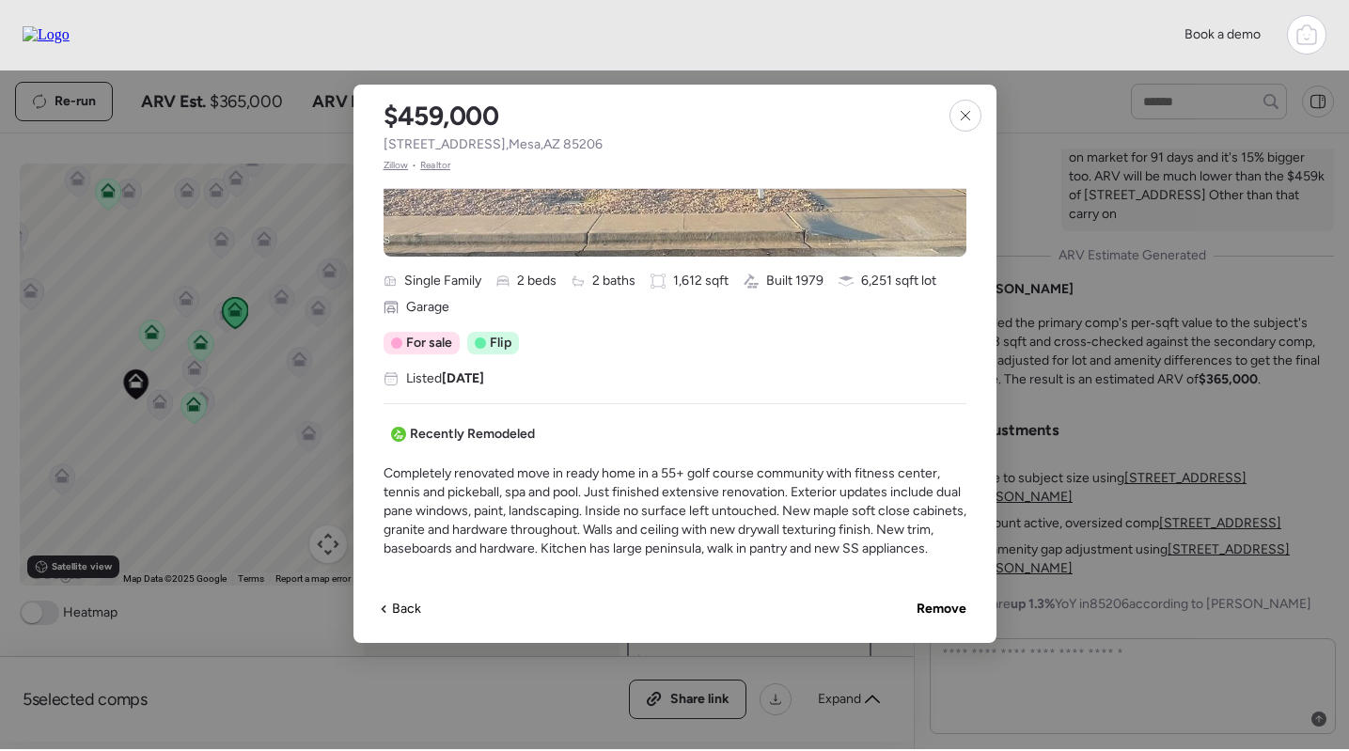
scroll to position [526, 0]
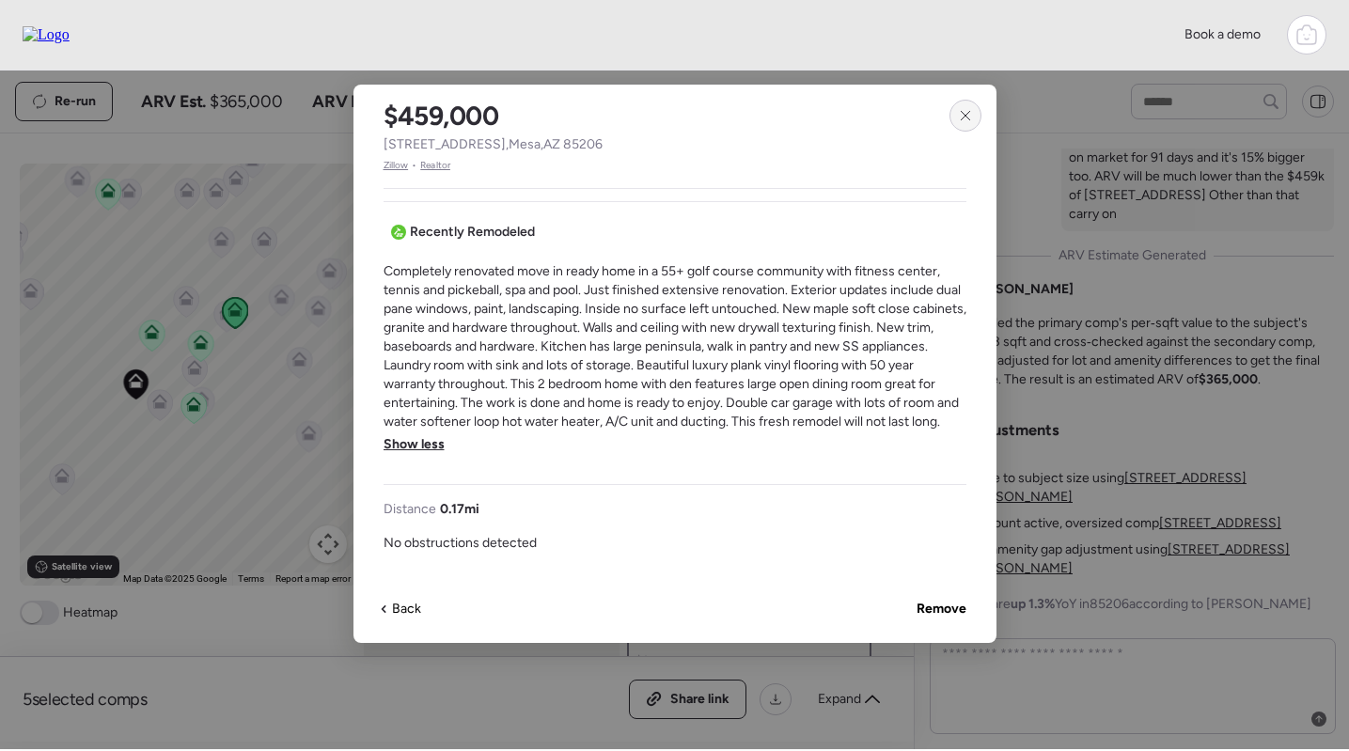
click at [966, 117] on icon at bounding box center [965, 115] width 8 height 8
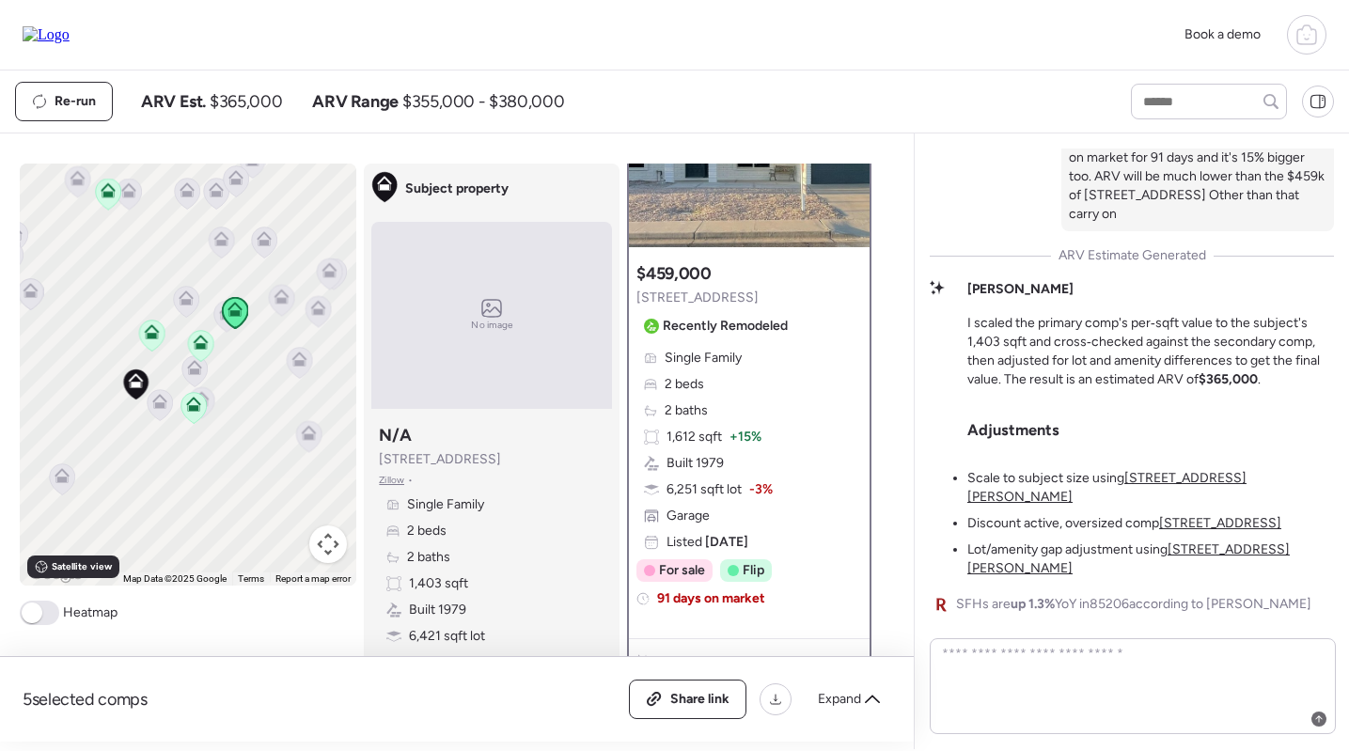
scroll to position [81, 0]
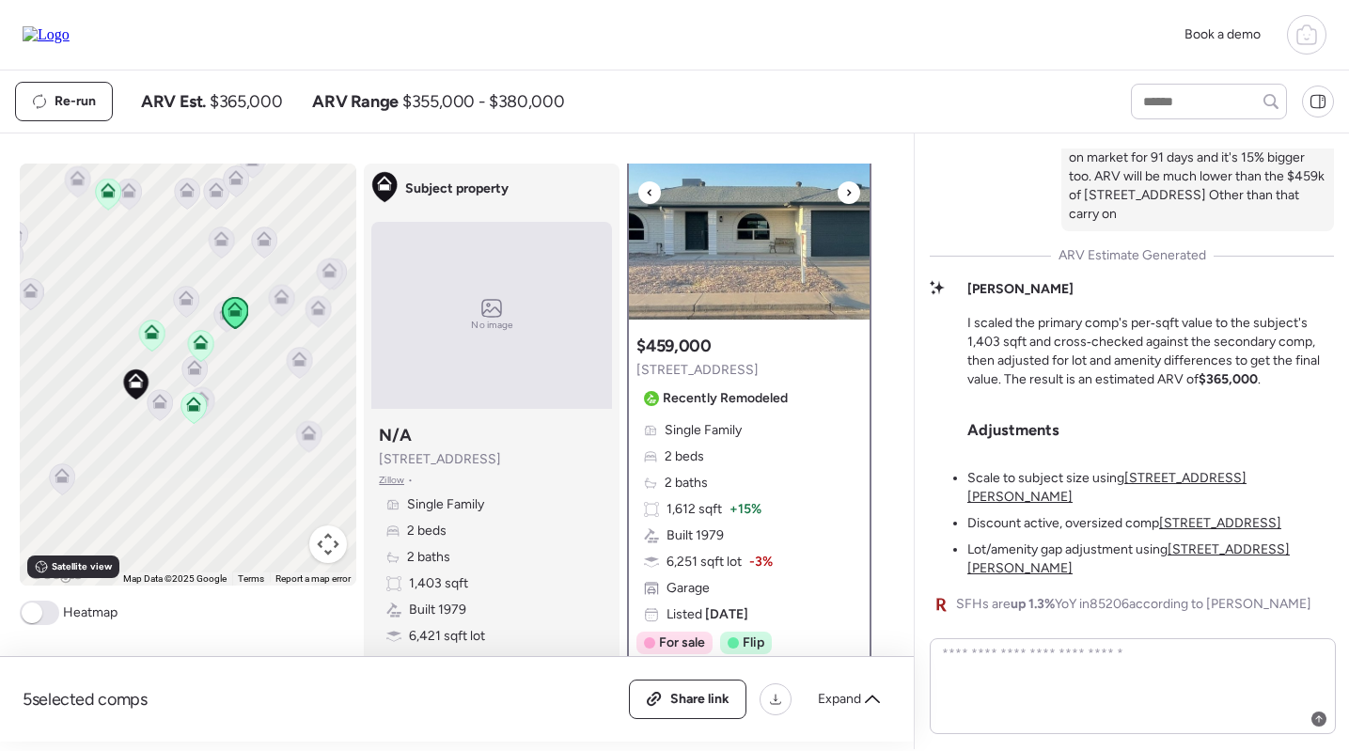
click at [778, 228] on img at bounding box center [749, 202] width 241 height 235
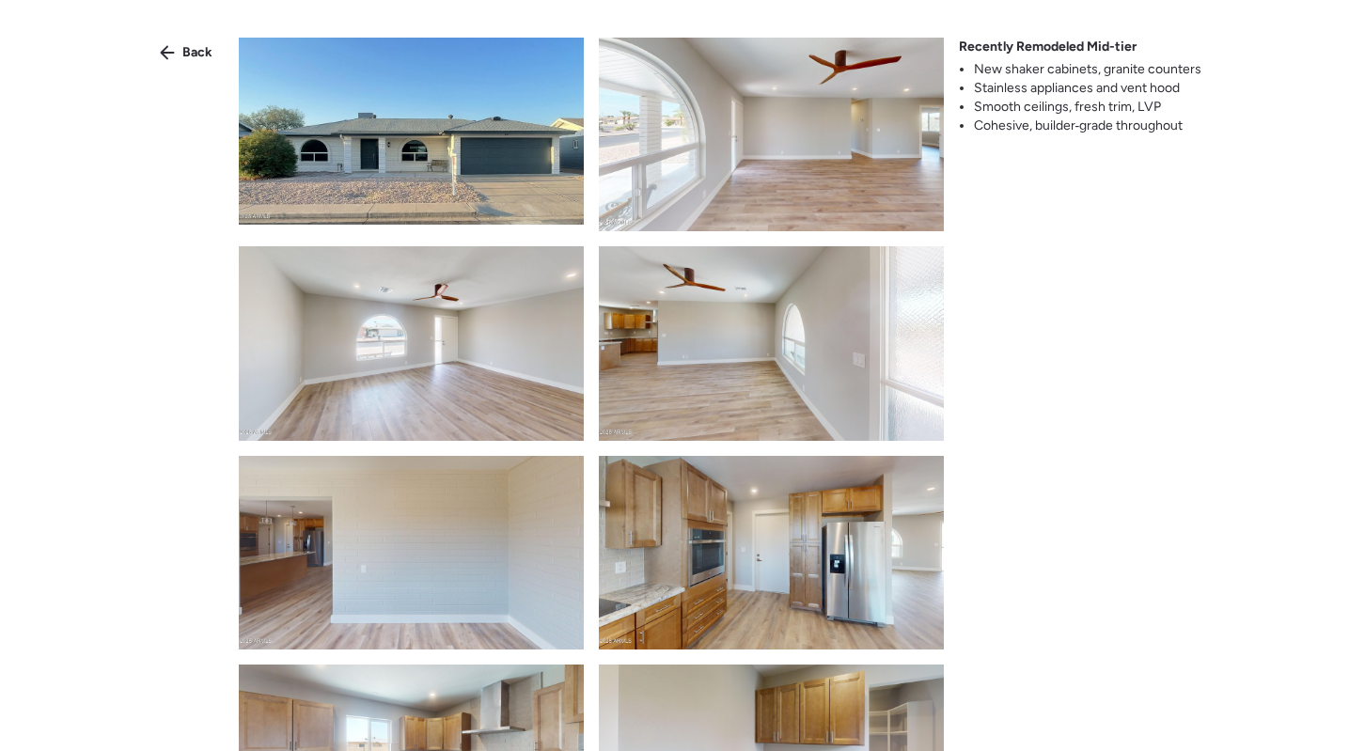
click at [778, 559] on img at bounding box center [771, 553] width 345 height 194
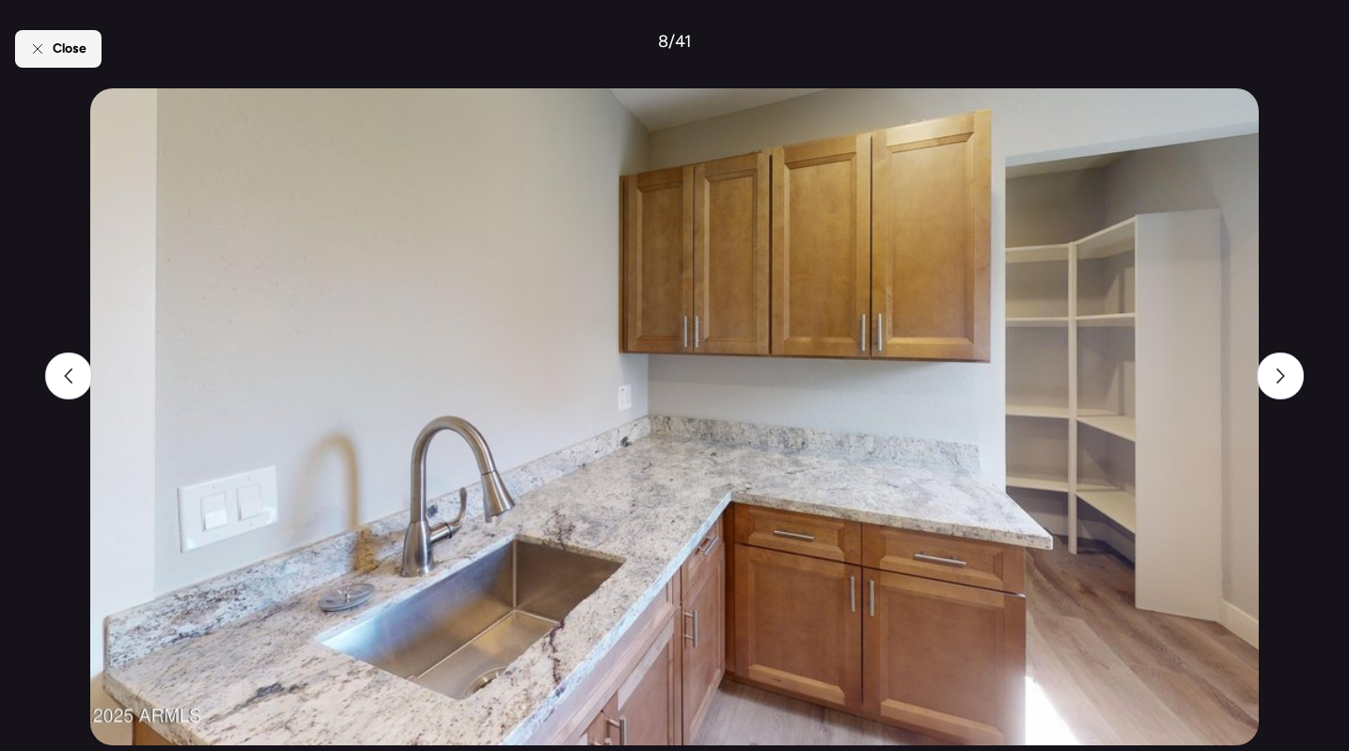
click at [49, 39] on div "Close" at bounding box center [58, 49] width 86 height 38
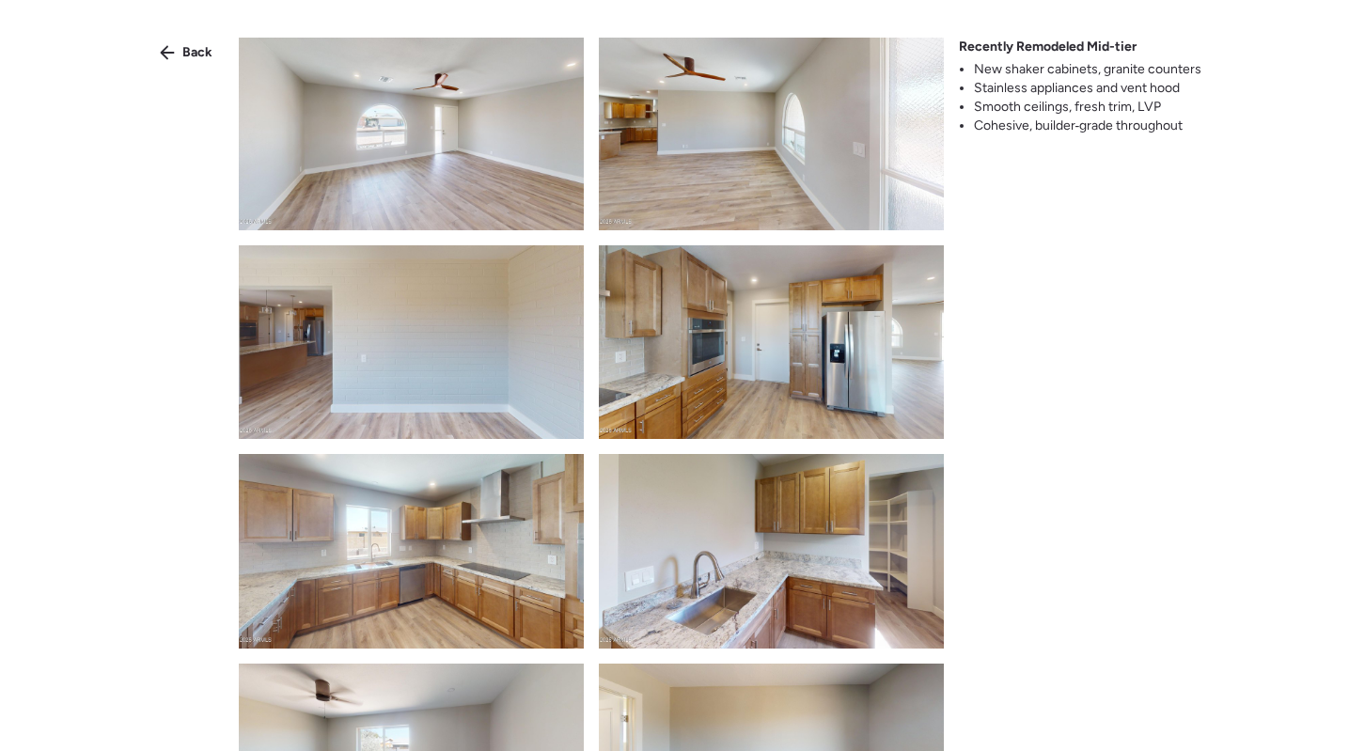
scroll to position [209, 0]
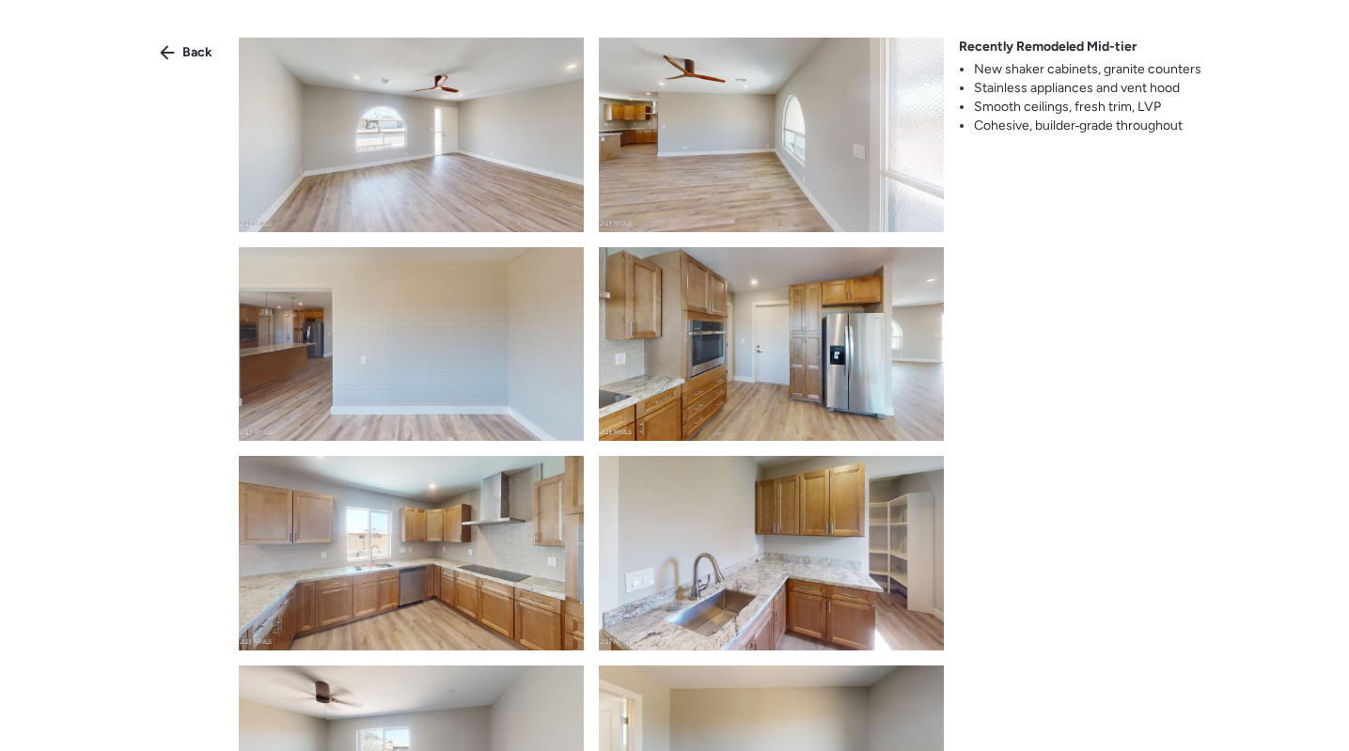
click at [836, 364] on img at bounding box center [771, 344] width 345 height 194
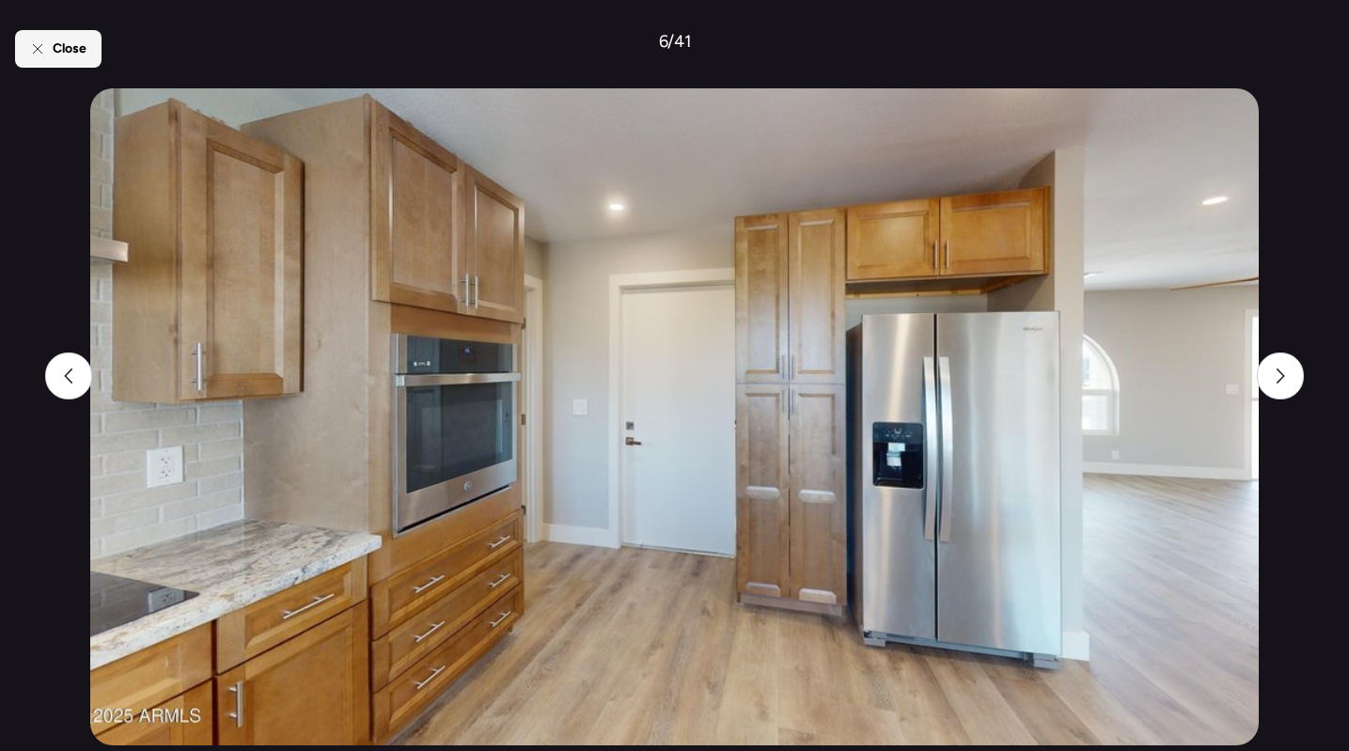
click at [61, 49] on span "Close" at bounding box center [70, 48] width 34 height 19
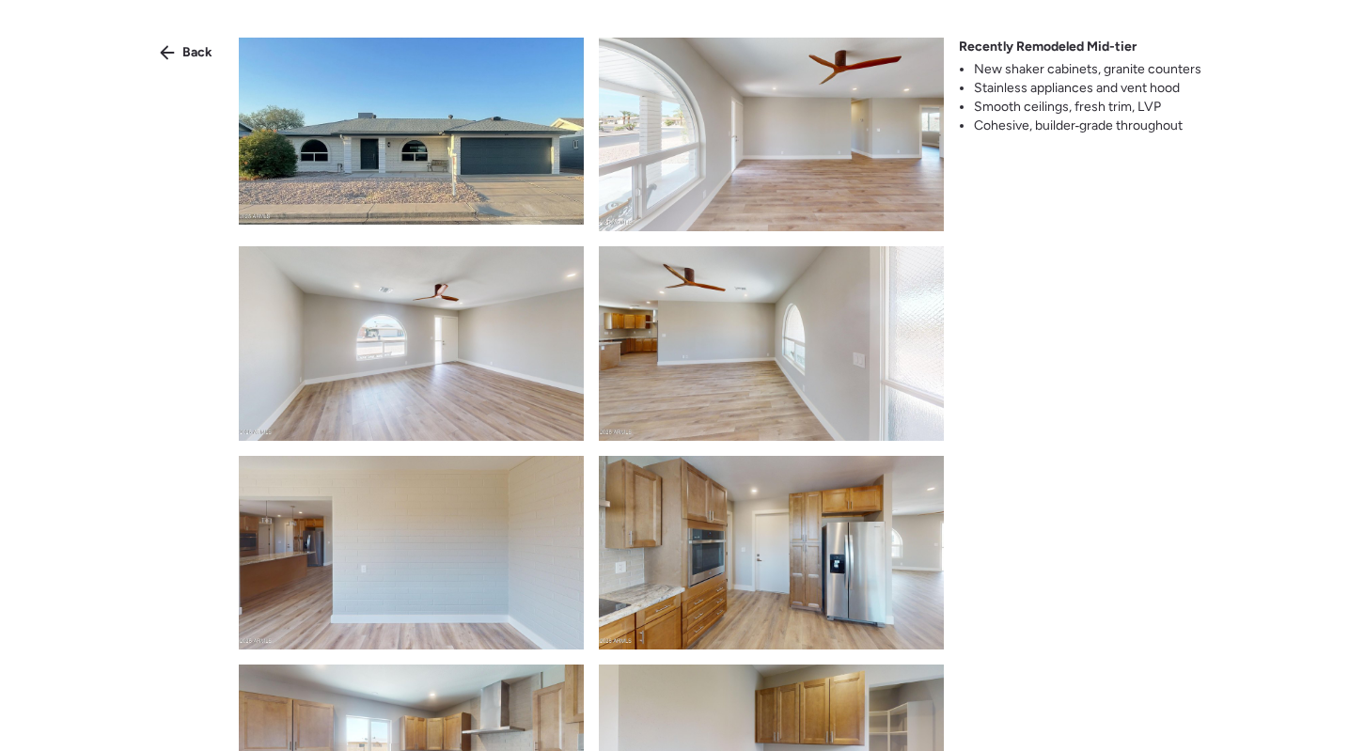
scroll to position [301, 0]
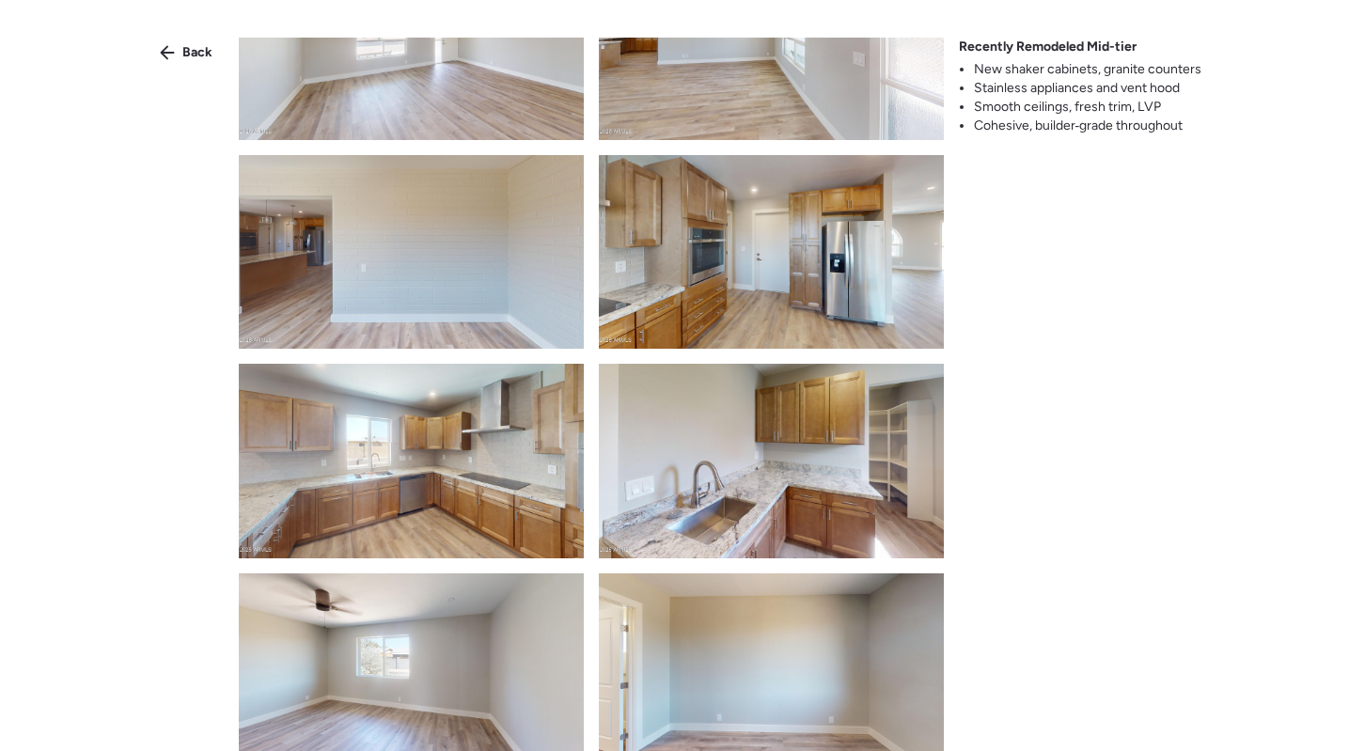
click at [778, 293] on img at bounding box center [771, 252] width 345 height 194
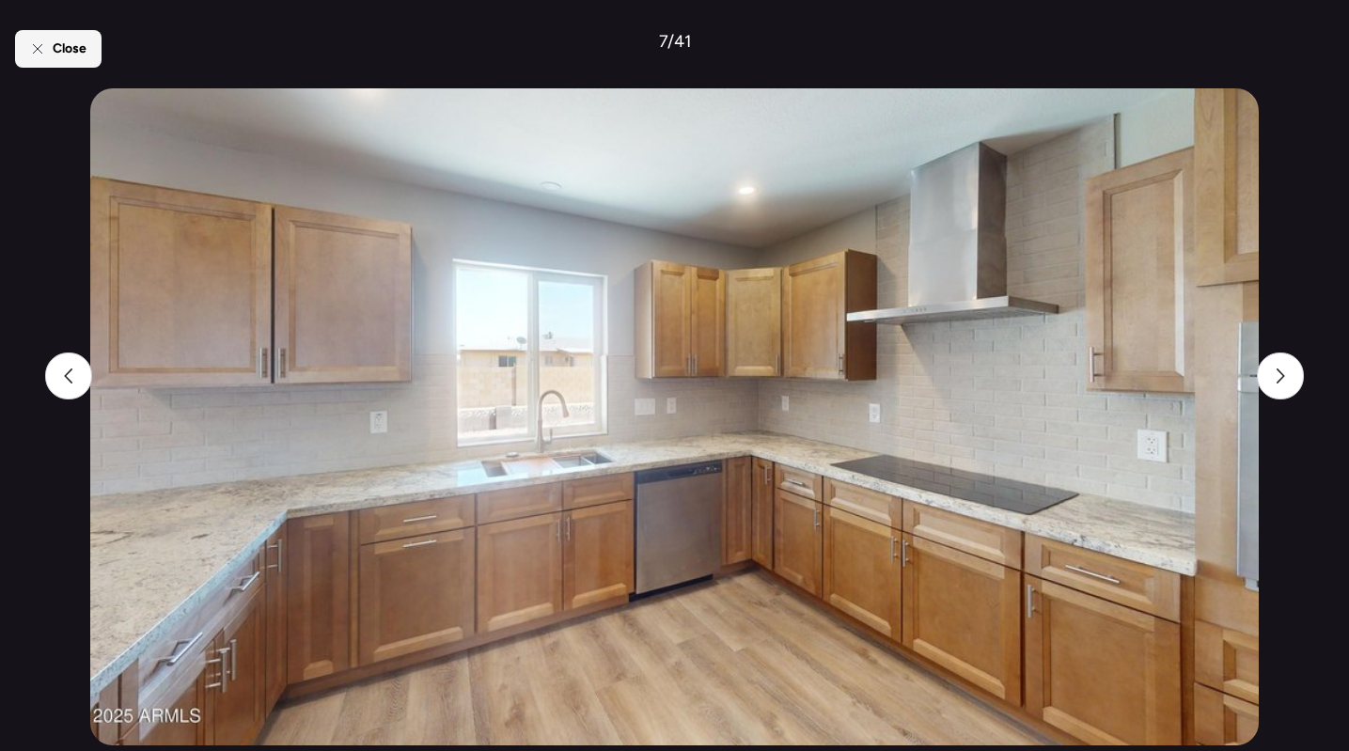
click at [56, 54] on span "Close" at bounding box center [70, 48] width 34 height 19
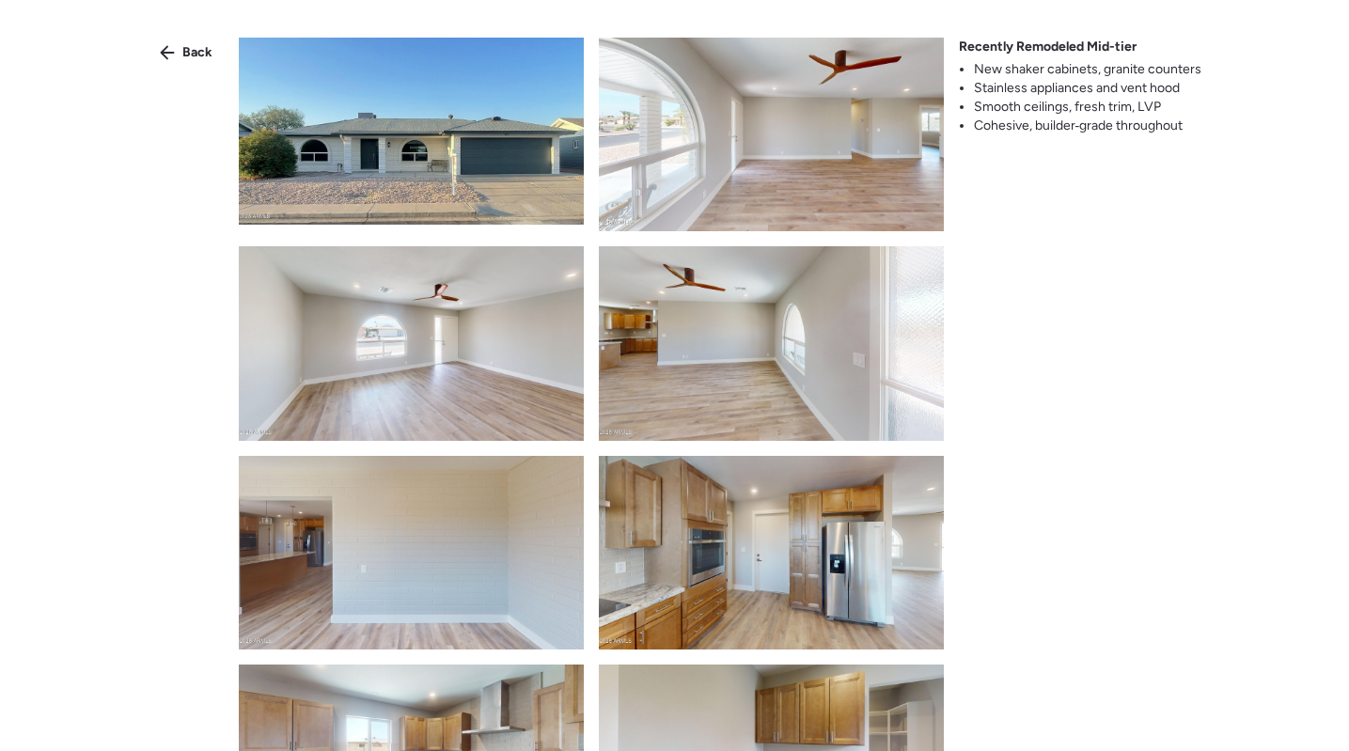
scroll to position [0, 0]
click at [181, 56] on div "Back" at bounding box center [186, 53] width 75 height 30
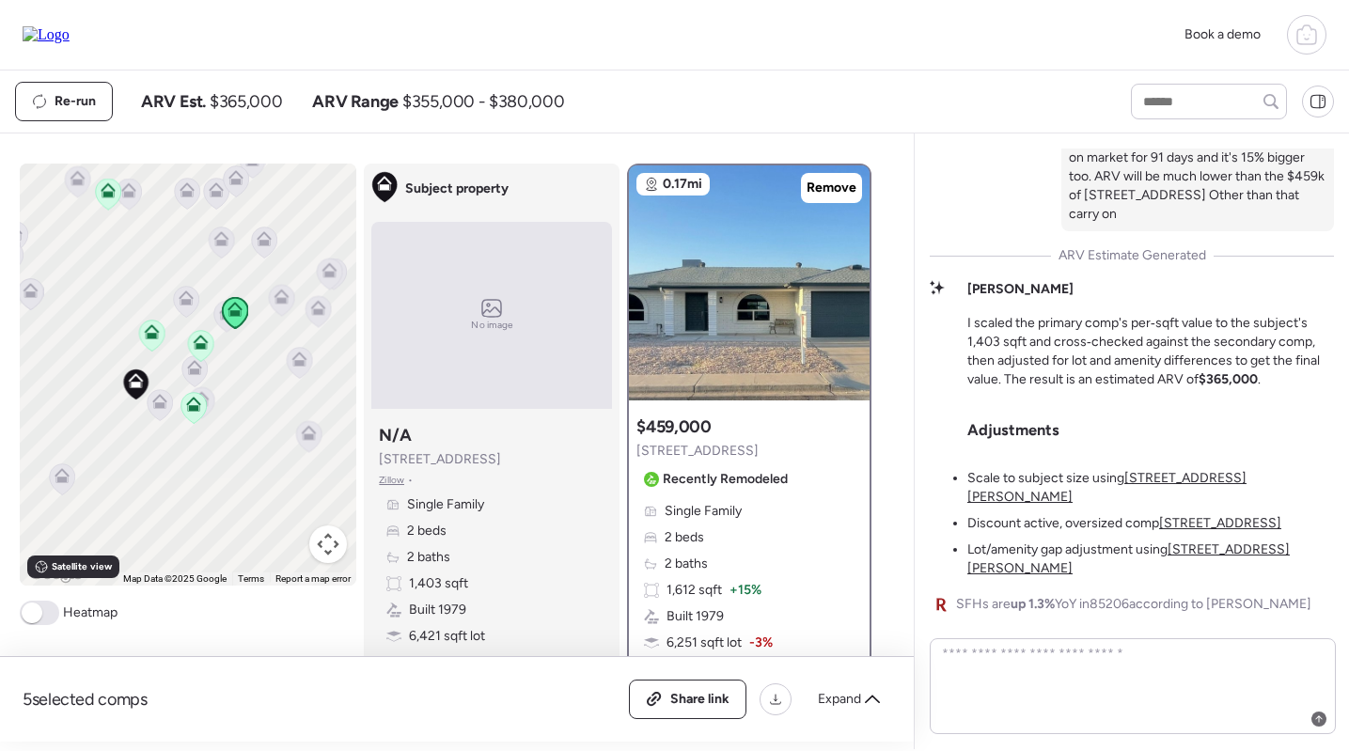
click at [192, 401] on icon at bounding box center [193, 401] width 14 height 8
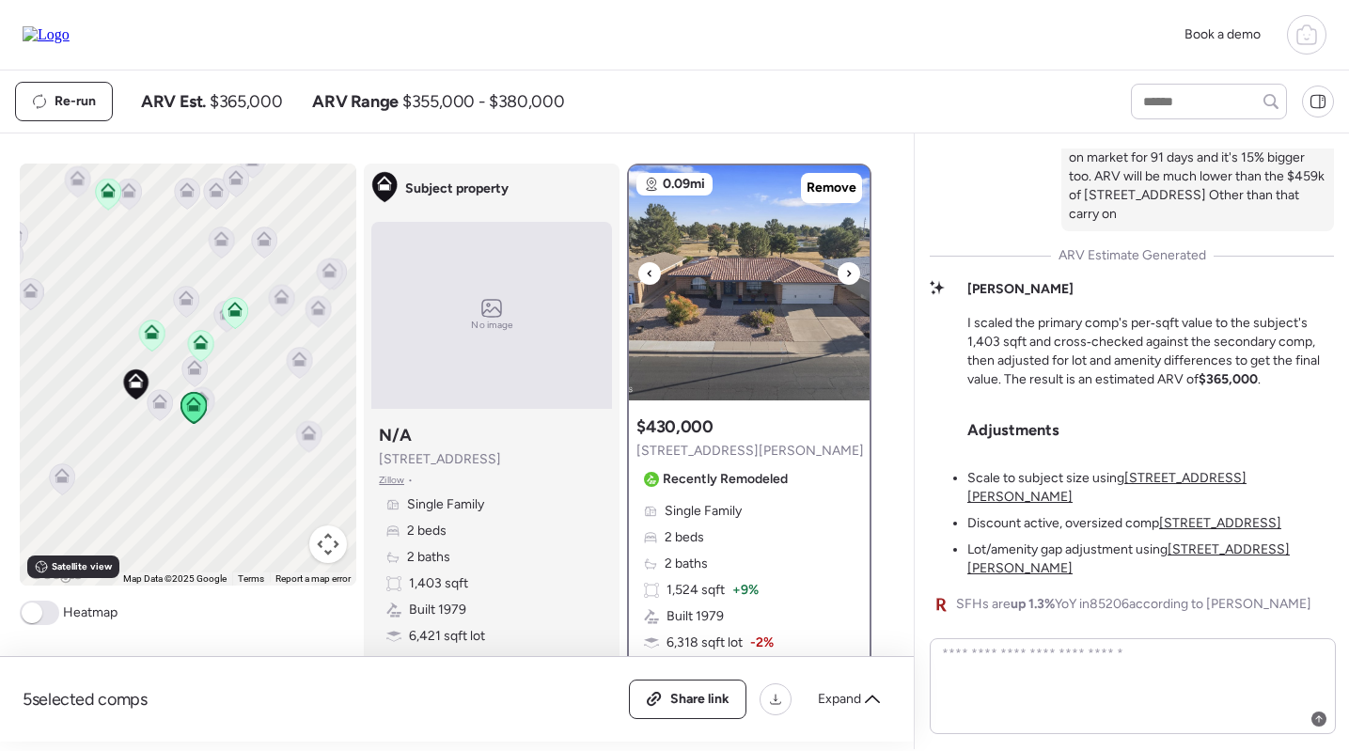
click at [733, 304] on img at bounding box center [749, 282] width 241 height 235
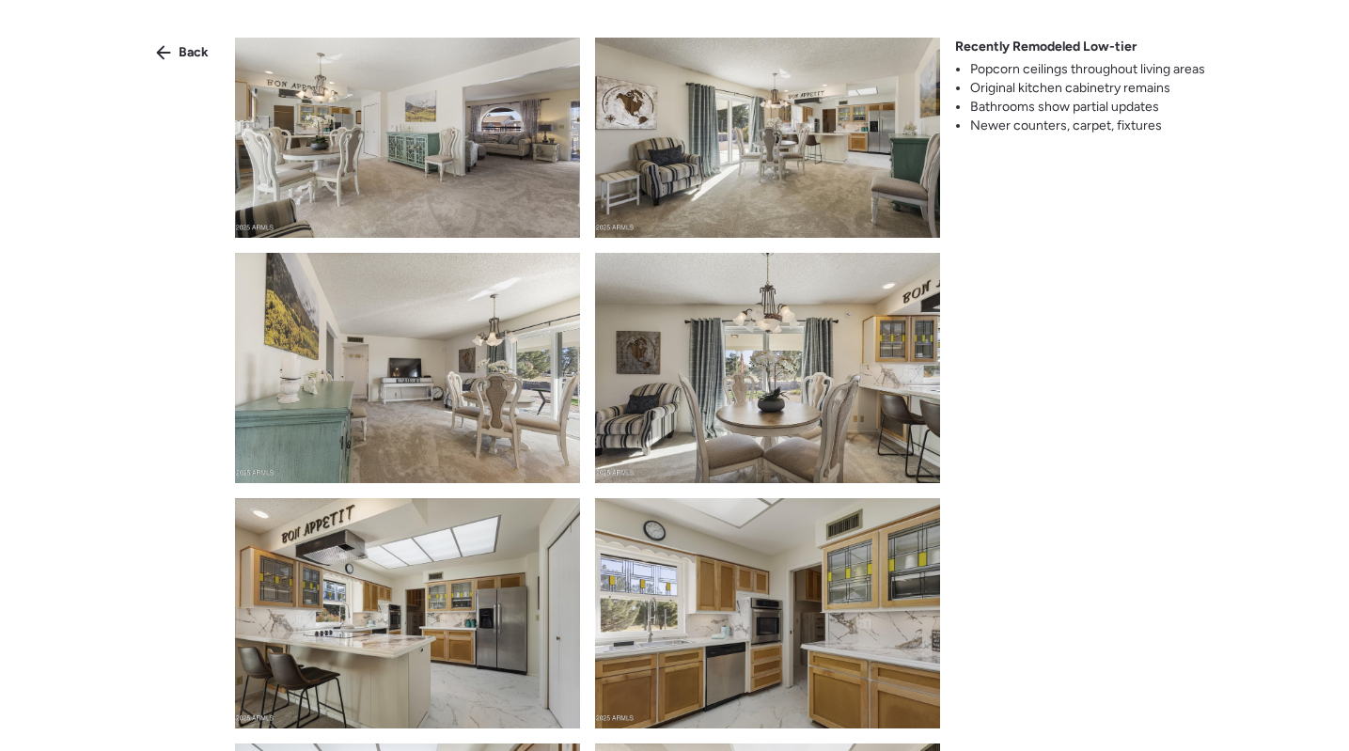
scroll to position [3192, 0]
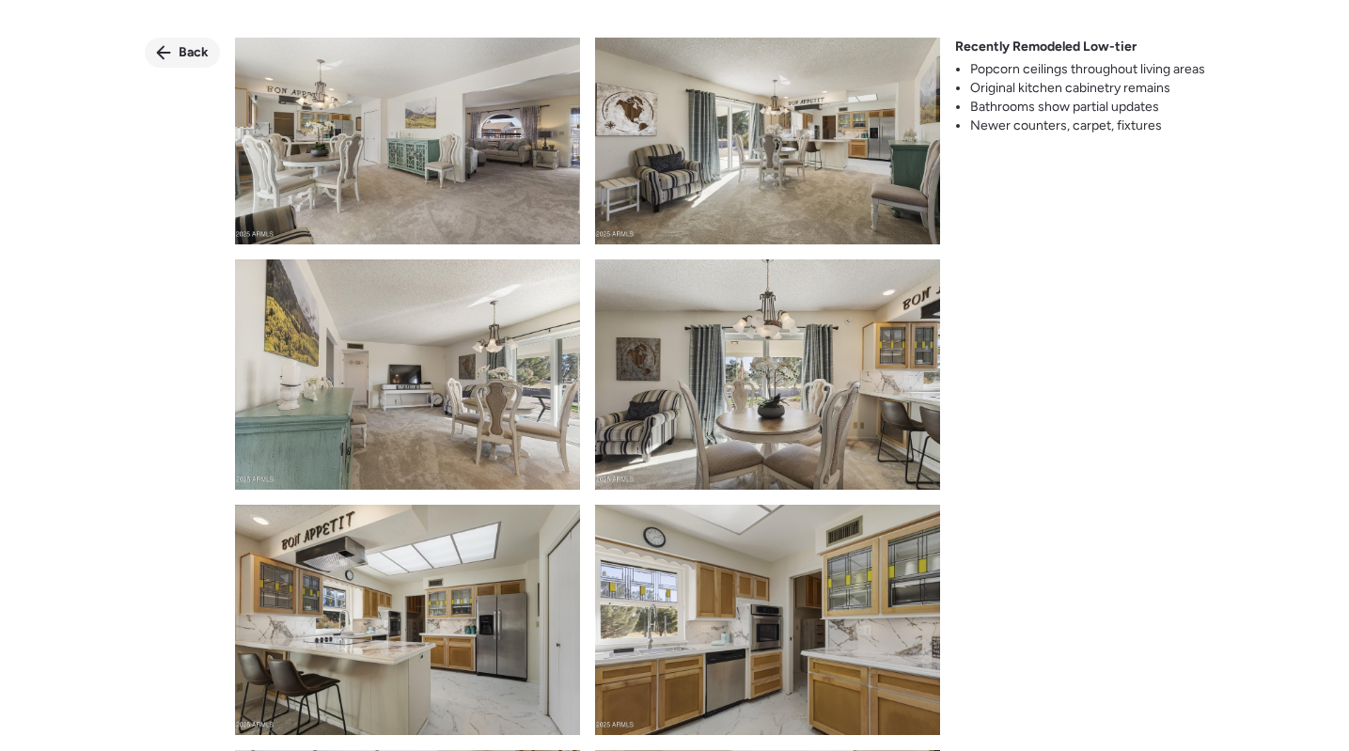
click at [184, 44] on span "Back" at bounding box center [194, 52] width 30 height 19
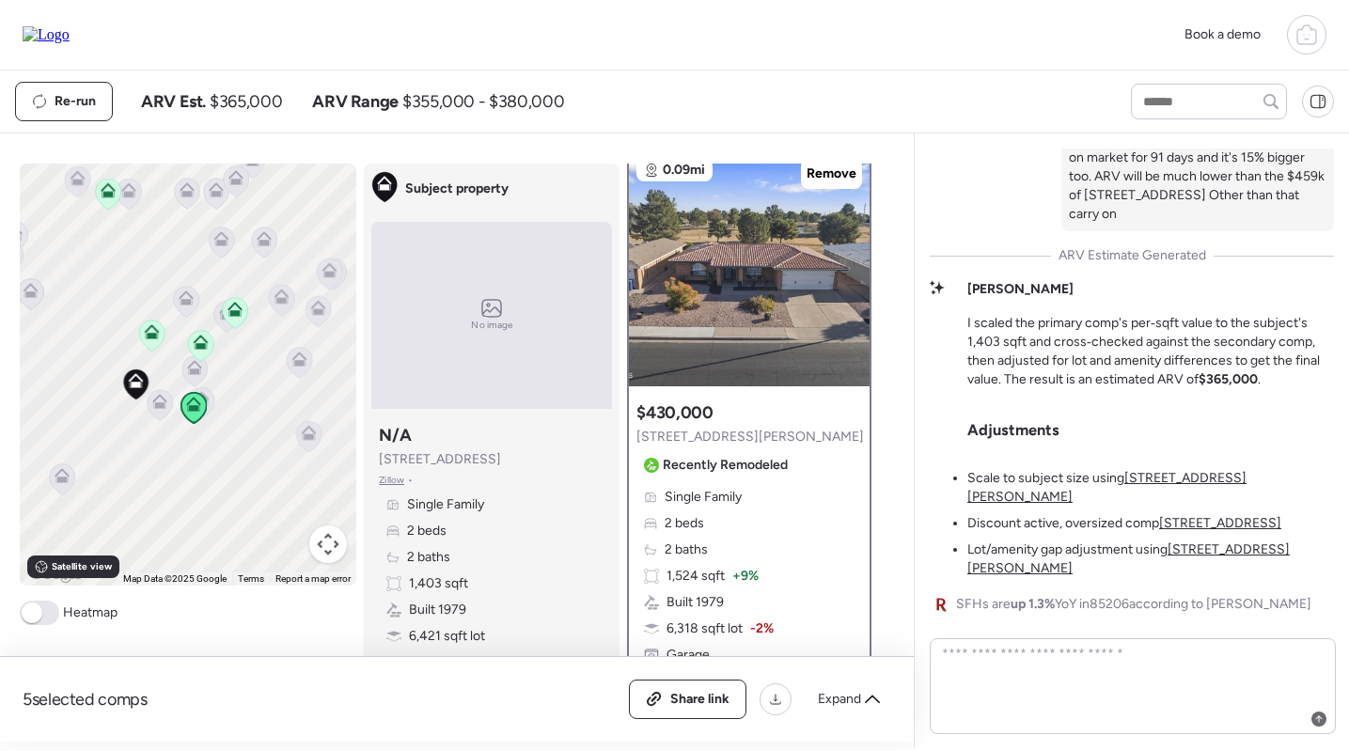
scroll to position [12, 0]
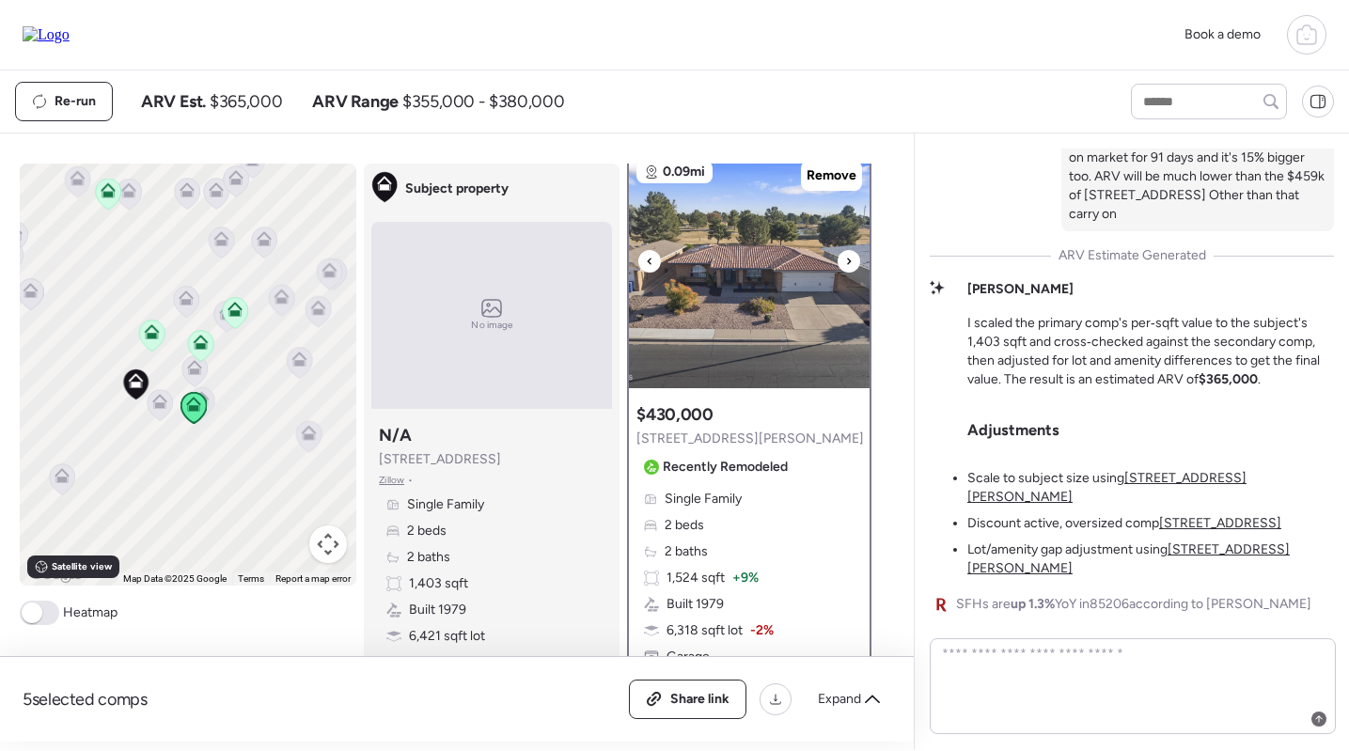
click at [737, 336] on img at bounding box center [749, 270] width 241 height 235
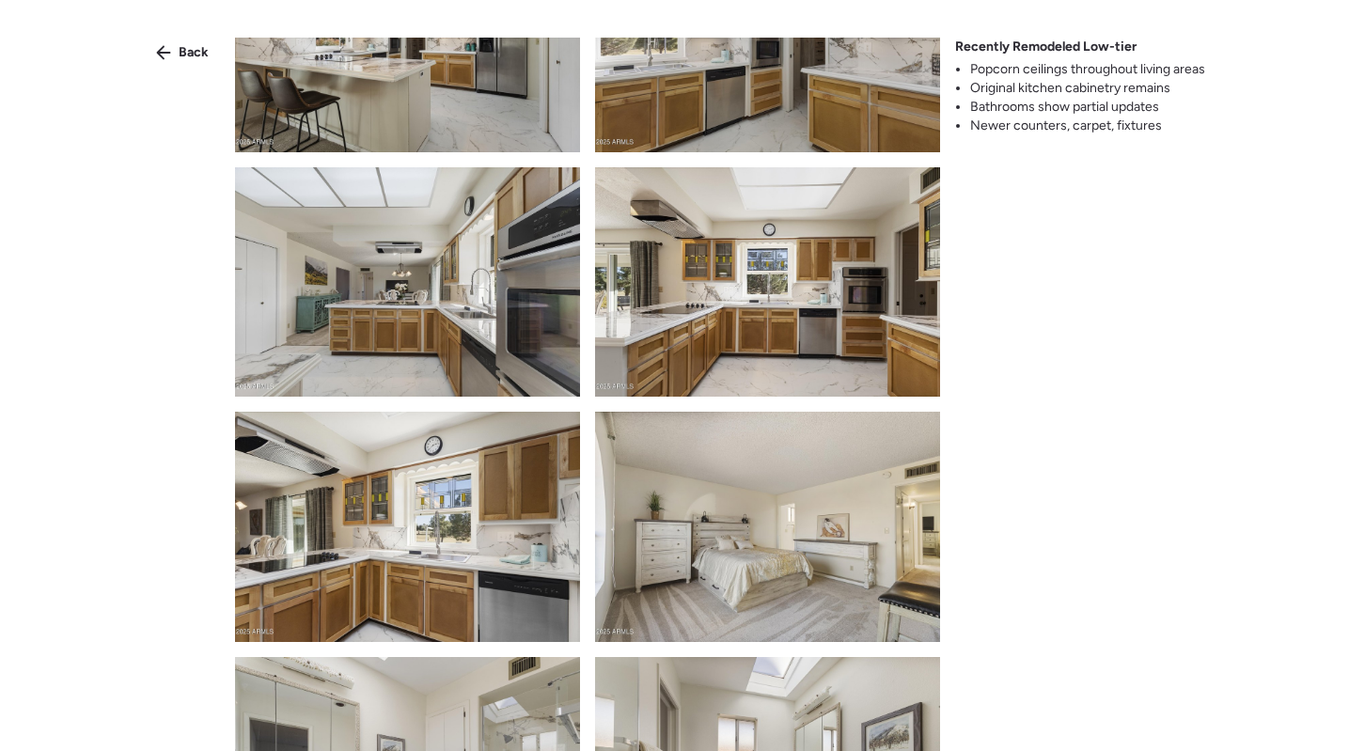
scroll to position [3860, 0]
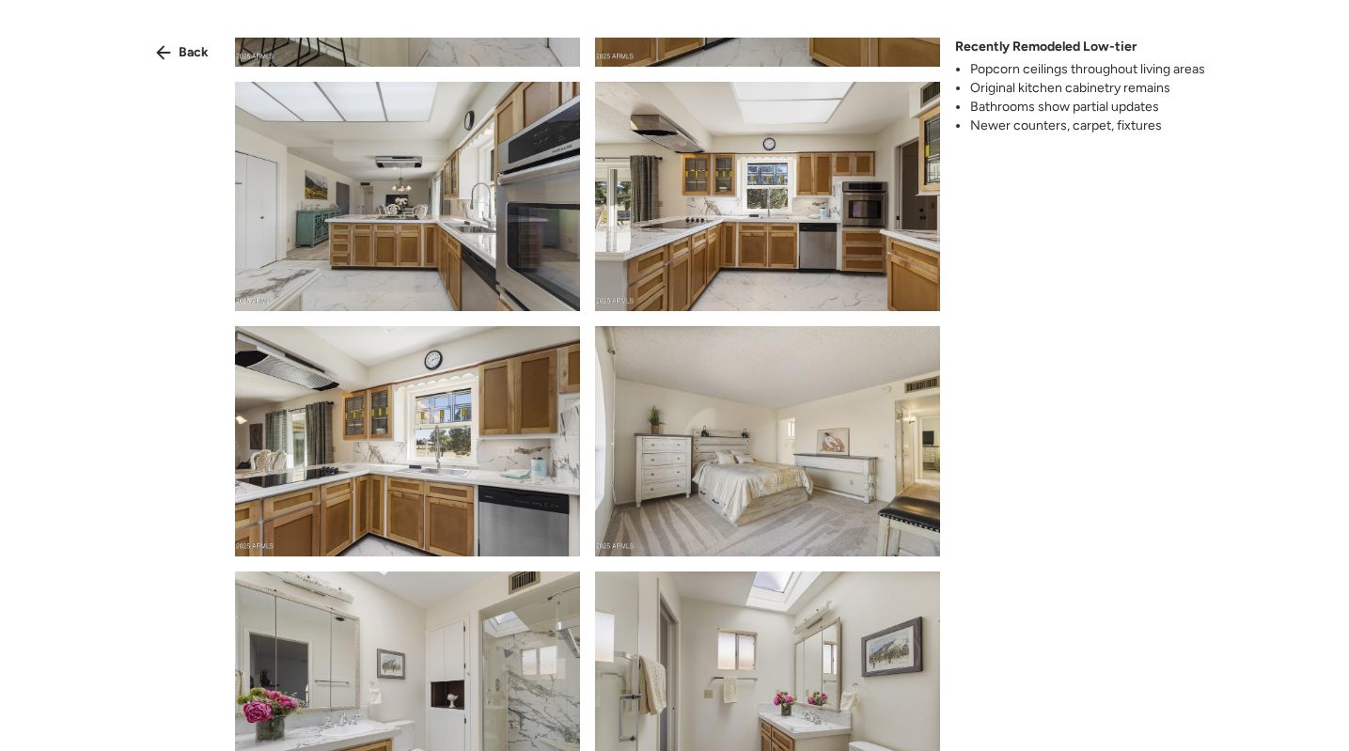
click at [409, 402] on img at bounding box center [407, 440] width 345 height 229
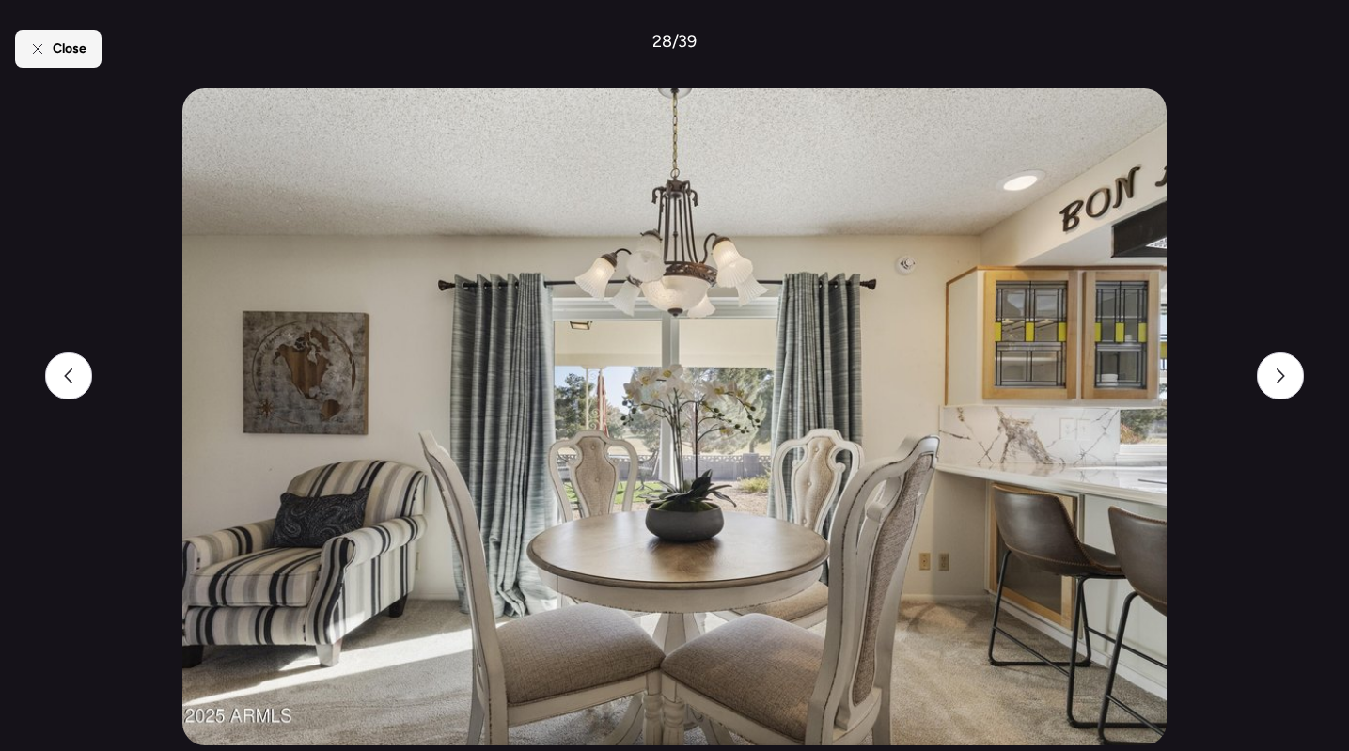
click at [80, 64] on div "Close" at bounding box center [58, 49] width 86 height 38
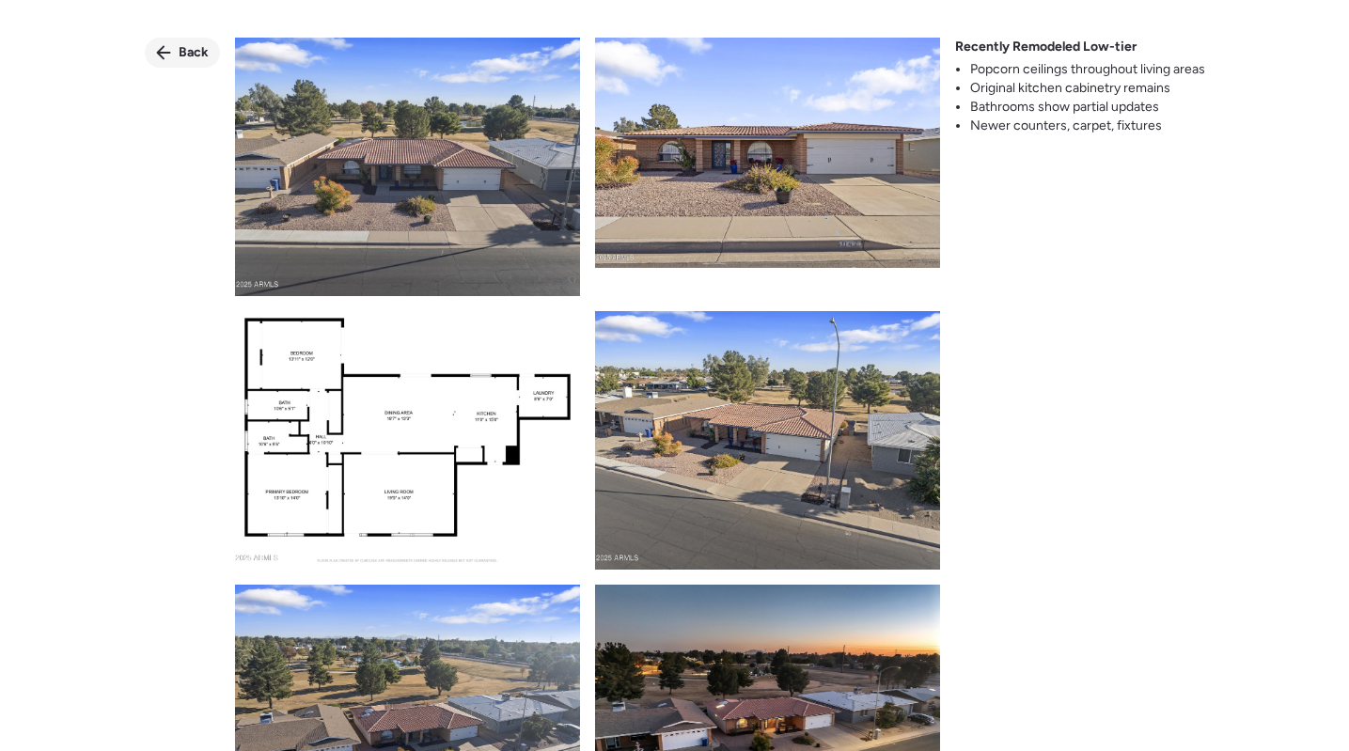
click at [173, 56] on div "Back" at bounding box center [182, 53] width 75 height 30
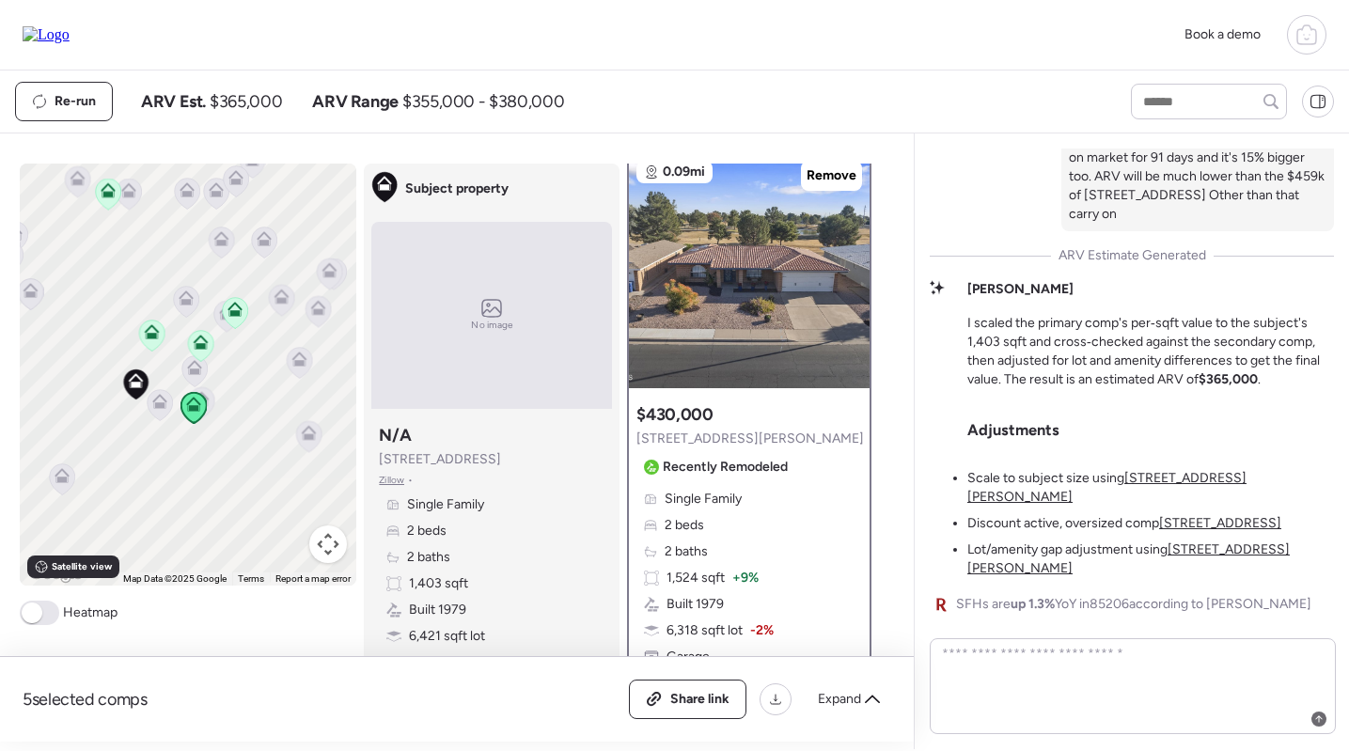
click at [731, 508] on span "Single Family" at bounding box center [703, 499] width 77 height 19
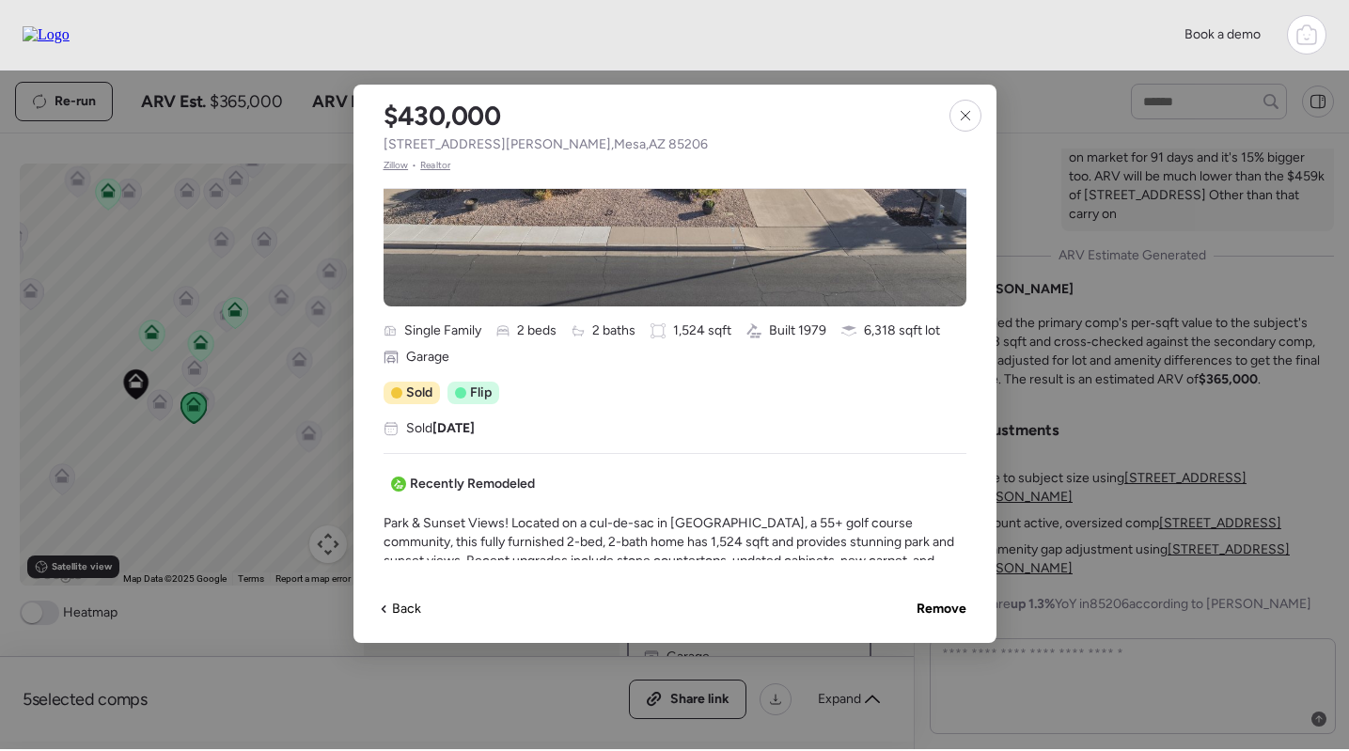
scroll to position [405, 0]
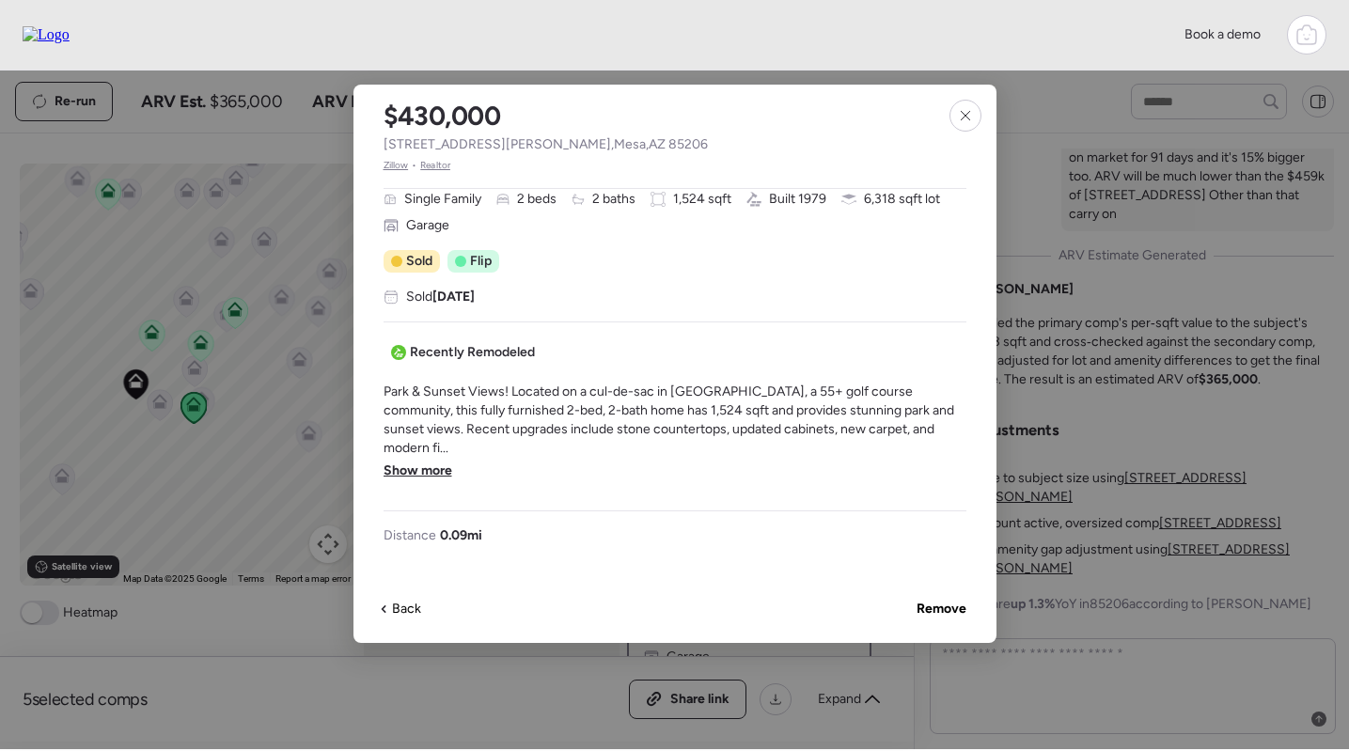
drag, startPoint x: 410, startPoint y: 448, endPoint x: 457, endPoint y: 448, distance: 47.0
click at [410, 462] on span "Show more" at bounding box center [418, 471] width 69 height 19
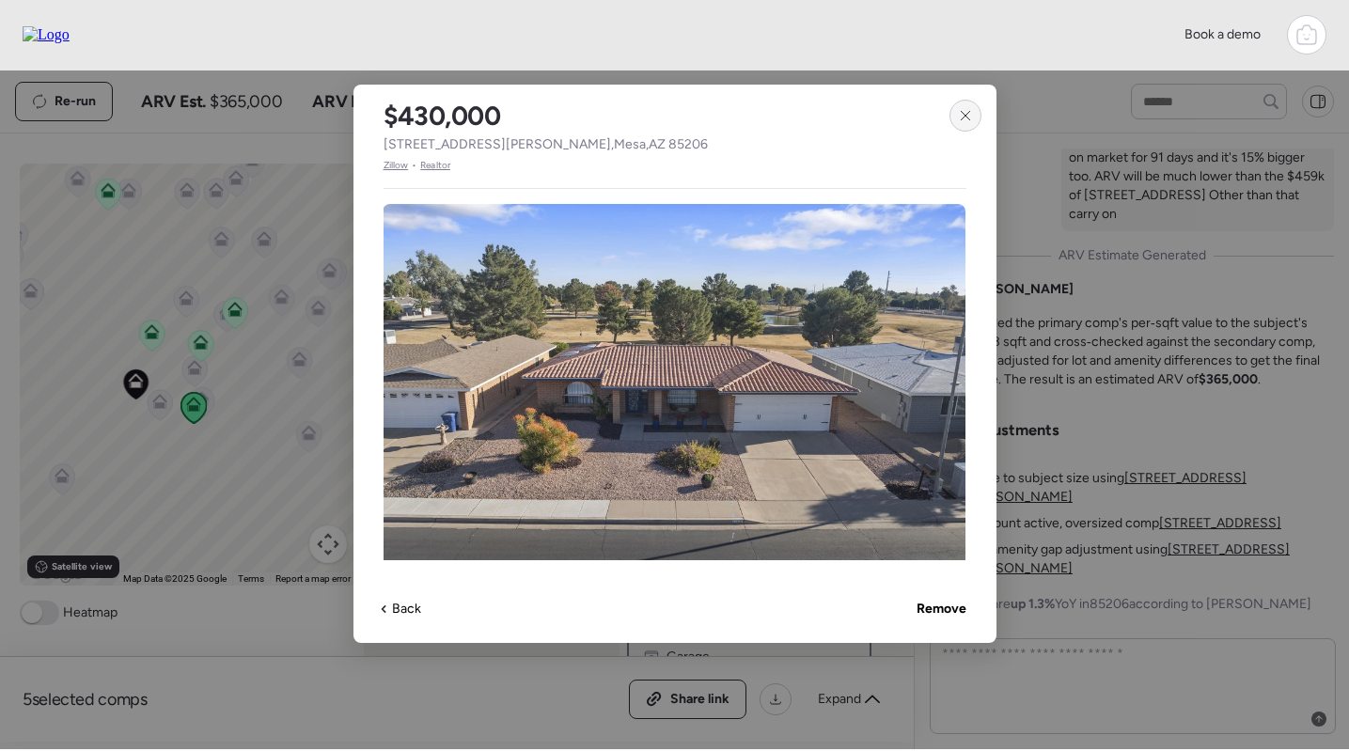
scroll to position [0, 1]
click at [969, 109] on icon at bounding box center [965, 115] width 15 height 15
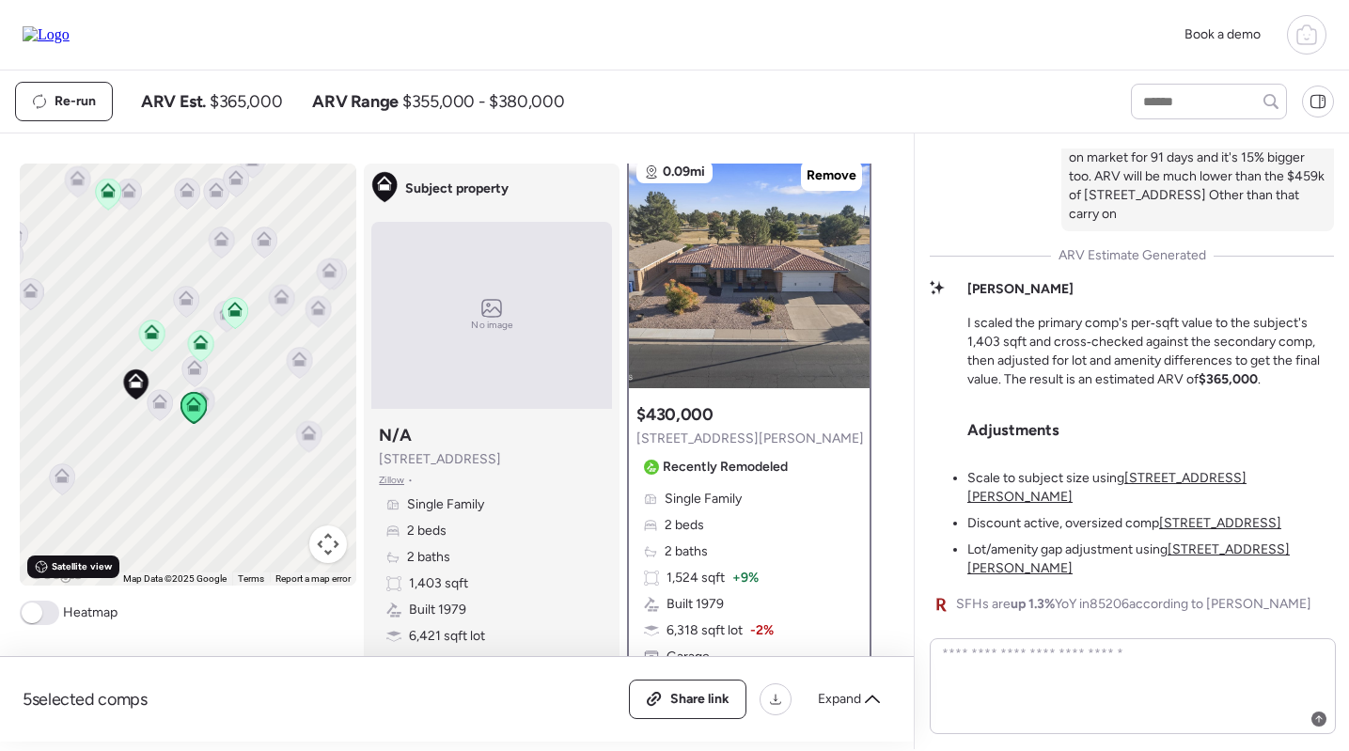
click at [65, 571] on span "Satellite view" at bounding box center [82, 566] width 60 height 15
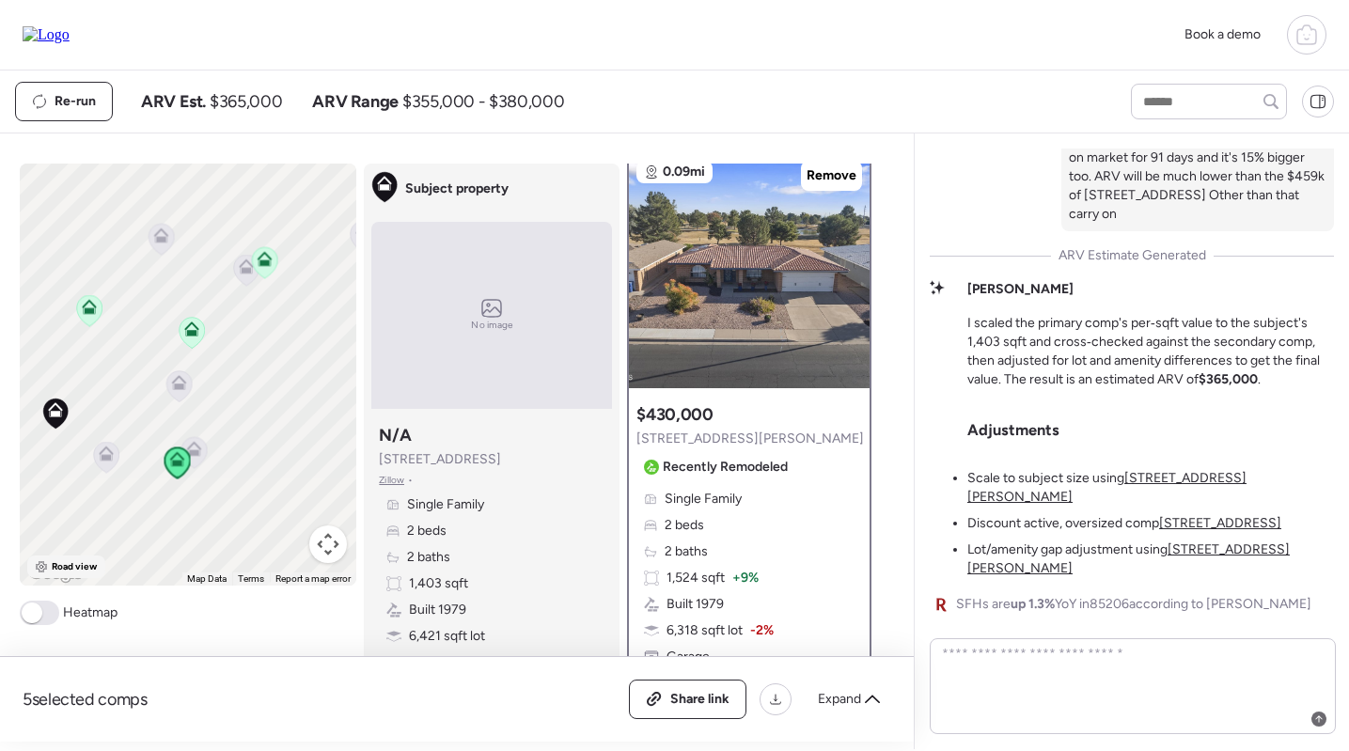
click at [37, 558] on div "Road view" at bounding box center [66, 567] width 78 height 23
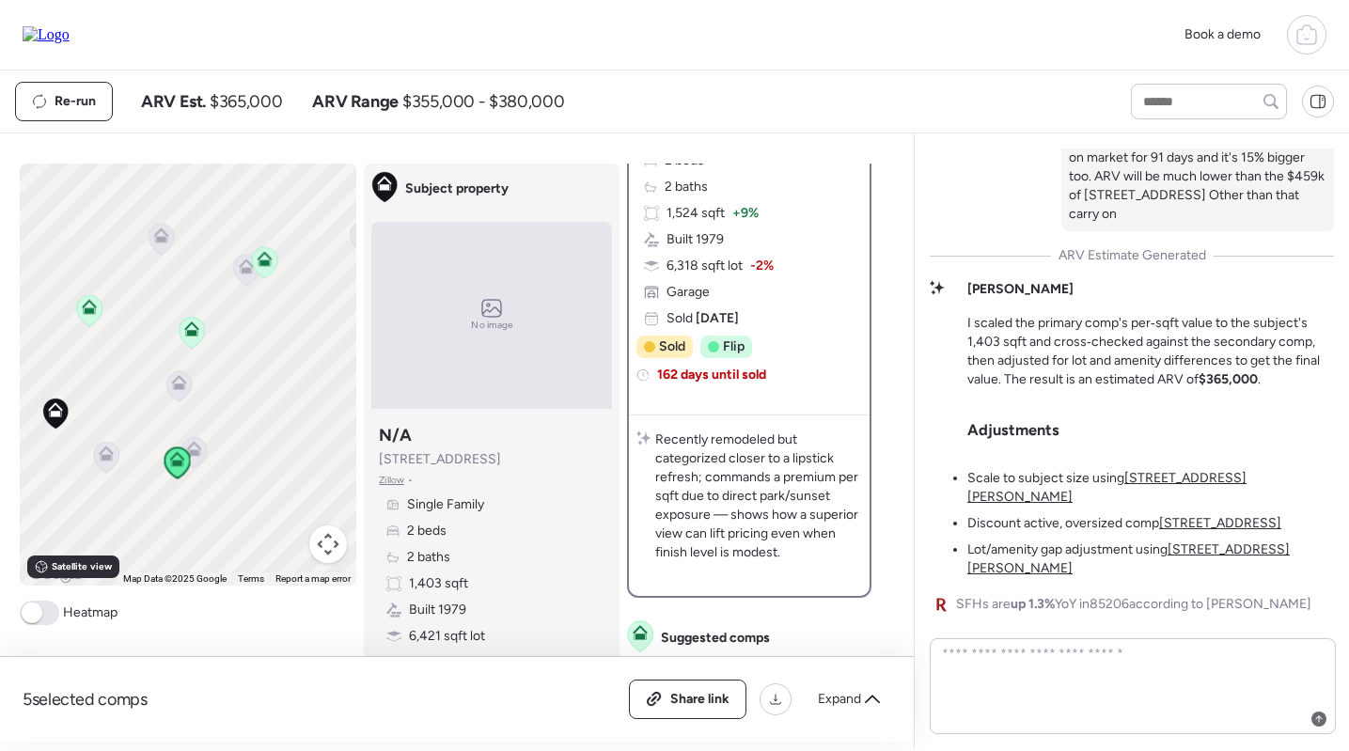
scroll to position [238, 0]
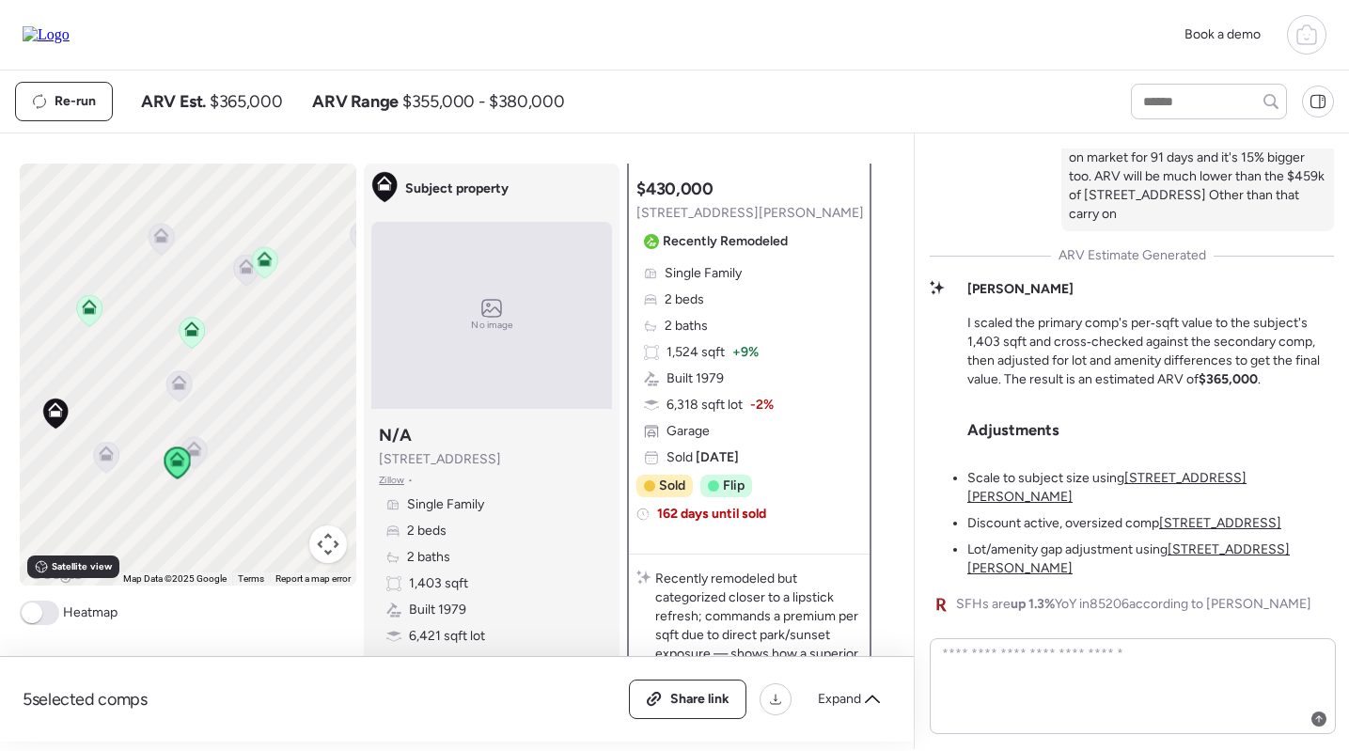
click at [766, 376] on div "Single Family 2 beds 2 baths 1,524 sqft + 9% Built 1979 6,318 sqft lot -2% Gara…" at bounding box center [749, 365] width 226 height 203
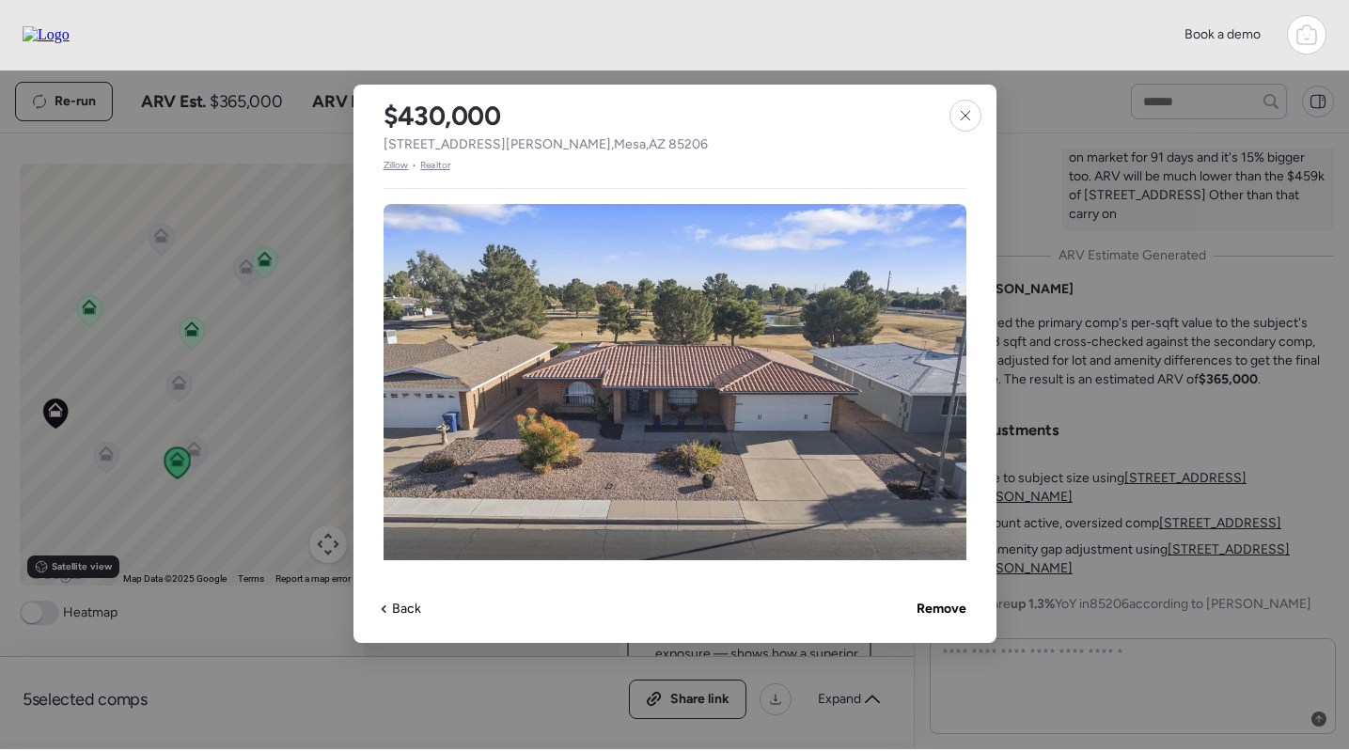
click at [396, 163] on span "Zillow" at bounding box center [396, 165] width 25 height 15
click at [962, 106] on div at bounding box center [966, 116] width 32 height 32
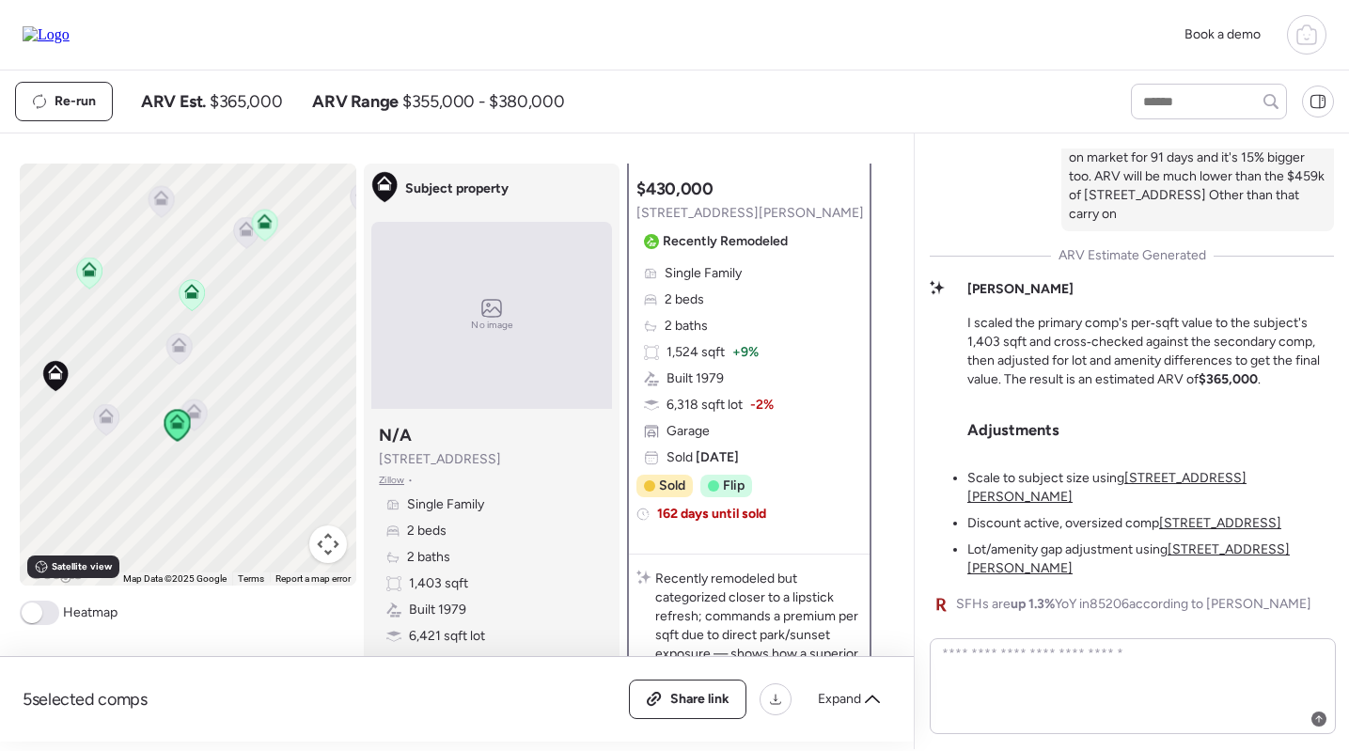
drag, startPoint x: 272, startPoint y: 425, endPoint x: 273, endPoint y: 359, distance: 65.8
click at [273, 359] on div "To navigate, press the arrow keys. To activate drag with keyboard, press Alt + …" at bounding box center [189, 375] width 338 height 422
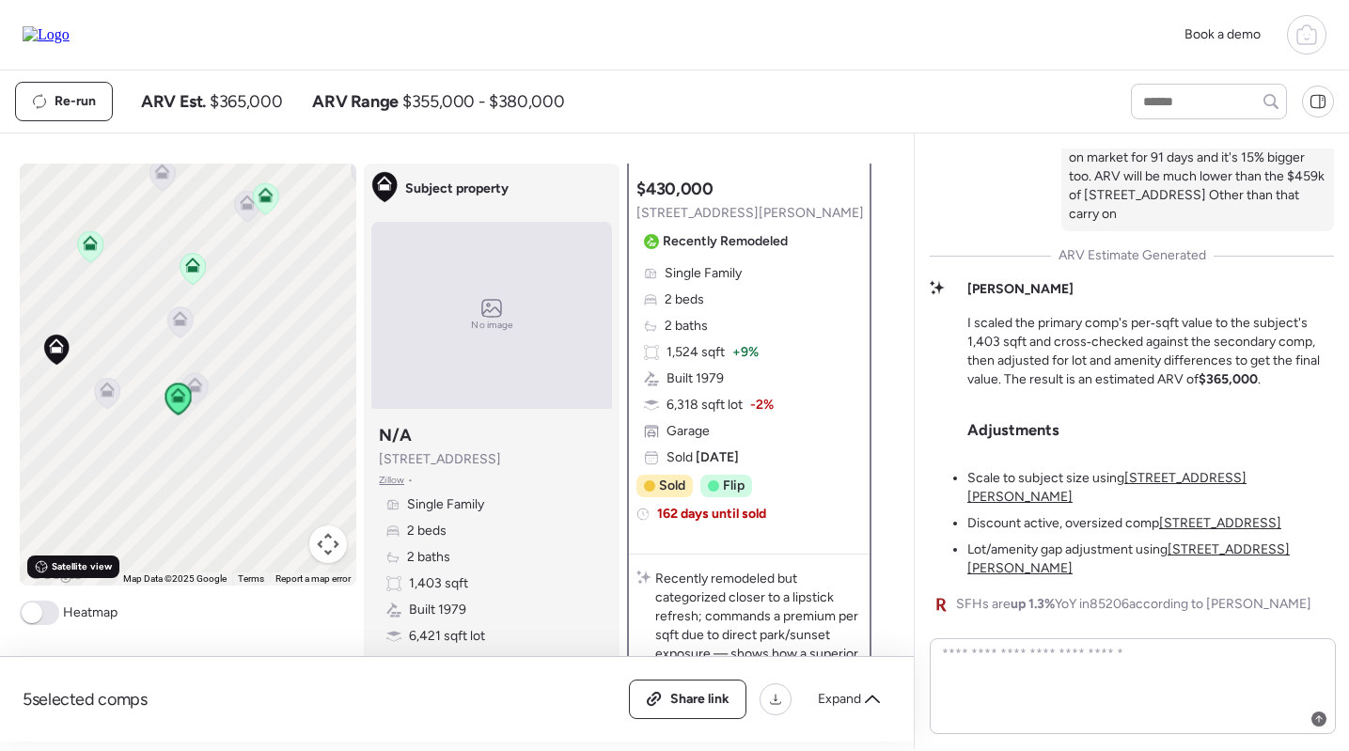
click at [75, 573] on span "Satellite view" at bounding box center [82, 566] width 60 height 15
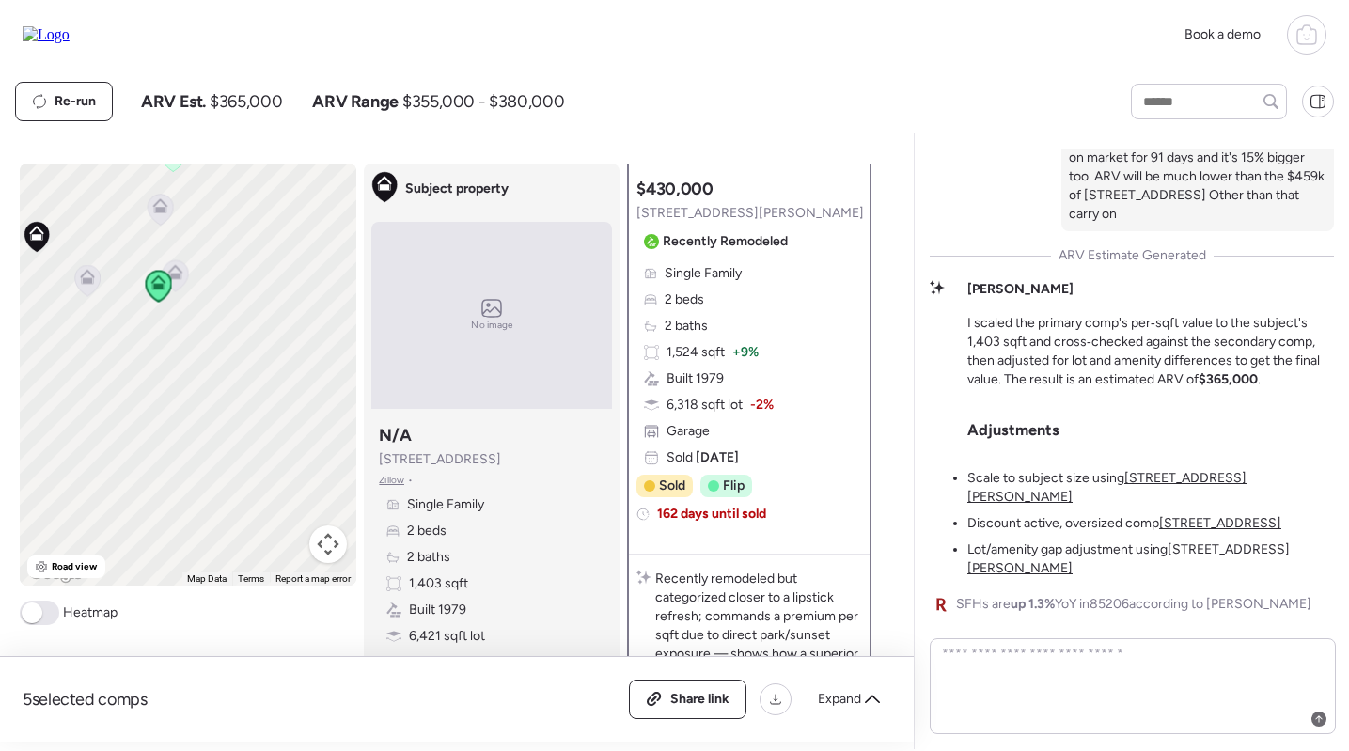
drag, startPoint x: 247, startPoint y: 450, endPoint x: 219, endPoint y: 314, distance: 139.2
click at [219, 314] on div "To navigate, press the arrow keys. To activate drag with keyboard, press Alt + …" at bounding box center [189, 375] width 338 height 422
drag, startPoint x: 170, startPoint y: 326, endPoint x: 270, endPoint y: 327, distance: 99.7
click at [271, 327] on div "To navigate, press the arrow keys. To activate drag with keyboard, press Alt + …" at bounding box center [189, 375] width 338 height 422
drag, startPoint x: 270, startPoint y: 327, endPoint x: 214, endPoint y: 327, distance: 55.5
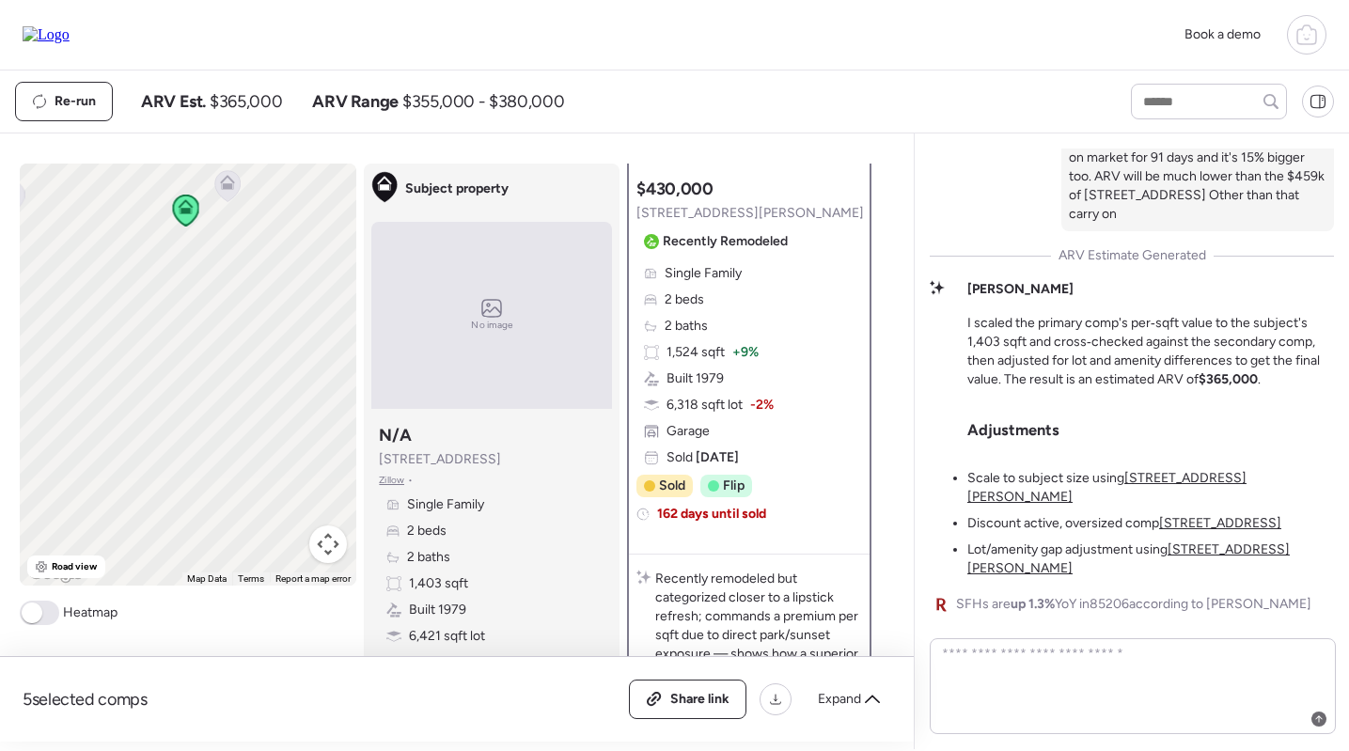
click at [214, 327] on div "To navigate, press the arrow keys. To activate drag with keyboard, press Alt + …" at bounding box center [189, 375] width 338 height 422
click at [78, 565] on span "Road view" at bounding box center [75, 566] width 46 height 15
drag, startPoint x: 195, startPoint y: 296, endPoint x: 194, endPoint y: 397, distance: 100.6
click at [195, 397] on div "To navigate, press the arrow keys. To activate drag with keyboard, press Alt + …" at bounding box center [189, 375] width 338 height 422
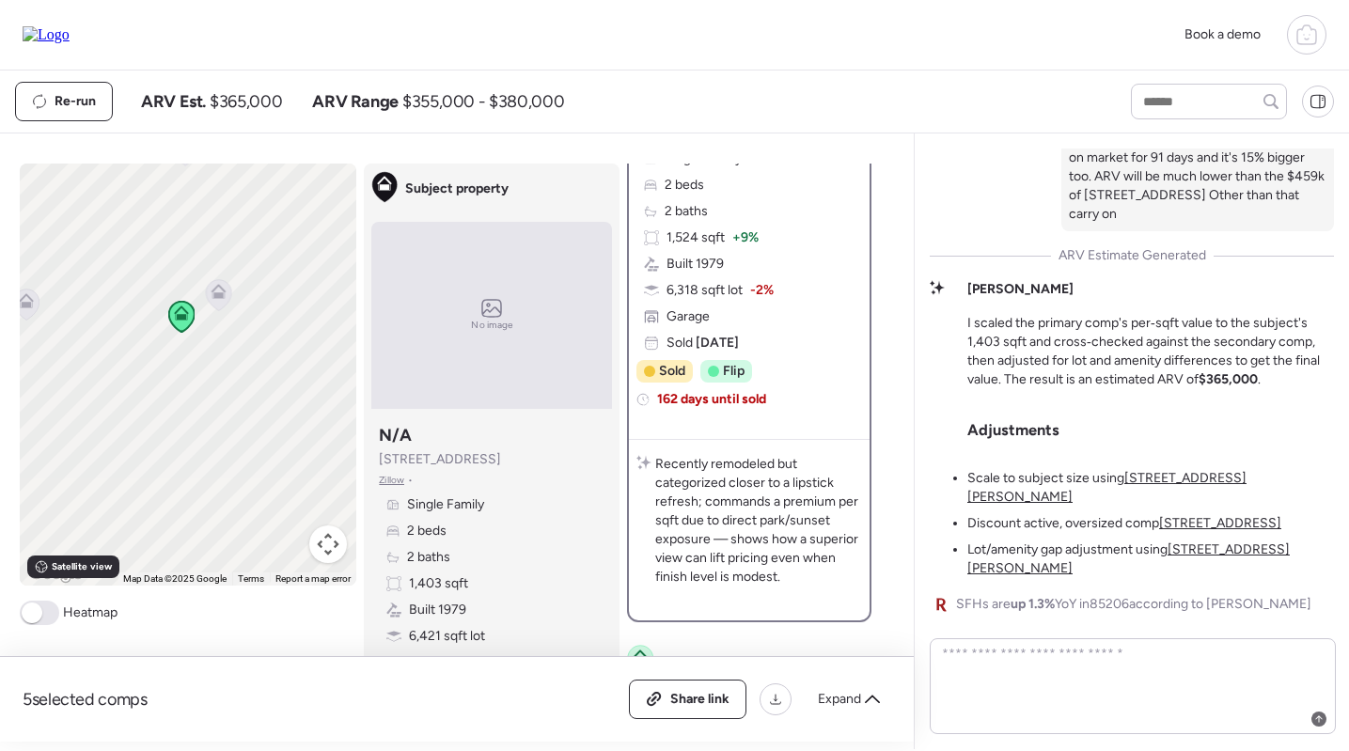
scroll to position [0, 0]
drag, startPoint x: 262, startPoint y: 338, endPoint x: 240, endPoint y: 405, distance: 71.4
click at [240, 405] on div "To navigate, press the arrow keys. To activate drag with keyboard, press Alt + …" at bounding box center [189, 375] width 338 height 422
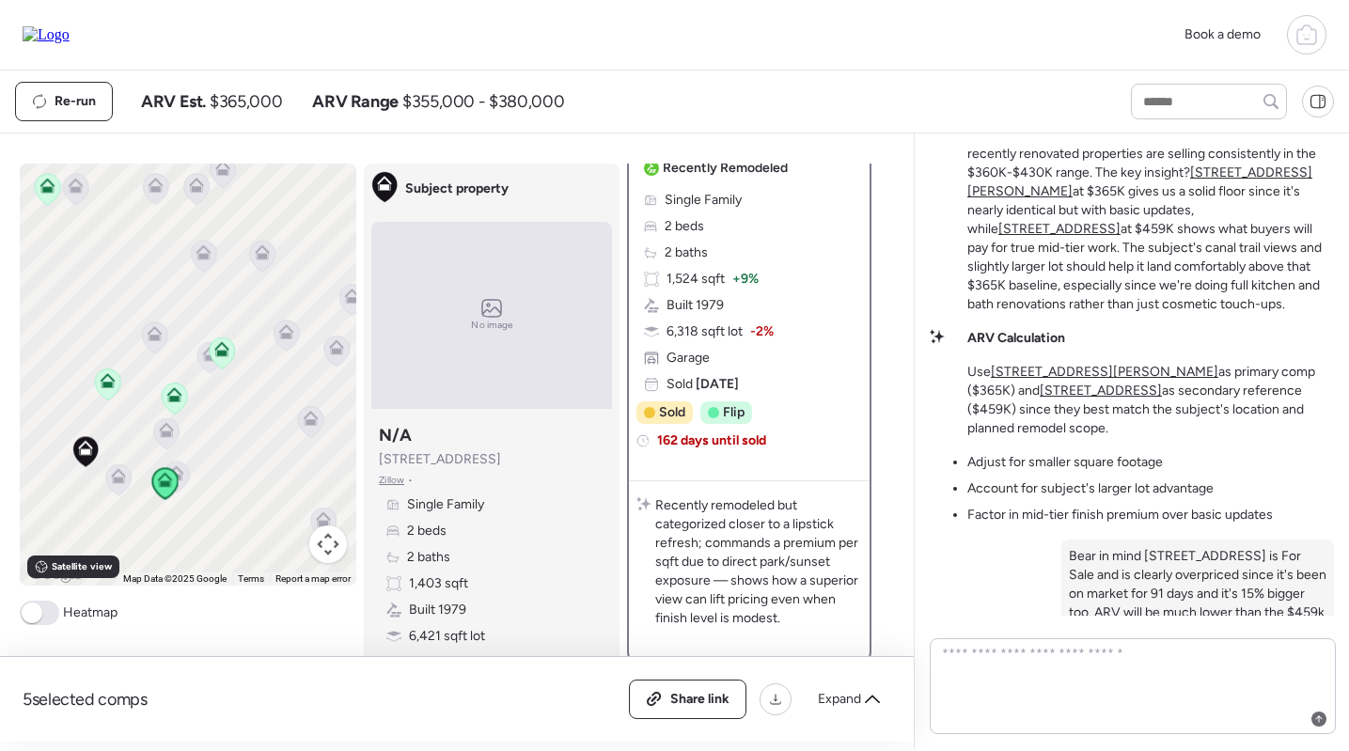
scroll to position [307, 0]
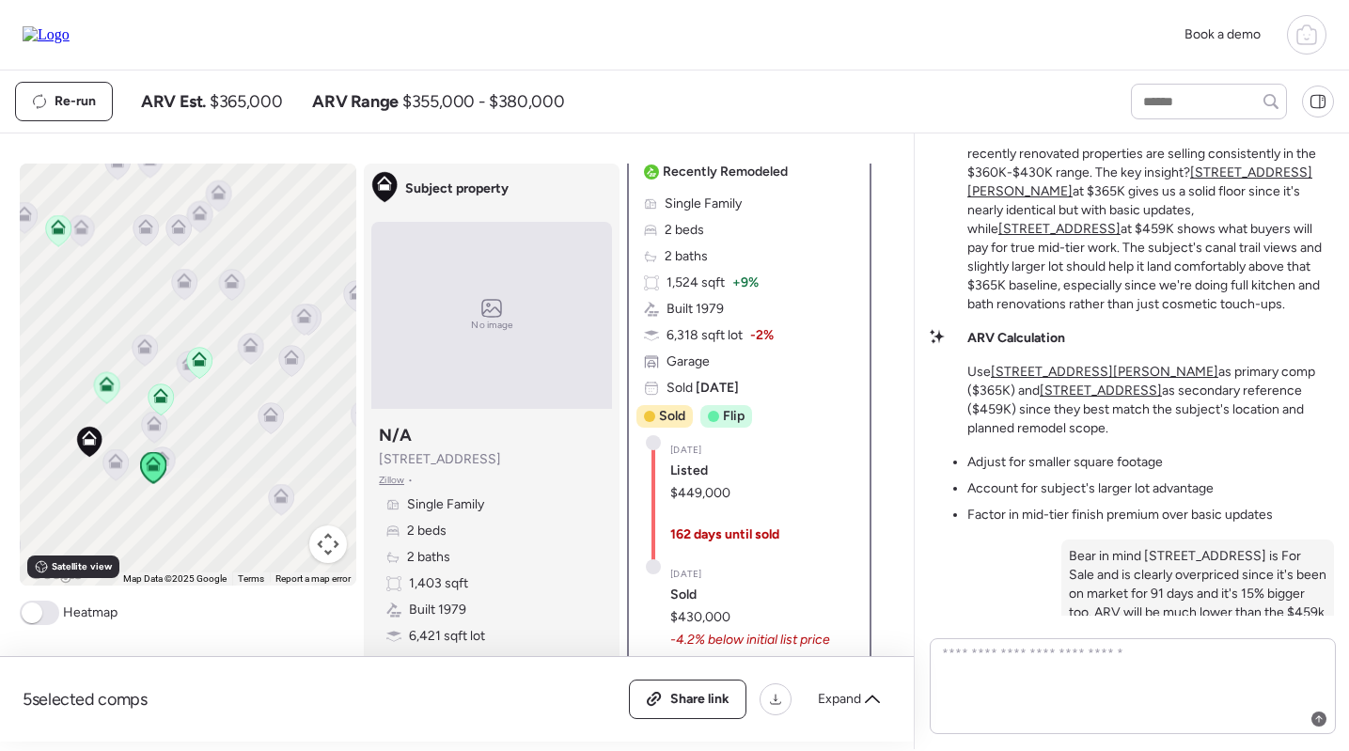
click at [166, 409] on icon at bounding box center [161, 399] width 25 height 31
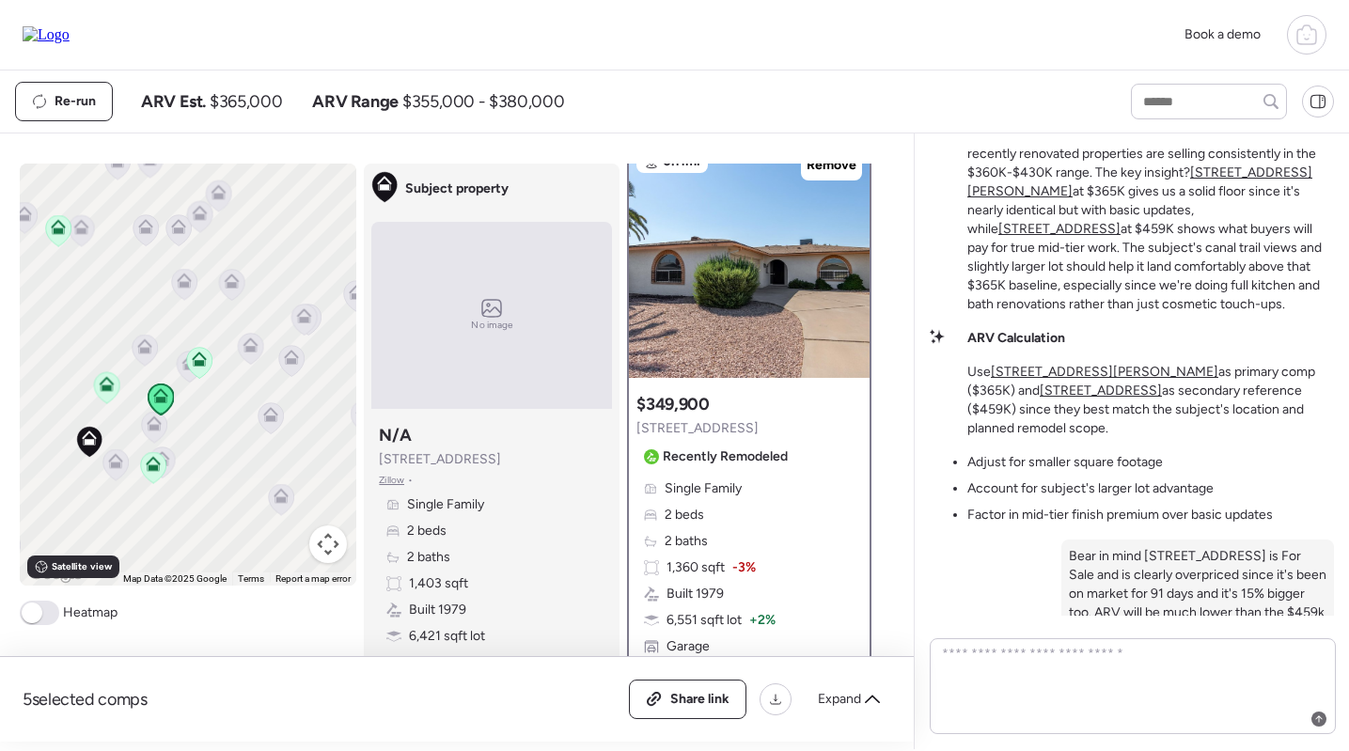
scroll to position [0, 0]
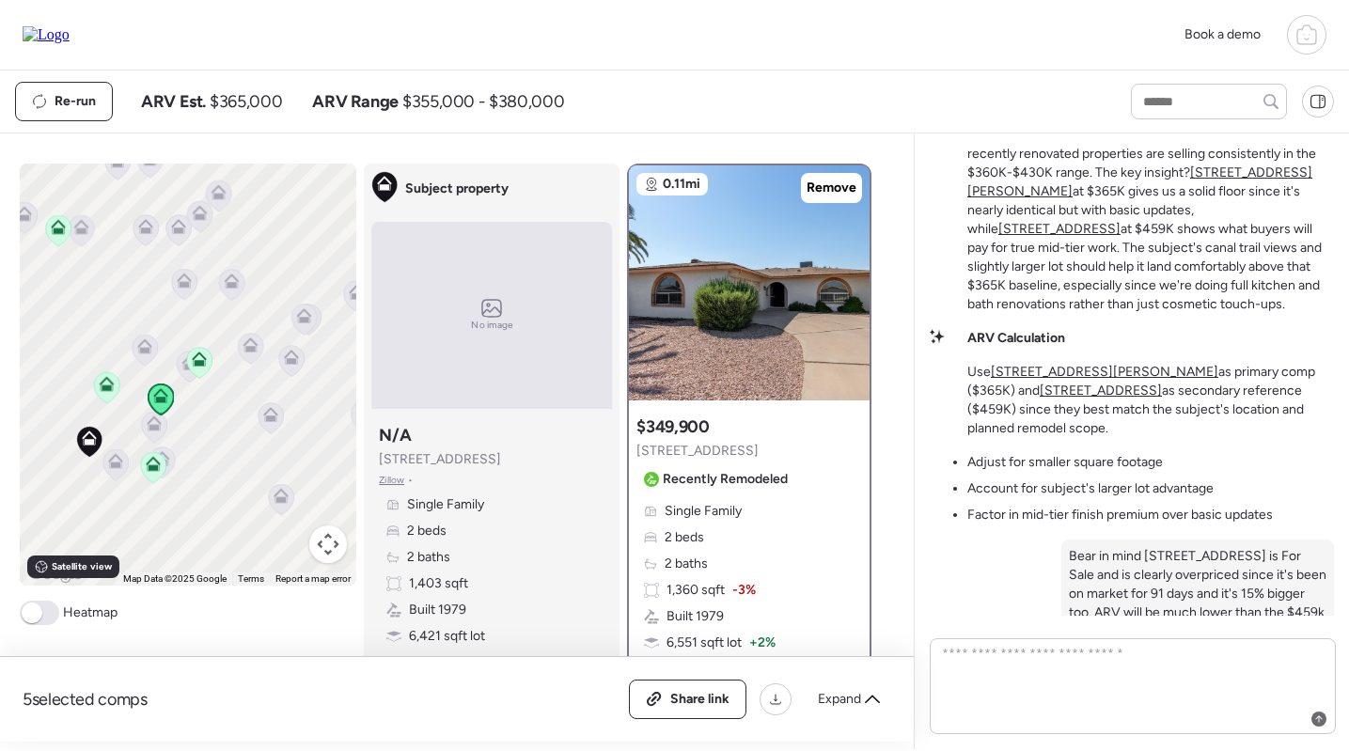
click at [118, 378] on icon at bounding box center [107, 387] width 26 height 32
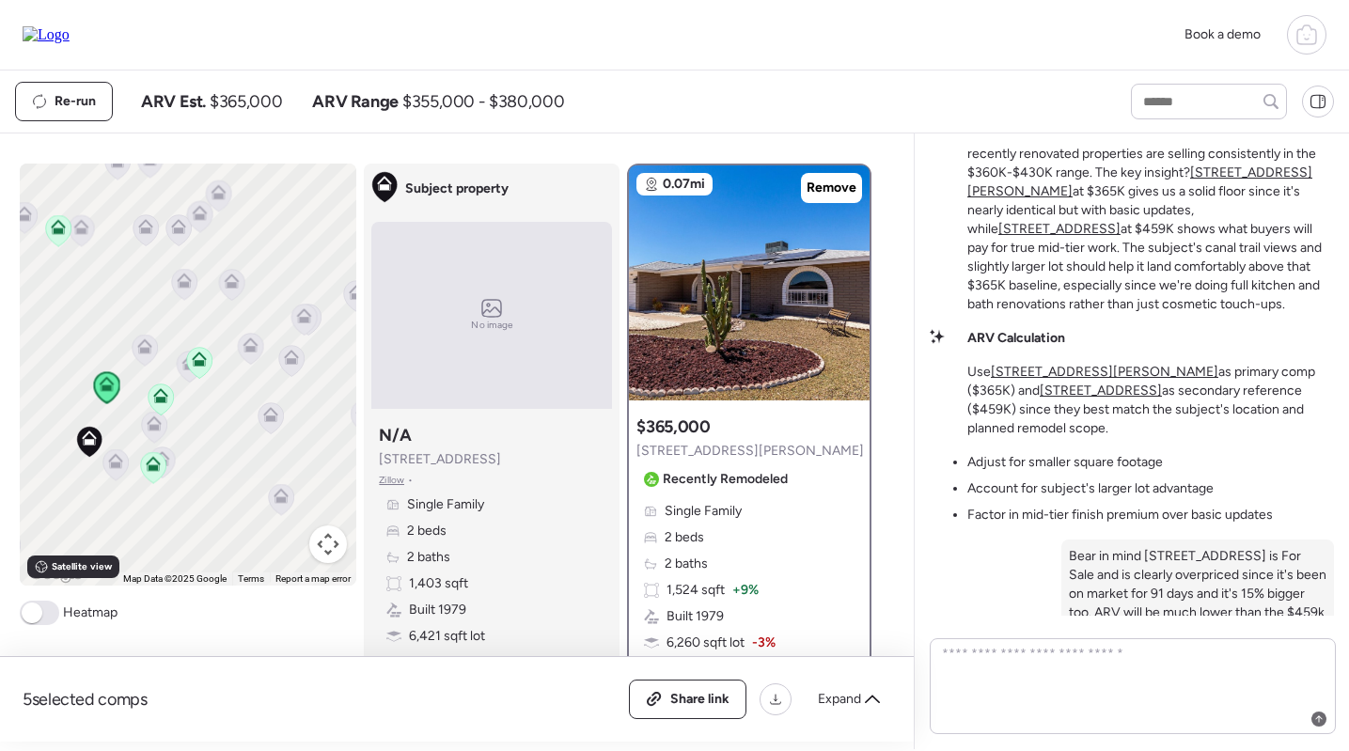
click at [238, 368] on div at bounding box center [251, 350] width 26 height 35
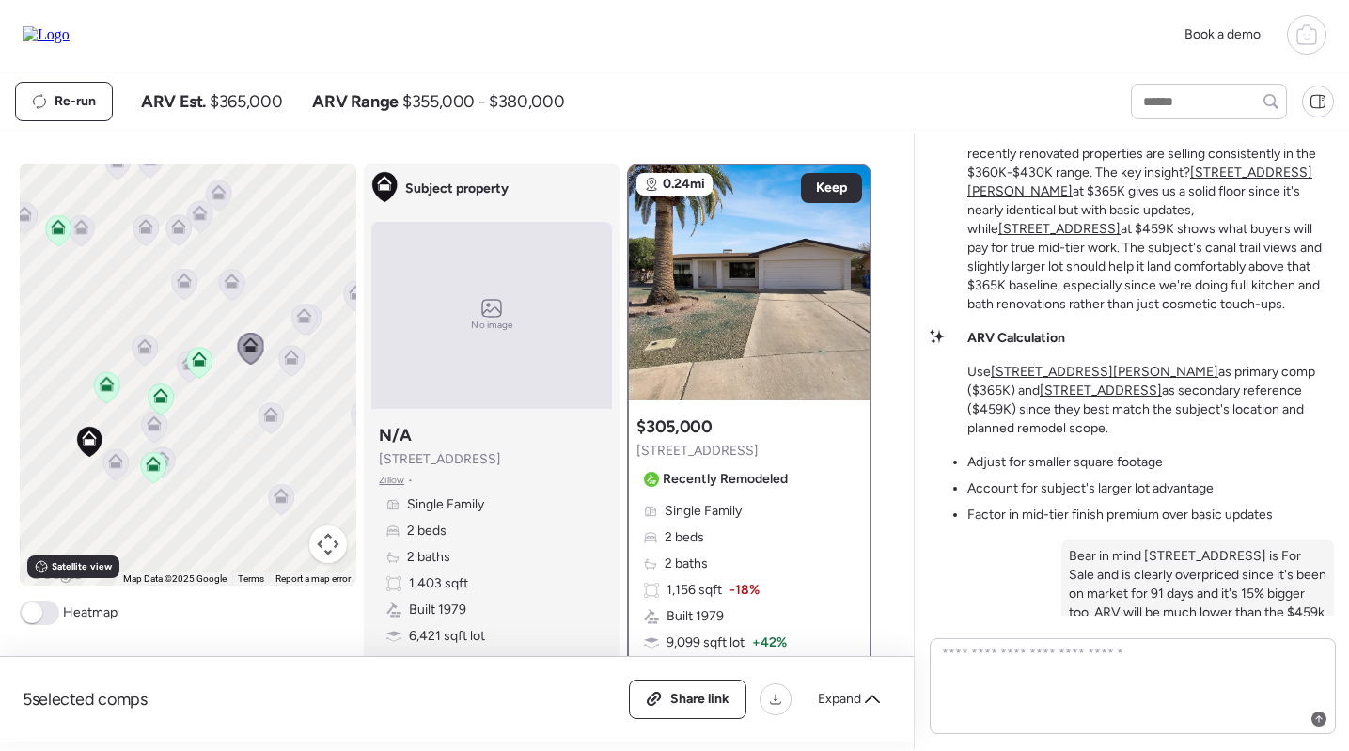
click at [194, 362] on icon at bounding box center [199, 359] width 15 height 15
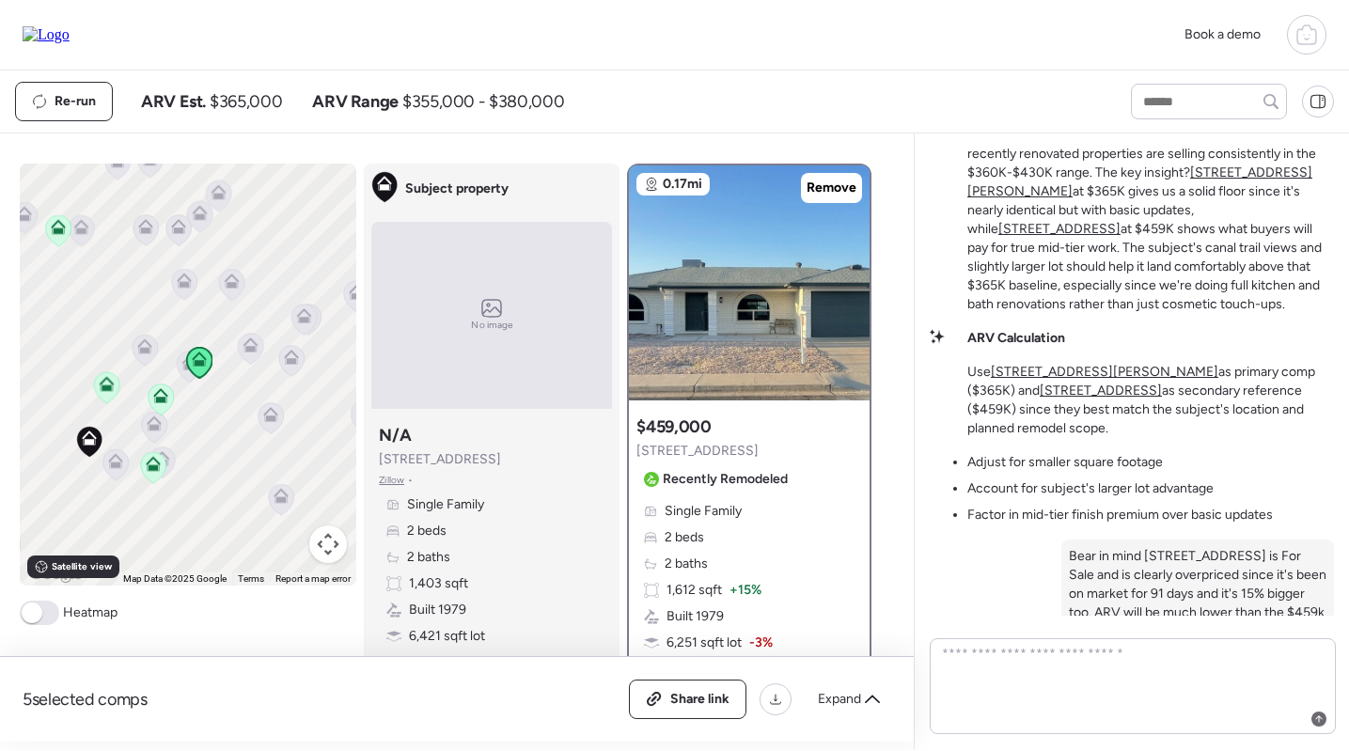
click at [256, 342] on icon at bounding box center [250, 345] width 15 height 15
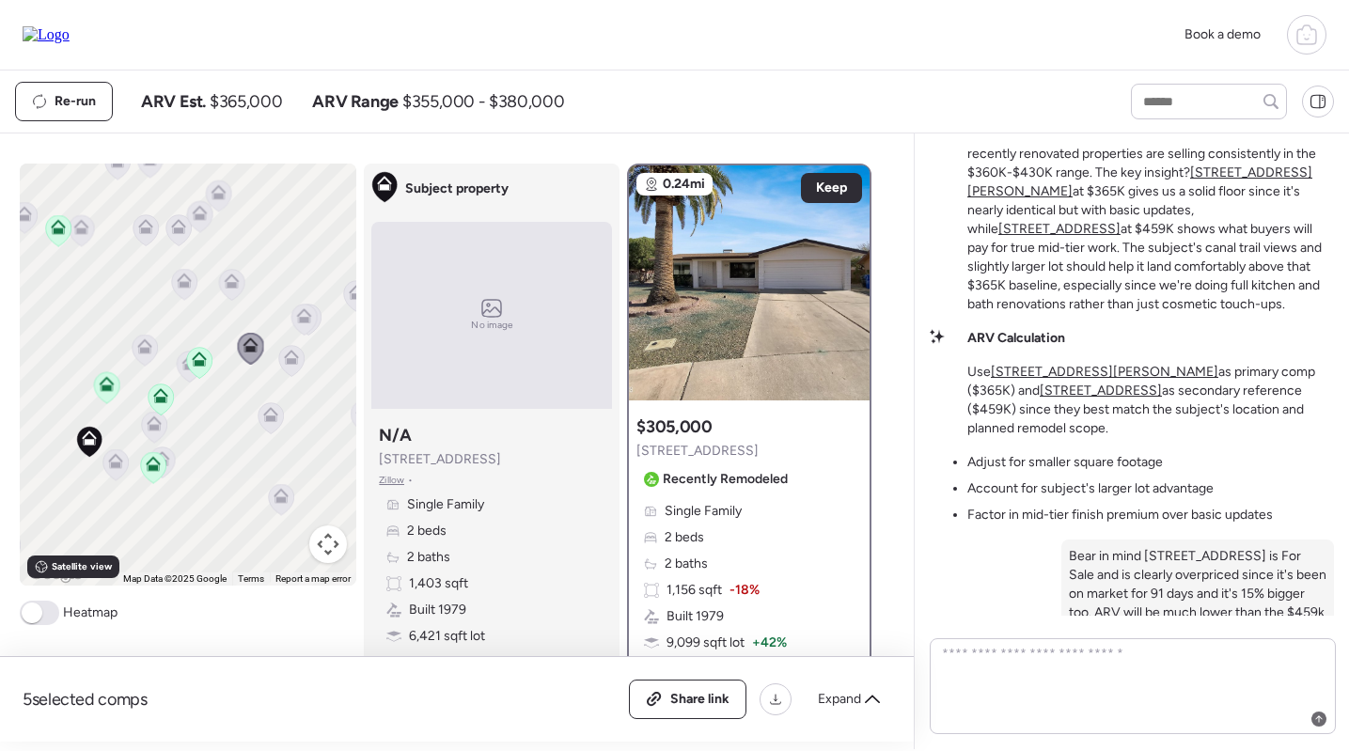
click at [272, 407] on icon at bounding box center [271, 417] width 25 height 31
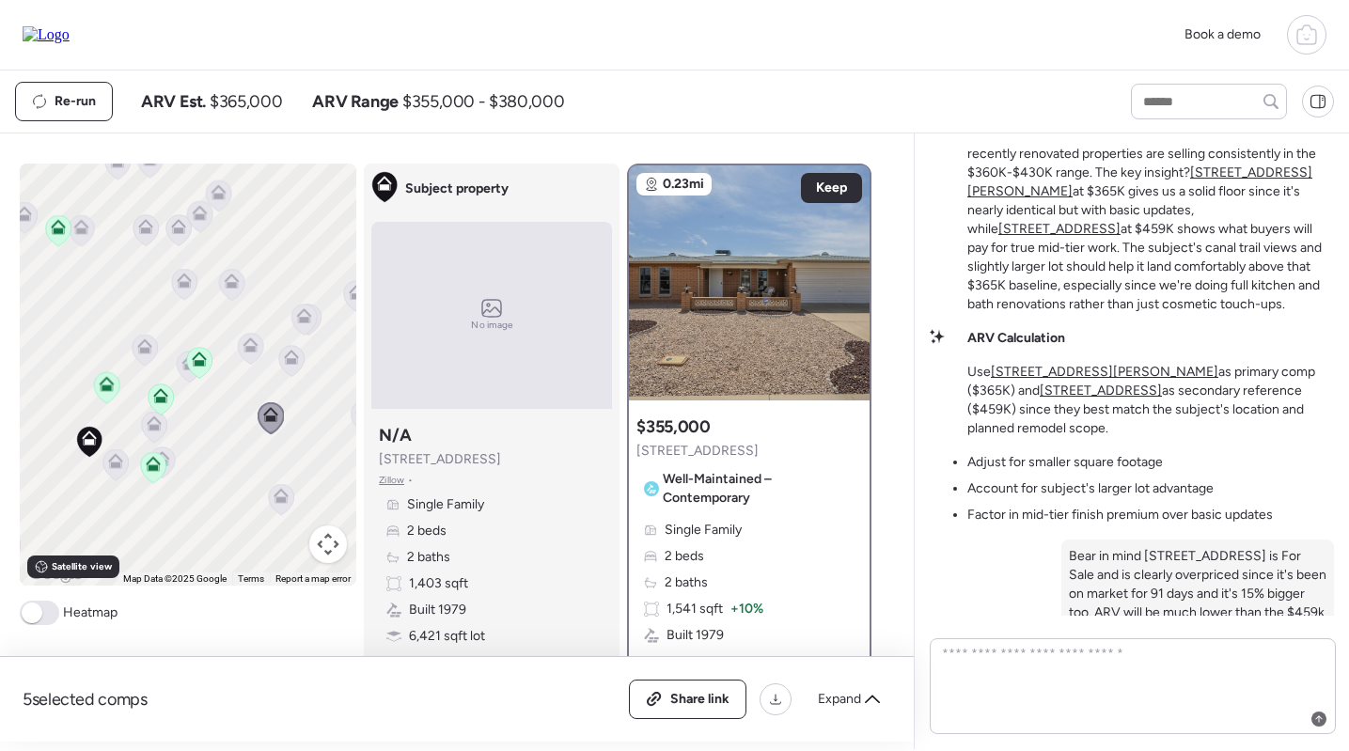
click at [278, 511] on icon at bounding box center [281, 499] width 25 height 31
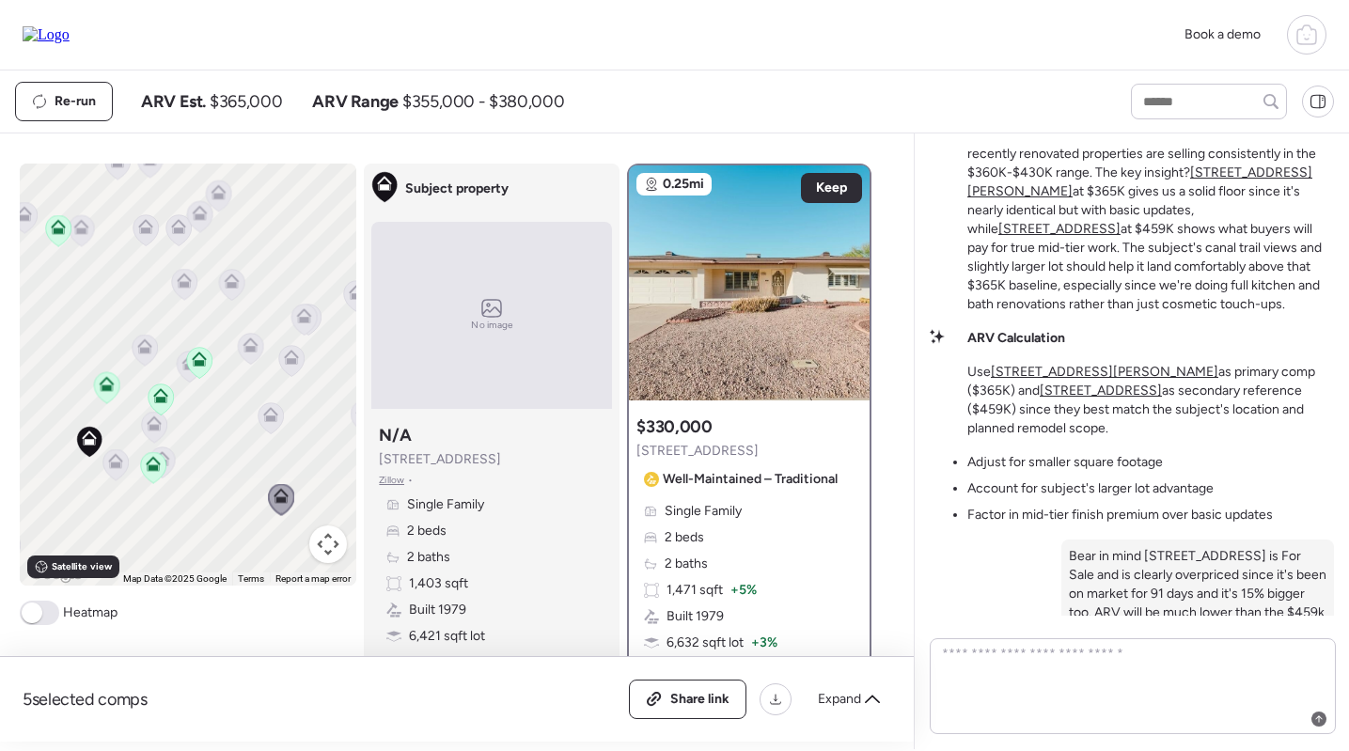
click at [134, 353] on icon at bounding box center [145, 350] width 25 height 31
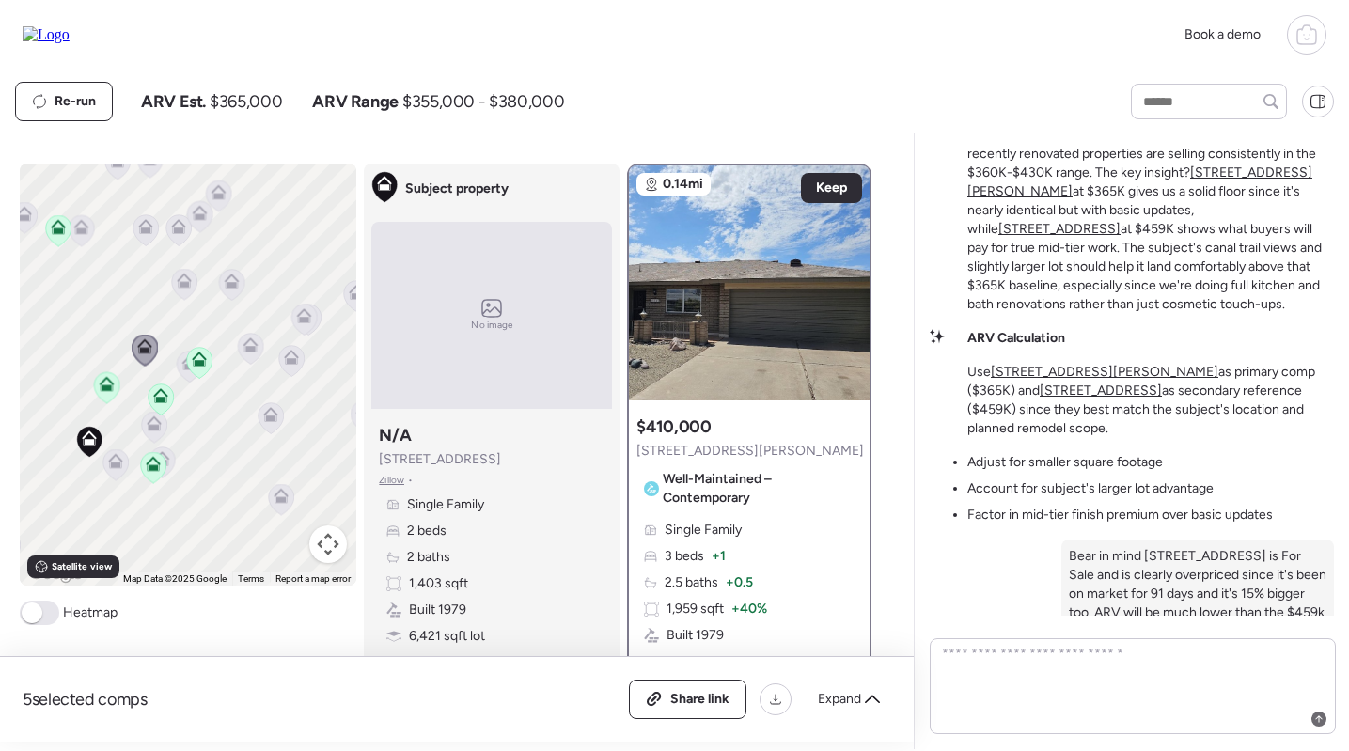
click at [178, 290] on icon at bounding box center [184, 284] width 25 height 31
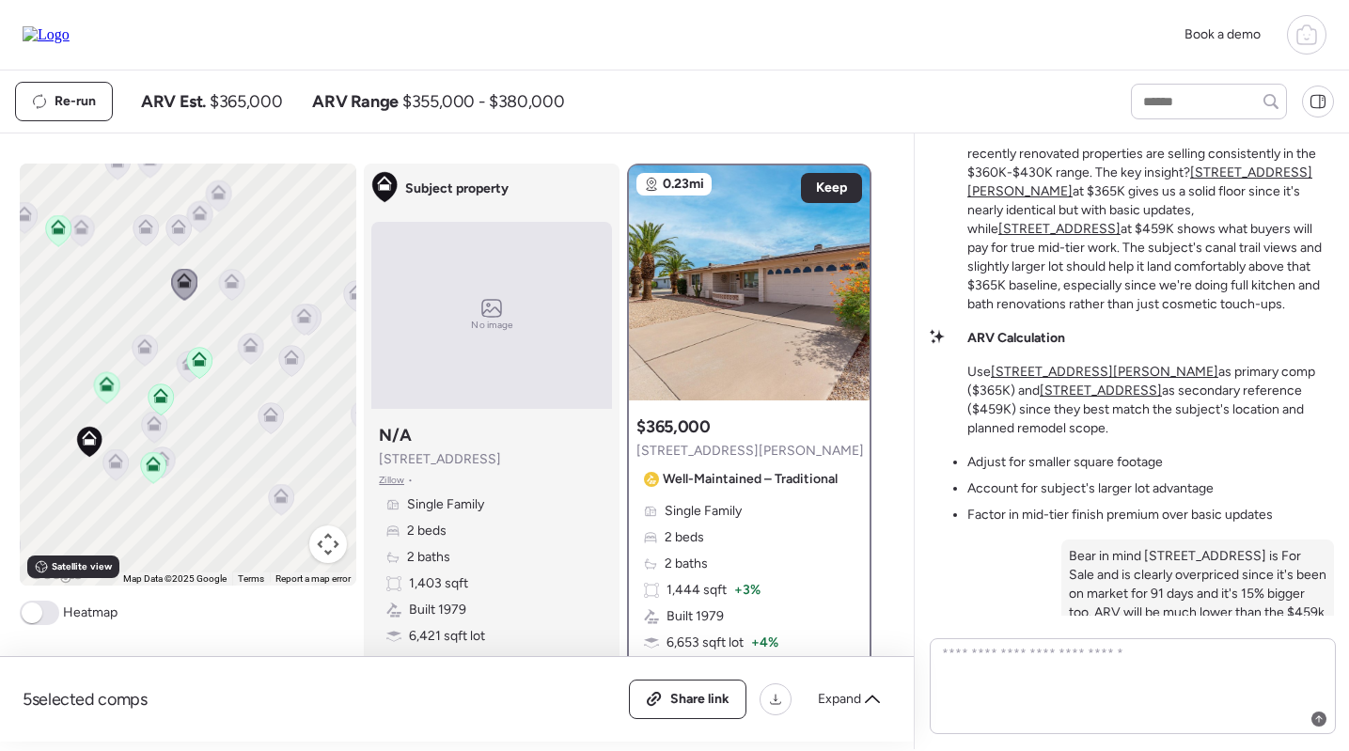
click at [61, 228] on icon at bounding box center [58, 226] width 15 height 15
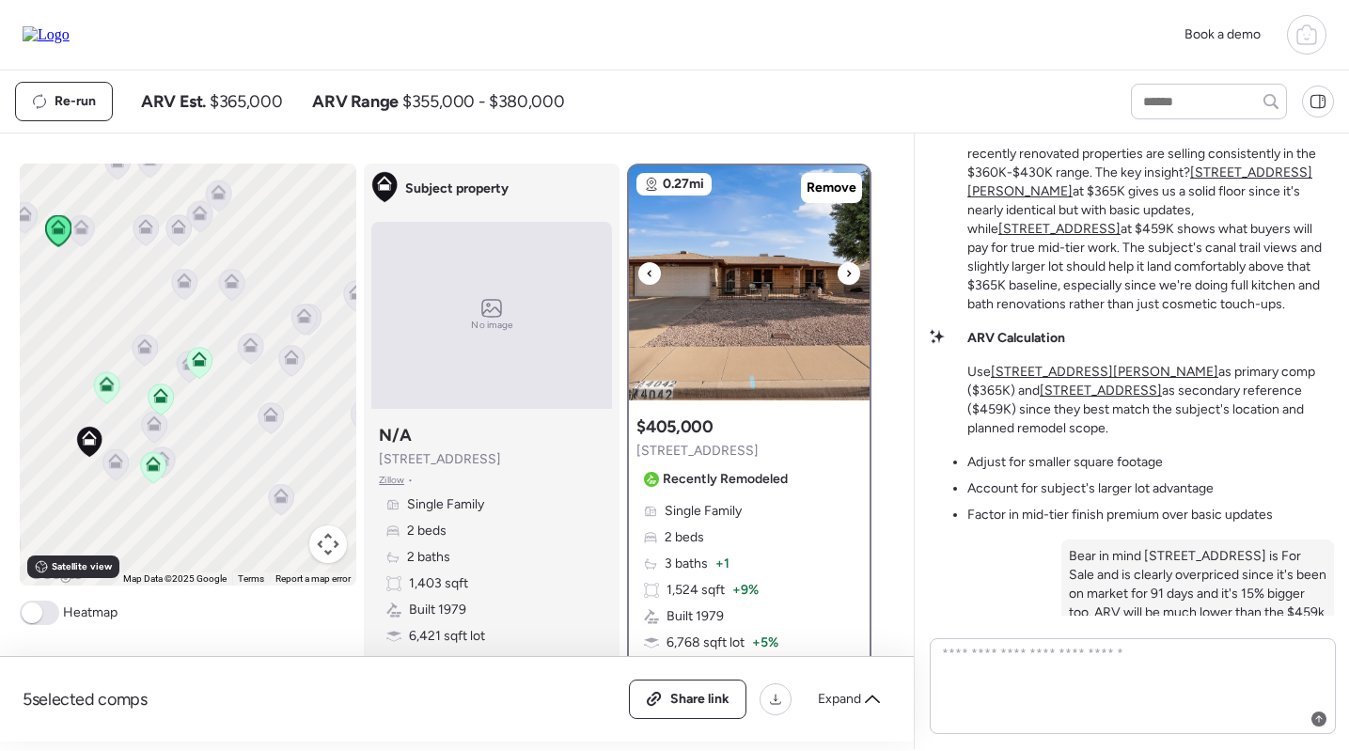
click at [788, 260] on img at bounding box center [749, 282] width 241 height 235
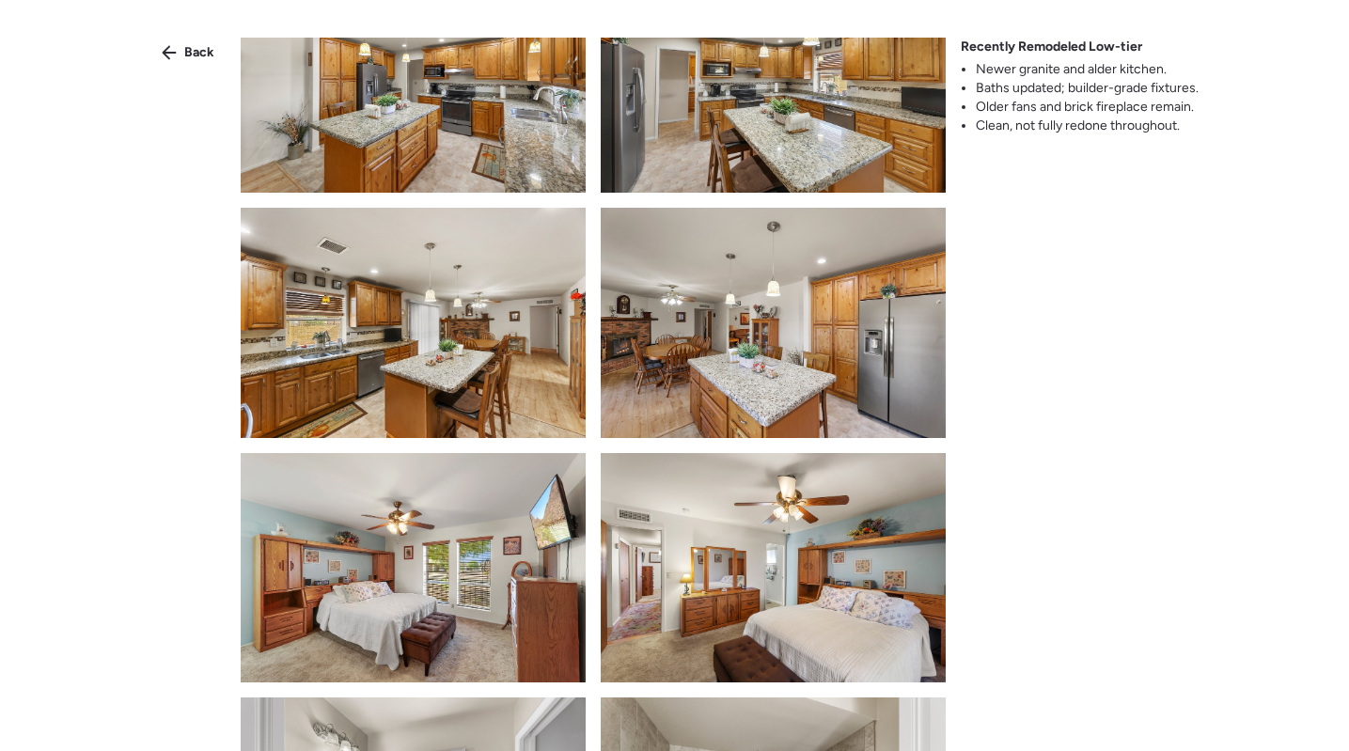
scroll to position [1054, 0]
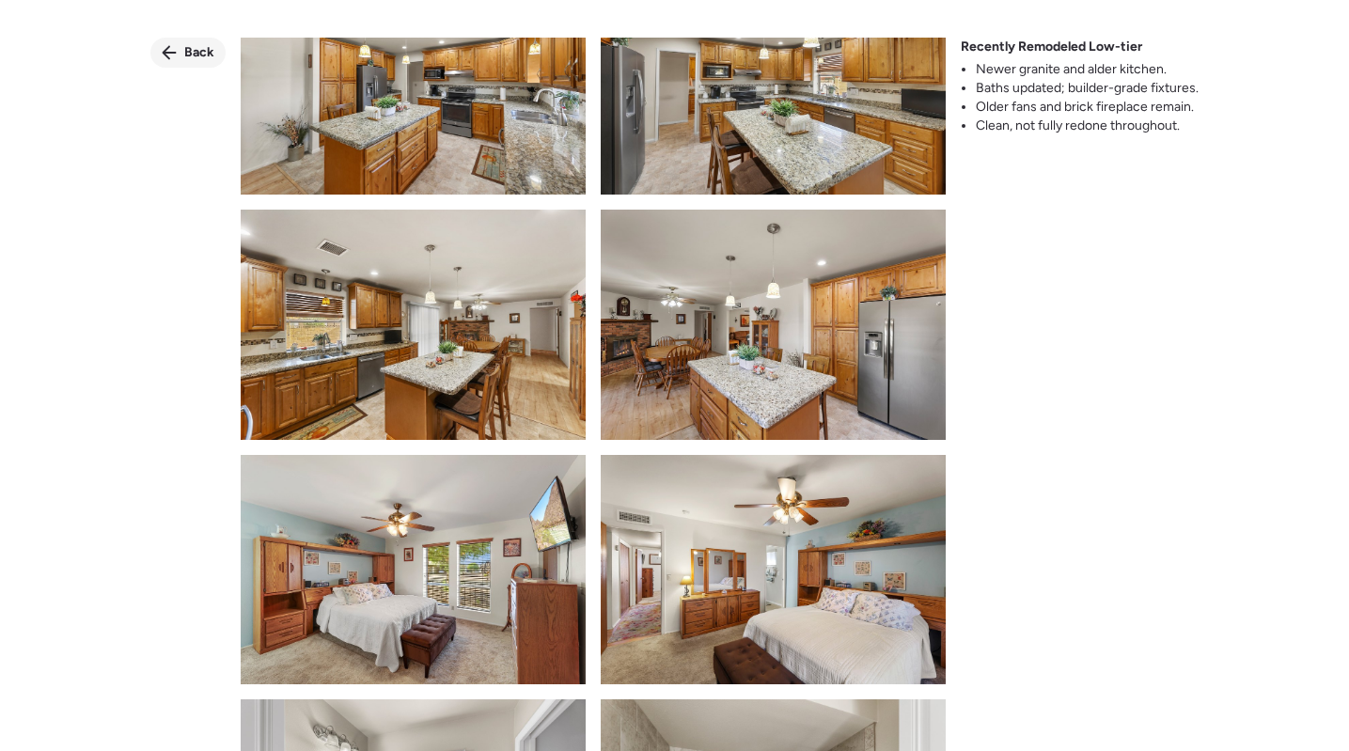
click at [171, 40] on div "Back" at bounding box center [187, 53] width 75 height 30
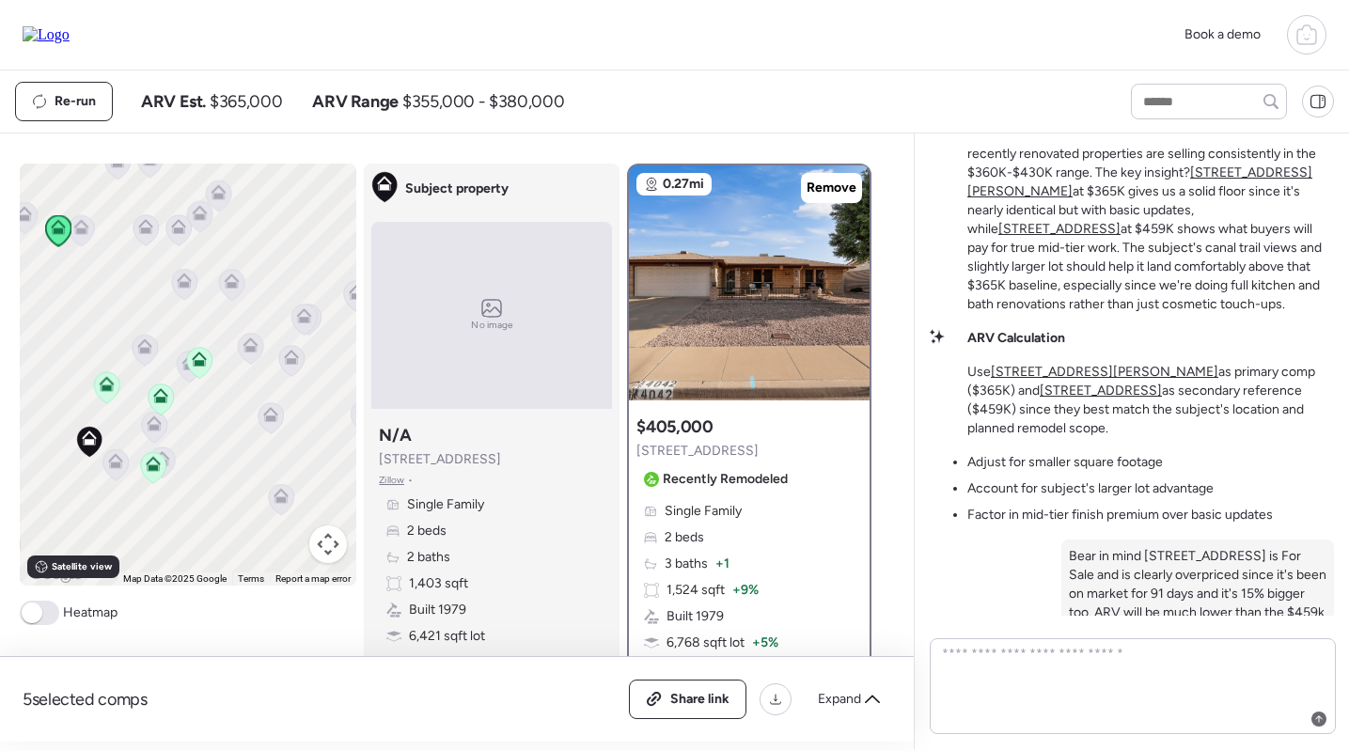
click at [186, 376] on icon at bounding box center [199, 363] width 26 height 32
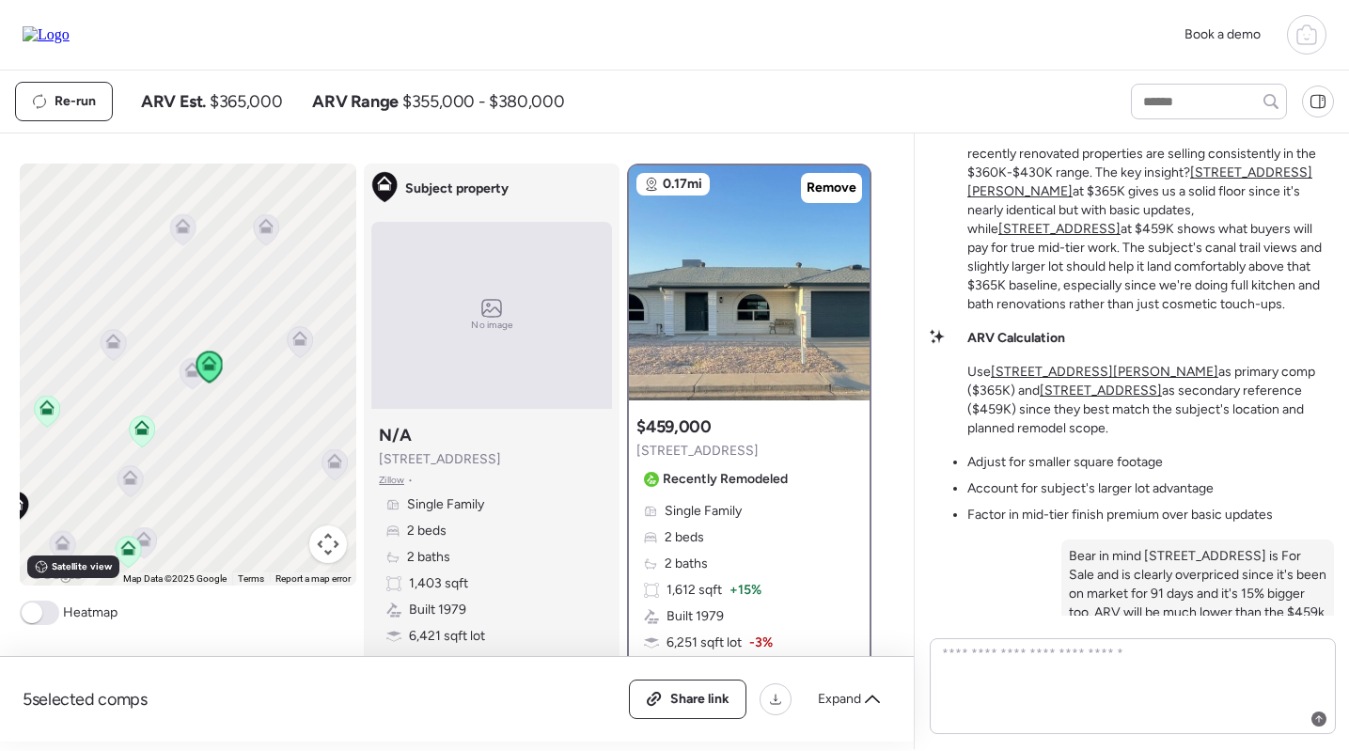
click at [186, 376] on icon at bounding box center [192, 373] width 12 height 6
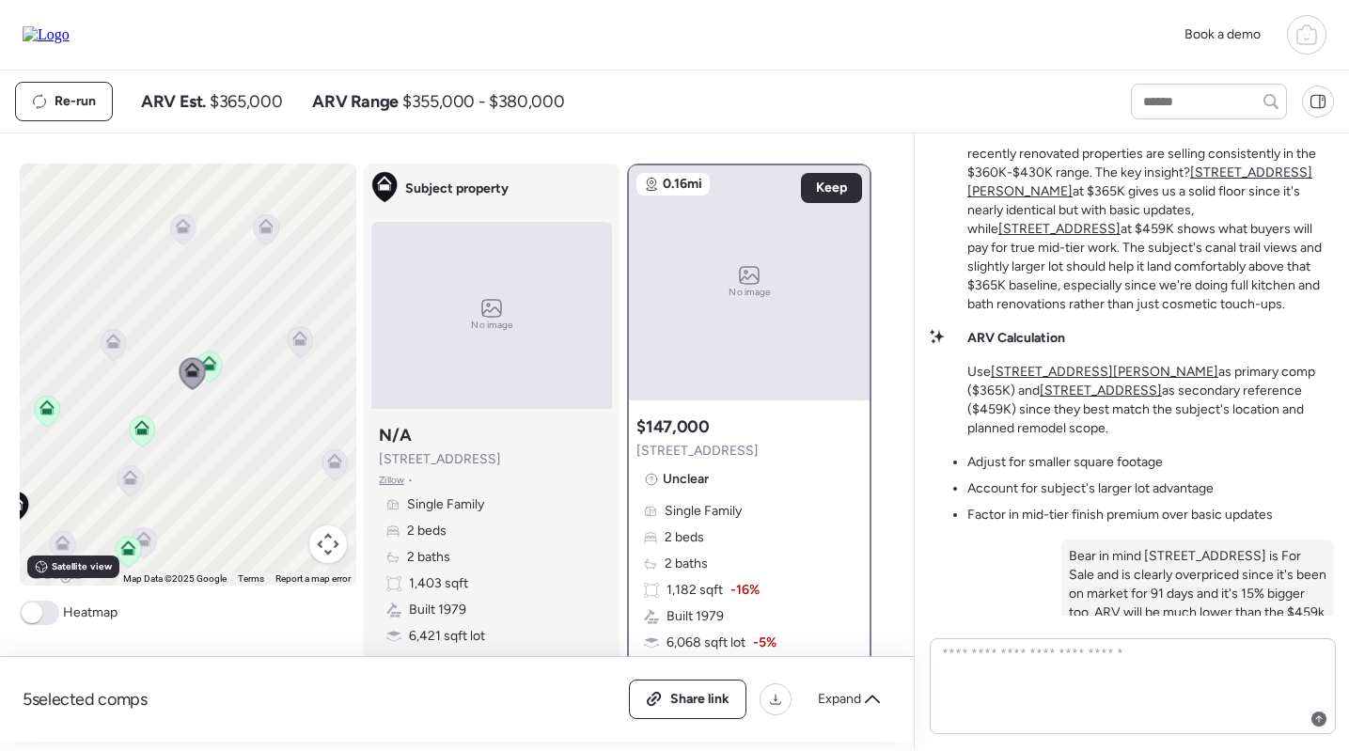
click at [117, 336] on icon at bounding box center [113, 341] width 15 height 15
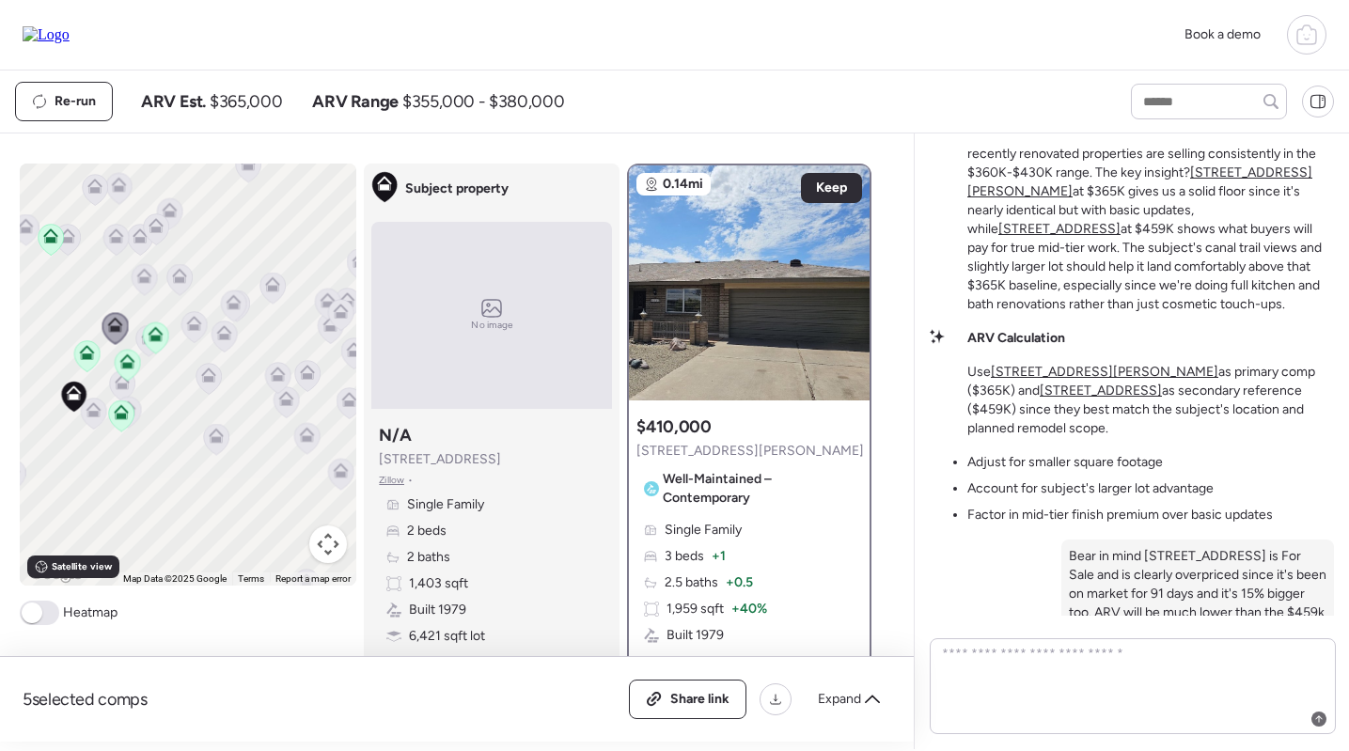
click at [72, 354] on div "To navigate, press the arrow keys. To activate drag with keyboard, press Alt + …" at bounding box center [189, 375] width 338 height 422
click at [80, 424] on div "To navigate, press the arrow keys. To activate drag with keyboard, press Alt + …" at bounding box center [189, 375] width 338 height 422
click at [86, 423] on icon at bounding box center [93, 413] width 25 height 31
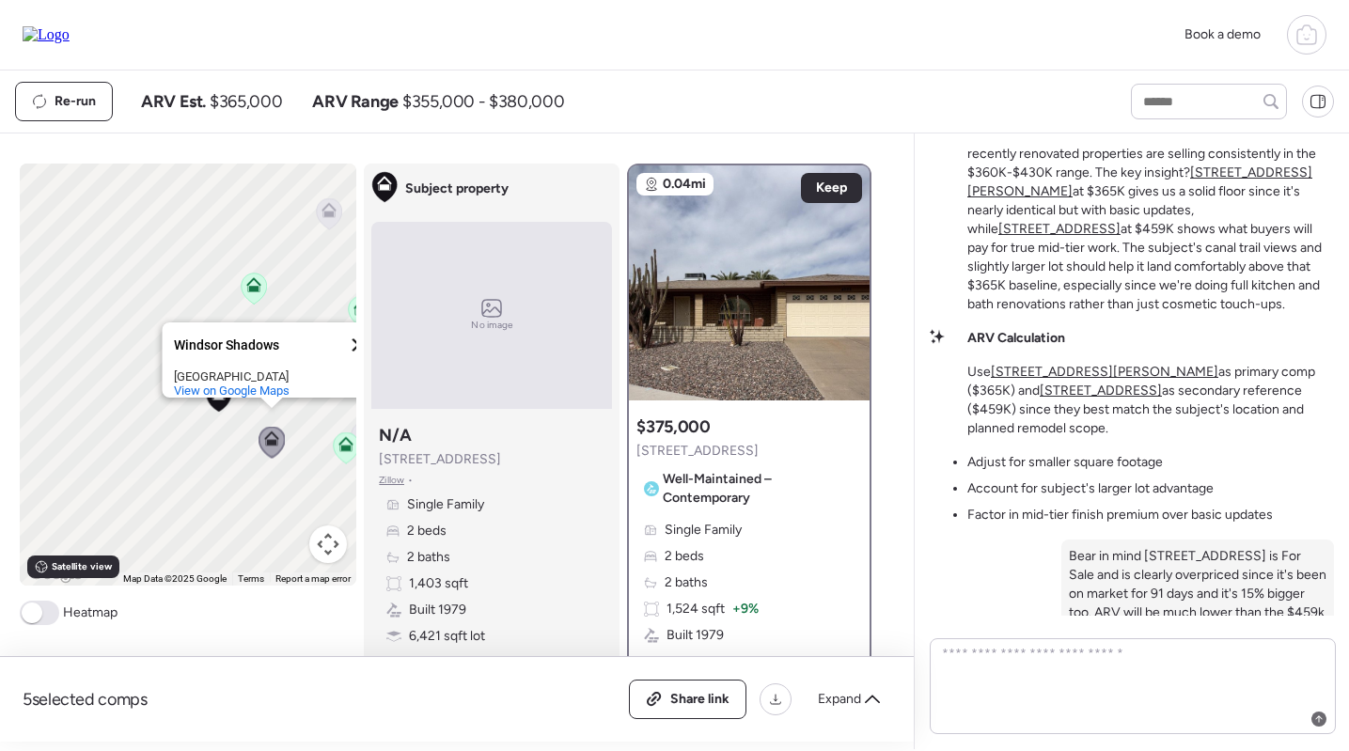
scroll to position [0, 0]
drag, startPoint x: 325, startPoint y: 338, endPoint x: 256, endPoint y: 338, distance: 69.6
click at [256, 338] on div "Windsor Shadows" at bounding box center [258, 345] width 169 height 14
click at [354, 337] on button "Close" at bounding box center [359, 344] width 45 height 45
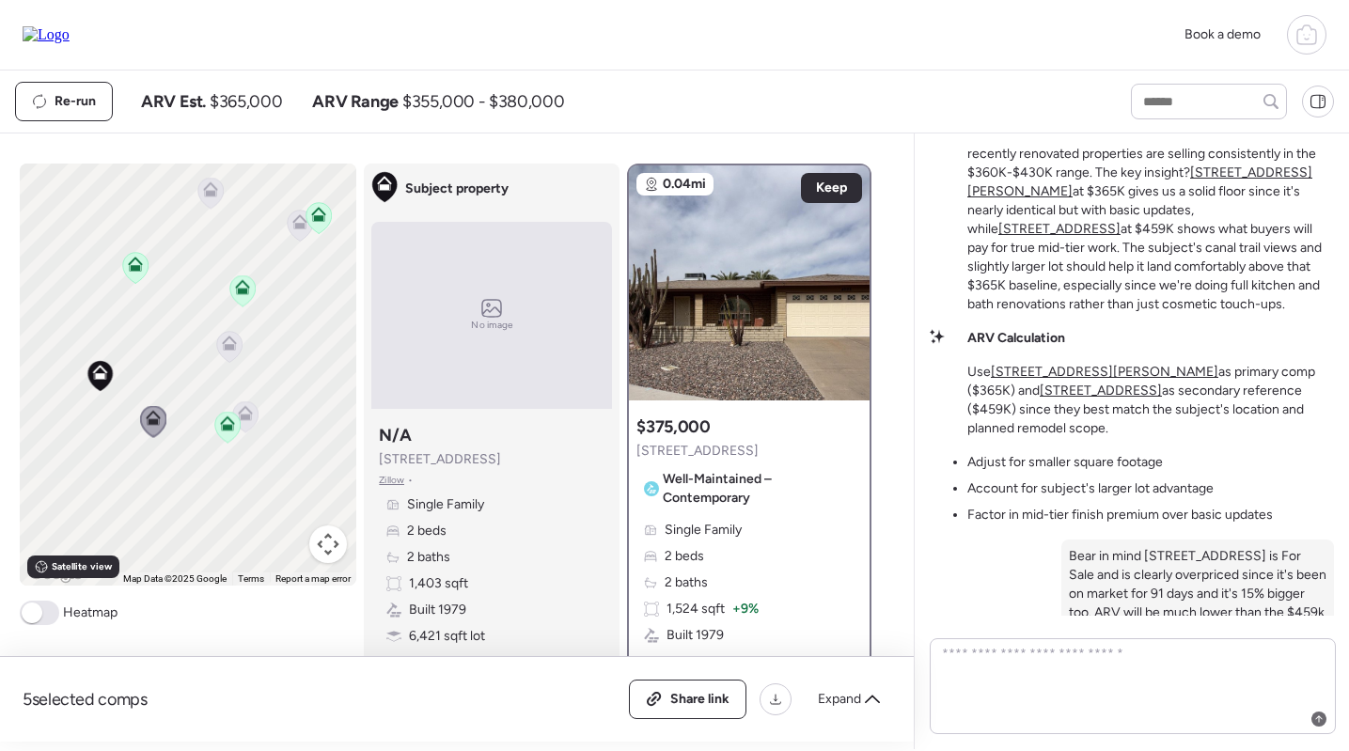
drag, startPoint x: 237, startPoint y: 365, endPoint x: 140, endPoint y: 344, distance: 99.0
click at [115, 343] on div "To navigate, press the arrow keys. To activate drag with keyboard, press Alt + …" at bounding box center [189, 375] width 338 height 422
click at [222, 345] on icon at bounding box center [227, 342] width 15 height 15
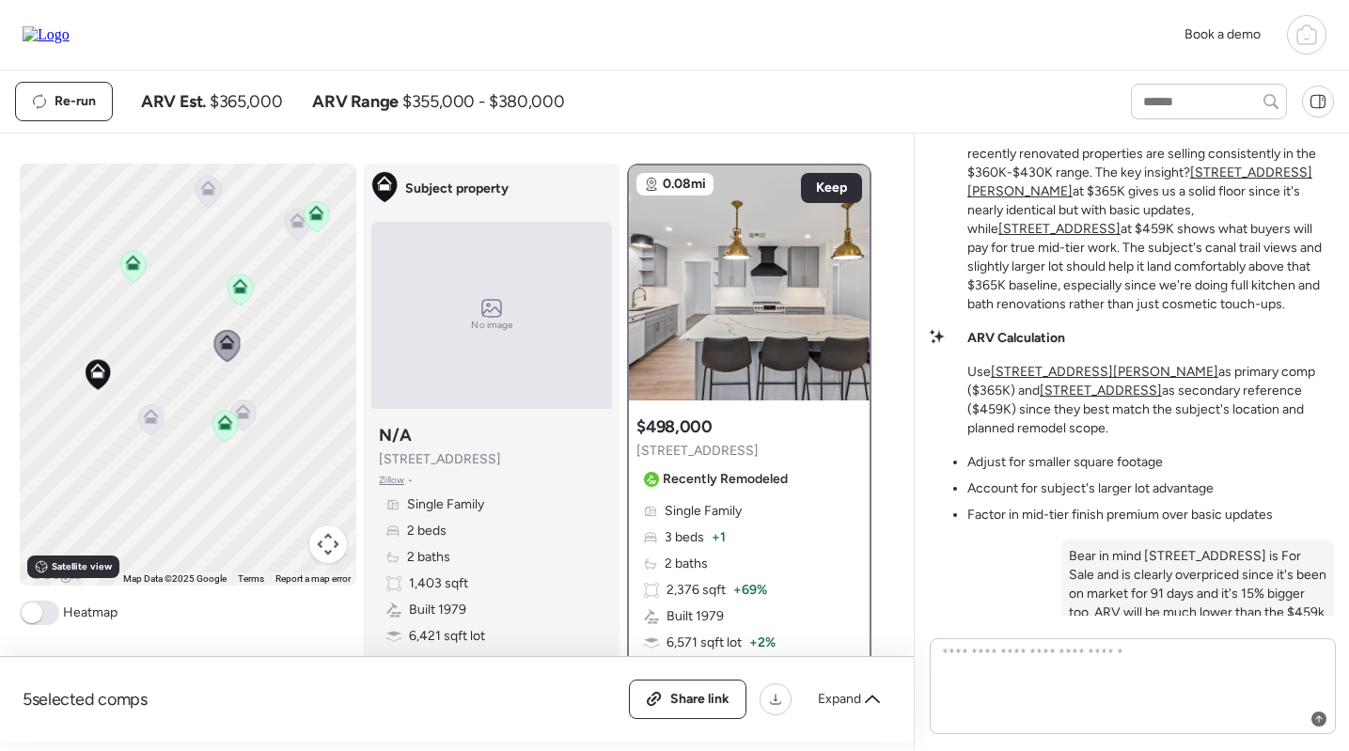
click at [240, 410] on icon at bounding box center [243, 408] width 14 height 8
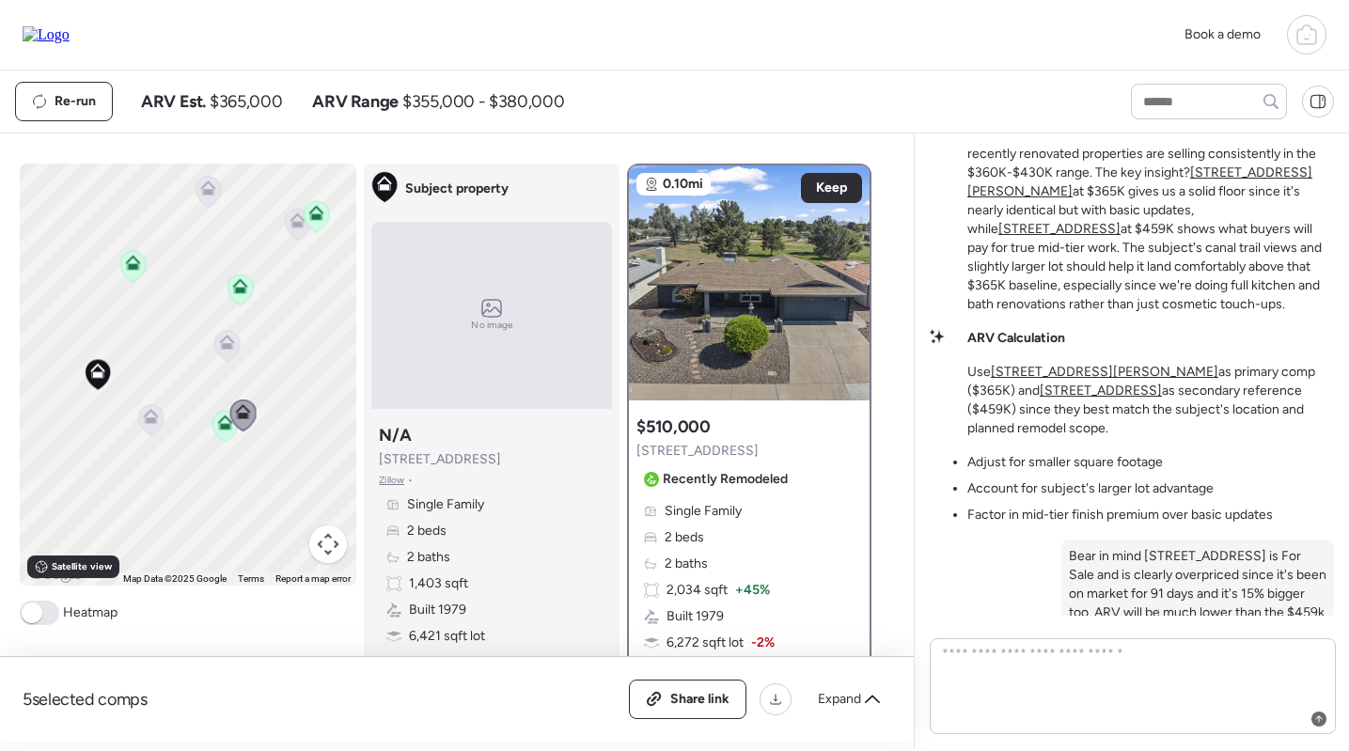
click at [232, 355] on icon at bounding box center [226, 345] width 25 height 31
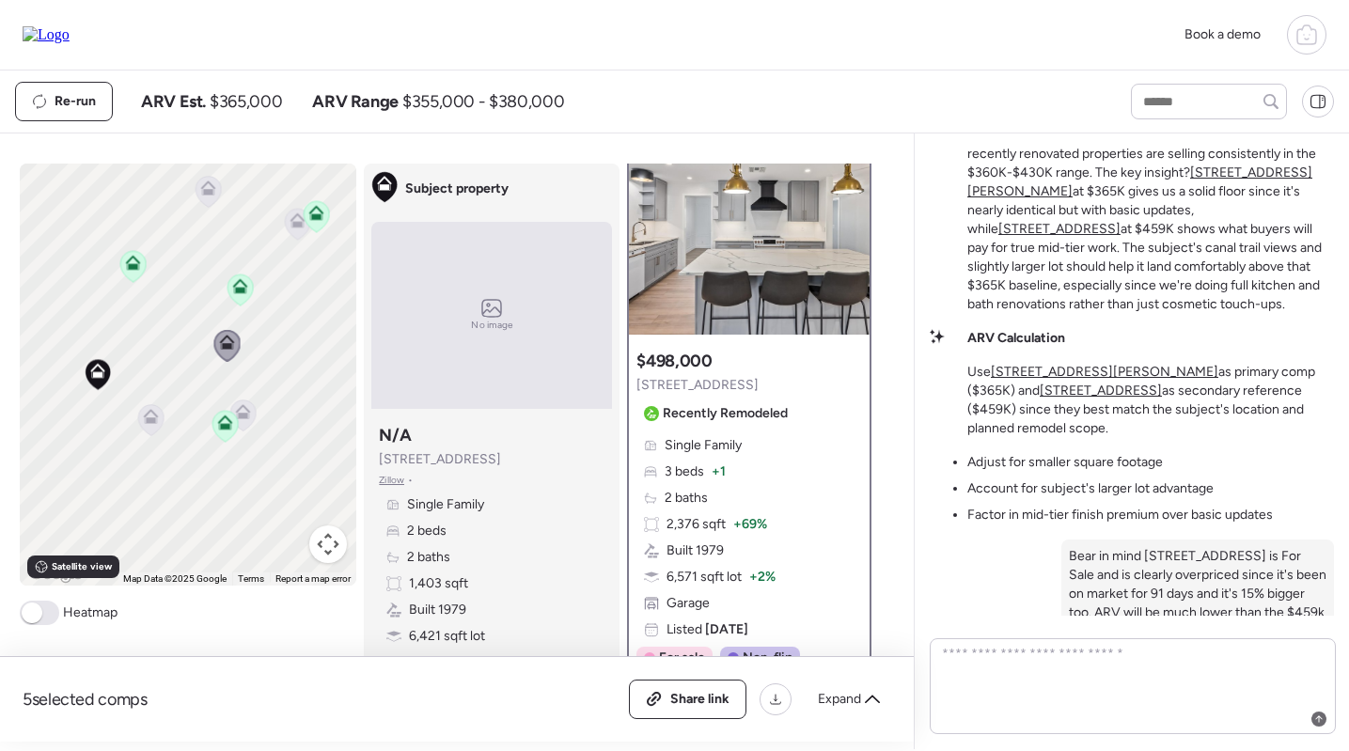
scroll to position [68, 0]
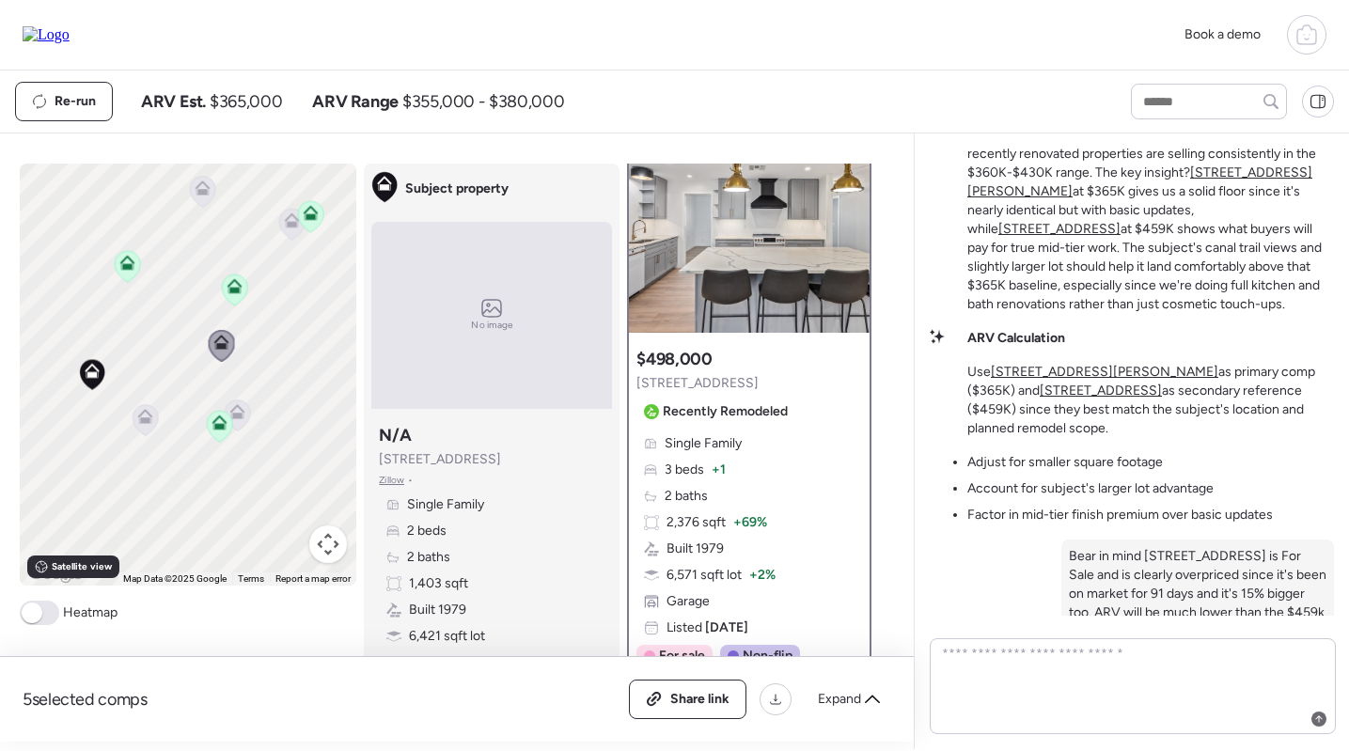
drag, startPoint x: 287, startPoint y: 369, endPoint x: 224, endPoint y: 364, distance: 63.2
click at [224, 364] on div "To navigate, press the arrow keys. To activate drag with keyboard, press Alt + …" at bounding box center [189, 375] width 338 height 422
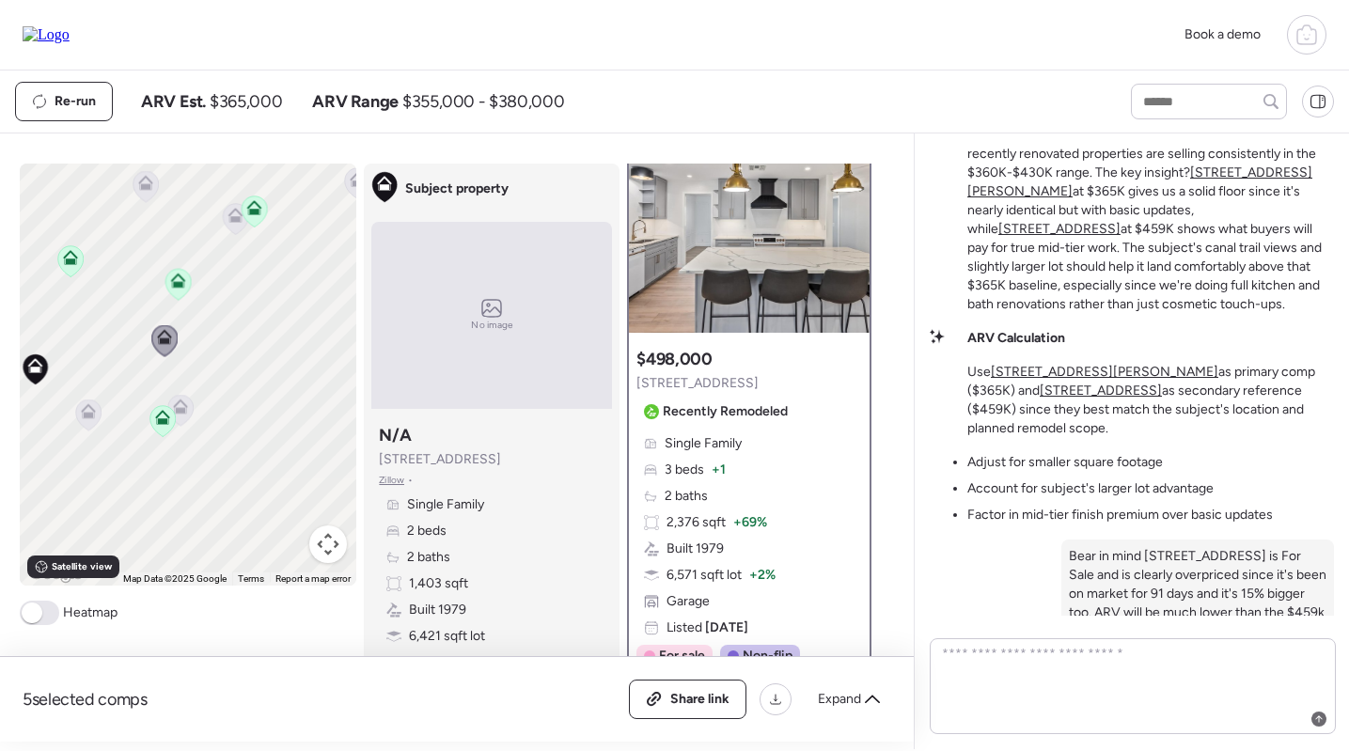
click at [193, 414] on icon at bounding box center [180, 410] width 26 height 32
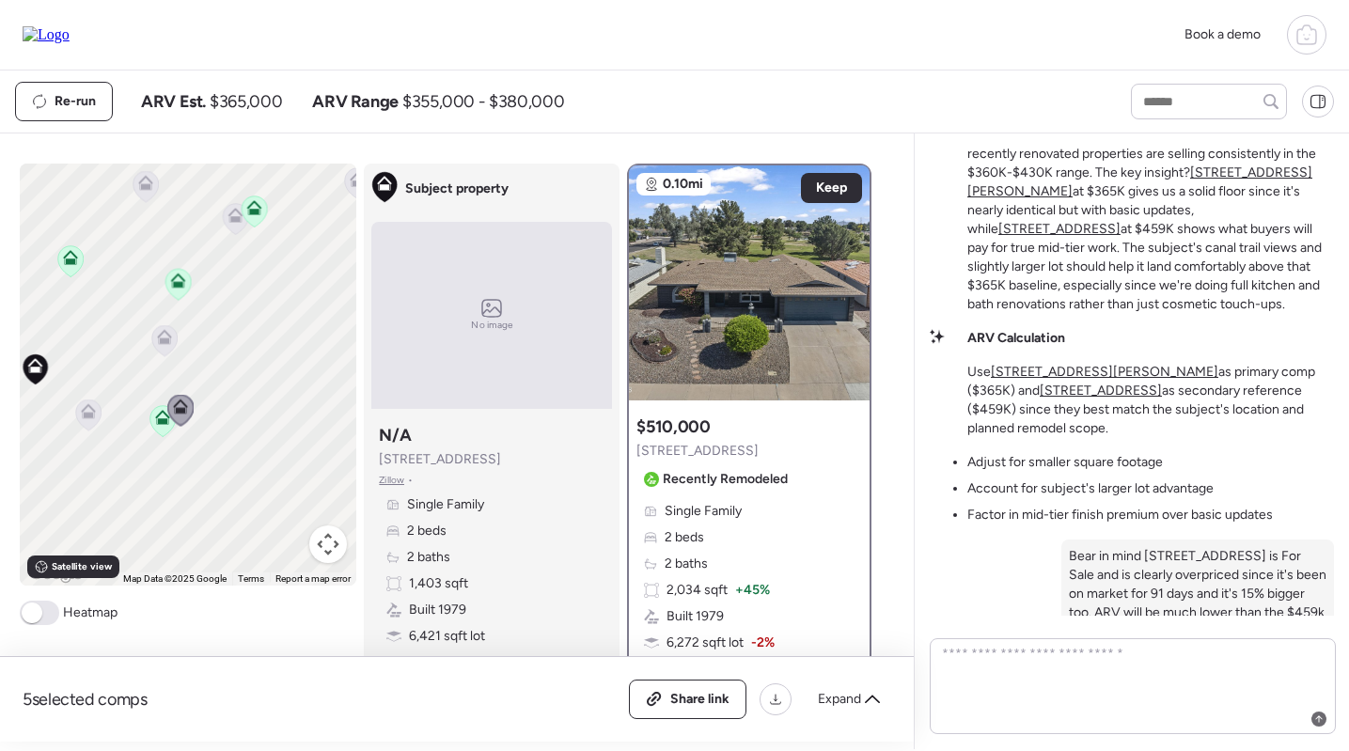
scroll to position [-1, 0]
click at [701, 361] on div at bounding box center [749, 282] width 241 height 235
click at [724, 329] on div at bounding box center [749, 282] width 241 height 235
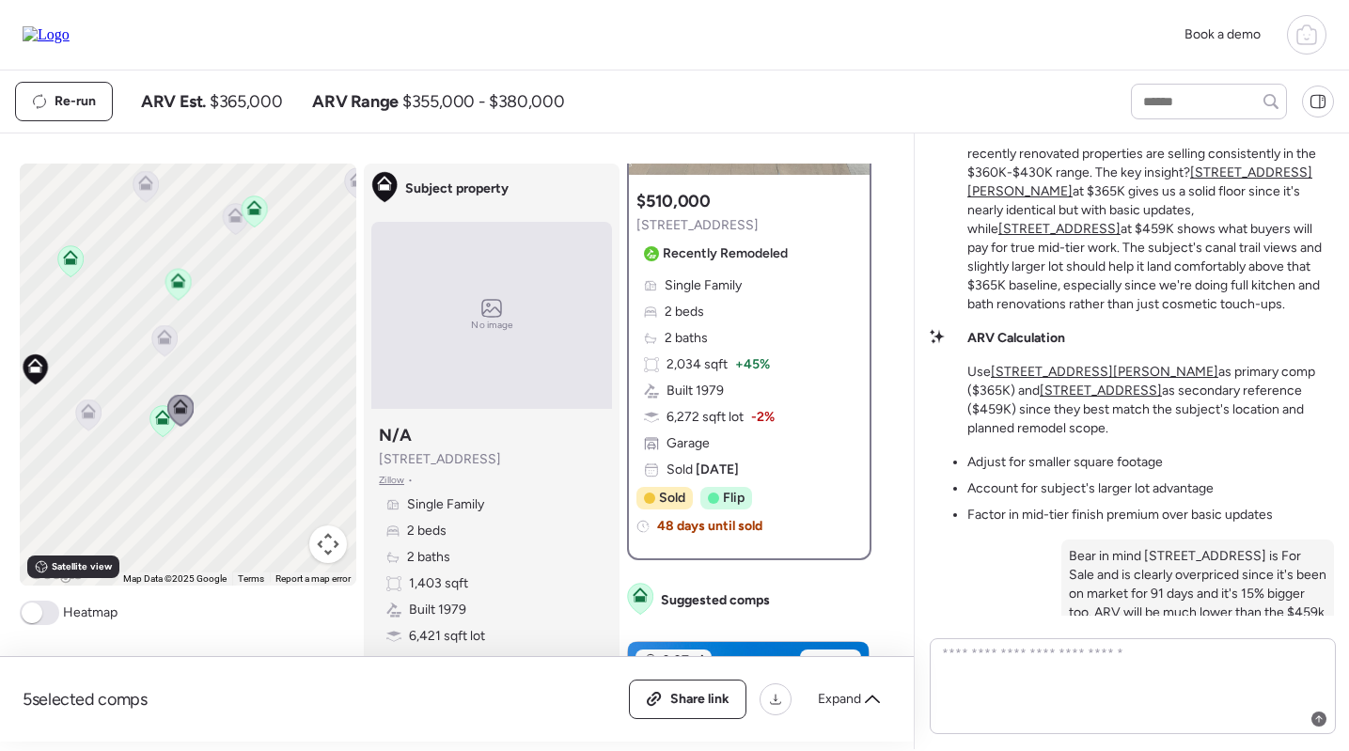
scroll to position [228, 0]
click at [159, 349] on icon at bounding box center [164, 340] width 25 height 31
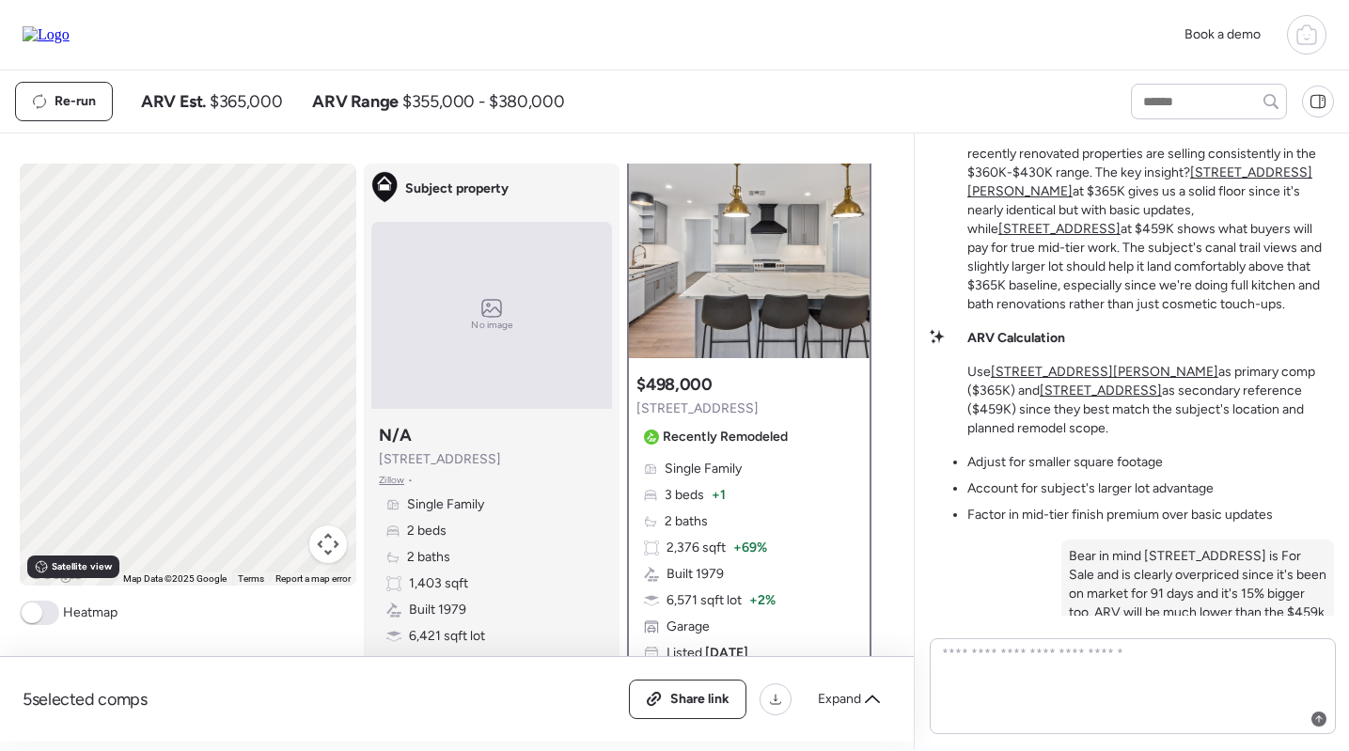
scroll to position [0, 0]
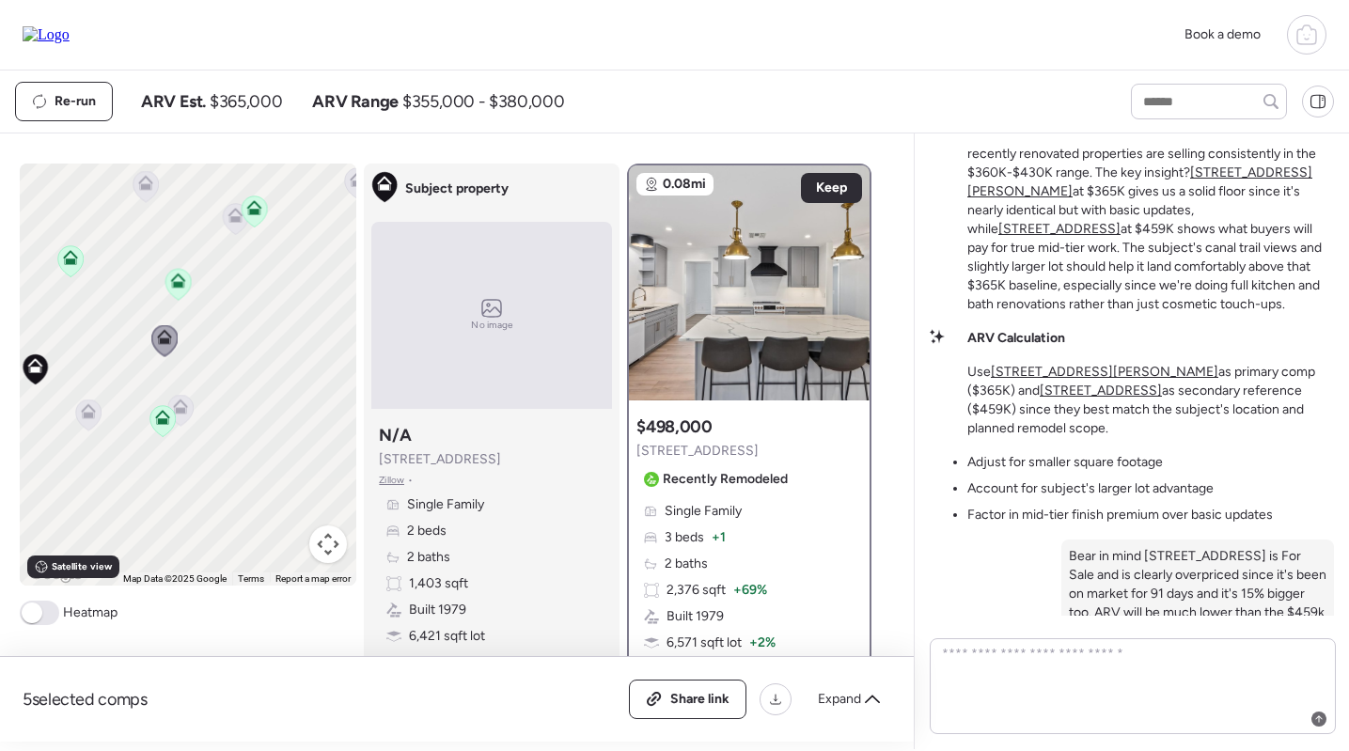
click at [110, 401] on div "To navigate, press the arrow keys. To activate drag with keyboard, press Alt + …" at bounding box center [189, 375] width 338 height 422
click at [98, 410] on icon at bounding box center [88, 415] width 25 height 31
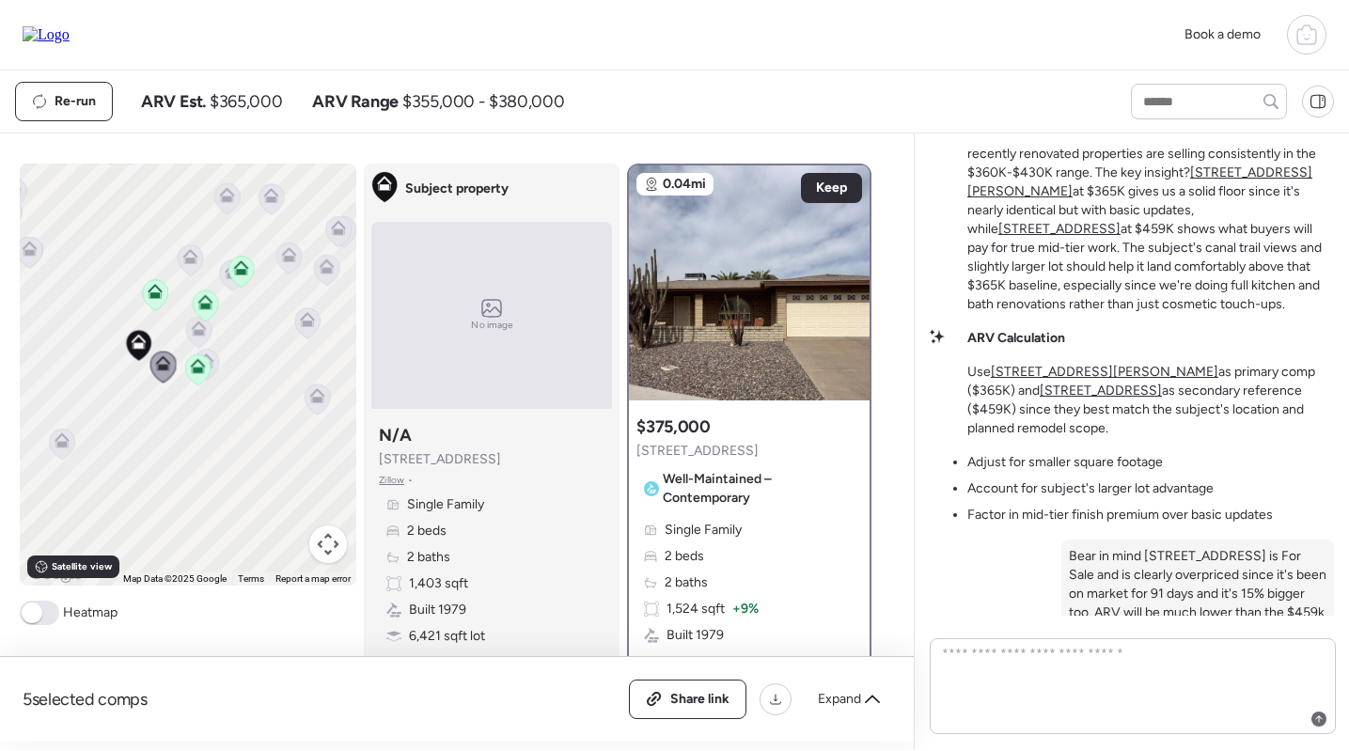
click at [292, 330] on div "To navigate, press the arrow keys. To activate drag with keyboard, press Alt + …" at bounding box center [189, 375] width 338 height 422
click at [312, 328] on icon at bounding box center [307, 322] width 25 height 31
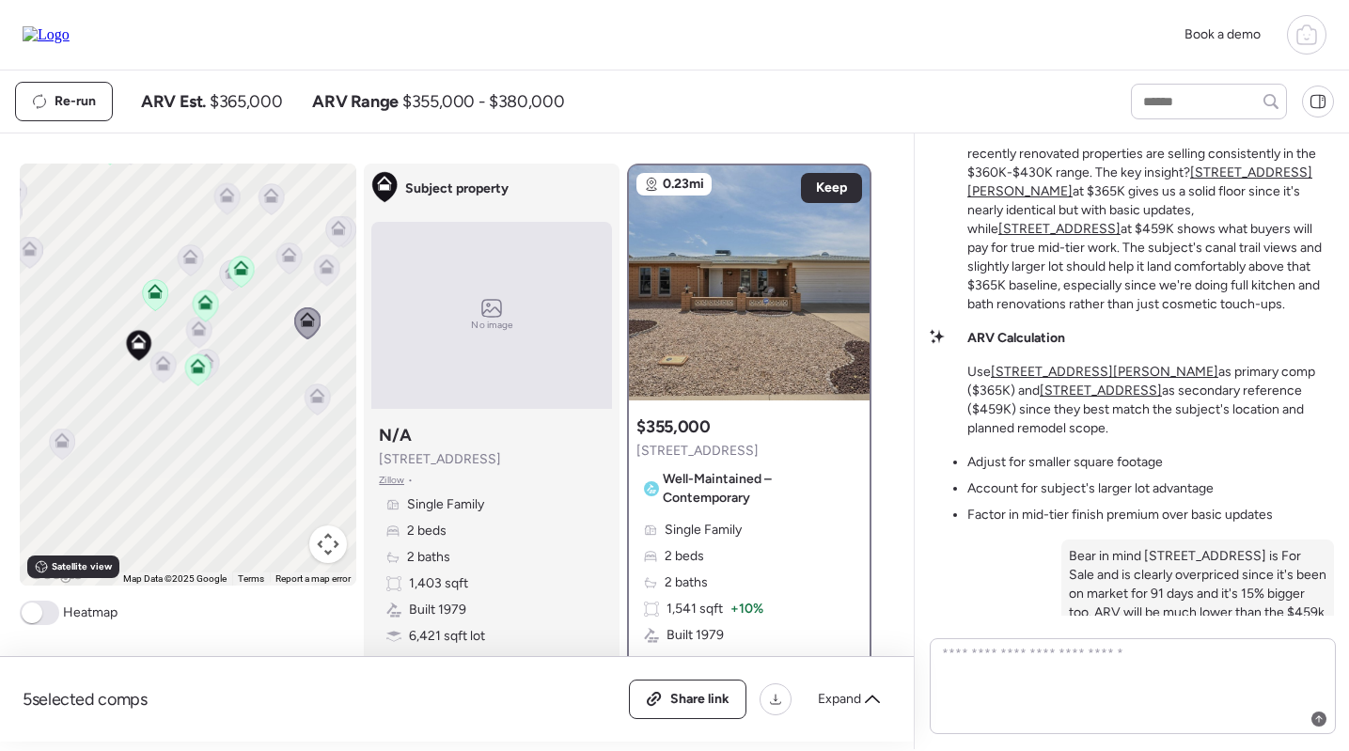
click at [317, 412] on icon at bounding box center [317, 399] width 25 height 31
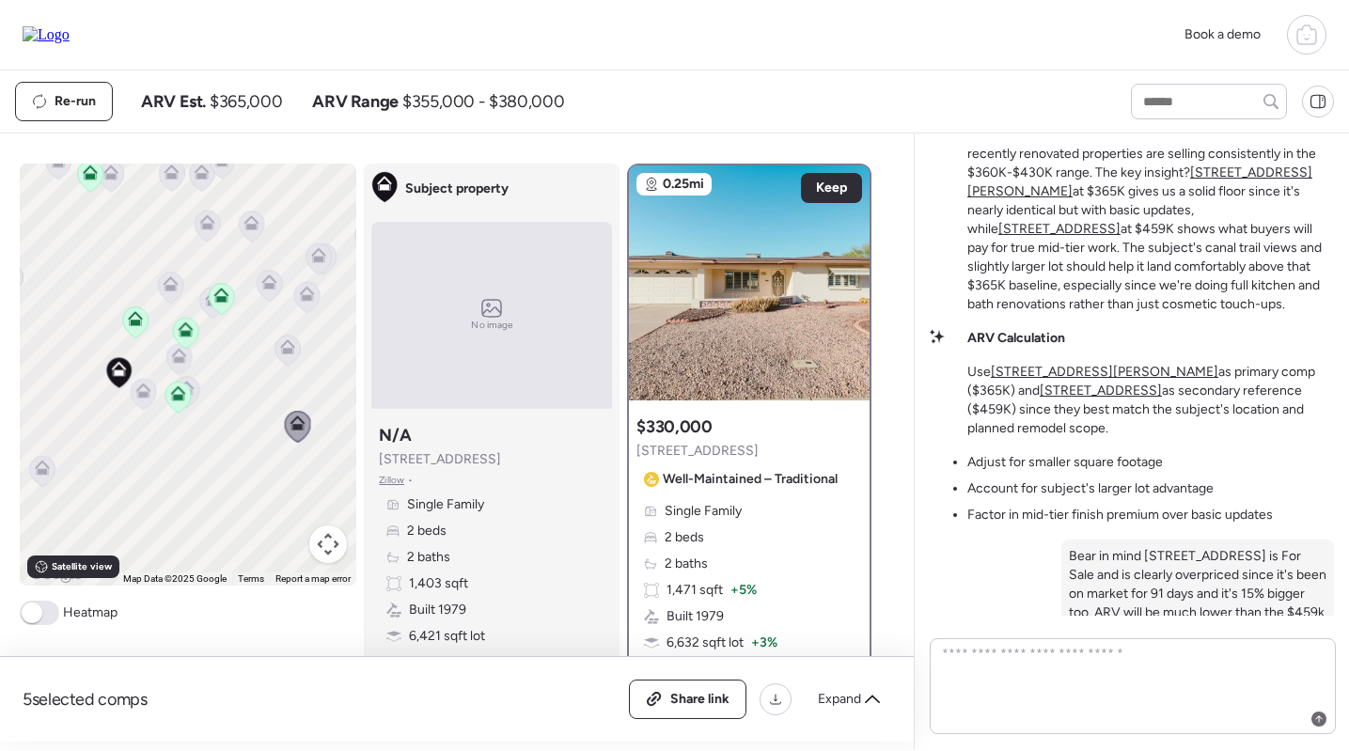
drag, startPoint x: 270, startPoint y: 357, endPoint x: 247, endPoint y: 388, distance: 38.4
click at [247, 388] on div "To navigate, press the arrow keys. To activate drag with keyboard, press Alt + …" at bounding box center [189, 375] width 338 height 422
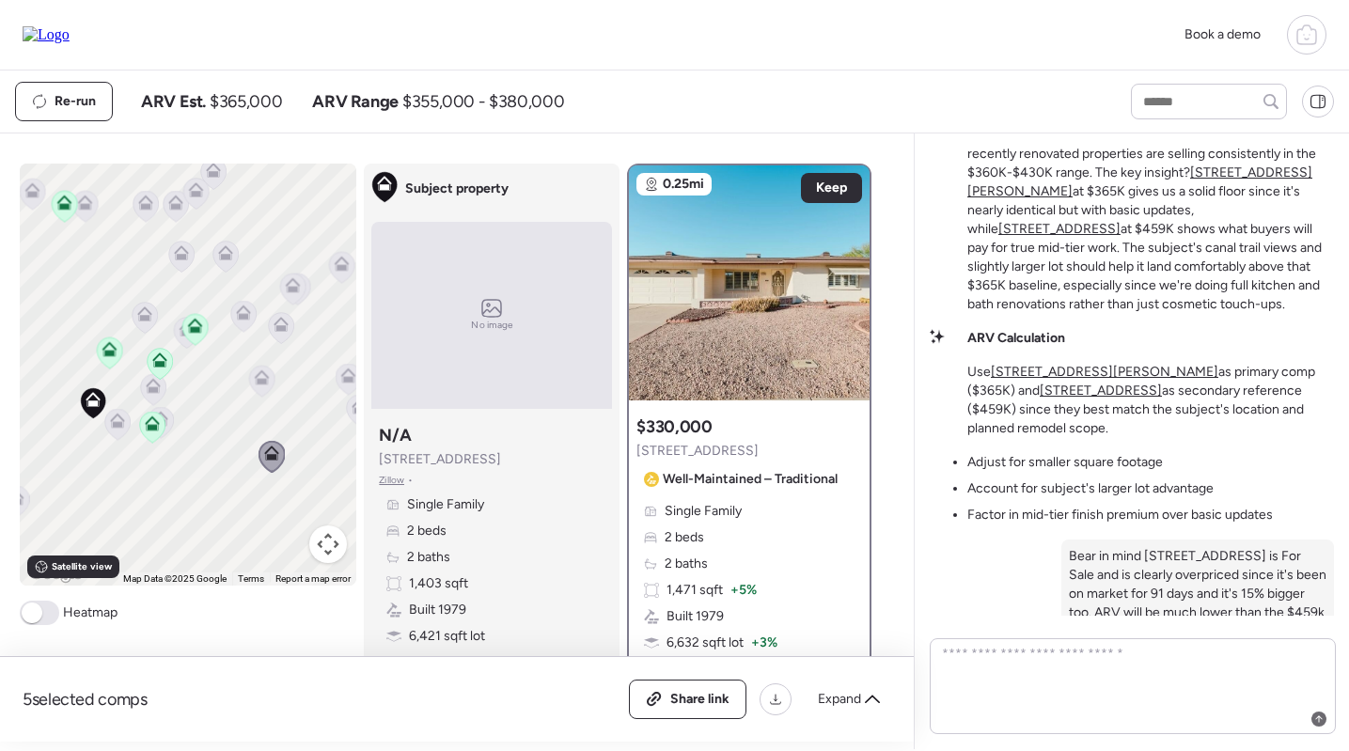
click at [281, 339] on icon at bounding box center [281, 327] width 25 height 31
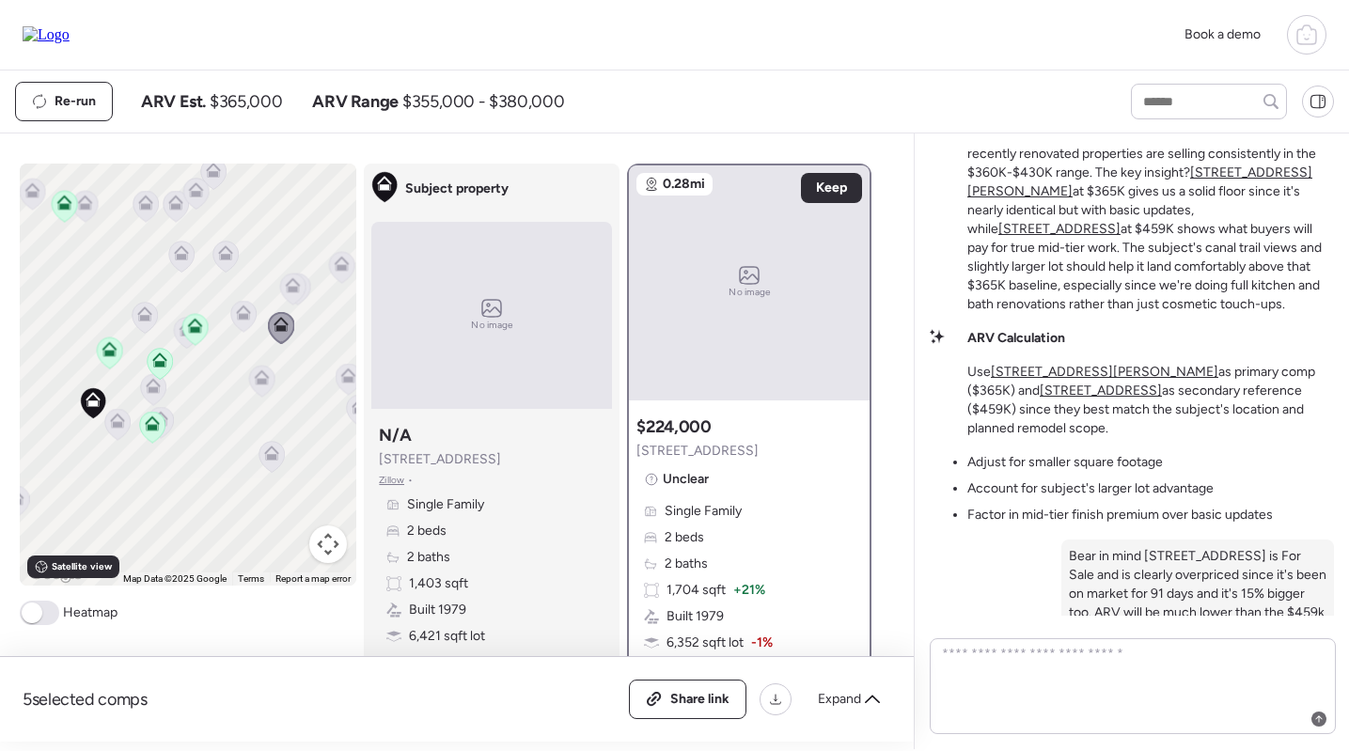
click at [251, 322] on icon at bounding box center [243, 316] width 25 height 31
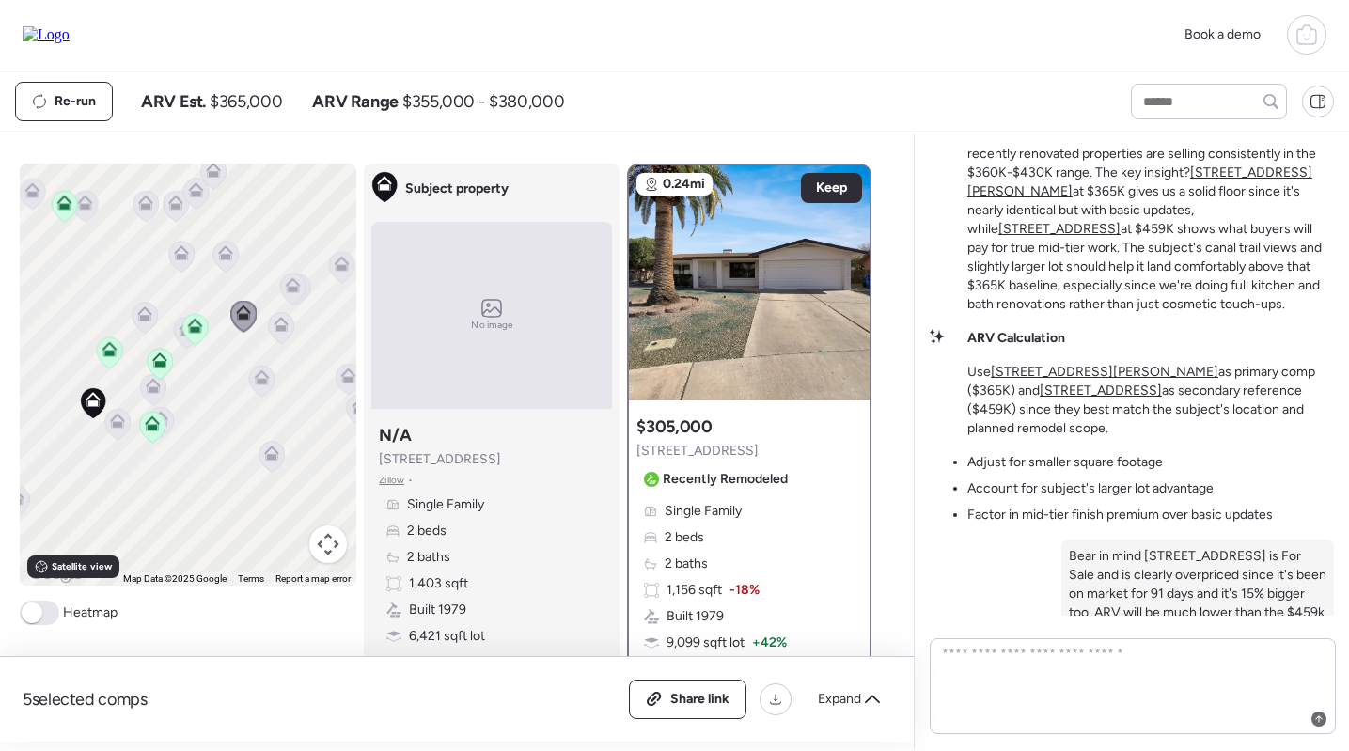
click at [294, 294] on icon at bounding box center [292, 289] width 25 height 31
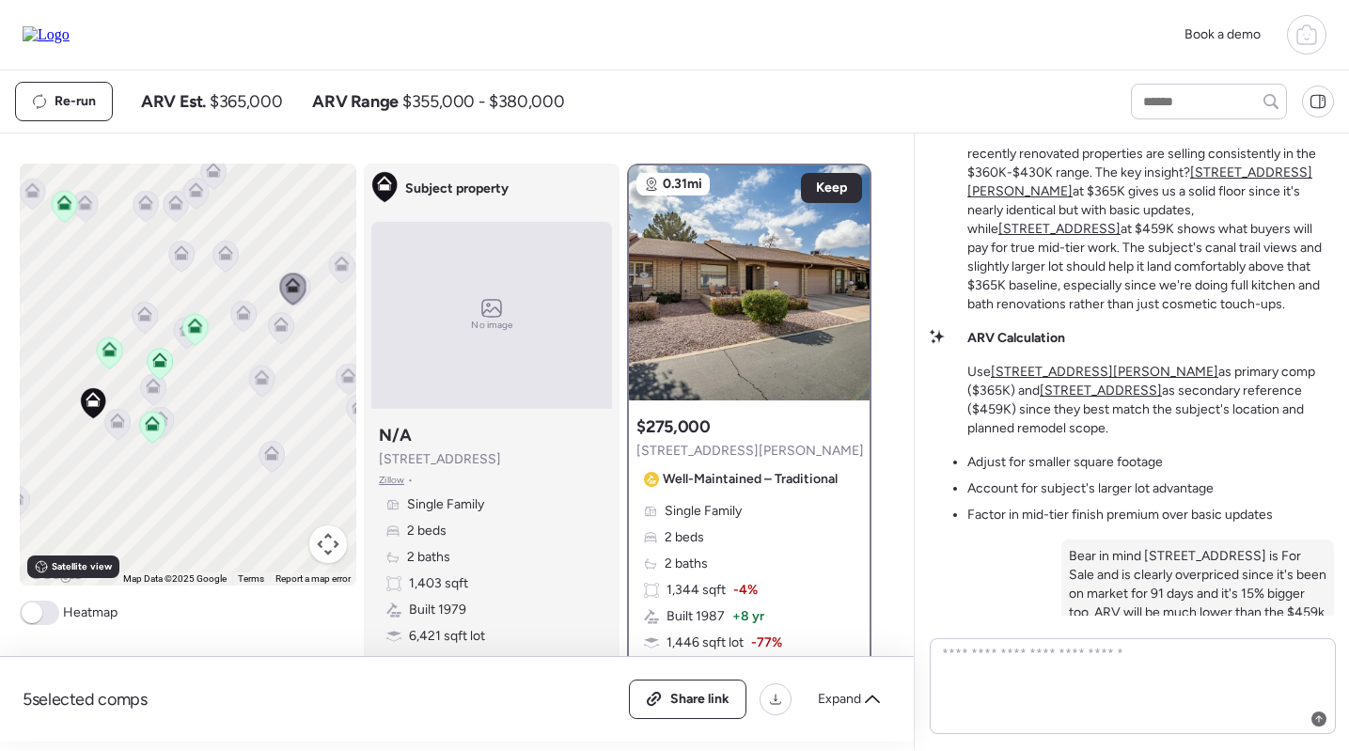
click at [311, 294] on div "To navigate, press the arrow keys. To activate drag with keyboard, press Alt + …" at bounding box center [189, 375] width 338 height 422
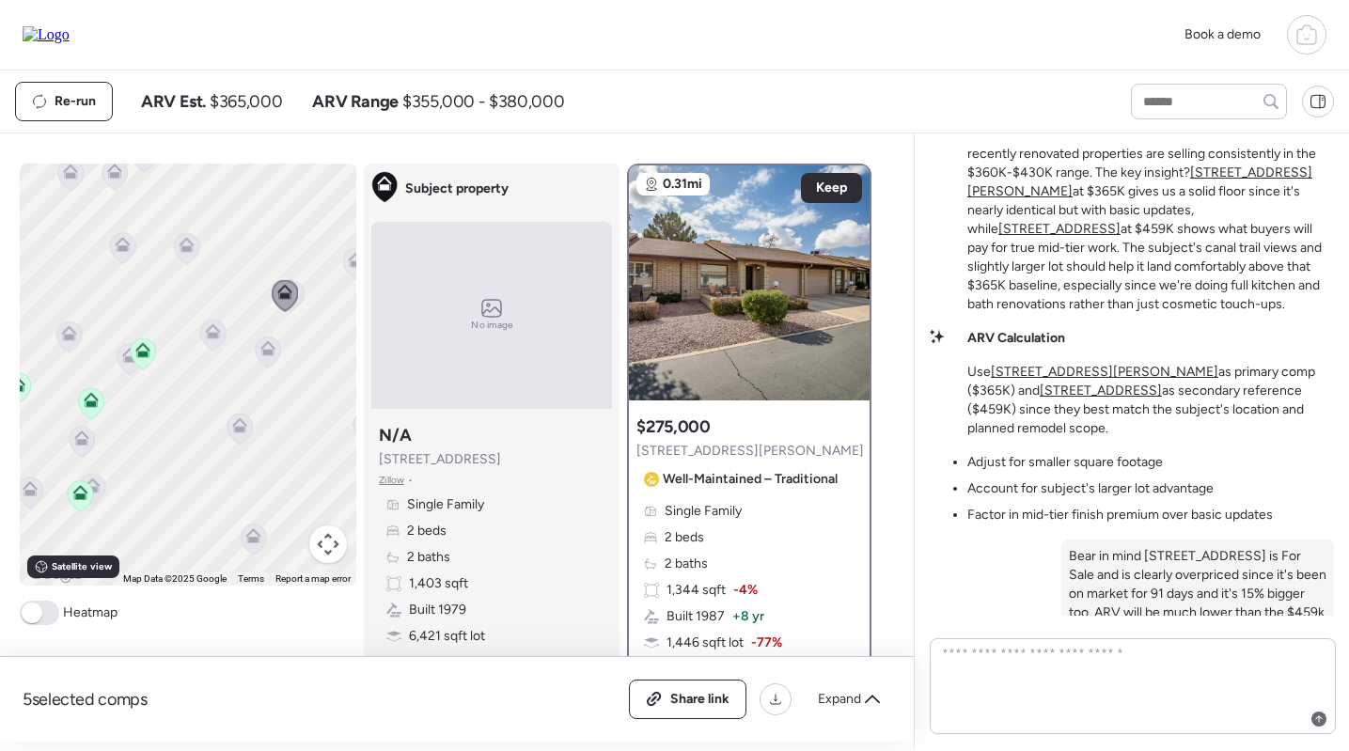
click at [301, 308] on icon at bounding box center [291, 295] width 26 height 32
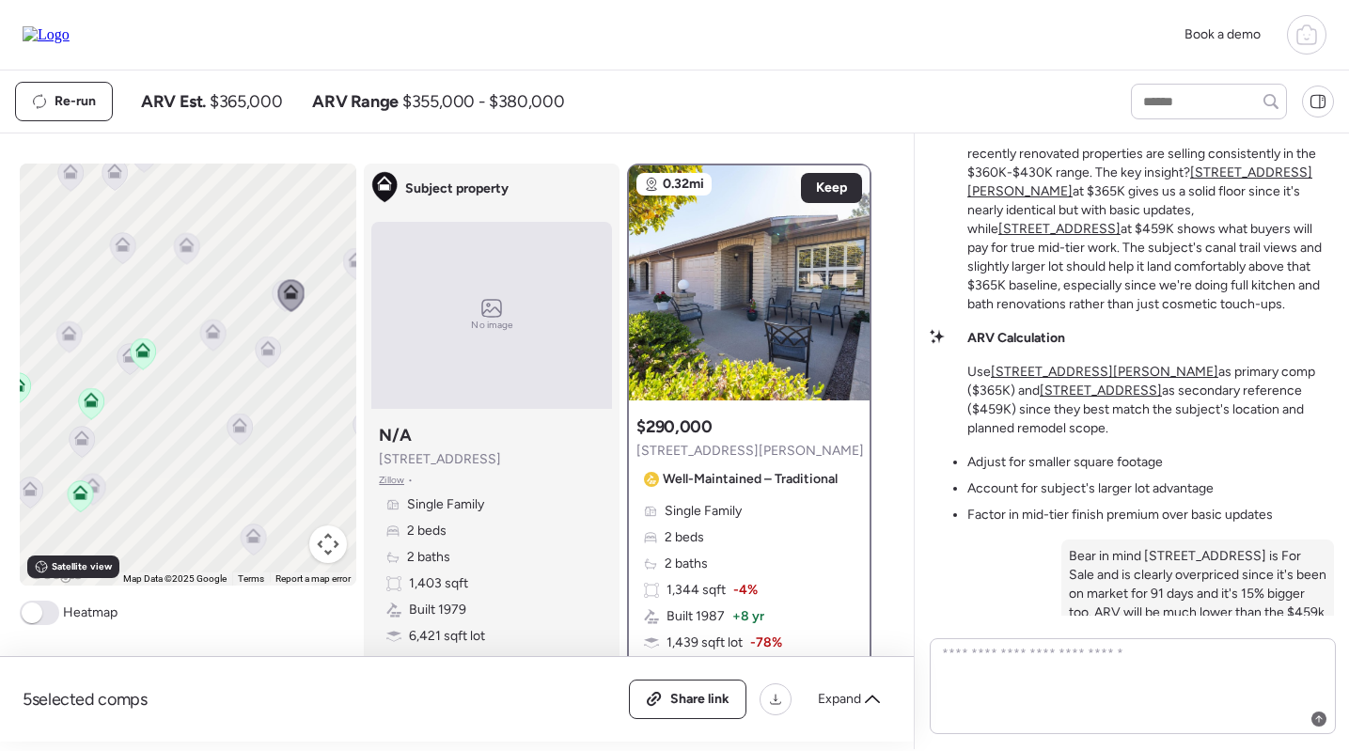
click at [351, 264] on icon at bounding box center [356, 259] width 15 height 15
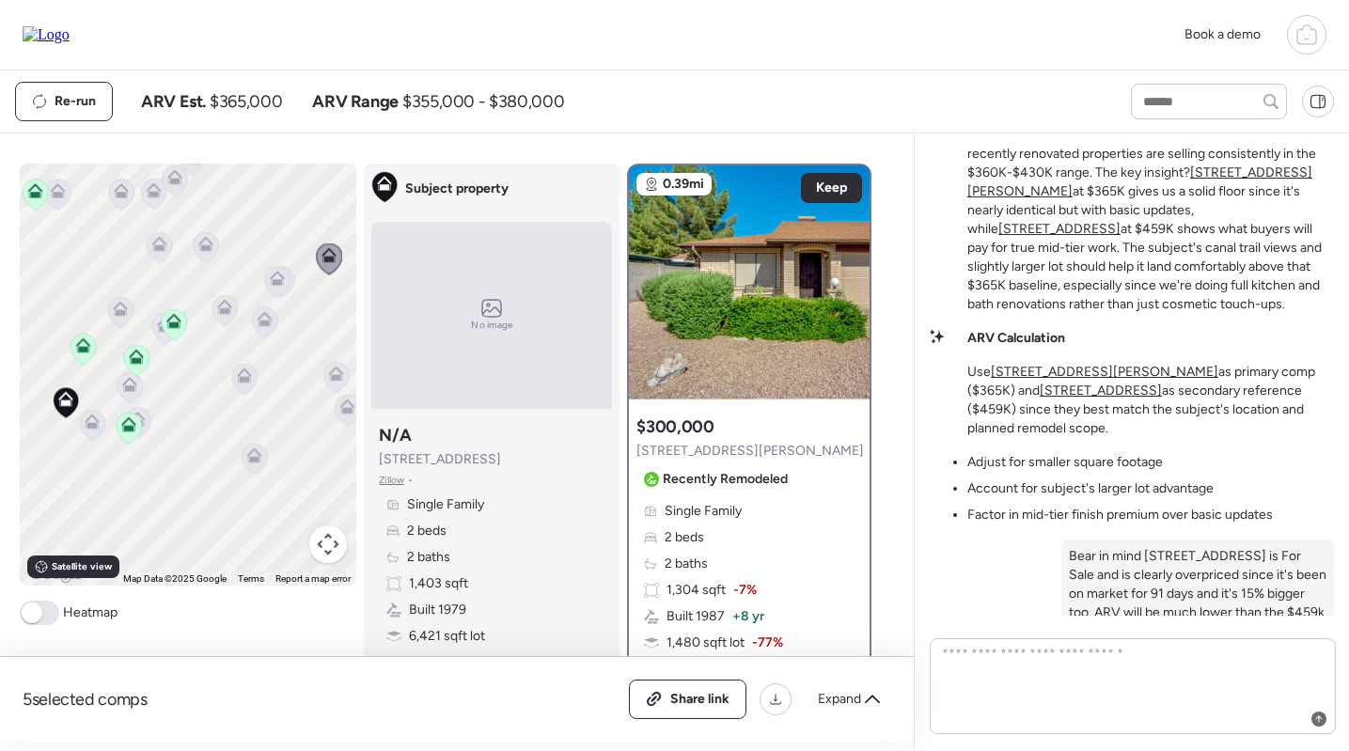
click at [210, 258] on icon at bounding box center [206, 247] width 25 height 31
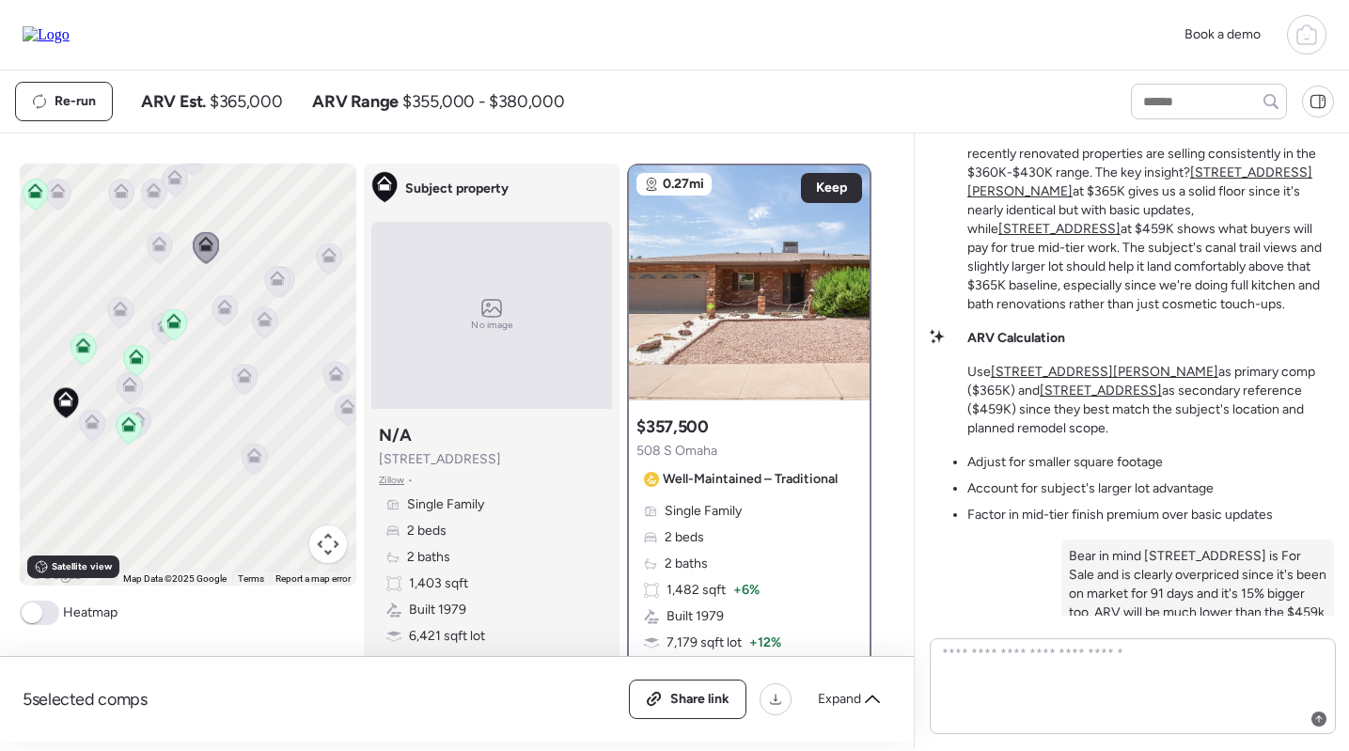
click at [162, 254] on icon at bounding box center [159, 247] width 25 height 31
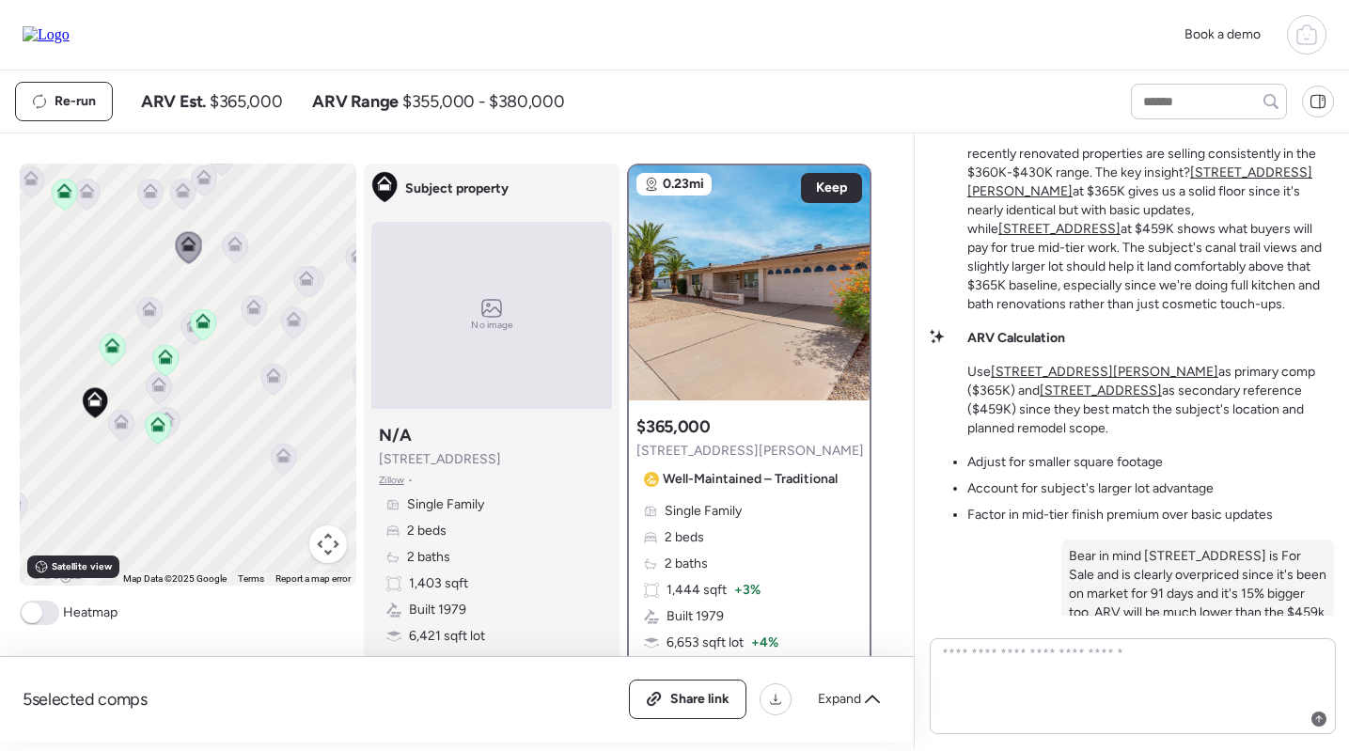
drag, startPoint x: 53, startPoint y: 324, endPoint x: 131, endPoint y: 322, distance: 78.1
click at [131, 322] on div "To navigate, press the arrow keys. To activate drag with keyboard, press Alt + …" at bounding box center [189, 375] width 338 height 422
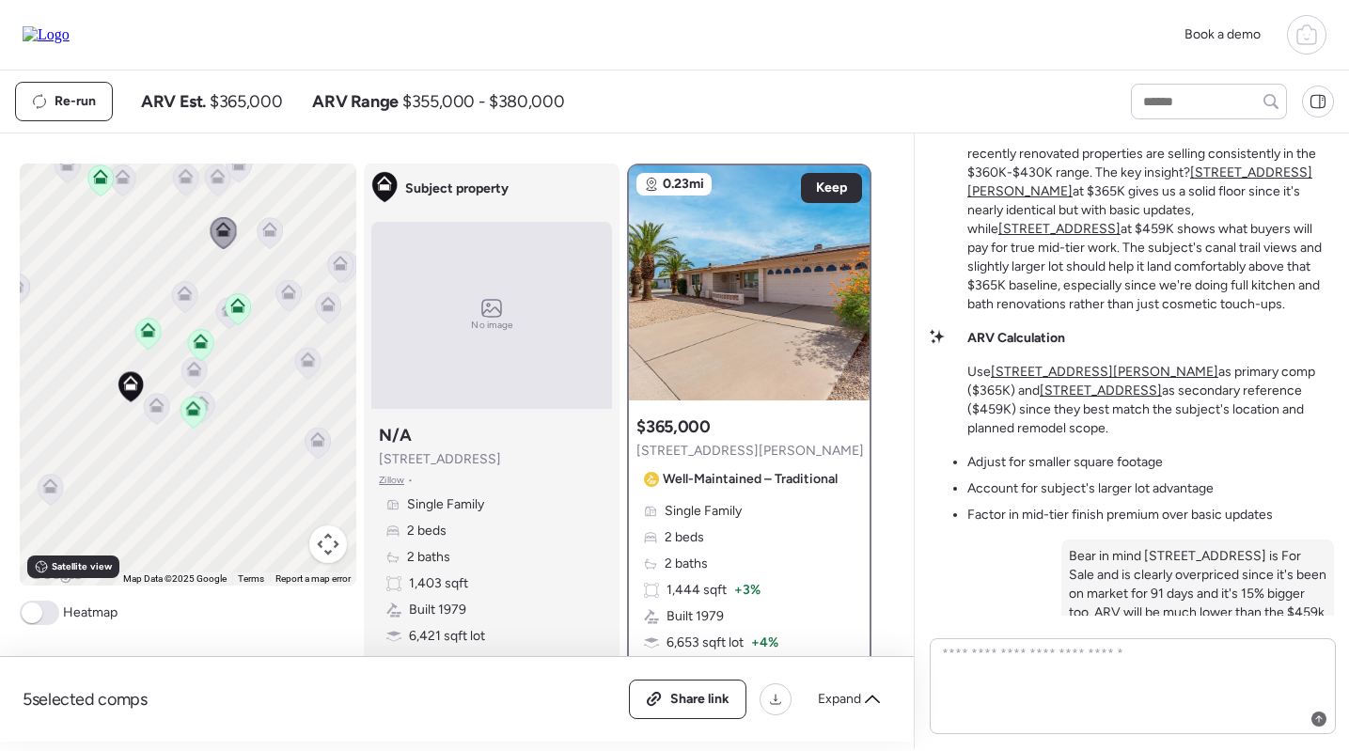
click at [190, 413] on icon at bounding box center [193, 412] width 12 height 6
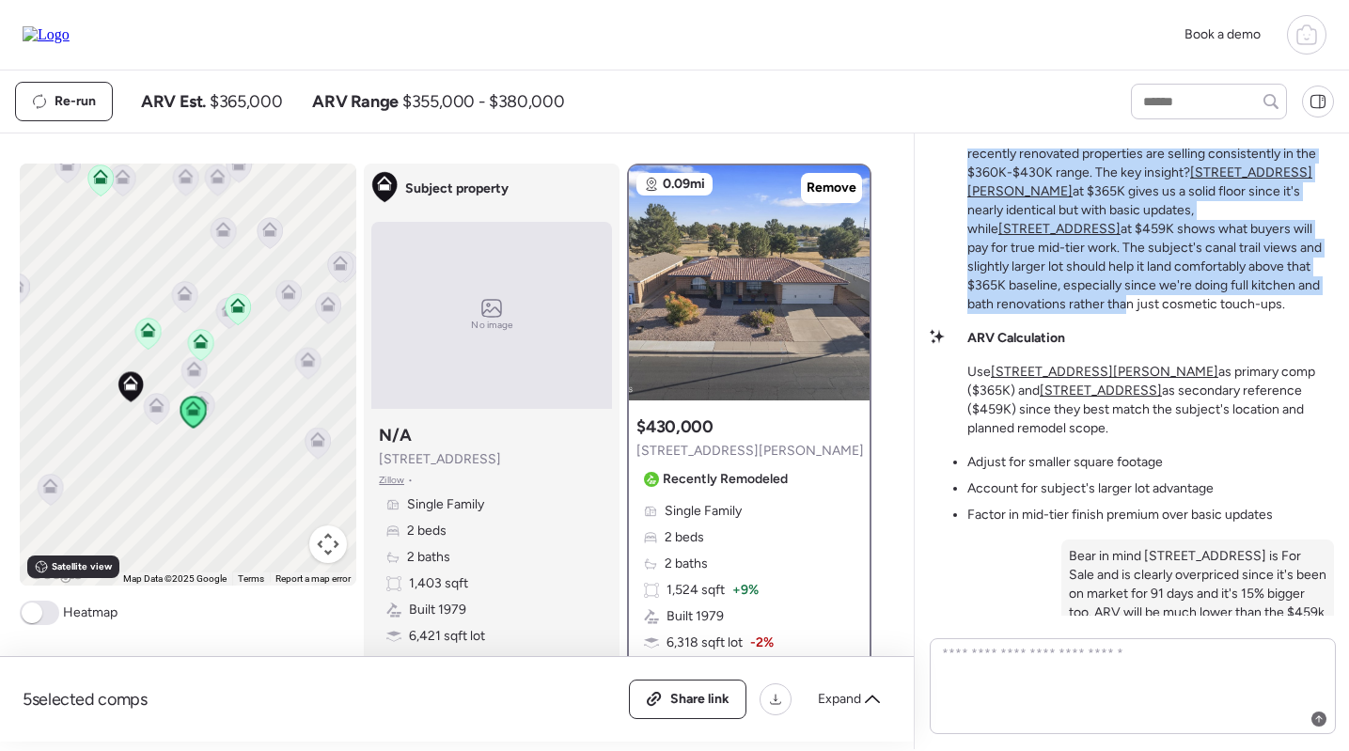
drag, startPoint x: 1032, startPoint y: 189, endPoint x: 1188, endPoint y: 369, distance: 237.9
click at [1189, 314] on p "This one's pretty straightforward - we've got a 2/2 cul-de-sac home getting a p…" at bounding box center [1150, 210] width 367 height 207
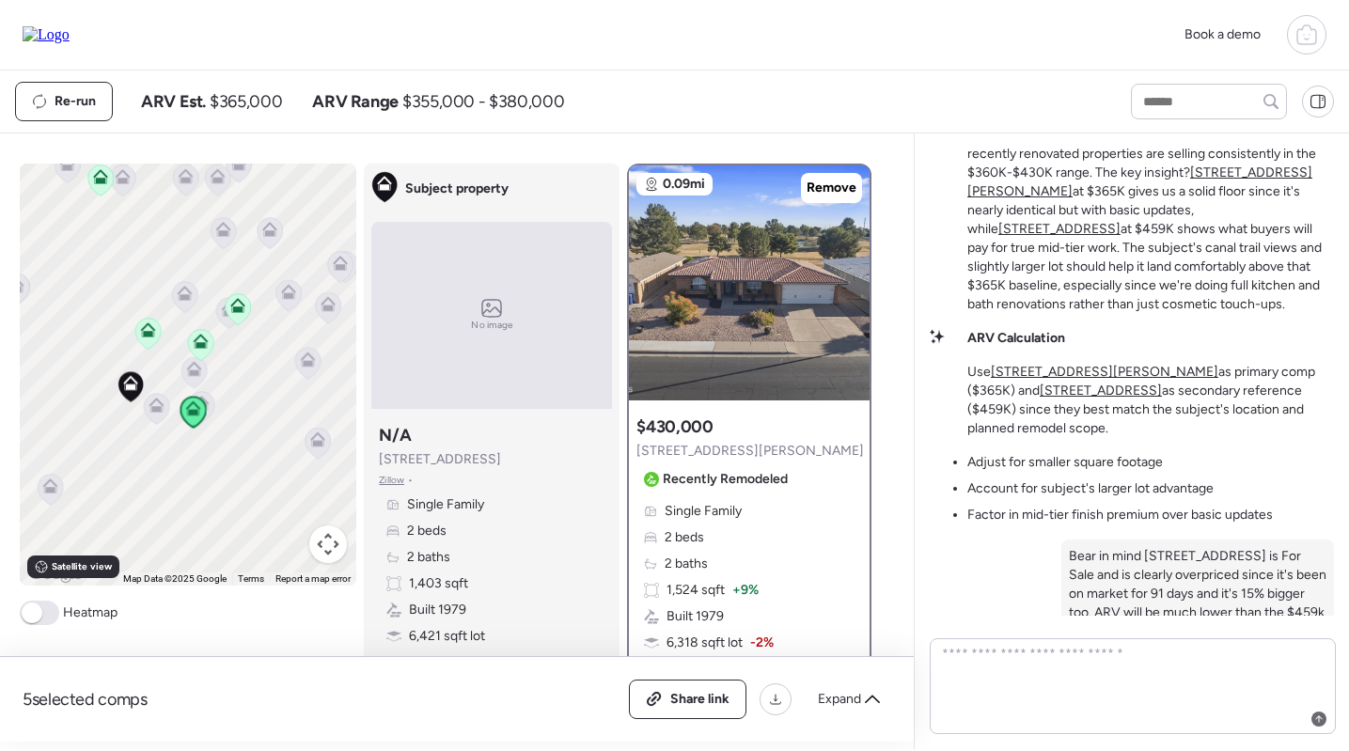
click at [1192, 314] on p "This one's pretty straightforward - we've got a 2/2 cul-de-sac home getting a p…" at bounding box center [1150, 210] width 367 height 207
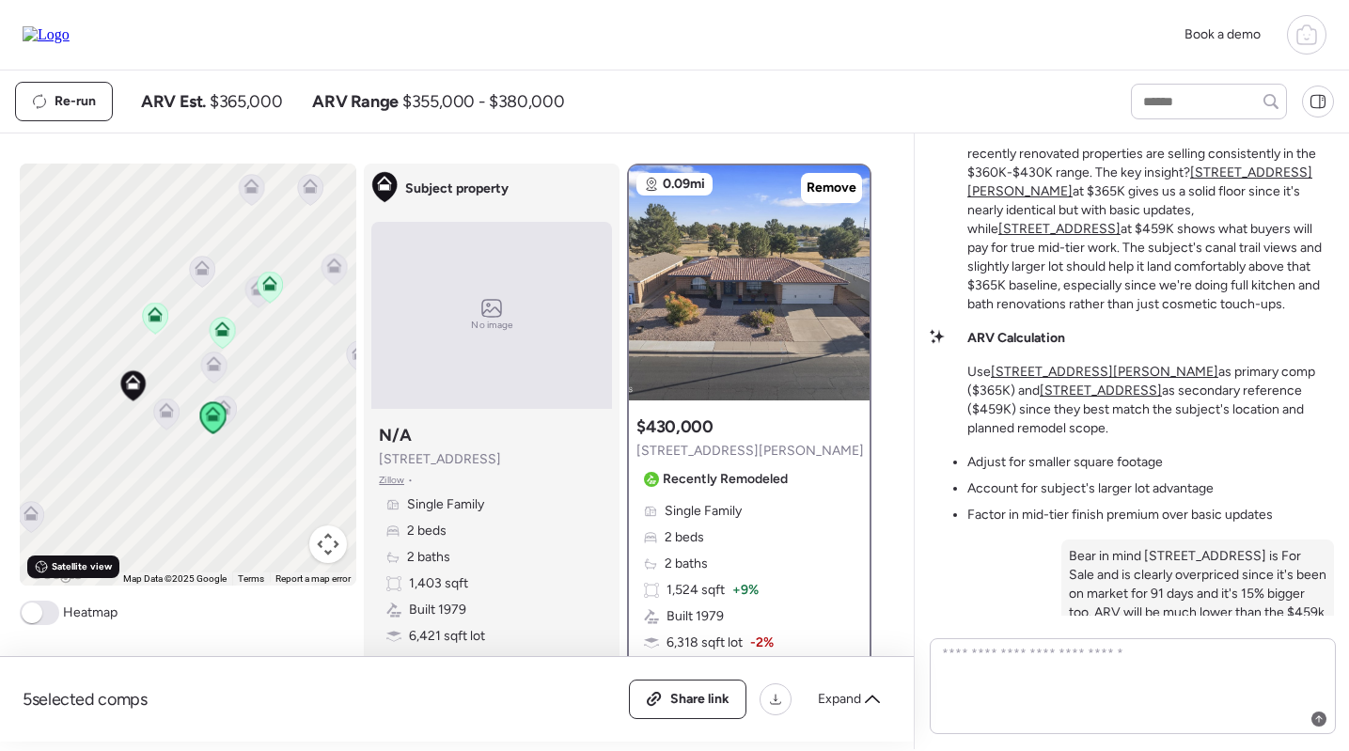
click at [101, 573] on span "Satellite view" at bounding box center [82, 566] width 60 height 15
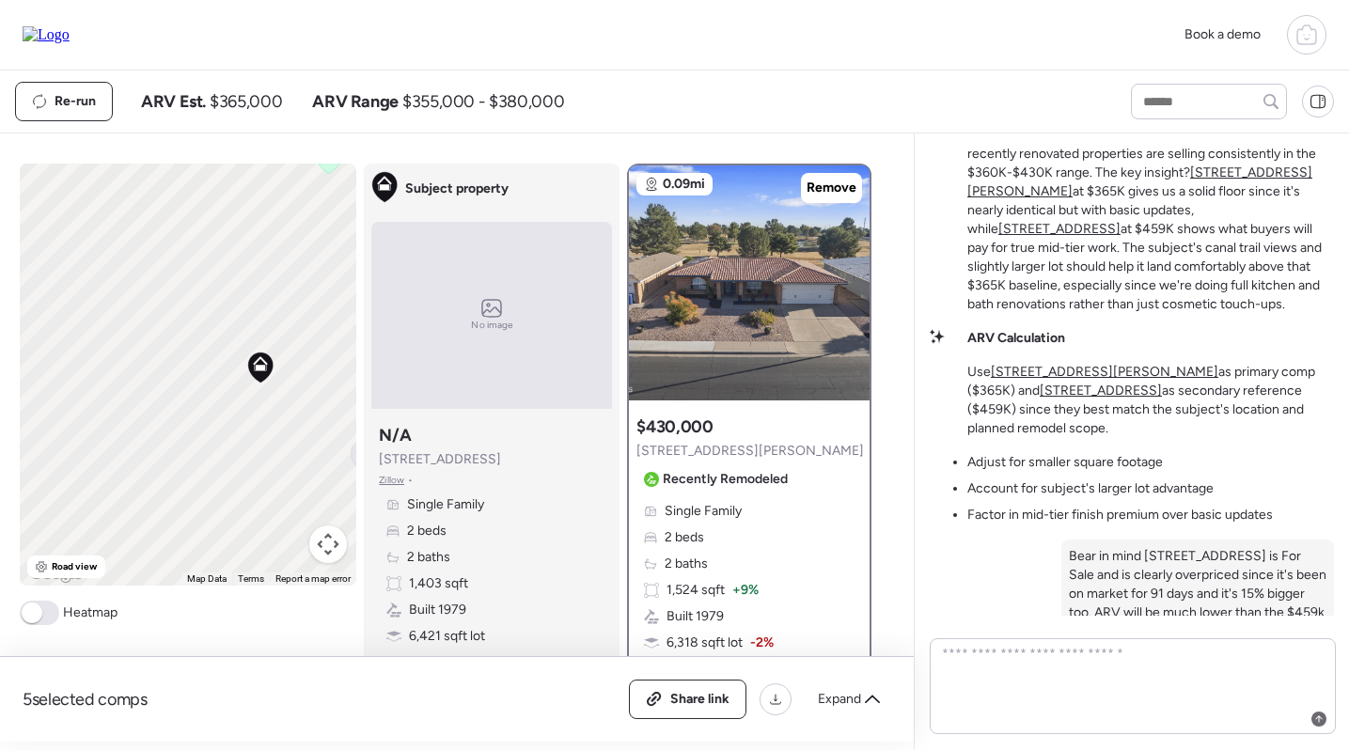
drag, startPoint x: 126, startPoint y: 406, endPoint x: 247, endPoint y: 390, distance: 122.3
click at [250, 390] on div "To navigate, press the arrow keys. To activate drag with keyboard, press Alt + …" at bounding box center [189, 375] width 338 height 422
click at [84, 568] on span "Road view" at bounding box center [75, 566] width 46 height 15
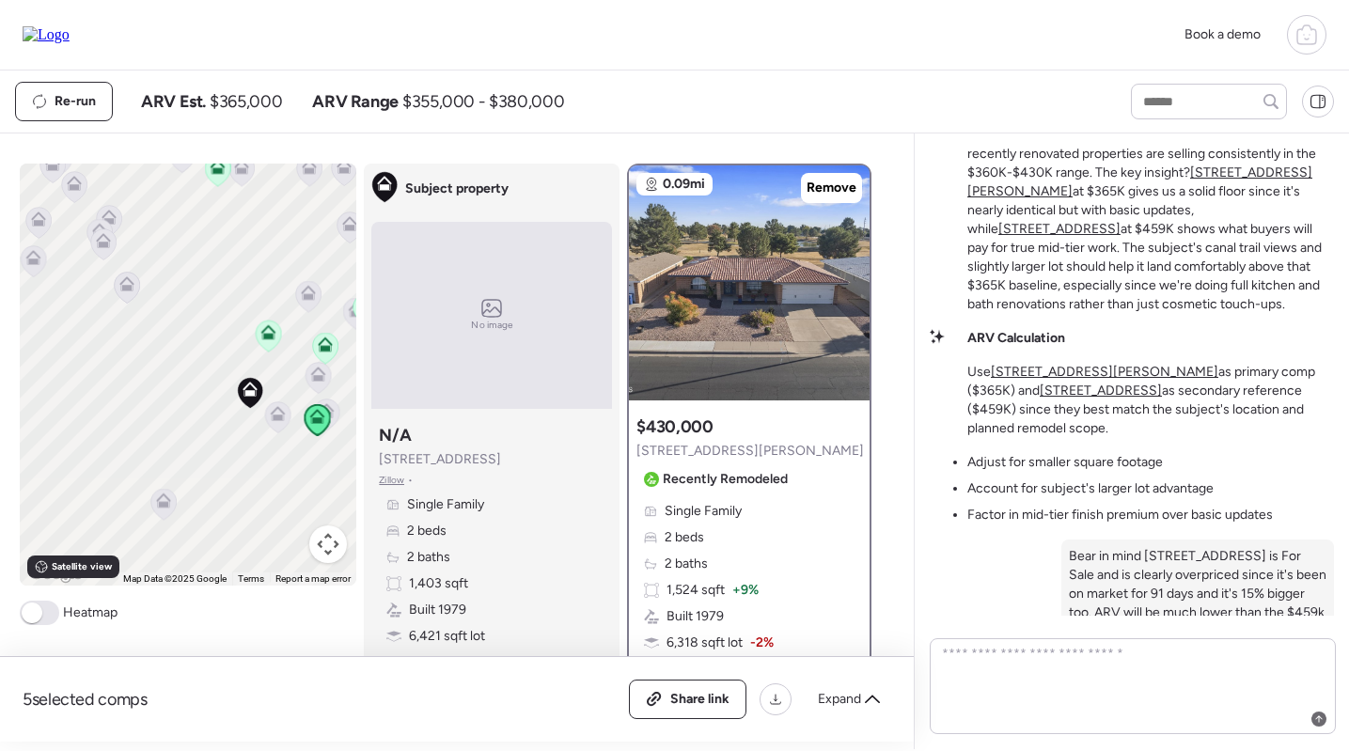
drag, startPoint x: 488, startPoint y: 454, endPoint x: 380, endPoint y: 454, distance: 108.1
click at [380, 454] on div "Subject property N/A 4014 E Carmel Cir Zillow • Single Family 2 beds 2 baths 1,…" at bounding box center [491, 547] width 241 height 263
copy span "4014 E Carmel Cir"
click at [581, 483] on div "Subject property N/A 4014 E Carmel Cir Zillow • Single Family 2 beds 2 baths 1,…" at bounding box center [491, 547] width 241 height 263
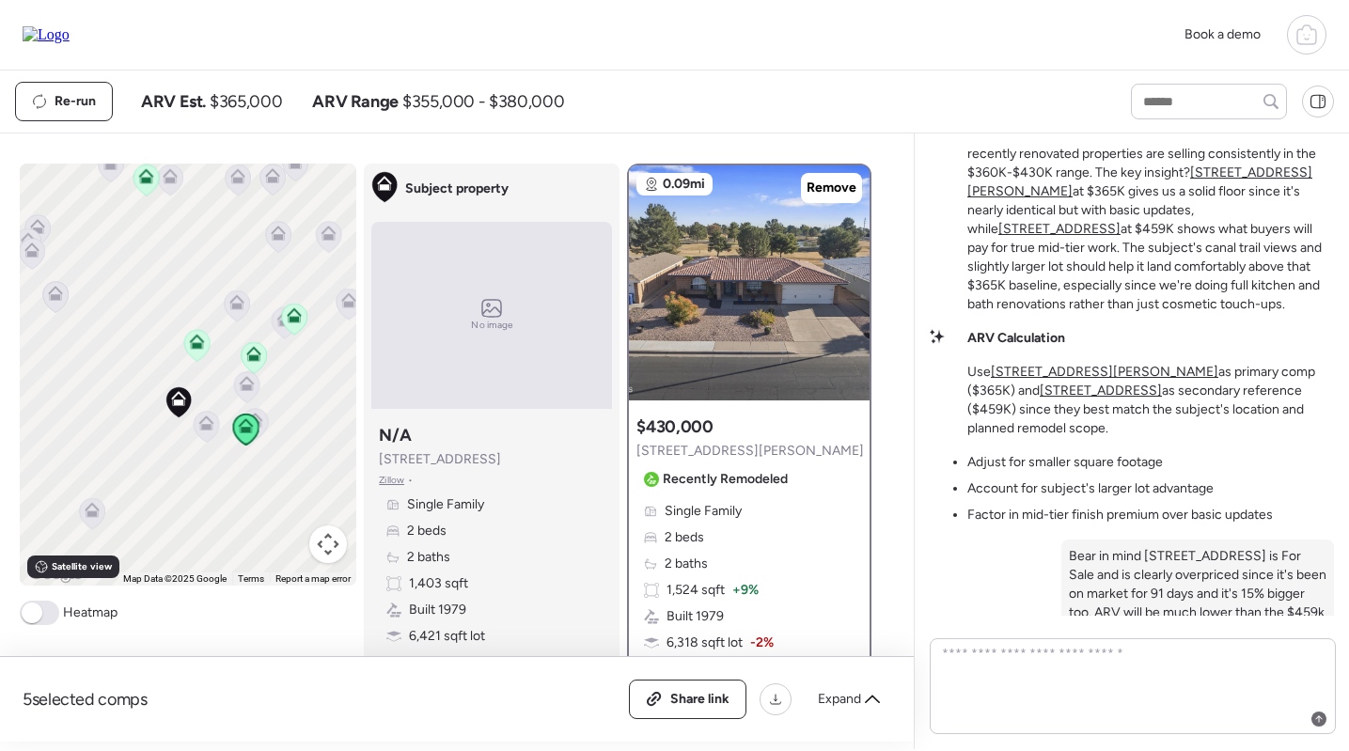
drag, startPoint x: 259, startPoint y: 349, endPoint x: 185, endPoint y: 358, distance: 74.9
click at [185, 358] on icon at bounding box center [197, 345] width 26 height 32
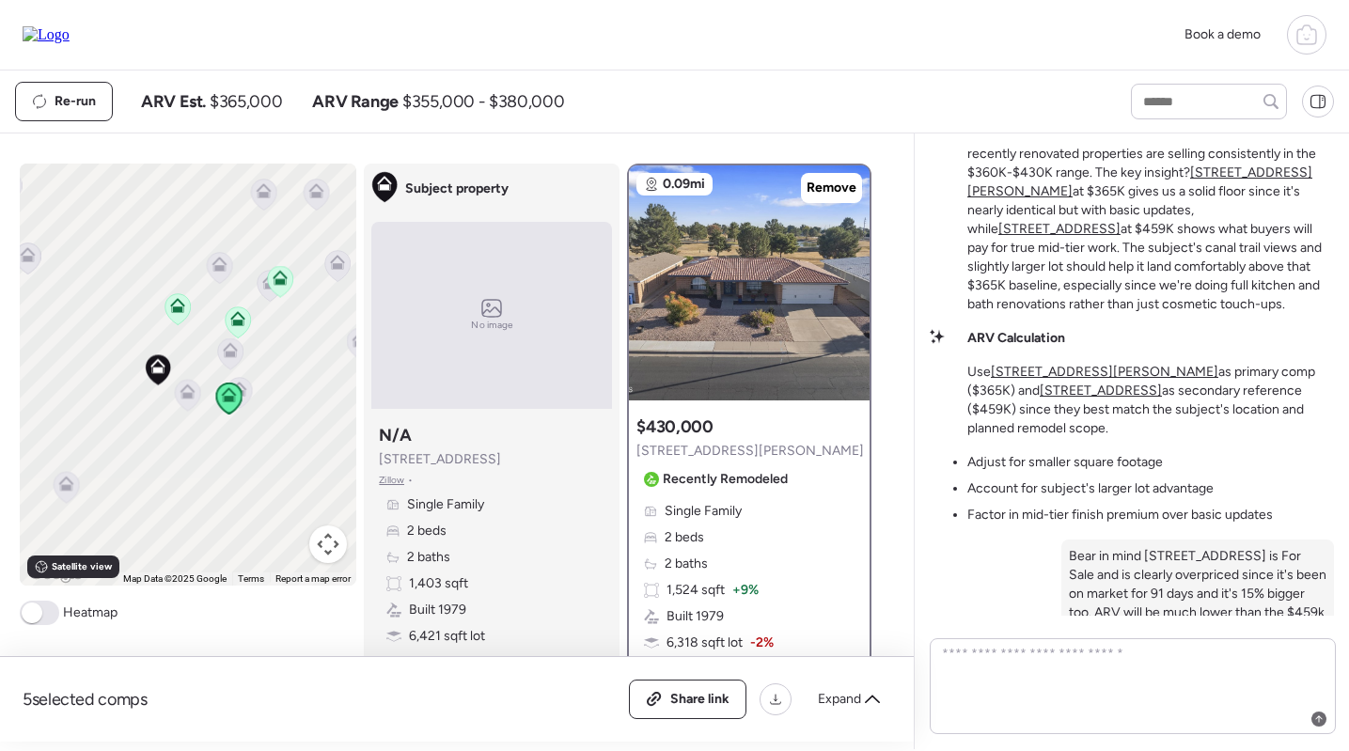
drag, startPoint x: 264, startPoint y: 510, endPoint x: 242, endPoint y: 469, distance: 46.3
click at [242, 469] on div "To activate drag with keyboard, press Alt + Enter. Once in keyboard drag state,…" at bounding box center [189, 375] width 338 height 422
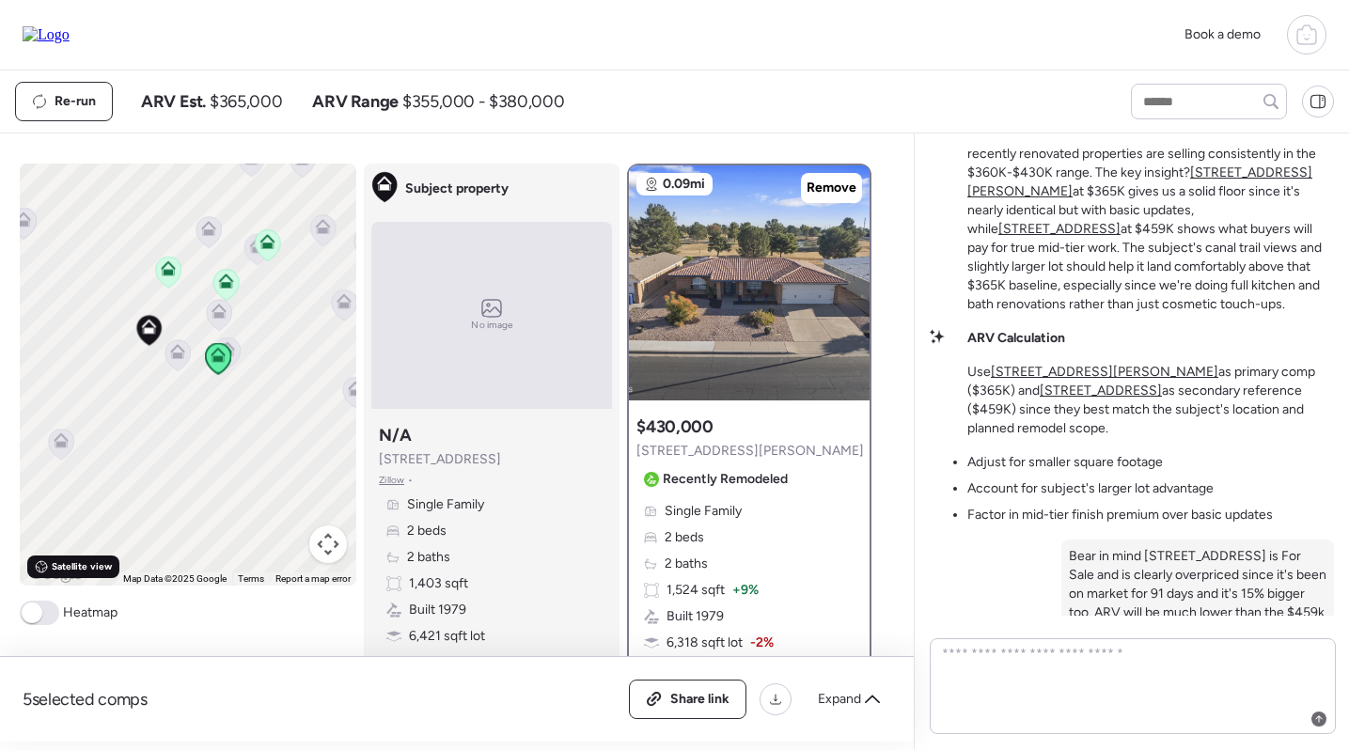
click at [76, 571] on span "Satellite view" at bounding box center [82, 566] width 60 height 15
click at [69, 564] on span "Road view" at bounding box center [75, 566] width 46 height 15
click at [86, 577] on div "Satellite view" at bounding box center [73, 567] width 92 height 23
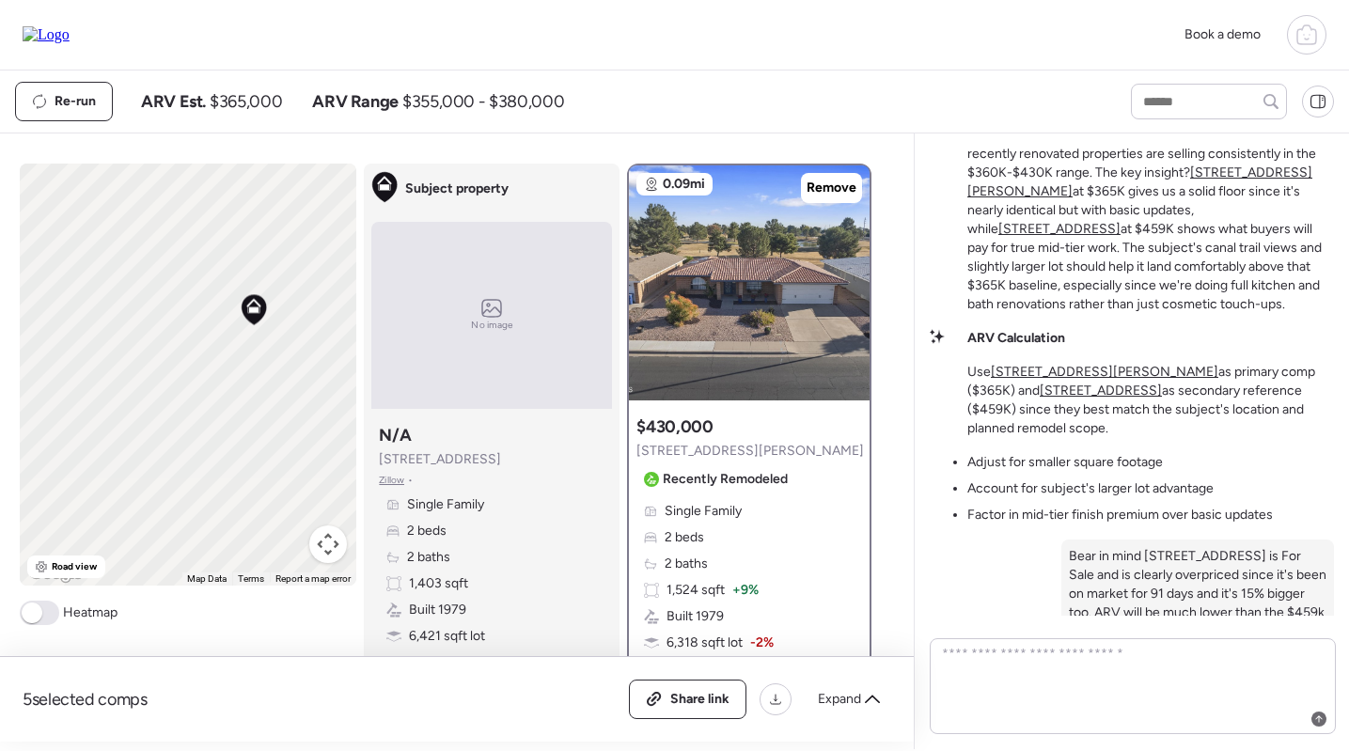
drag, startPoint x: 78, startPoint y: 335, endPoint x: 202, endPoint y: 328, distance: 124.3
click at [203, 328] on div "To activate drag with keyboard, press Alt + Enter. Once in keyboard drag state,…" at bounding box center [189, 375] width 338 height 422
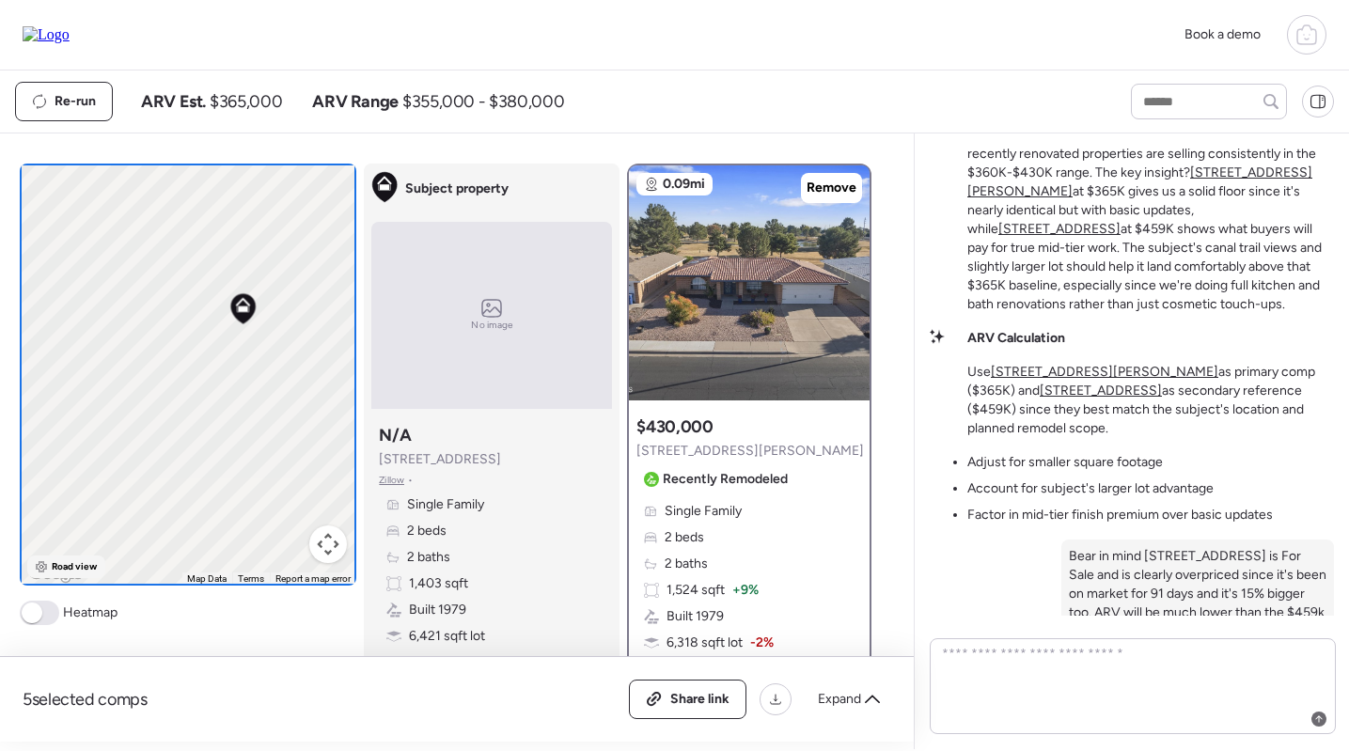
click at [64, 561] on span "Road view" at bounding box center [75, 566] width 46 height 15
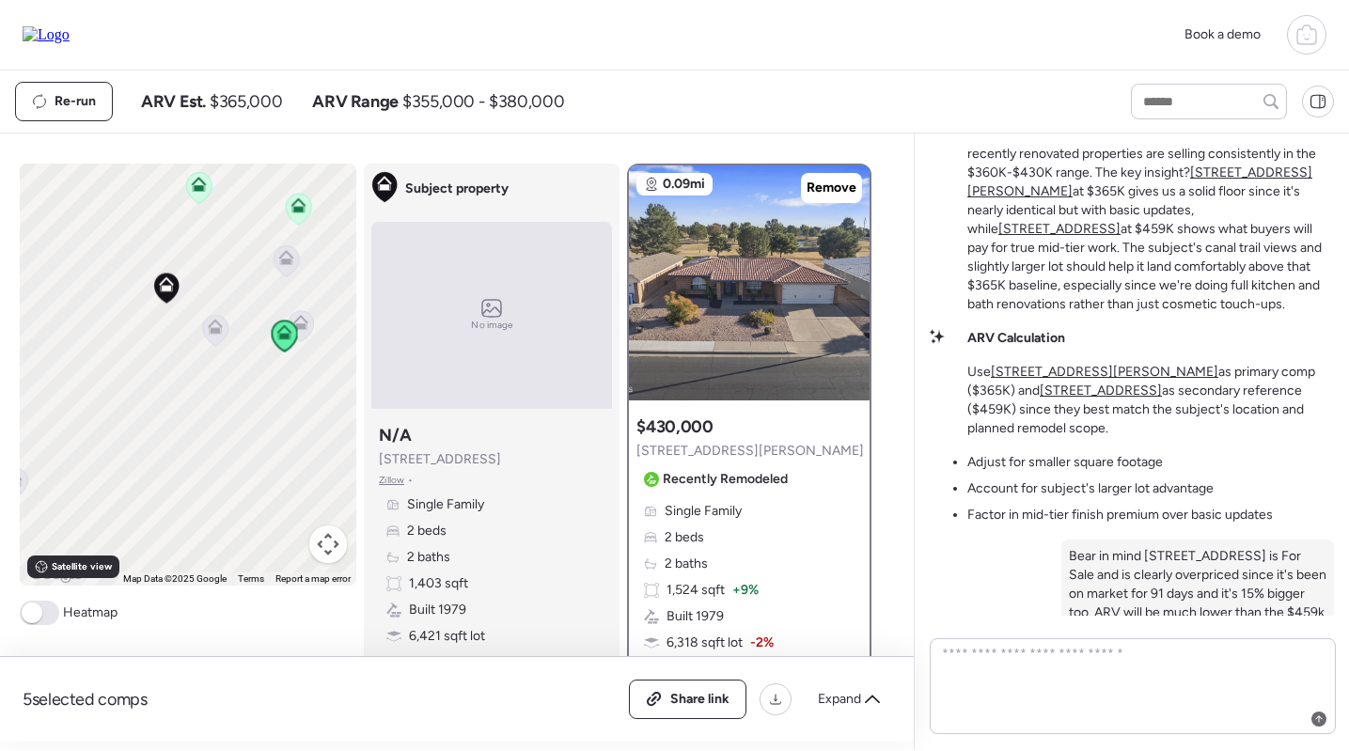
click at [217, 331] on icon at bounding box center [215, 330] width 12 height 6
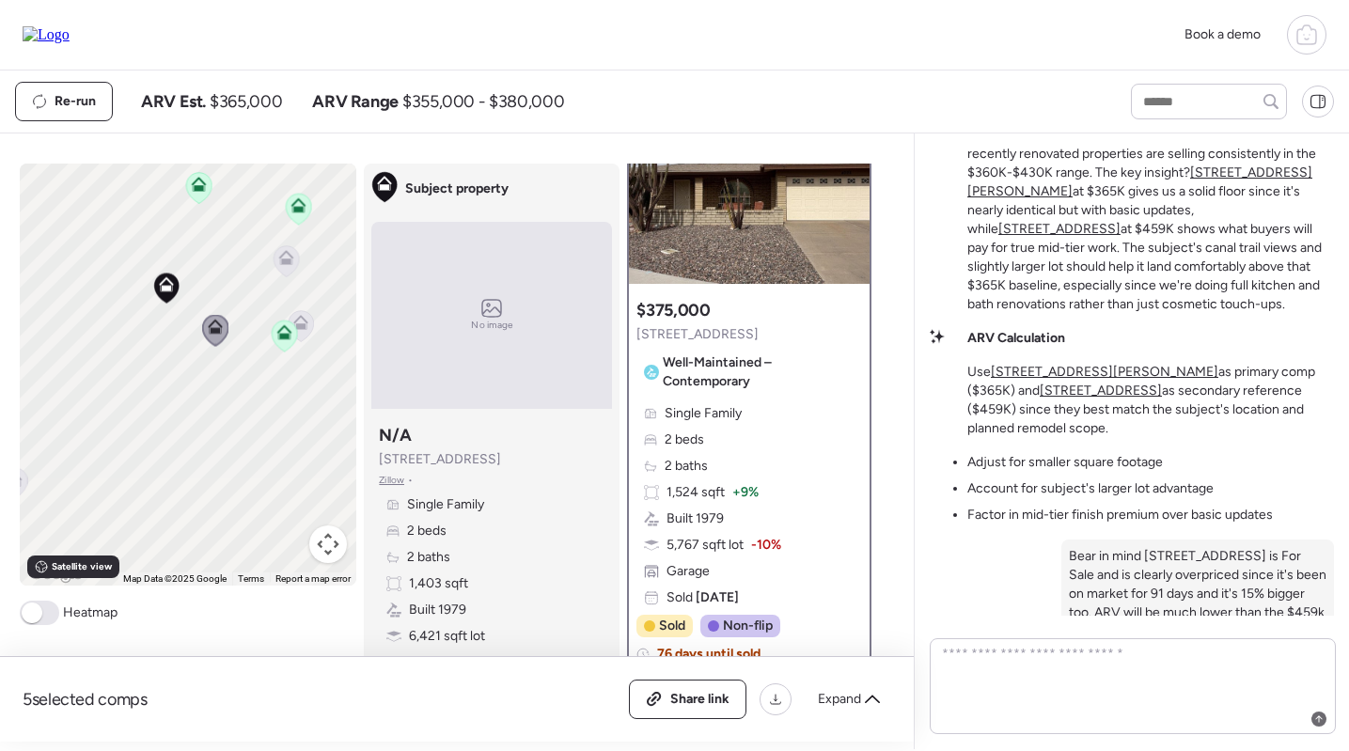
scroll to position [137, 0]
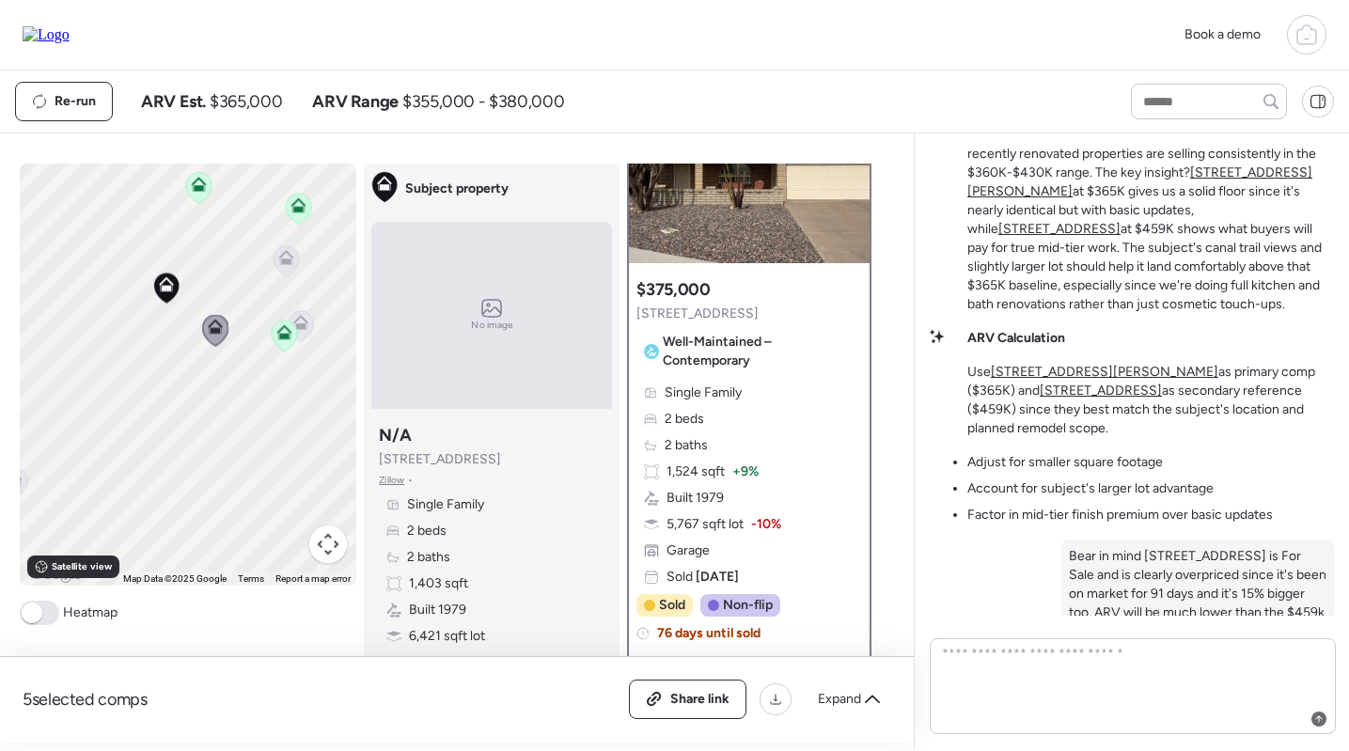
click at [289, 264] on icon at bounding box center [286, 262] width 12 height 6
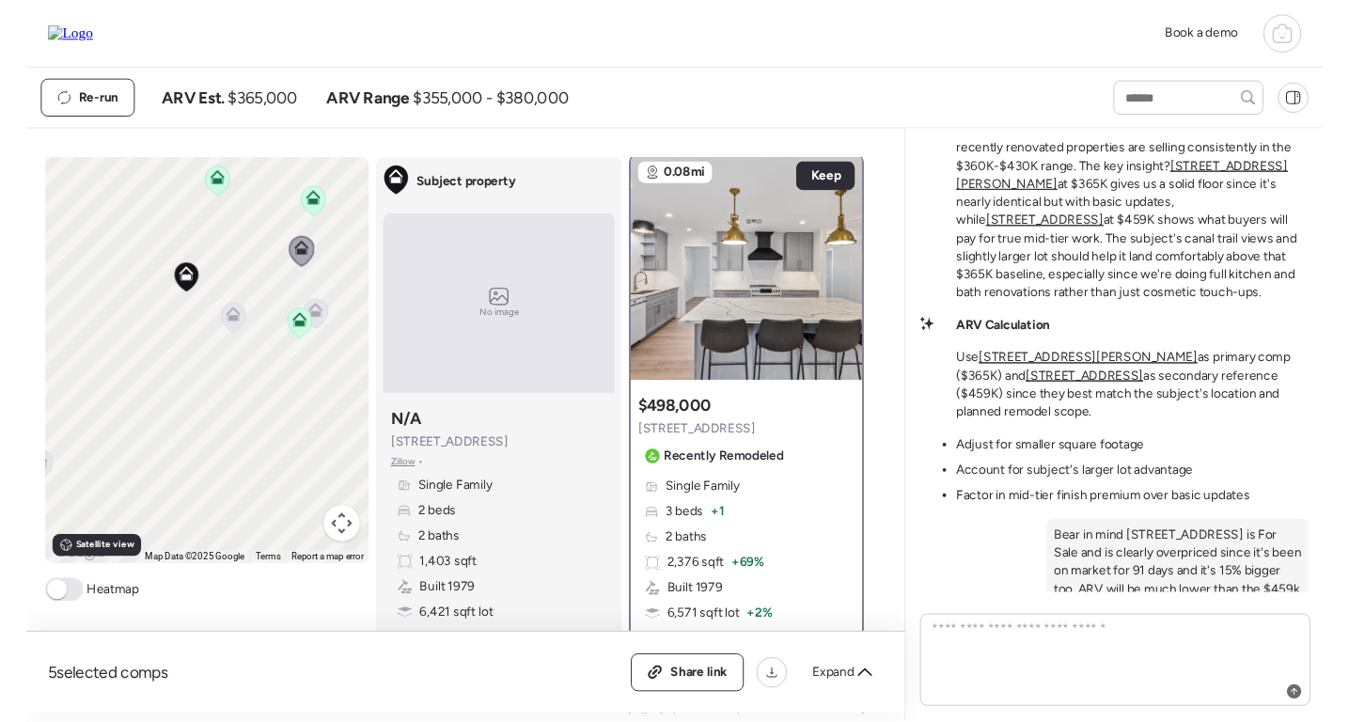
scroll to position [0, 0]
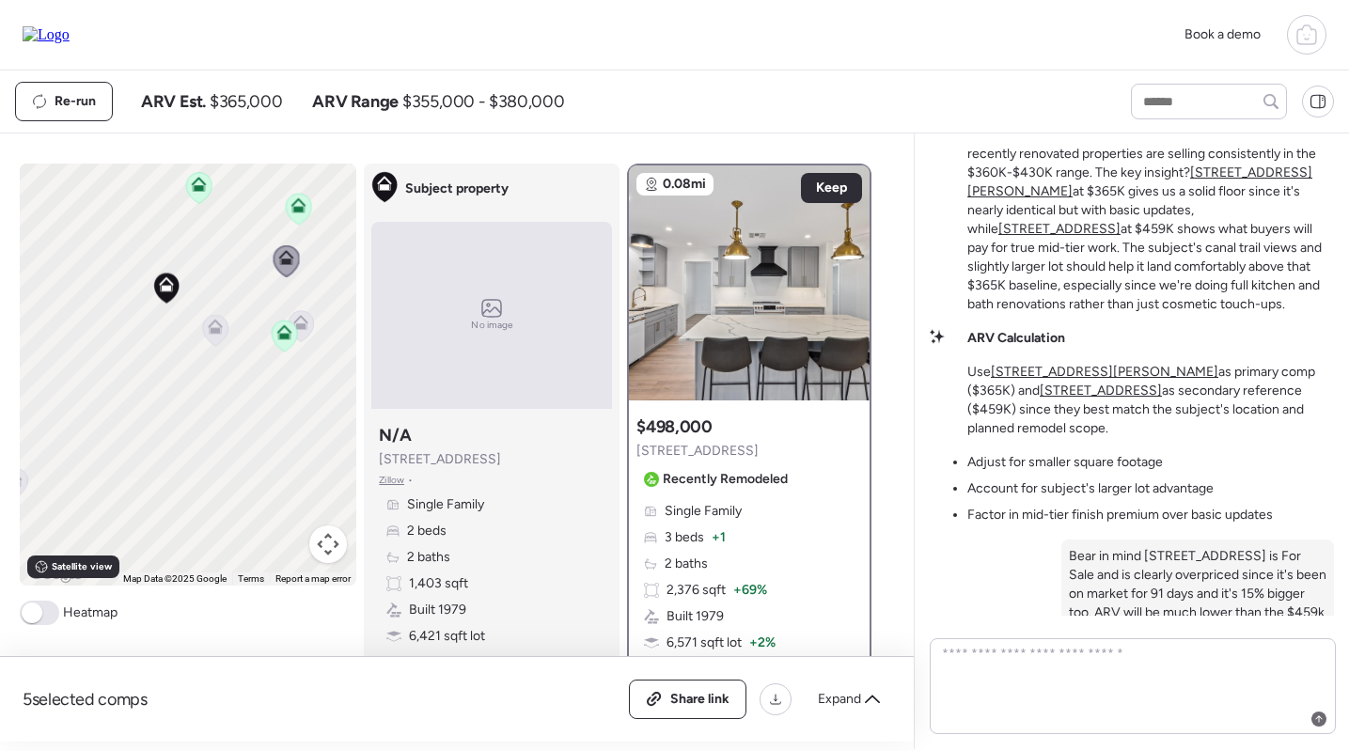
click at [190, 197] on icon at bounding box center [199, 188] width 26 height 32
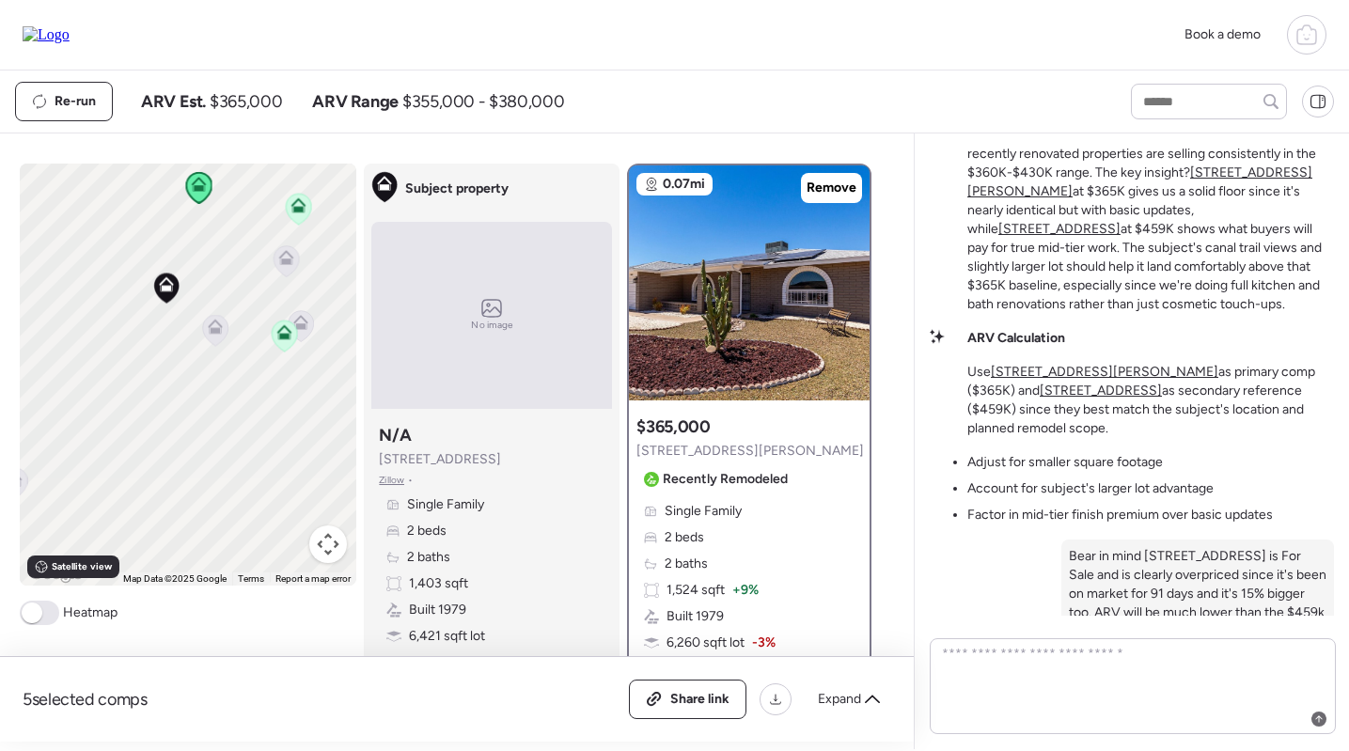
click at [293, 227] on div at bounding box center [299, 210] width 26 height 35
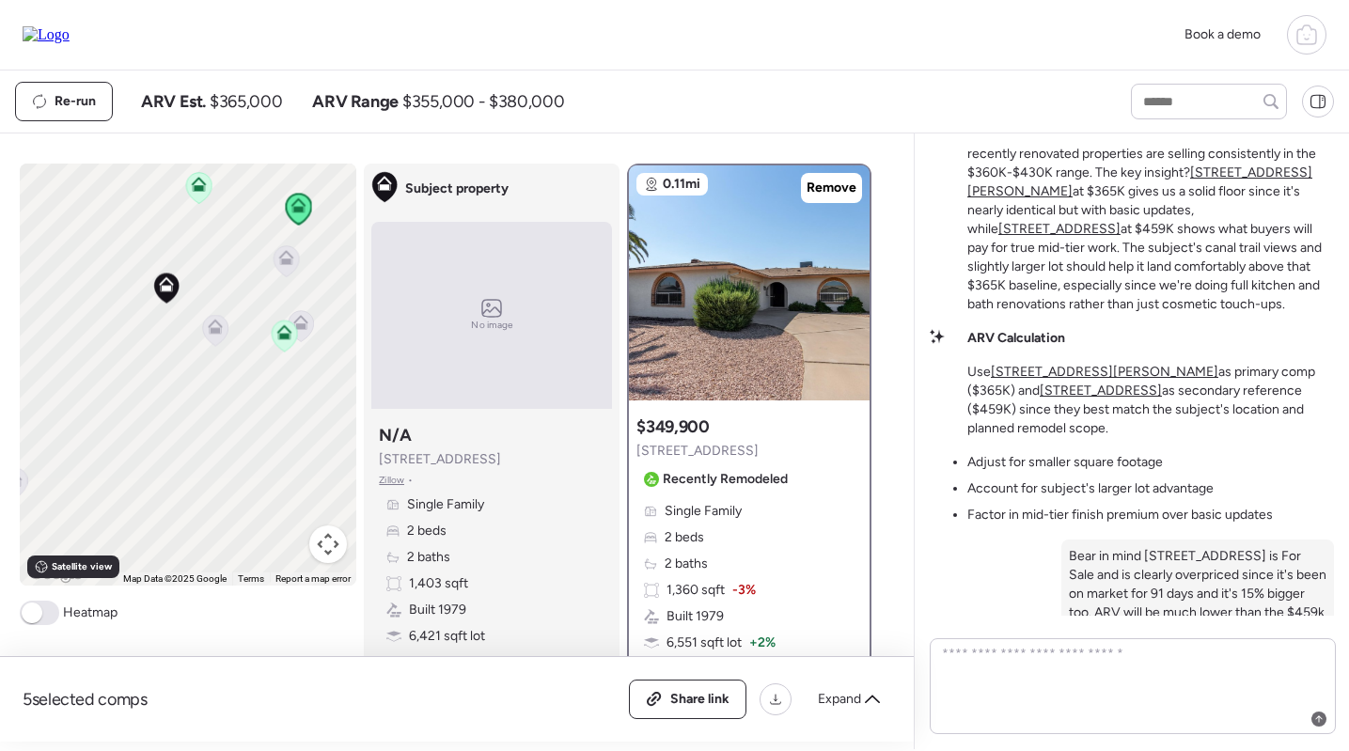
click at [1095, 314] on p "This one's pretty straightforward - we've got a 2/2 cul-de-sac home getting a p…" at bounding box center [1150, 210] width 367 height 207
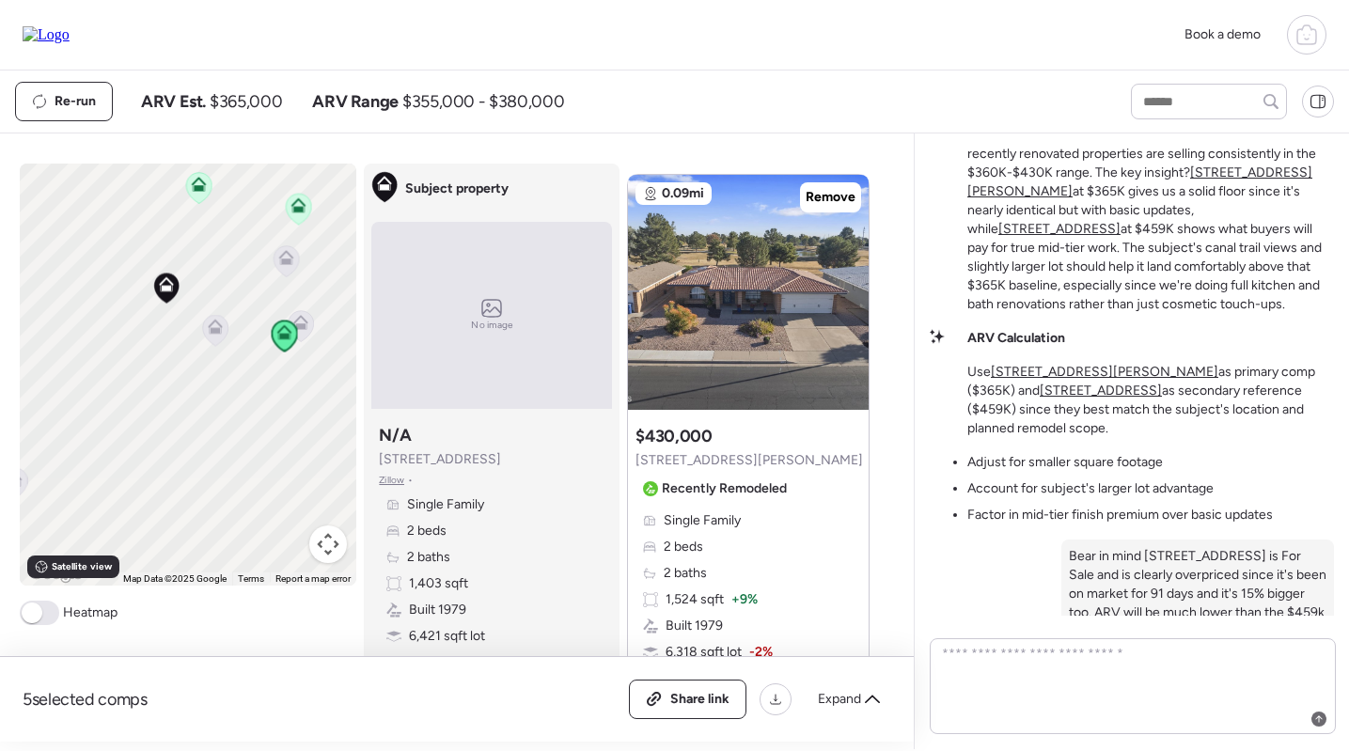
scroll to position [3394, 0]
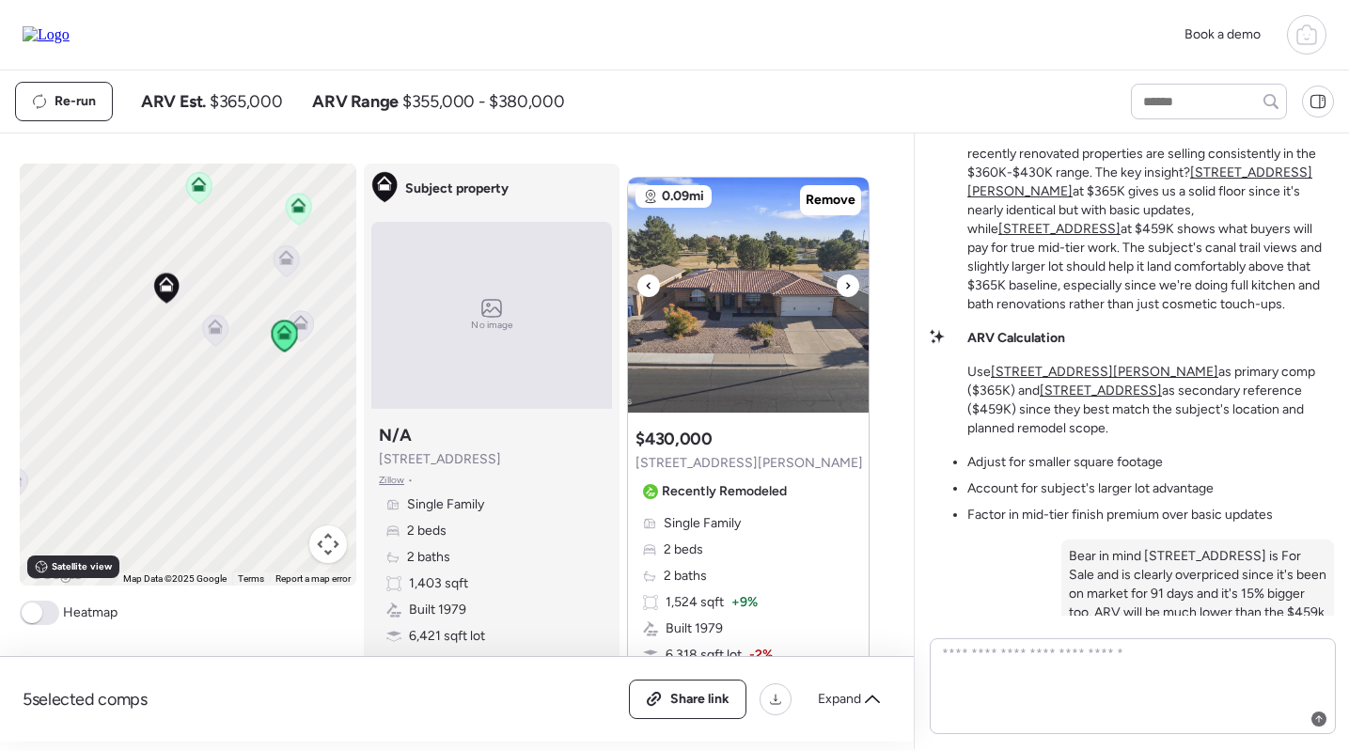
click at [755, 317] on img at bounding box center [748, 295] width 241 height 235
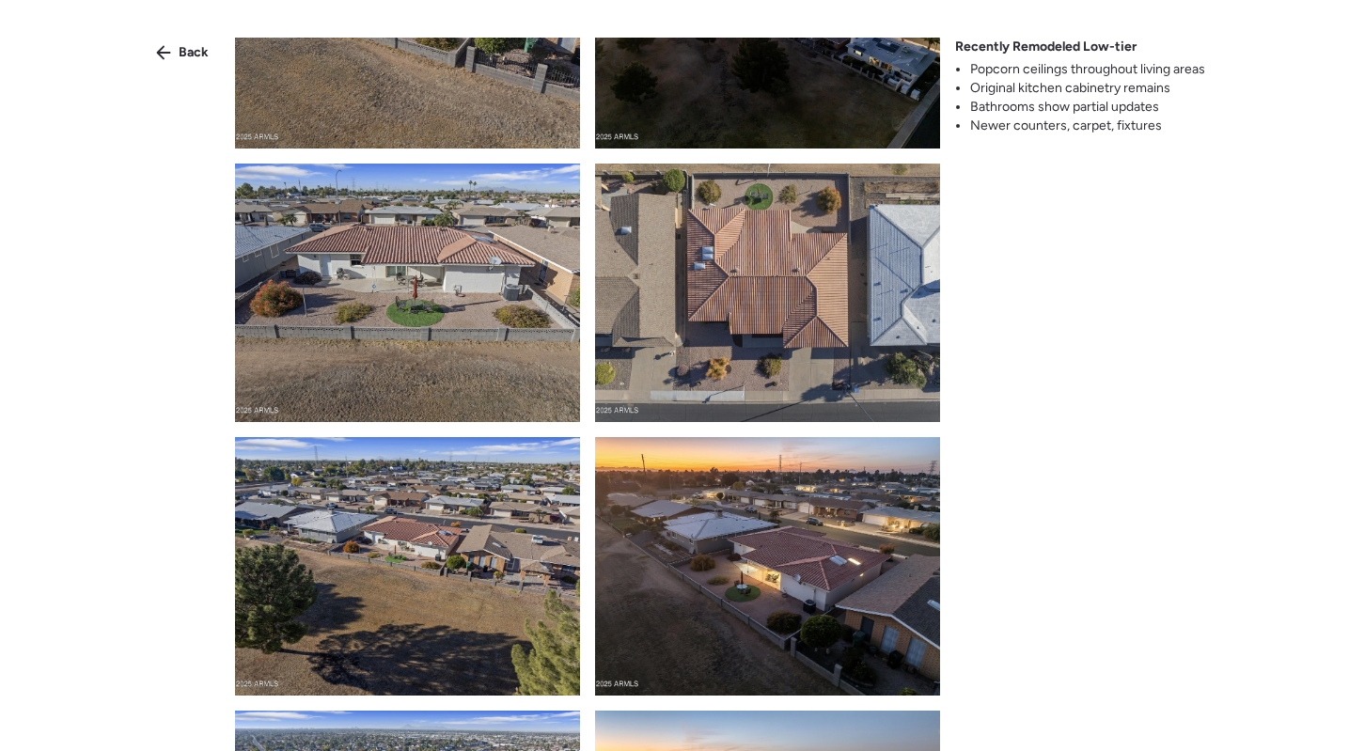
scroll to position [1266, 0]
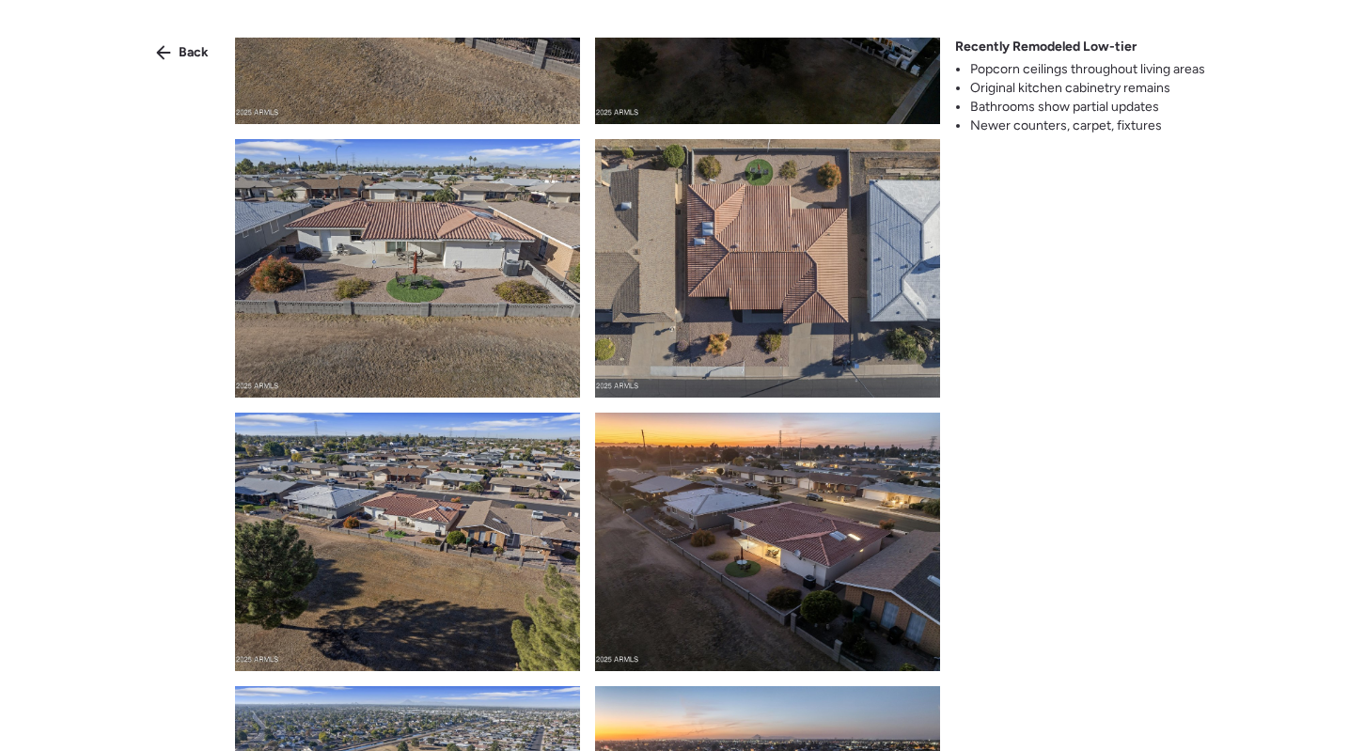
click at [410, 301] on img at bounding box center [407, 268] width 345 height 259
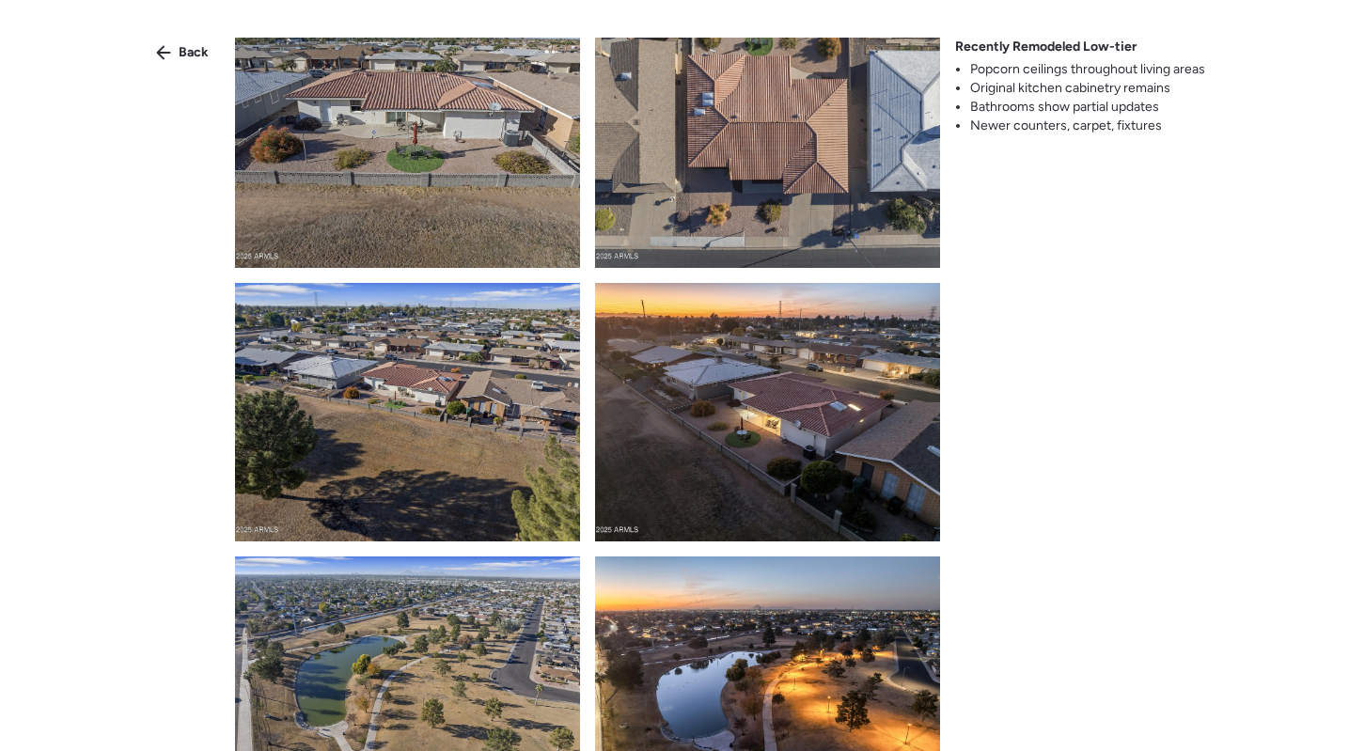
scroll to position [1748, 0]
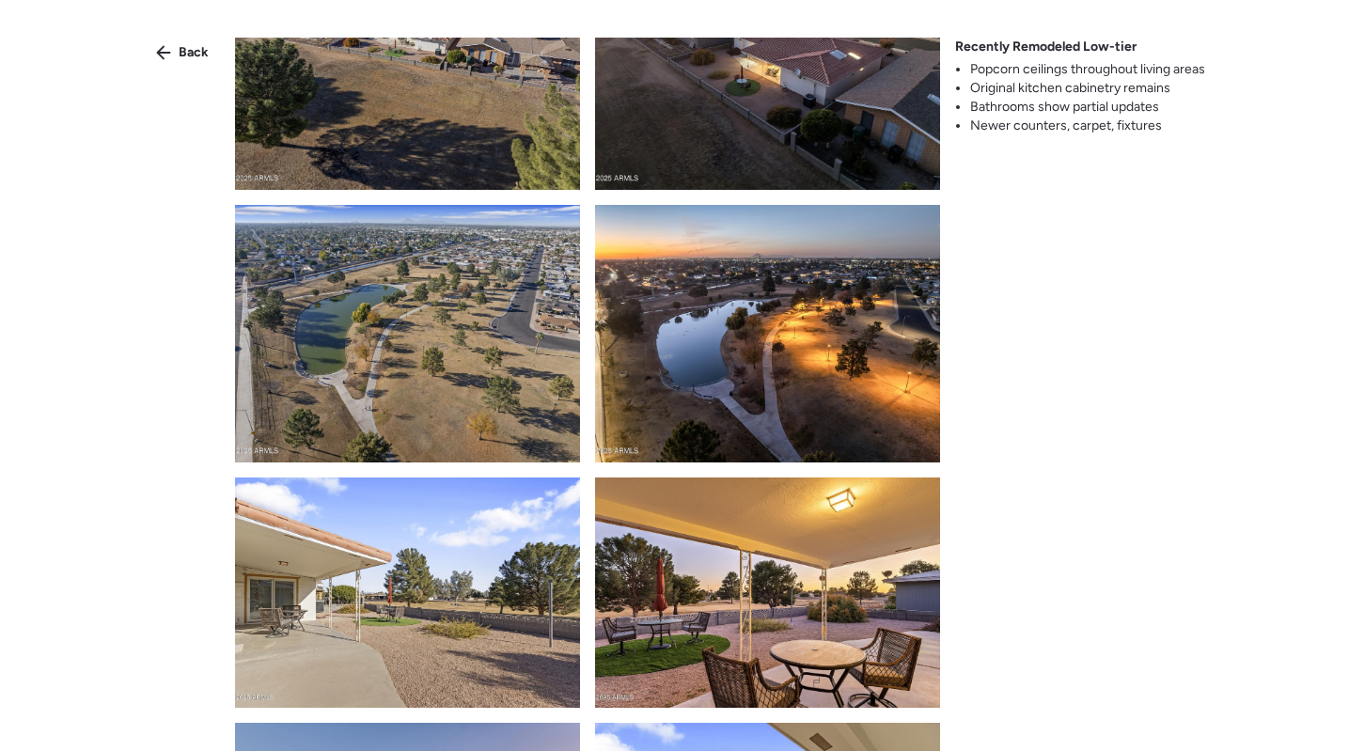
click at [868, 446] on img at bounding box center [767, 334] width 345 height 259
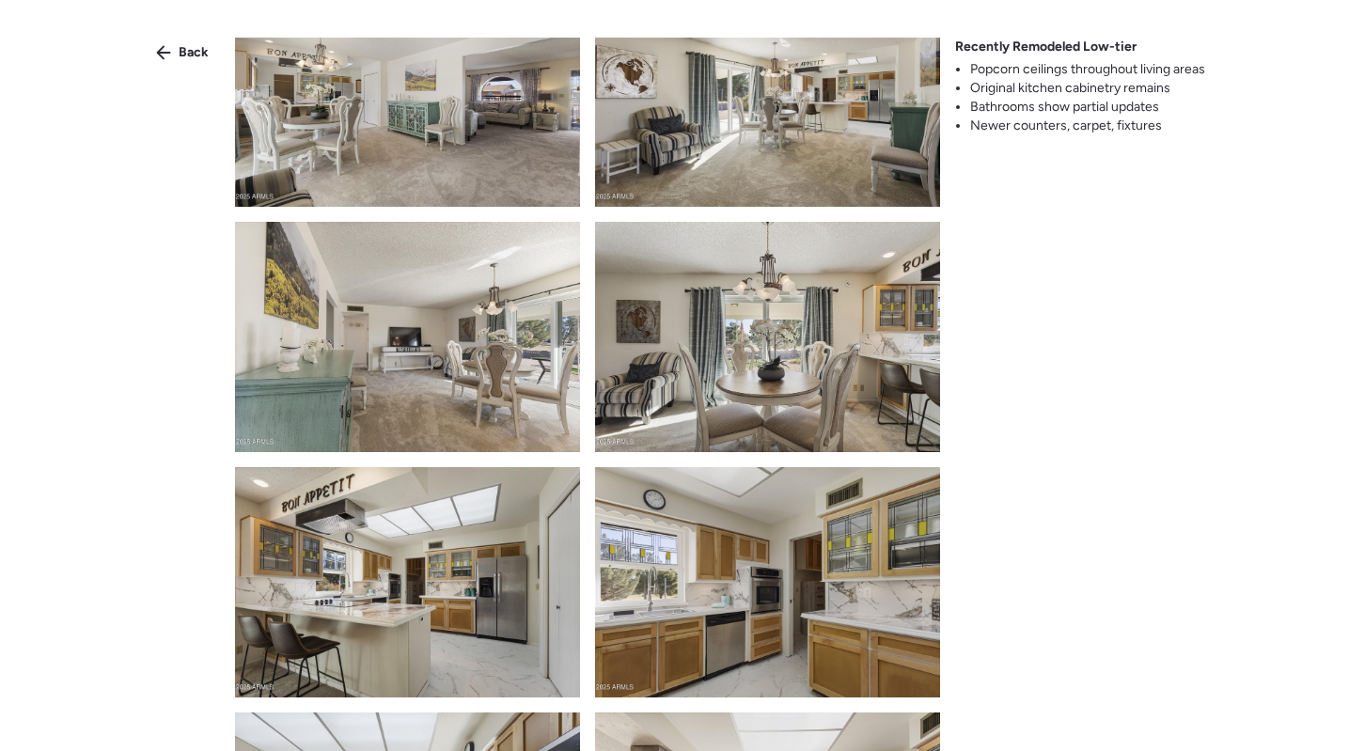
scroll to position [3649, 0]
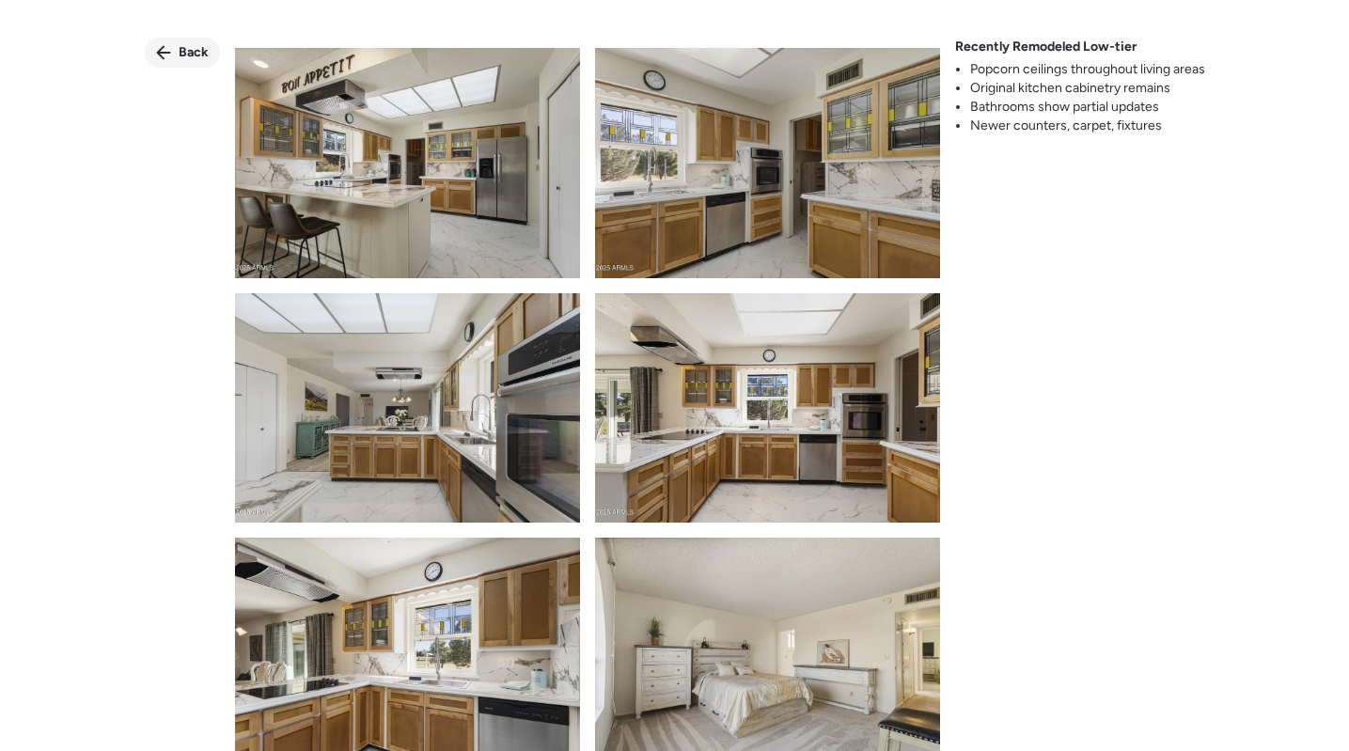
click at [180, 42] on div "Back" at bounding box center [182, 53] width 75 height 30
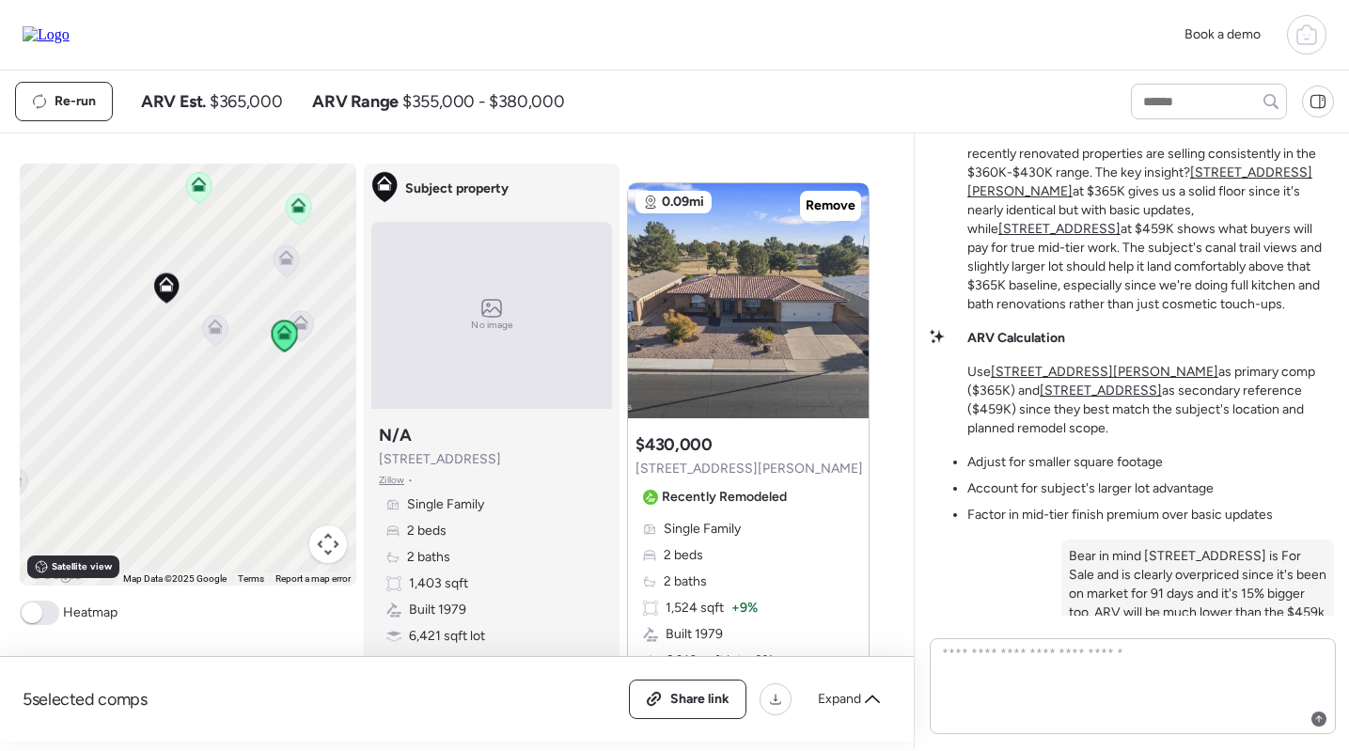
scroll to position [3389, 0]
click at [782, 301] on img at bounding box center [748, 299] width 241 height 235
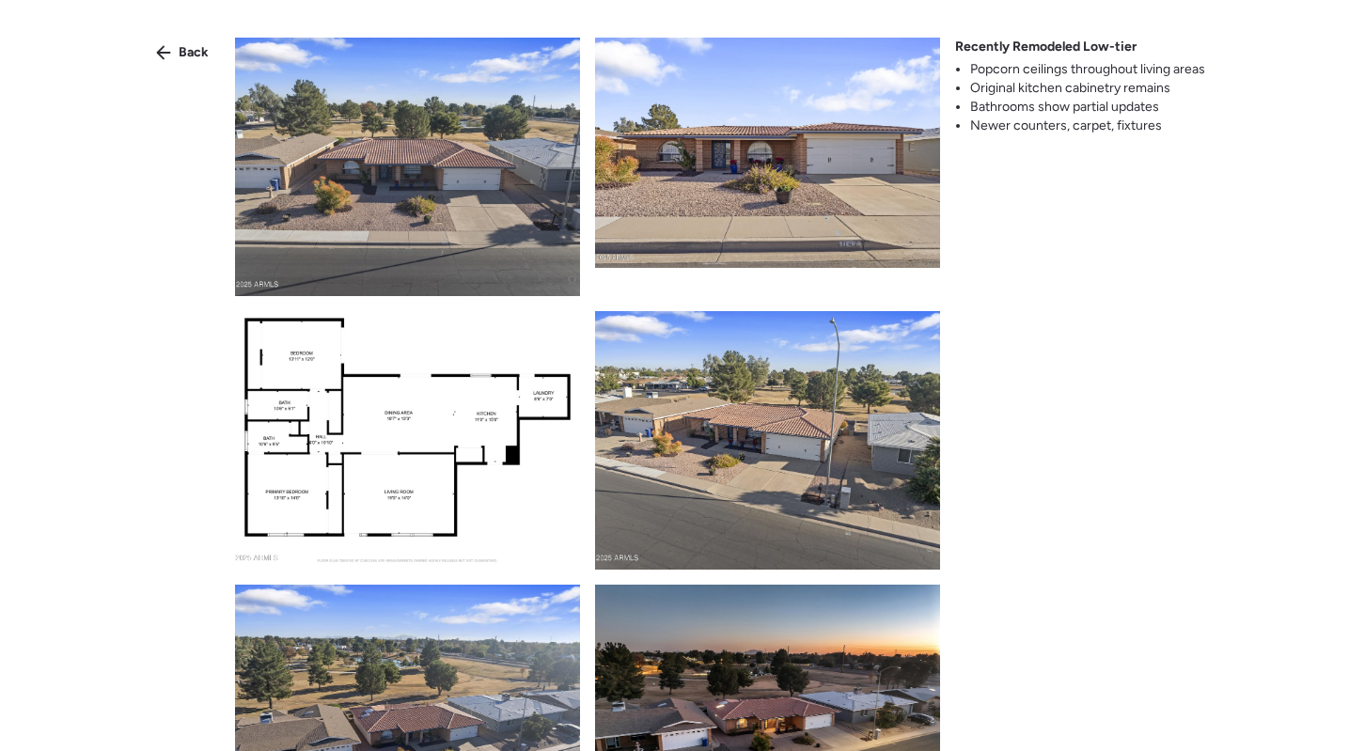
click at [791, 178] on img at bounding box center [767, 153] width 345 height 230
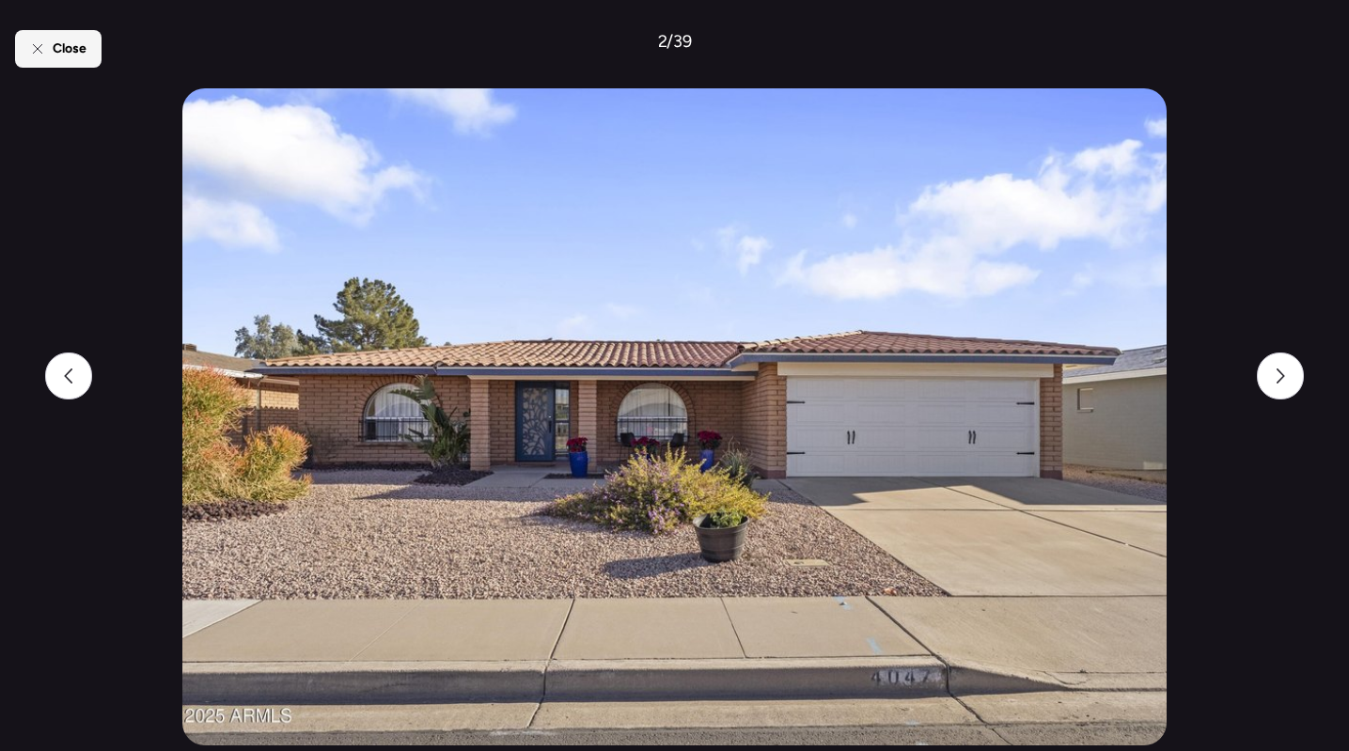
click at [63, 41] on span "Close" at bounding box center [70, 48] width 34 height 19
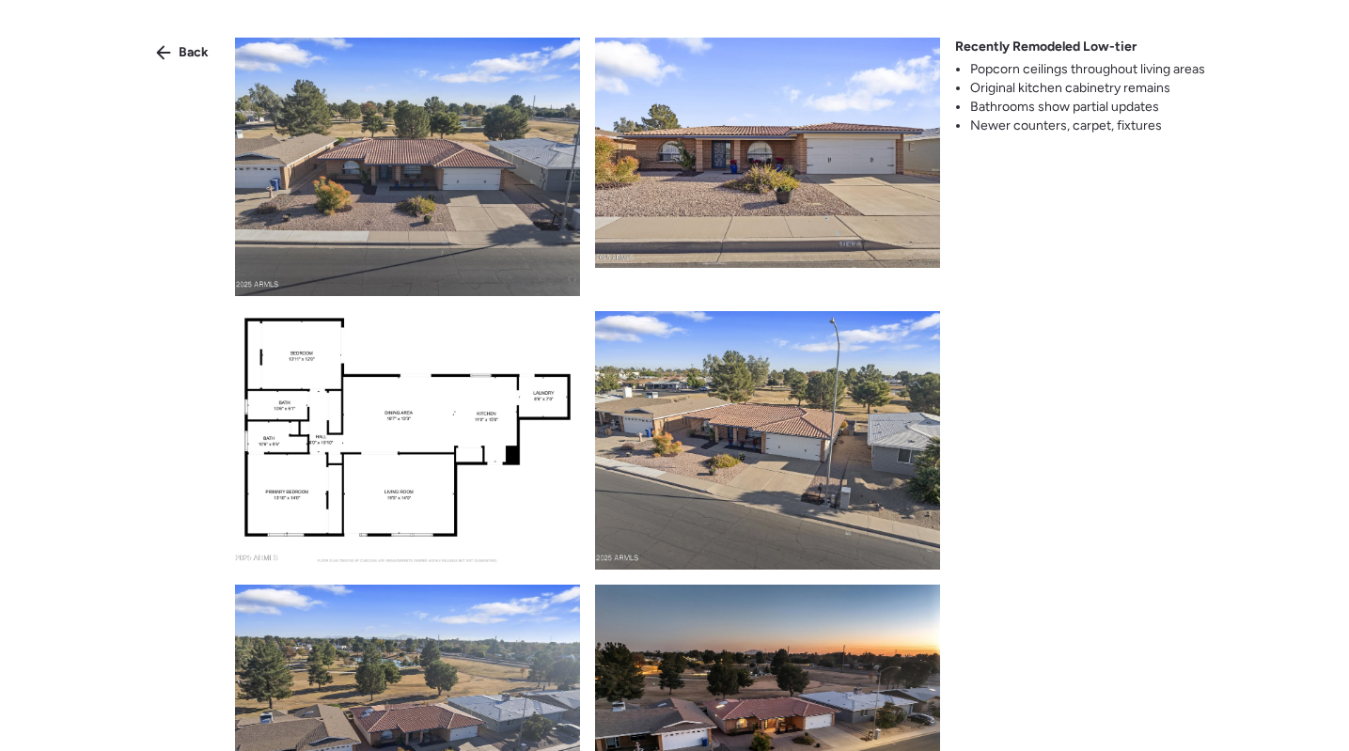
click at [148, 32] on div "Back Recently Remodeled Low-tier Popcorn ceilings throughout living areas Origi…" at bounding box center [674, 409] width 1349 height 819
click at [169, 41] on div "Back" at bounding box center [182, 53] width 75 height 30
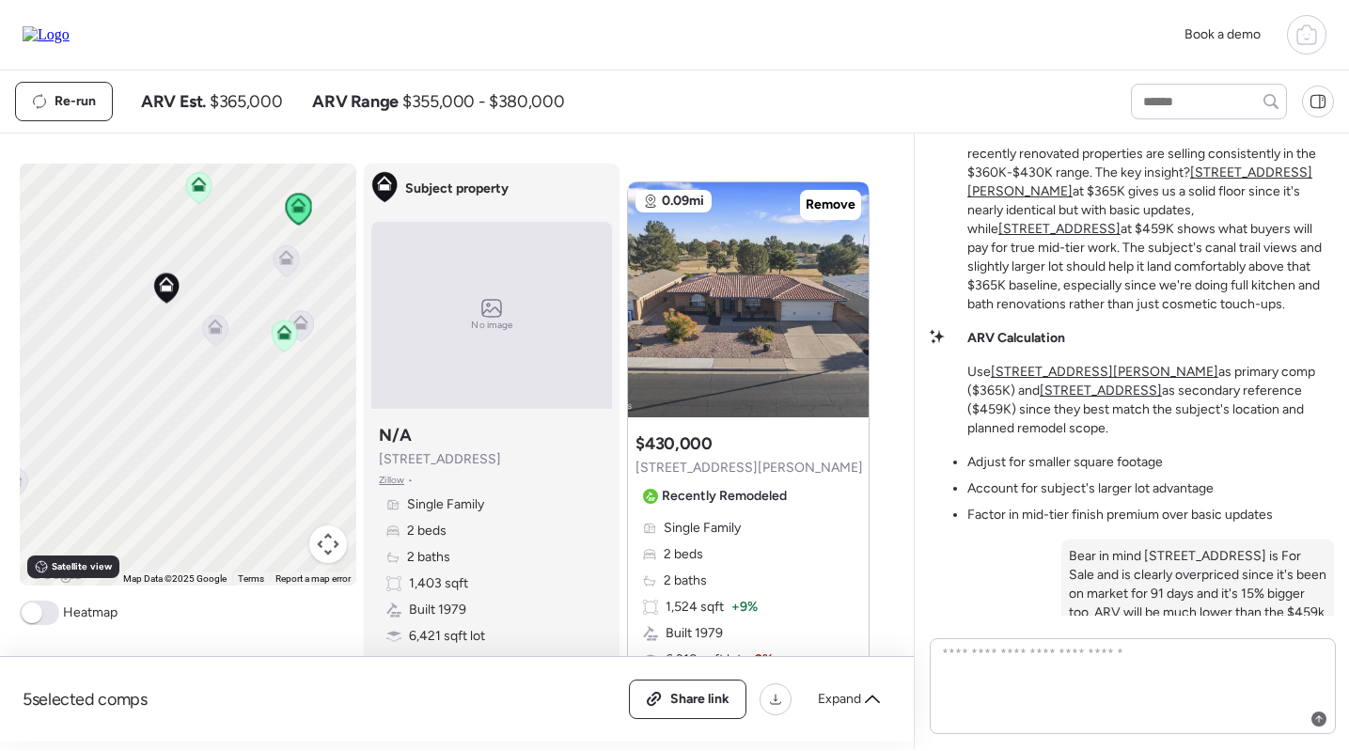
click at [282, 261] on icon at bounding box center [286, 262] width 12 height 6
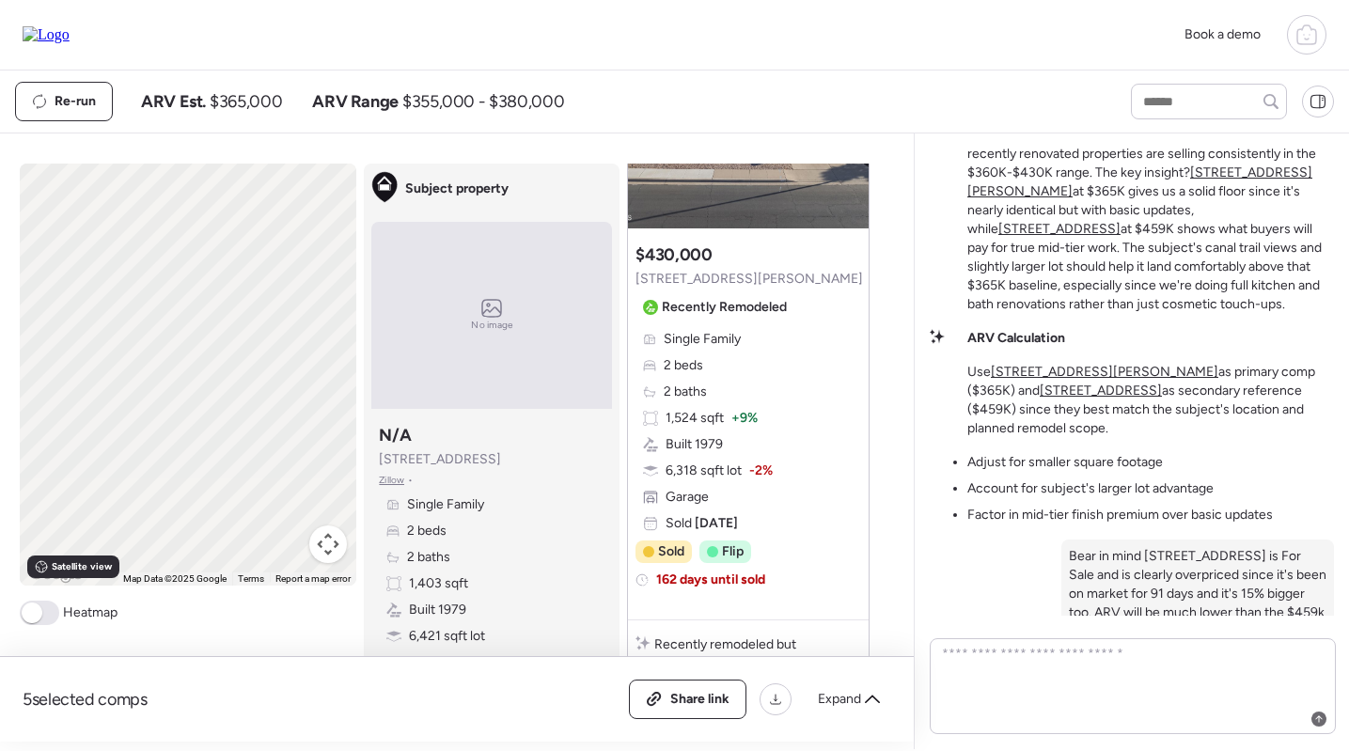
scroll to position [0, 0]
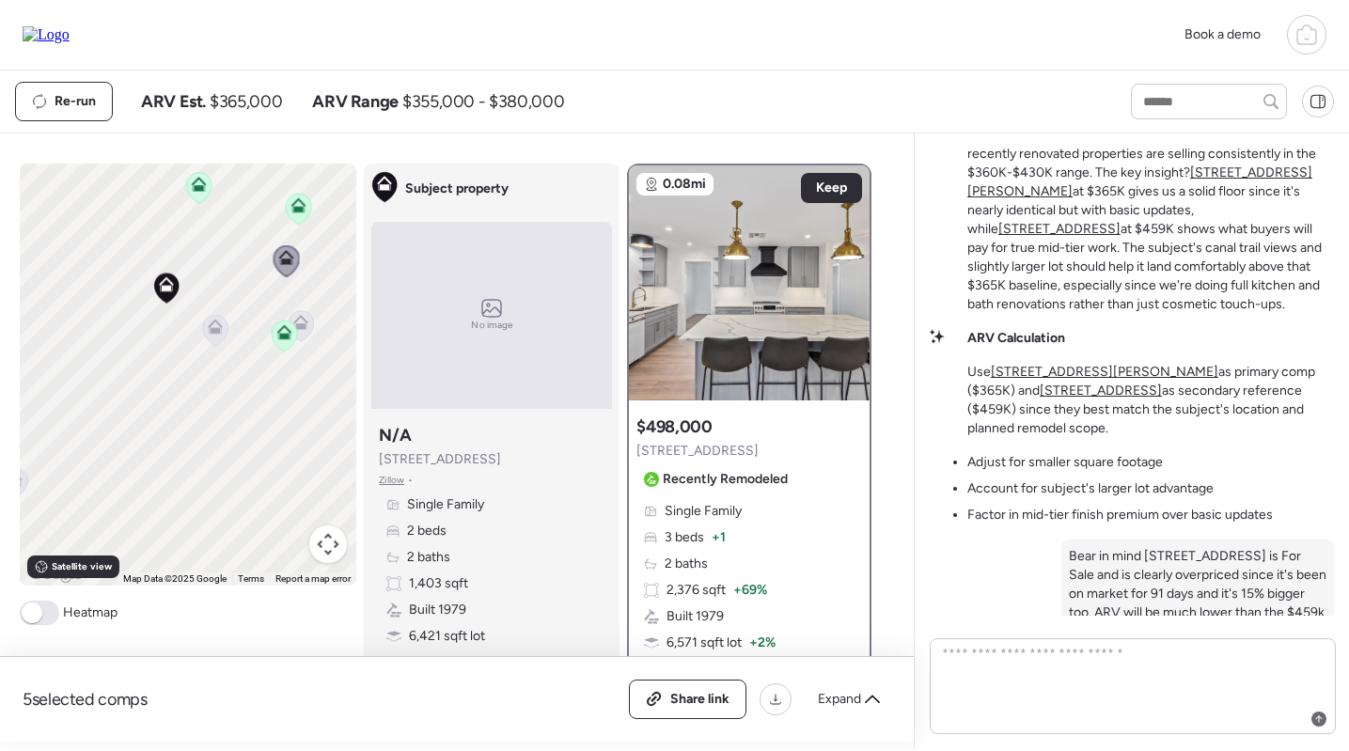
click at [289, 337] on icon at bounding box center [284, 336] width 12 height 6
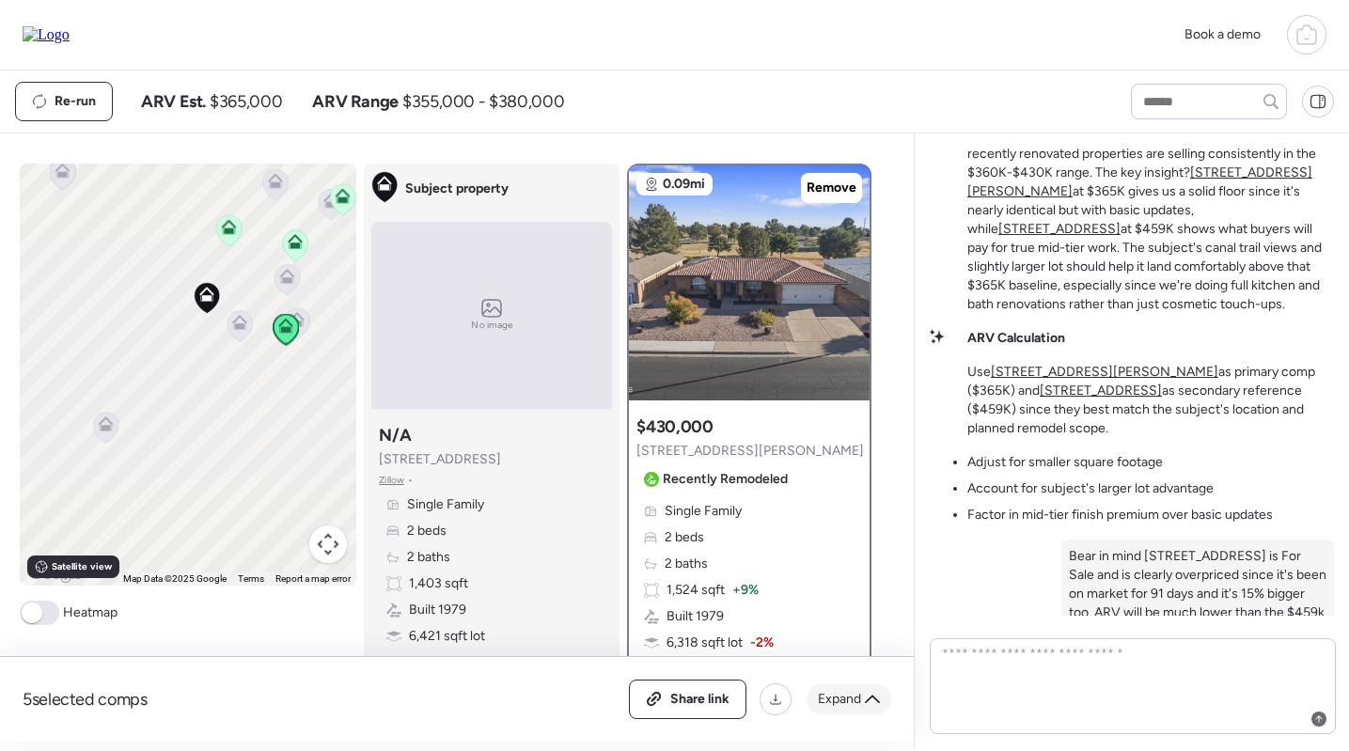
click at [851, 697] on span "Expand" at bounding box center [839, 699] width 43 height 19
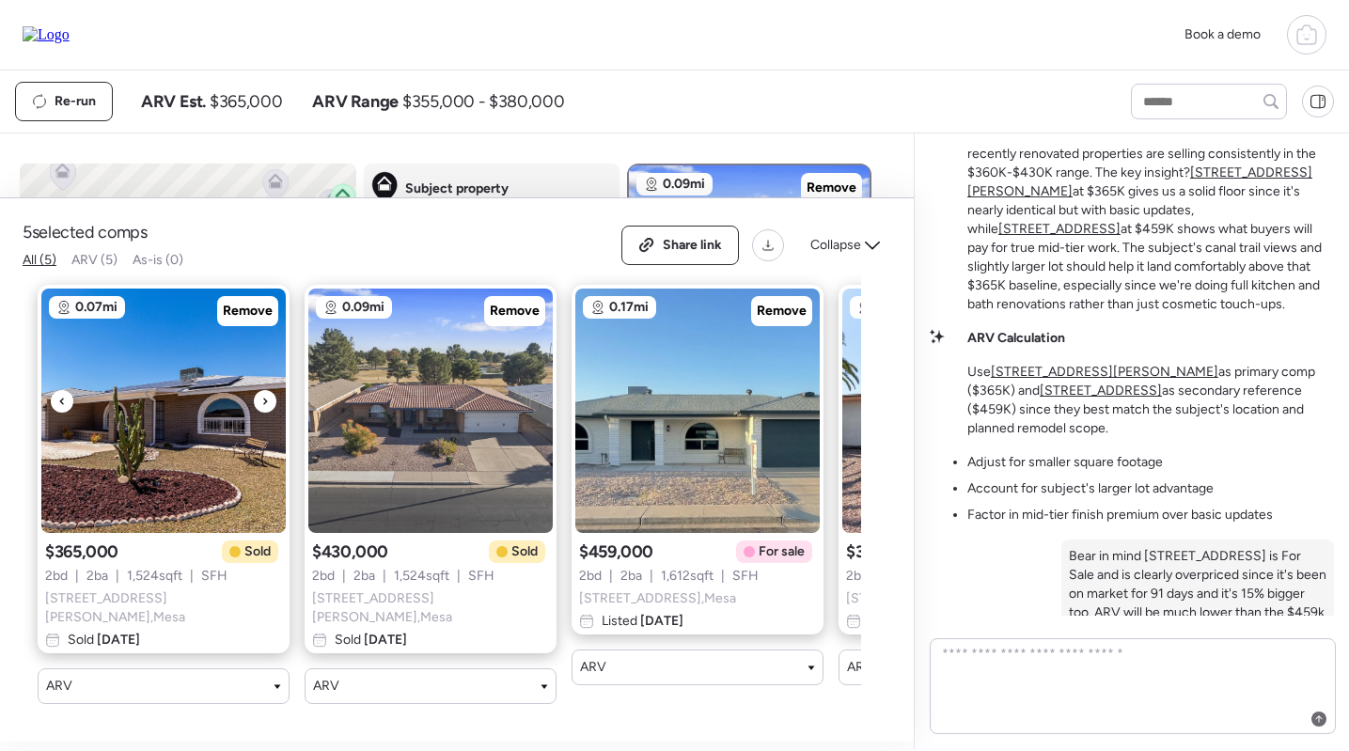
click at [118, 456] on img at bounding box center [163, 411] width 244 height 244
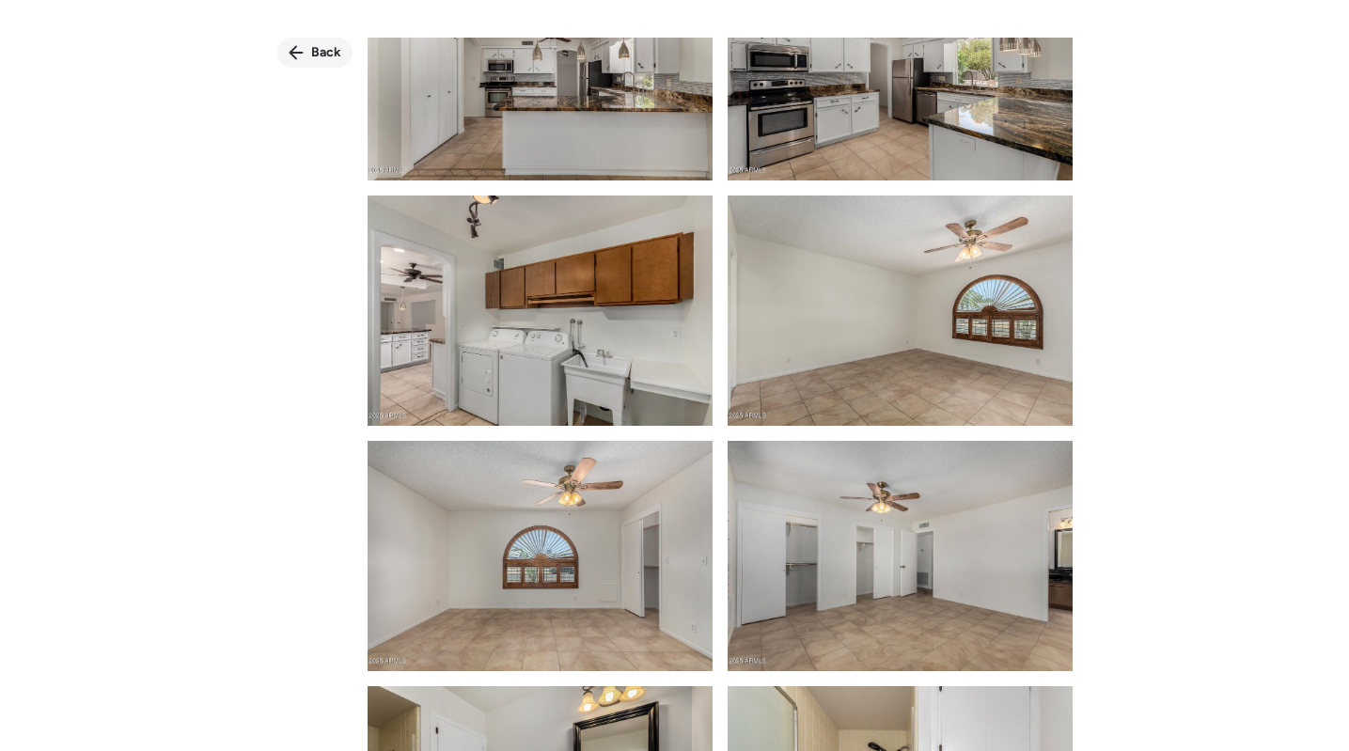
scroll to position [1806, 0]
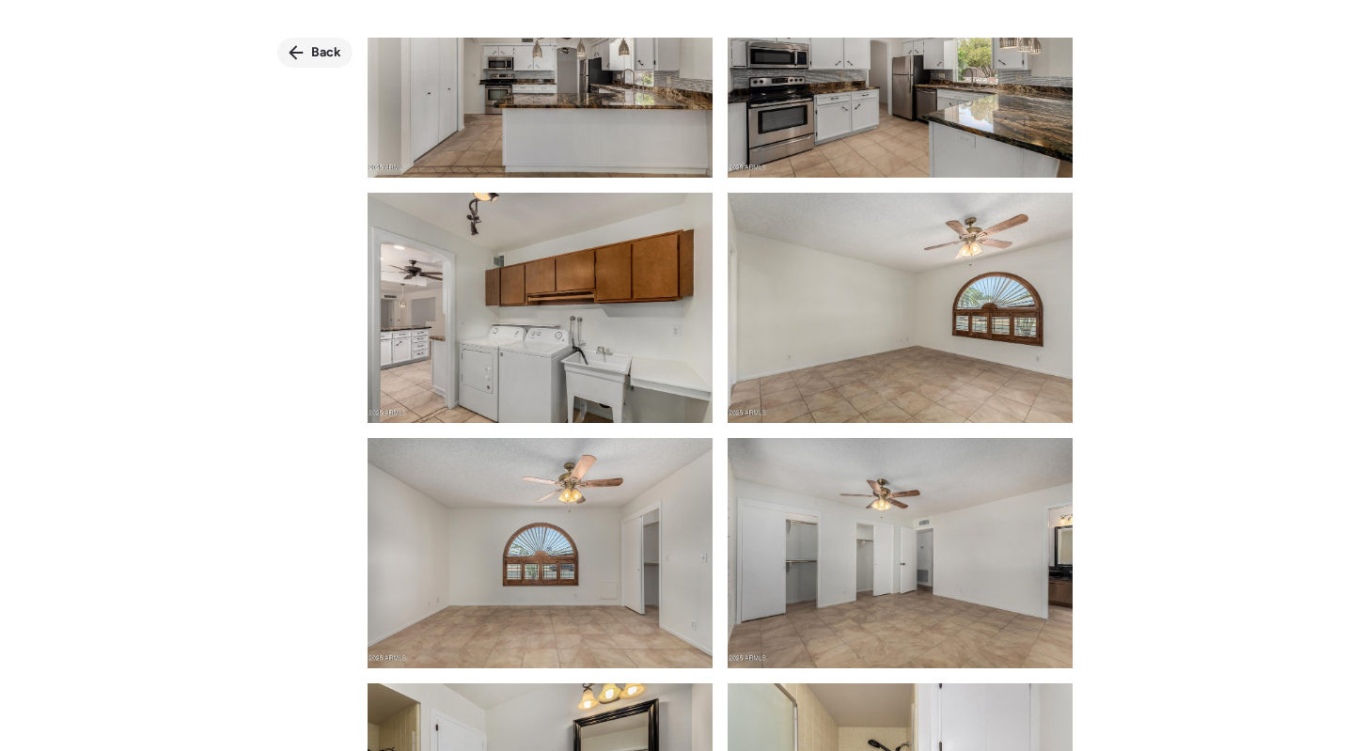
click at [308, 56] on div "Back" at bounding box center [314, 53] width 75 height 30
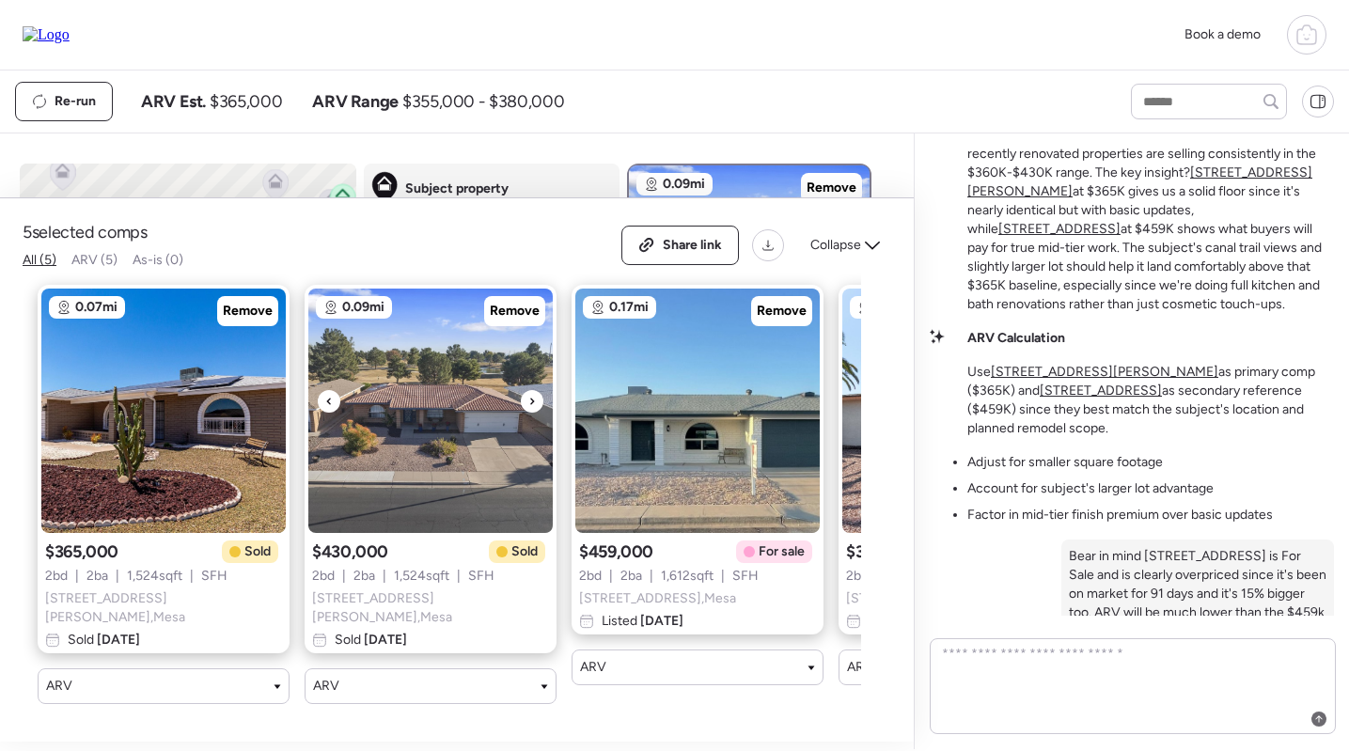
scroll to position [0, 263]
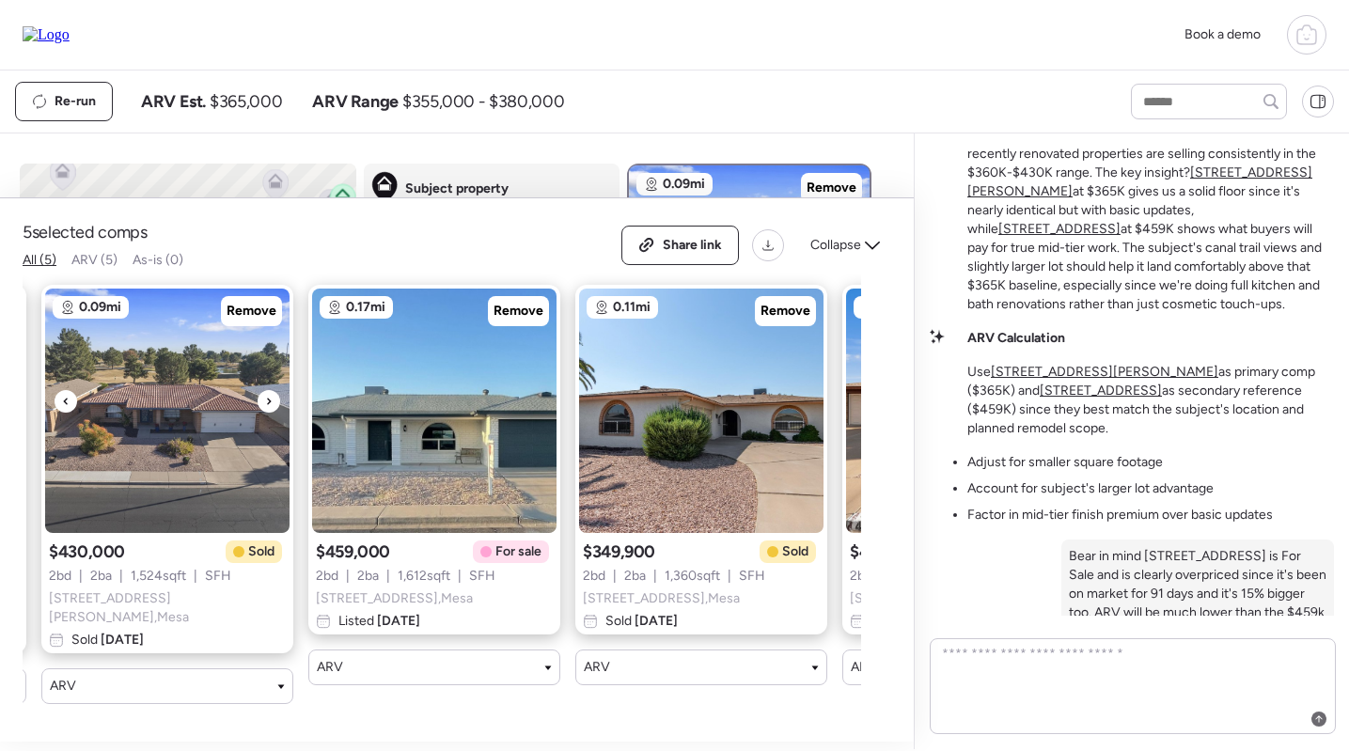
click at [97, 412] on img at bounding box center [167, 411] width 244 height 244
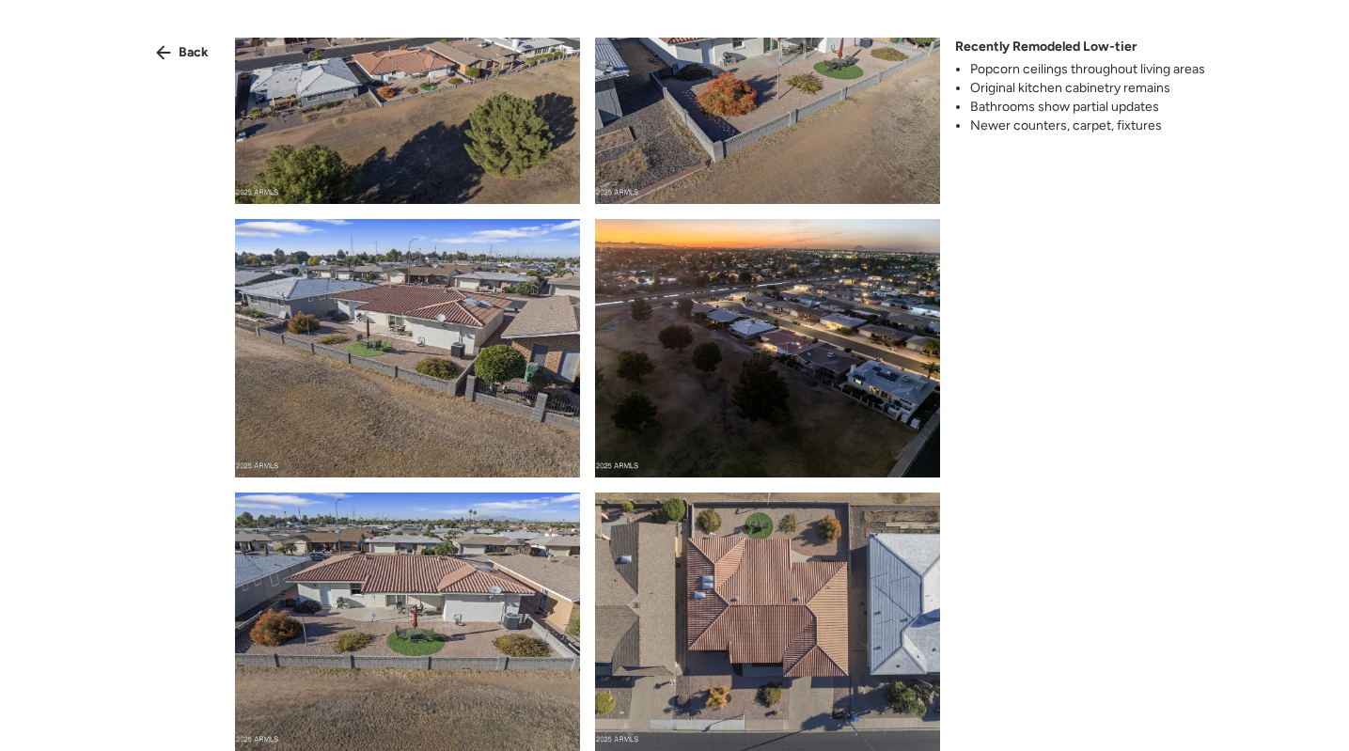
scroll to position [1587, 0]
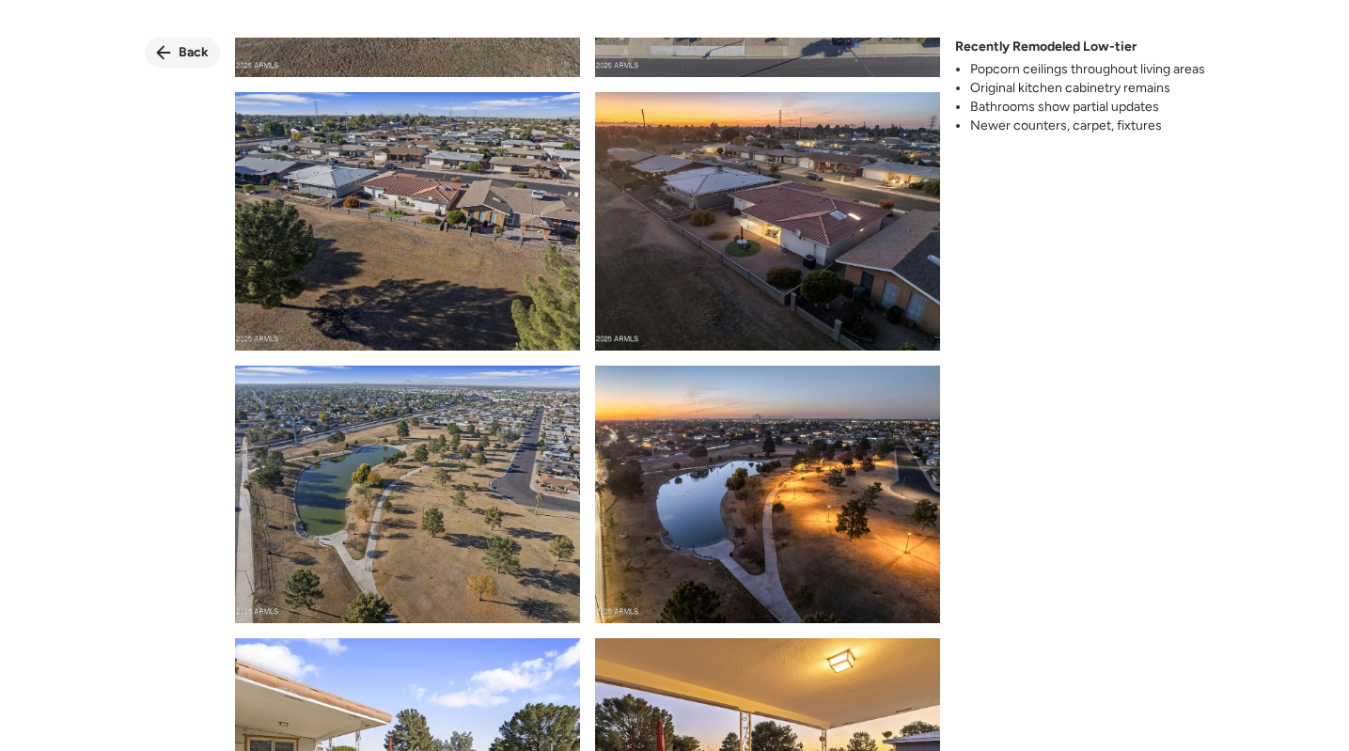
click at [179, 54] on span "Back" at bounding box center [194, 52] width 30 height 19
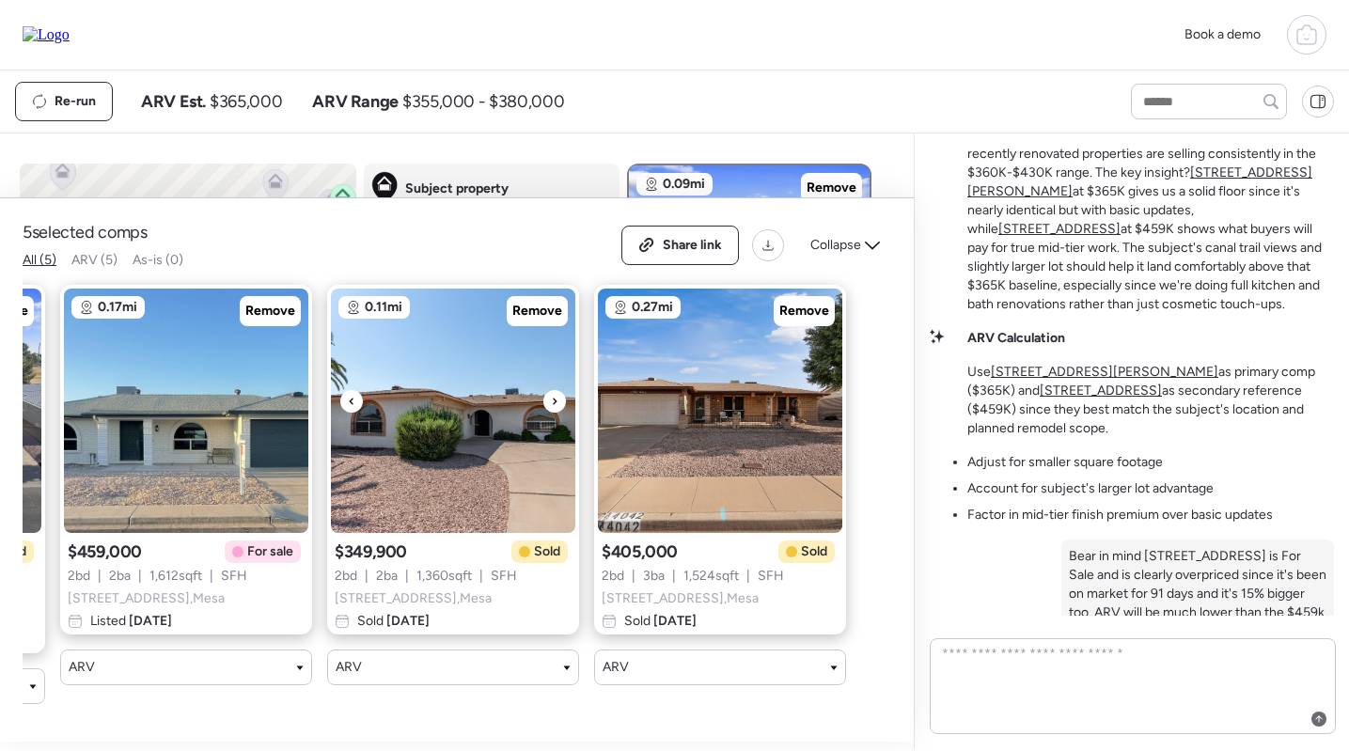
scroll to position [0, 511]
click at [740, 415] on img at bounding box center [720, 411] width 244 height 244
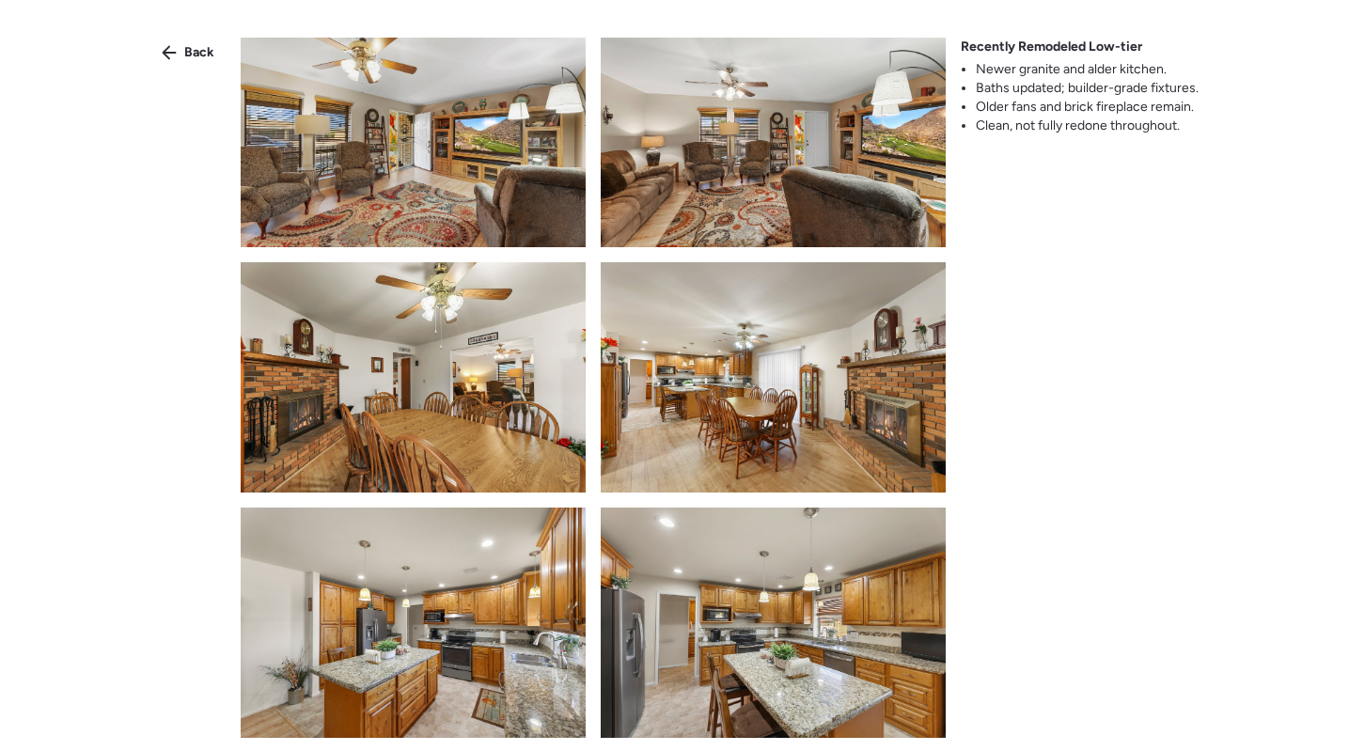
scroll to position [773, 0]
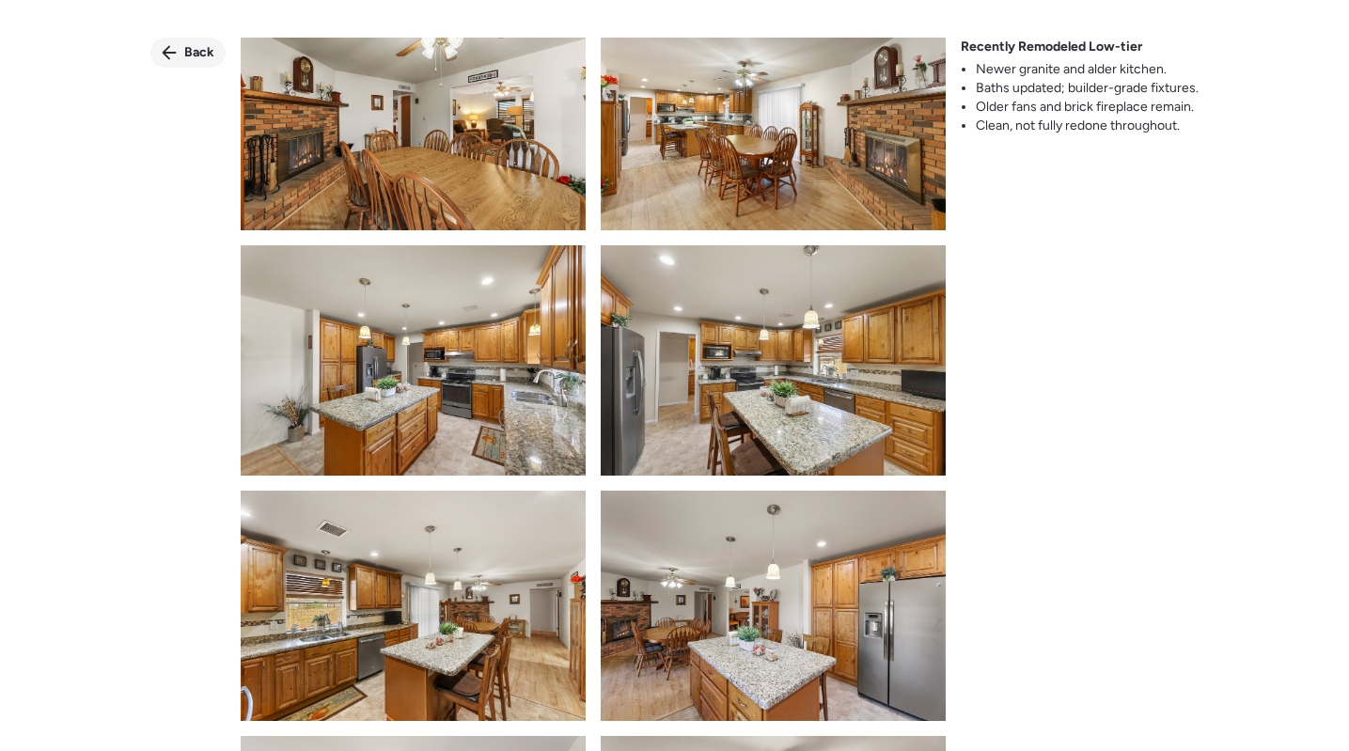
click at [177, 58] on icon at bounding box center [169, 52] width 15 height 15
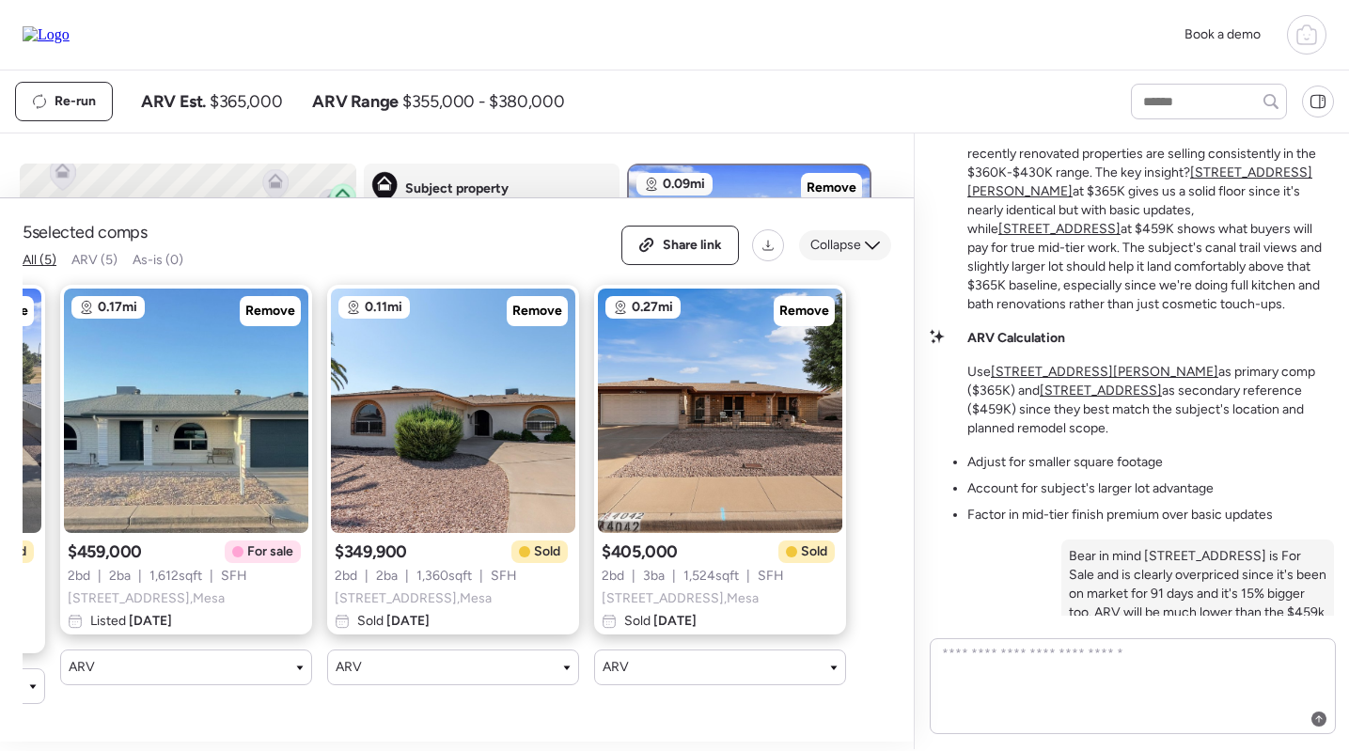
click at [822, 255] on span "Collapse" at bounding box center [835, 245] width 51 height 19
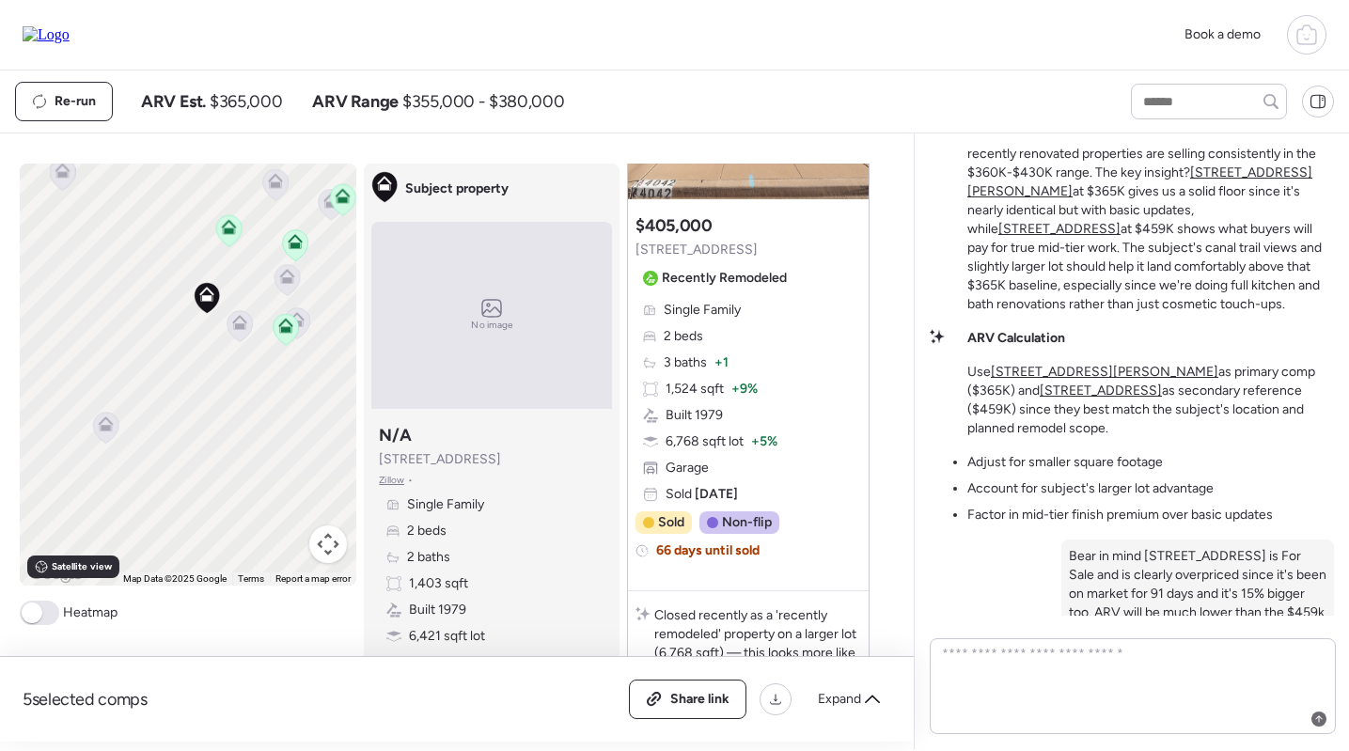
scroll to position [2692, 0]
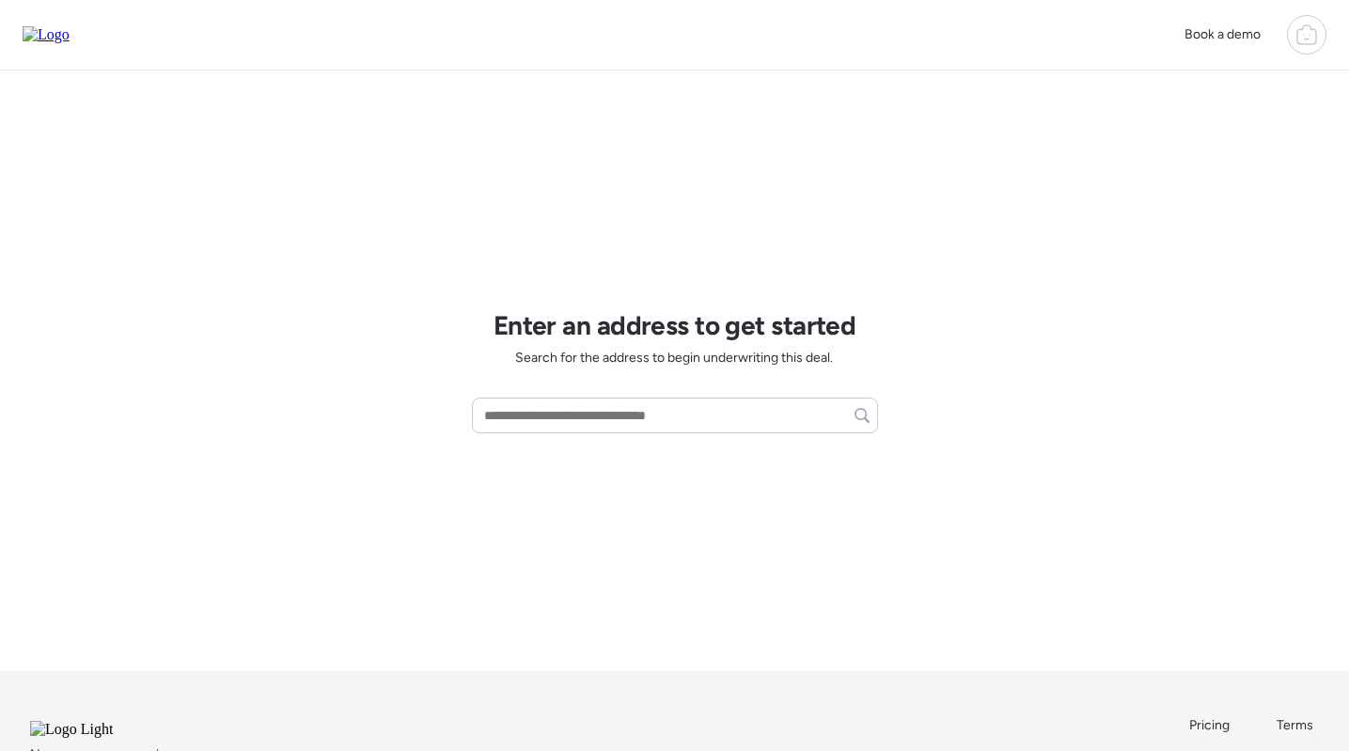
click at [1311, 27] on icon at bounding box center [1306, 27] width 9 height 5
click at [1100, 356] on span "Logout" at bounding box center [1103, 365] width 41 height 19
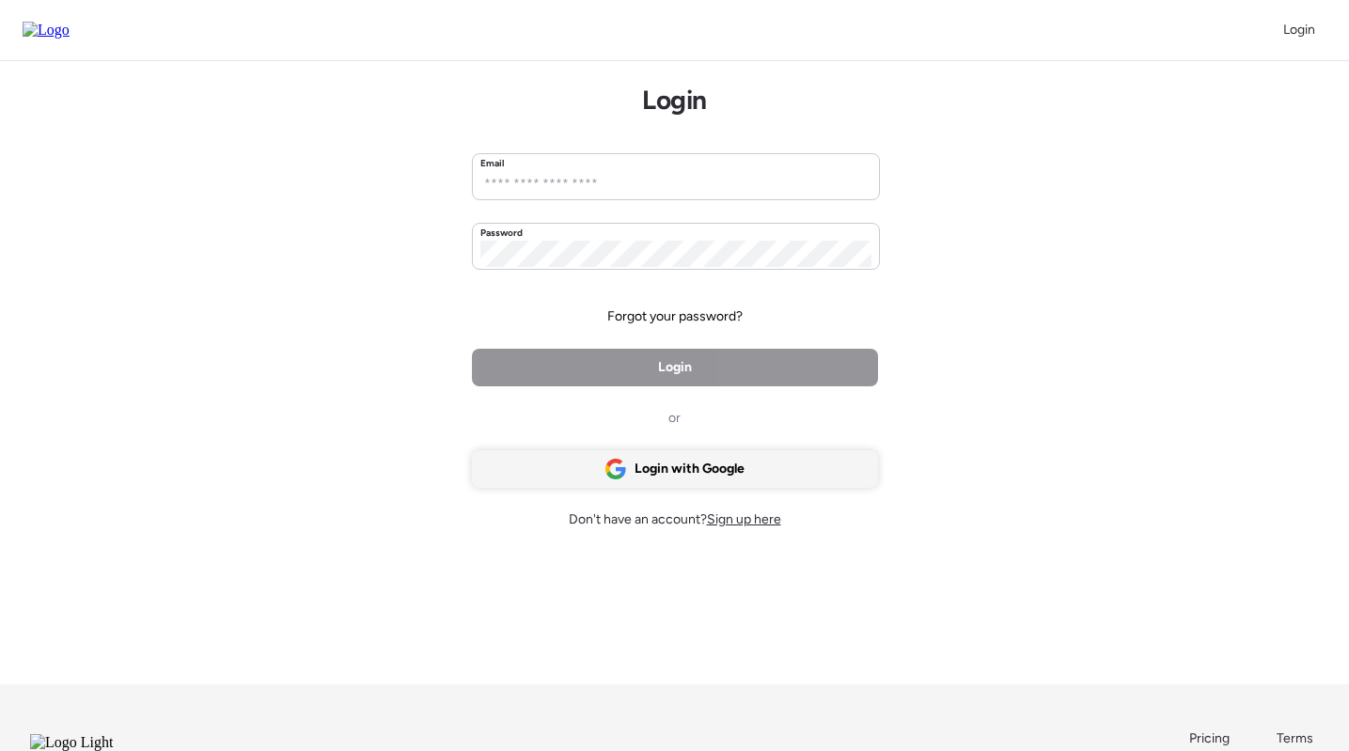
click at [674, 476] on span "Login with Google" at bounding box center [690, 469] width 110 height 19
